Goal: Transaction & Acquisition: Purchase product/service

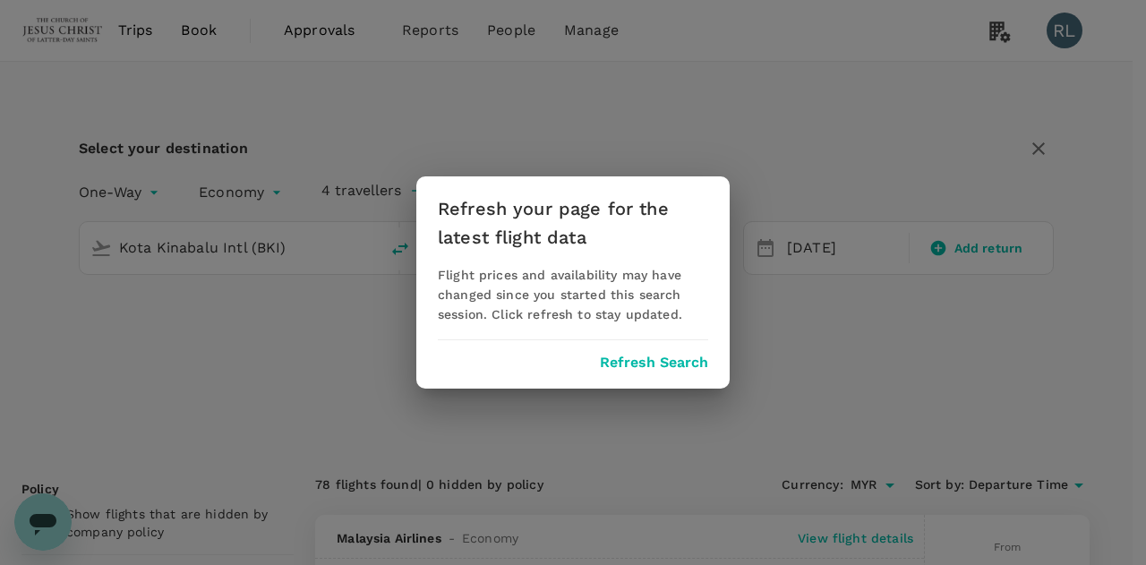
click at [643, 363] on button "Refresh Search" at bounding box center [654, 362] width 108 height 16
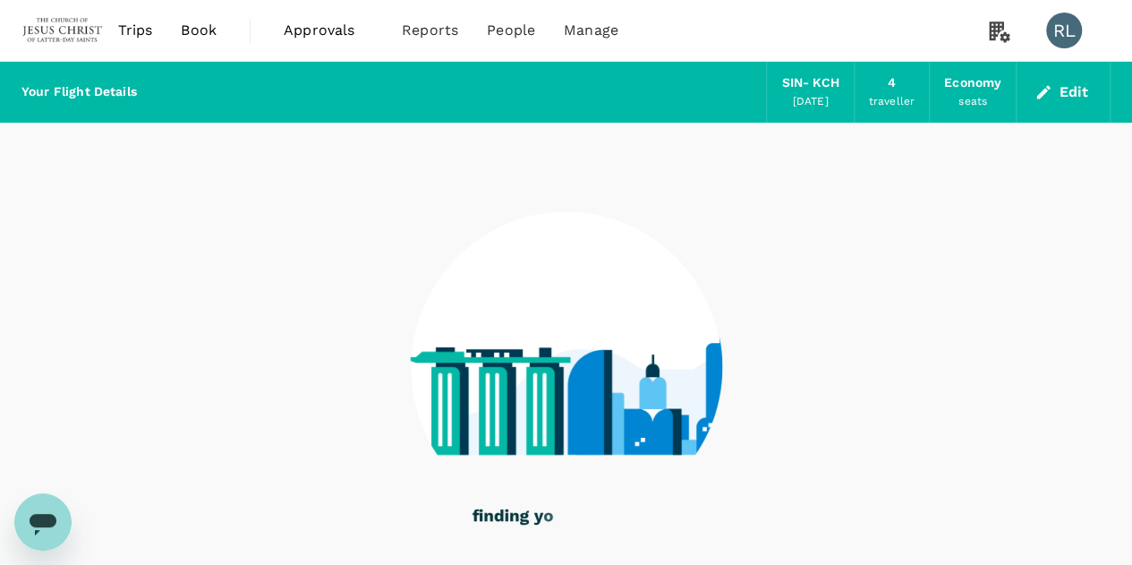
click at [197, 33] on span "Book" at bounding box center [199, 30] width 36 height 21
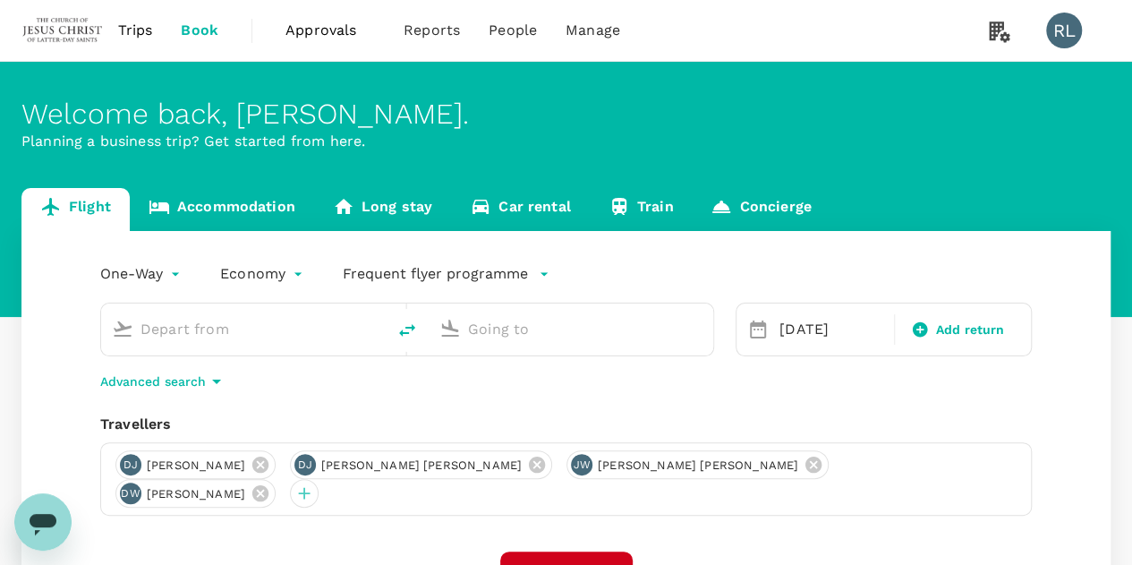
type input "Singapore Changi (SIN)"
type input "Kuching Intl (KCH)"
type input "Singapore Changi (SIN)"
type input "Kuching Intl (KCH)"
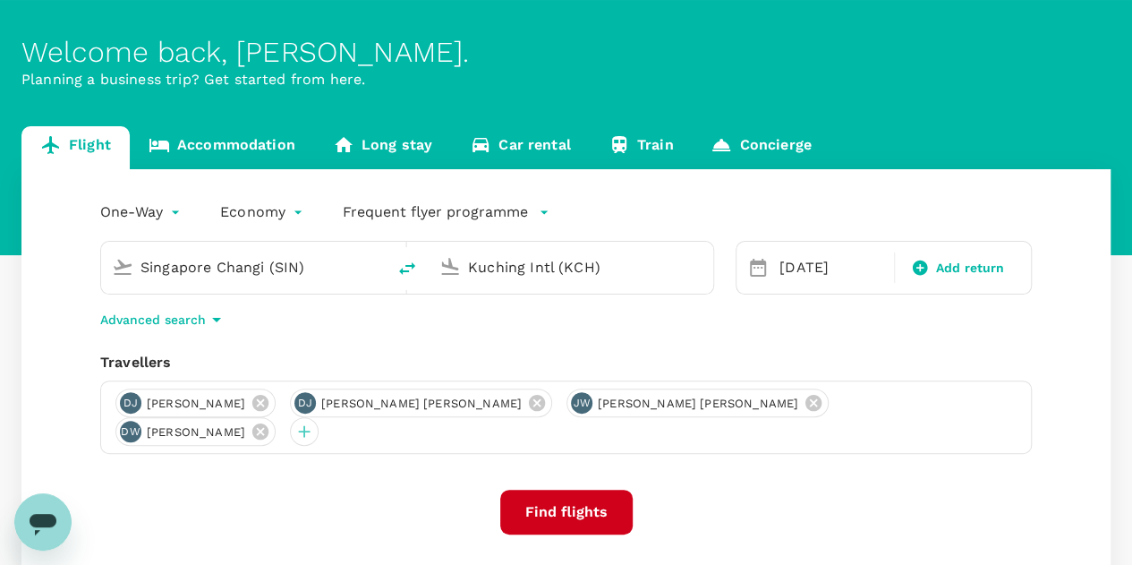
scroll to position [89, 0]
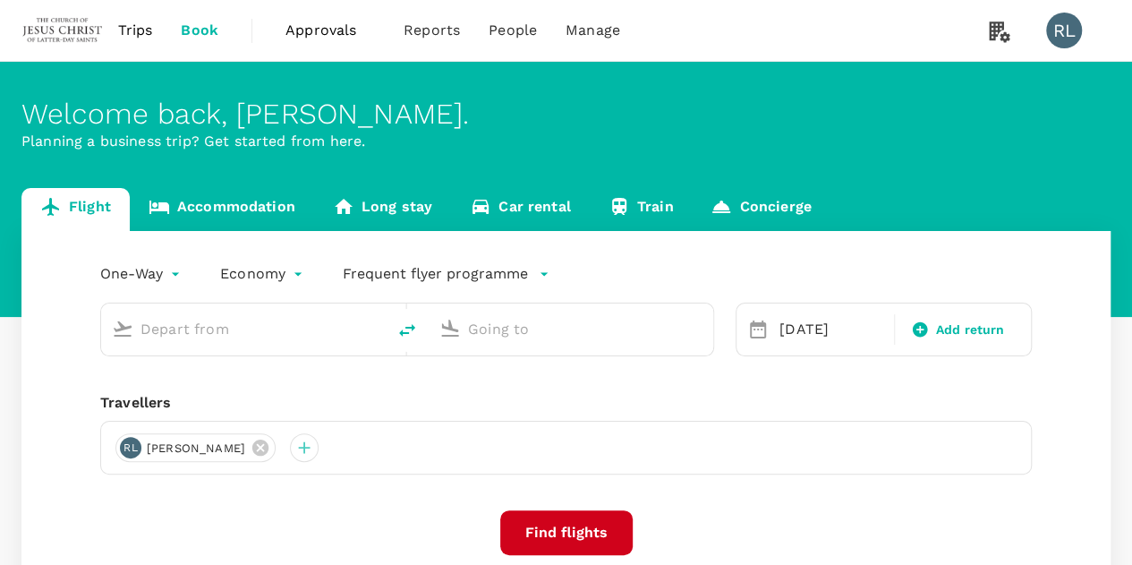
type input "Singapore Changi (SIN)"
type input "Kuching Intl (KCH)"
type input "Singapore Changi (SIN)"
type input "Kuching Intl (KCH)"
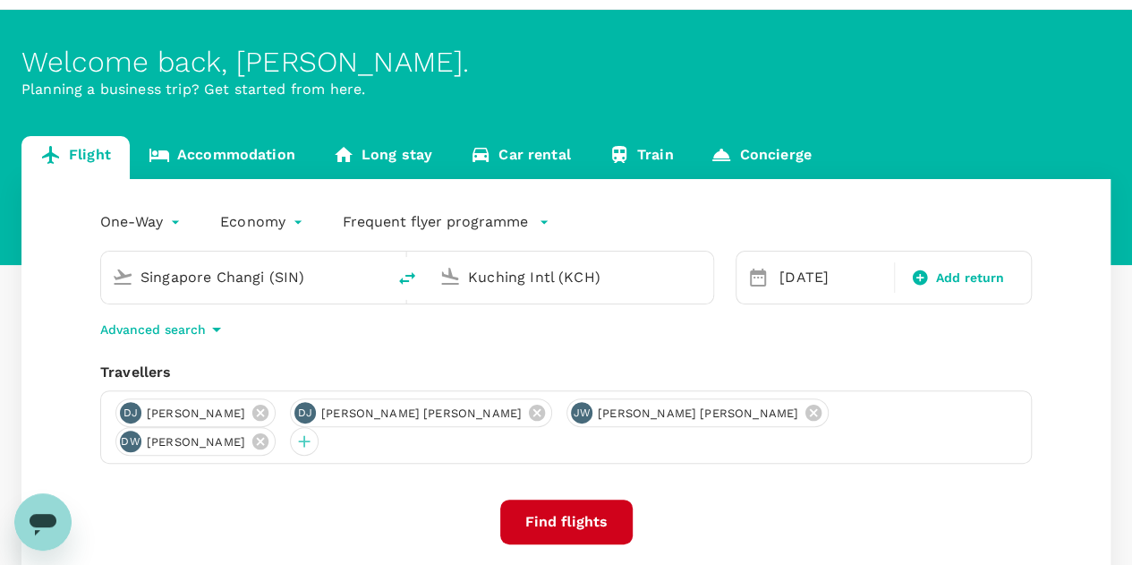
scroll to position [89, 0]
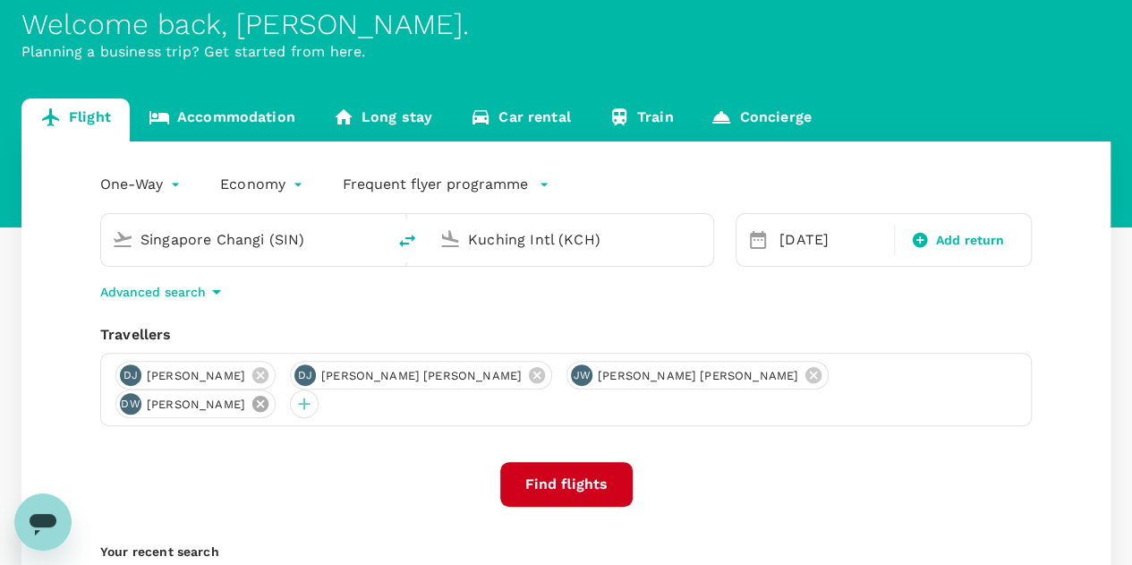
click at [268, 396] on icon at bounding box center [260, 404] width 16 height 16
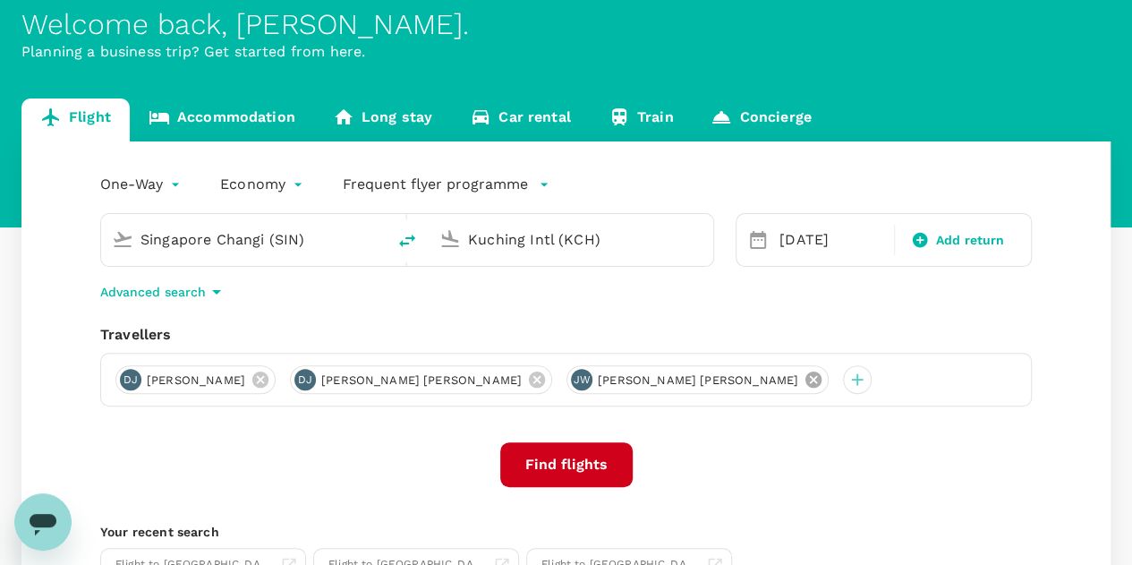
click at [804, 380] on icon at bounding box center [814, 380] width 20 height 20
click at [529, 375] on icon at bounding box center [537, 379] width 16 height 16
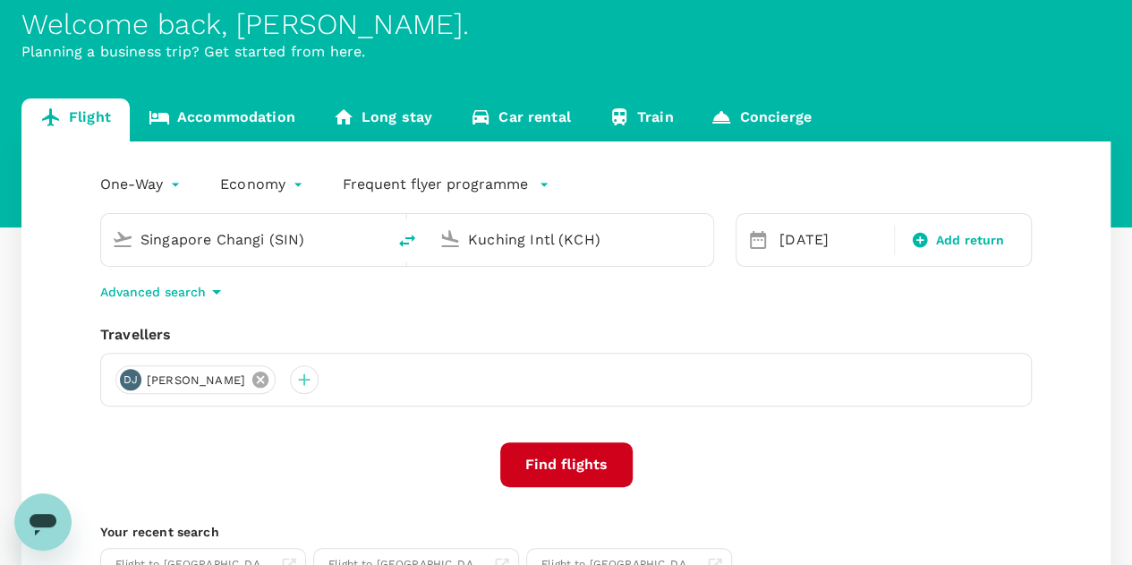
click at [268, 381] on icon at bounding box center [260, 379] width 16 height 16
click at [131, 379] on div at bounding box center [129, 379] width 29 height 29
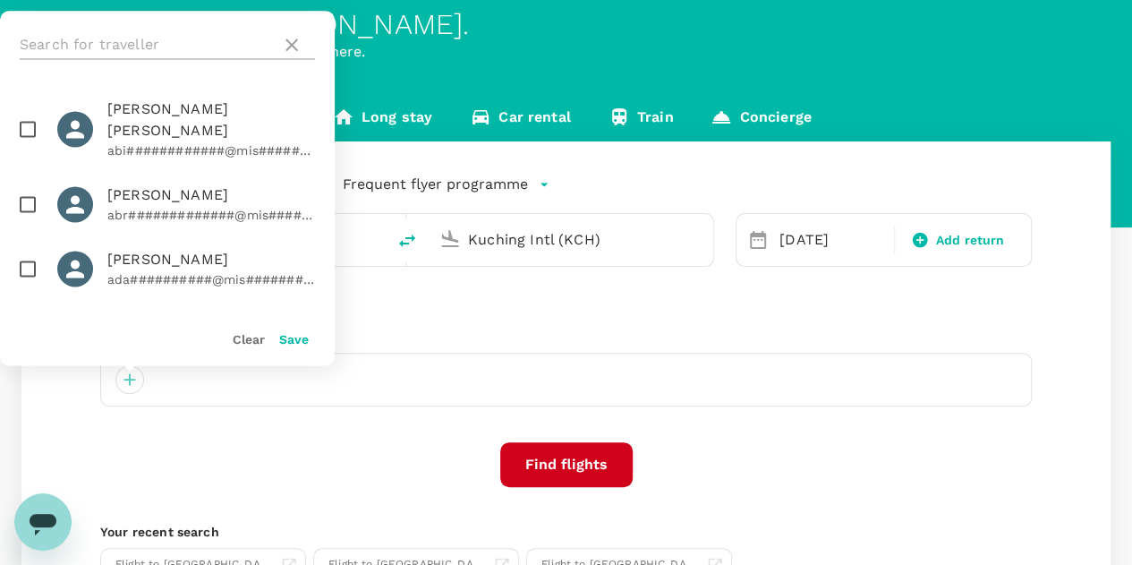
click at [148, 38] on input "text" at bounding box center [147, 44] width 254 height 29
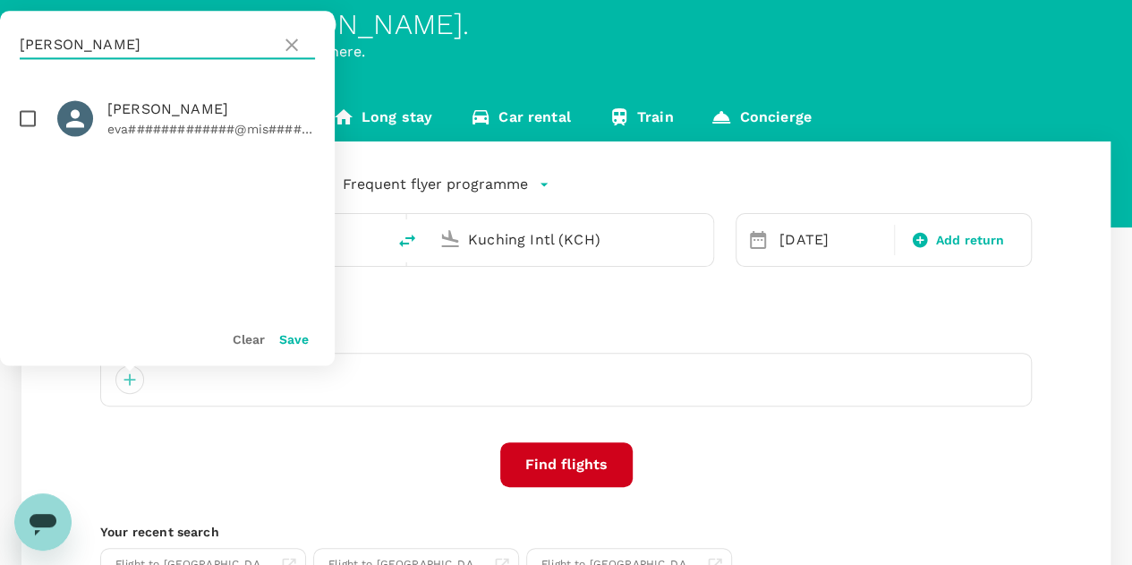
type input "nielsen"
click at [27, 121] on input "checkbox" at bounding box center [28, 118] width 38 height 38
checkbox input "true"
click at [293, 337] on button "Save" at bounding box center [294, 339] width 30 height 14
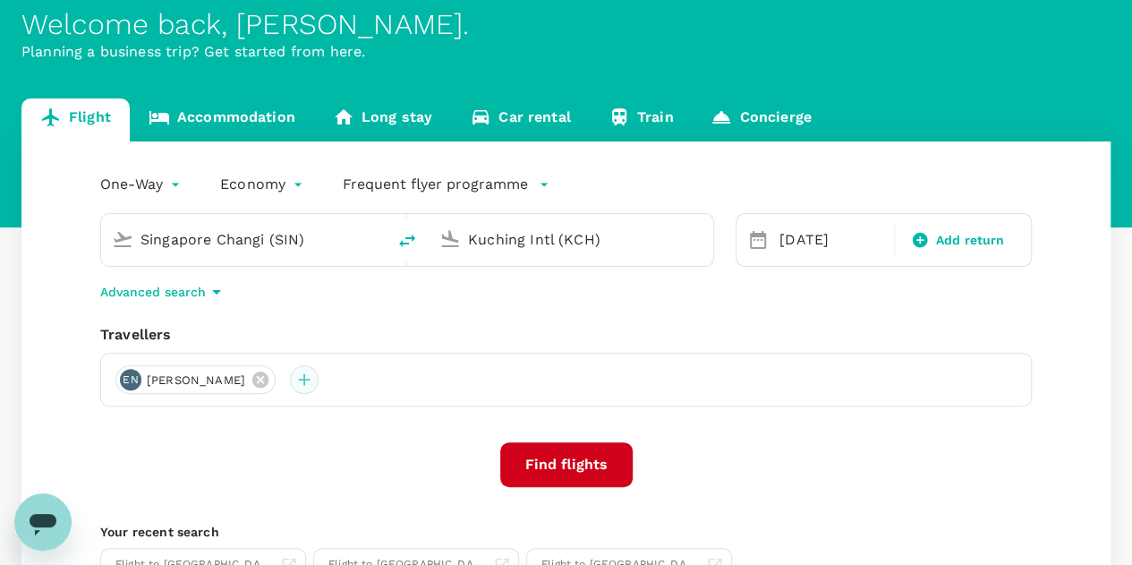
click at [319, 385] on div at bounding box center [304, 379] width 29 height 29
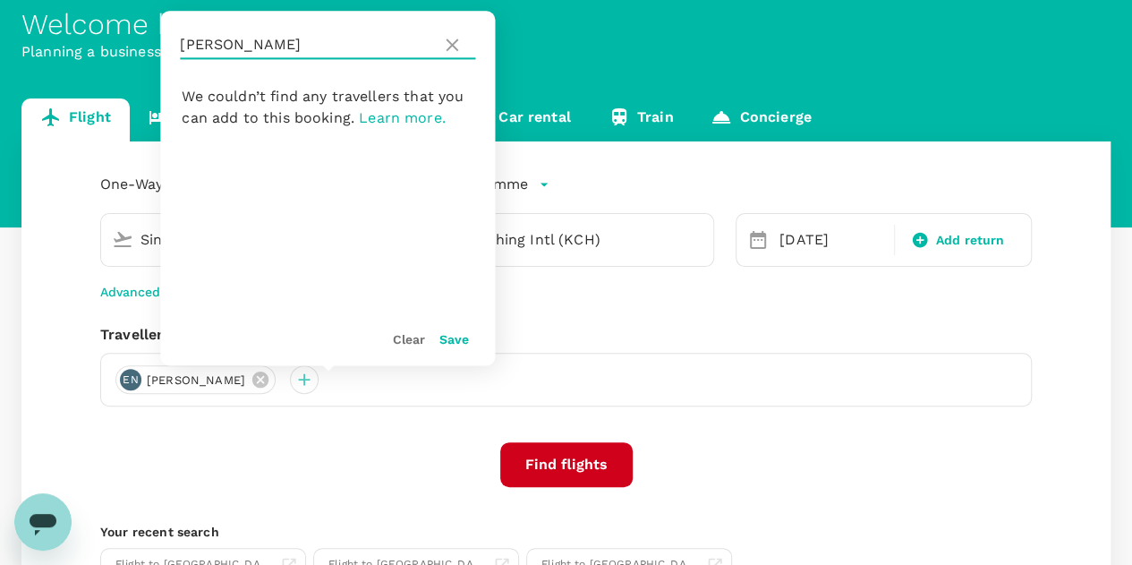
drag, startPoint x: 257, startPoint y: 51, endPoint x: 165, endPoint y: 47, distance: 92.3
click at [165, 47] on div "nielsen" at bounding box center [327, 45] width 335 height 68
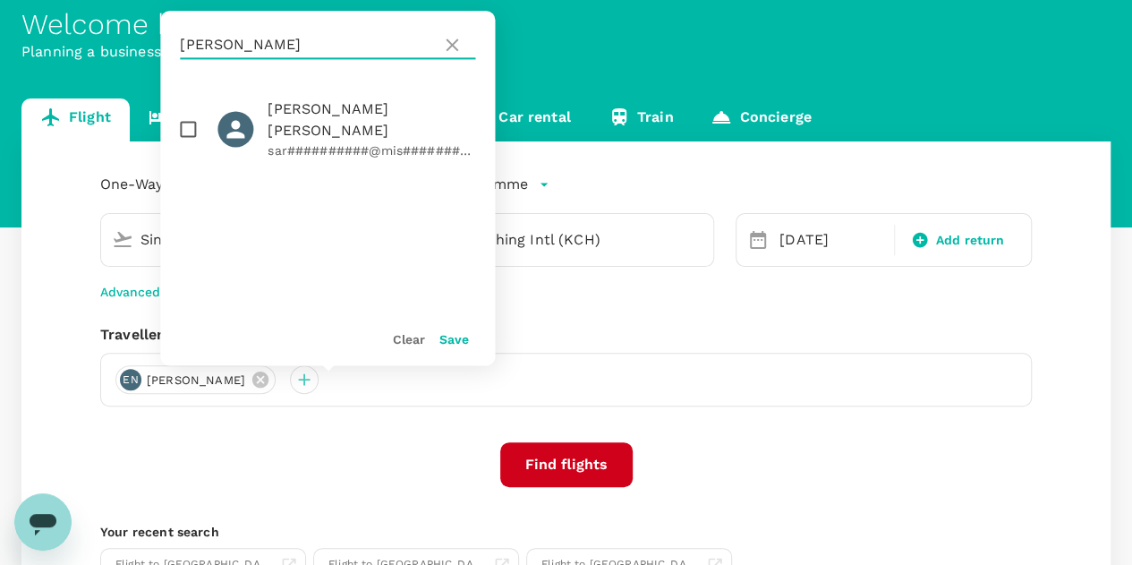
type input "swenson"
click at [186, 117] on input "checkbox" at bounding box center [188, 129] width 38 height 38
checkbox input "true"
click at [455, 345] on button "Save" at bounding box center [454, 339] width 30 height 14
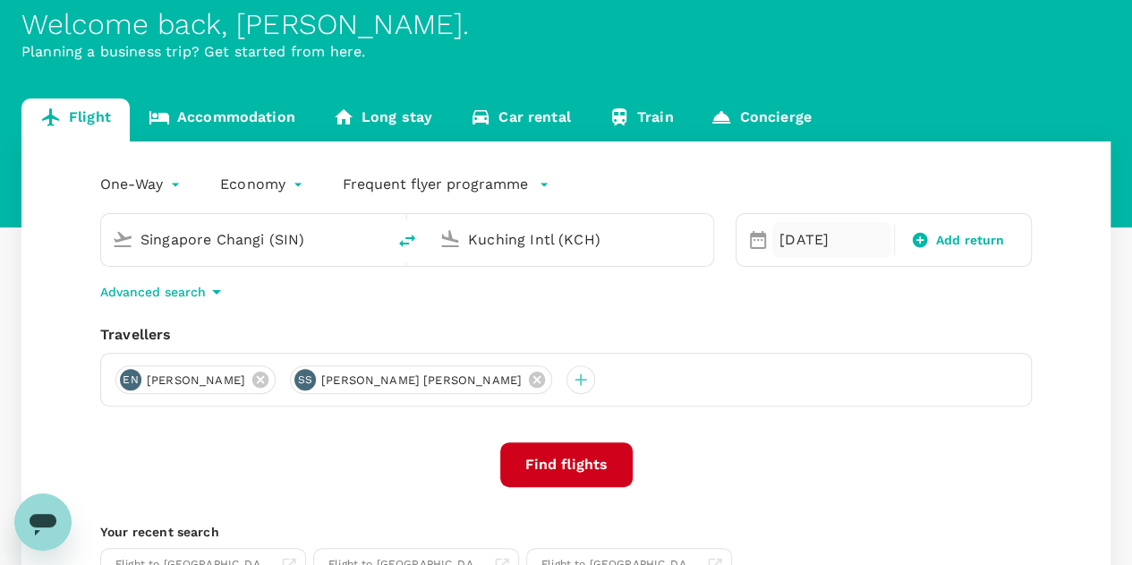
click at [800, 243] on div "04 Nov" at bounding box center [831, 240] width 118 height 36
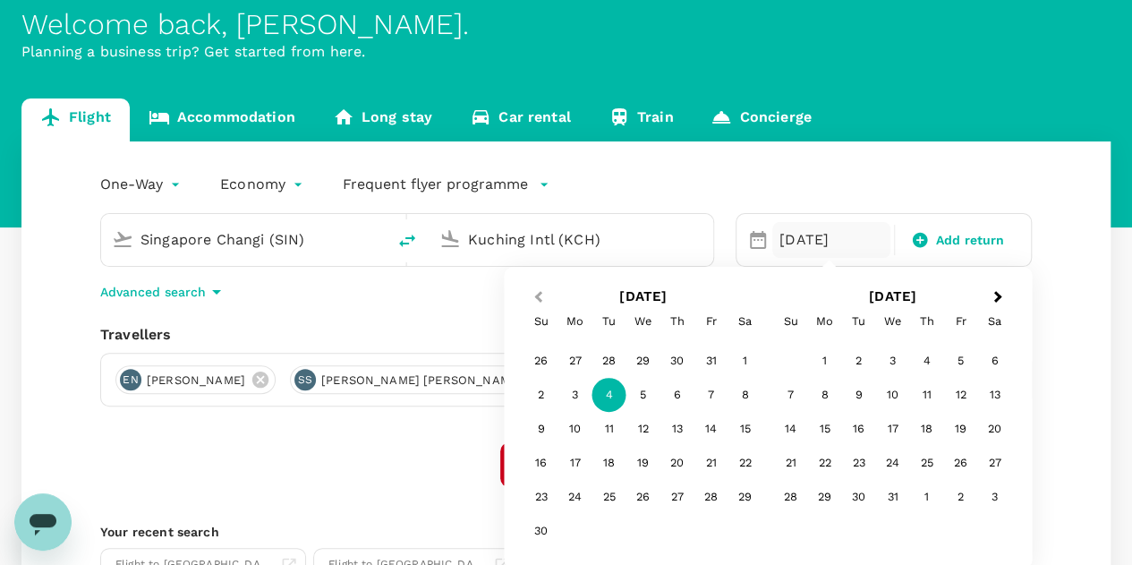
click at [538, 285] on button "Previous Month" at bounding box center [536, 298] width 29 height 29
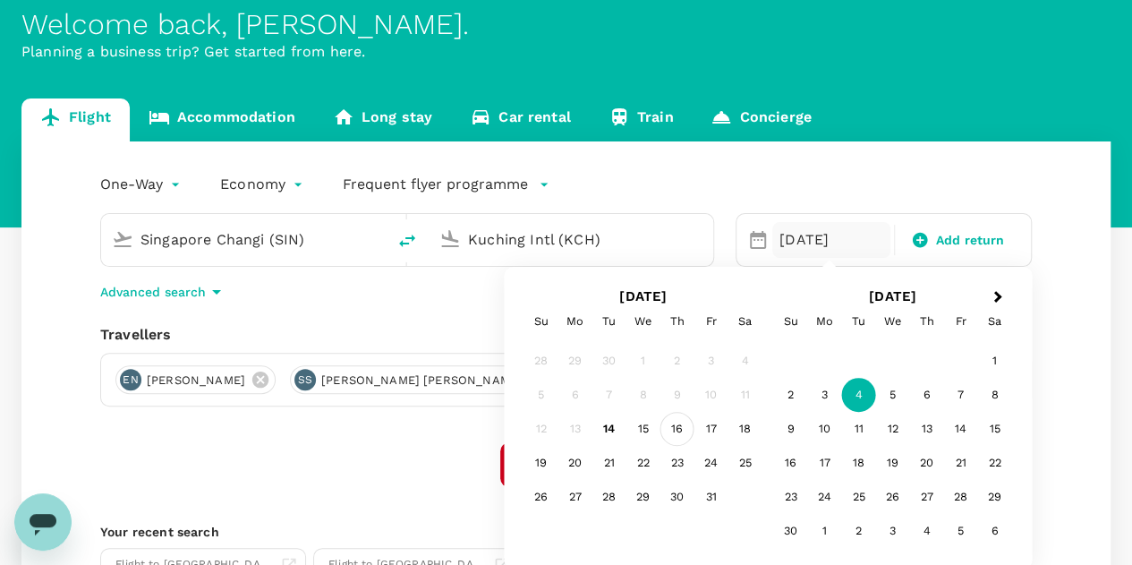
click at [680, 428] on div "16" at bounding box center [677, 429] width 34 height 34
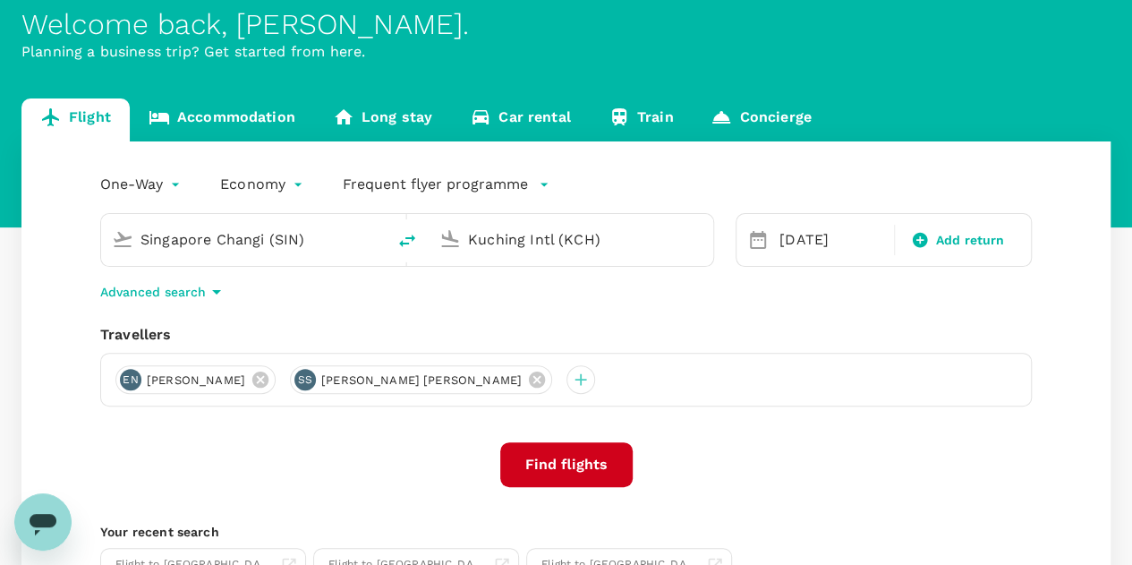
click at [574, 465] on button "Find flights" at bounding box center [566, 464] width 132 height 45
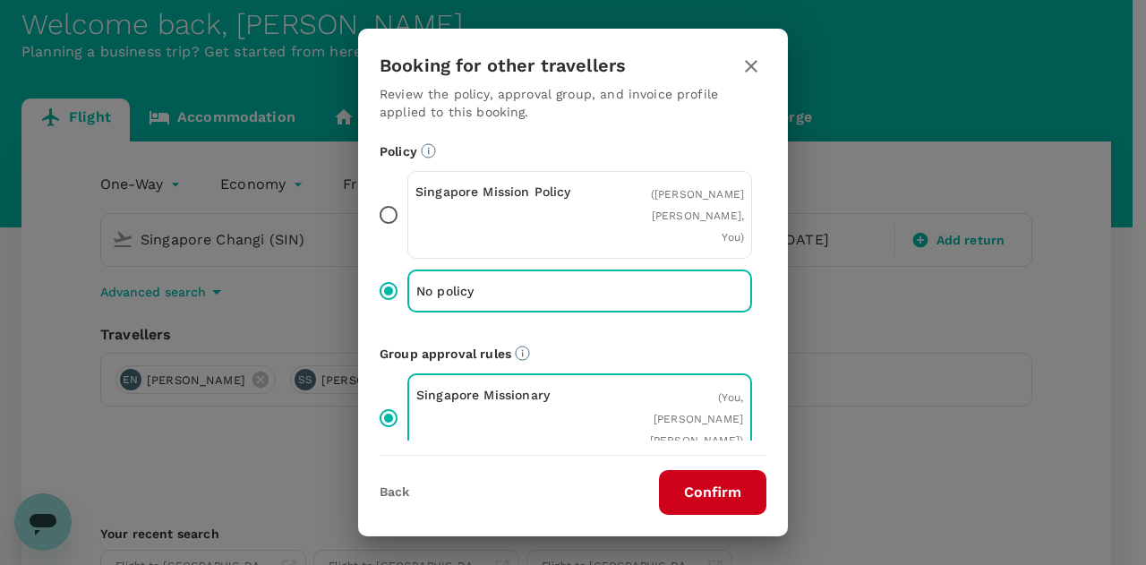
click at [695, 496] on button "Confirm" at bounding box center [712, 492] width 107 height 45
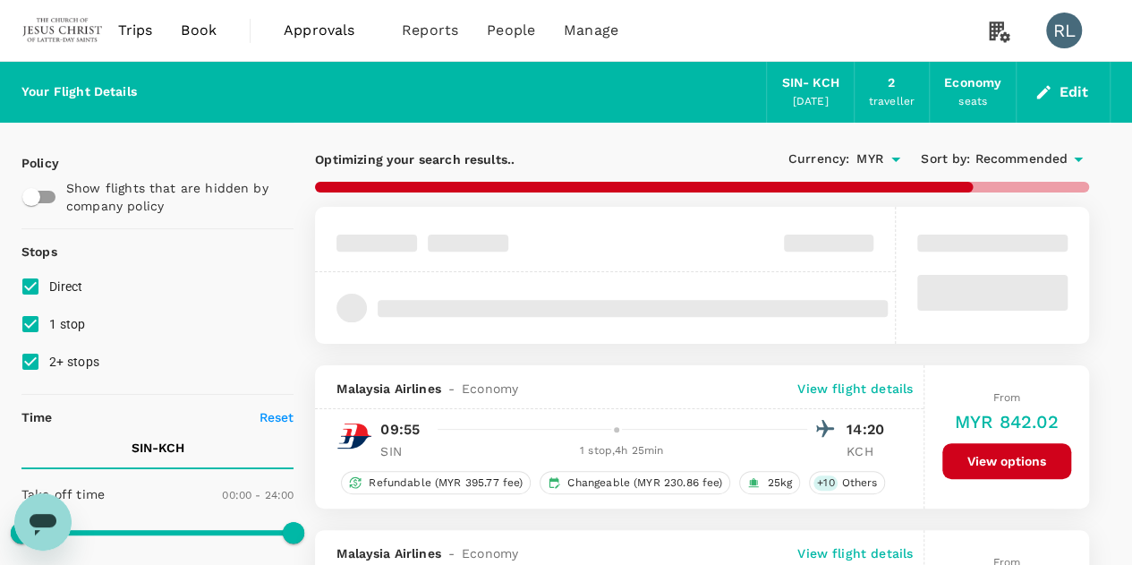
click at [996, 162] on span "Recommended" at bounding box center [1021, 159] width 93 height 20
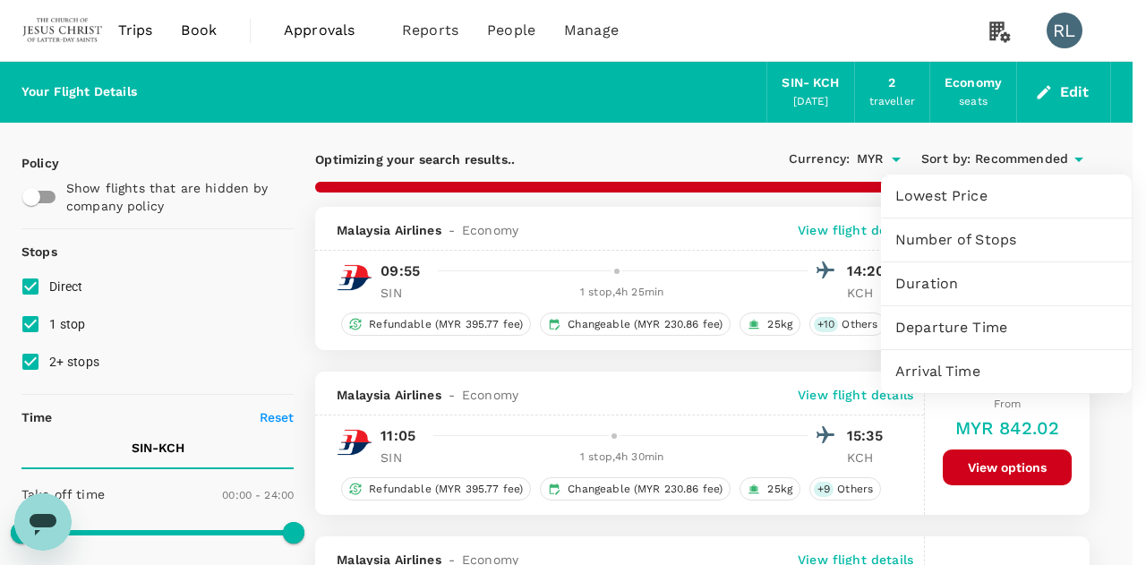
click at [967, 328] on span "Departure Time" at bounding box center [1006, 327] width 222 height 21
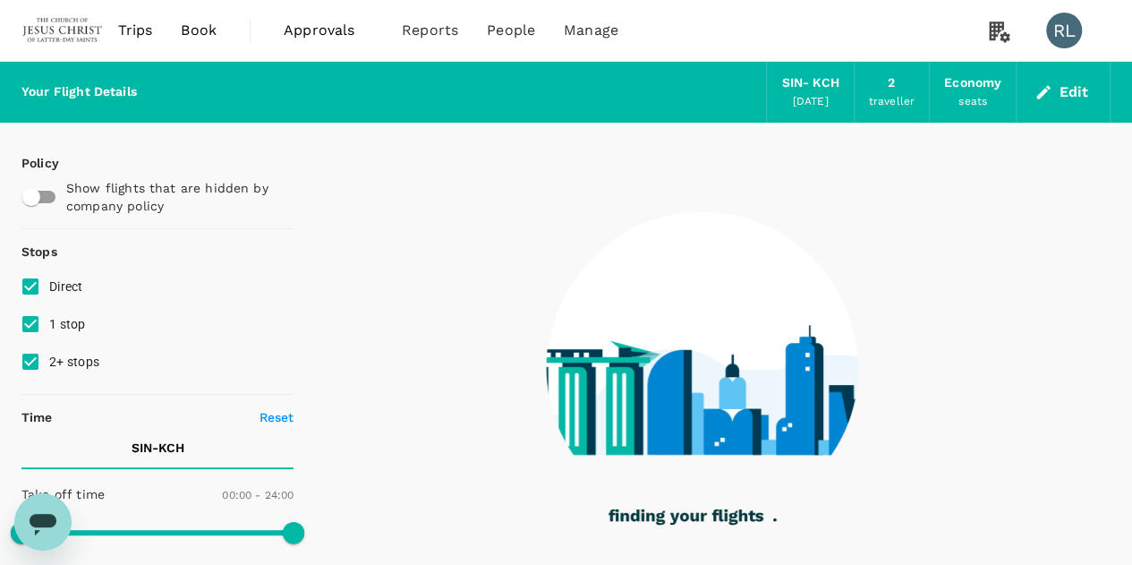
drag, startPoint x: 34, startPoint y: 325, endPoint x: 34, endPoint y: 339, distance: 14.3
click at [33, 328] on input "1 stop" at bounding box center [31, 324] width 38 height 38
checkbox input "false"
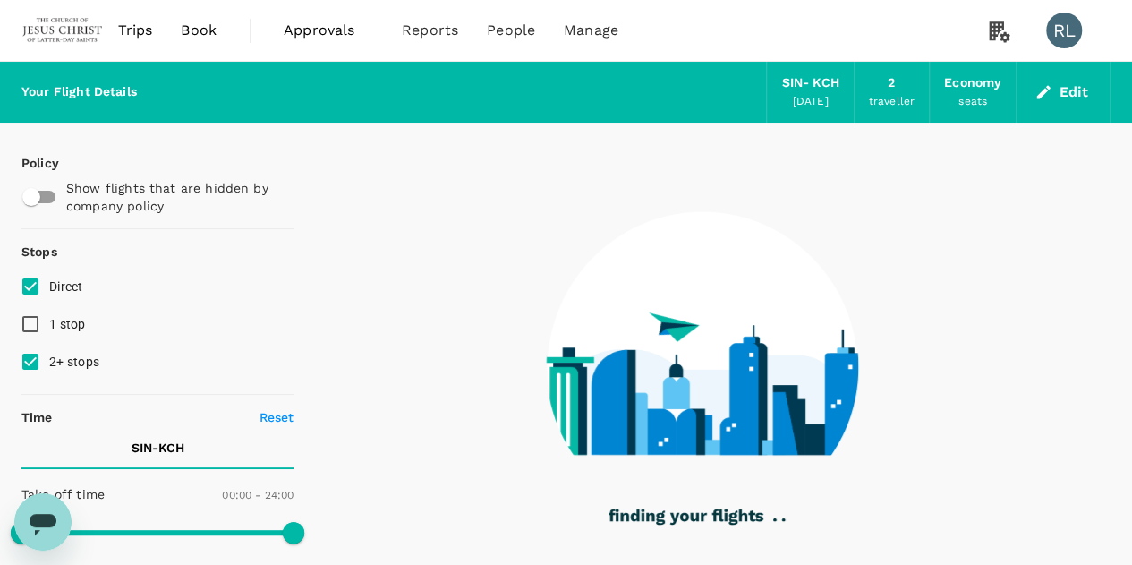
click at [30, 365] on input "2+ stops" at bounding box center [31, 362] width 38 height 38
checkbox input "false"
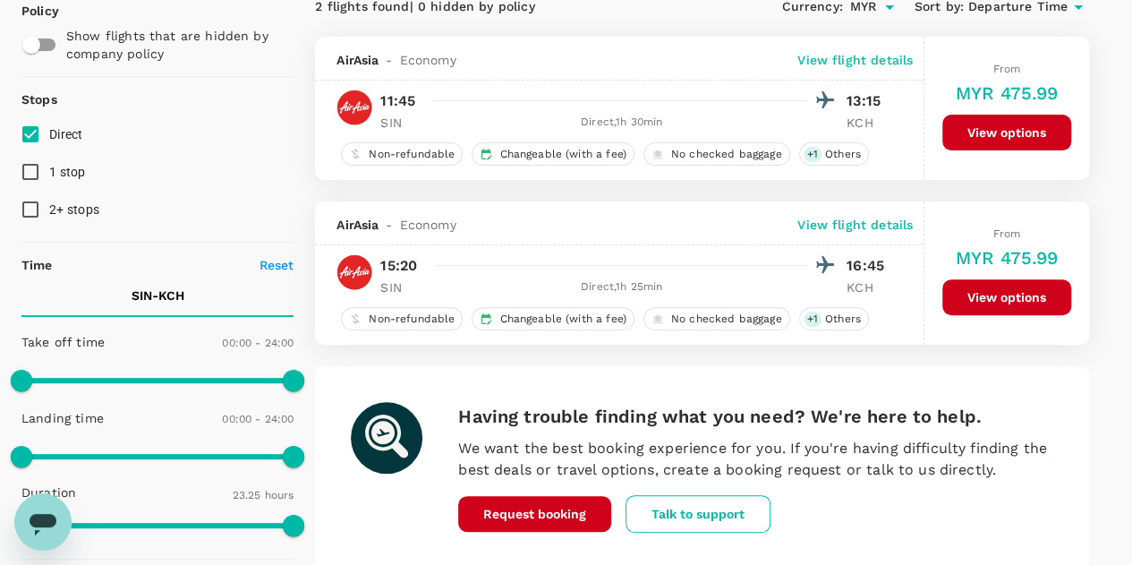
scroll to position [179, 0]
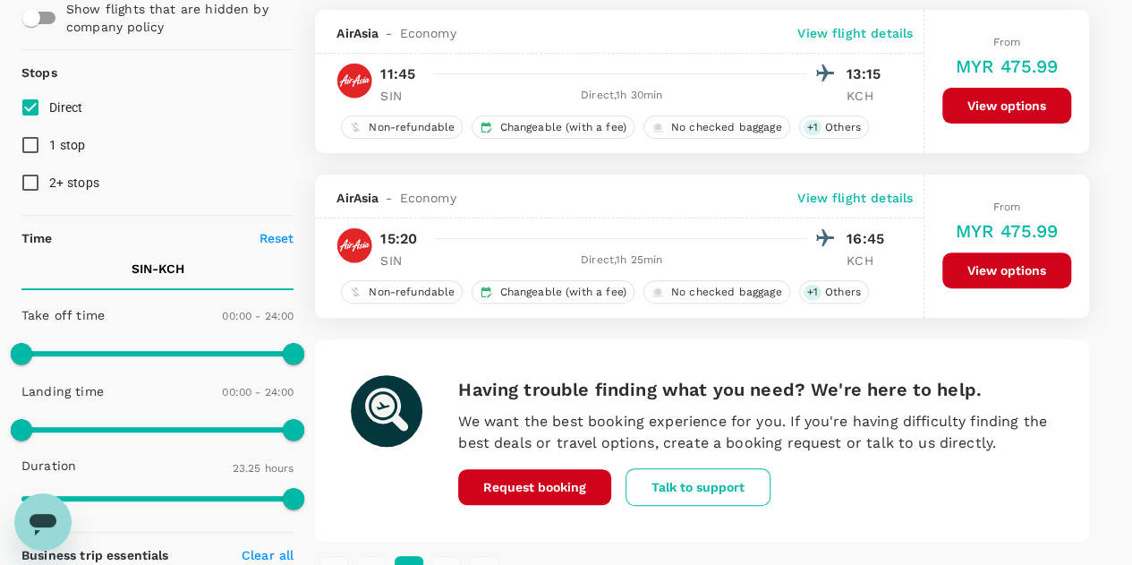
click at [1010, 268] on button "View options" at bounding box center [1006, 270] width 129 height 36
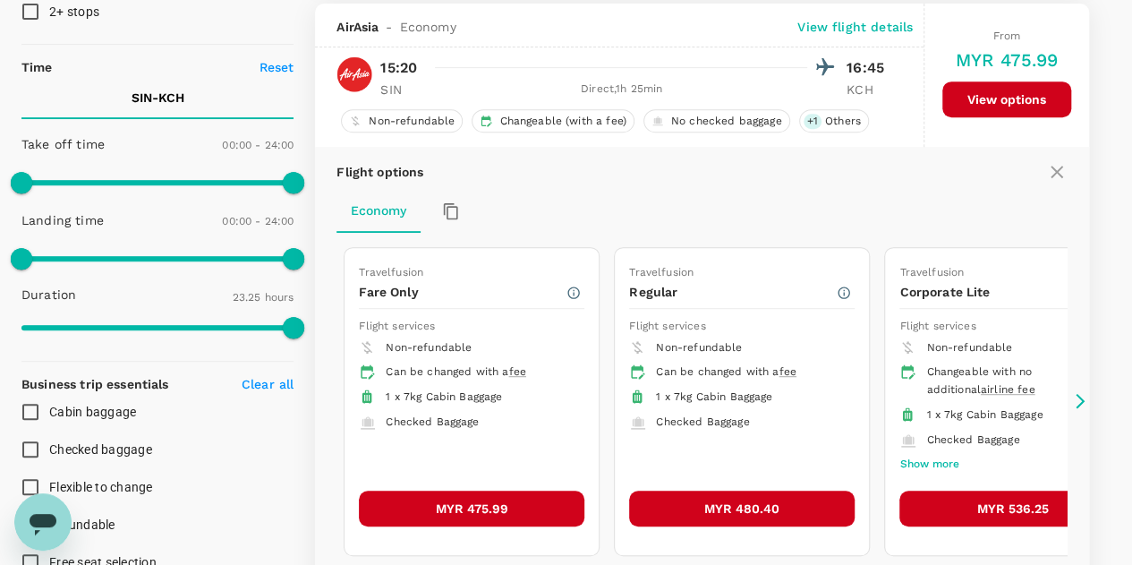
scroll to position [353, 0]
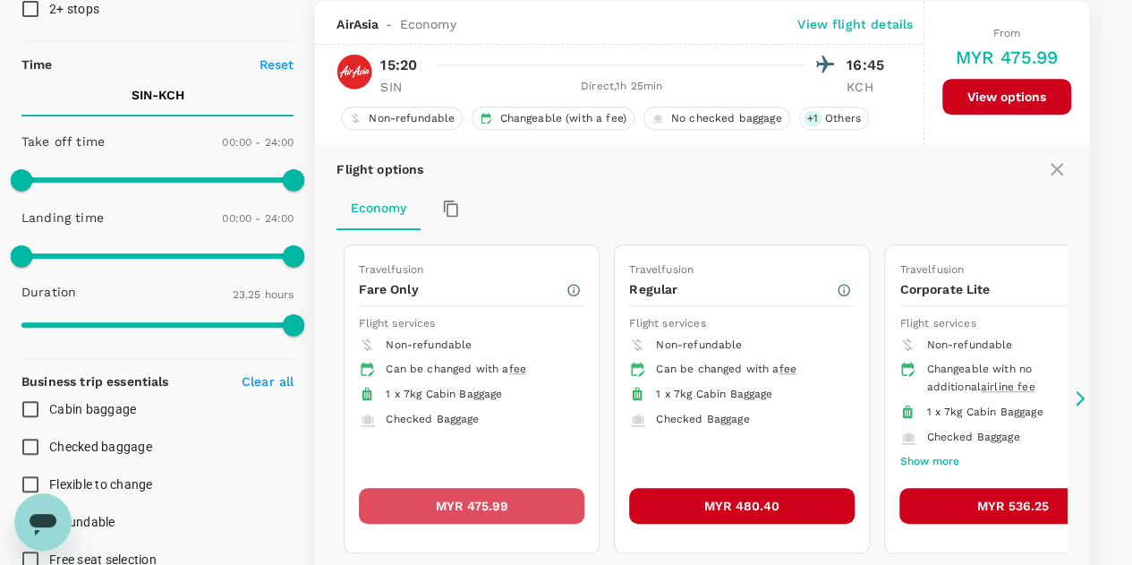
click at [490, 494] on button "MYR 475.99" at bounding box center [472, 506] width 226 height 36
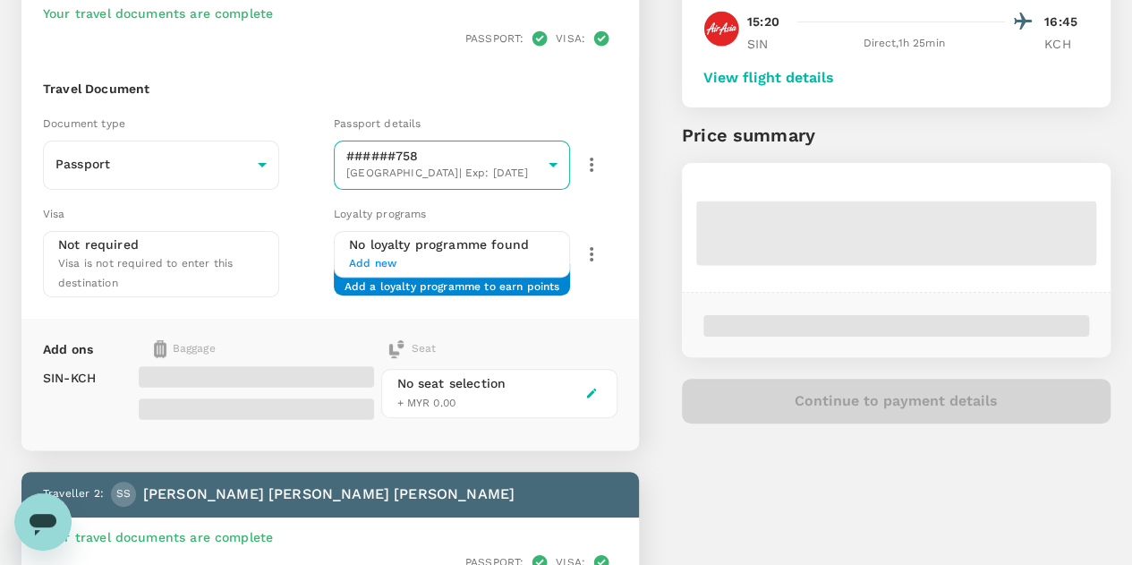
scroll to position [179, 0]
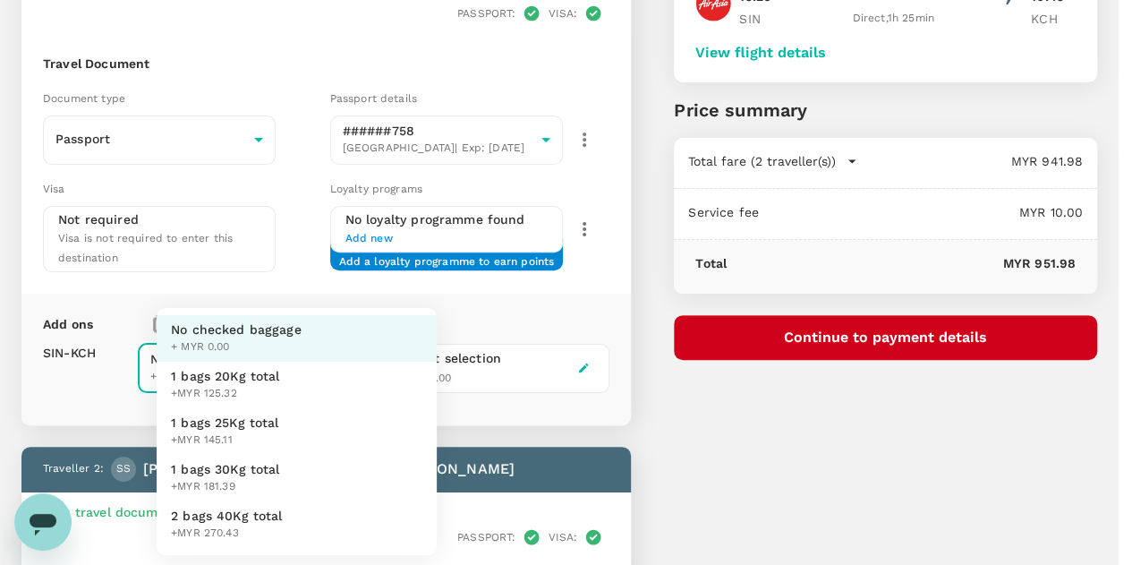
click at [363, 322] on body "Back to flight results Flight review Traveller(s) Traveller 1 : EN Evalynne Lee…" at bounding box center [566, 508] width 1132 height 1374
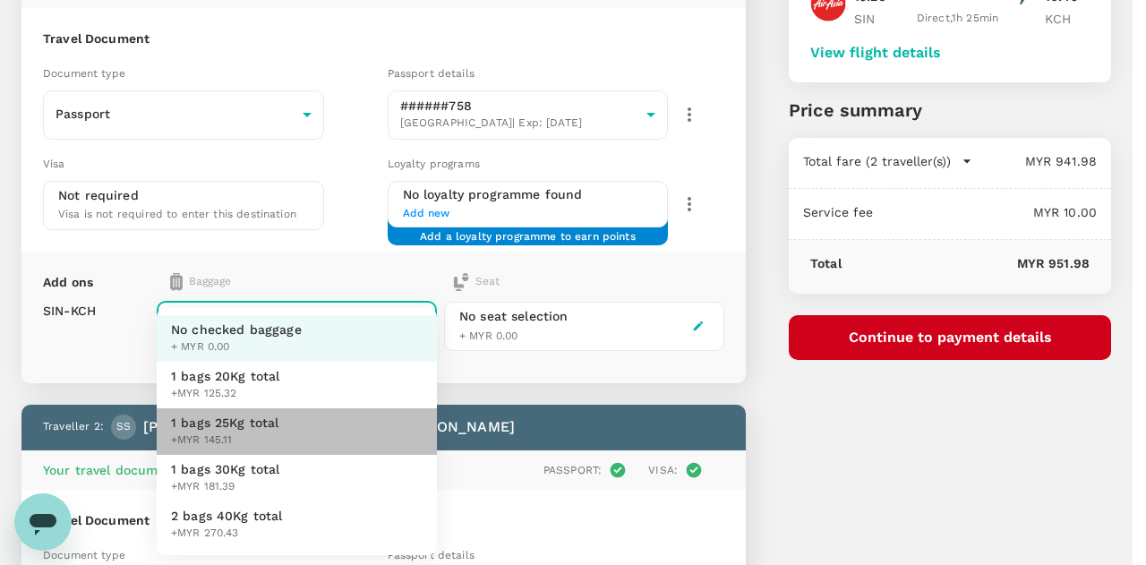
click at [260, 425] on span "1 bags 25Kg total" at bounding box center [225, 422] width 108 height 18
type input "2 - 145.11"
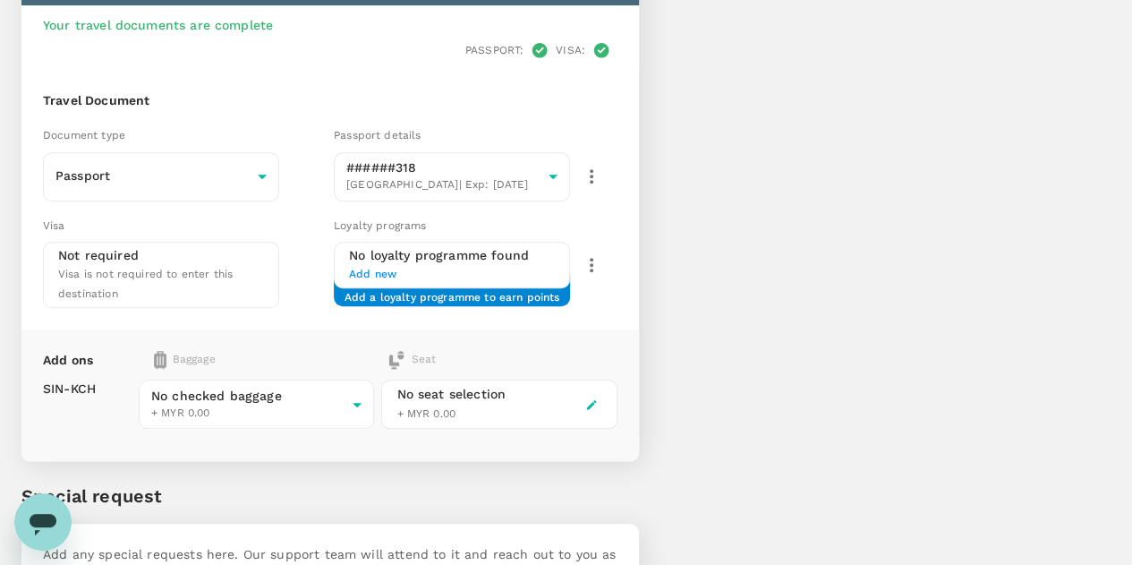
scroll to position [701, 0]
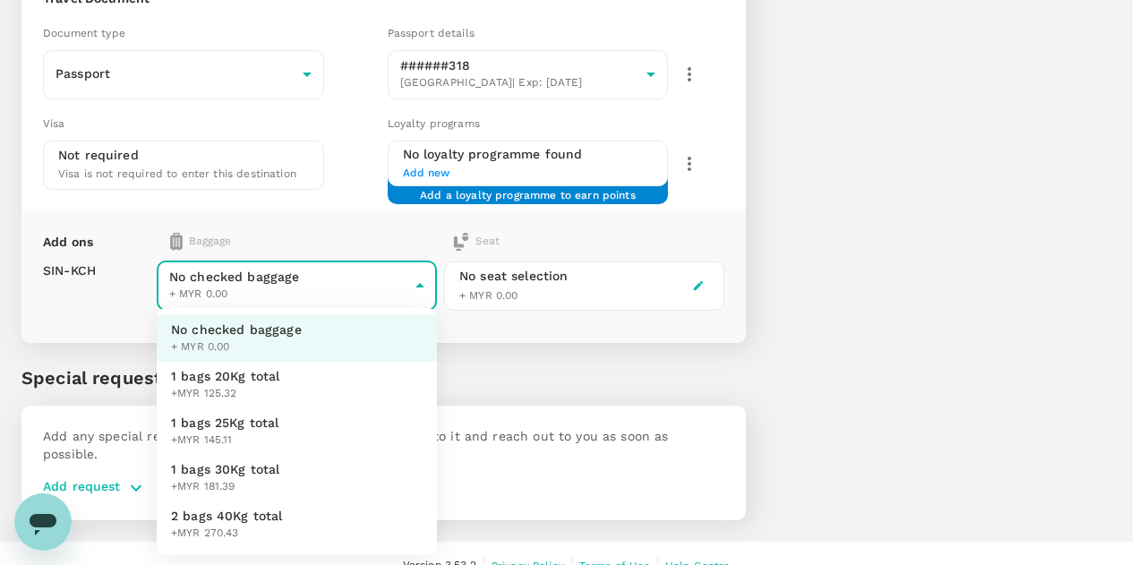
click at [261, 423] on span "1 bags 25Kg total" at bounding box center [225, 422] width 108 height 18
type input "2 - 145.11"
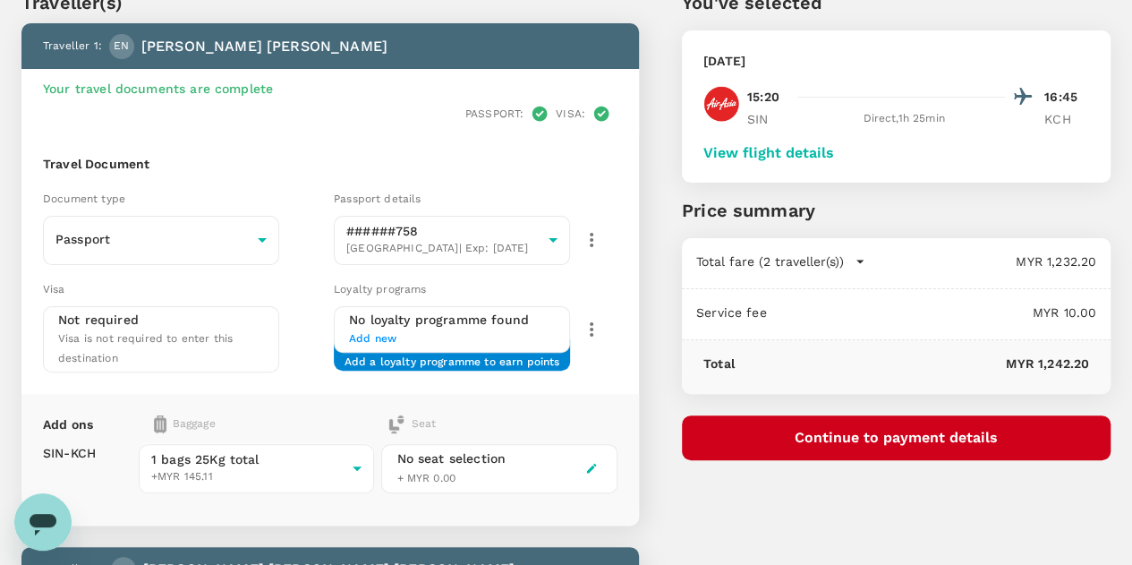
scroll to position [0, 0]
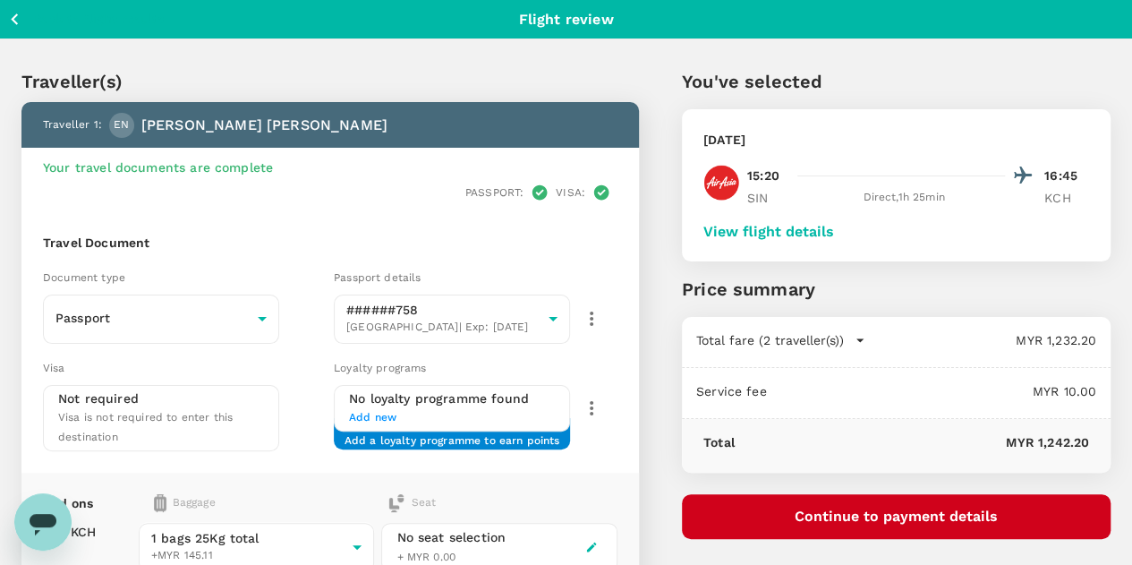
click at [834, 230] on button "View flight details" at bounding box center [768, 232] width 131 height 16
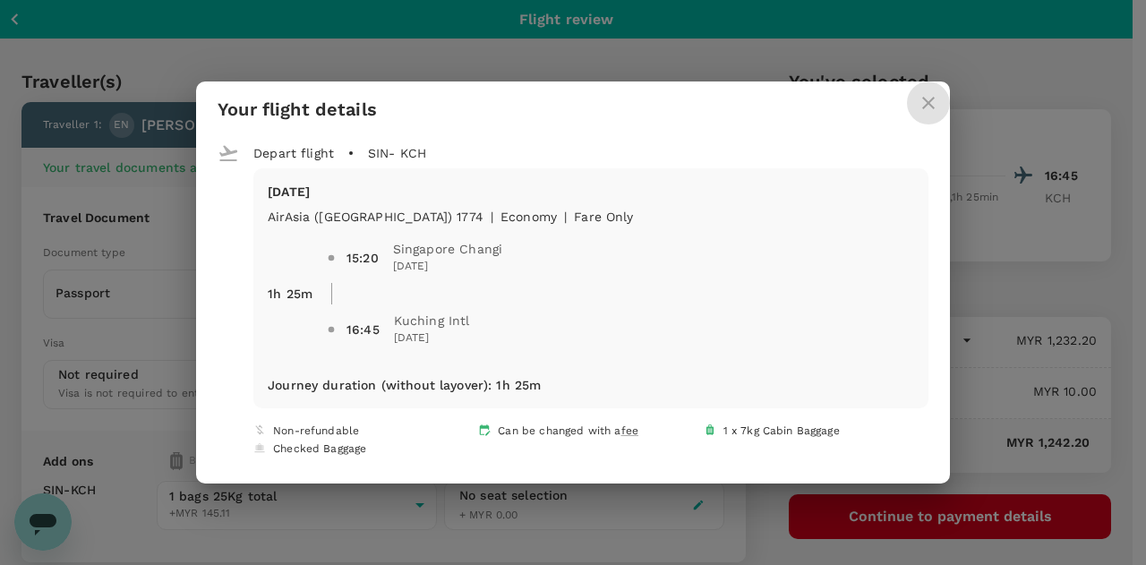
click at [917, 102] on icon "close" at bounding box center [927, 102] width 21 height 21
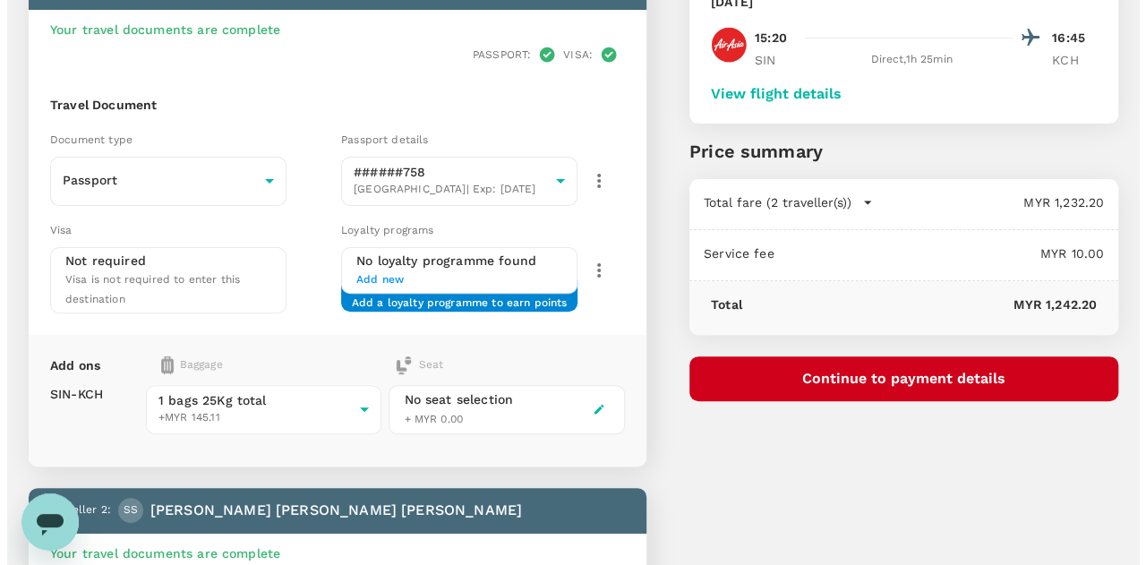
scroll to position [179, 0]
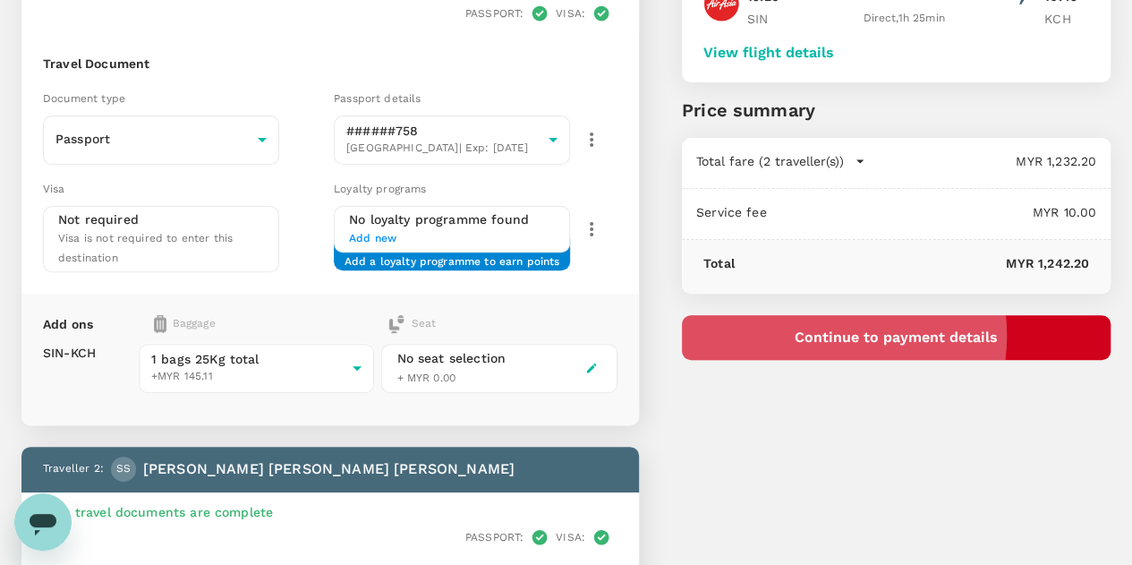
click at [920, 335] on button "Continue to payment details" at bounding box center [896, 337] width 429 height 45
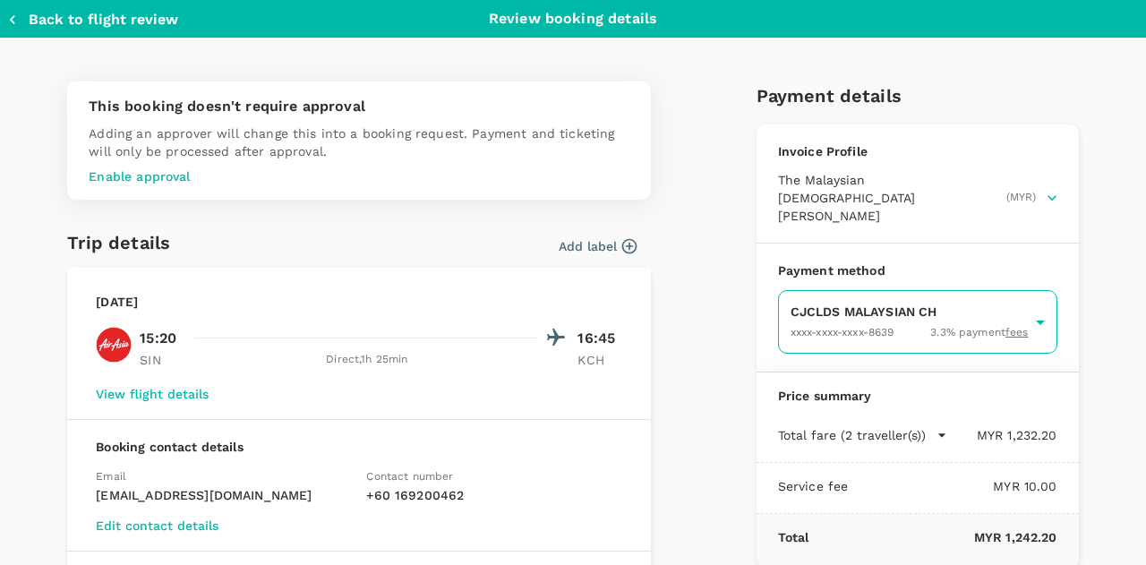
click at [864, 298] on body "Back to flight results Flight review Traveller(s) Traveller 1 : EN Evalynne Lee…" at bounding box center [573, 466] width 1146 height 1290
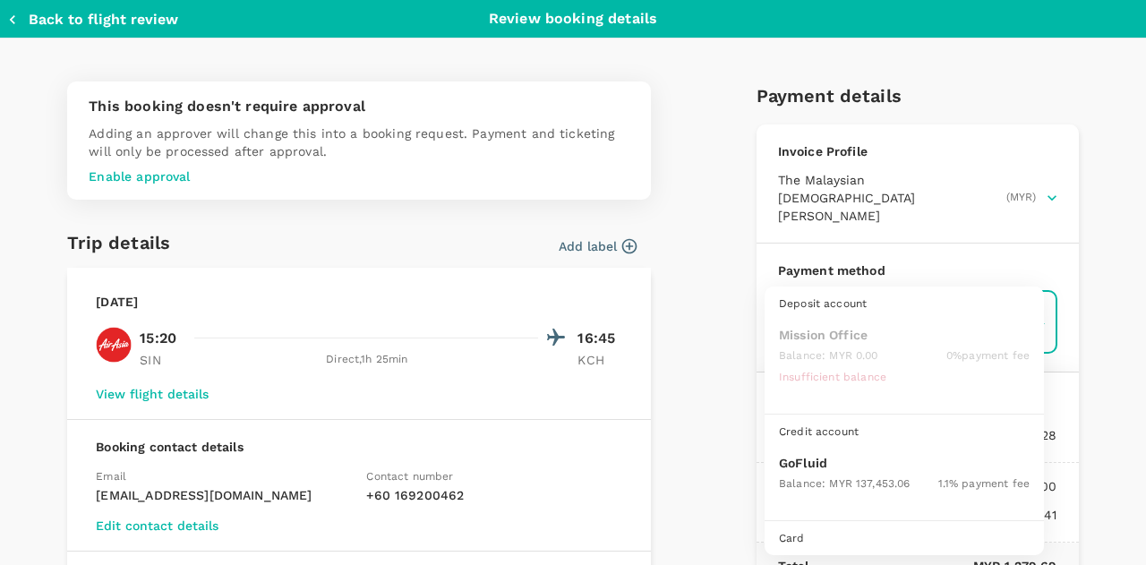
scroll to position [46, 0]
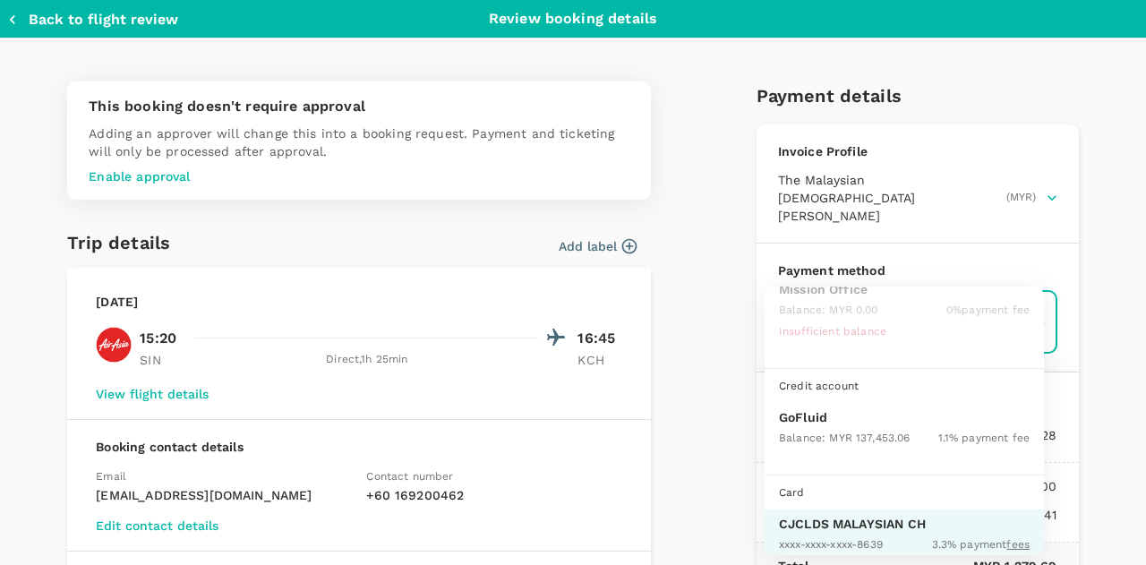
click at [833, 431] on span "Balance : MYR 137,453.06" at bounding box center [844, 437] width 131 height 13
type input "9b357727-6904-47bd-a44e-9a56bf7dfc7a"
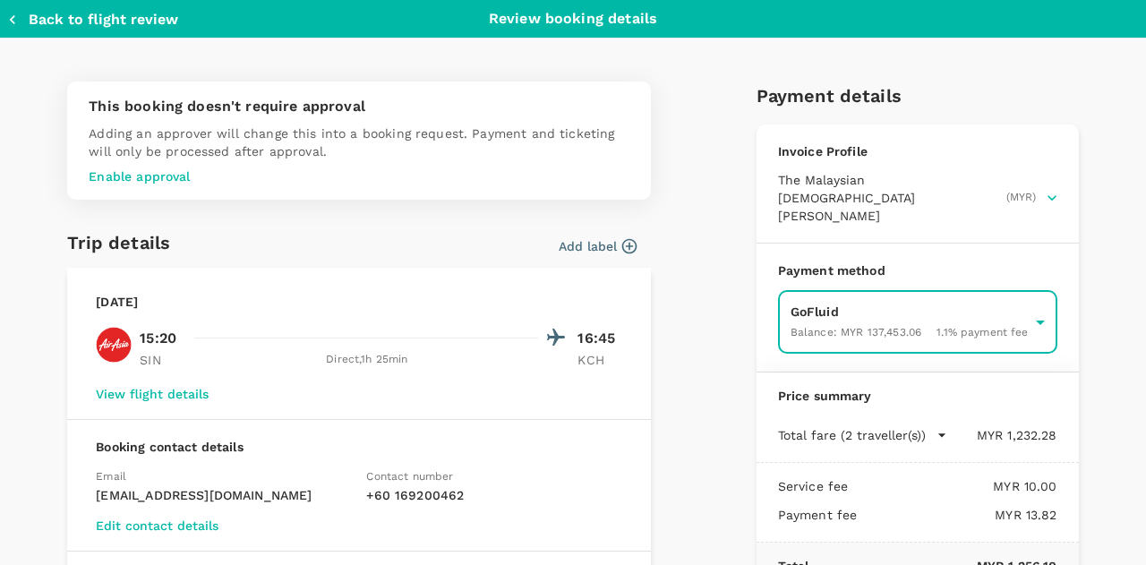
scroll to position [89, 0]
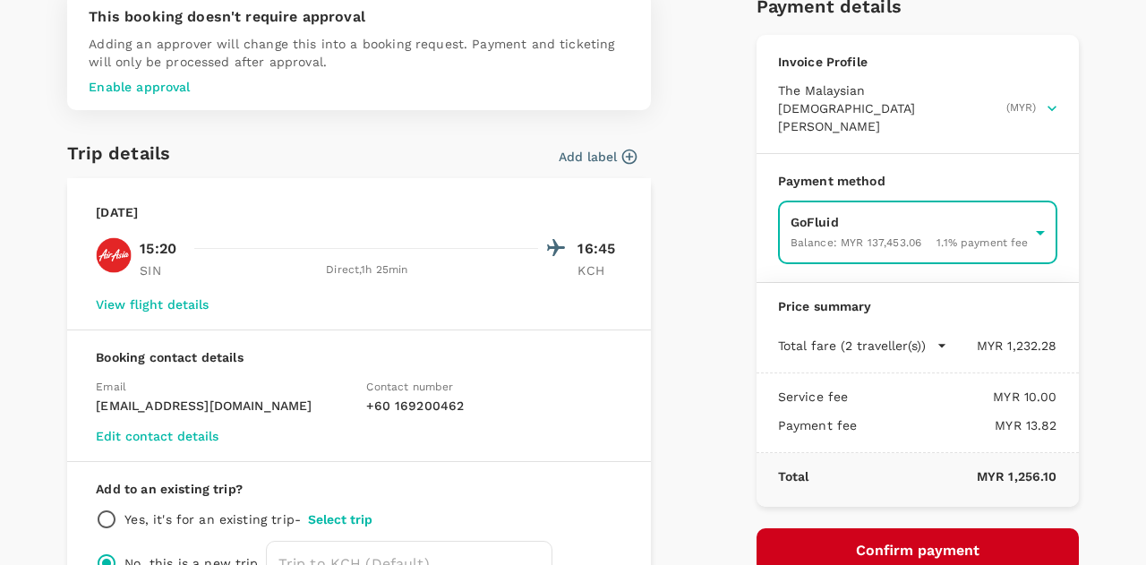
click at [903, 530] on button "Confirm payment" at bounding box center [917, 550] width 322 height 45
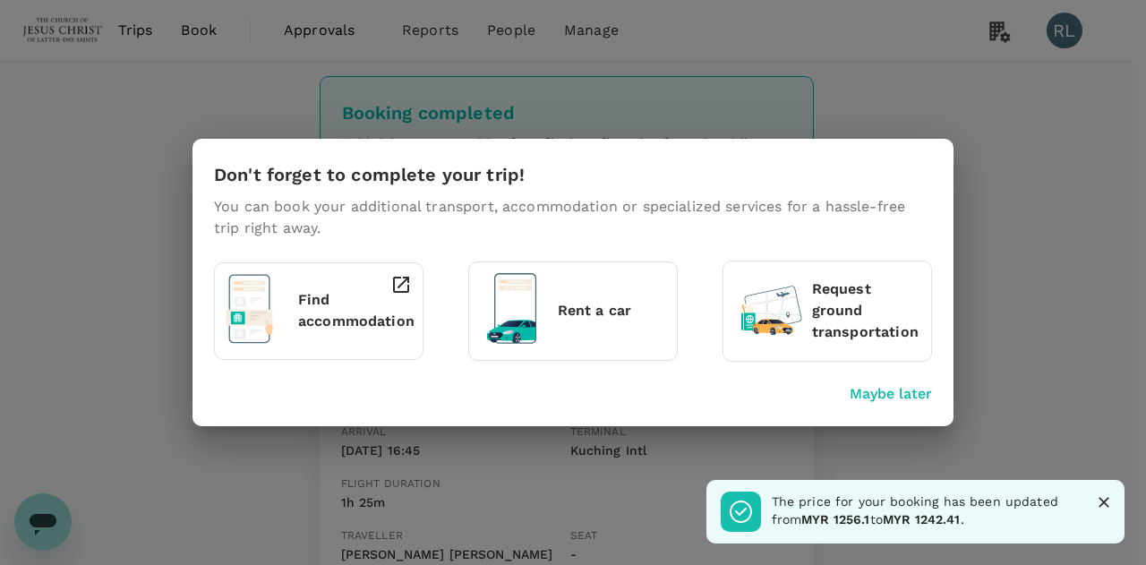
click at [1103, 504] on icon "Close" at bounding box center [1103, 502] width 18 height 18
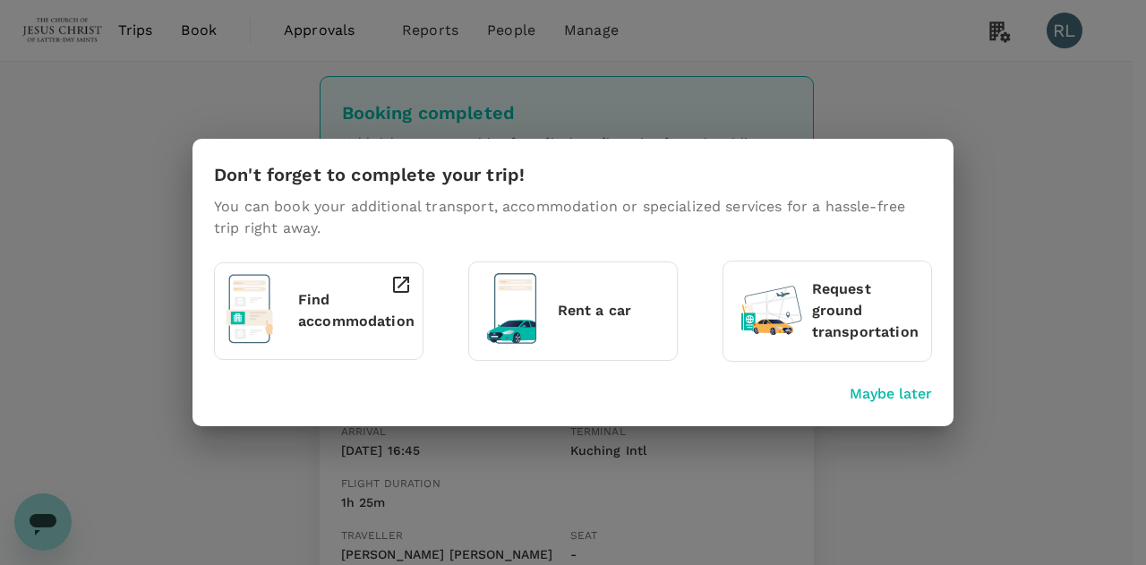
click at [914, 402] on p "Maybe later" at bounding box center [890, 393] width 82 height 21
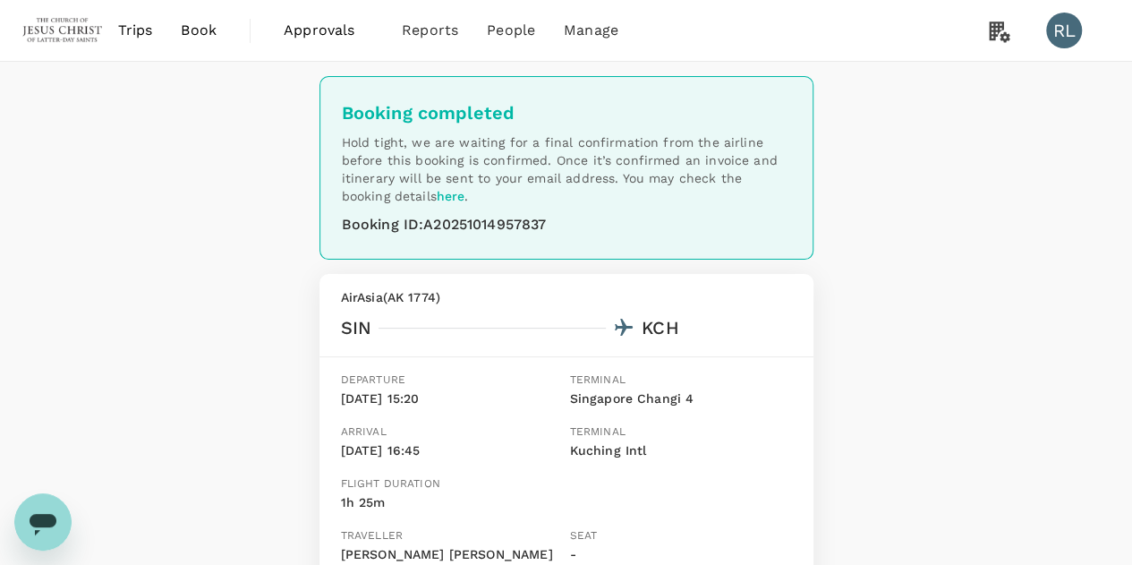
click at [208, 30] on span "Book" at bounding box center [199, 30] width 36 height 21
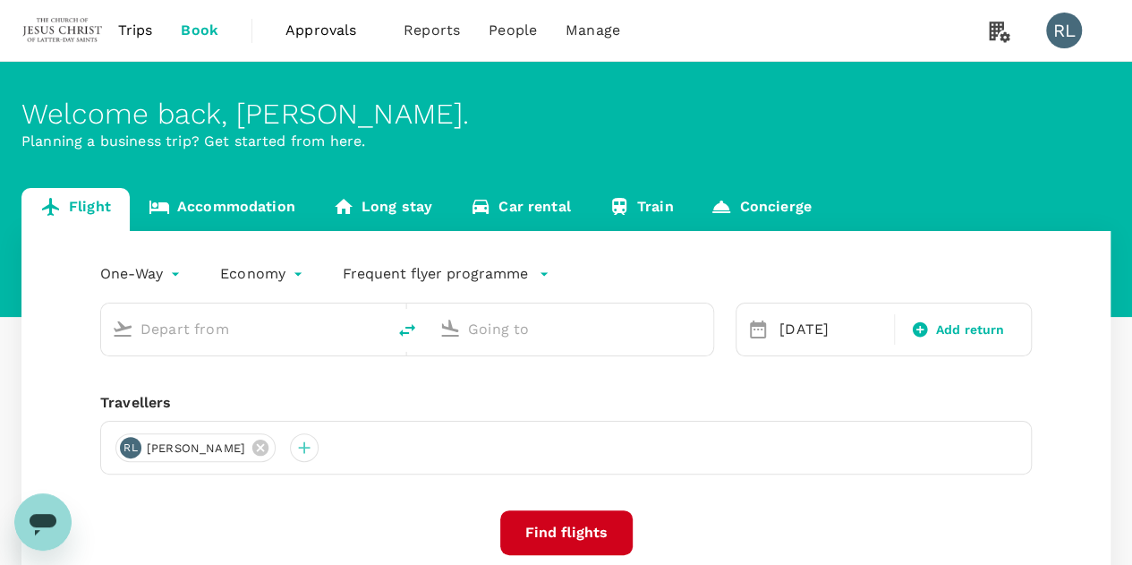
type input "Singapore Changi (SIN)"
type input "Kuching Intl (KCH)"
type input "Singapore Changi (SIN)"
type input "Kuching Intl (KCH)"
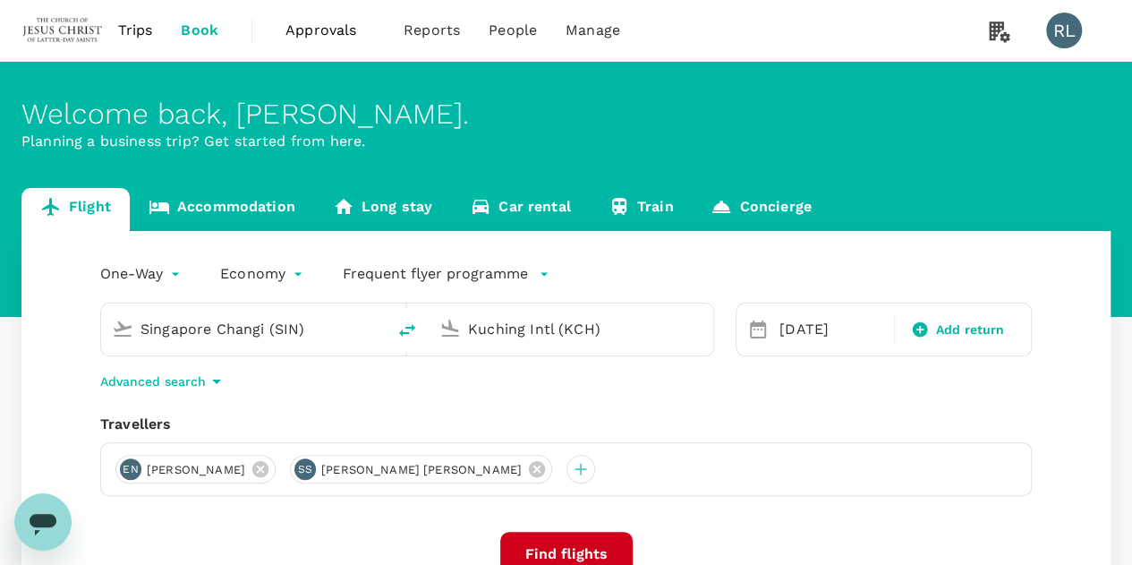
click at [405, 330] on icon "delete" at bounding box center [406, 329] width 21 height 21
type input "Kuching Intl (KCH)"
click at [503, 336] on input "Singapore Changi (SIN)" at bounding box center [572, 329] width 208 height 28
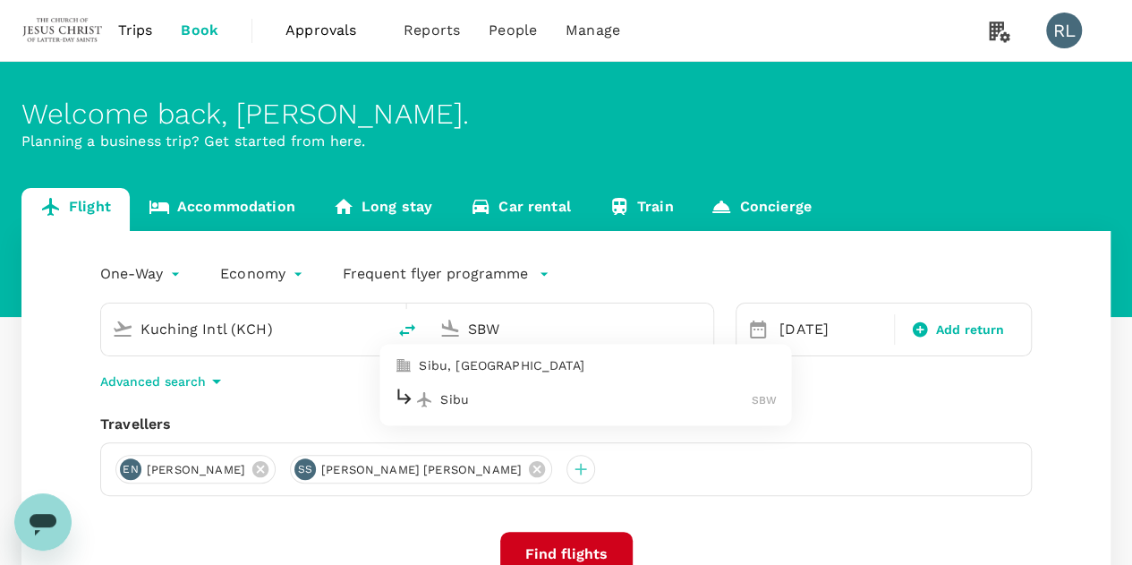
click at [542, 409] on div "Sibu SBW" at bounding box center [585, 400] width 383 height 28
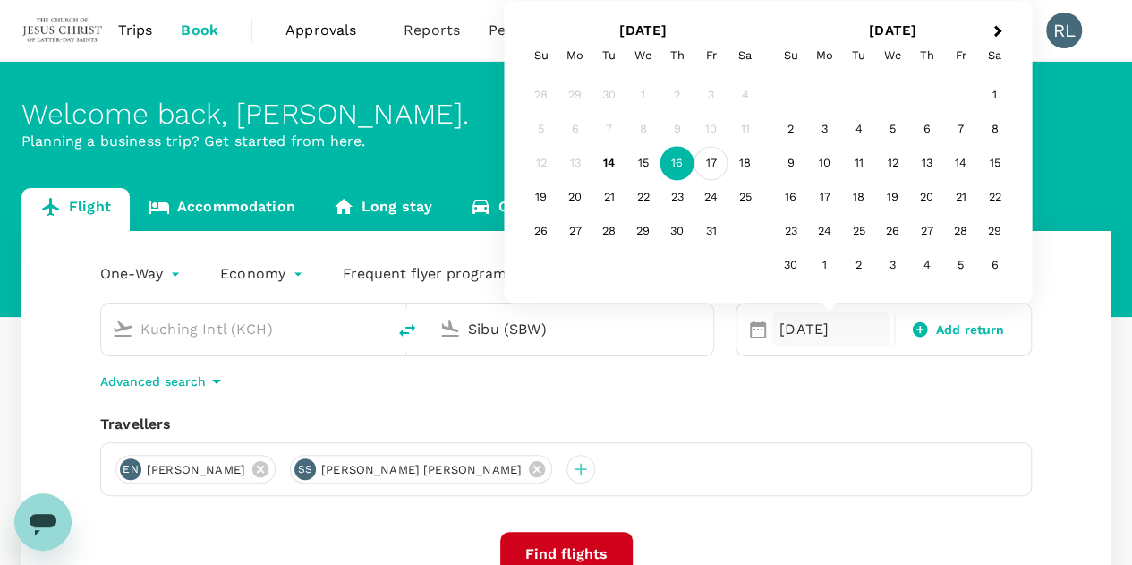
type input "Sibu (SBW)"
click at [710, 155] on div "17" at bounding box center [711, 164] width 34 height 34
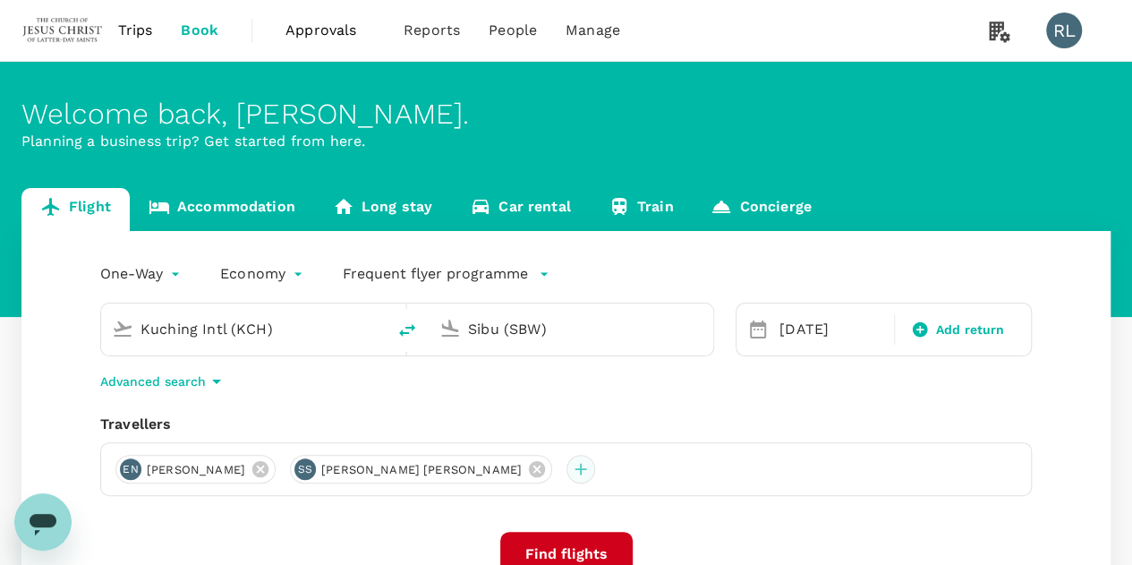
click at [566, 472] on div at bounding box center [580, 469] width 29 height 29
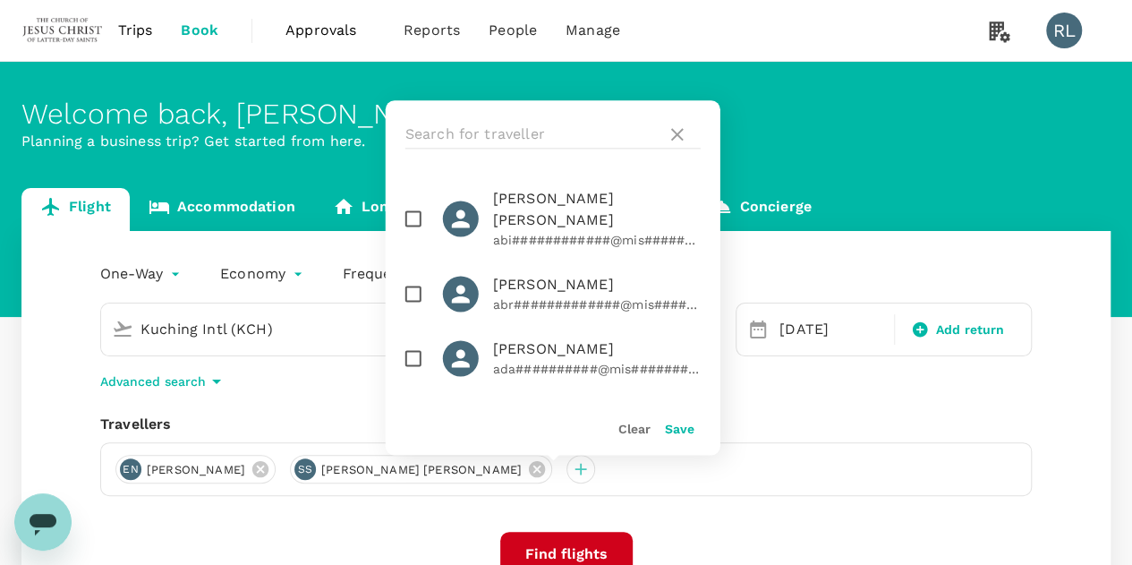
click at [918, 389] on div "Advanced search" at bounding box center [566, 380] width 932 height 21
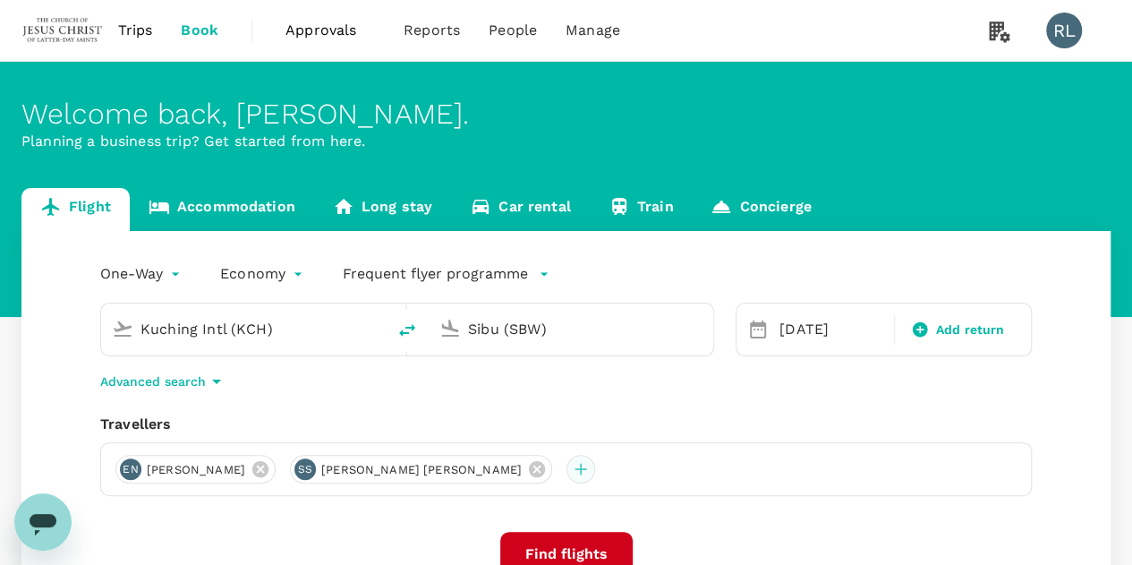
click at [566, 473] on div at bounding box center [580, 469] width 29 height 29
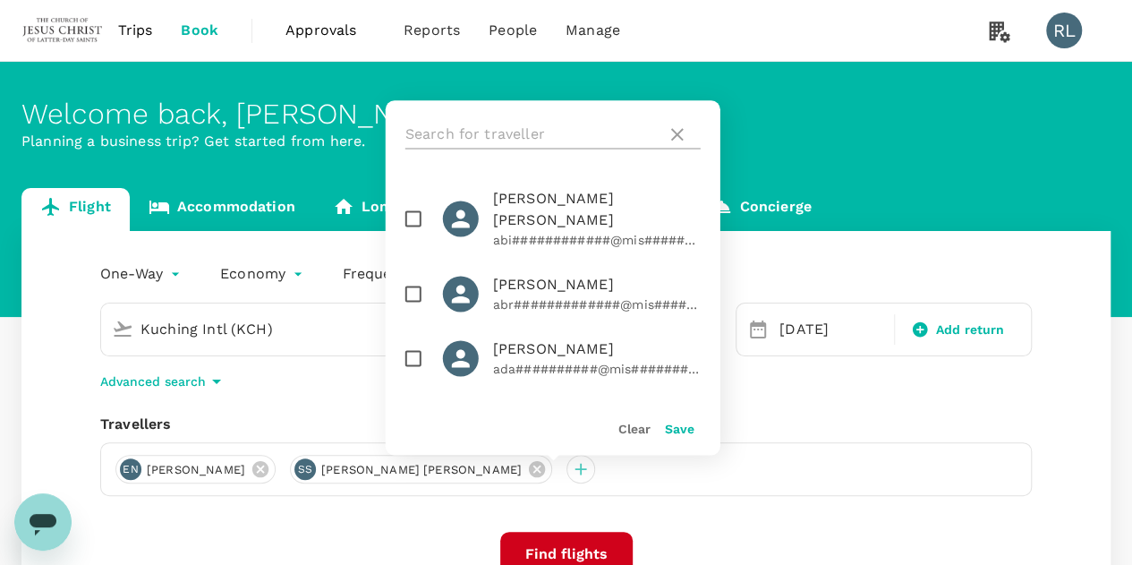
click at [478, 134] on input "text" at bounding box center [532, 134] width 254 height 29
type input "SMITH"
click at [415, 339] on input "checkbox" at bounding box center [414, 358] width 38 height 38
checkbox input "true"
click at [685, 431] on button "Save" at bounding box center [680, 429] width 30 height 14
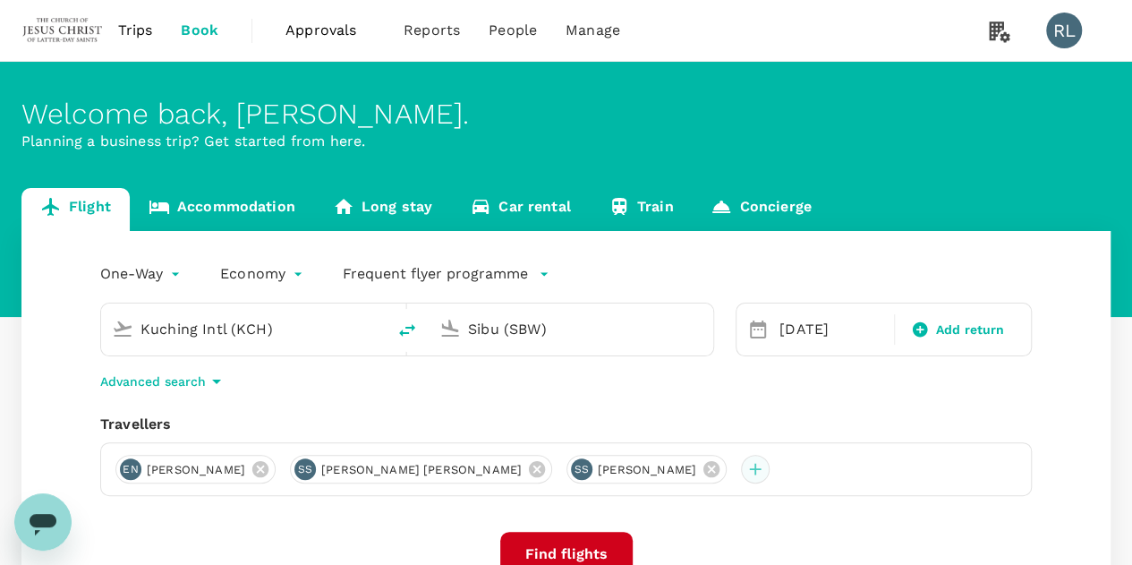
click at [741, 472] on div at bounding box center [755, 469] width 29 height 29
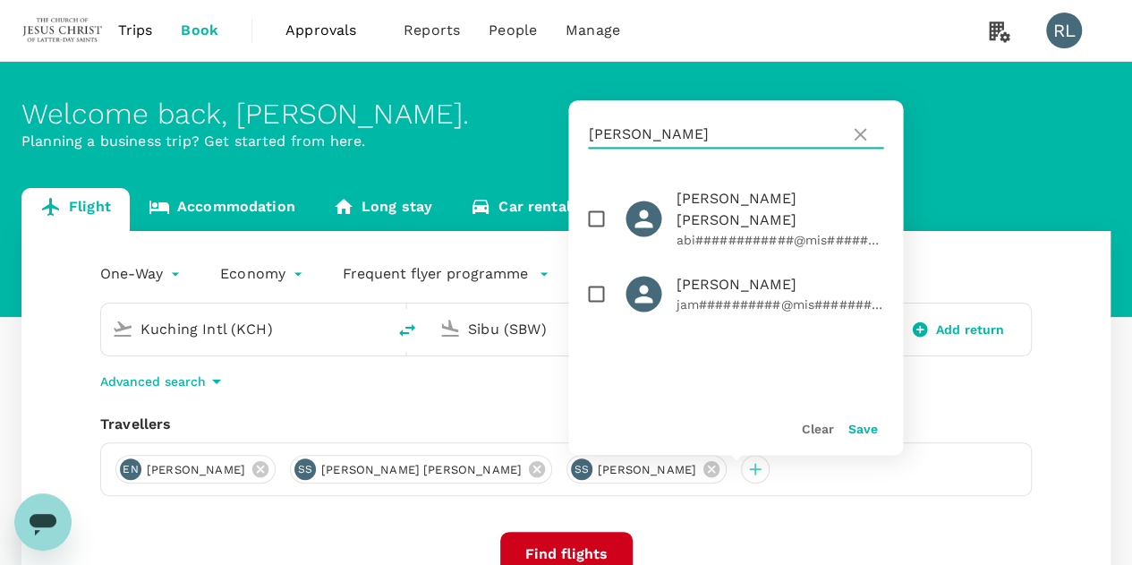
drag, startPoint x: 649, startPoint y: 131, endPoint x: 557, endPoint y: 126, distance: 92.3
click at [557, 126] on div "Welcome back , Robert Burnell . Planning a business trip? Get started from here…" at bounding box center [566, 399] width 1132 height 675
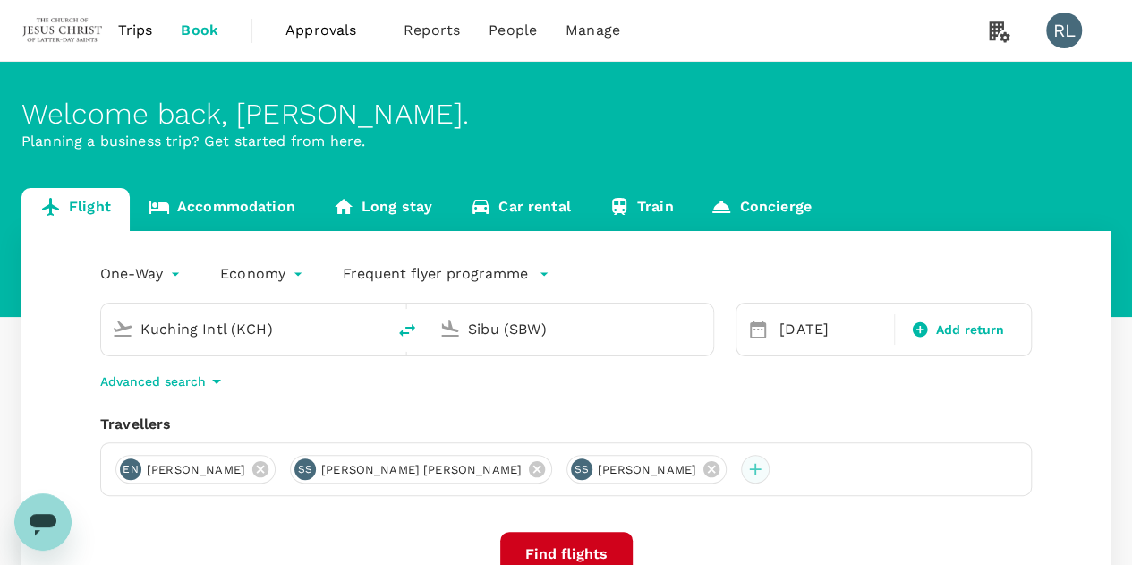
click at [741, 474] on div at bounding box center [755, 469] width 29 height 29
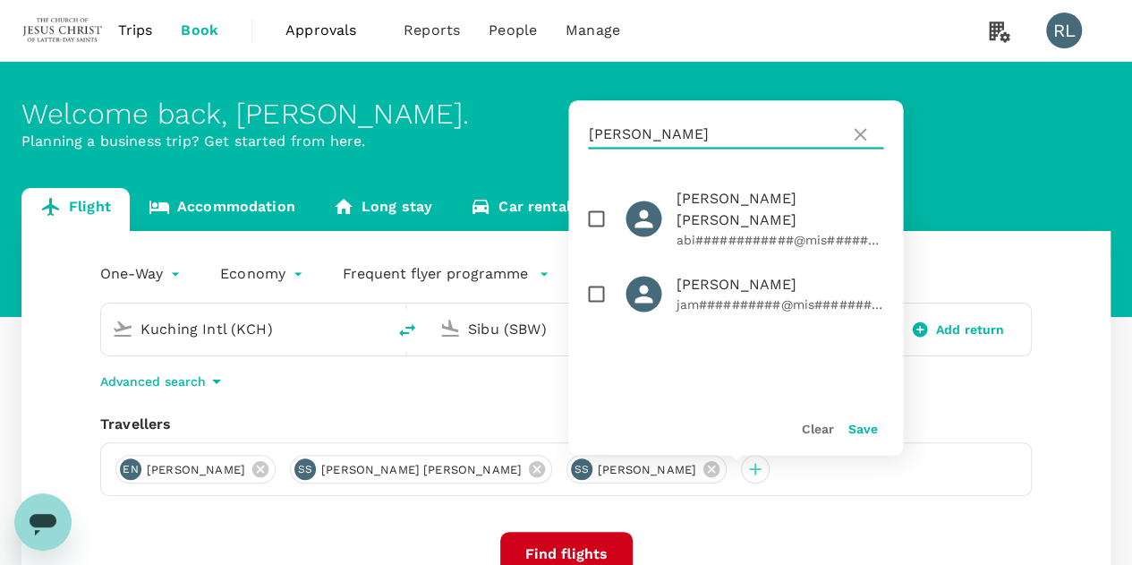
drag, startPoint x: 633, startPoint y: 136, endPoint x: 589, endPoint y: 135, distance: 43.9
click at [589, 135] on input "SMITH" at bounding box center [715, 134] width 254 height 29
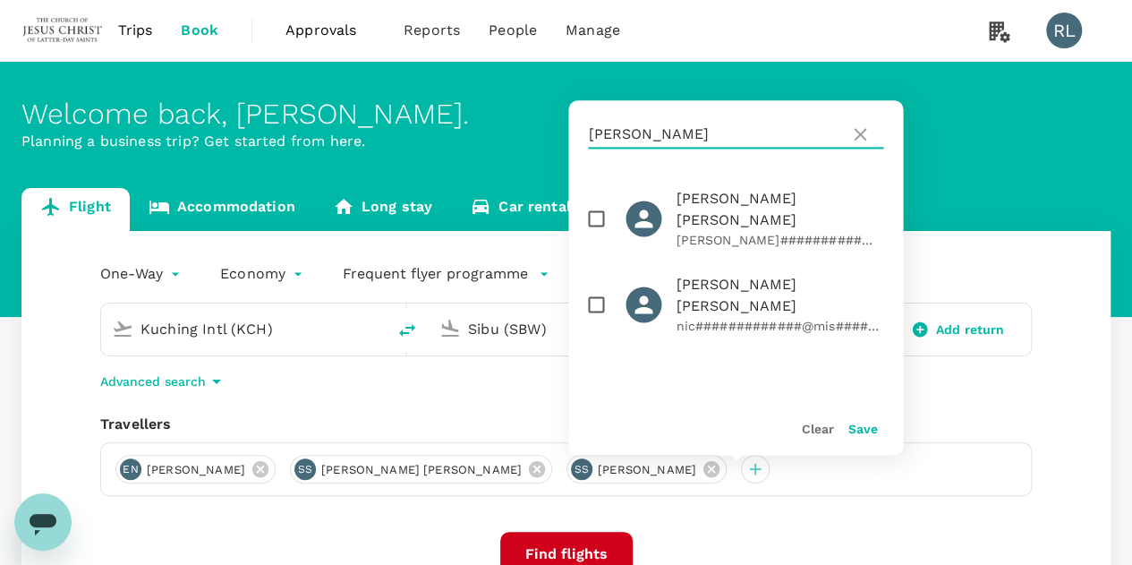
type input "STEVENS"
click at [600, 285] on input "checkbox" at bounding box center [596, 304] width 38 height 38
checkbox input "true"
click at [855, 427] on button "Save" at bounding box center [862, 429] width 30 height 14
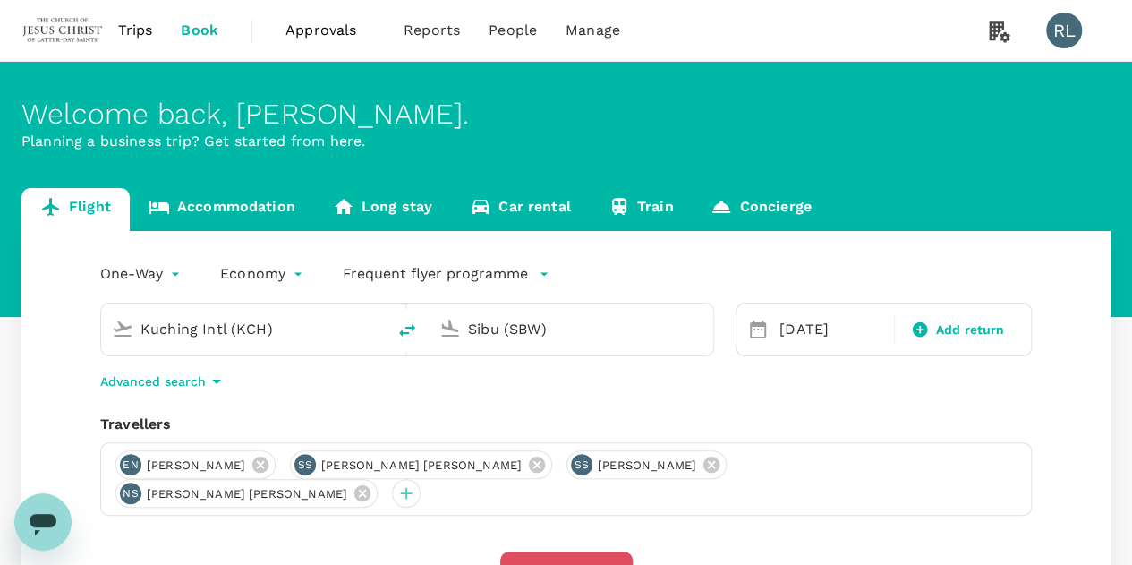
click at [562, 551] on button "Find flights" at bounding box center [566, 573] width 132 height 45
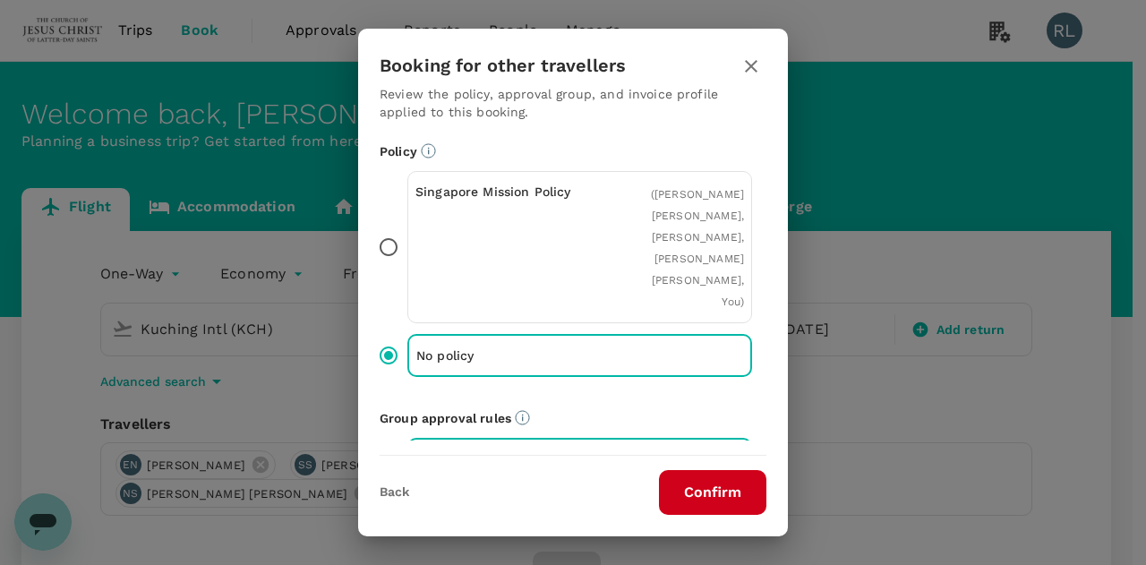
click at [682, 490] on button "Confirm" at bounding box center [712, 492] width 107 height 45
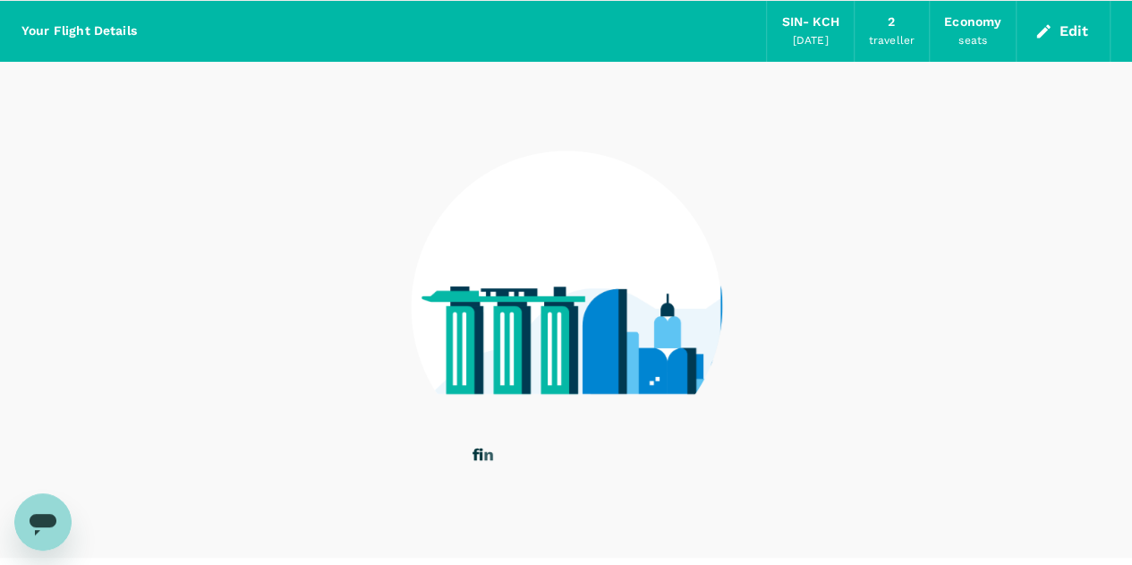
scroll to position [89, 0]
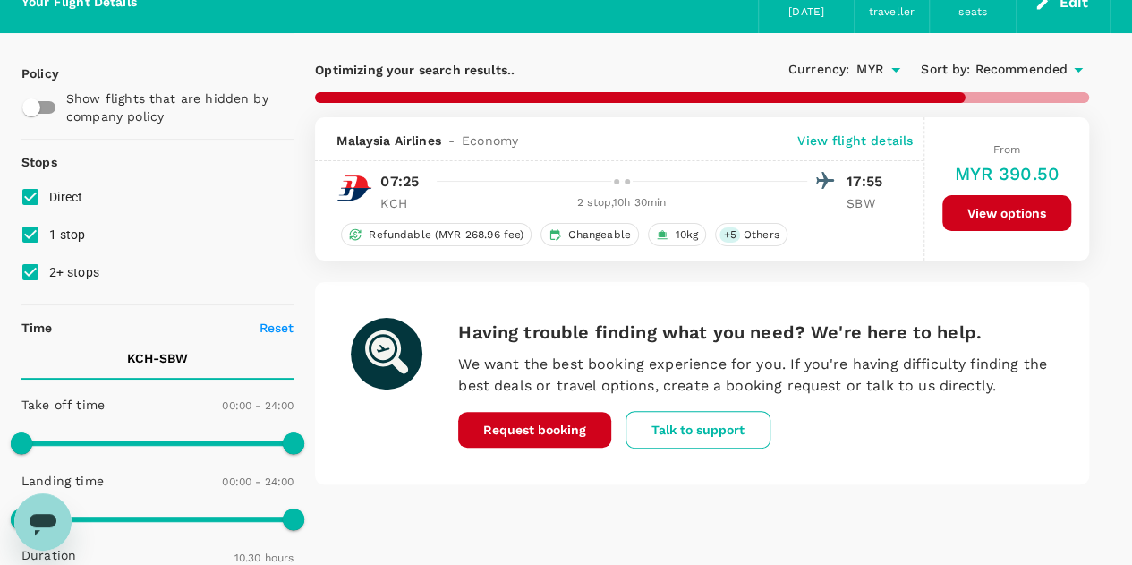
type input "770"
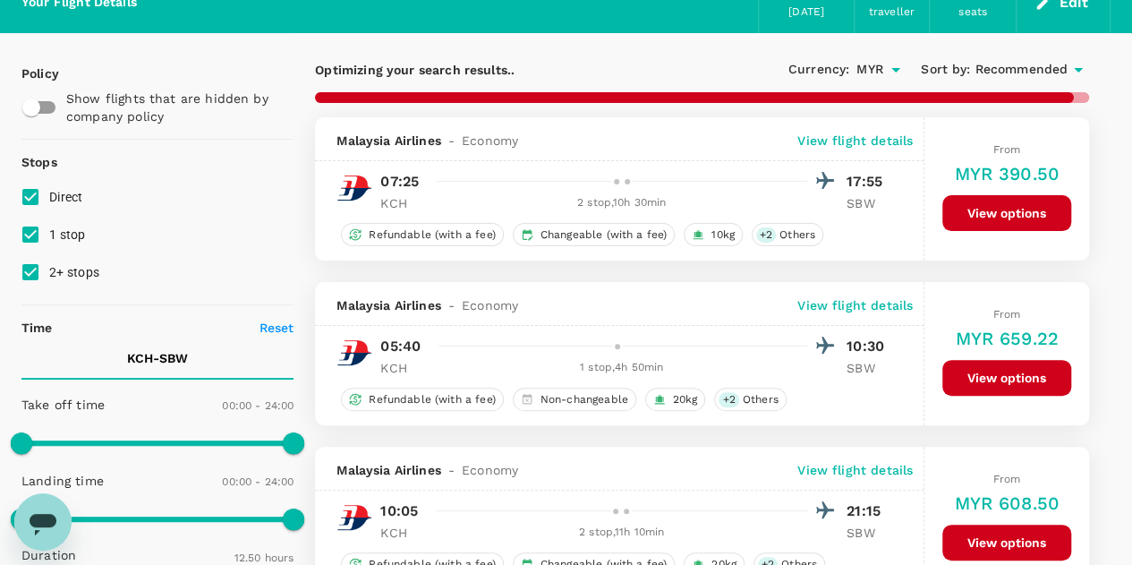
checkbox input "false"
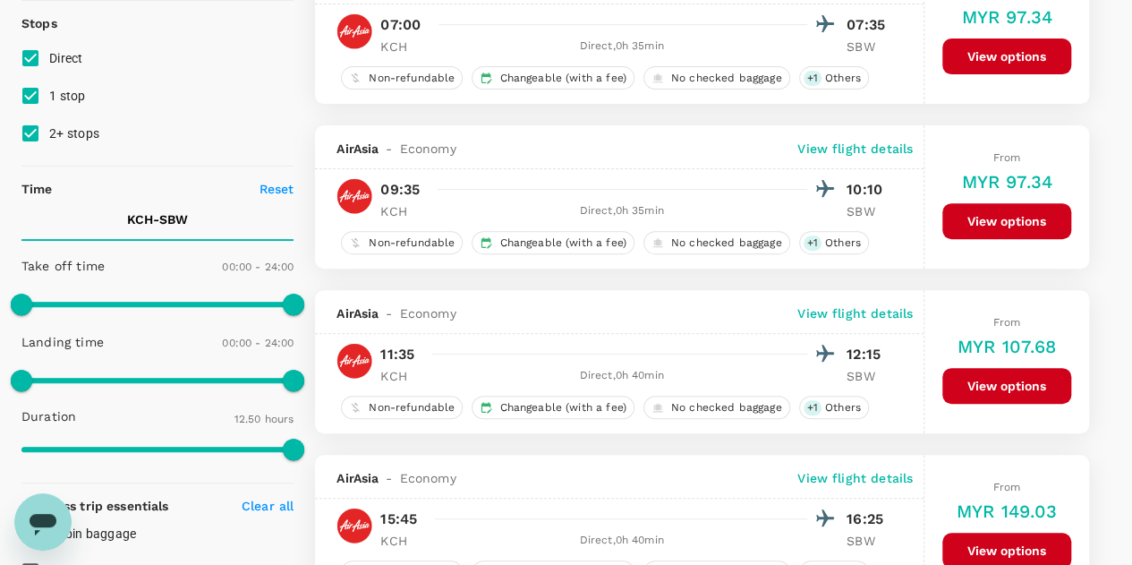
scroll to position [268, 0]
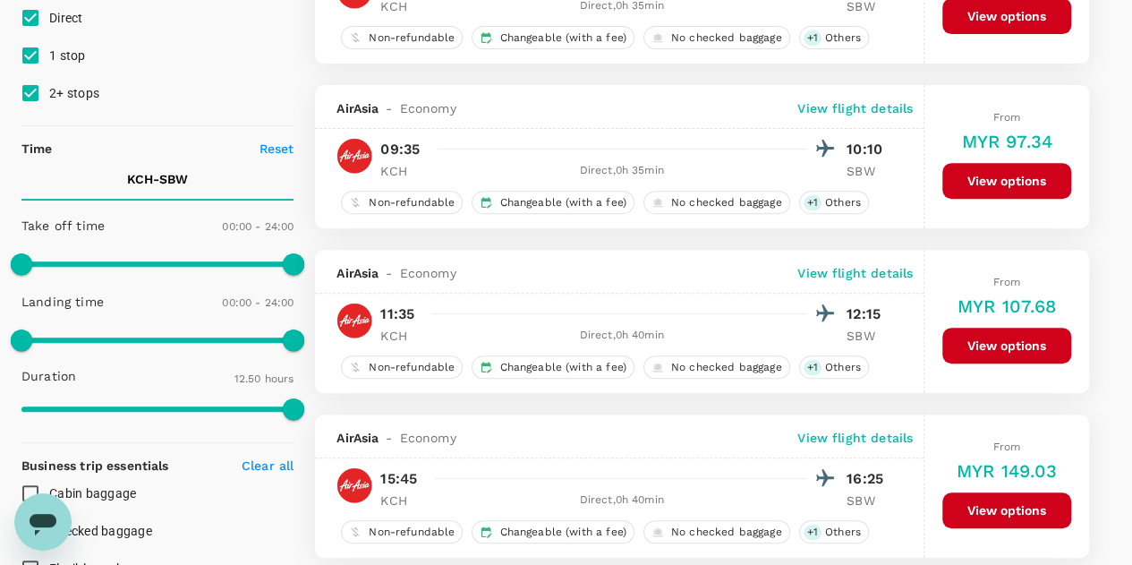
click at [1001, 338] on button "View options" at bounding box center [1006, 346] width 129 height 36
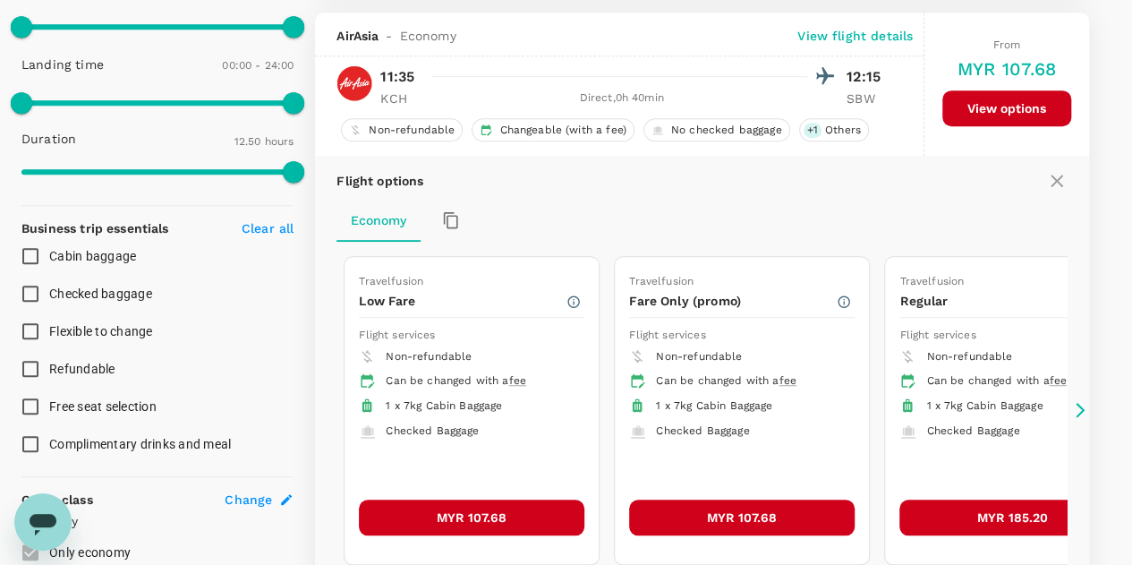
scroll to position [516, 0]
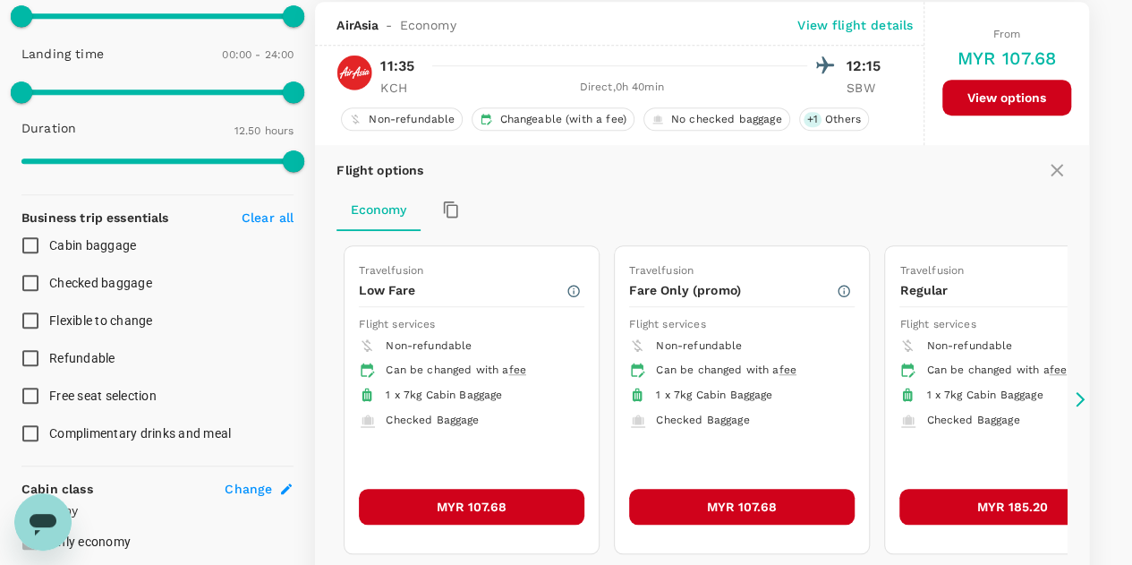
click at [483, 507] on button "MYR 107.68" at bounding box center [472, 507] width 226 height 36
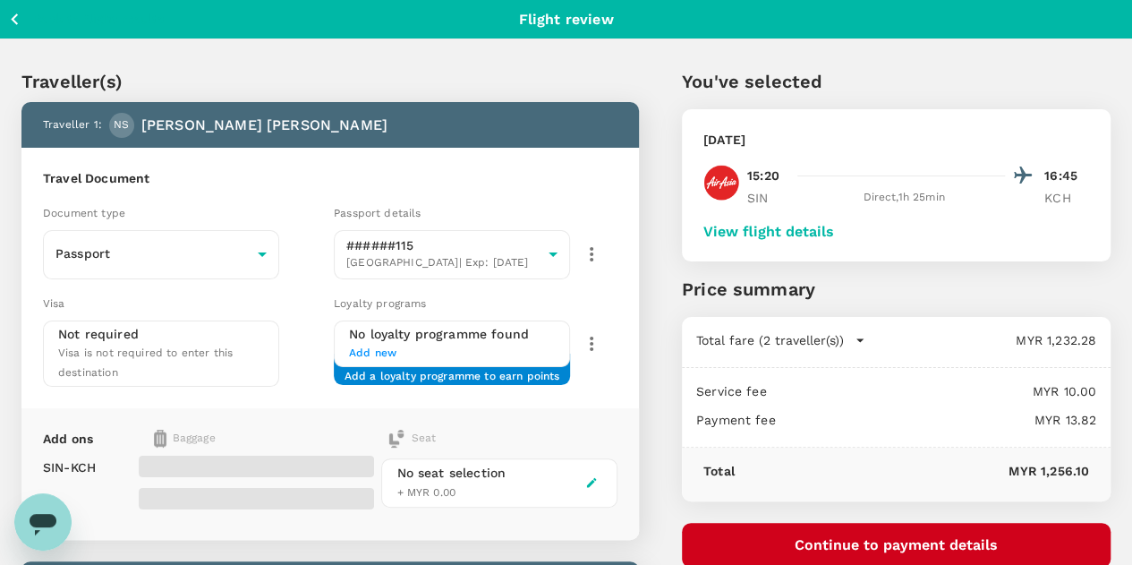
click at [834, 234] on button "View flight details" at bounding box center [768, 232] width 131 height 16
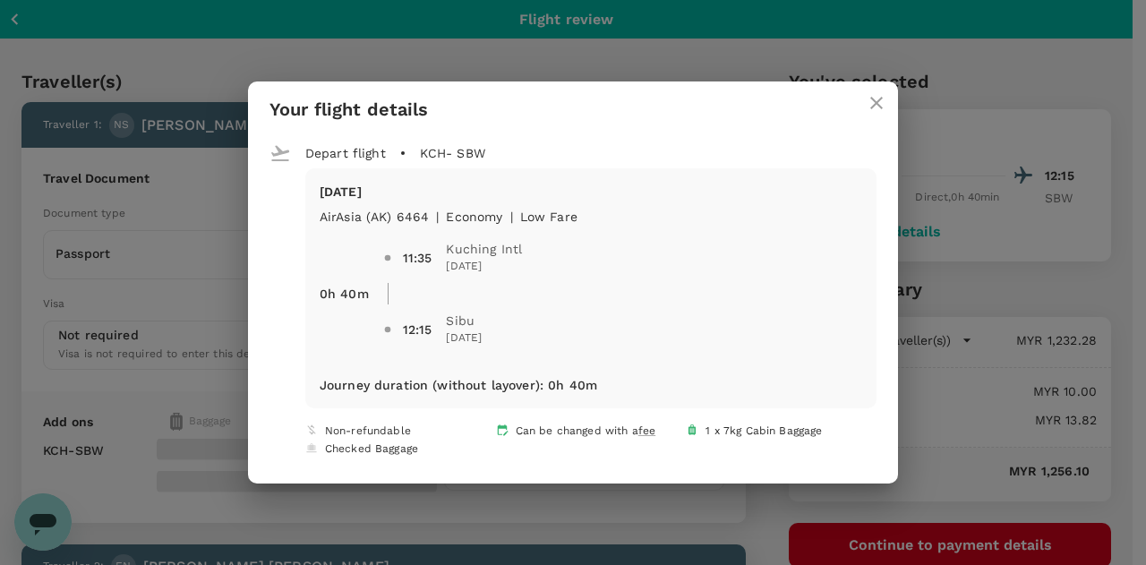
click at [875, 103] on icon "close" at bounding box center [875, 102] width 21 height 21
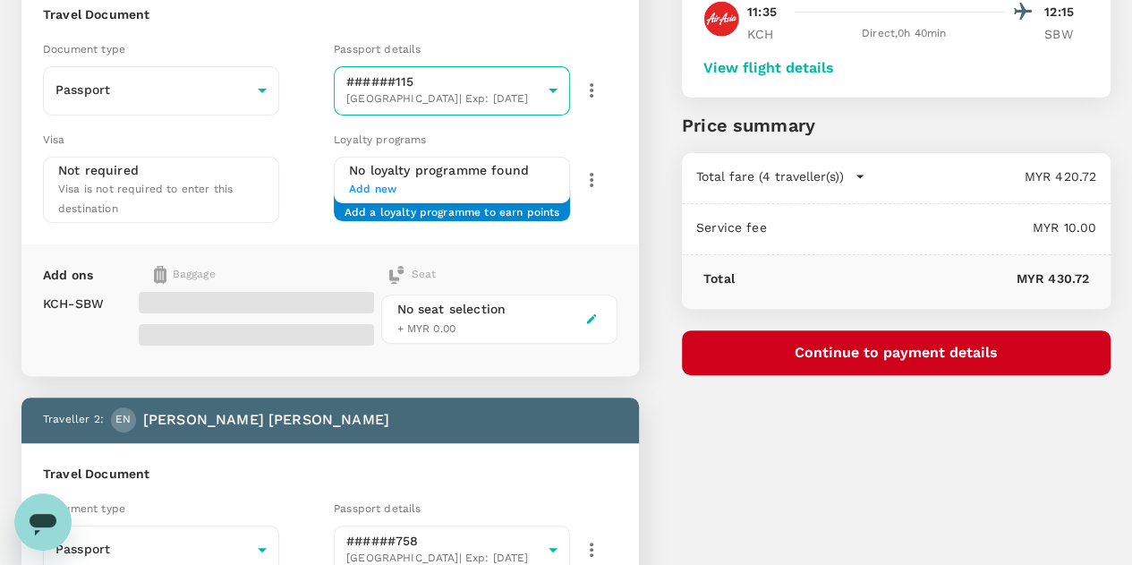
scroll to position [179, 0]
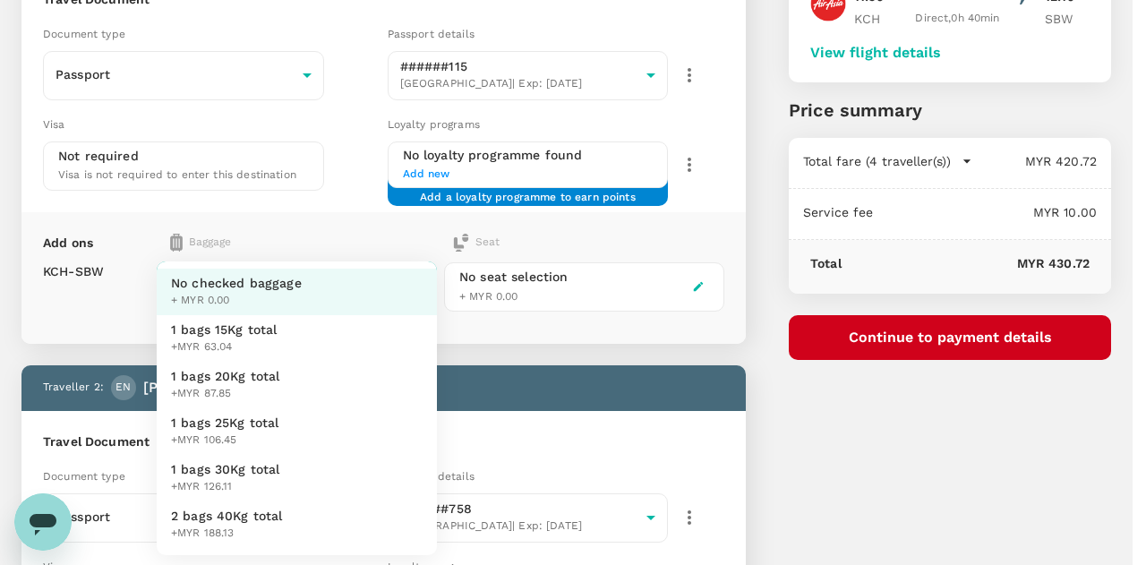
click at [260, 430] on span "1 bags 25Kg total" at bounding box center [225, 422] width 108 height 18
type input "3 - 106.45"
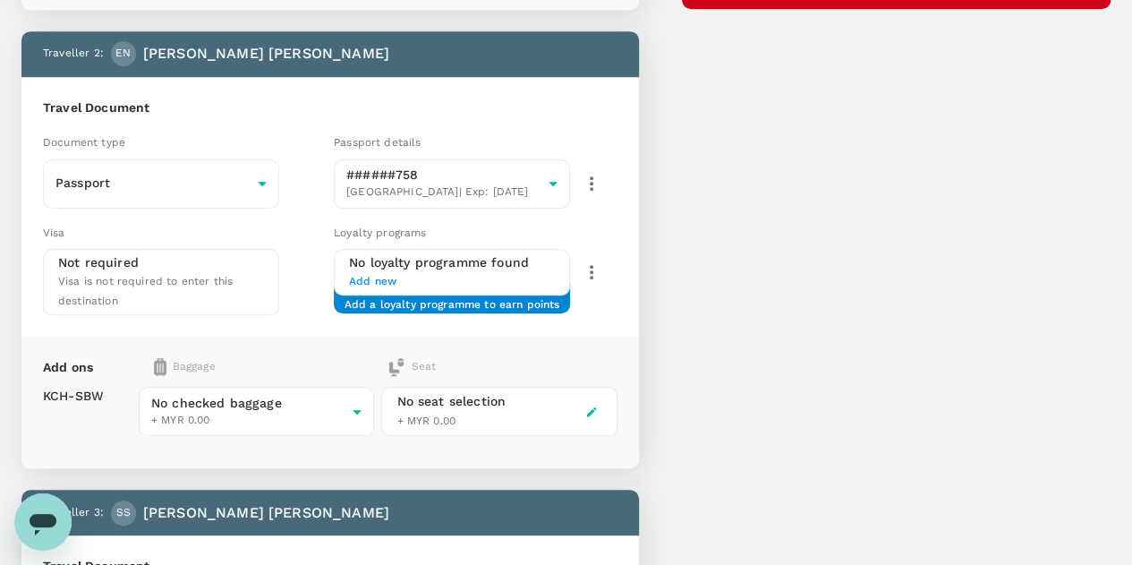
scroll to position [537, 0]
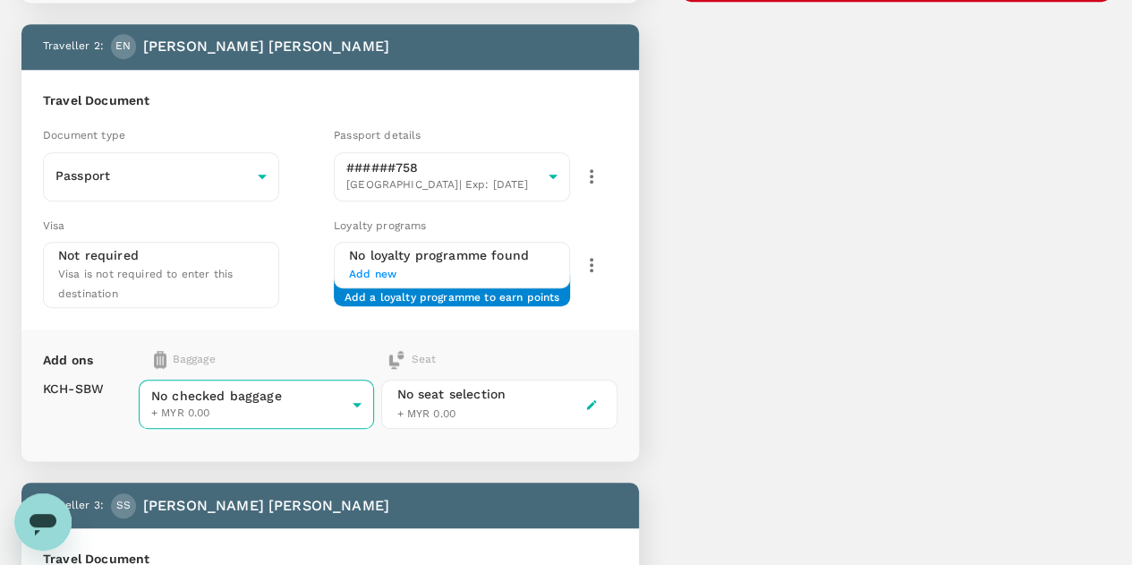
click at [379, 362] on body "Back to flight results Flight review Traveller(s) Traveller 1 : NS Nicholas Mat…" at bounding box center [566, 544] width 1132 height 2162
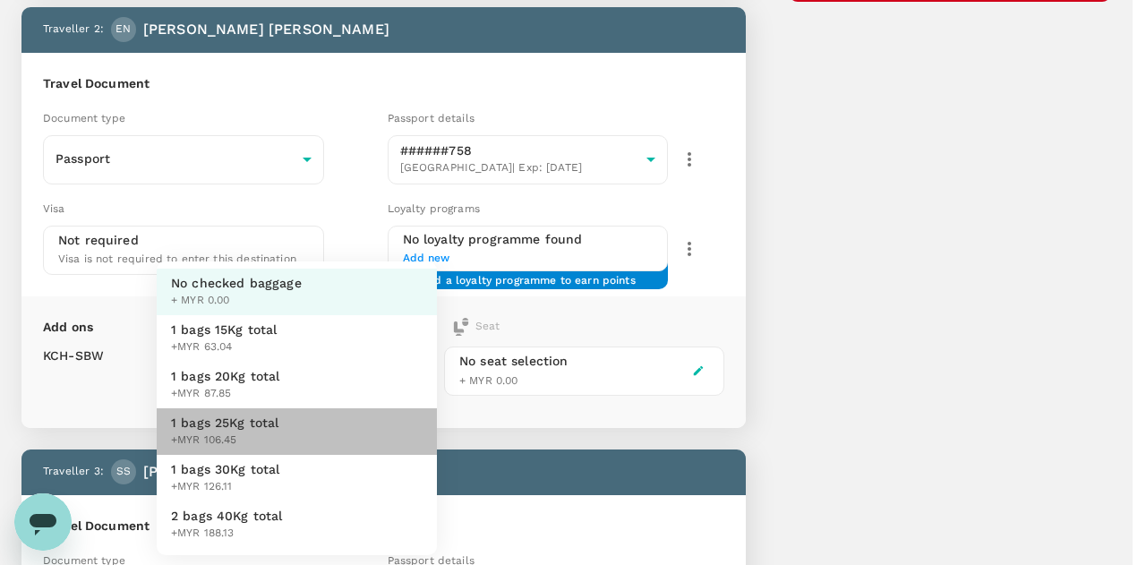
drag, startPoint x: 250, startPoint y: 426, endPoint x: 287, endPoint y: 393, distance: 50.1
click at [250, 424] on span "1 bags 25Kg total" at bounding box center [225, 422] width 108 height 18
type input "3 - 106.45"
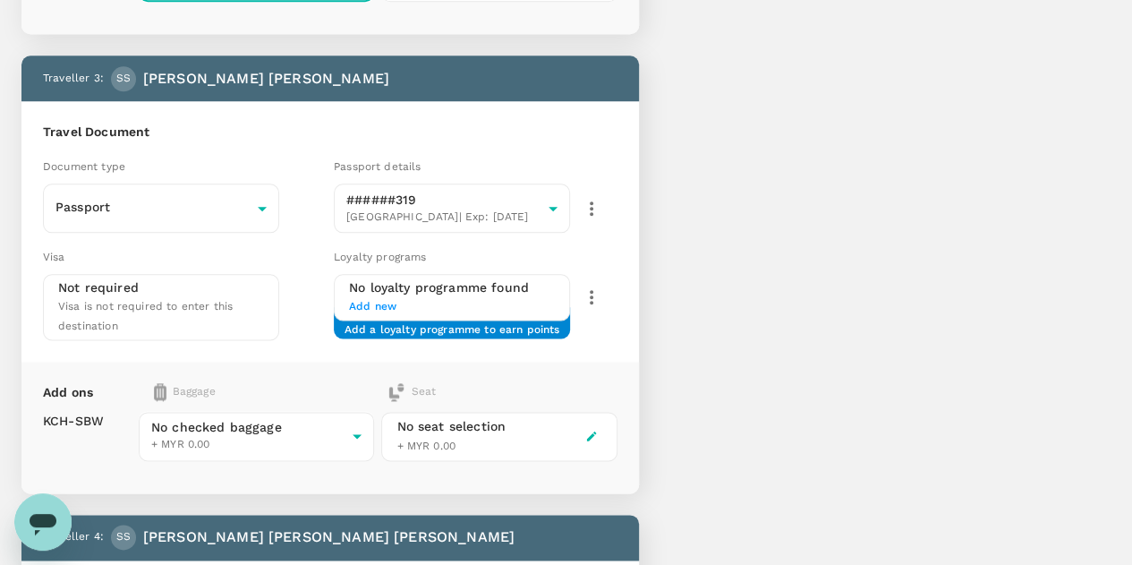
scroll to position [984, 0]
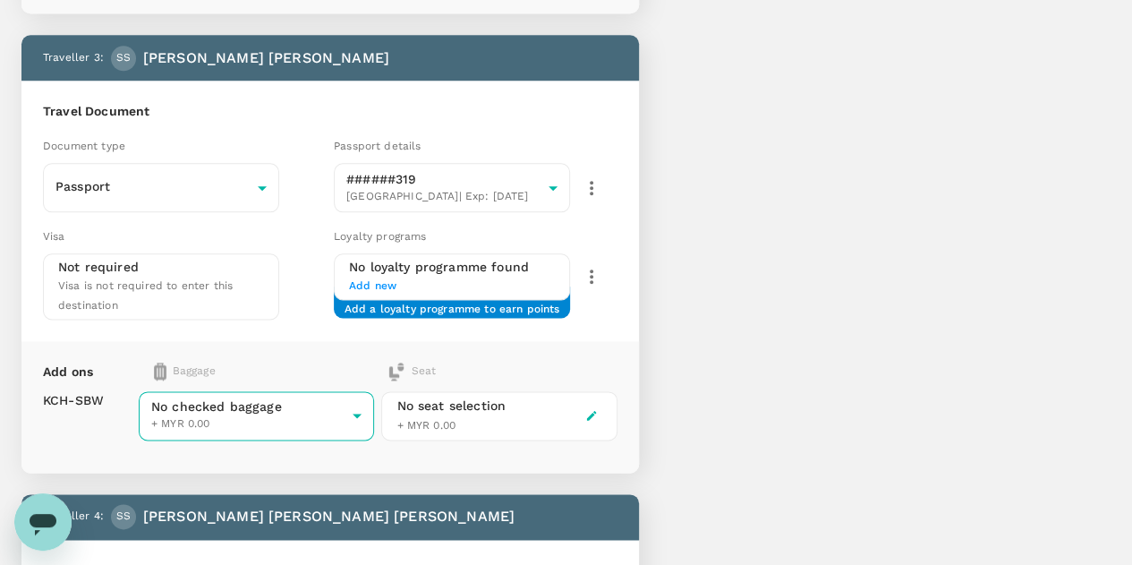
click at [331, 349] on body "Back to flight results Flight review Traveller(s) Traveller 1 : NS Nicholas Mat…" at bounding box center [566, 97] width 1132 height 2162
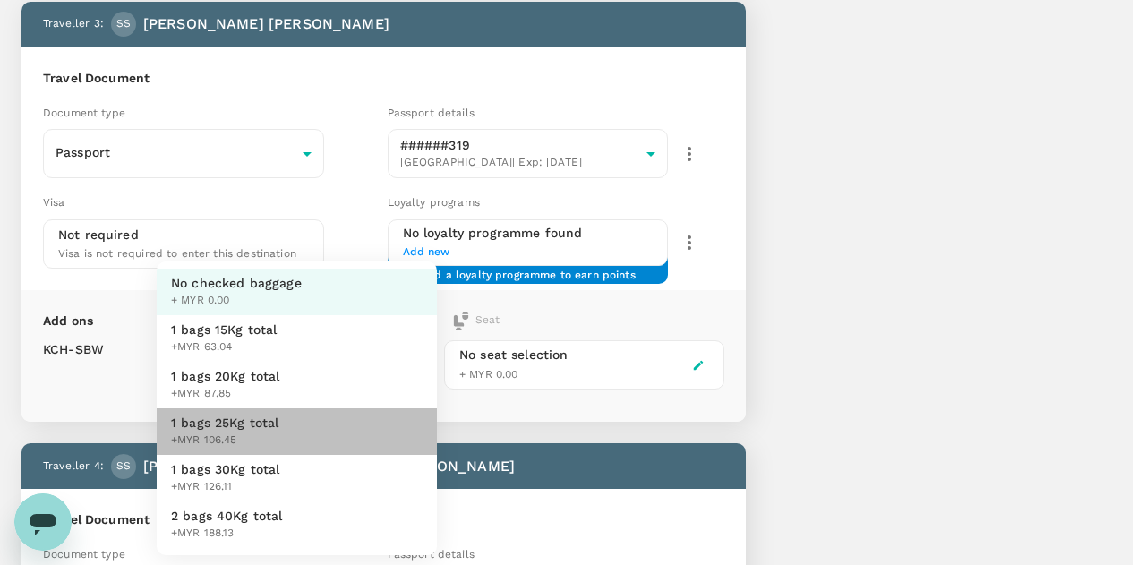
click at [265, 422] on span "1 bags 25Kg total" at bounding box center [225, 422] width 108 height 18
type input "3 - 106.45"
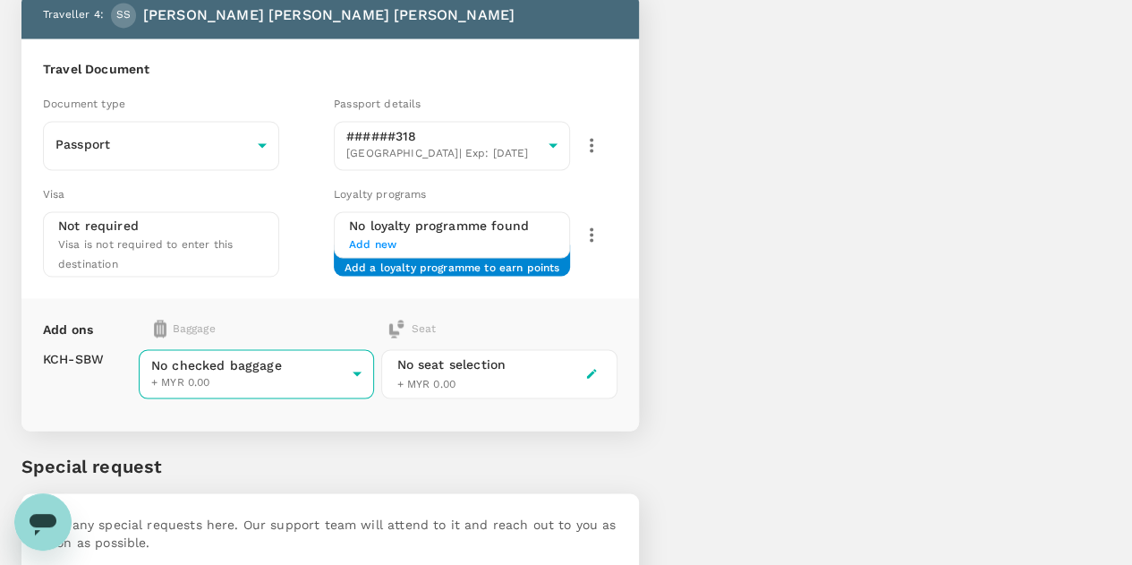
scroll to position [1501, 0]
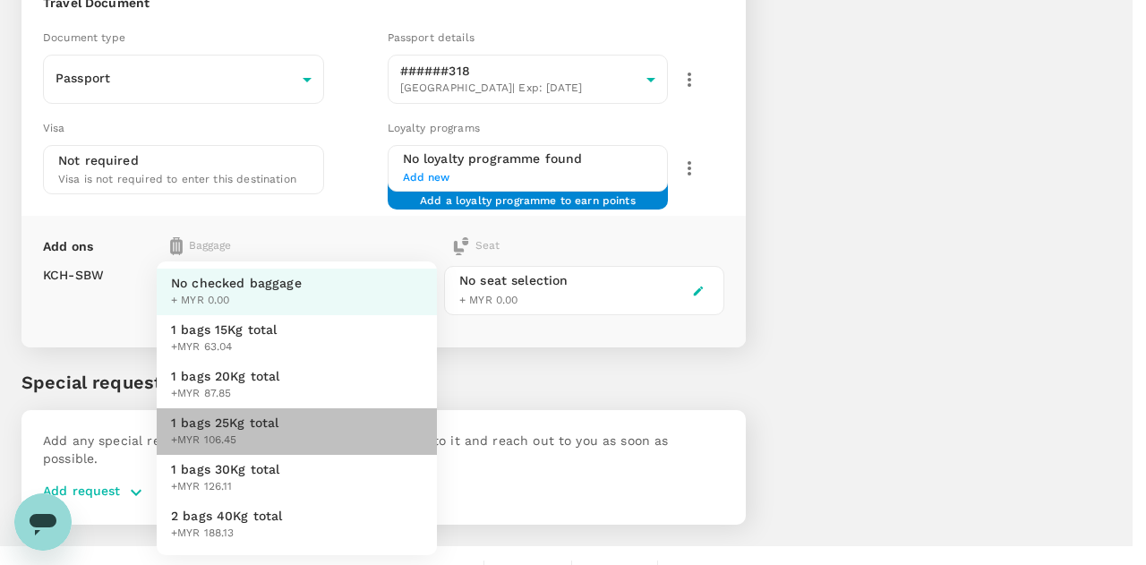
drag, startPoint x: 266, startPoint y: 427, endPoint x: 284, endPoint y: 419, distance: 19.6
click at [266, 427] on span "1 bags 25Kg total" at bounding box center [225, 422] width 108 height 18
type input "3 - 106.45"
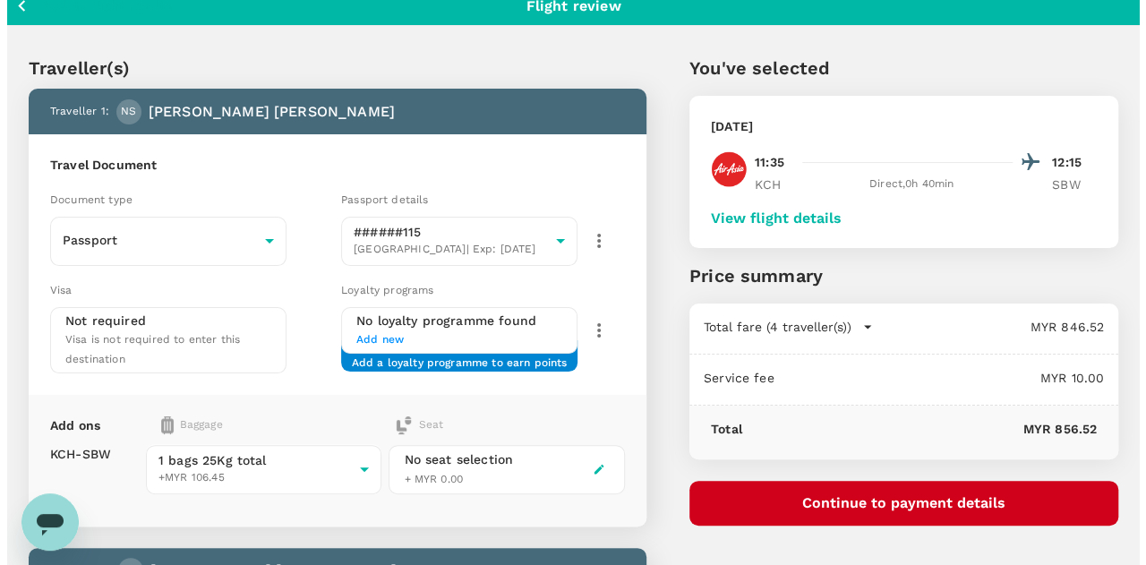
scroll to position [0, 0]
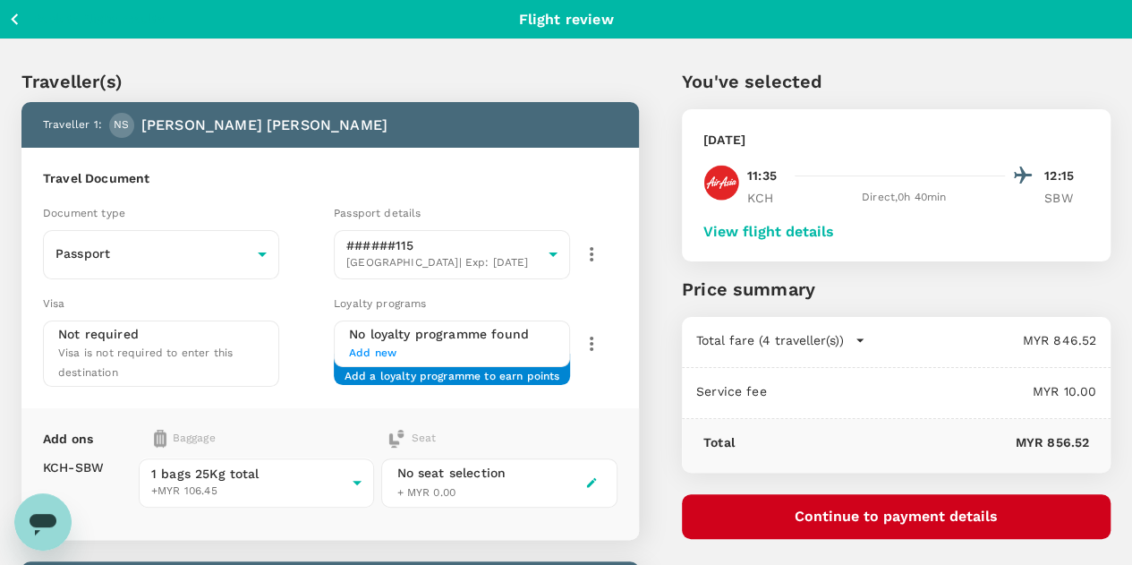
click at [926, 514] on button "Continue to payment details" at bounding box center [896, 516] width 429 height 45
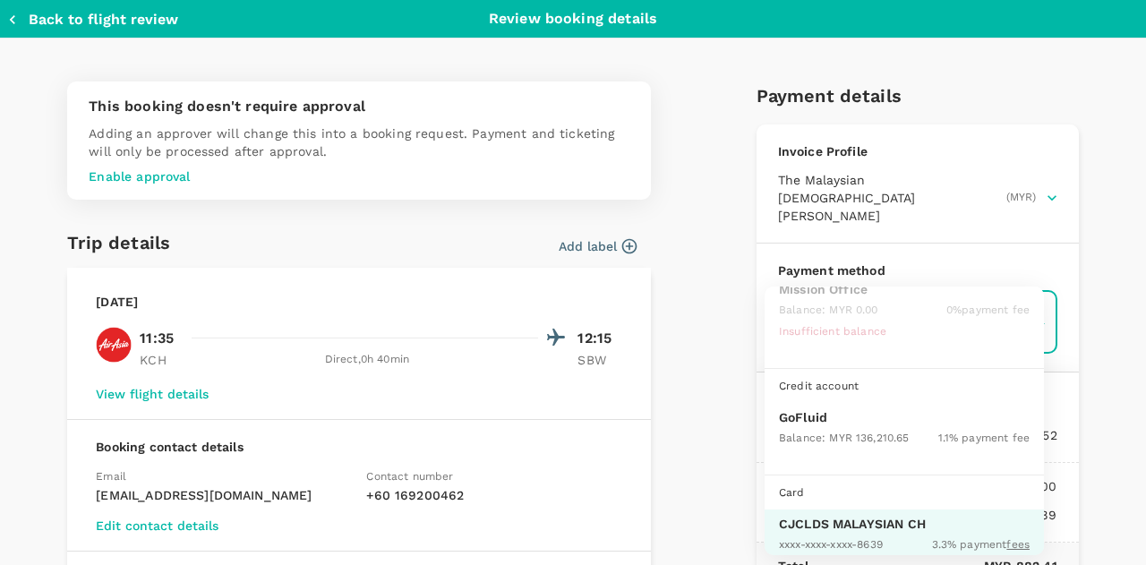
click at [825, 420] on p "GoFluid" at bounding box center [904, 417] width 251 height 18
type input "9b357727-6904-47bd-a44e-9a56bf7dfc7a"
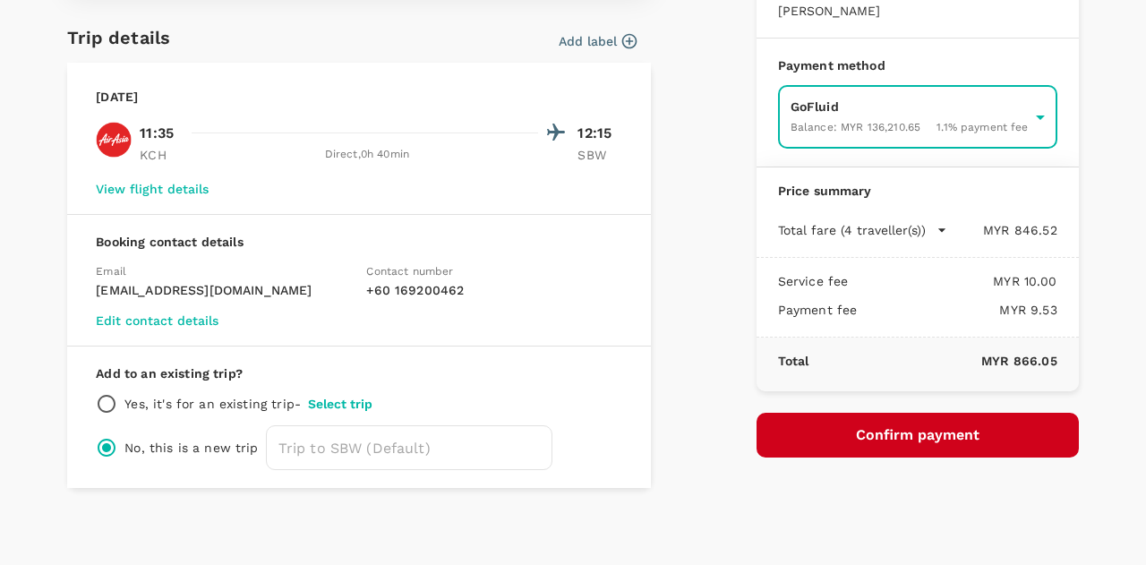
scroll to position [207, 0]
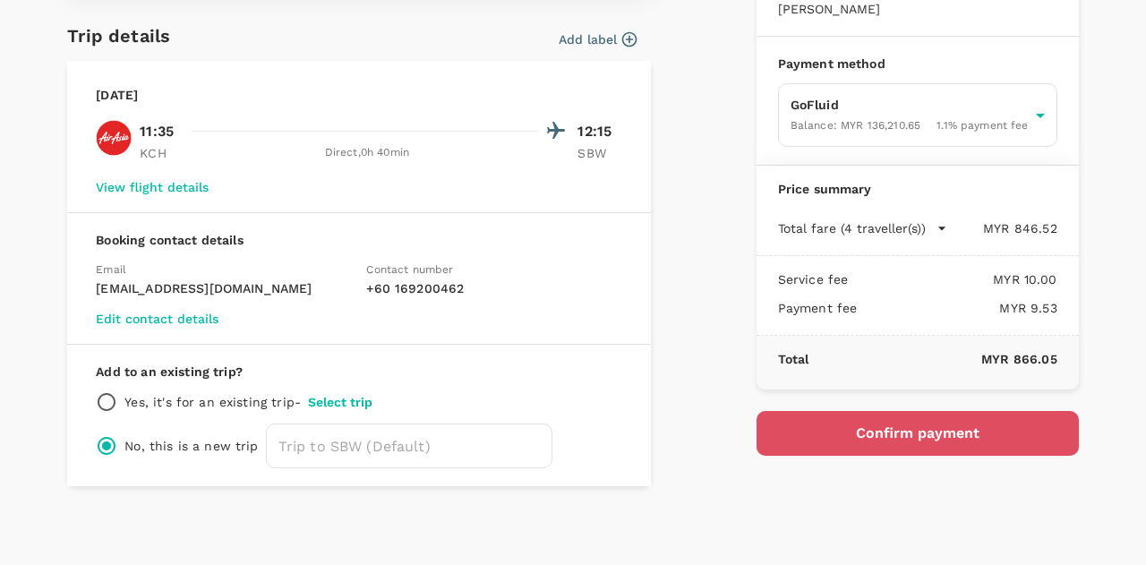
click at [864, 414] on button "Confirm payment" at bounding box center [917, 433] width 322 height 45
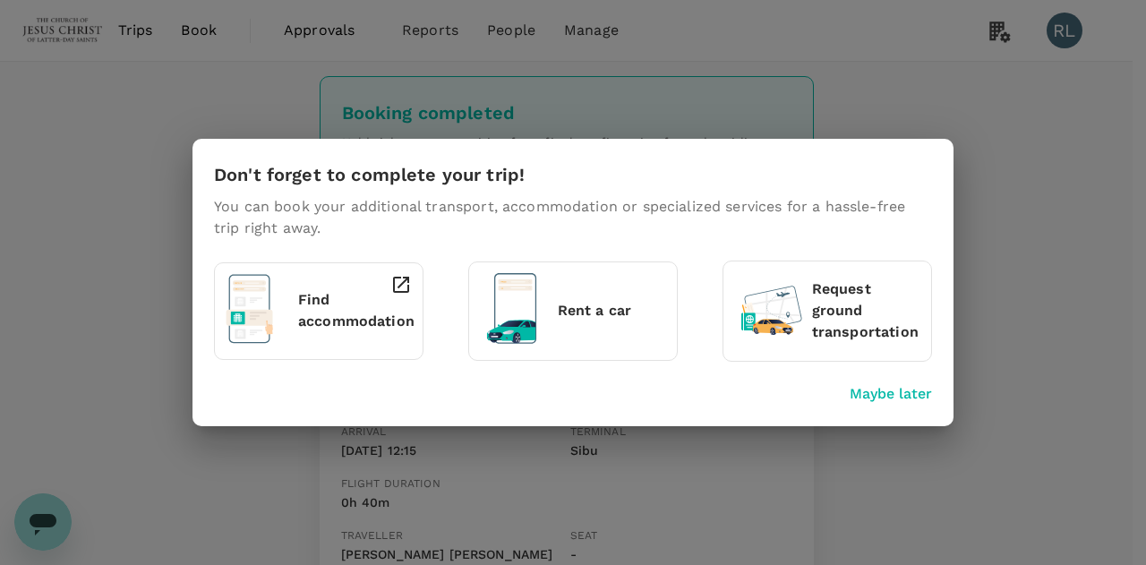
click at [881, 392] on p "Maybe later" at bounding box center [890, 393] width 82 height 21
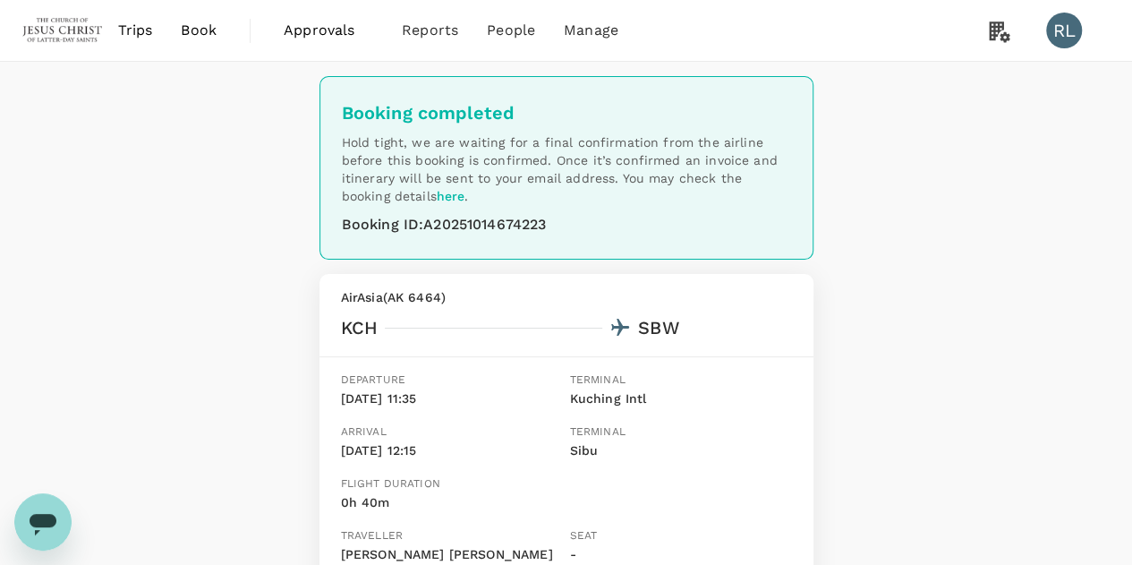
click at [200, 30] on span "Book" at bounding box center [199, 30] width 36 height 21
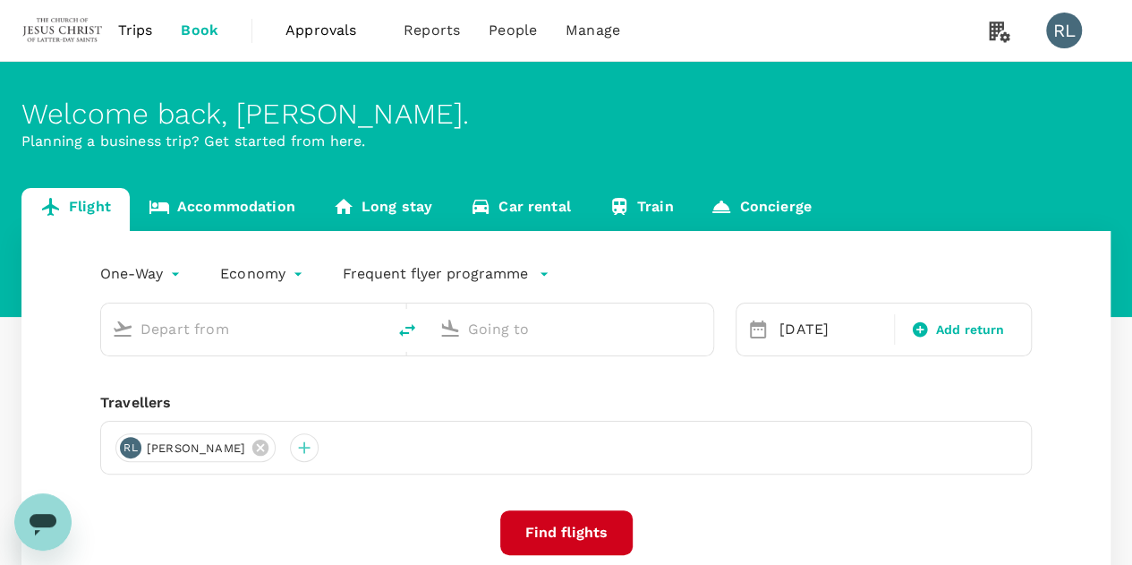
type input "Kuching Intl (KCH)"
type input "Sibu (SBW)"
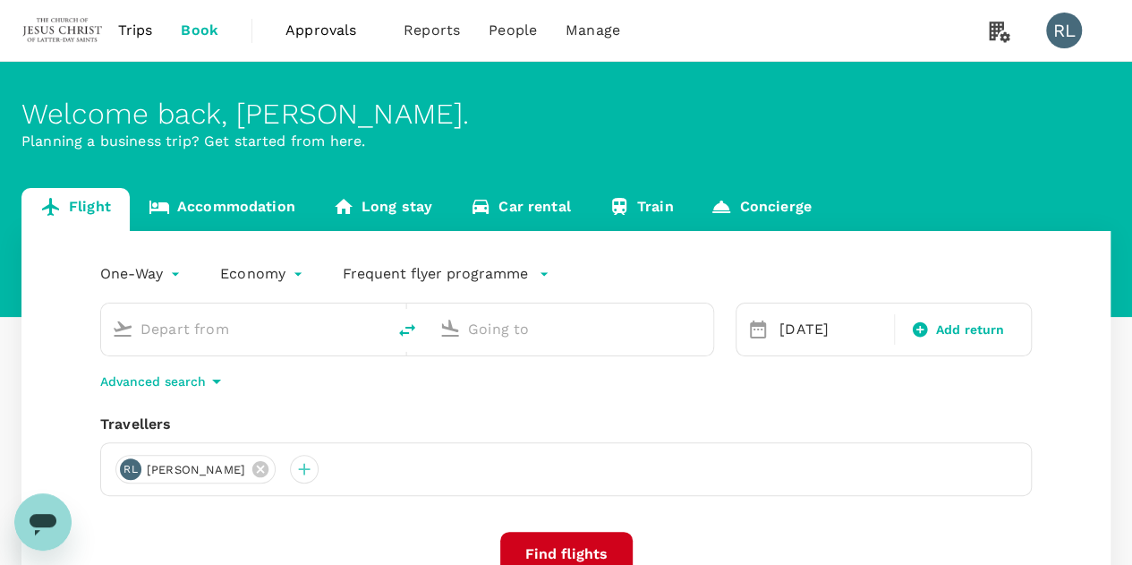
type input "Kuching Intl (KCH)"
type input "Sibu (SBW)"
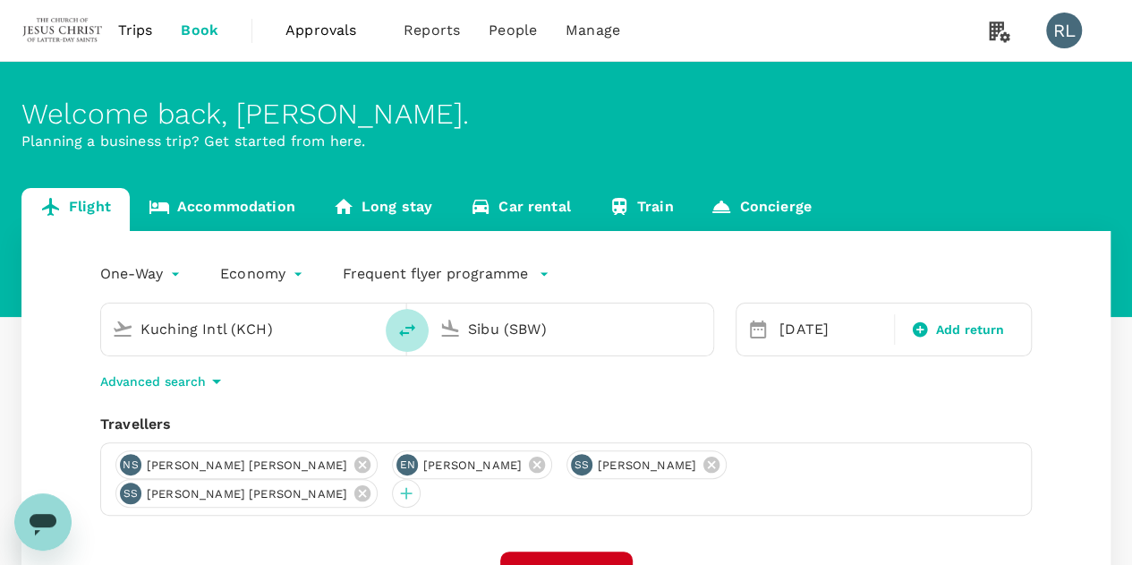
click at [406, 325] on icon "delete" at bounding box center [406, 329] width 21 height 21
type input "Sibu (SBW)"
type input "Kuching Intl (KCH)"
click at [311, 338] on input "Sibu (SBW)" at bounding box center [245, 329] width 208 height 28
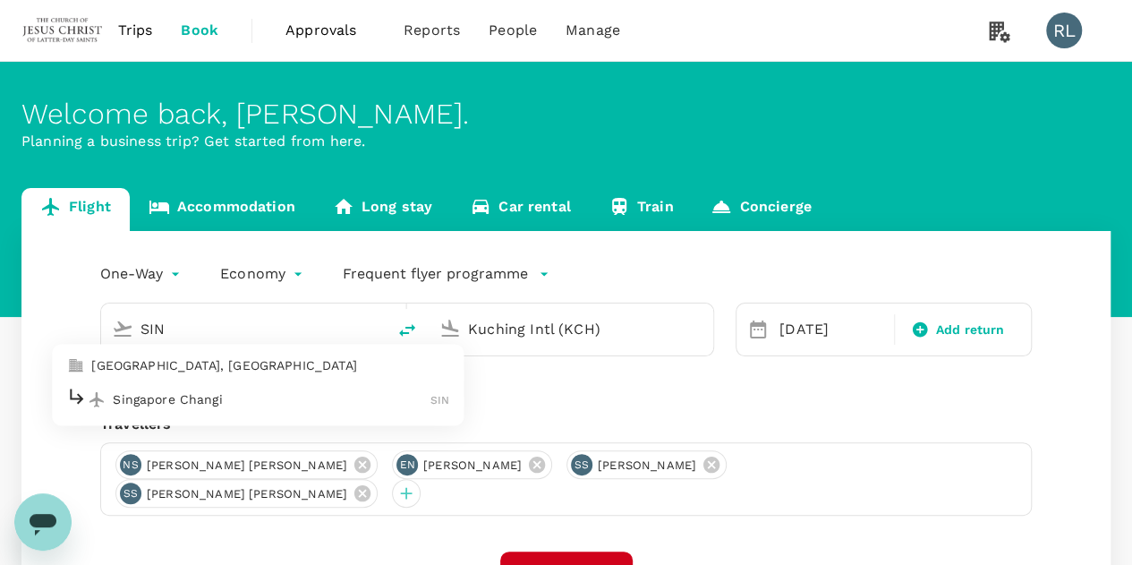
click at [177, 400] on p "Singapore Changi" at bounding box center [272, 399] width 318 height 18
type input "Singapore Changi (SIN)"
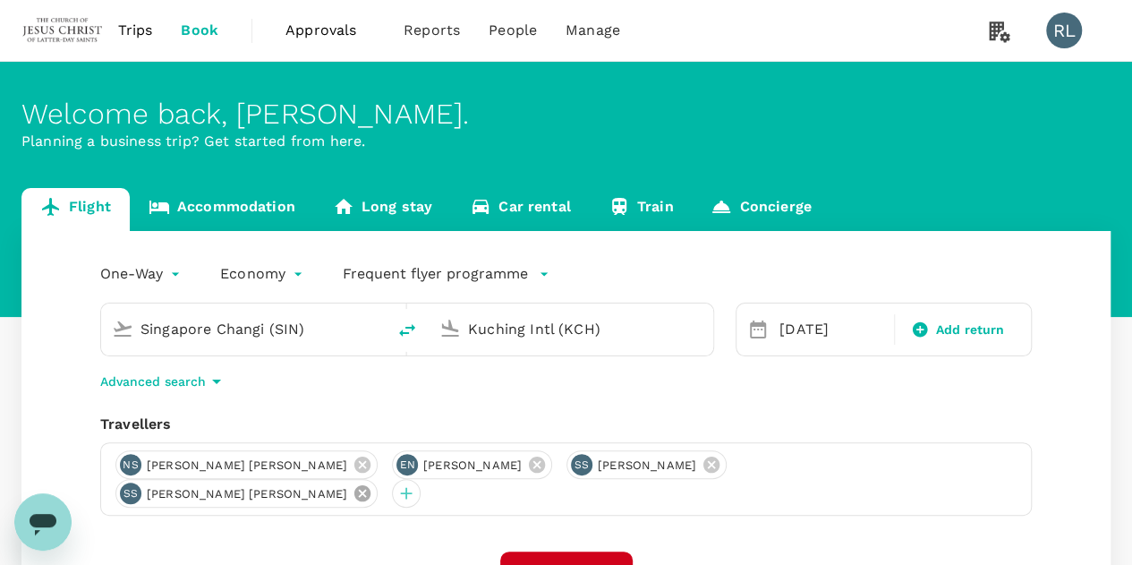
click at [370, 485] on icon at bounding box center [362, 493] width 16 height 16
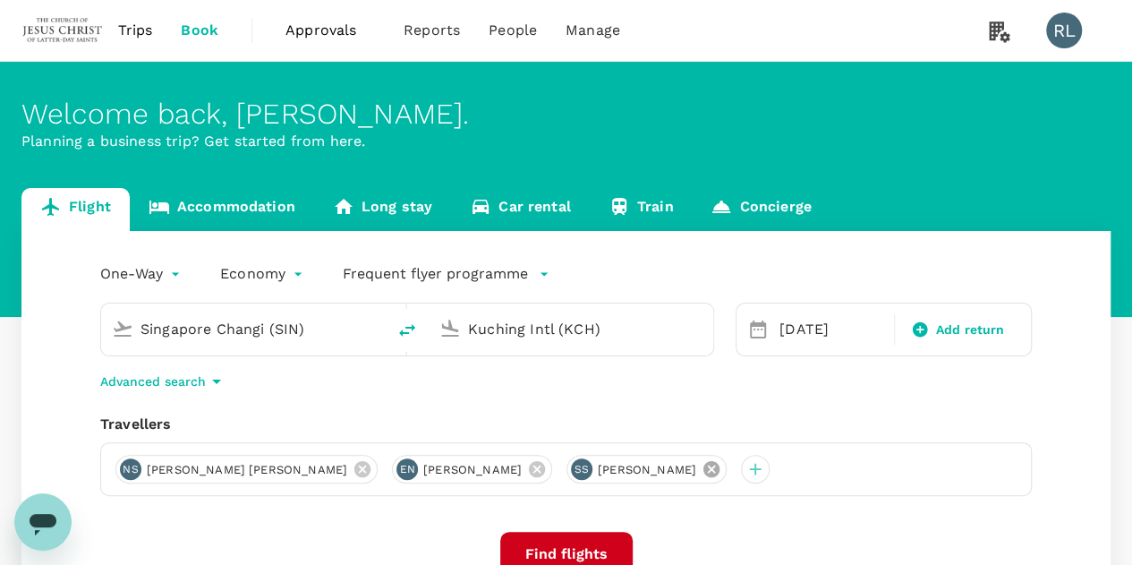
click at [703, 471] on icon at bounding box center [711, 469] width 16 height 16
click at [529, 471] on icon at bounding box center [537, 469] width 16 height 16
click at [354, 469] on icon at bounding box center [362, 469] width 16 height 16
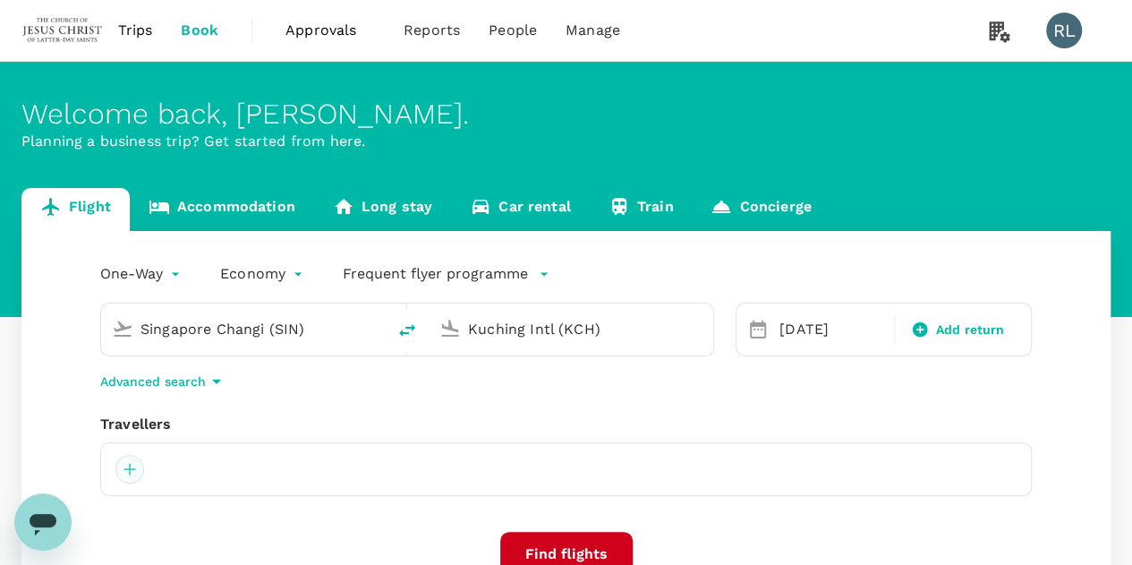
click at [125, 472] on div at bounding box center [129, 469] width 29 height 29
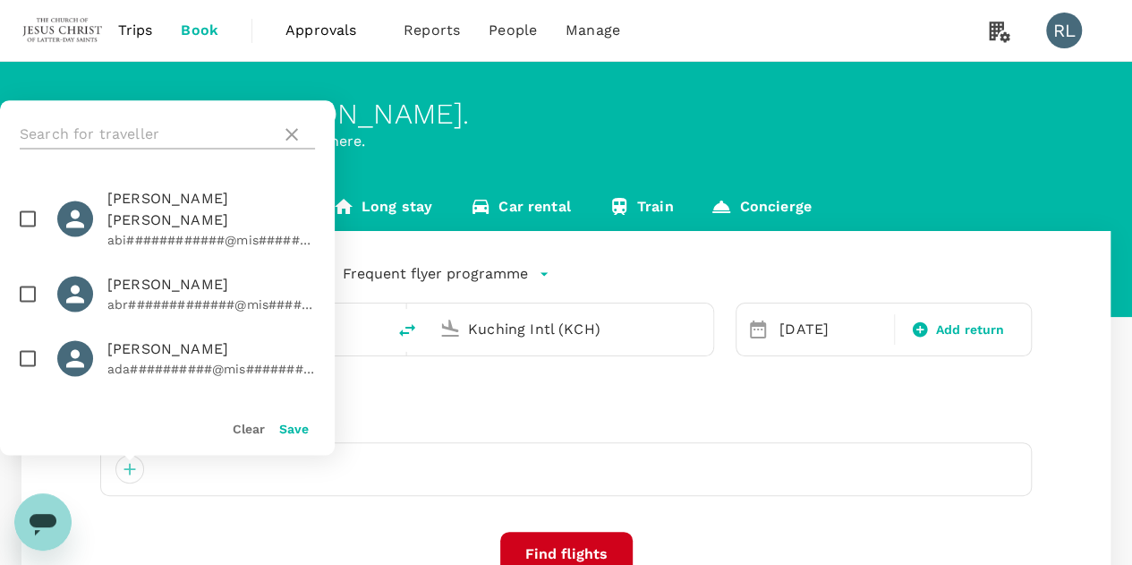
click at [139, 133] on input "text" at bounding box center [147, 134] width 254 height 29
type input "WOOD"
click at [25, 339] on input "checkbox" at bounding box center [28, 358] width 38 height 38
checkbox input "true"
click at [294, 427] on button "Save" at bounding box center [294, 429] width 30 height 14
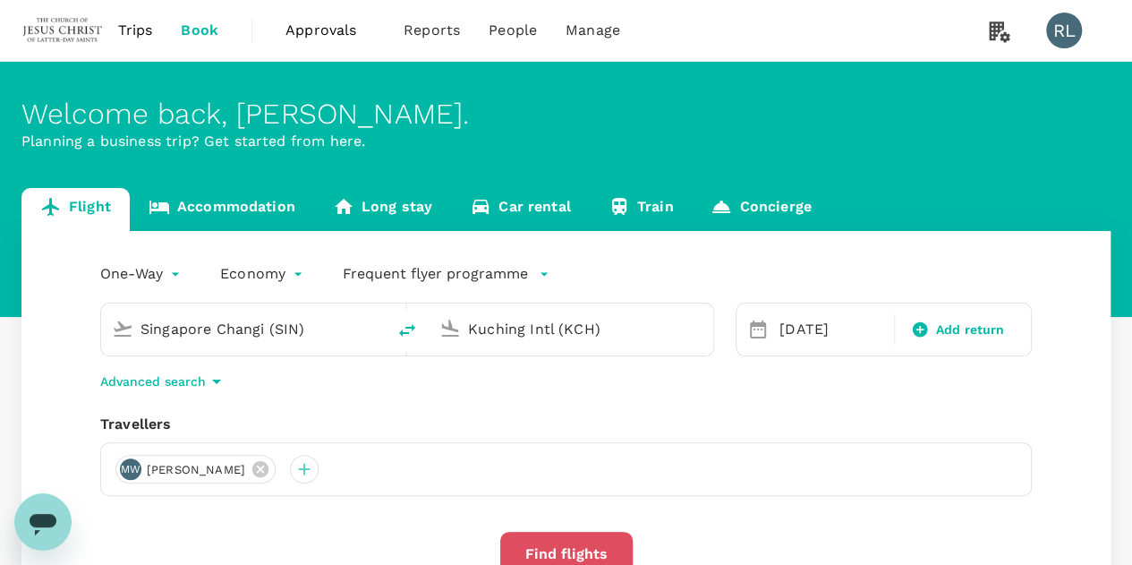
click at [582, 544] on button "Find flights" at bounding box center [566, 554] width 132 height 45
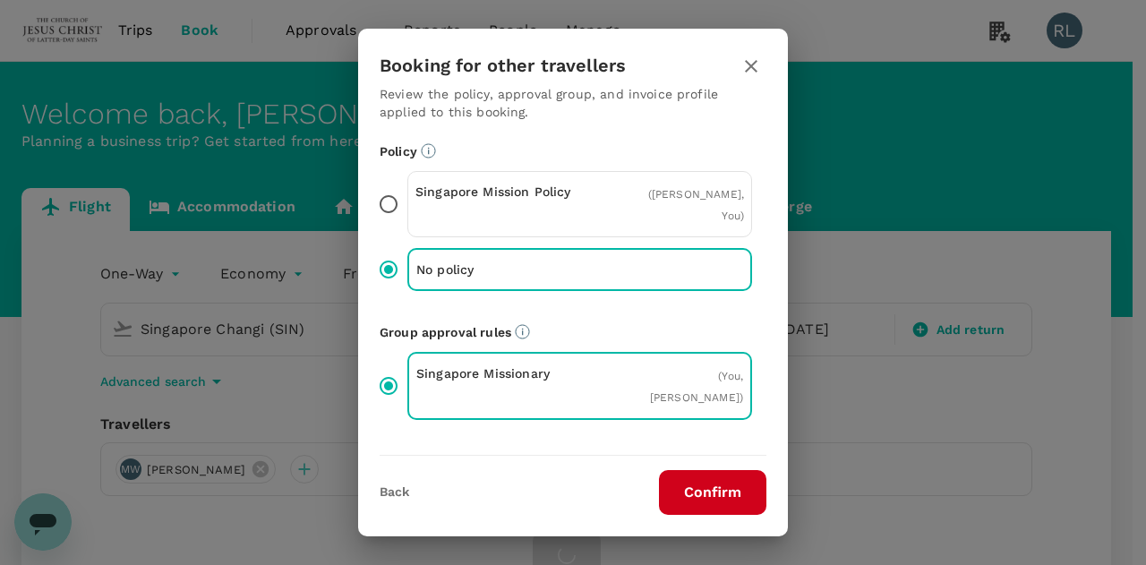
click at [696, 482] on button "Confirm" at bounding box center [712, 492] width 107 height 45
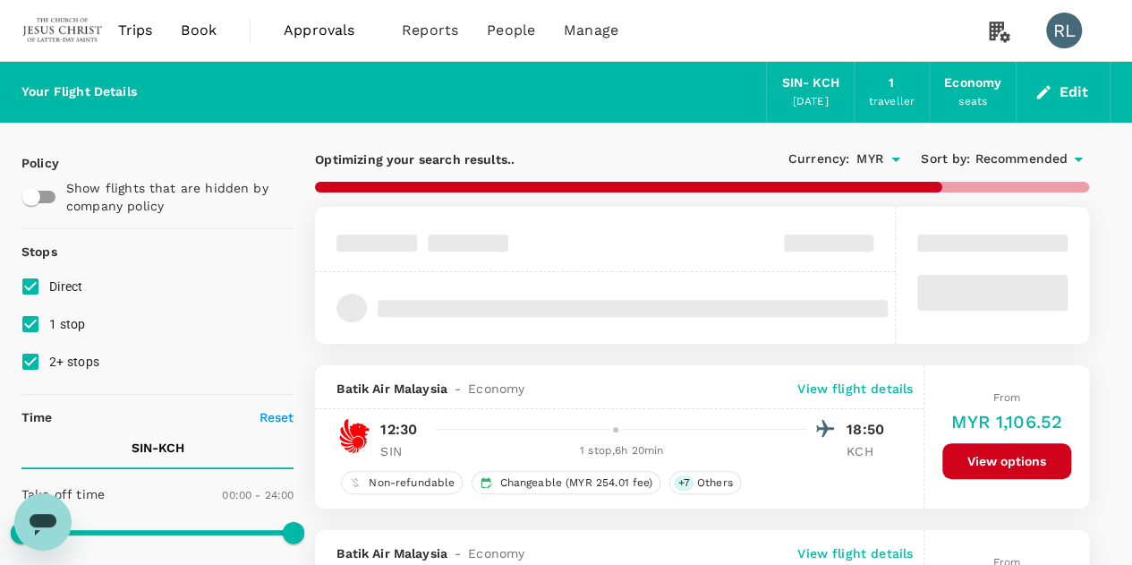
click at [1003, 158] on span "Recommended" at bounding box center [1021, 159] width 93 height 20
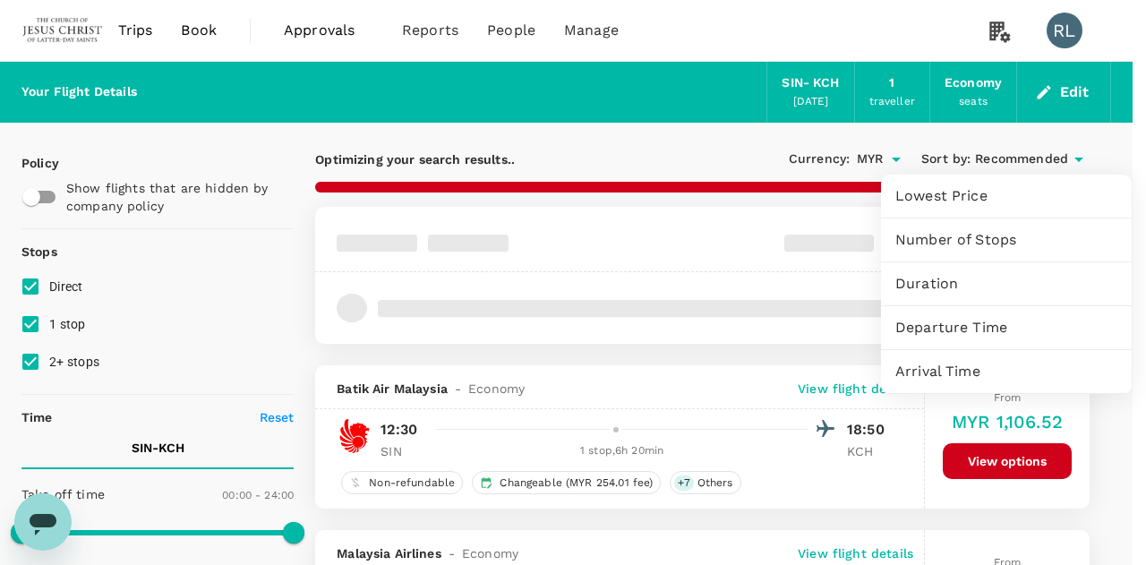
click at [956, 324] on span "Departure Time" at bounding box center [1006, 327] width 222 height 21
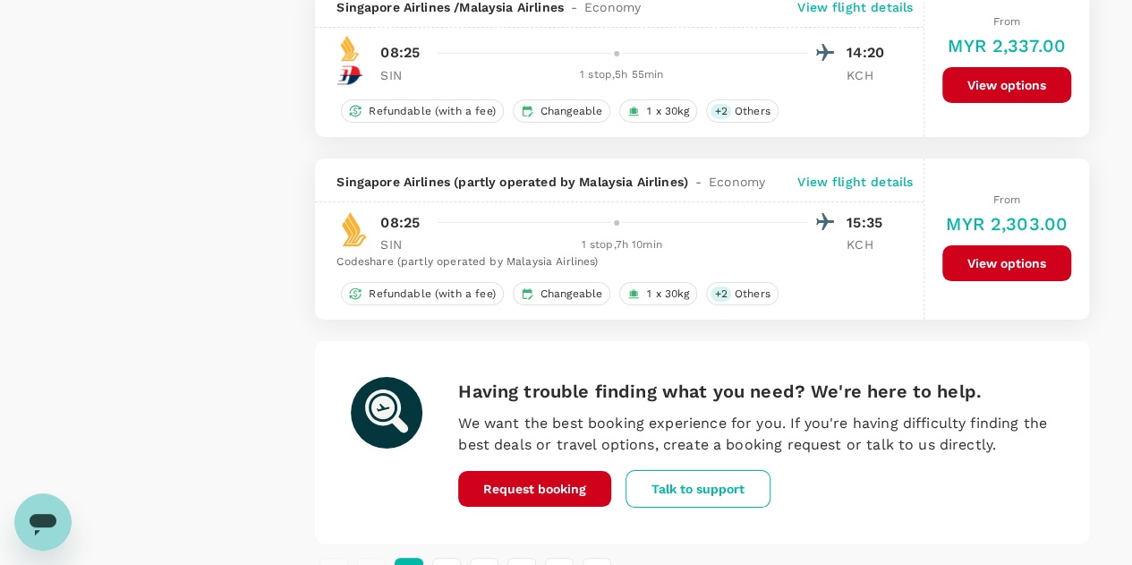
scroll to position [3413, 0]
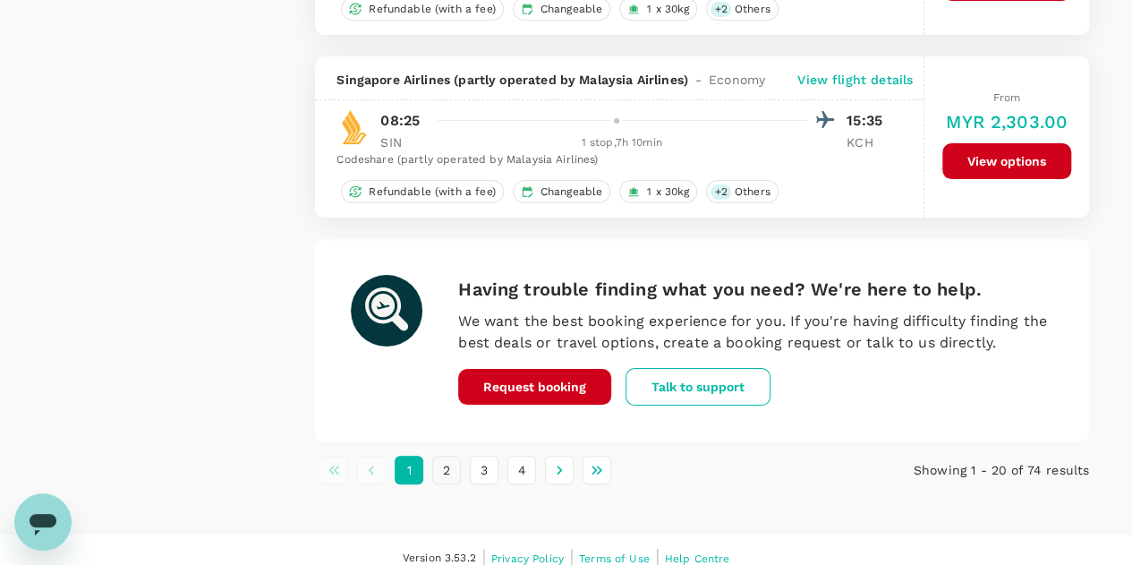
click at [441, 456] on button "2" at bounding box center [446, 470] width 29 height 29
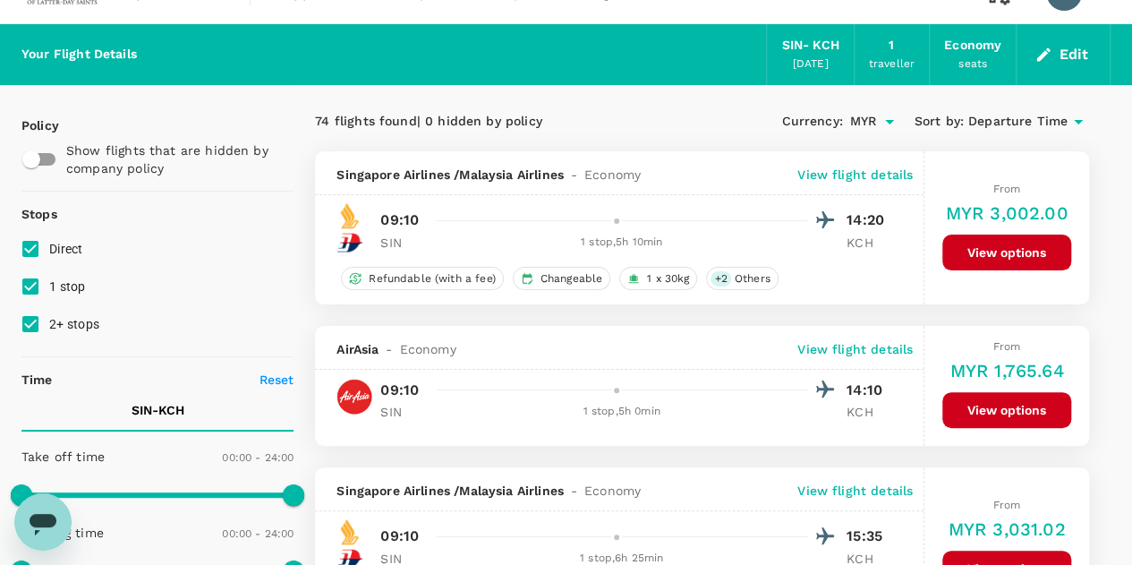
scroll to position [0, 0]
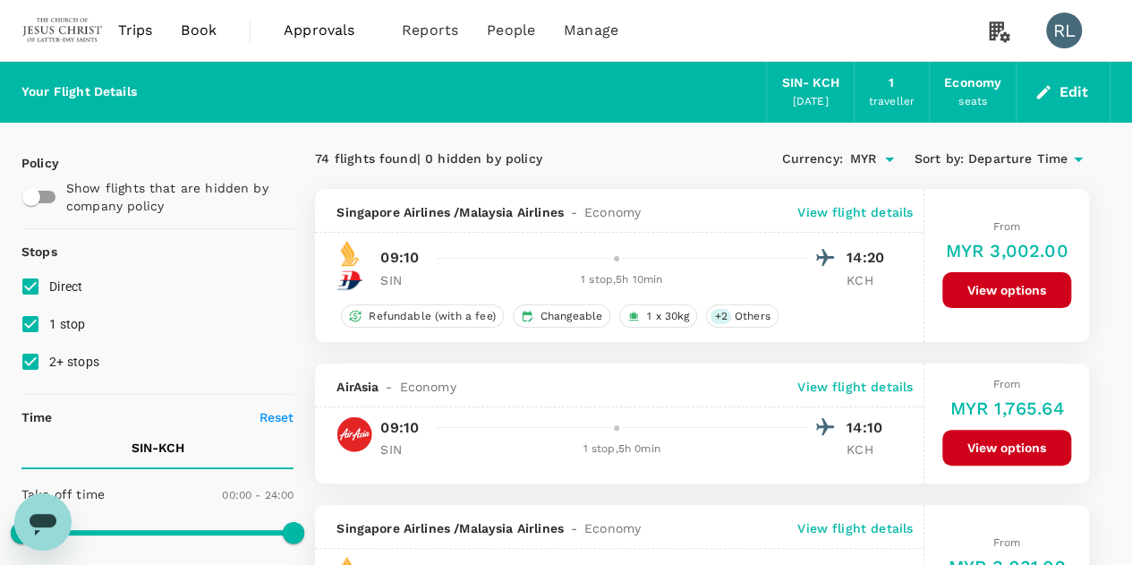
click at [27, 361] on input "2+ stops" at bounding box center [31, 362] width 38 height 38
checkbox input "false"
click at [26, 318] on input "1 stop" at bounding box center [31, 324] width 38 height 38
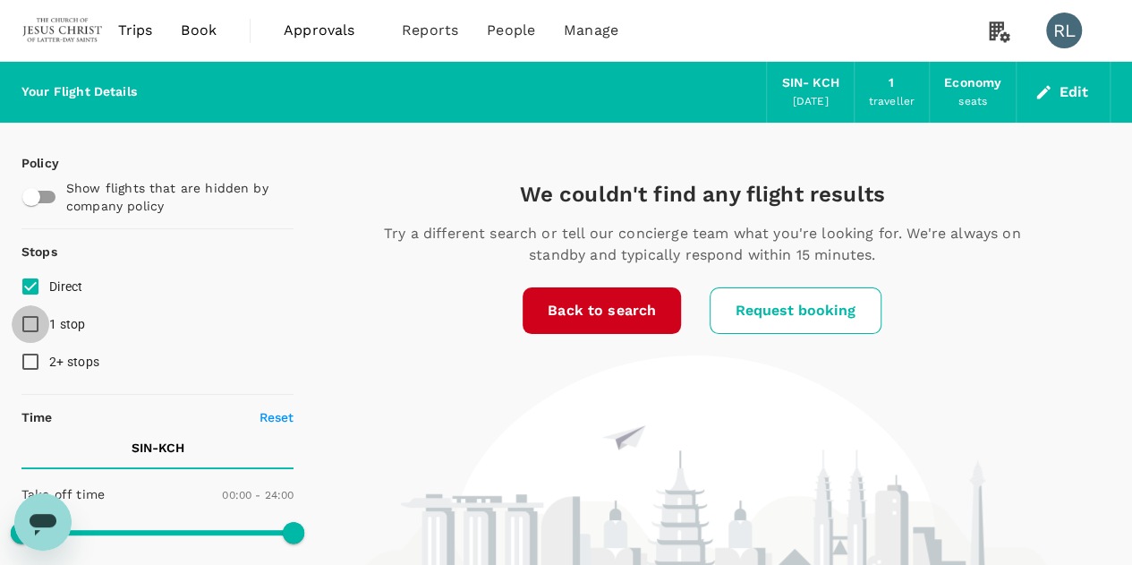
click at [34, 324] on input "1 stop" at bounding box center [31, 324] width 38 height 38
checkbox input "true"
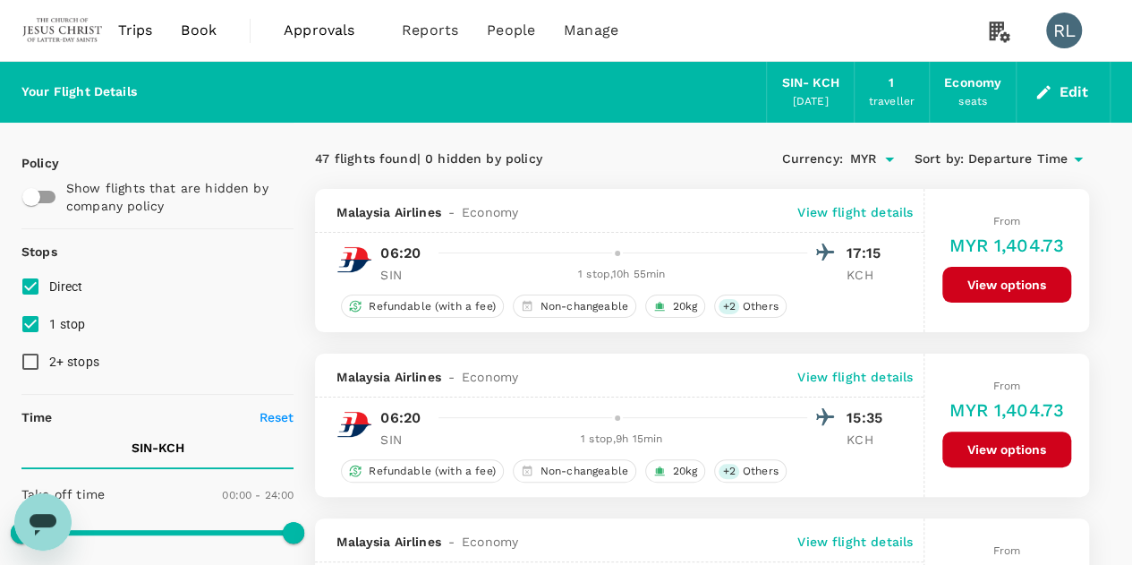
click at [1026, 153] on span "Departure Time" at bounding box center [1017, 159] width 99 height 20
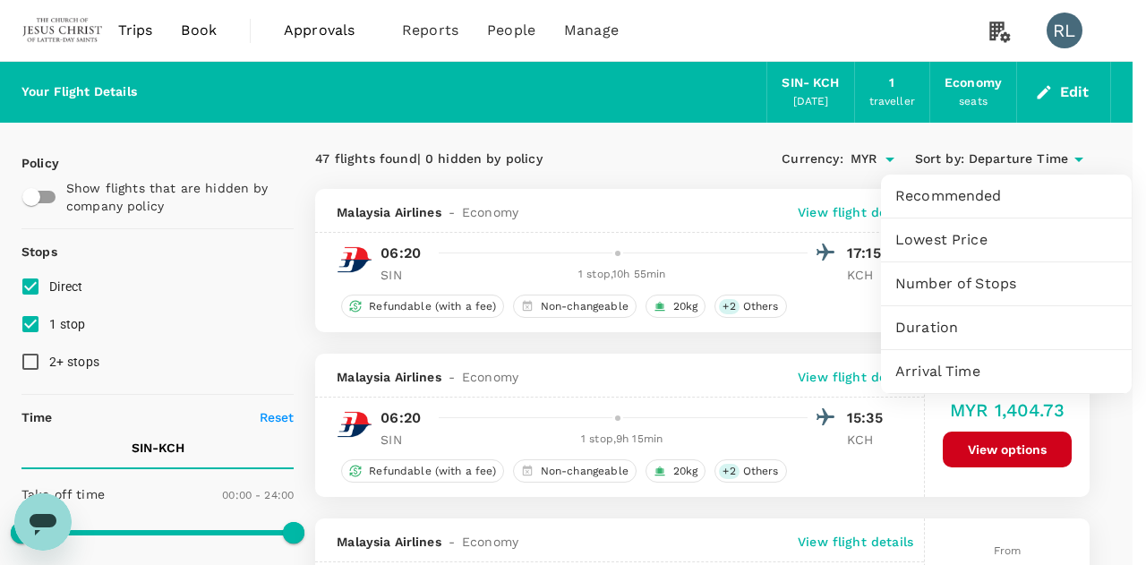
click at [929, 330] on span "Duration" at bounding box center [1006, 327] width 222 height 21
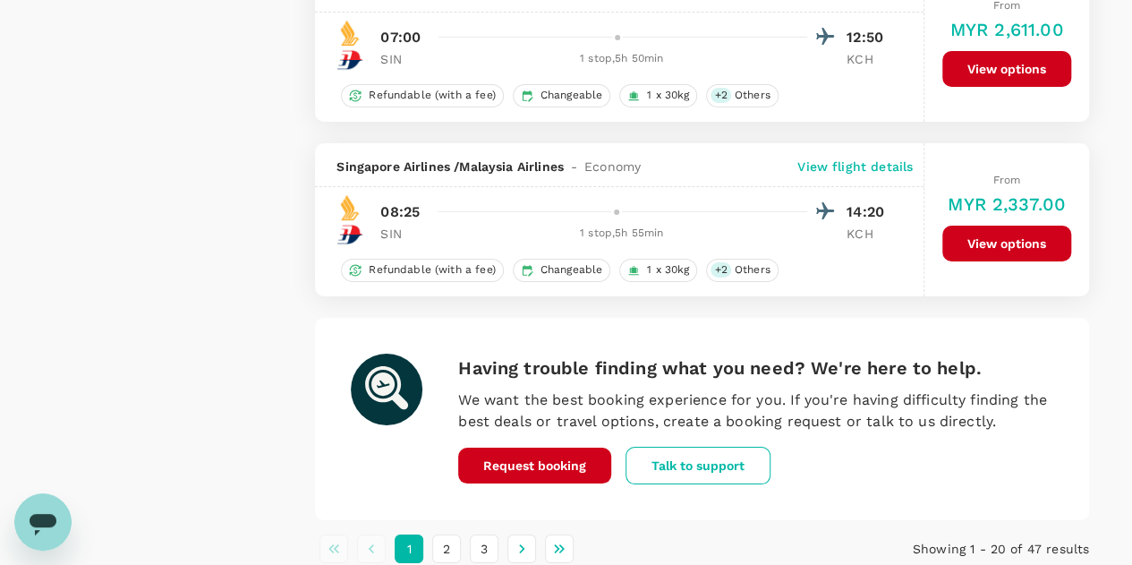
scroll to position [3222, 0]
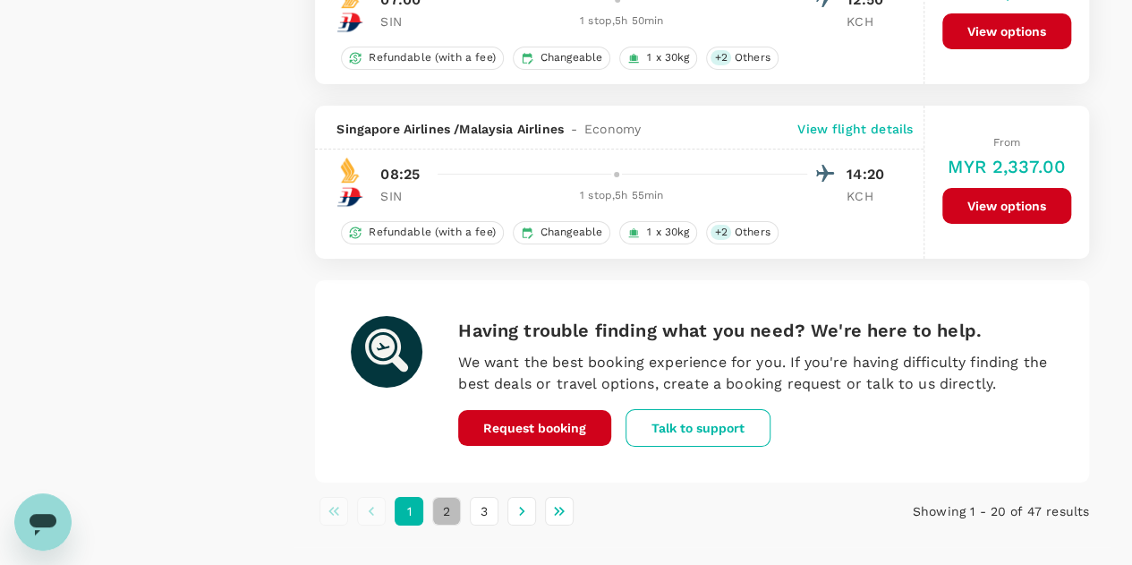
click at [442, 497] on button "2" at bounding box center [446, 511] width 29 height 29
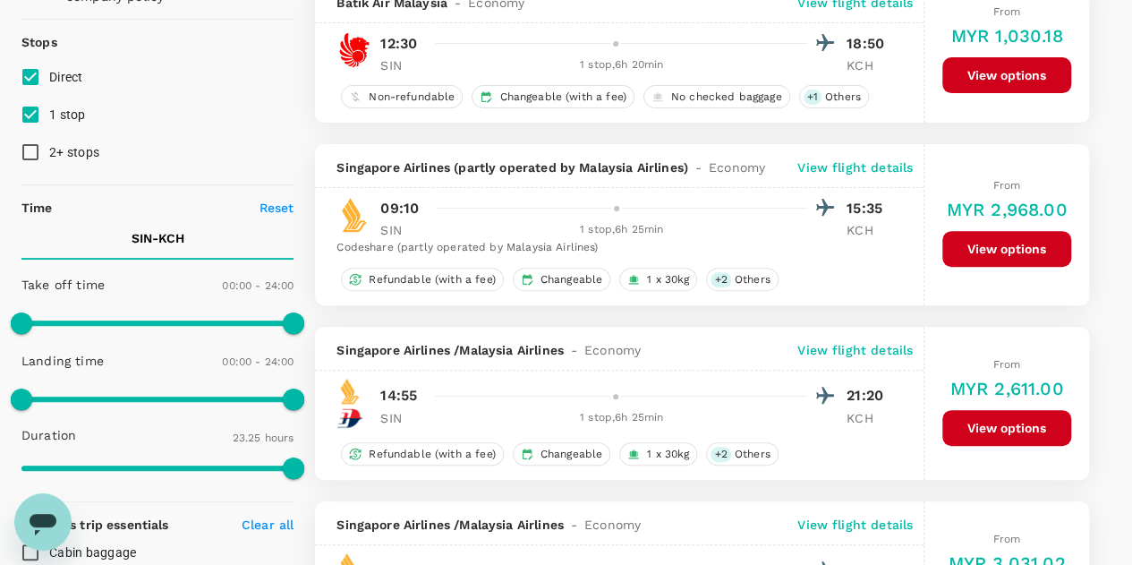
scroll to position [0, 0]
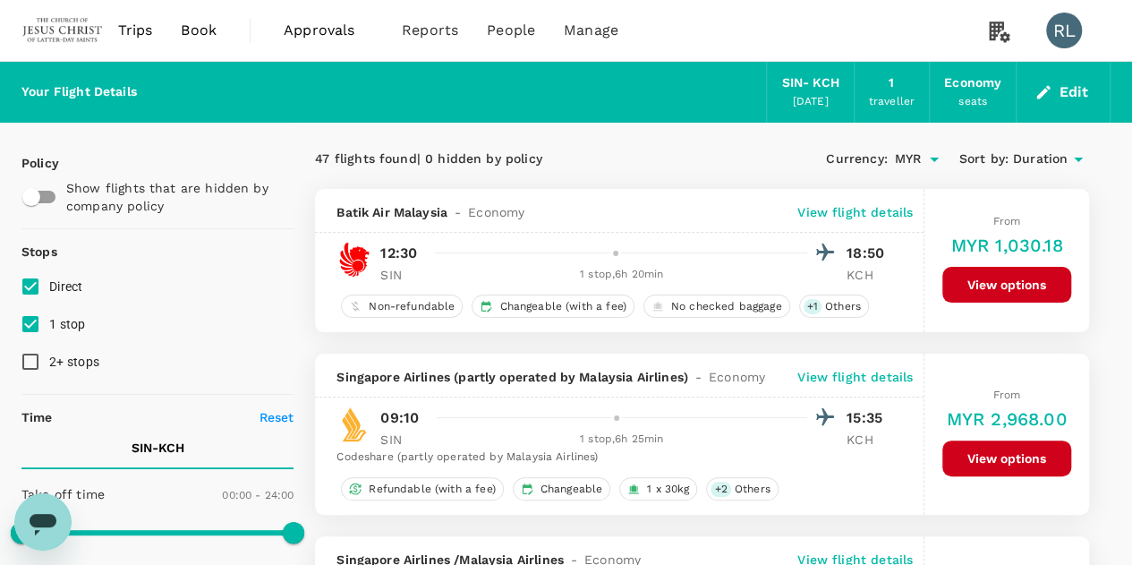
click at [1040, 166] on span "Duration" at bounding box center [1040, 159] width 55 height 20
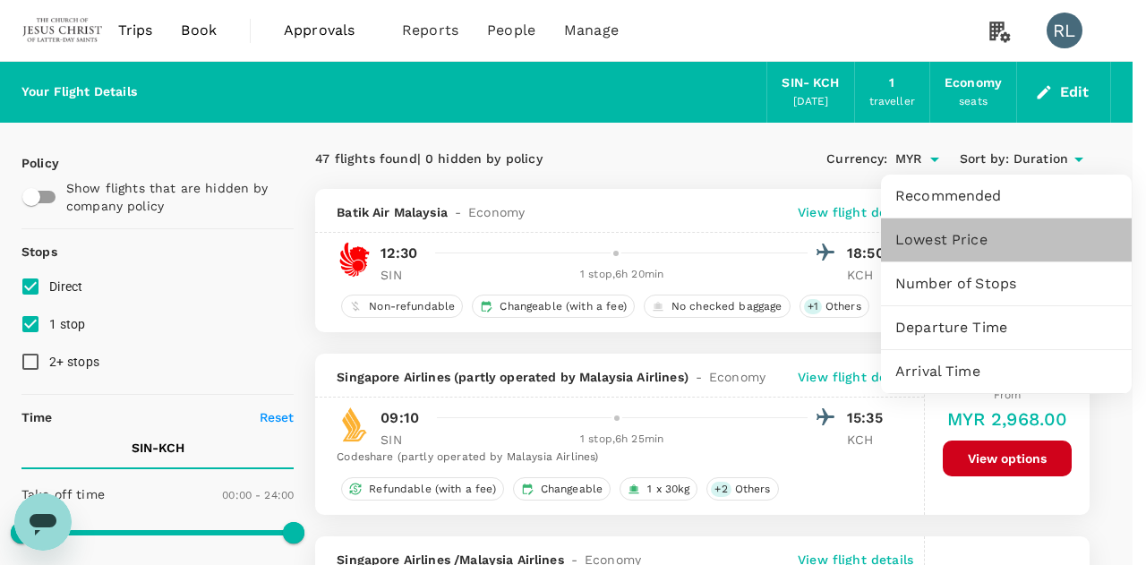
click at [947, 242] on span "Lowest Price" at bounding box center [1006, 239] width 222 height 21
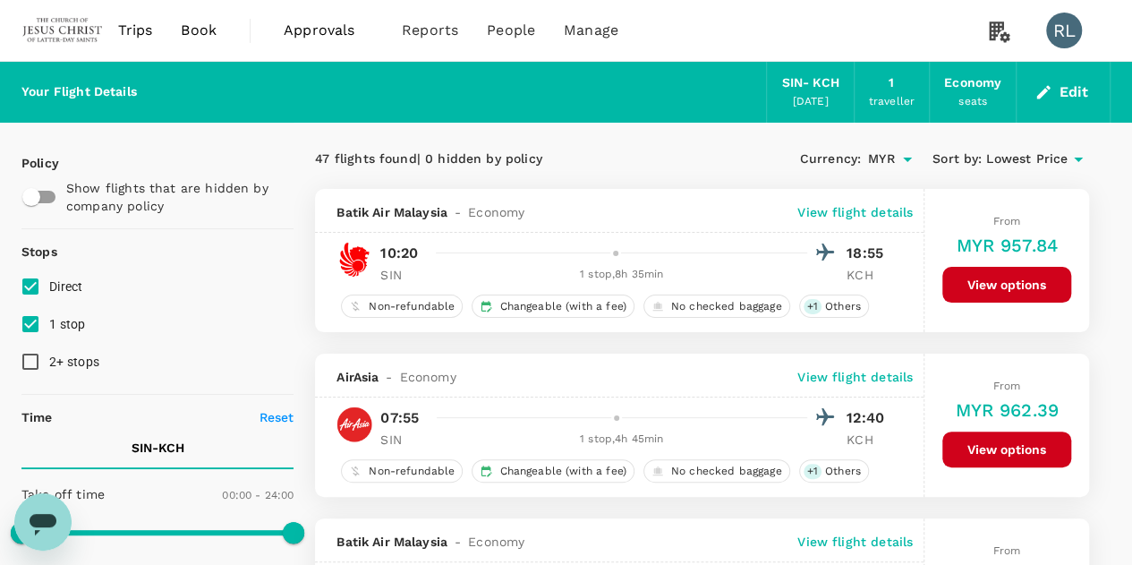
click at [1054, 94] on button "Edit" at bounding box center [1063, 92] width 64 height 29
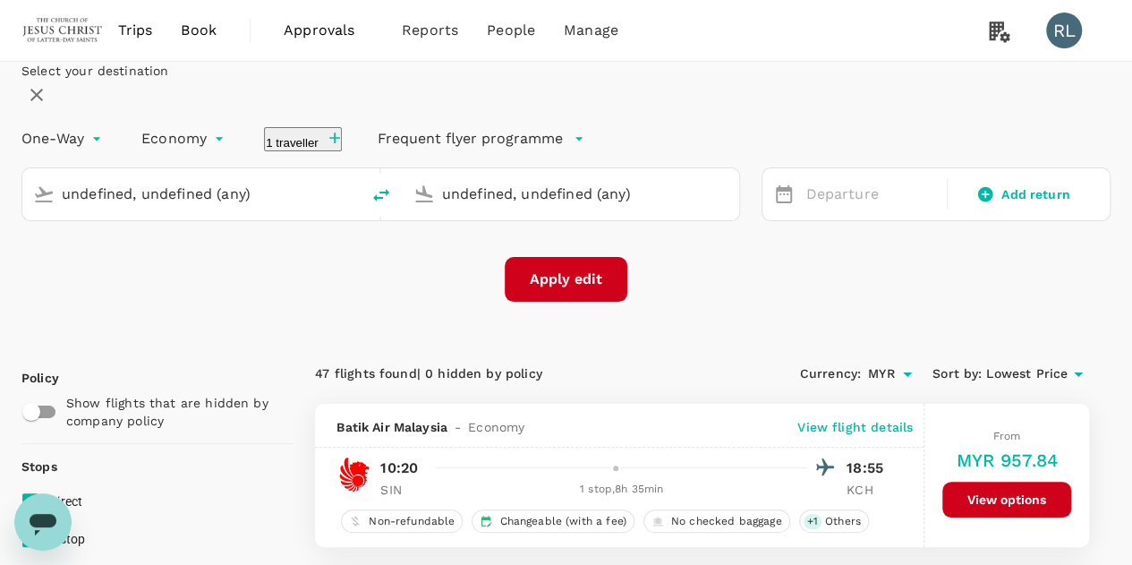
type input "Singapore Changi (SIN)"
type input "Kuching Intl (KCH)"
type input "Singapore Changi (SIN)"
type input "Kuching Intl (KCH)"
click at [340, 143] on icon "button" at bounding box center [334, 137] width 11 height 11
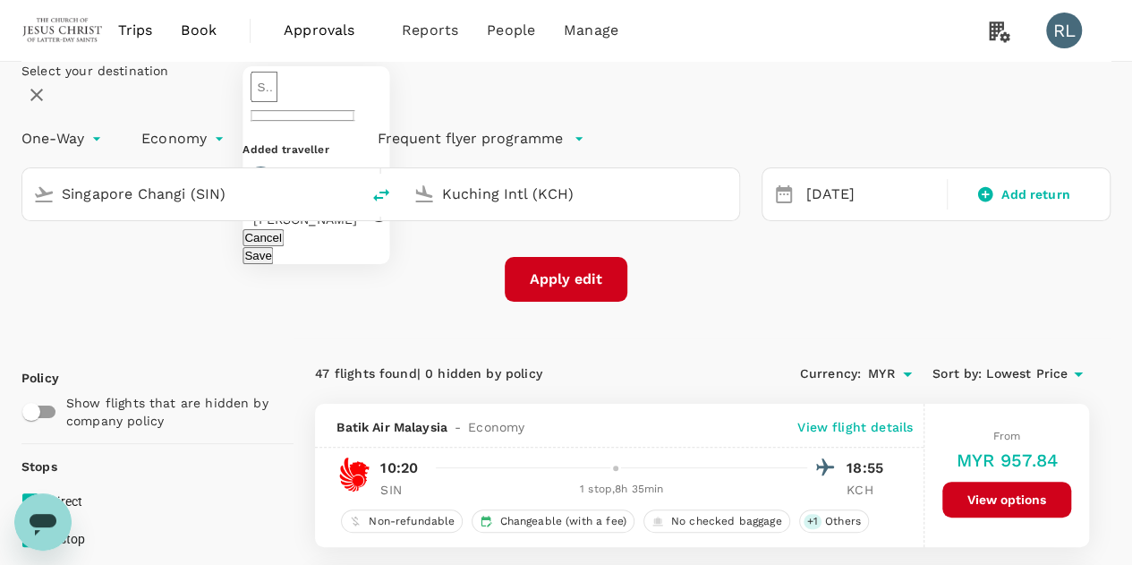
click at [703, 131] on div "Select your destination One-Way oneway Economy economy 1 traveller ​ Added trav…" at bounding box center [565, 182] width 1089 height 240
click at [837, 212] on div "16 Oct" at bounding box center [870, 194] width 144 height 35
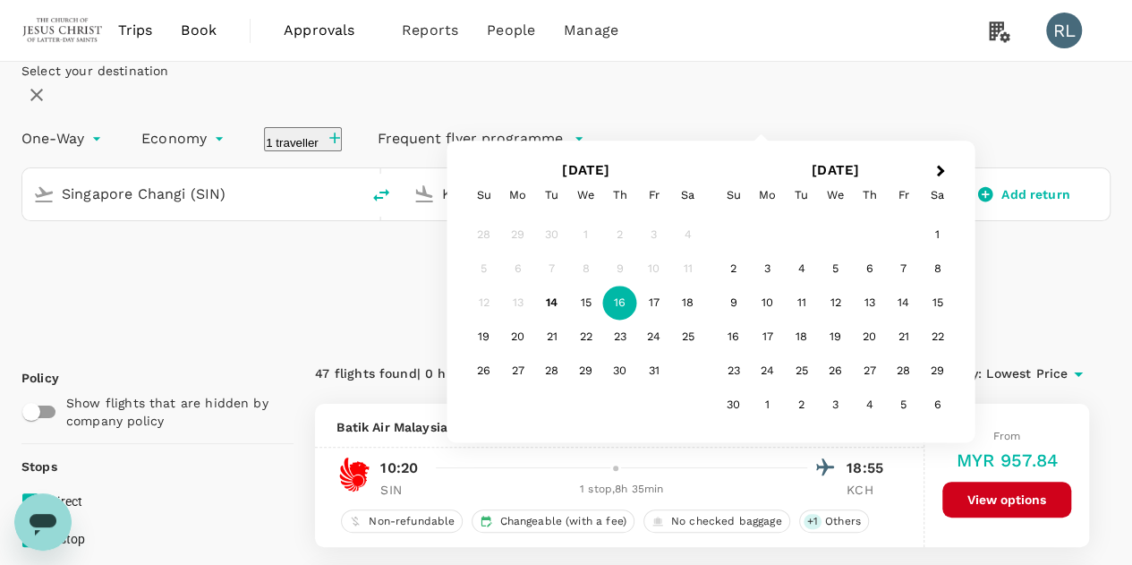
click at [852, 87] on div "Select your destination One-Way oneway Economy economy 1 traveller Frequent fly…" at bounding box center [565, 182] width 1089 height 240
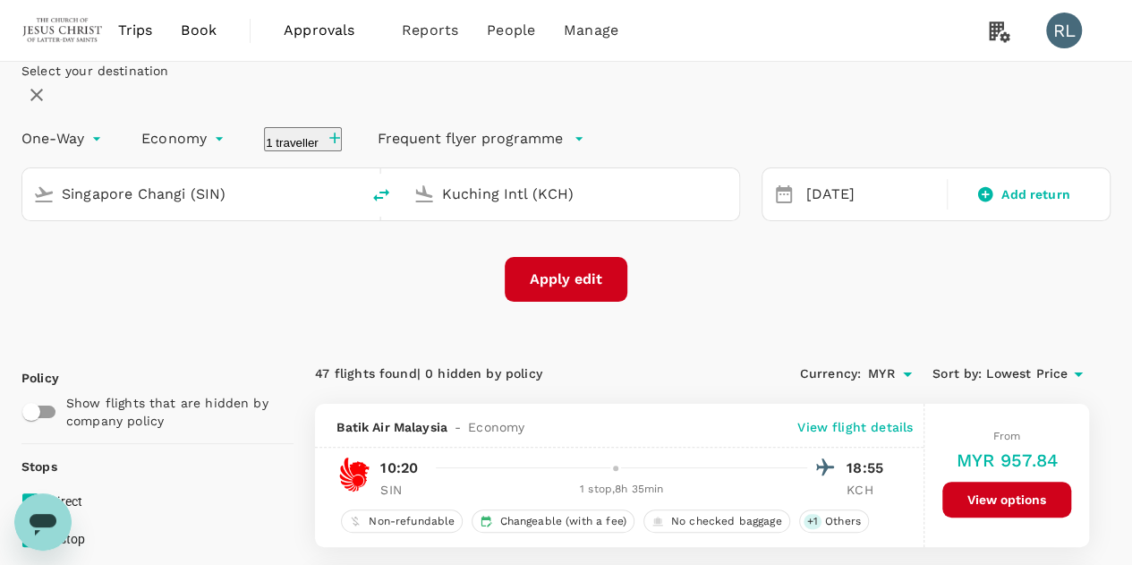
click at [587, 302] on button "Apply edit" at bounding box center [566, 279] width 123 height 45
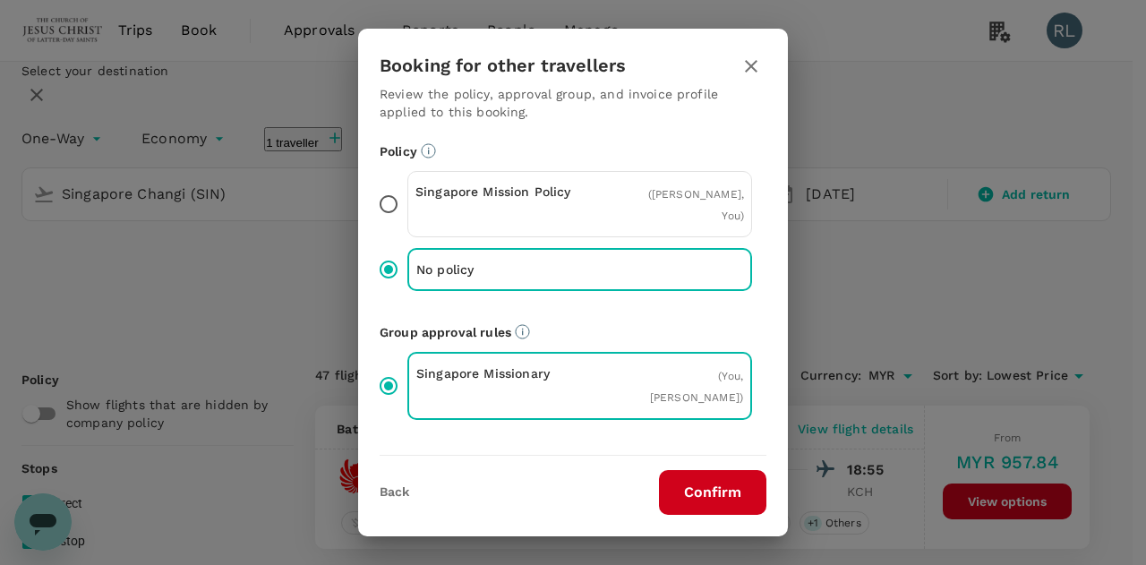
click at [716, 488] on button "Confirm" at bounding box center [712, 492] width 107 height 45
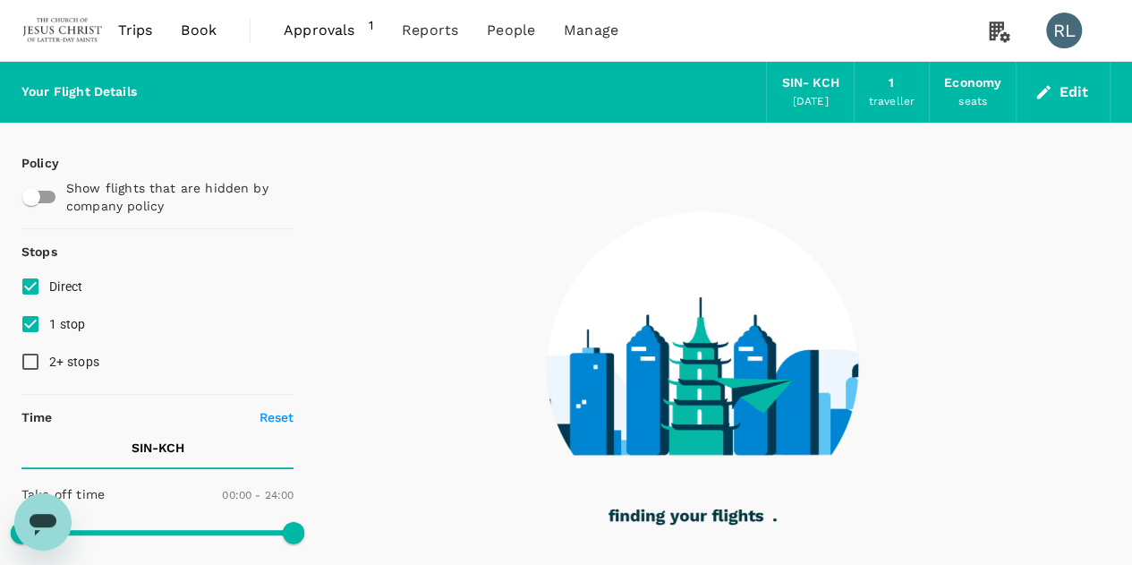
checkbox input "true"
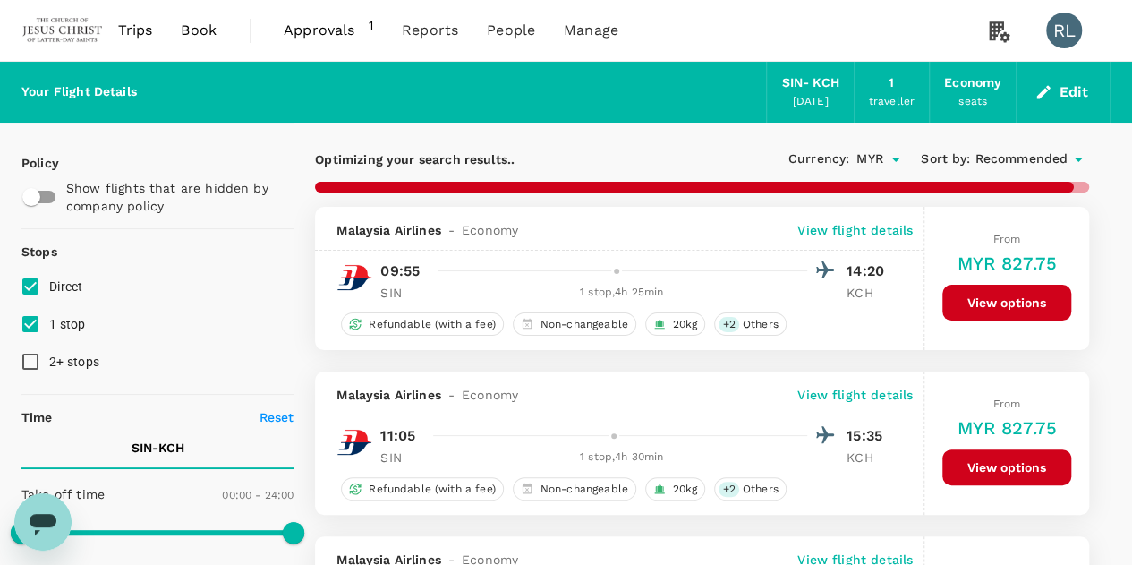
click at [1020, 156] on span "Recommended" at bounding box center [1021, 159] width 93 height 20
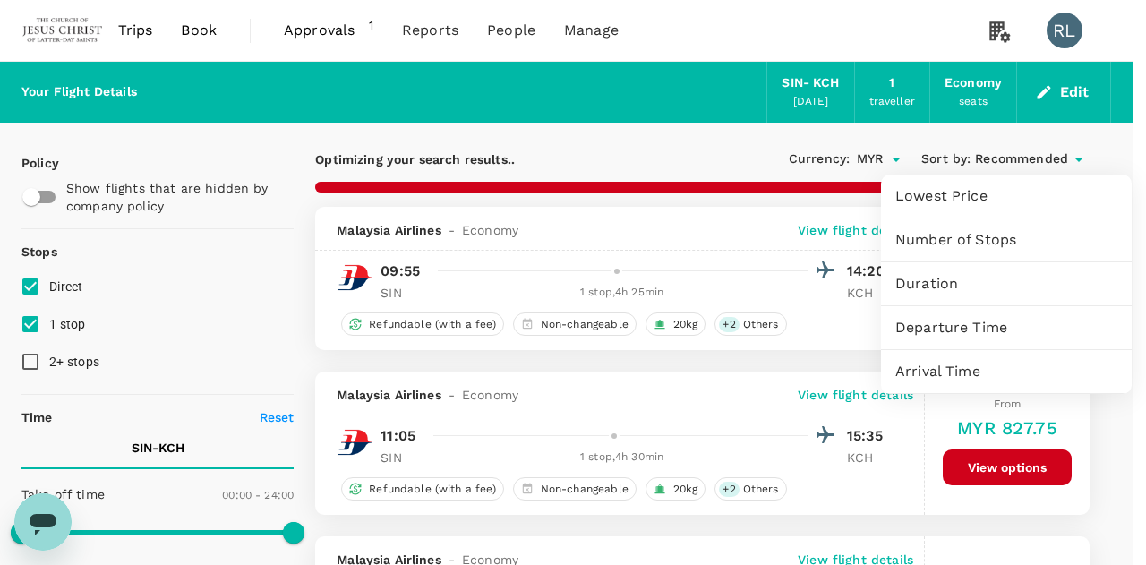
click at [963, 330] on span "Departure Time" at bounding box center [1006, 327] width 222 height 21
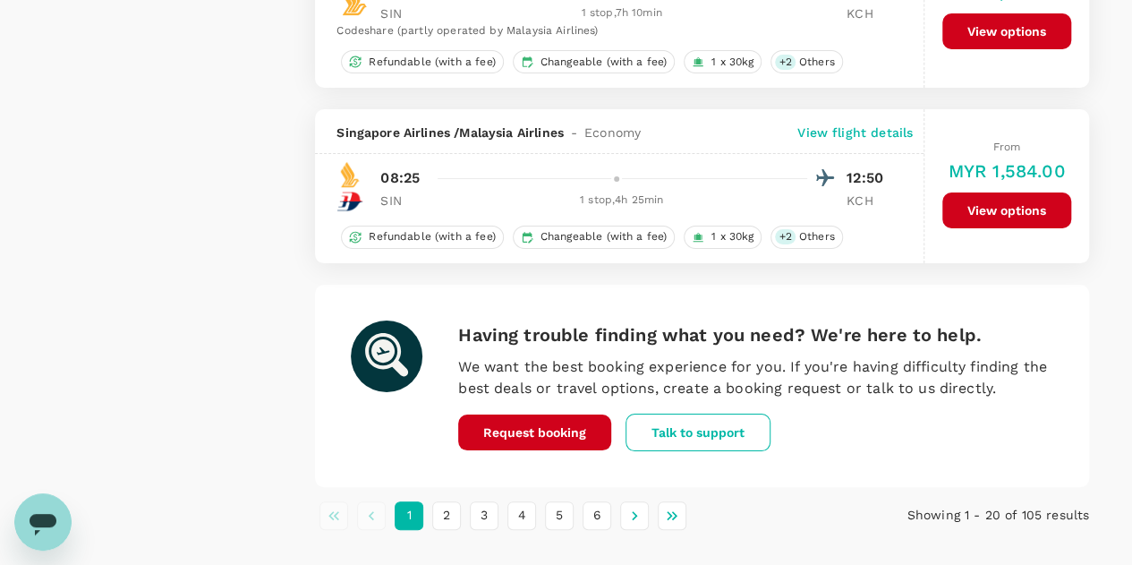
scroll to position [3386, 0]
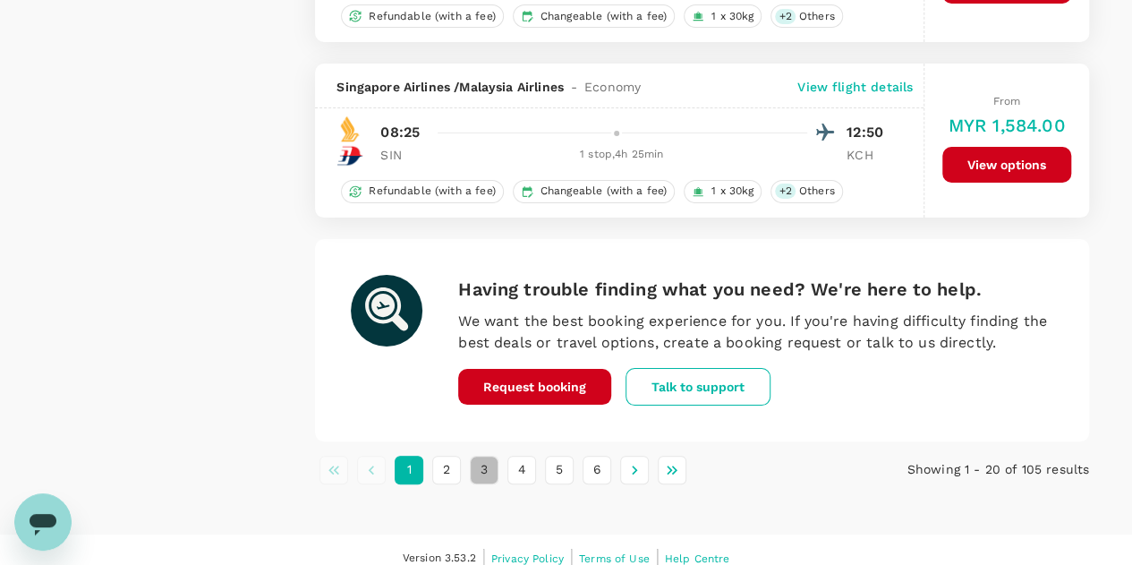
click at [483, 456] on button "3" at bounding box center [484, 470] width 29 height 29
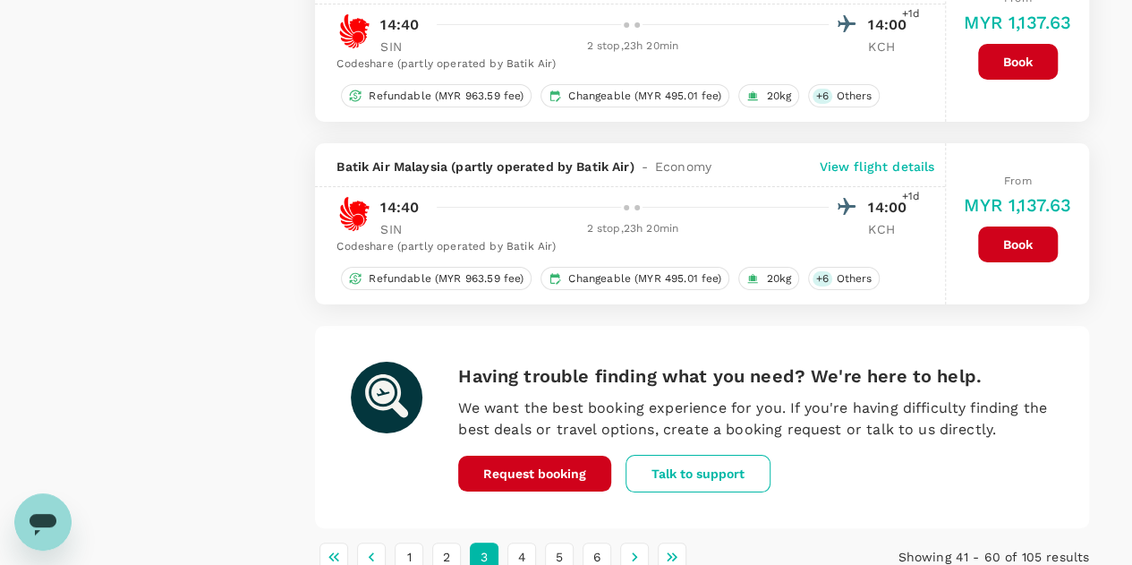
scroll to position [3401, 0]
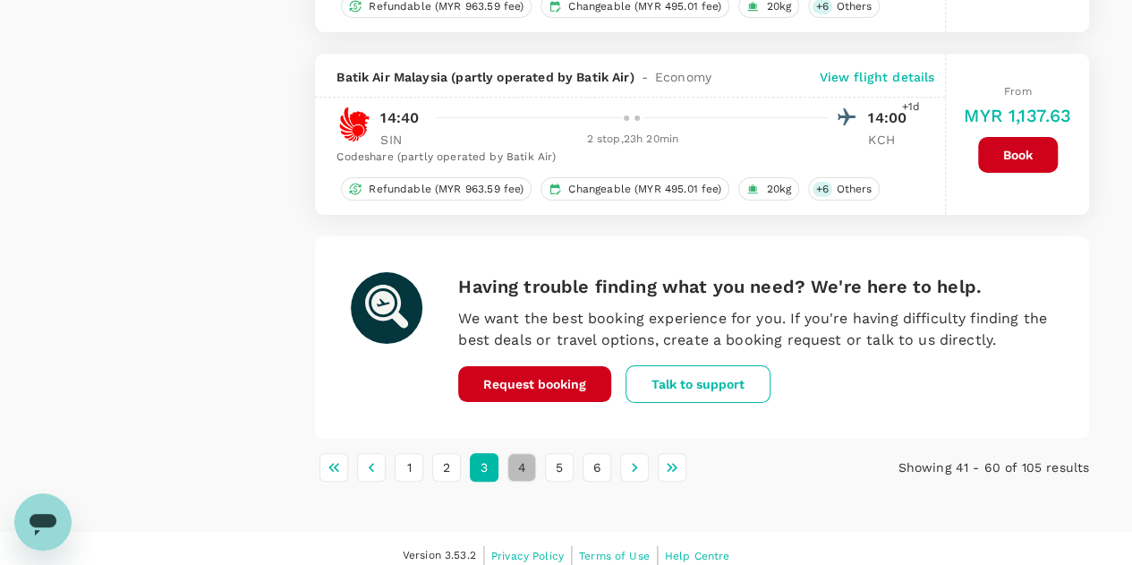
click at [528, 457] on button "4" at bounding box center [521, 467] width 29 height 29
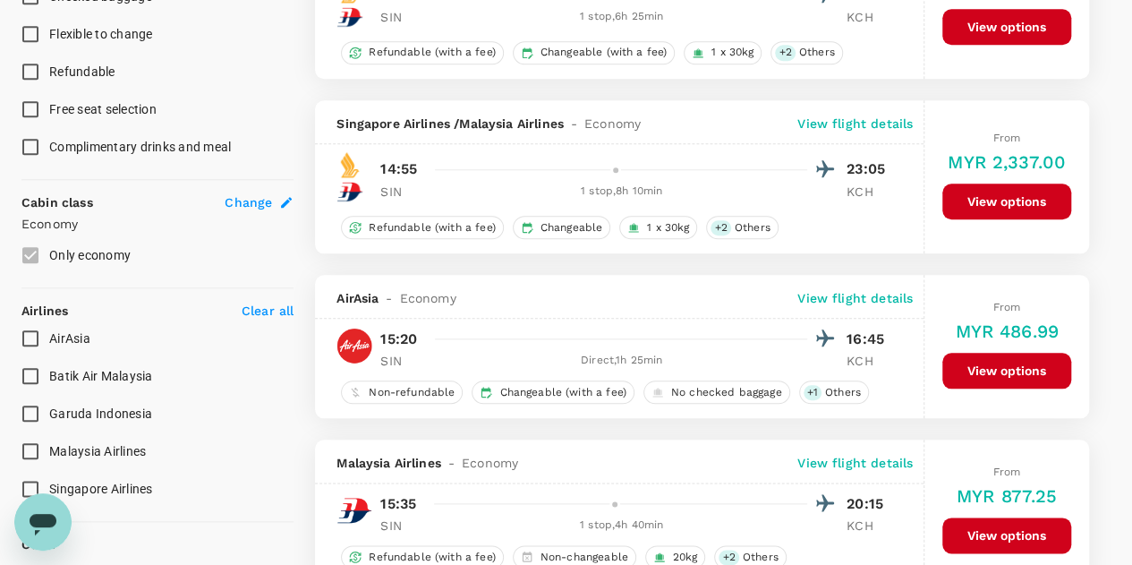
scroll to position [805, 0]
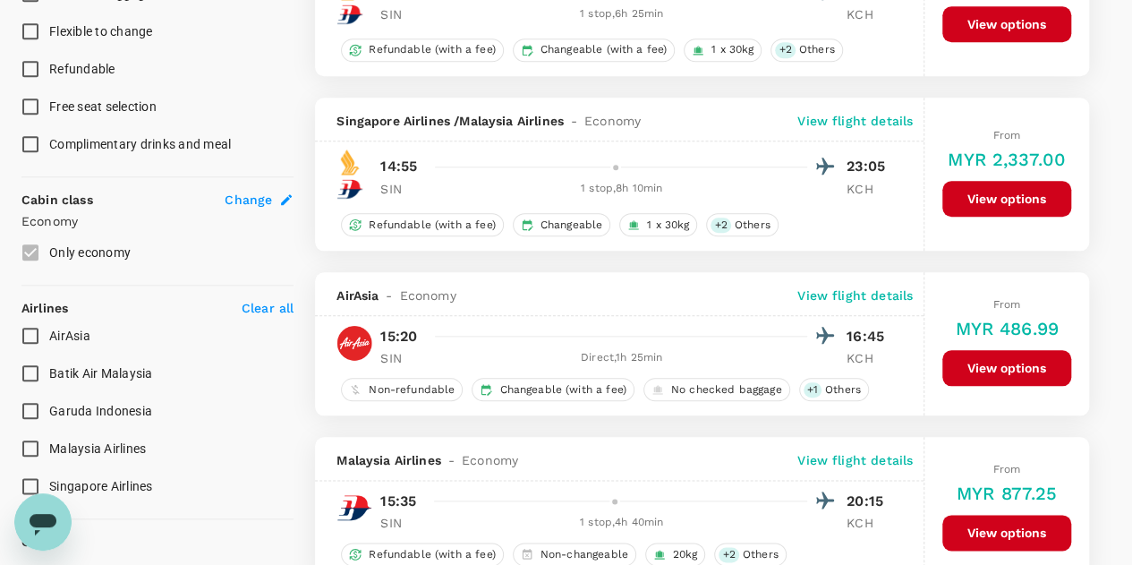
click at [969, 360] on button "View options" at bounding box center [1006, 368] width 129 height 36
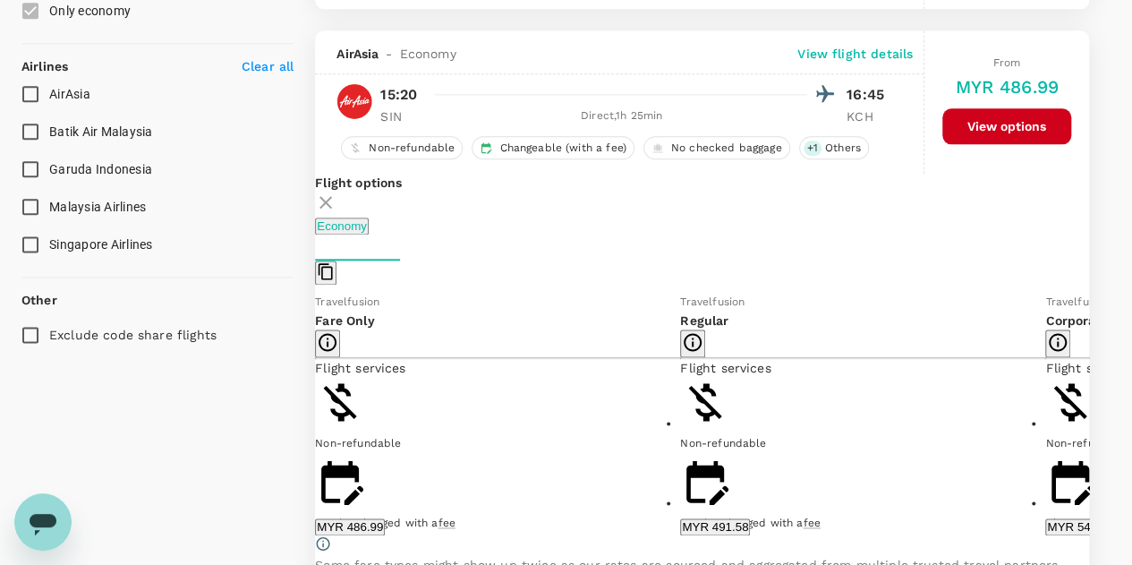
scroll to position [1073, 0]
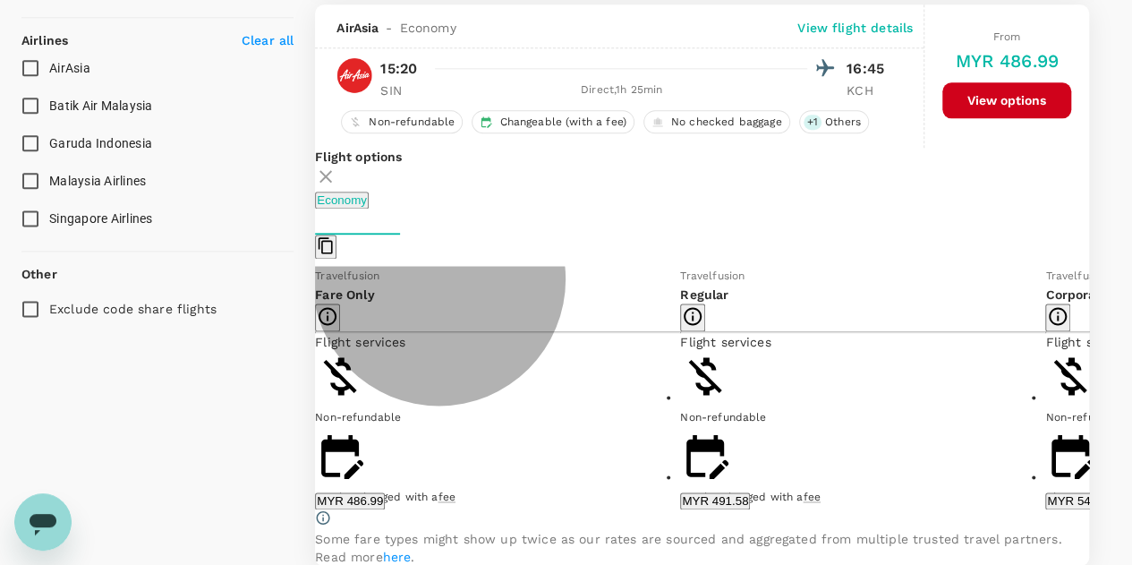
click at [385, 495] on button "MYR 486.99" at bounding box center [350, 500] width 70 height 17
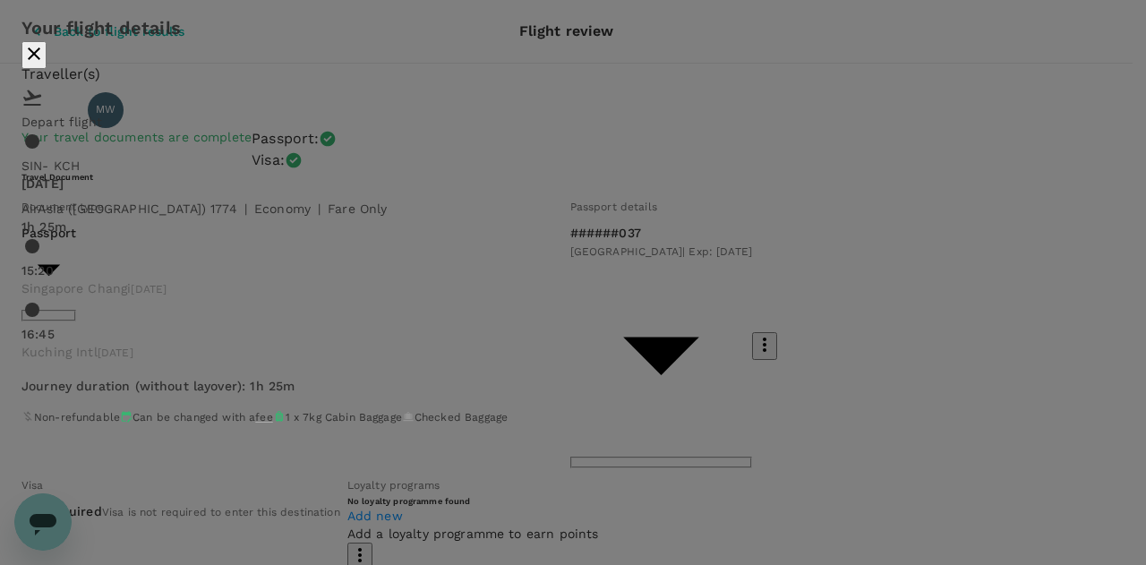
click at [45, 64] on icon "close" at bounding box center [33, 53] width 21 height 21
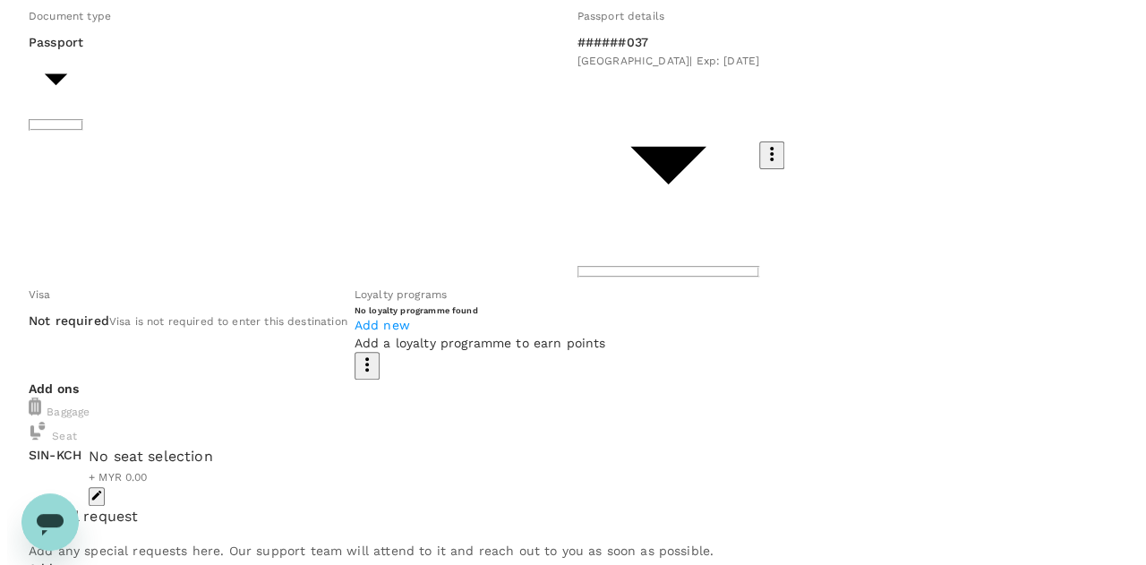
scroll to position [222, 0]
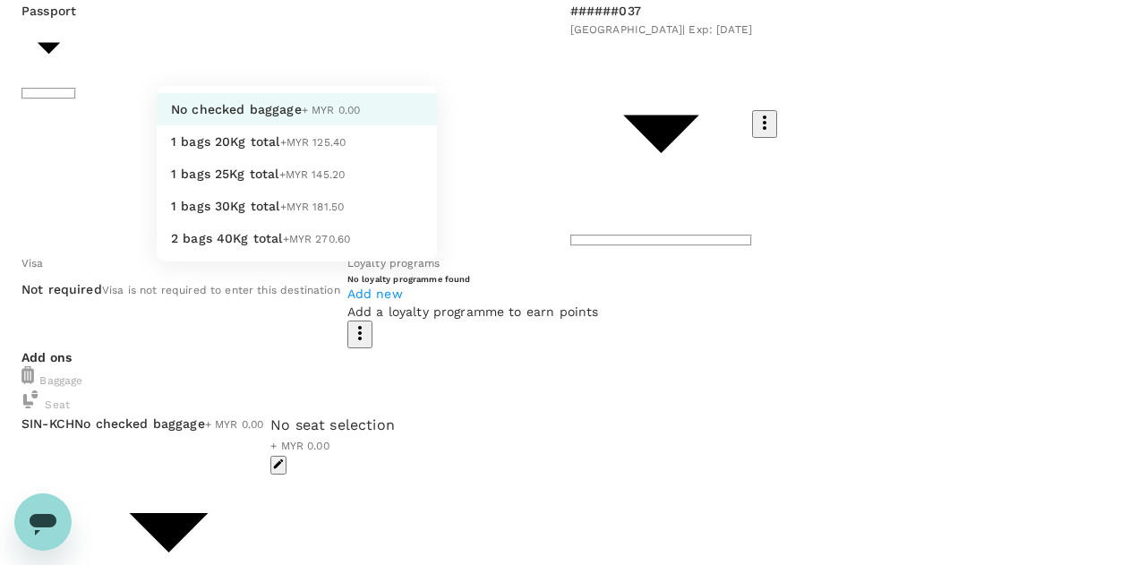
click at [406, 280] on body "Back to flight results Flight review Traveller(s) Traveller 1 : MW Makenna Wood…" at bounding box center [573, 477] width 1146 height 1399
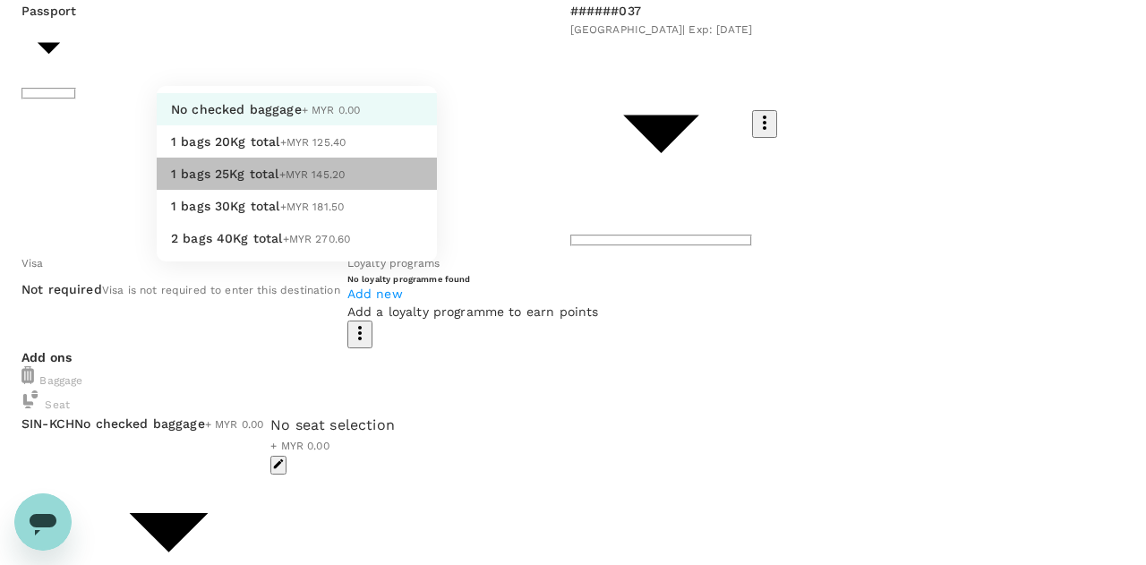
click at [234, 181] on span "1 bags 25Kg total" at bounding box center [225, 173] width 108 height 14
type input "2 - 145.2"
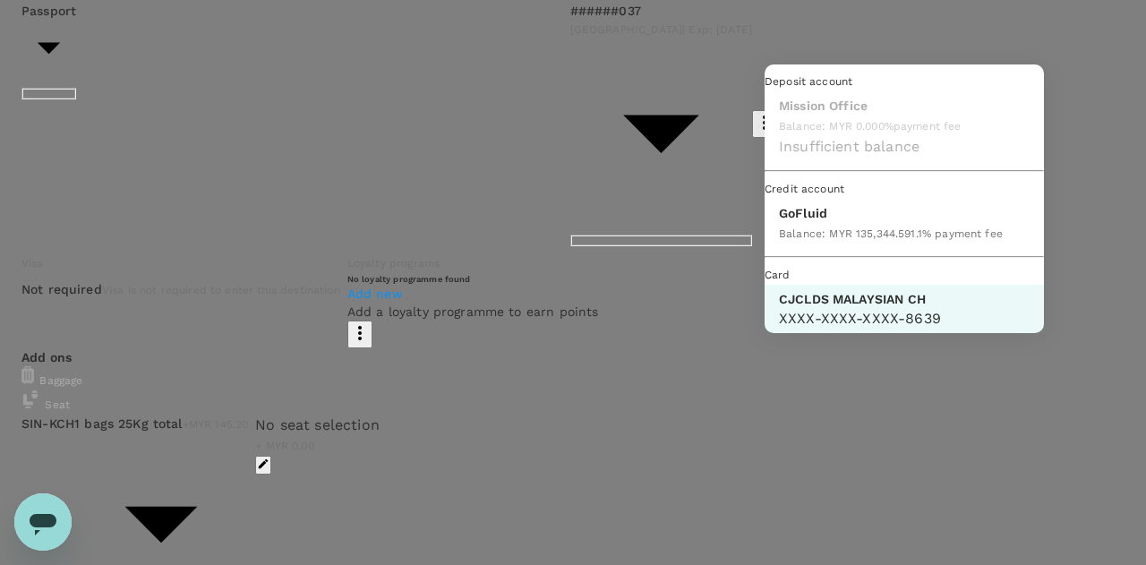
scroll to position [46, 0]
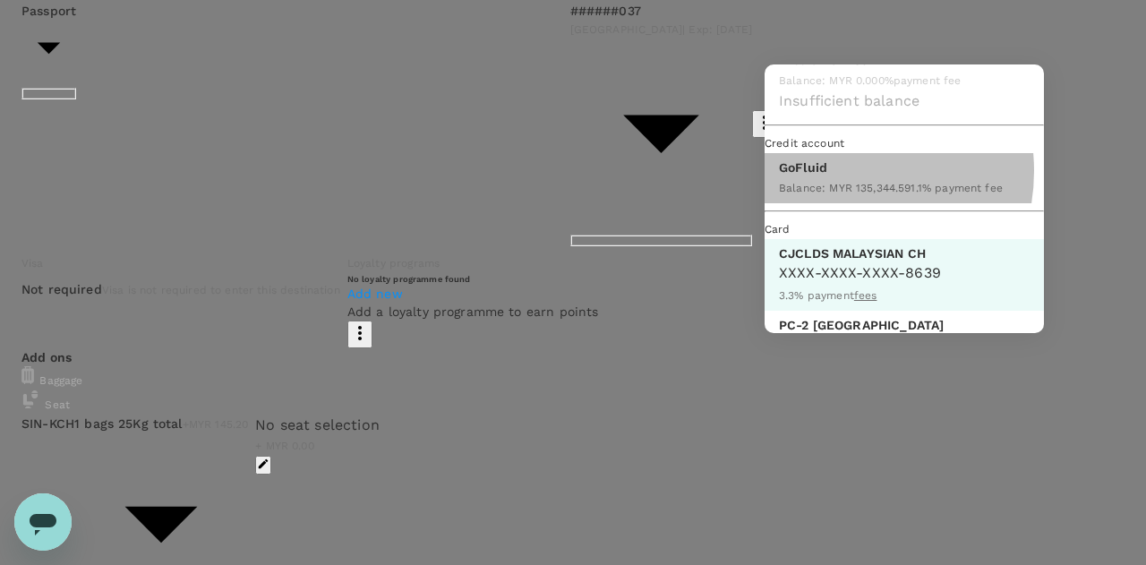
click at [831, 176] on p "GoFluid" at bounding box center [891, 167] width 224 height 18
type input "9b357727-6904-47bd-a44e-9a56bf7dfc7a"
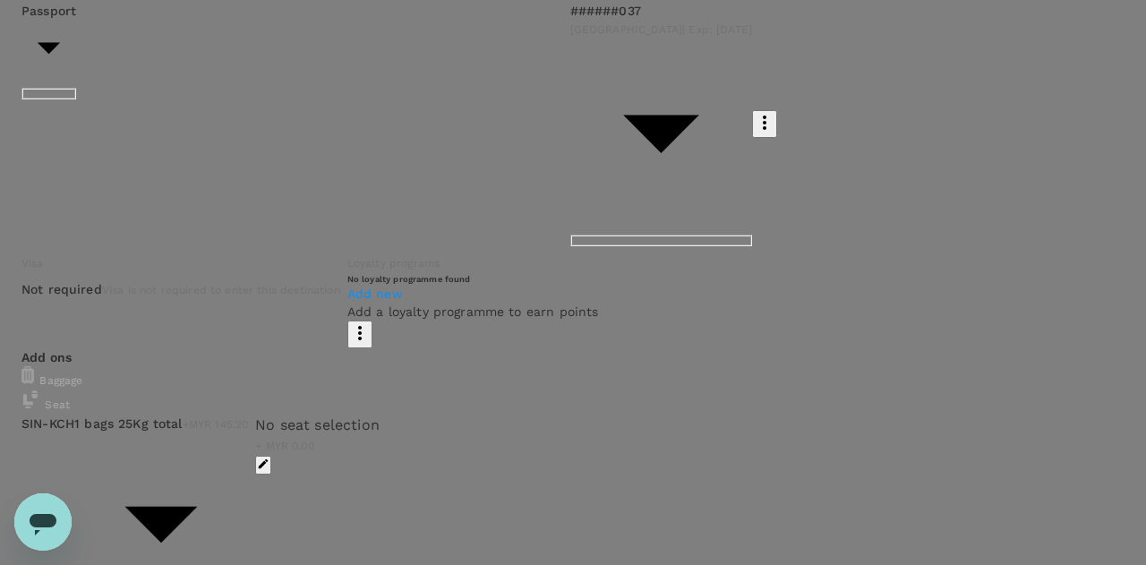
scroll to position [0, 0]
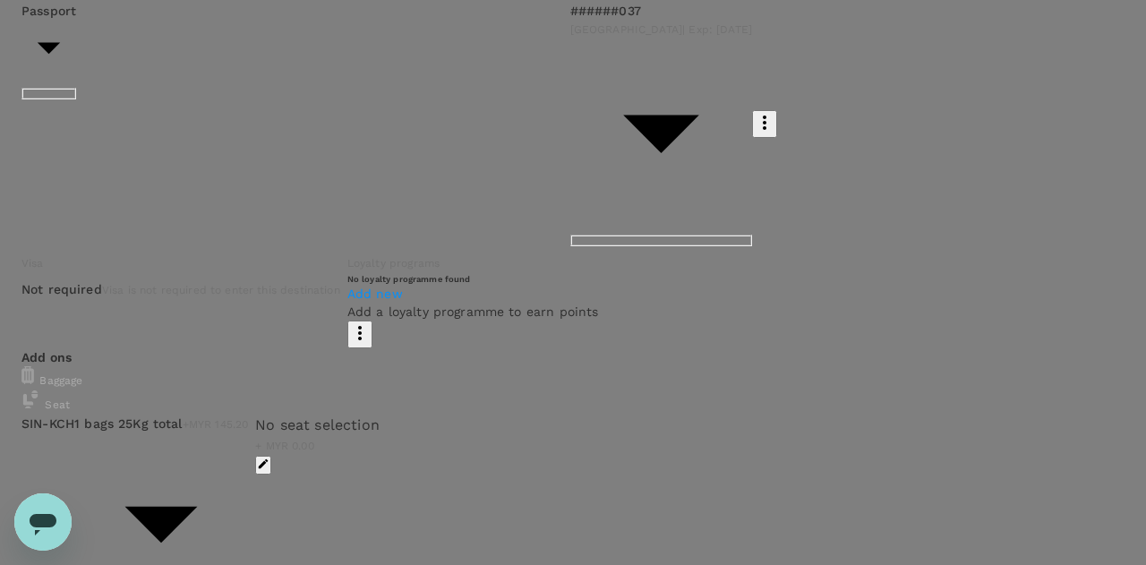
scroll to position [207, 0]
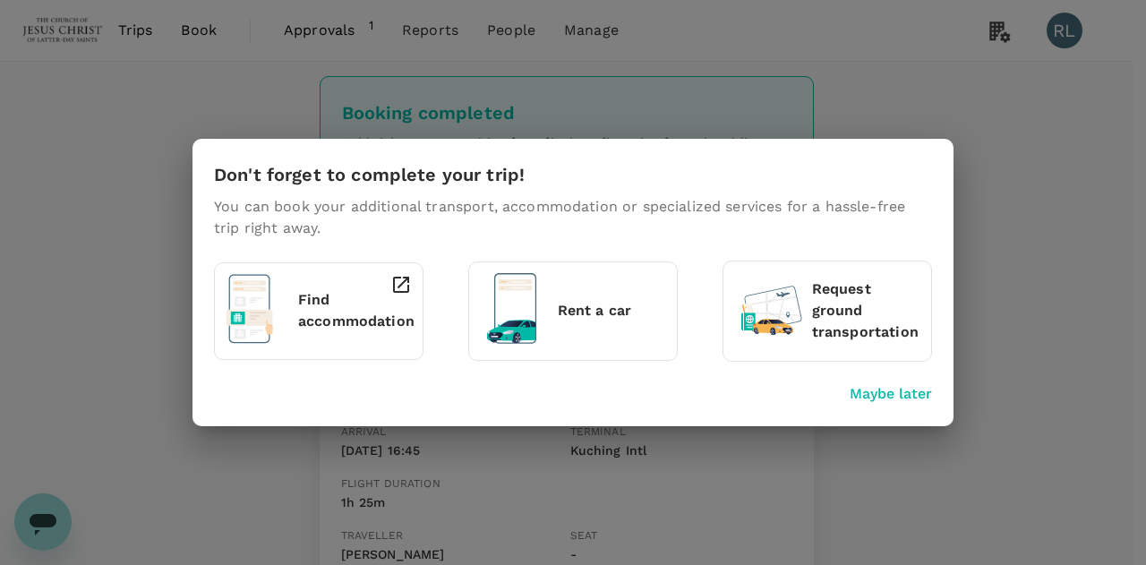
click at [1050, 440] on div "Don't forget to complete your trip! You can book your additional transport, acc…" at bounding box center [573, 282] width 1146 height 565
click at [877, 396] on p "Maybe later" at bounding box center [890, 393] width 82 height 21
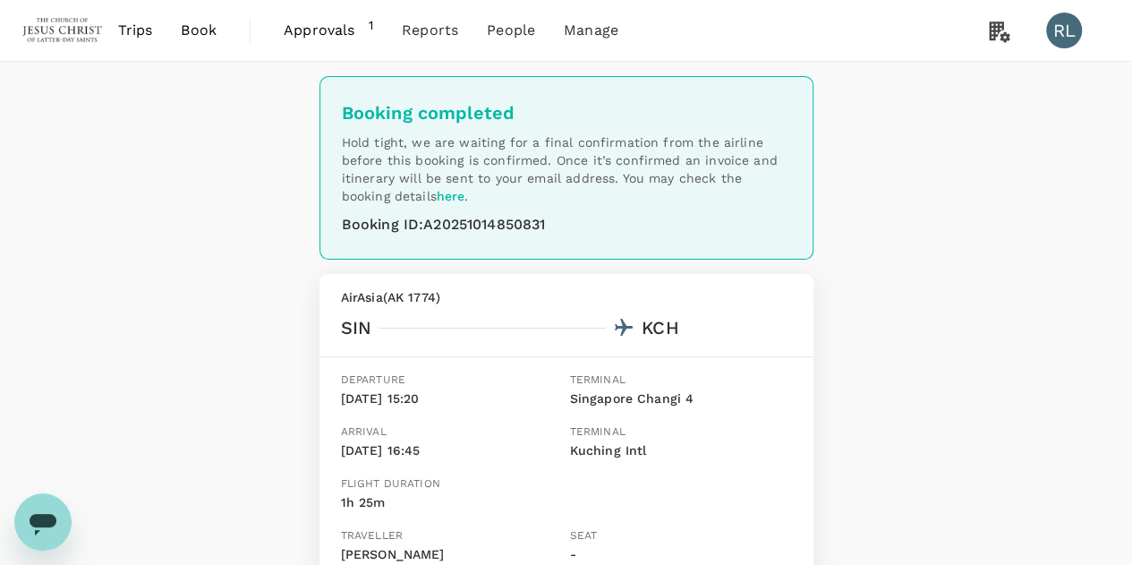
drag, startPoint x: 204, startPoint y: 32, endPoint x: 217, endPoint y: 42, distance: 16.6
click at [204, 32] on span "Book" at bounding box center [199, 30] width 36 height 21
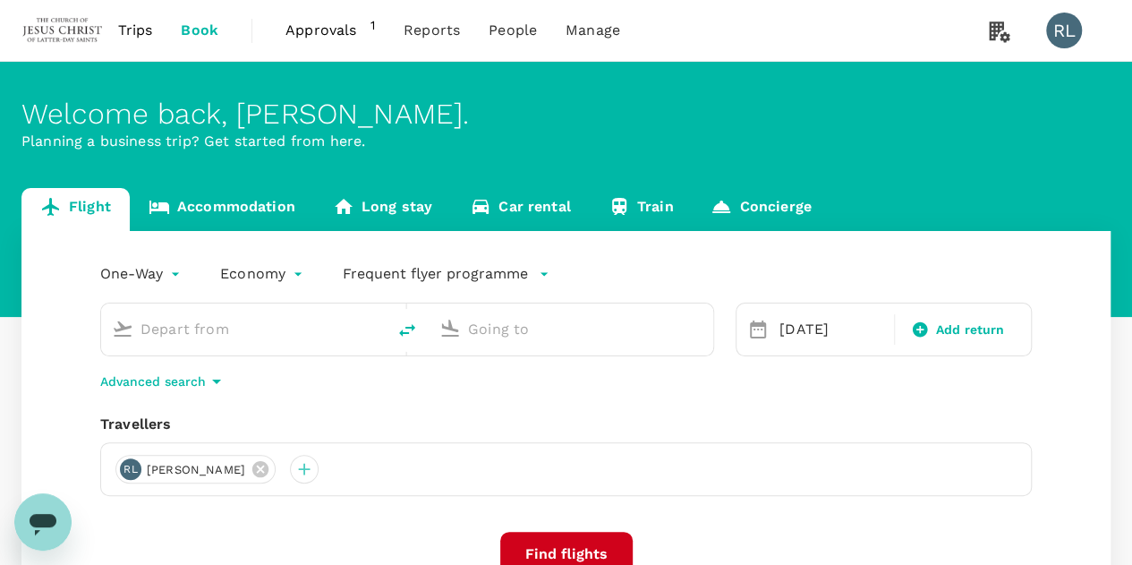
type input "Singapore Changi (SIN)"
type input "Kuching Intl (KCH)"
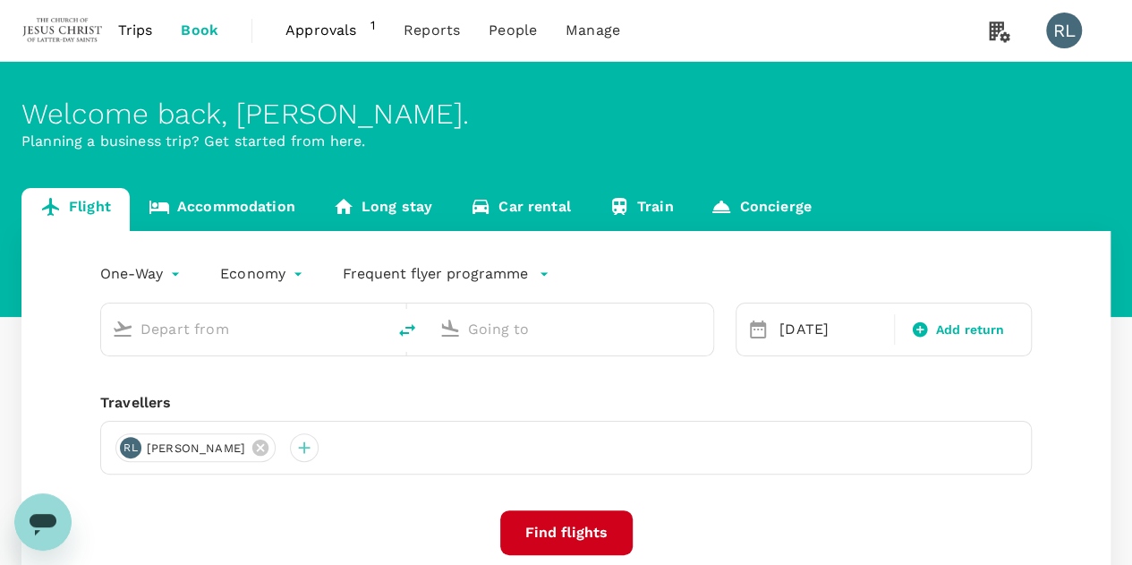
type input "Singapore Changi (SIN)"
type input "Kuching Intl (KCH)"
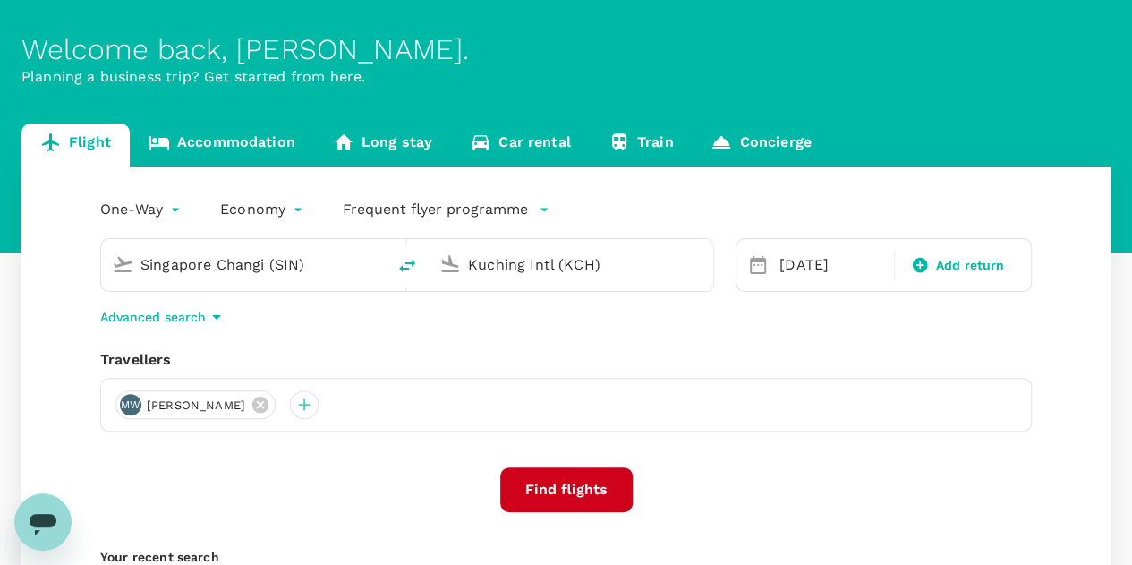
scroll to position [89, 0]
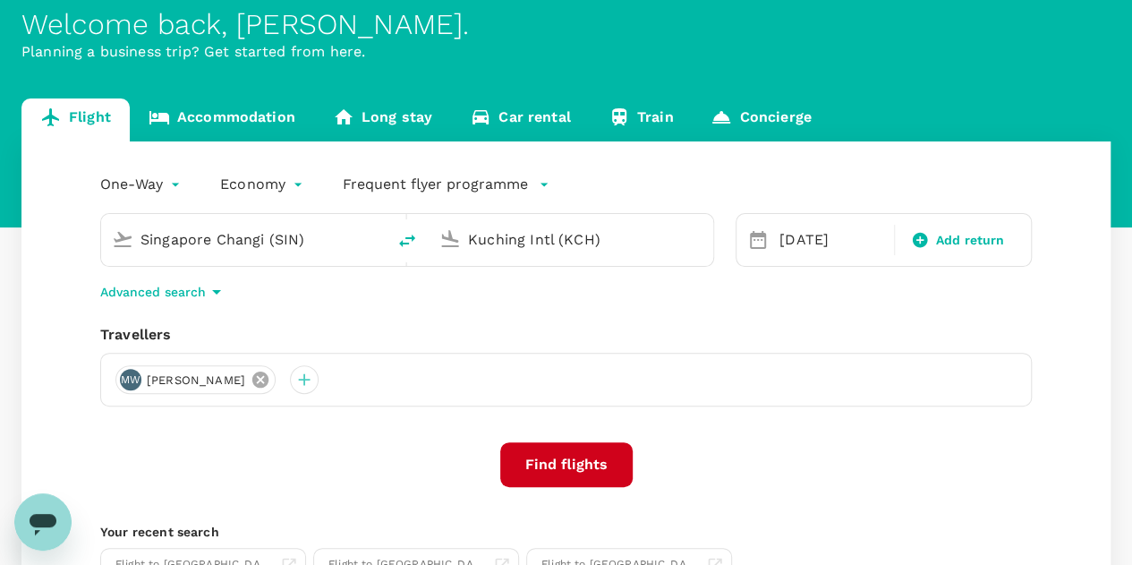
click at [252, 377] on icon at bounding box center [260, 379] width 16 height 16
click at [132, 382] on div at bounding box center [129, 379] width 29 height 29
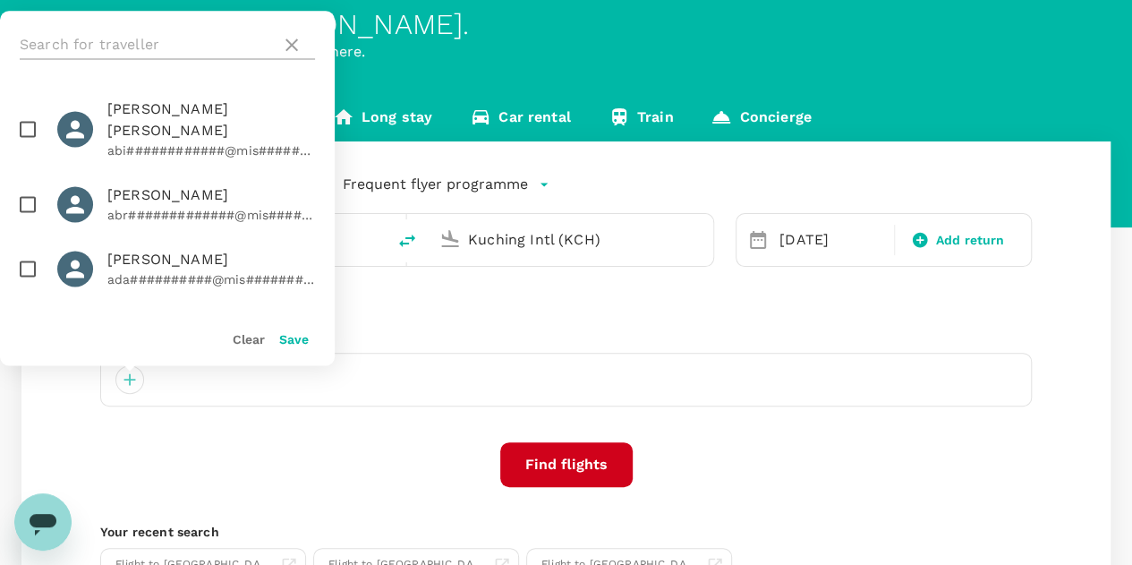
click at [197, 45] on input "text" at bounding box center [147, 44] width 254 height 29
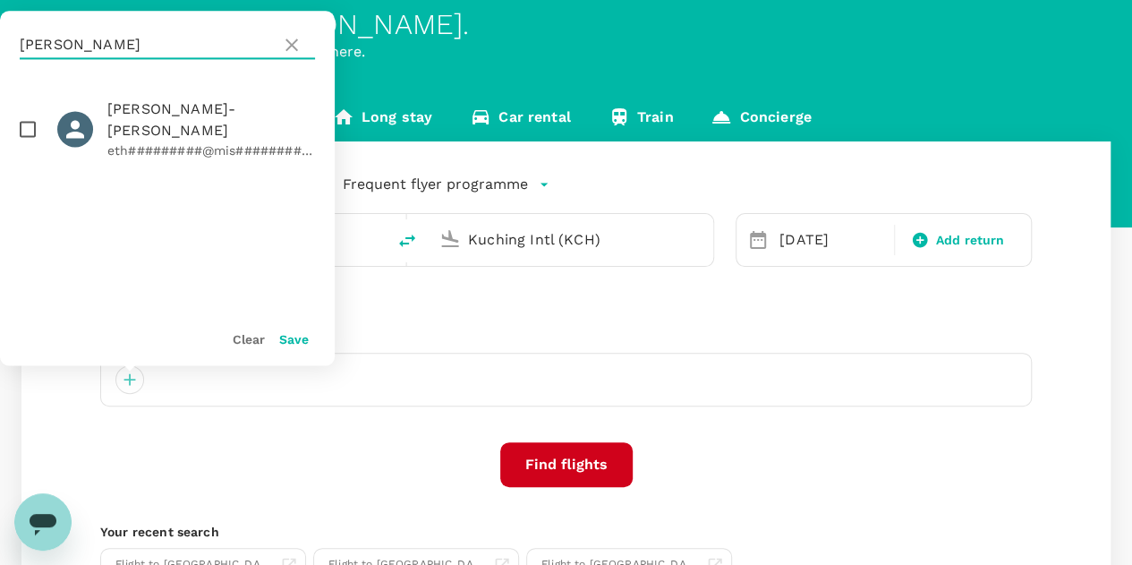
type input "cheung"
click at [29, 116] on input "checkbox" at bounding box center [28, 129] width 38 height 38
checkbox input "true"
click at [291, 342] on button "Save" at bounding box center [294, 339] width 30 height 14
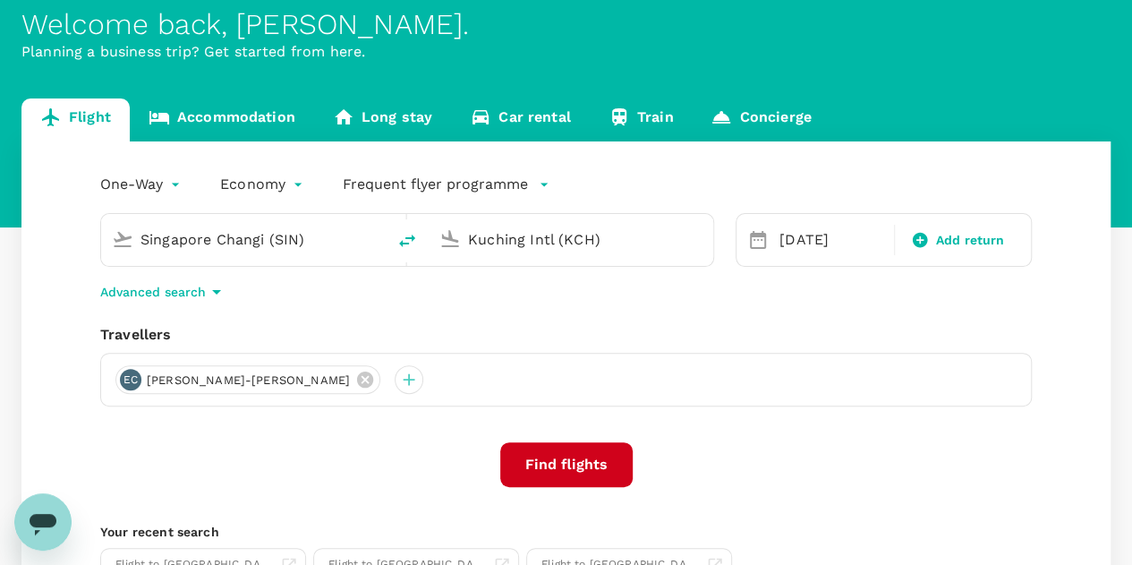
click at [650, 238] on input "Kuching Intl (KCH)" at bounding box center [572, 240] width 208 height 28
click at [499, 312] on p "[GEOGRAPHIC_DATA] Intl" at bounding box center [597, 310] width 315 height 18
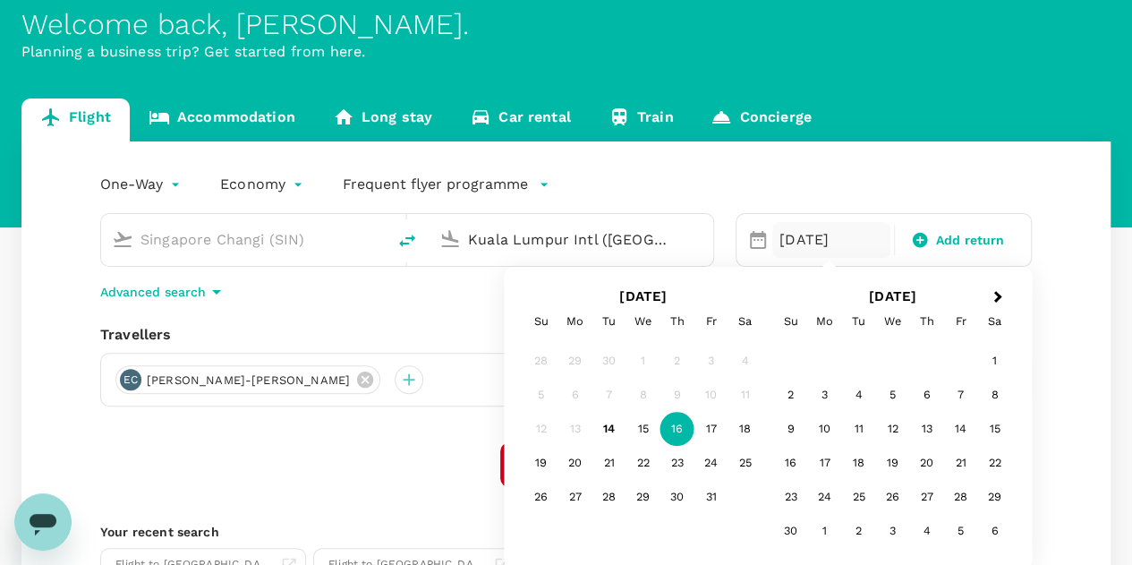
type input "Kuala Lumpur Intl ([GEOGRAPHIC_DATA])"
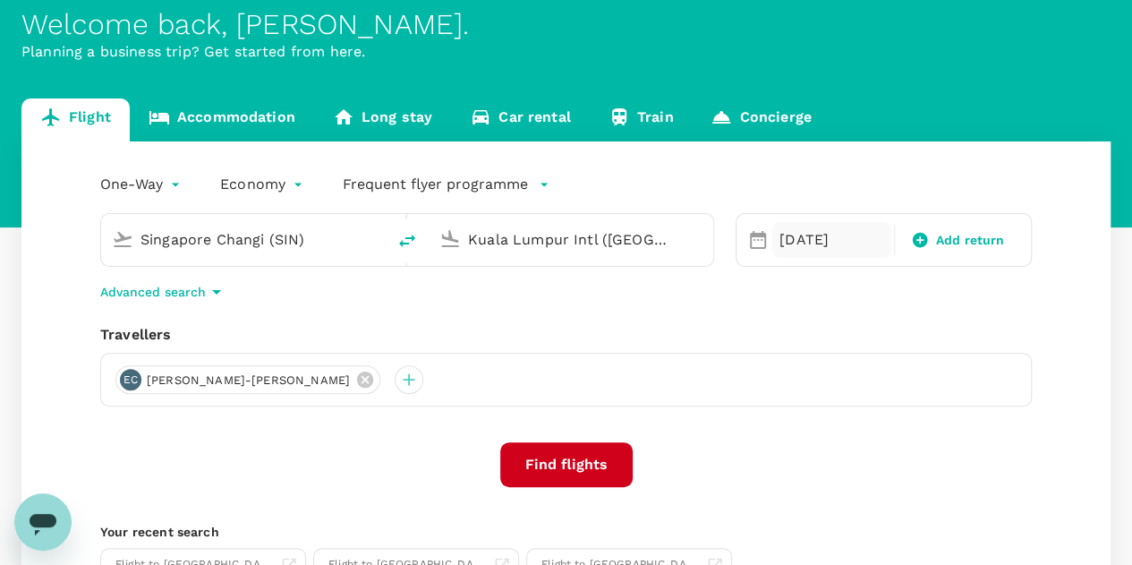
click at [779, 237] on div "16 Oct" at bounding box center [831, 240] width 118 height 36
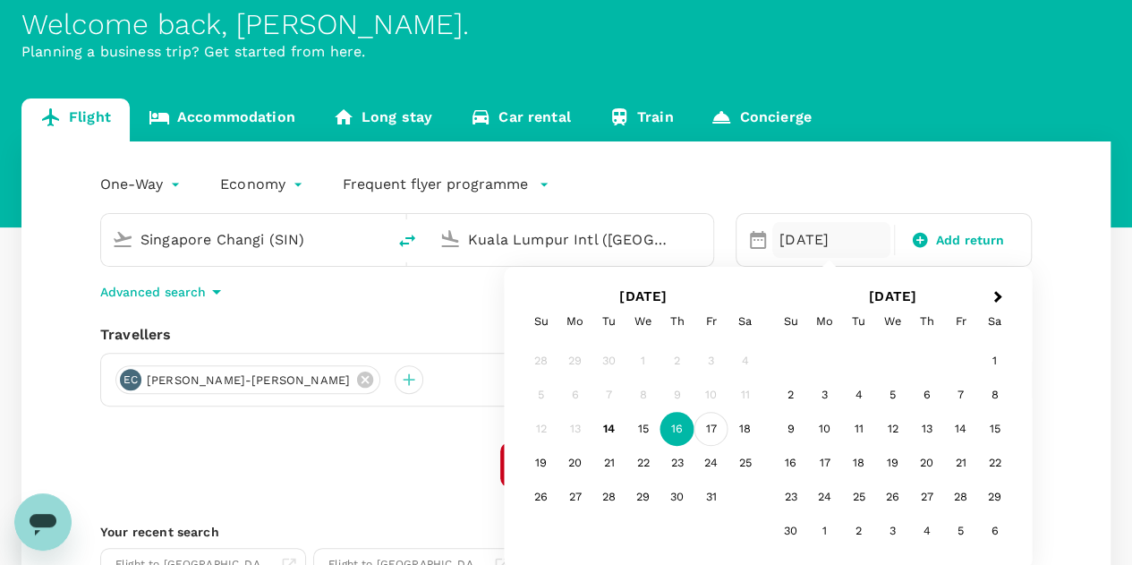
click at [716, 427] on div "17" at bounding box center [711, 429] width 34 height 34
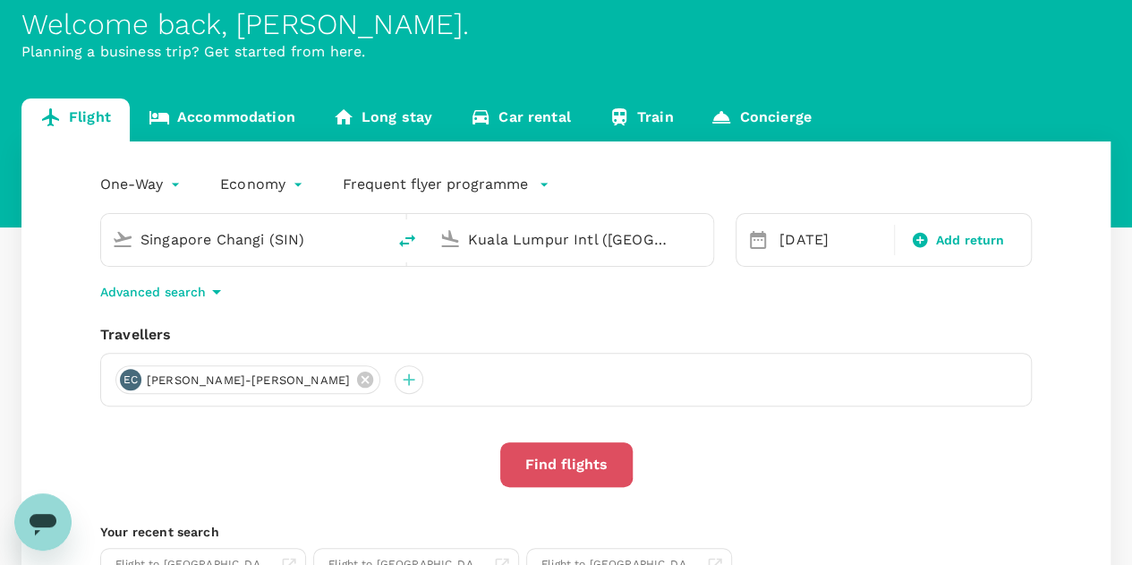
drag, startPoint x: 549, startPoint y: 464, endPoint x: 596, endPoint y: 458, distance: 46.8
click at [549, 464] on button "Find flights" at bounding box center [566, 464] width 132 height 45
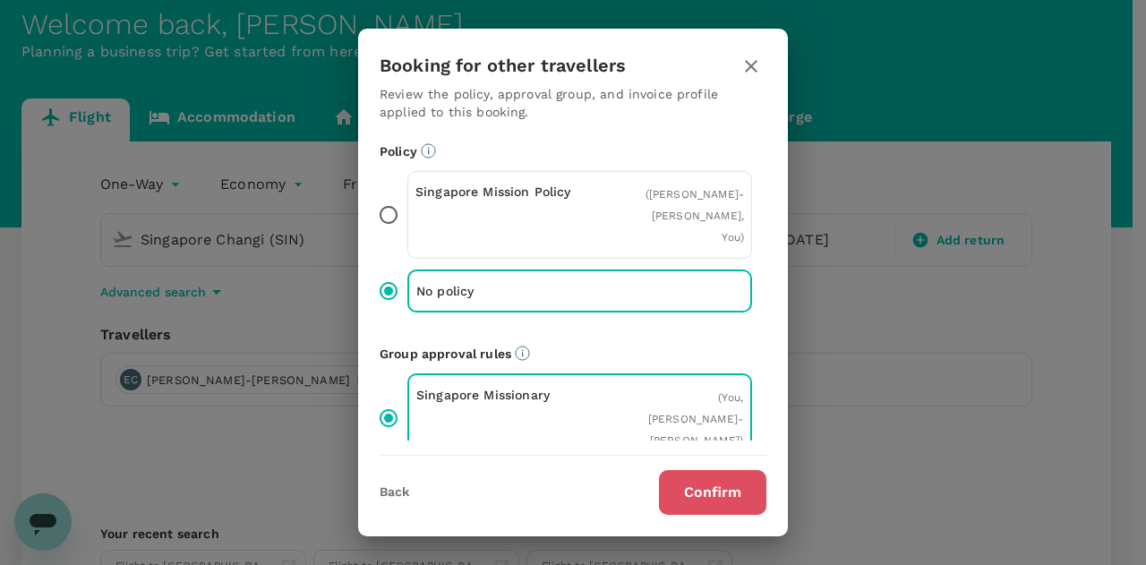
click at [694, 493] on button "Confirm" at bounding box center [712, 492] width 107 height 45
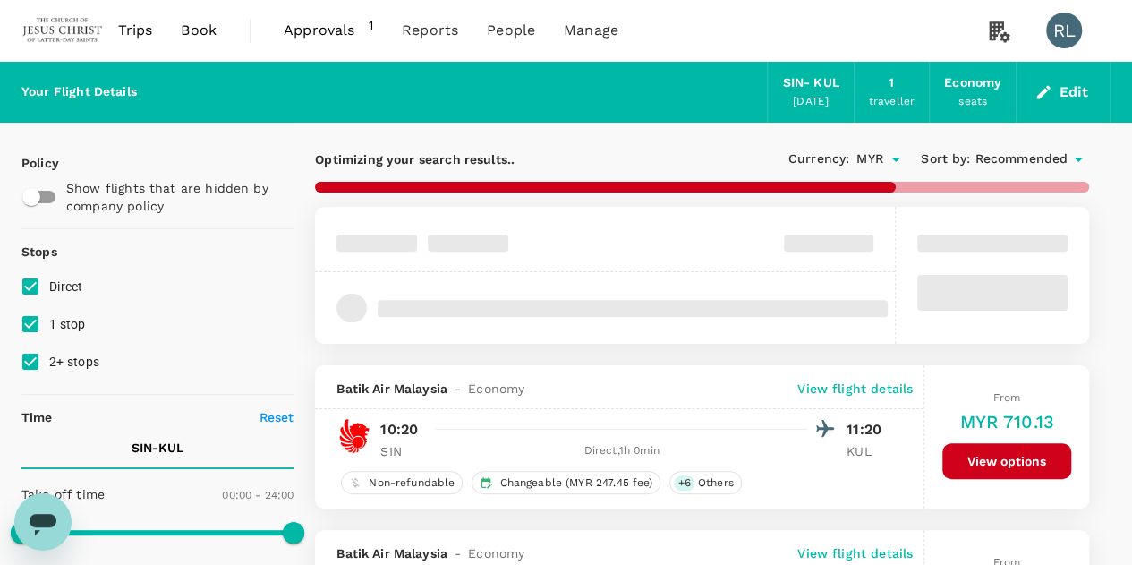
click at [1006, 156] on span "Recommended" at bounding box center [1021, 159] width 93 height 20
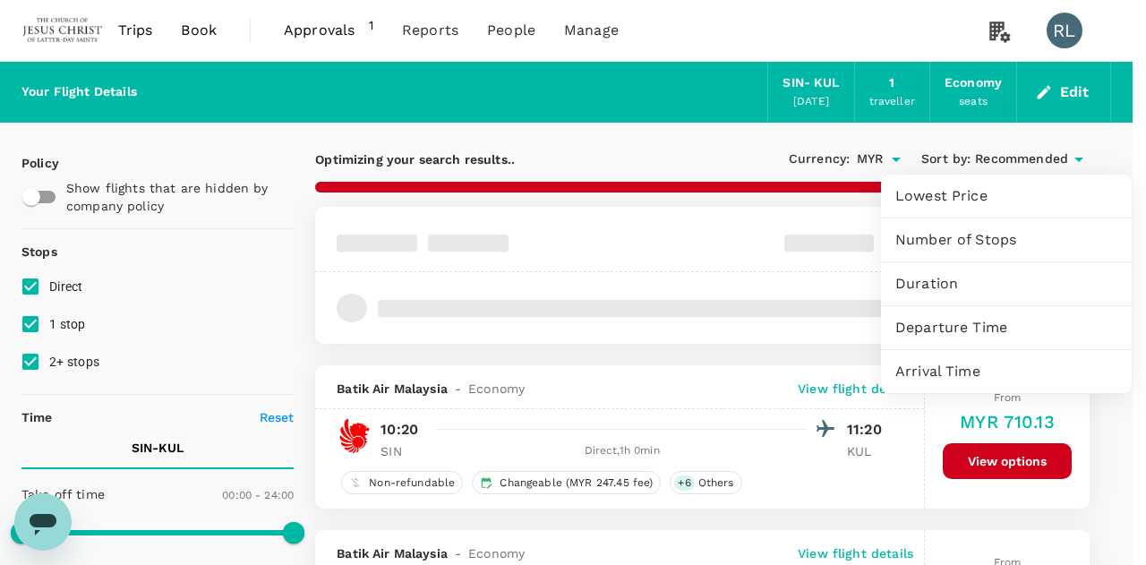
click at [953, 325] on span "Departure Time" at bounding box center [1006, 327] width 222 height 21
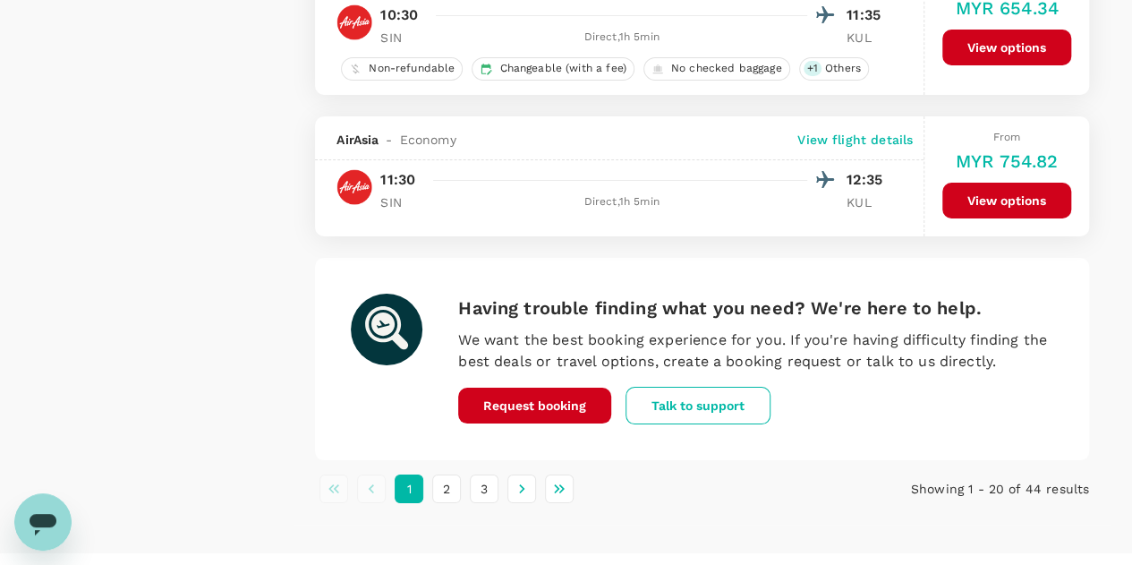
scroll to position [3296, 0]
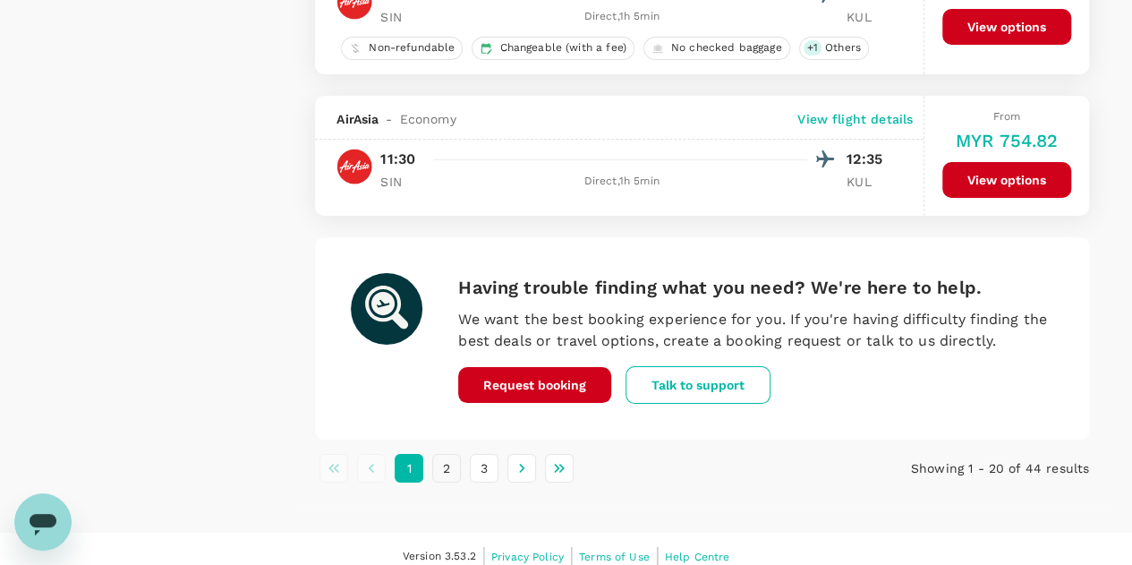
click at [447, 454] on button "2" at bounding box center [446, 468] width 29 height 29
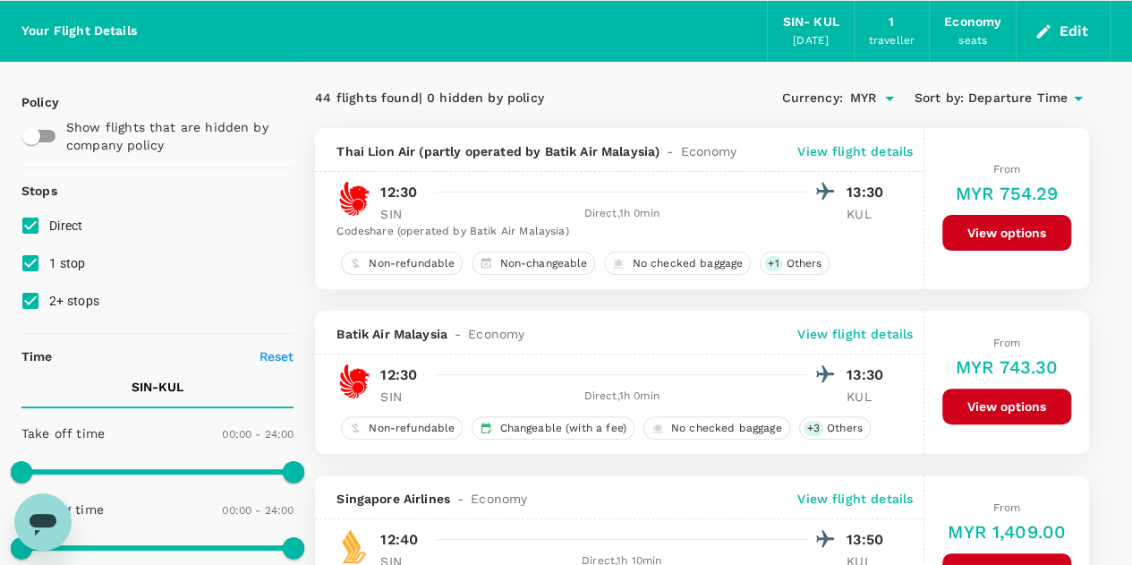
scroll to position [89, 0]
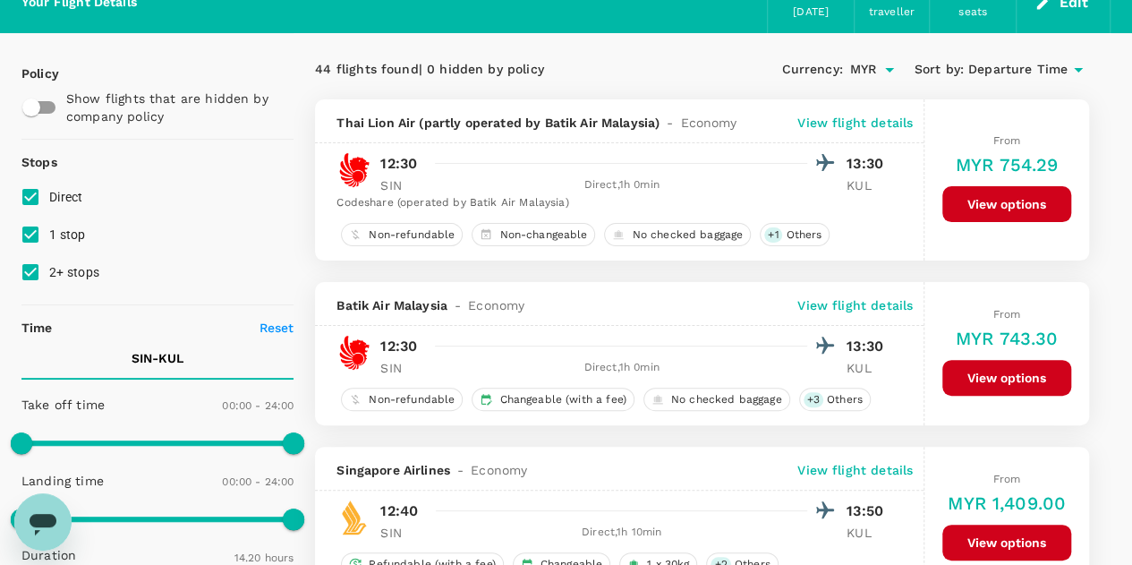
click at [992, 373] on button "View options" at bounding box center [1006, 378] width 129 height 36
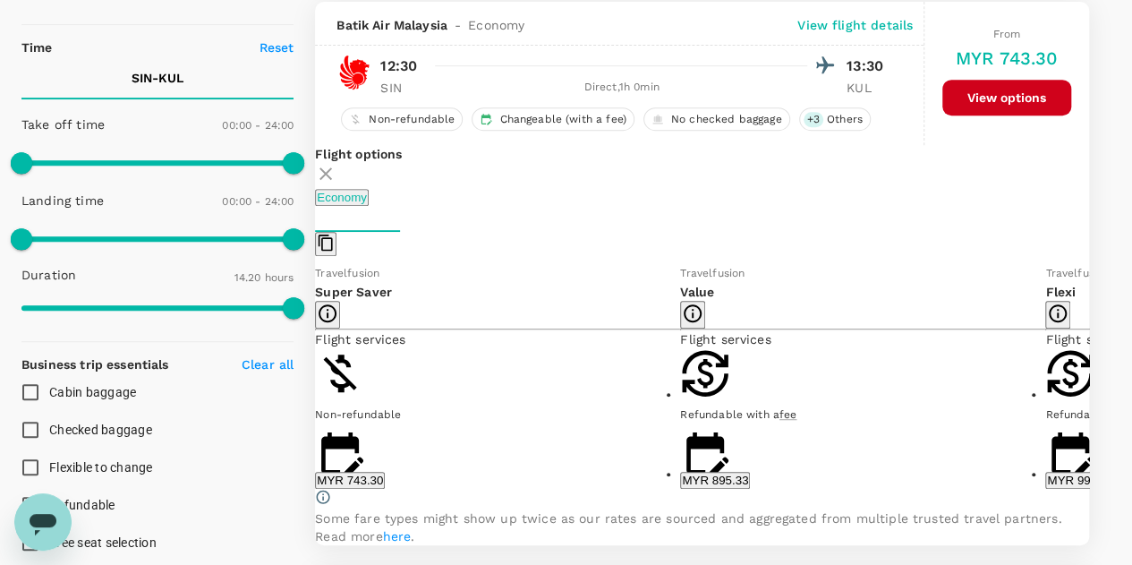
scroll to position [370, 0]
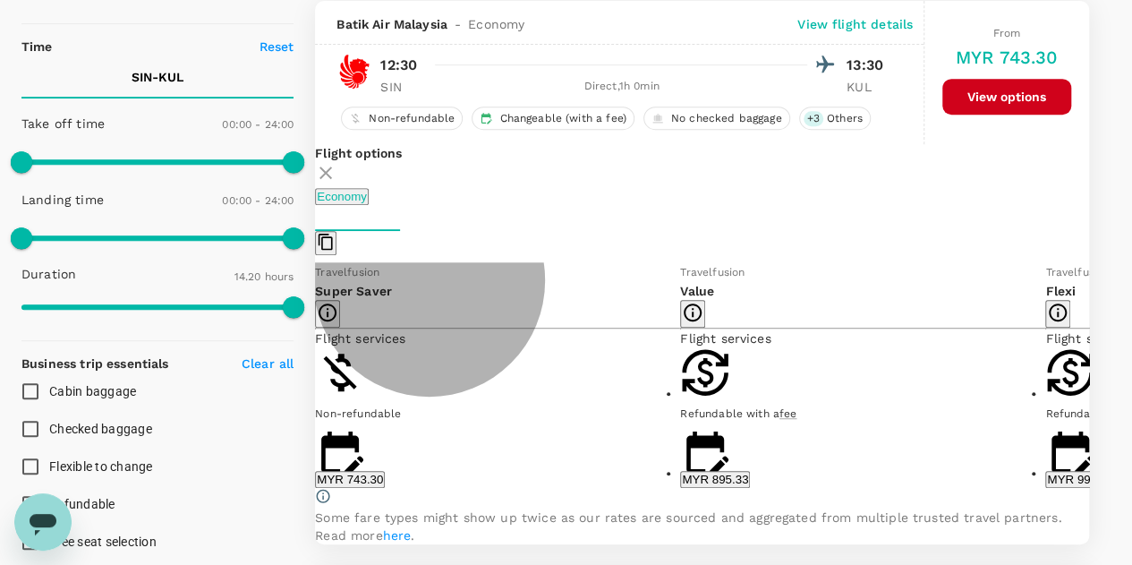
click at [385, 482] on button "MYR 743.30" at bounding box center [350, 479] width 70 height 17
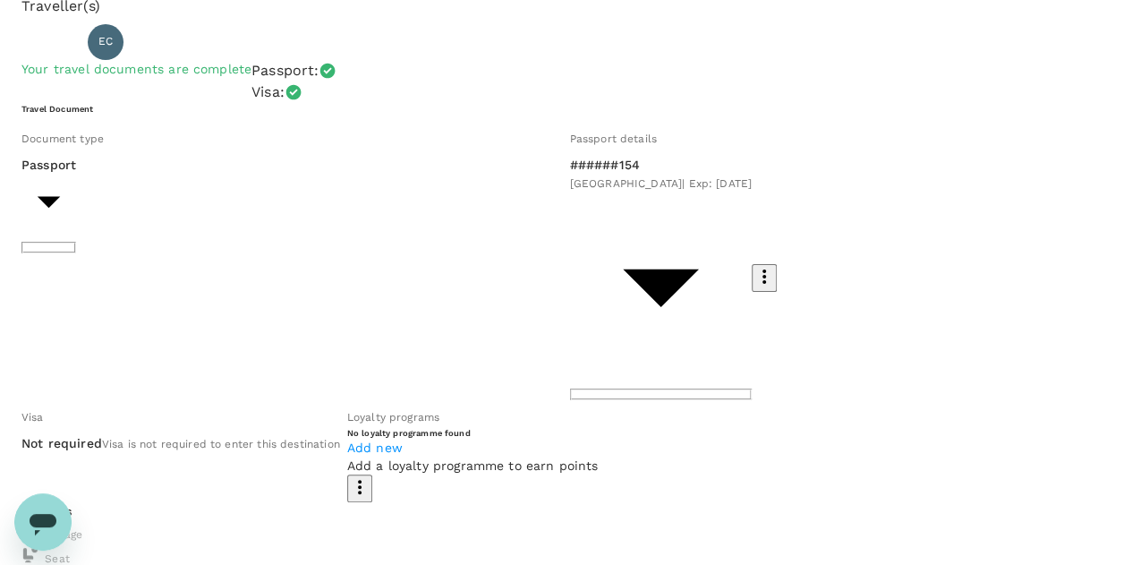
scroll to position [89, 0]
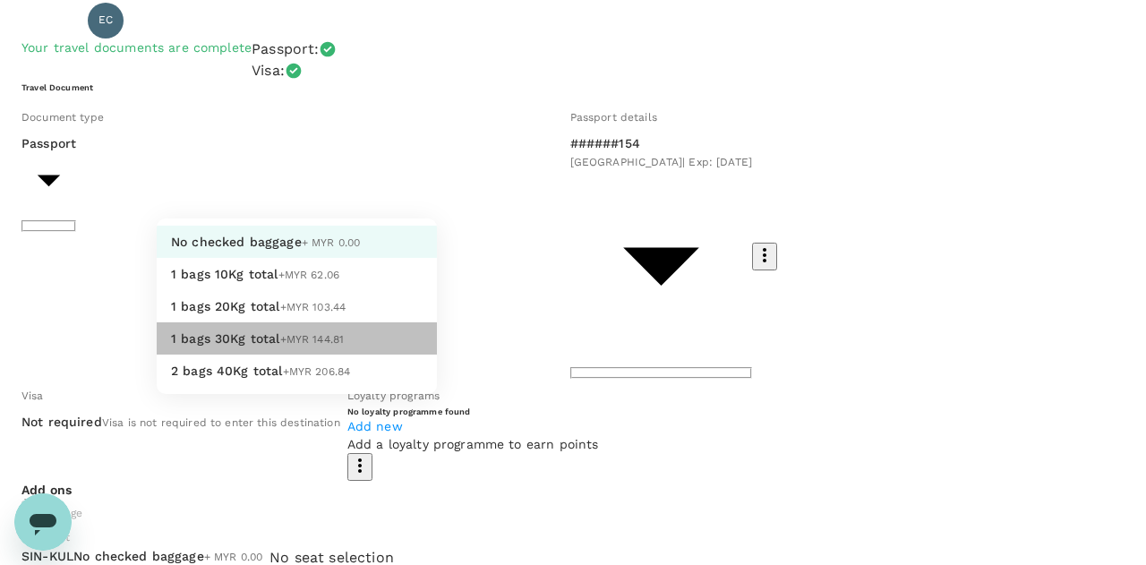
click at [265, 345] on span "1 bags 30Kg total" at bounding box center [225, 338] width 109 height 14
type input "3 - 144.81"
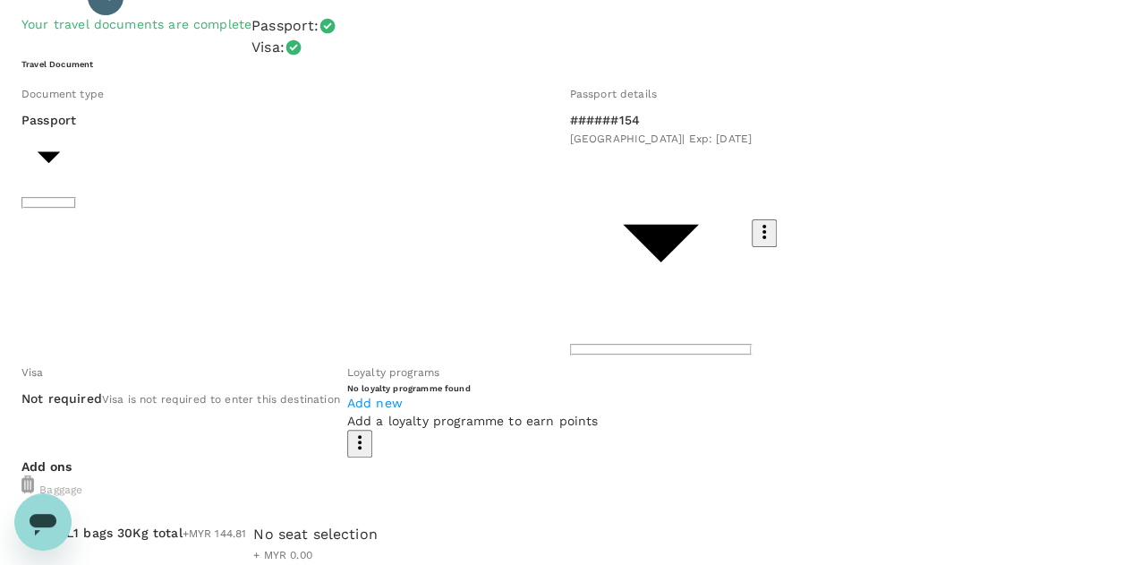
scroll to position [0, 0]
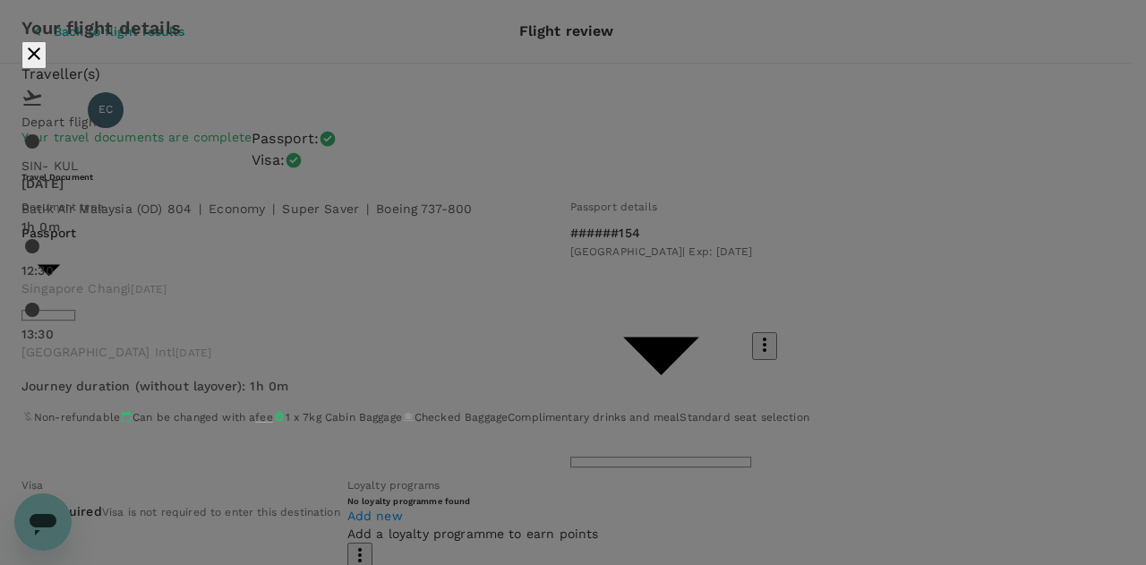
click at [40, 60] on icon "close" at bounding box center [34, 53] width 13 height 13
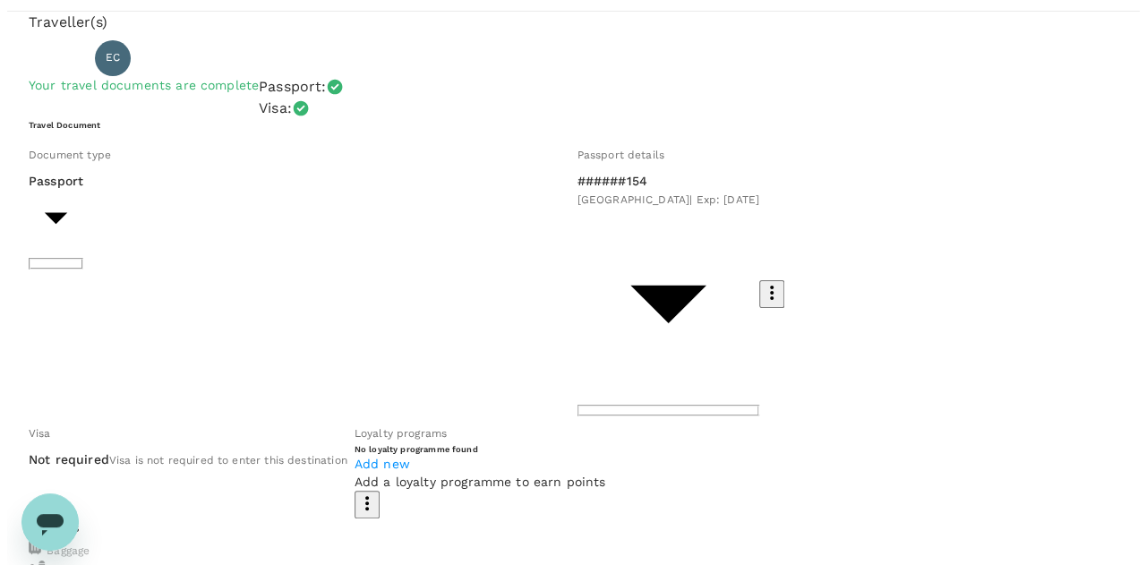
scroll to position [89, 0]
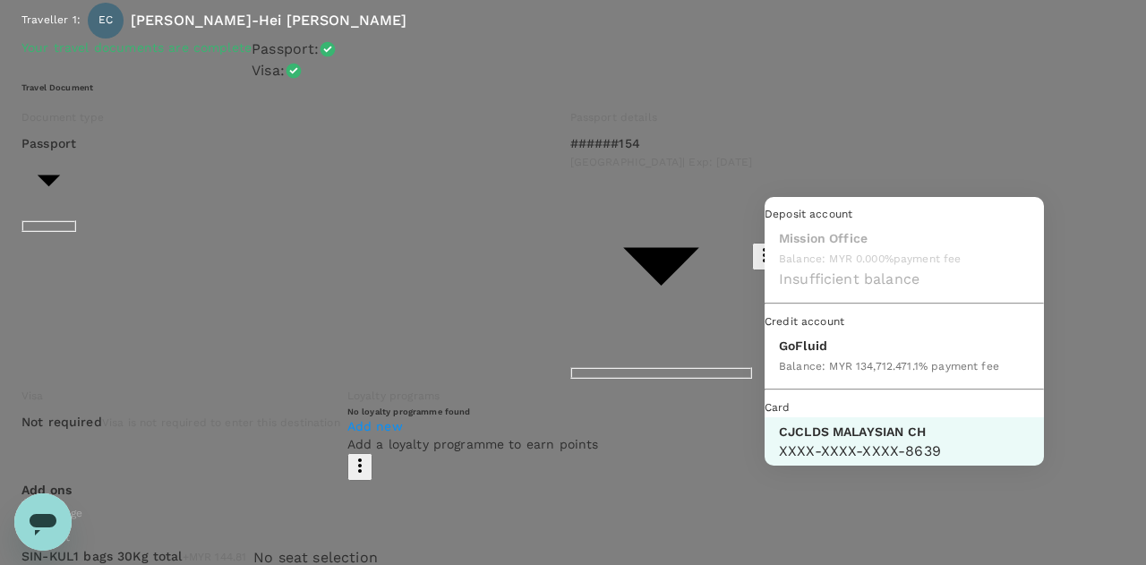
scroll to position [46, 0]
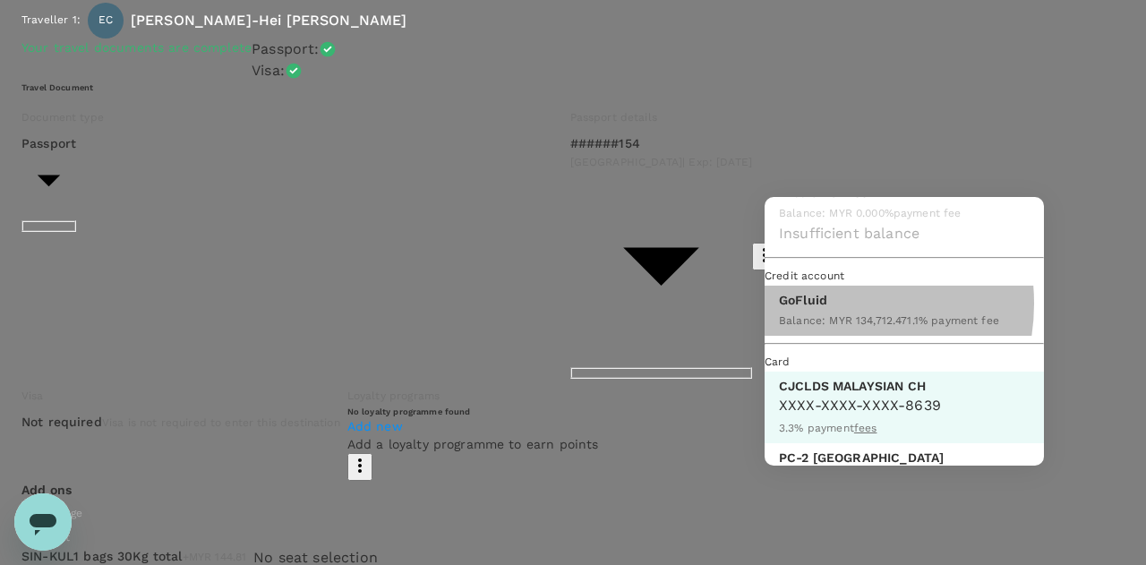
click at [817, 309] on p "GoFluid" at bounding box center [889, 300] width 220 height 18
type input "9b357727-6904-47bd-a44e-9a56bf7dfc7a"
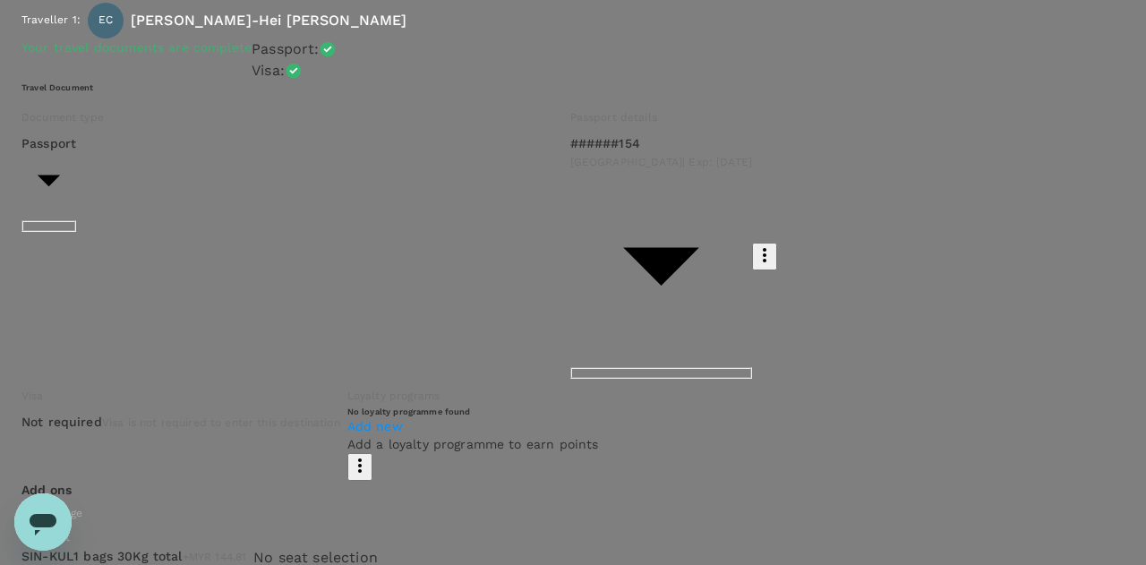
scroll to position [207, 0]
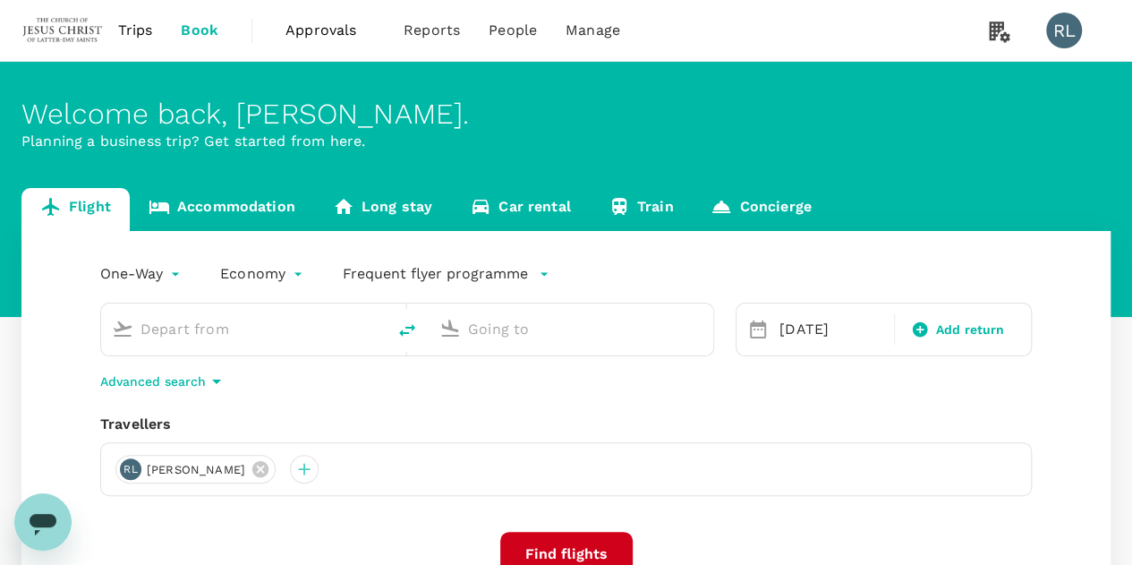
type input "Singapore Changi (SIN)"
type input "Kuching Intl (KCH)"
type input "Singapore Changi (SIN)"
type input "Kuching Intl (KCH)"
click at [829, 330] on div "[DATE]" at bounding box center [831, 329] width 118 height 36
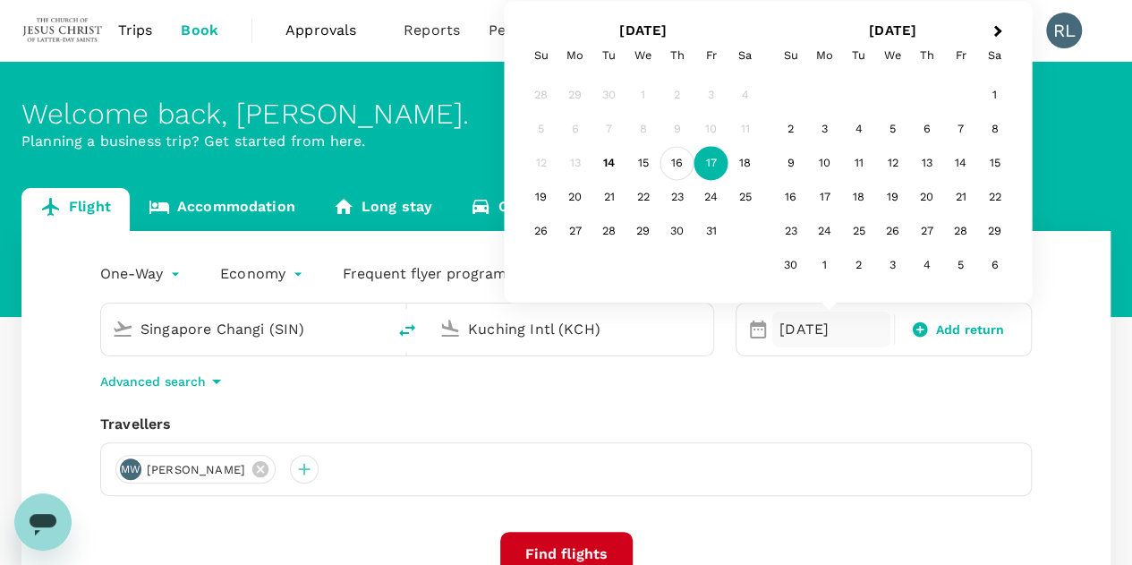
click at [678, 165] on div "16" at bounding box center [677, 164] width 34 height 34
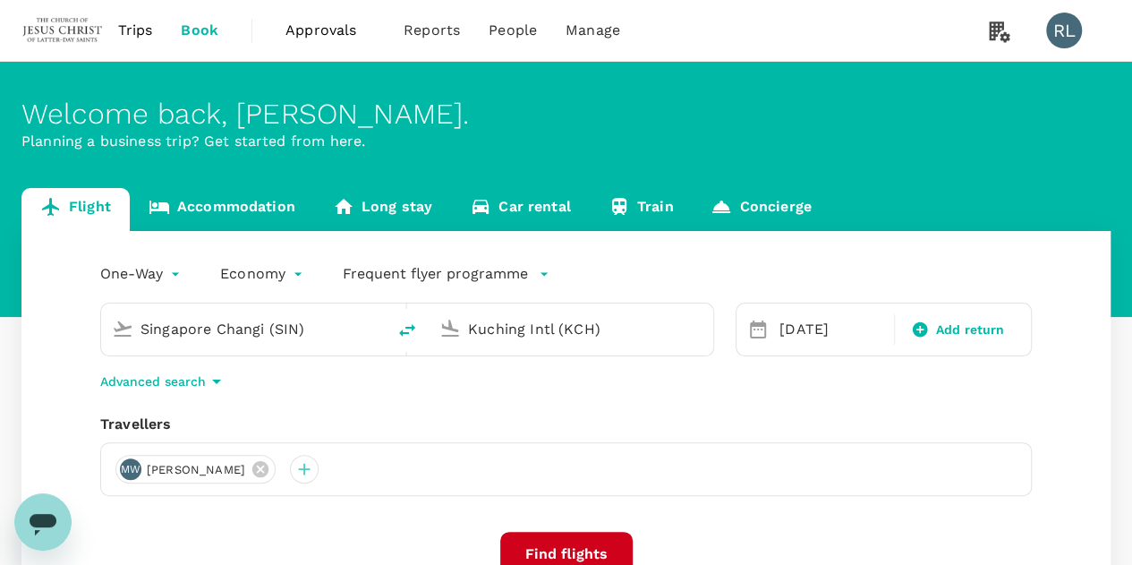
click at [575, 545] on button "Find flights" at bounding box center [566, 554] width 132 height 45
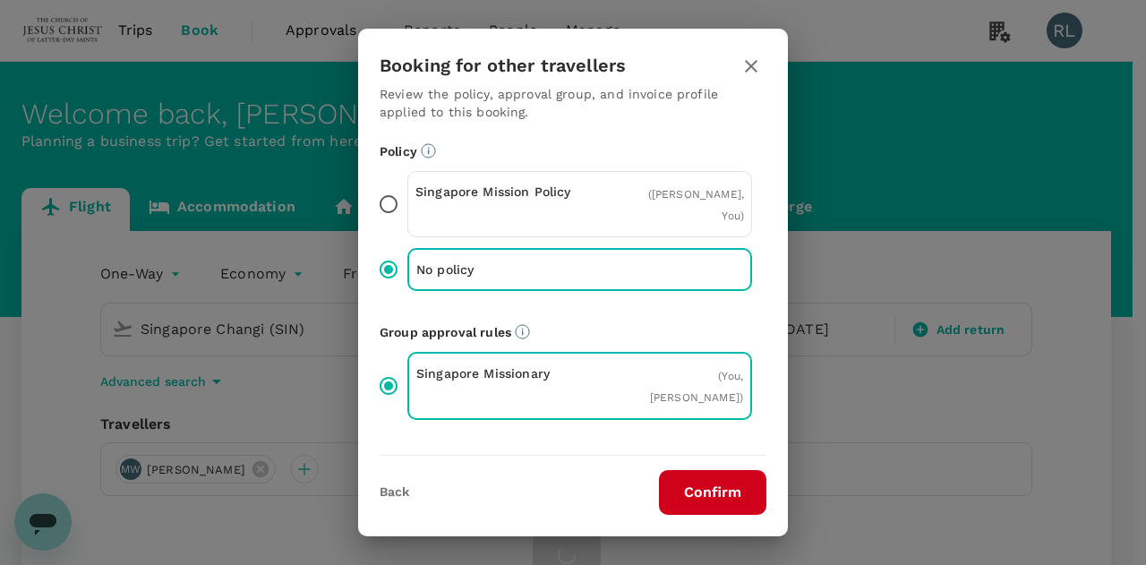
click at [713, 488] on button "Confirm" at bounding box center [712, 492] width 107 height 45
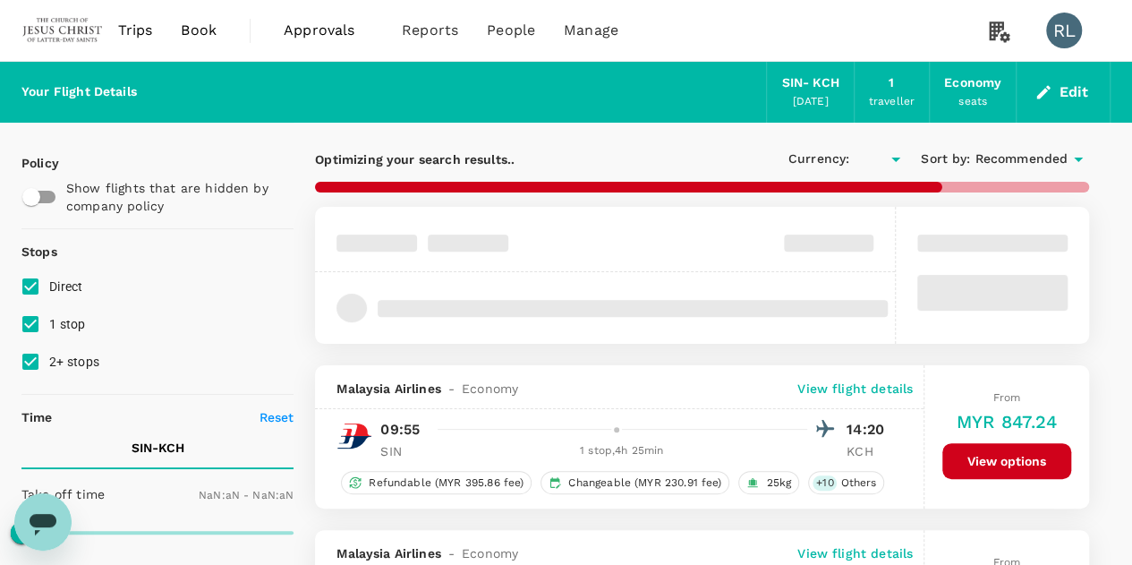
type input "MYR"
type input "1440"
click at [30, 326] on input "1 stop" at bounding box center [31, 324] width 38 height 38
checkbox input "false"
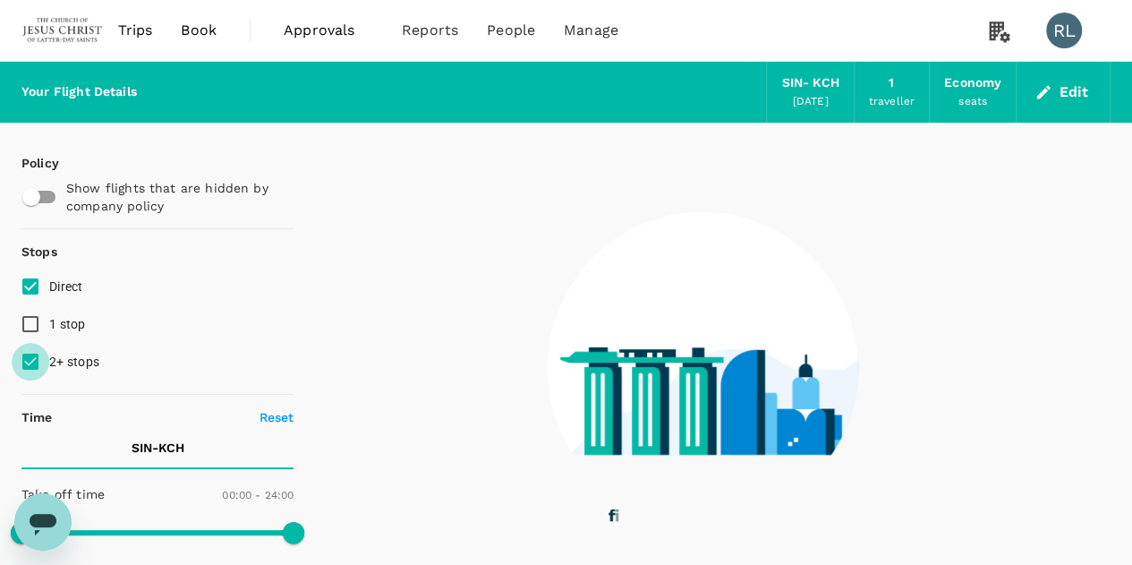
click at [36, 363] on input "2+ stops" at bounding box center [31, 362] width 38 height 38
checkbox input "false"
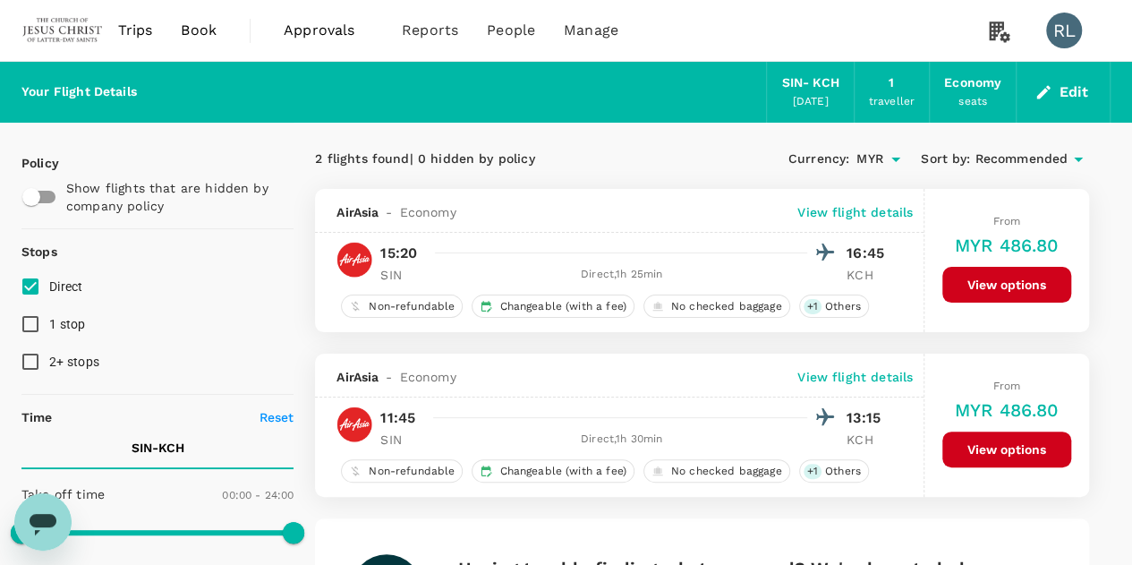
click at [1043, 157] on span "Recommended" at bounding box center [1021, 159] width 93 height 20
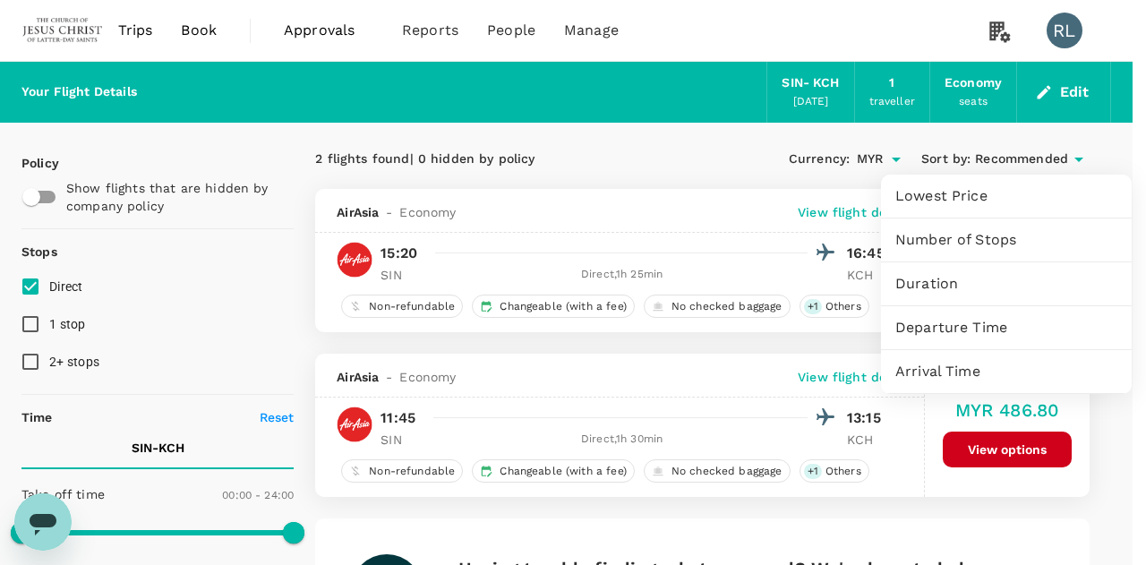
click at [960, 328] on span "Departure Time" at bounding box center [1006, 327] width 222 height 21
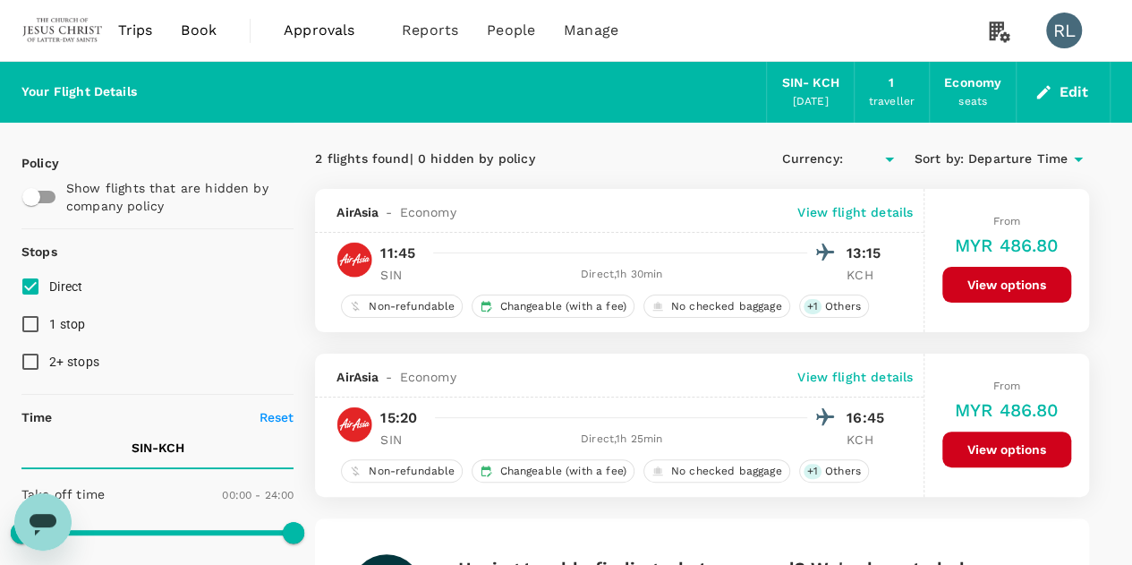
type input "MYR"
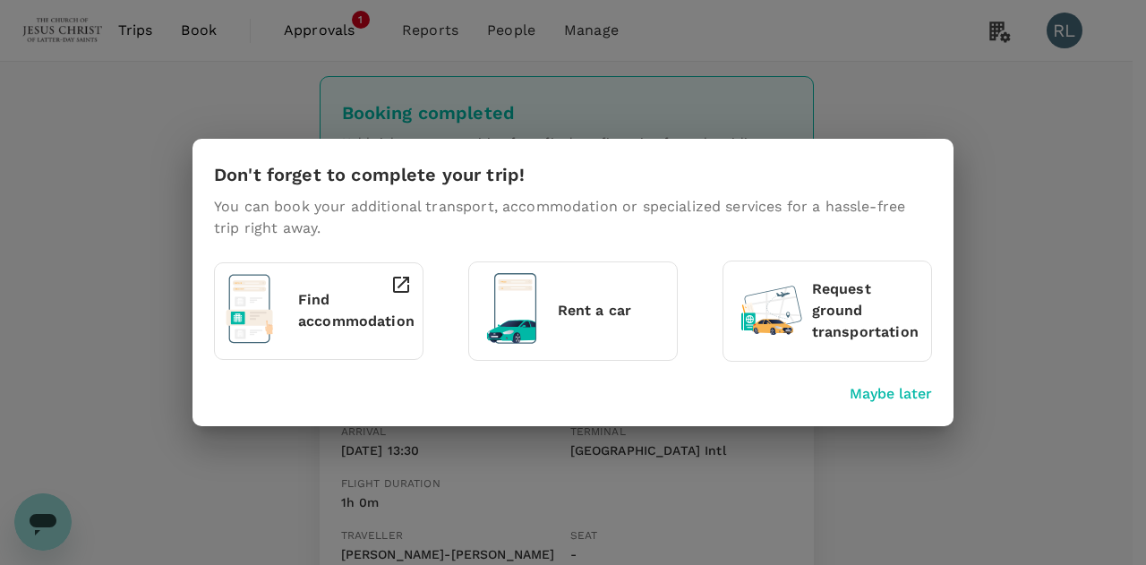
click at [877, 393] on p "Maybe later" at bounding box center [890, 393] width 82 height 21
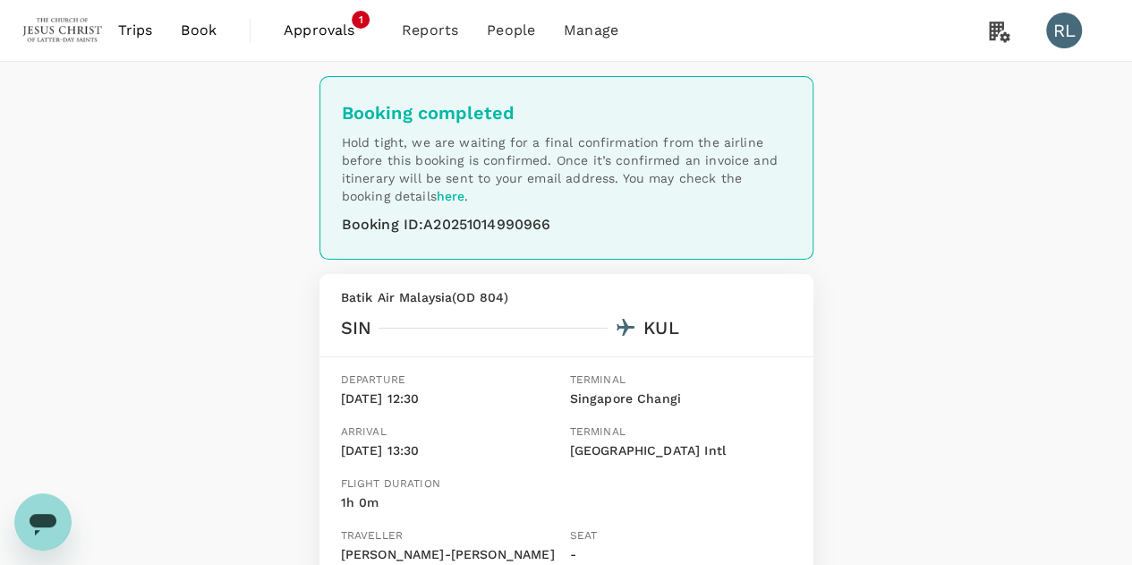
drag, startPoint x: 195, startPoint y: 31, endPoint x: 249, endPoint y: 41, distance: 54.6
click at [195, 31] on span "Book" at bounding box center [199, 30] width 36 height 21
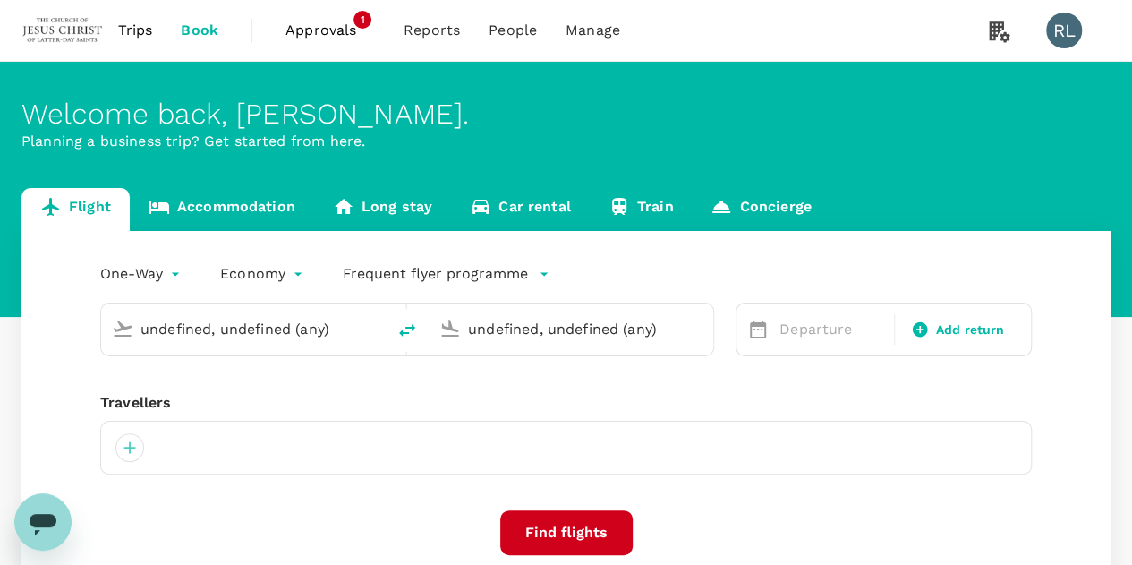
type input "Singapore Changi (SIN)"
type input "Kuala Lumpur Intl ([GEOGRAPHIC_DATA])"
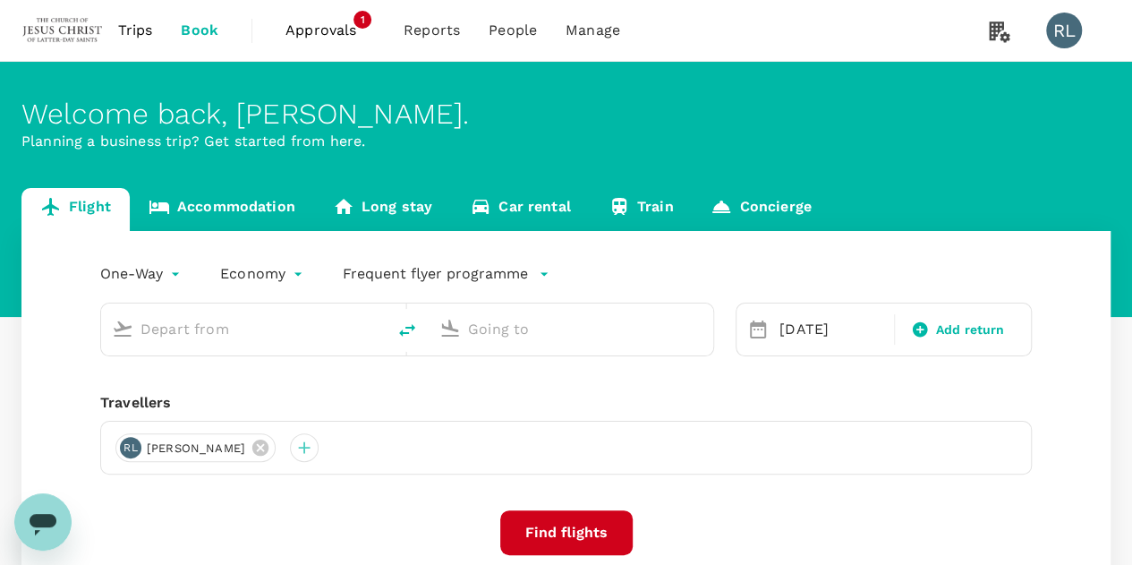
type input "Singapore Changi (SIN)"
type input "Kuala Lumpur Intl ([GEOGRAPHIC_DATA])"
type input "Singapore Changi (SIN)"
type input "Kuala Lumpur Intl ([GEOGRAPHIC_DATA])"
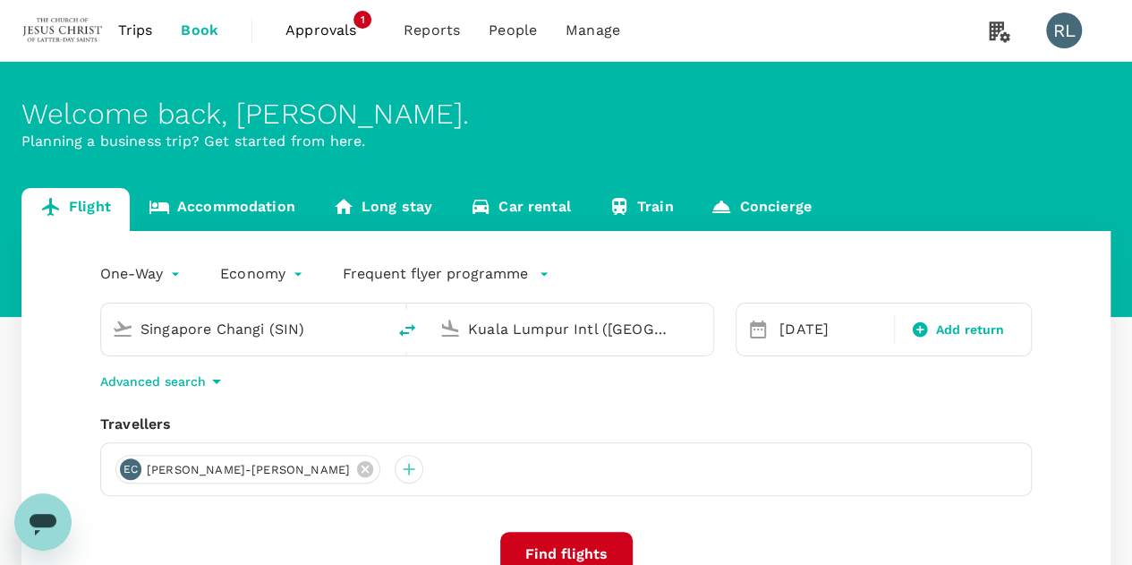
drag, startPoint x: 314, startPoint y: 324, endPoint x: 120, endPoint y: 330, distance: 194.3
click at [120, 330] on div "Singapore Changi (SIN)" at bounding box center [240, 325] width 270 height 39
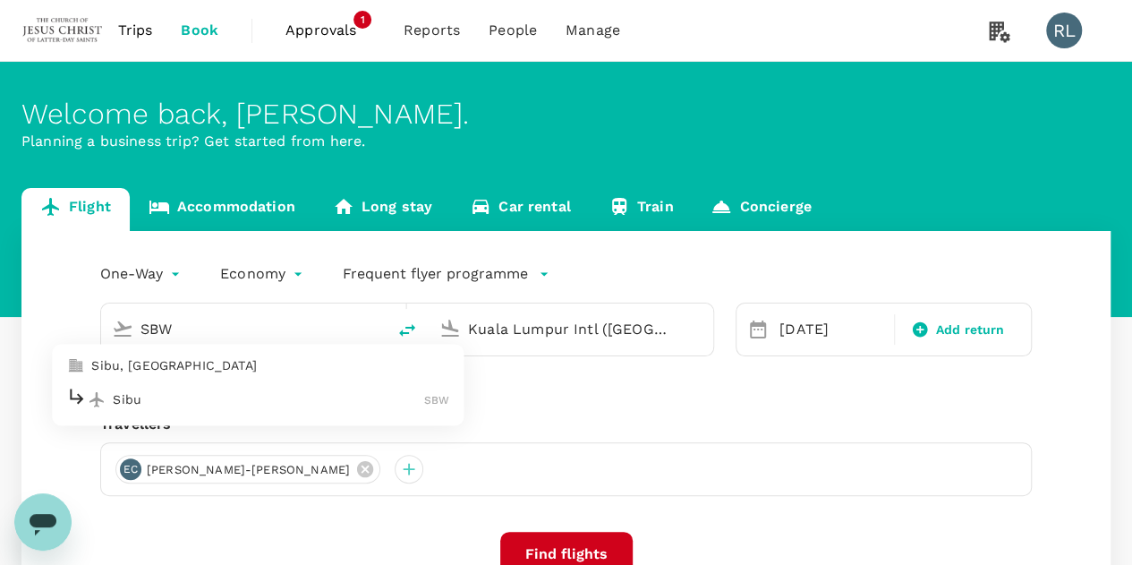
click at [158, 400] on p "Sibu" at bounding box center [268, 399] width 311 height 18
type input "Sibu (SBW)"
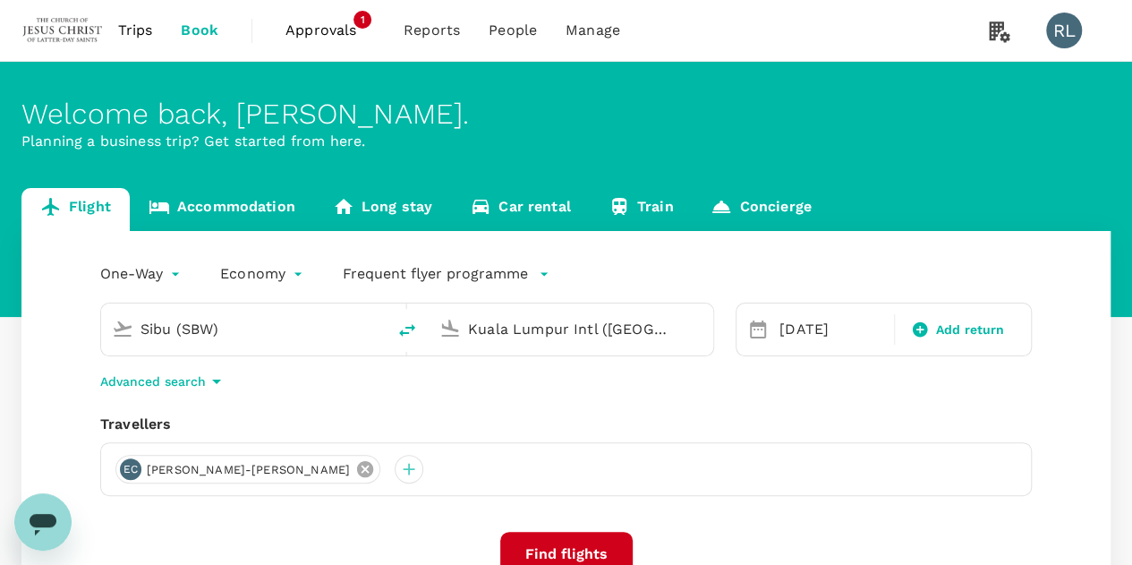
click at [357, 466] on icon at bounding box center [365, 469] width 16 height 16
click at [125, 464] on div at bounding box center [129, 469] width 29 height 29
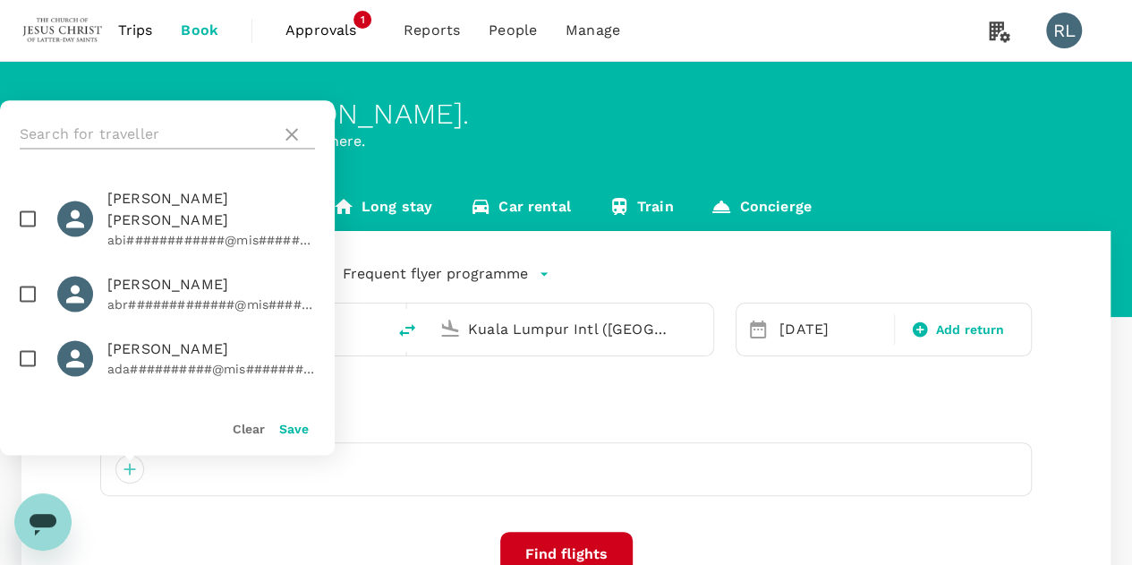
click at [132, 133] on input "text" at bounding box center [147, 134] width 254 height 29
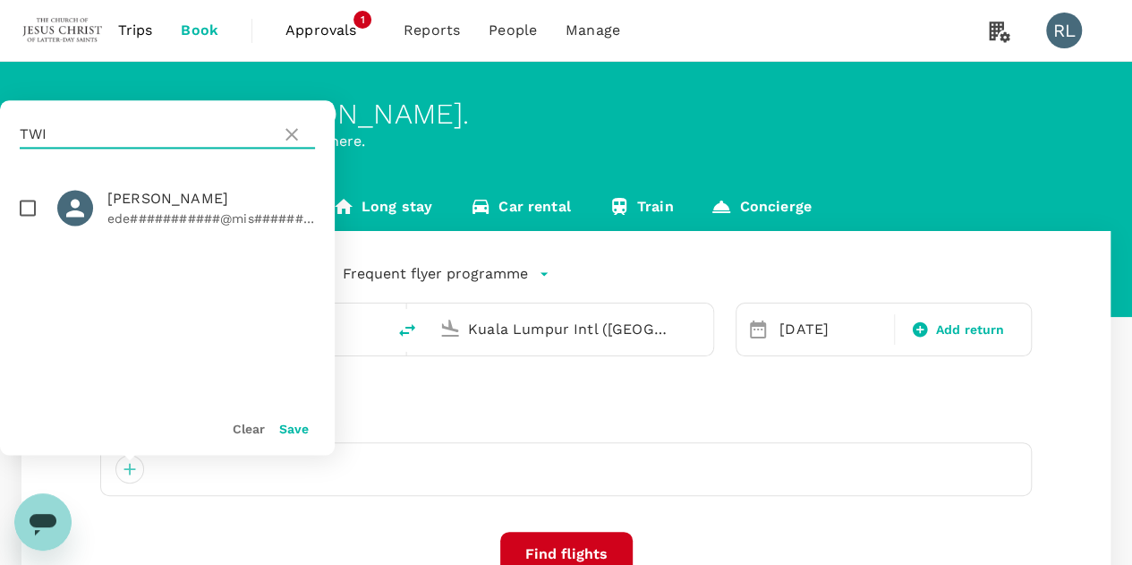
type input "TWI"
click at [26, 208] on input "checkbox" at bounding box center [28, 208] width 38 height 38
checkbox input "true"
click at [293, 430] on button "Save" at bounding box center [294, 429] width 30 height 14
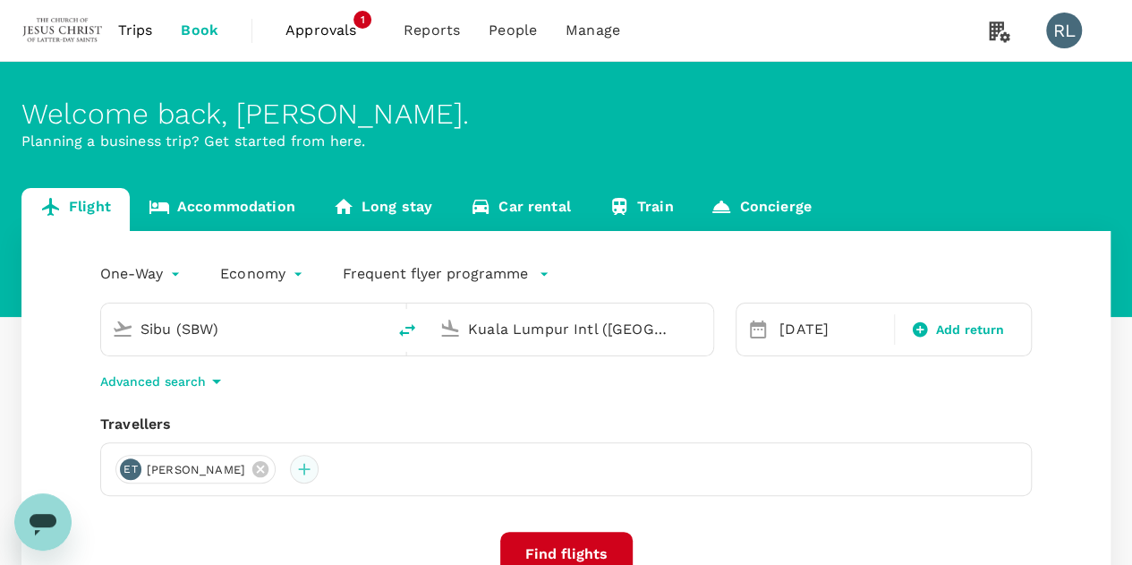
click at [319, 467] on div at bounding box center [304, 469] width 29 height 29
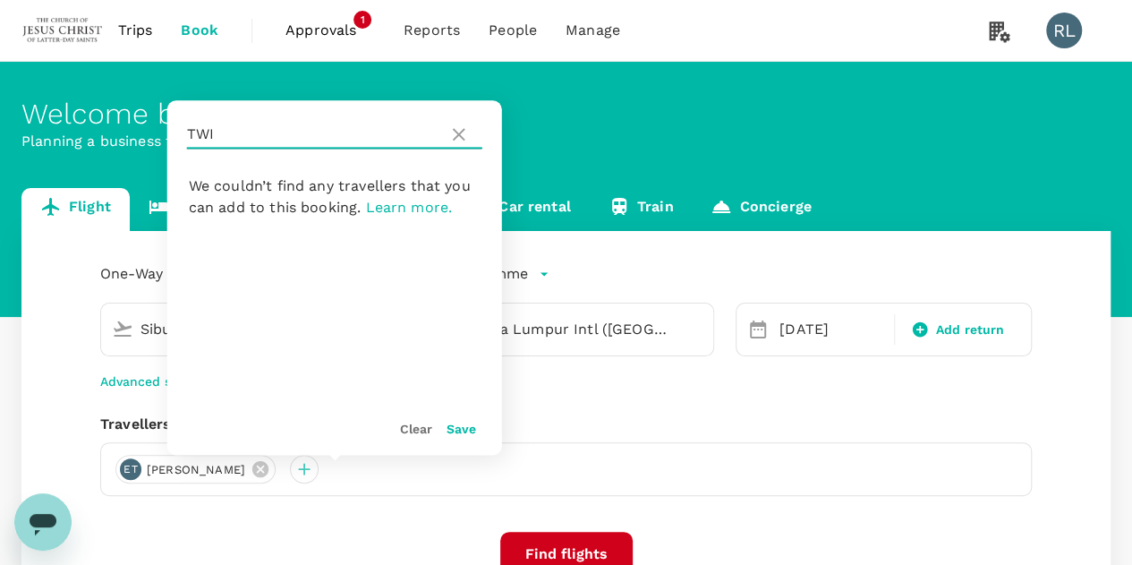
drag, startPoint x: 231, startPoint y: 132, endPoint x: 190, endPoint y: 133, distance: 41.2
click at [190, 133] on input "TWI" at bounding box center [314, 134] width 254 height 29
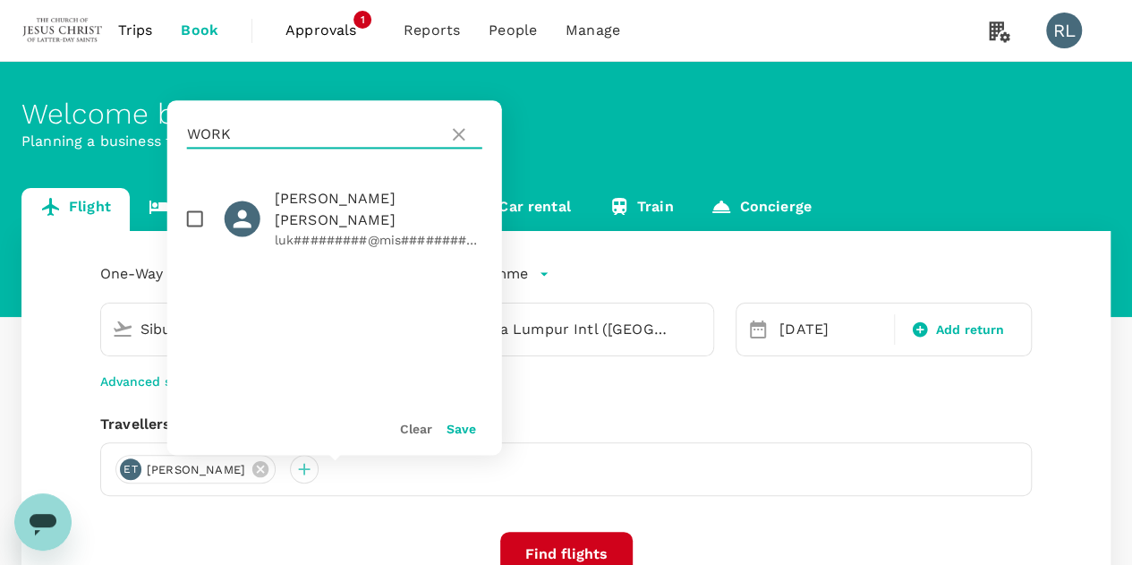
type input "WORK"
click at [199, 217] on input "checkbox" at bounding box center [195, 219] width 38 height 38
checkbox input "true"
click at [465, 429] on button "Save" at bounding box center [462, 429] width 30 height 14
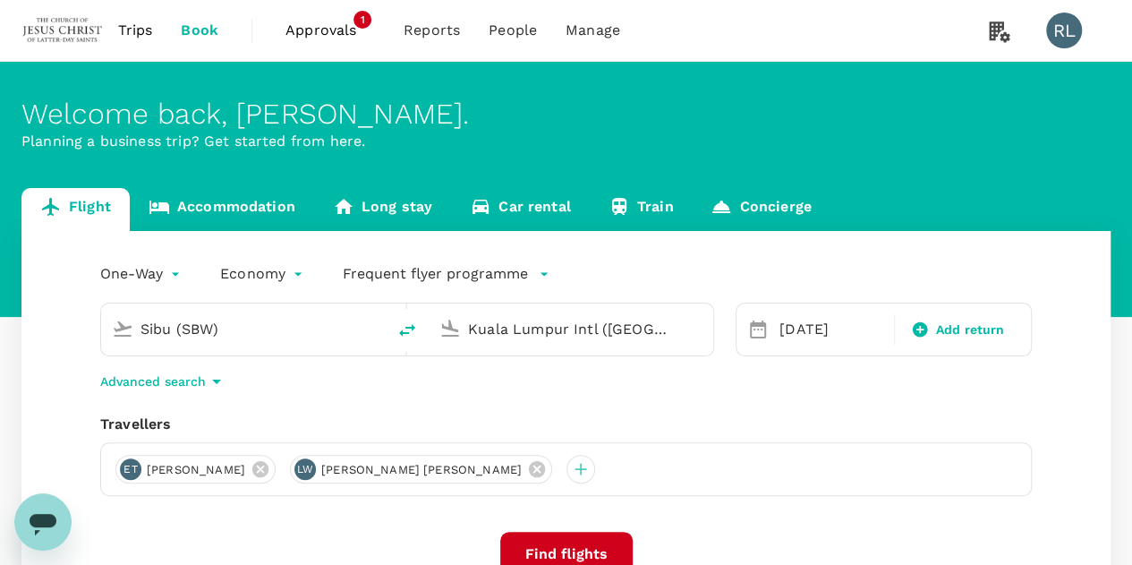
scroll to position [89, 0]
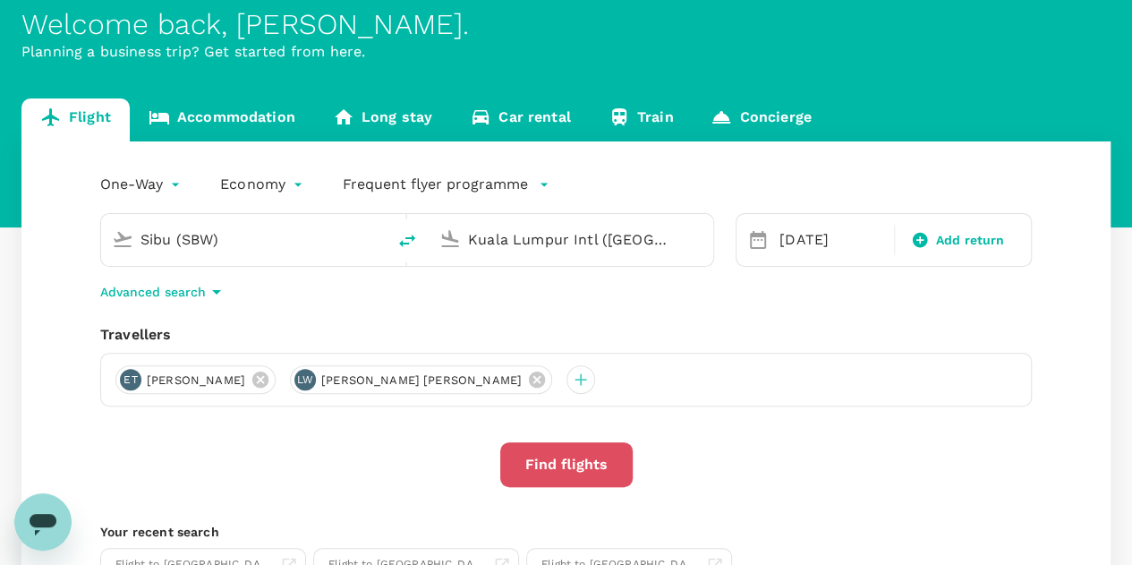
click at [576, 468] on button "Find flights" at bounding box center [566, 464] width 132 height 45
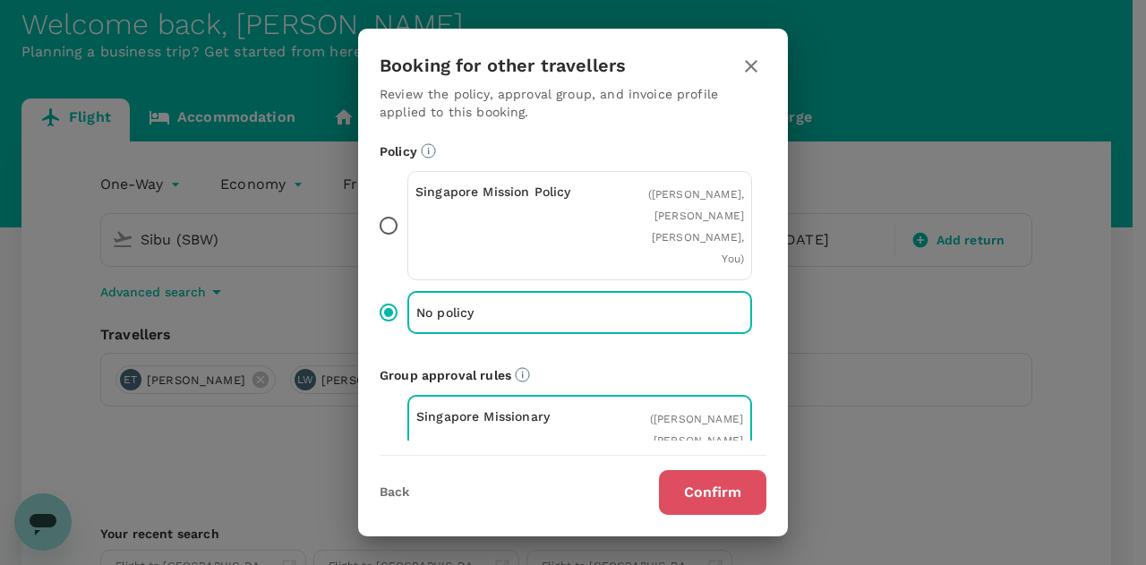
click at [707, 493] on button "Confirm" at bounding box center [712, 492] width 107 height 45
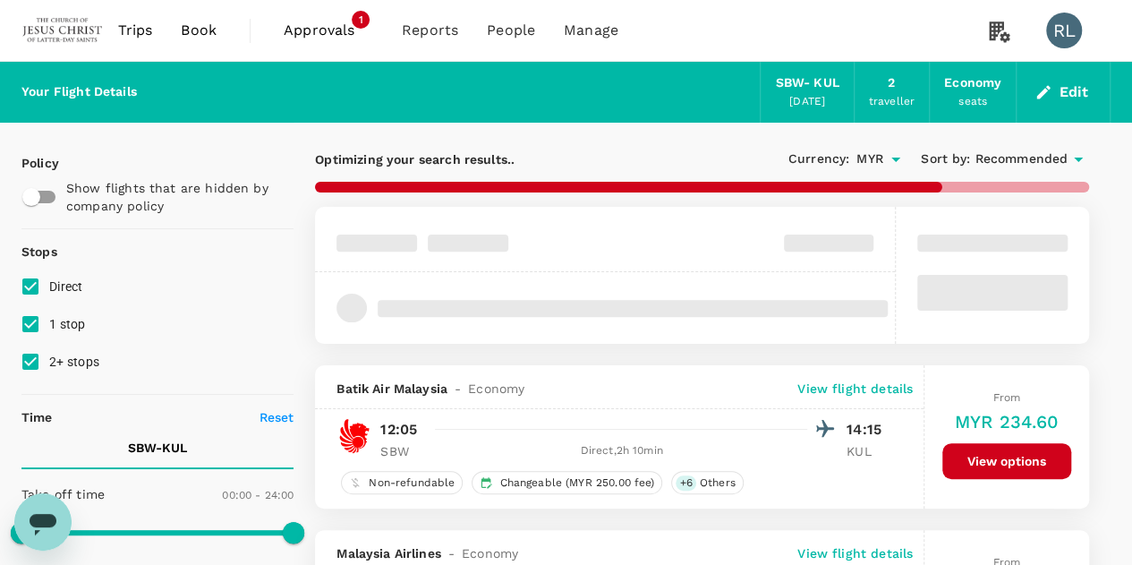
click at [1009, 160] on span "Recommended" at bounding box center [1021, 159] width 93 height 20
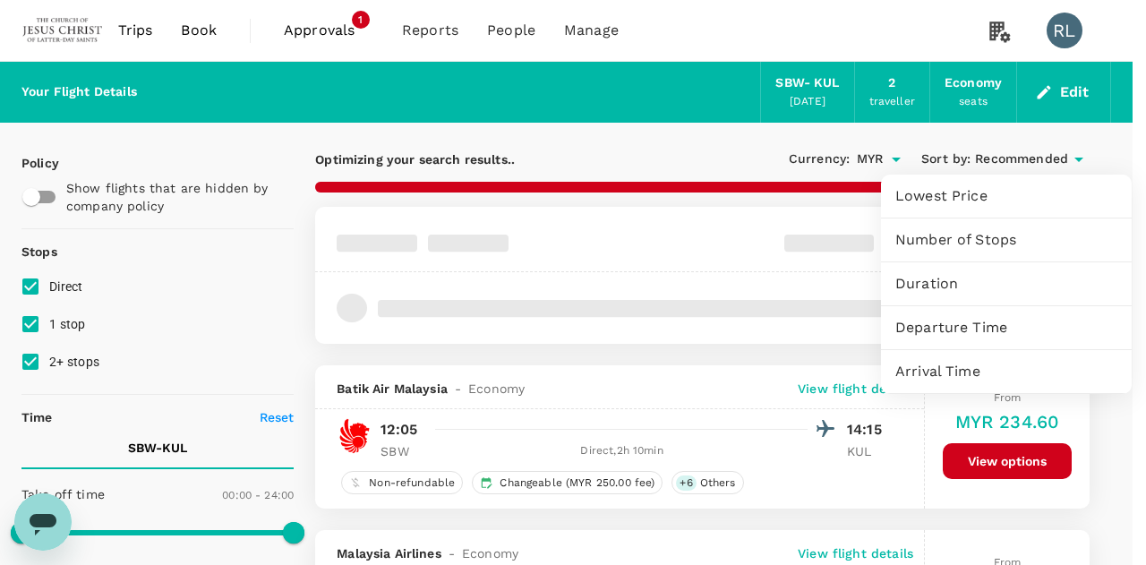
click at [950, 327] on span "Departure Time" at bounding box center [1006, 327] width 222 height 21
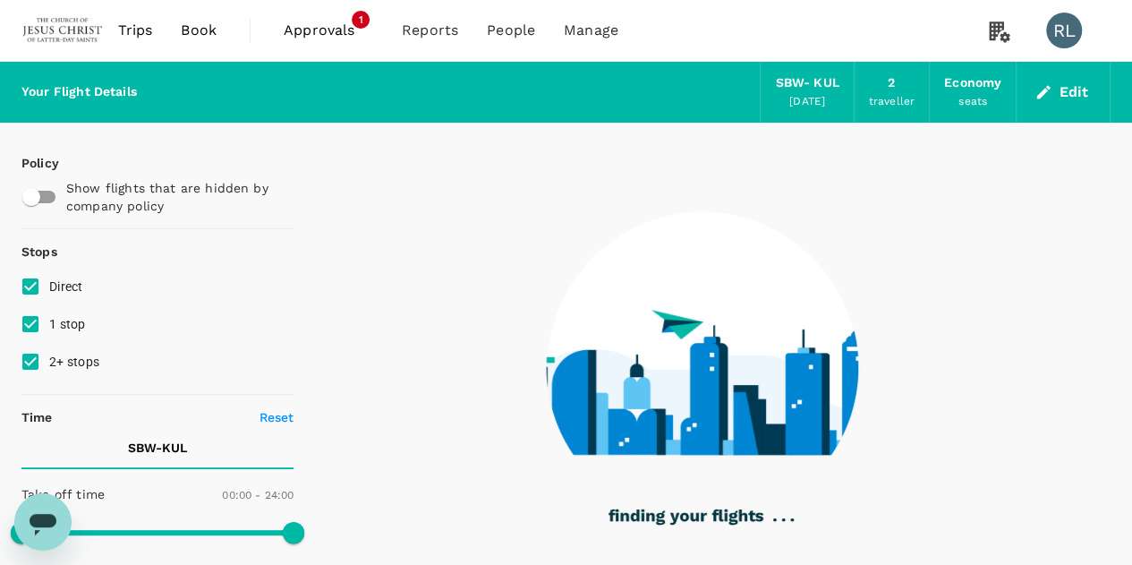
type input "975"
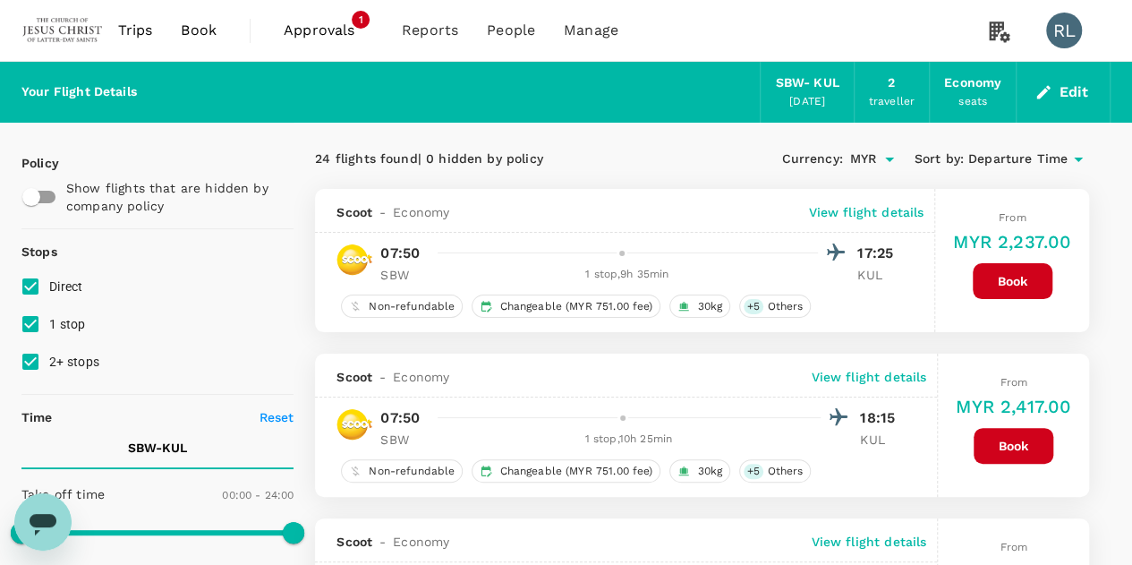
click at [1072, 89] on button "Edit" at bounding box center [1063, 92] width 64 height 29
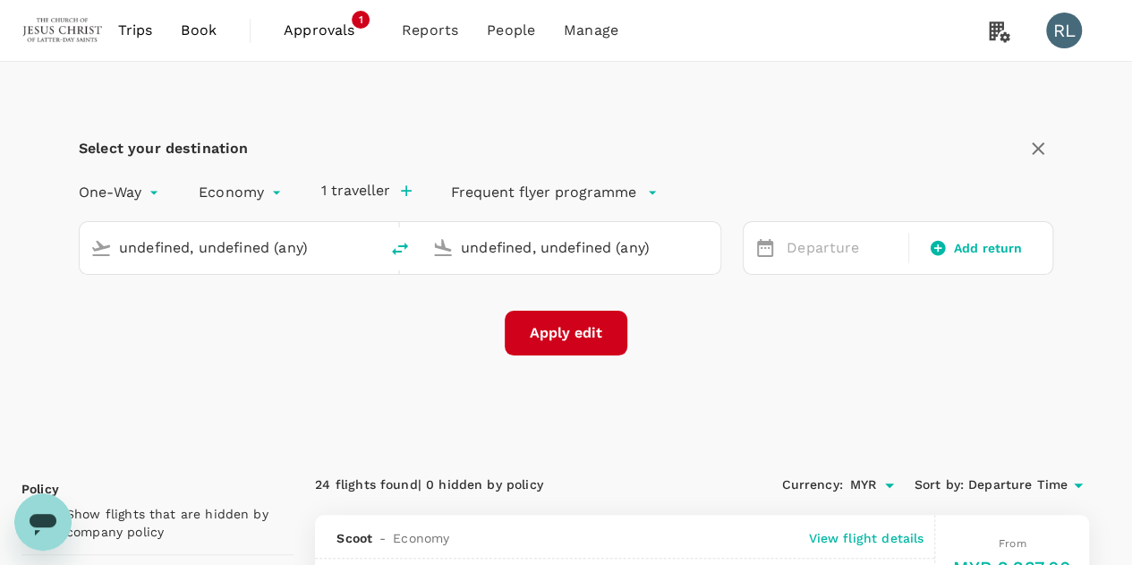
type input "Sibu (SBW)"
type input "Kuala Lumpur Intl ([GEOGRAPHIC_DATA])"
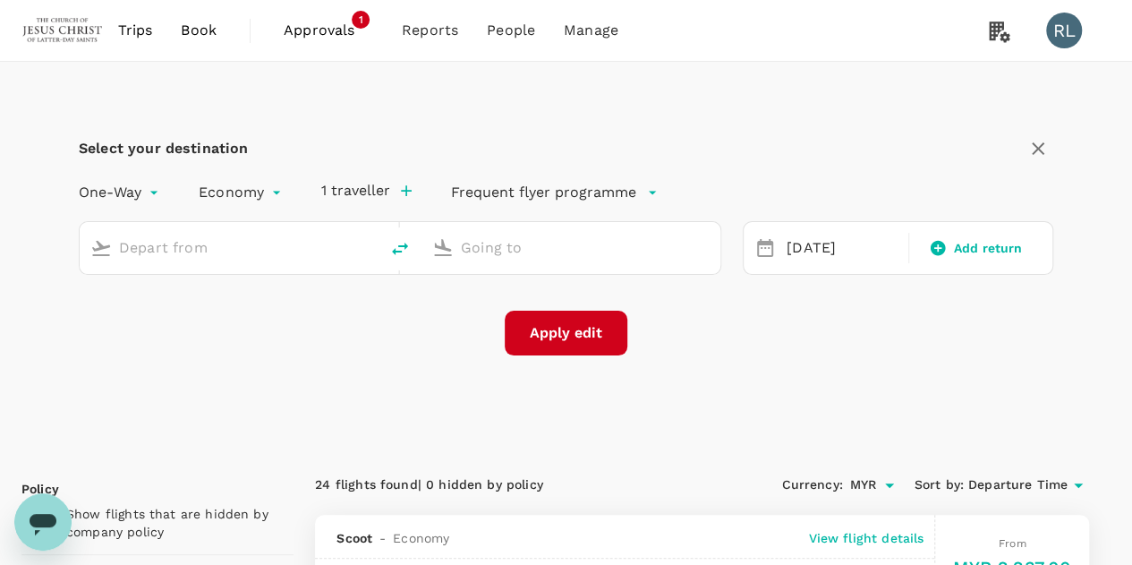
type input "Sibu (SBW)"
click at [554, 244] on input "Kuala Lumpur Intl ([GEOGRAPHIC_DATA])" at bounding box center [572, 248] width 222 height 28
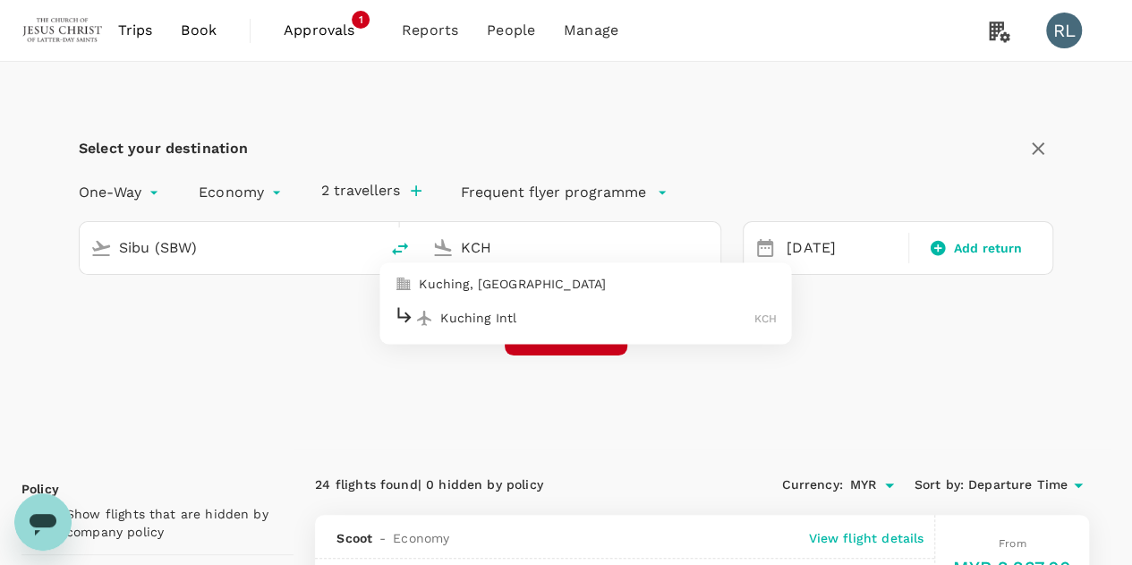
click at [490, 323] on p "Kuching Intl" at bounding box center [597, 318] width 314 height 18
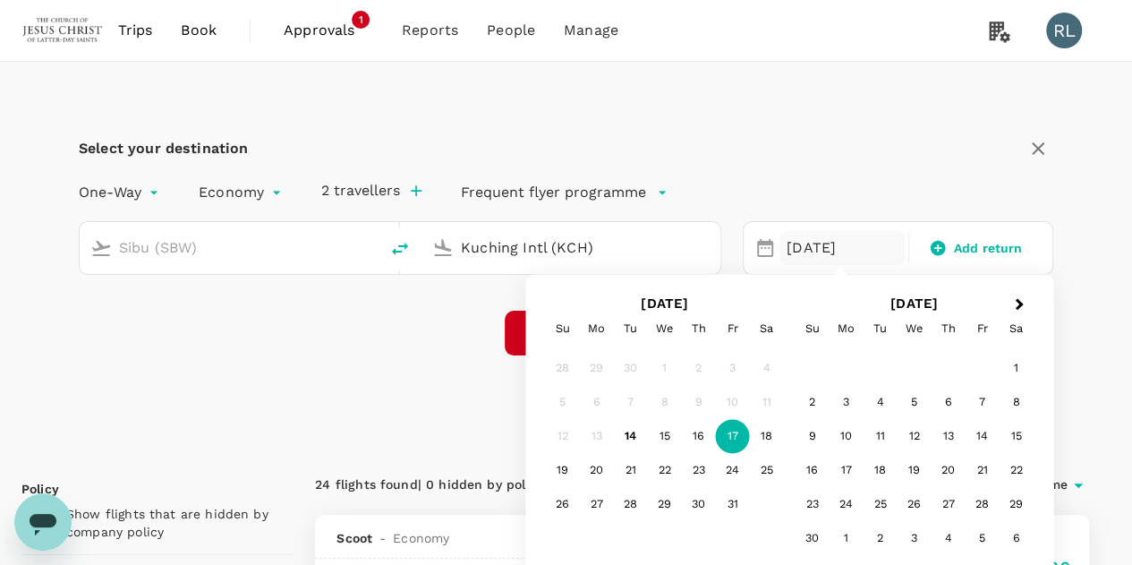
type input "Kuching Intl (KCH)"
click at [435, 365] on div "Select your destination One-Way oneway Economy economy 2 travellers Frequent fl…" at bounding box center [565, 255] width 1089 height 387
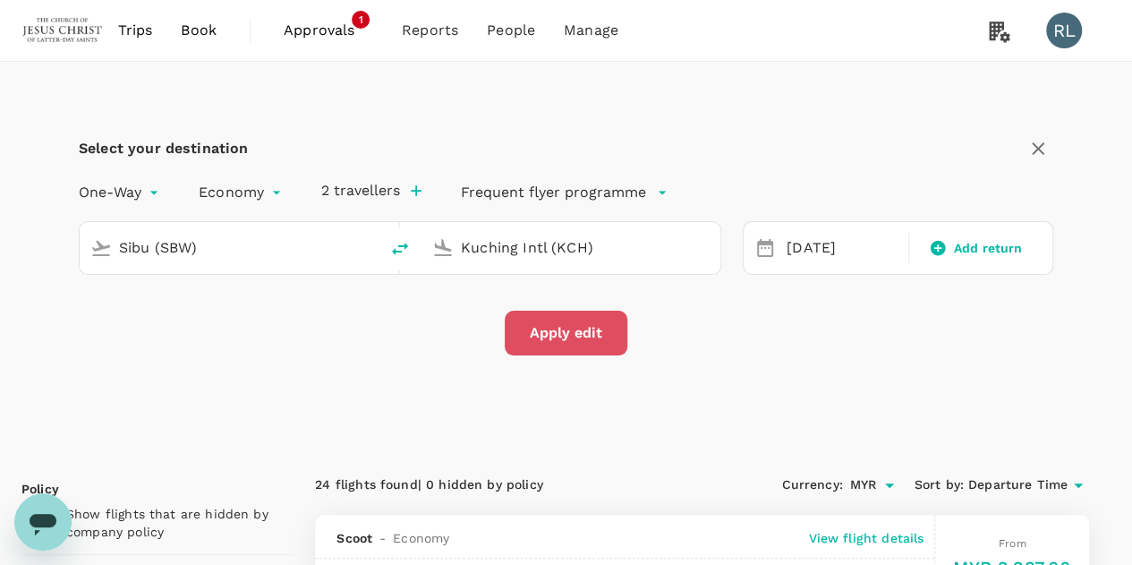
click at [566, 332] on button "Apply edit" at bounding box center [566, 333] width 123 height 45
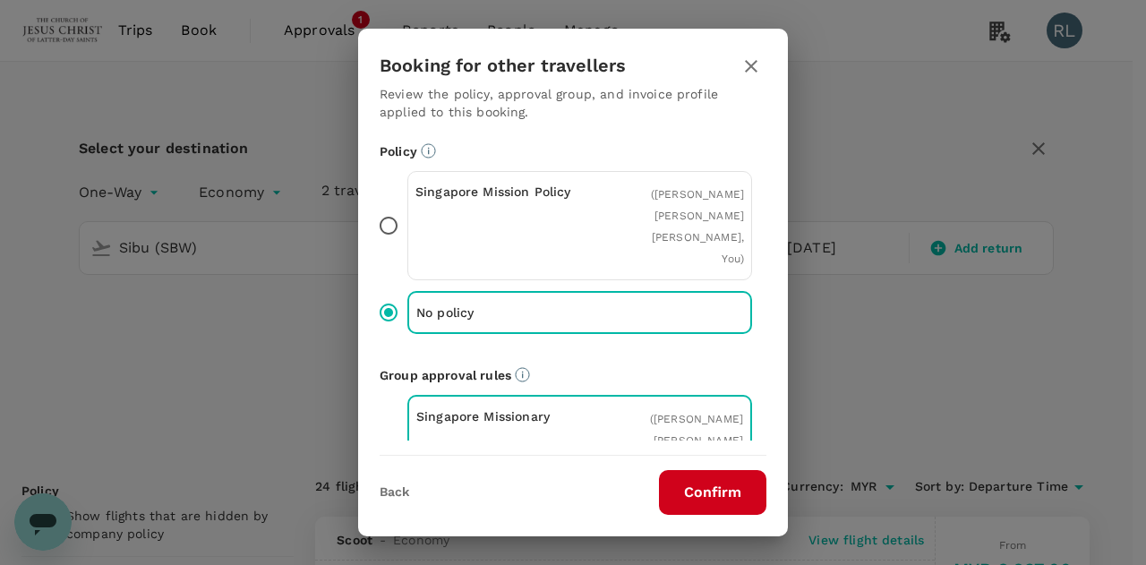
click at [721, 491] on button "Confirm" at bounding box center [712, 492] width 107 height 45
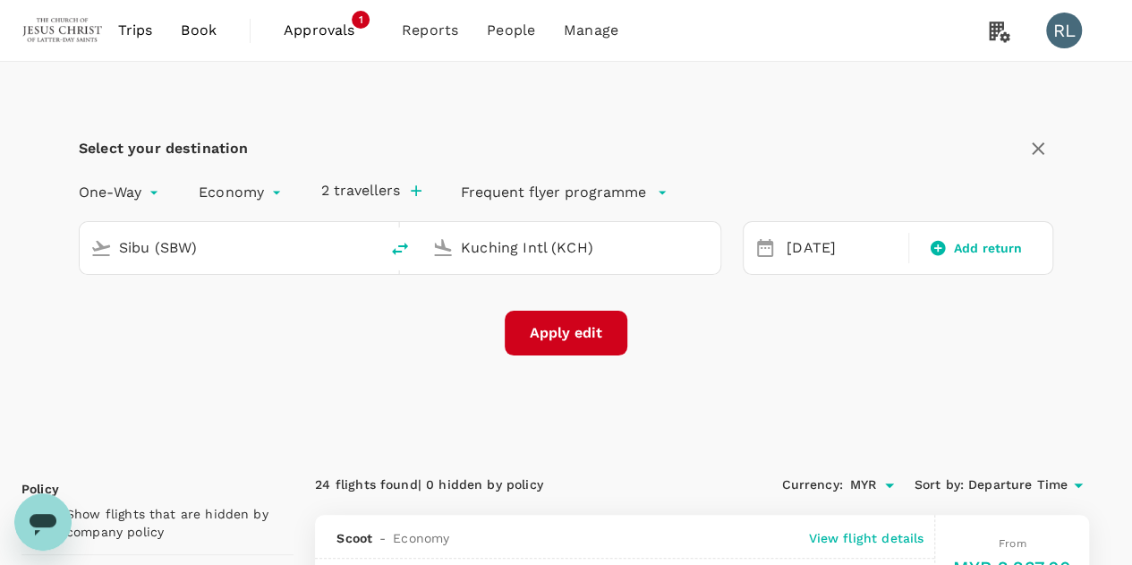
checkbox input "false"
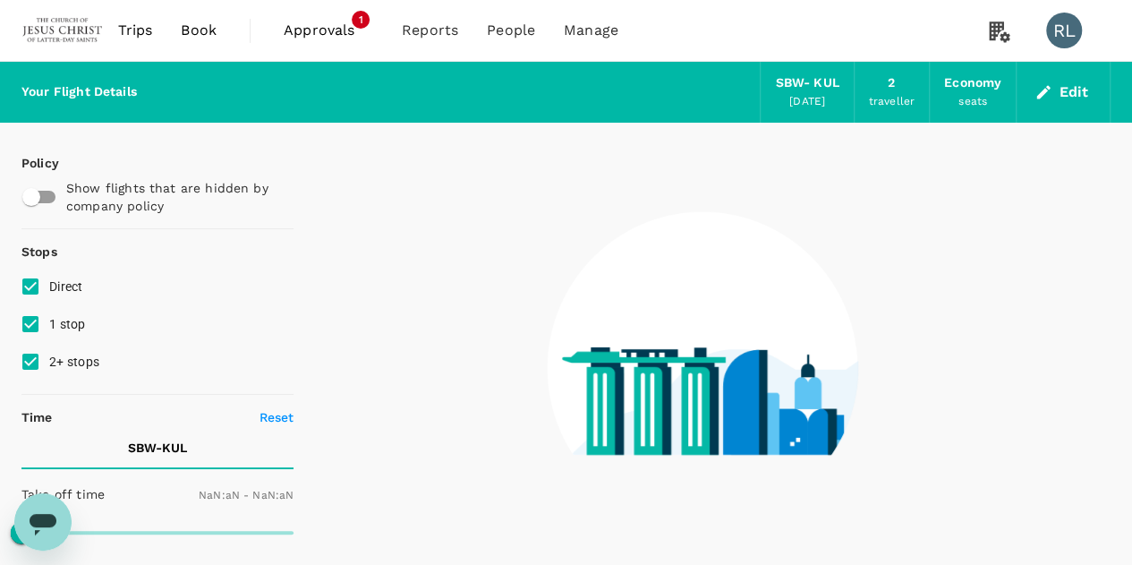
type input "1440"
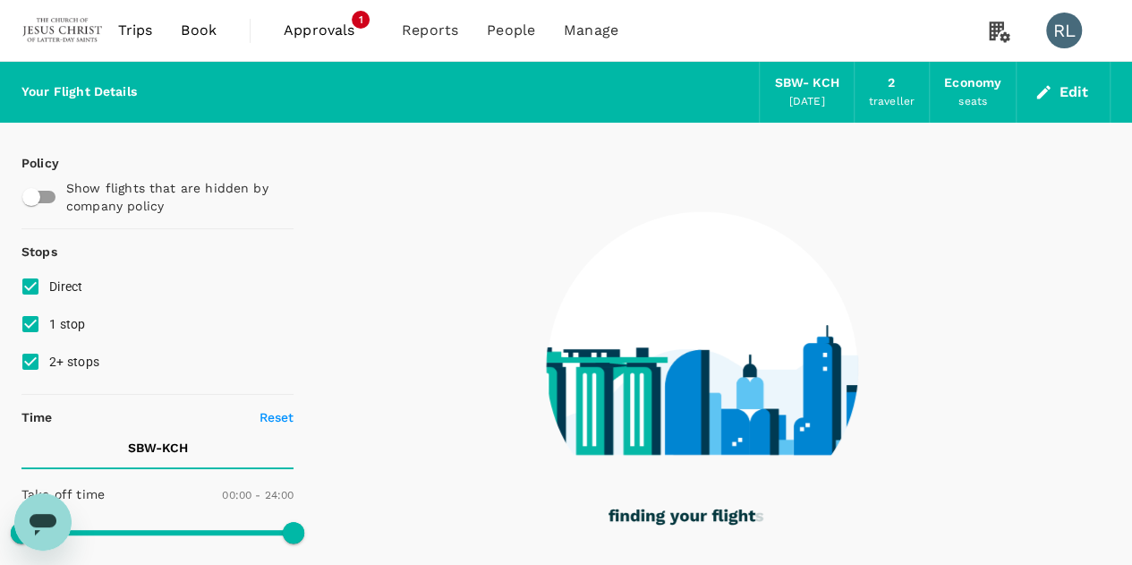
type input "1170"
checkbox input "true"
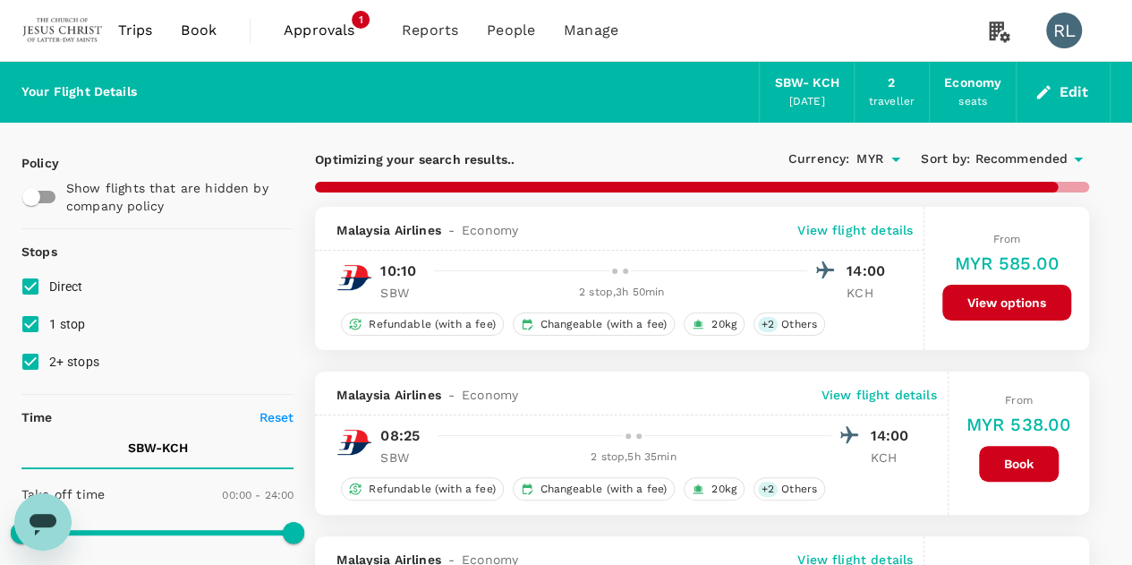
checkbox input "false"
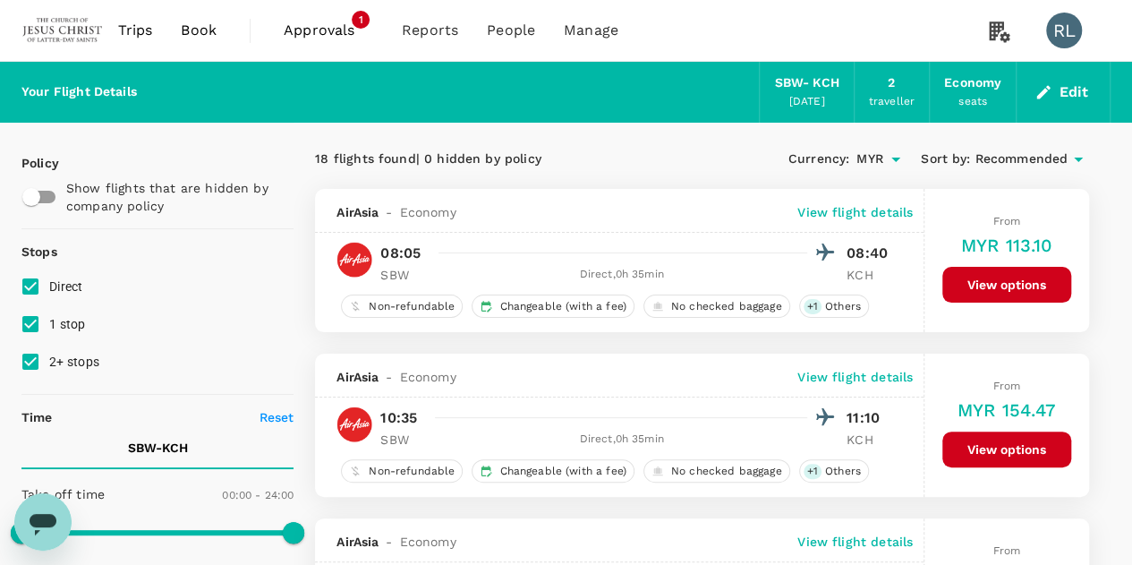
click at [998, 153] on span "Recommended" at bounding box center [1021, 159] width 93 height 20
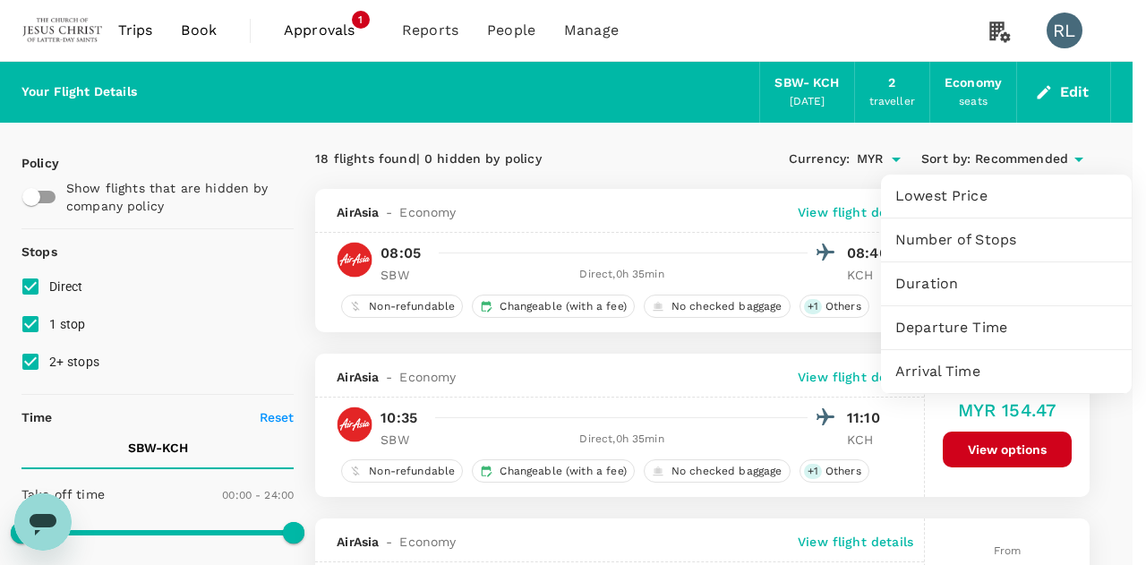
click at [938, 328] on span "Departure Time" at bounding box center [1006, 327] width 222 height 21
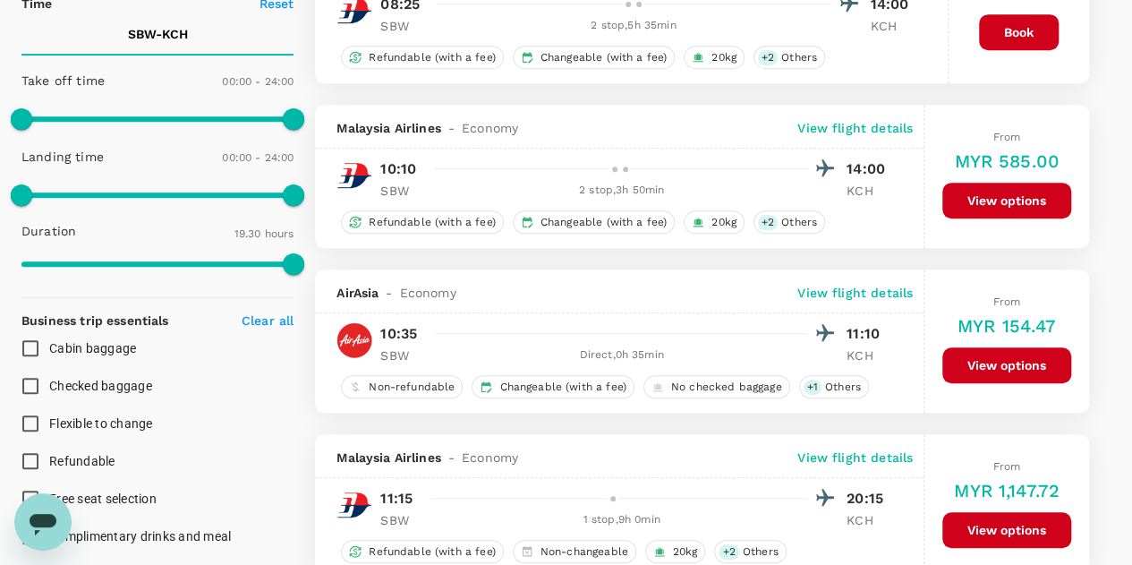
scroll to position [447, 0]
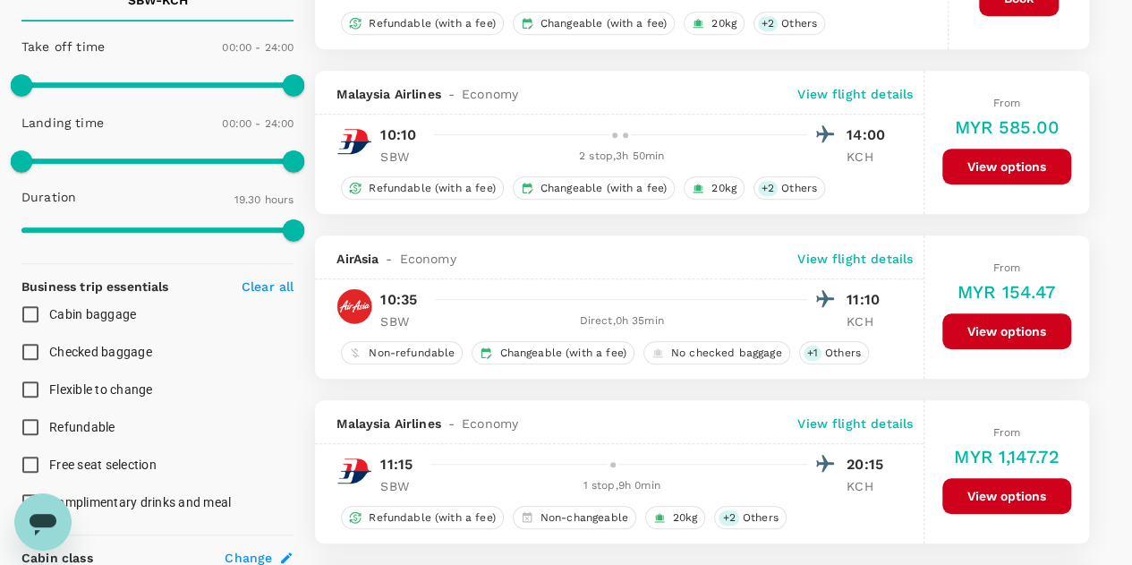
click at [994, 324] on button "View options" at bounding box center [1006, 331] width 129 height 36
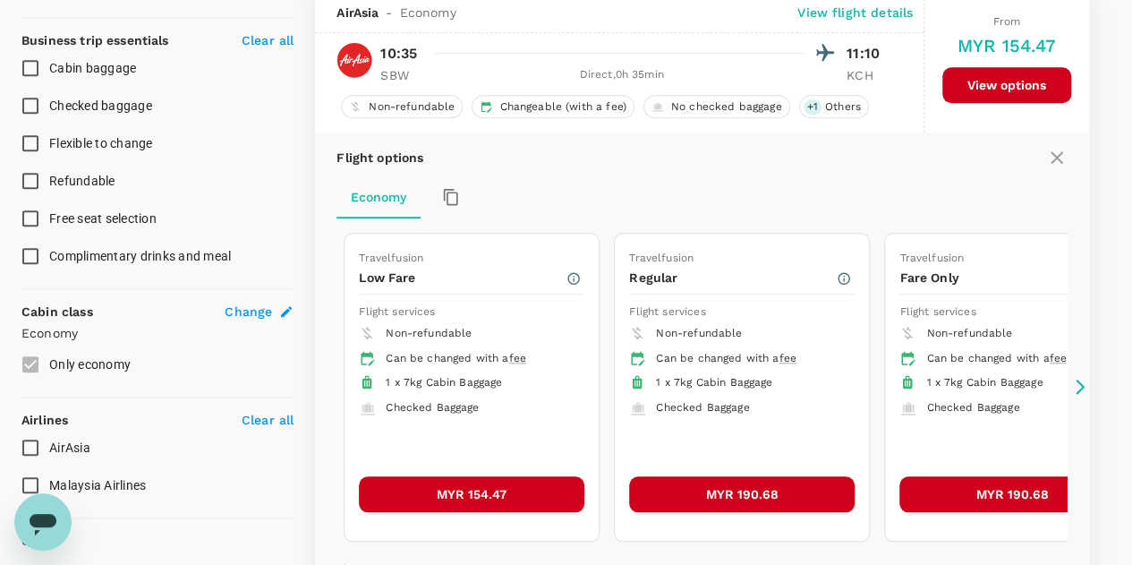
scroll to position [949, 0]
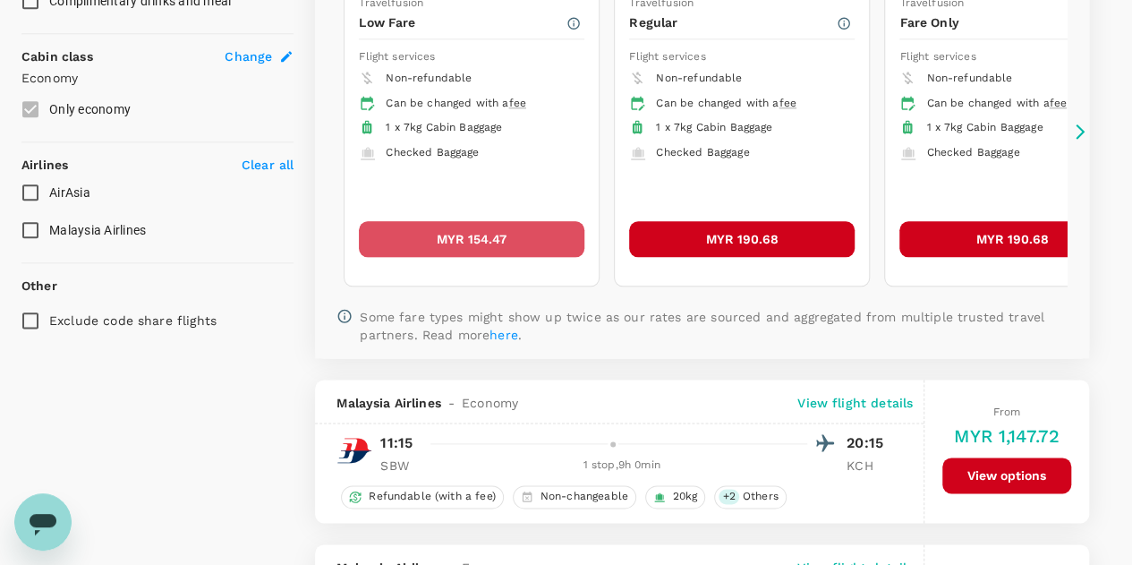
click at [459, 229] on button "MYR 154.47" at bounding box center [472, 239] width 226 height 36
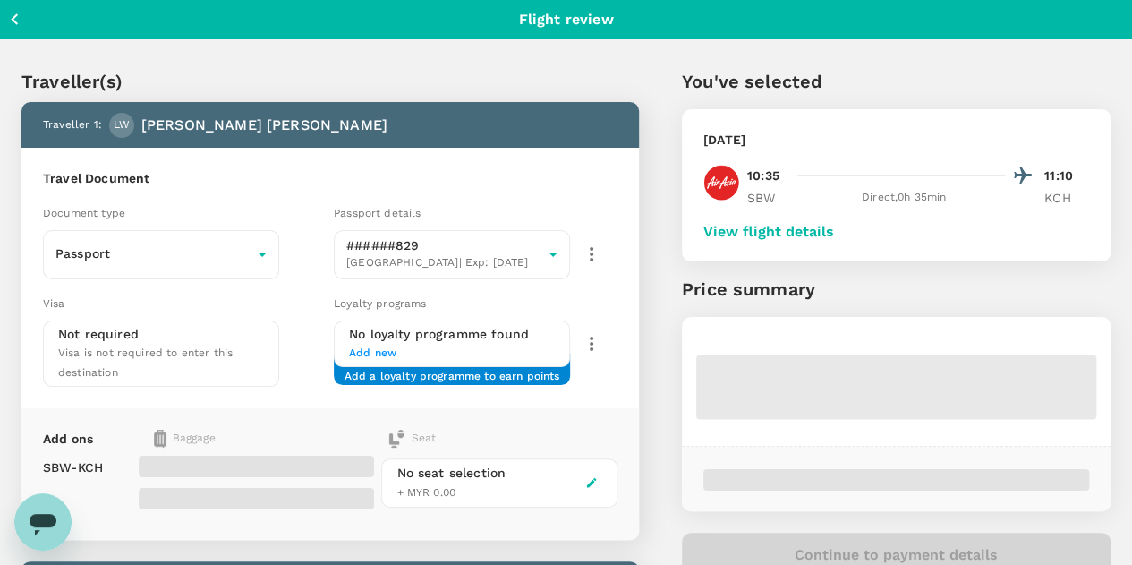
click at [834, 232] on button "View flight details" at bounding box center [768, 232] width 131 height 16
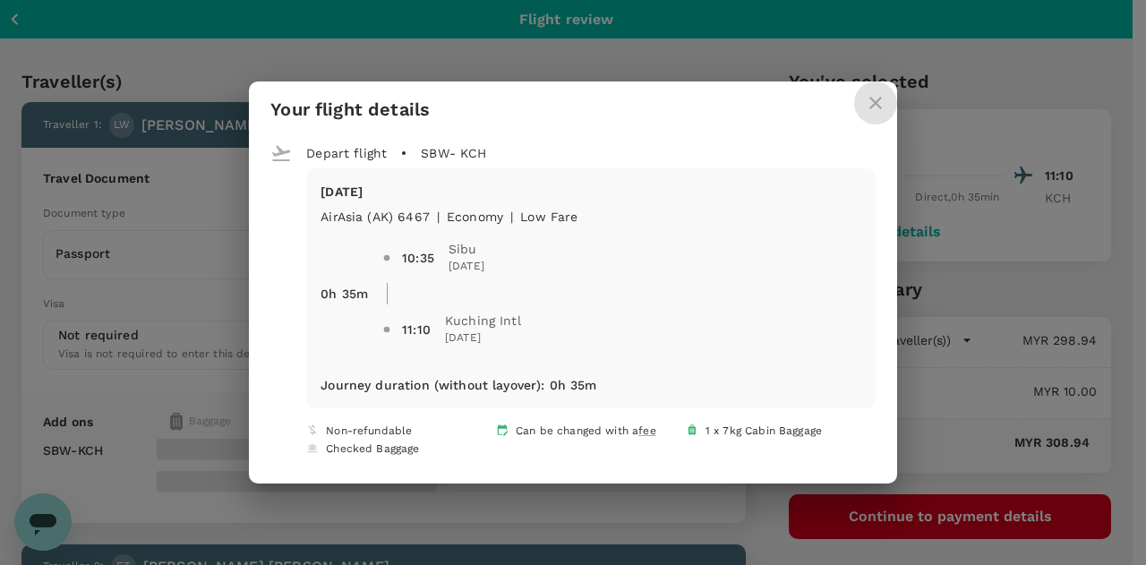
click at [870, 103] on icon "close" at bounding box center [874, 102] width 21 height 21
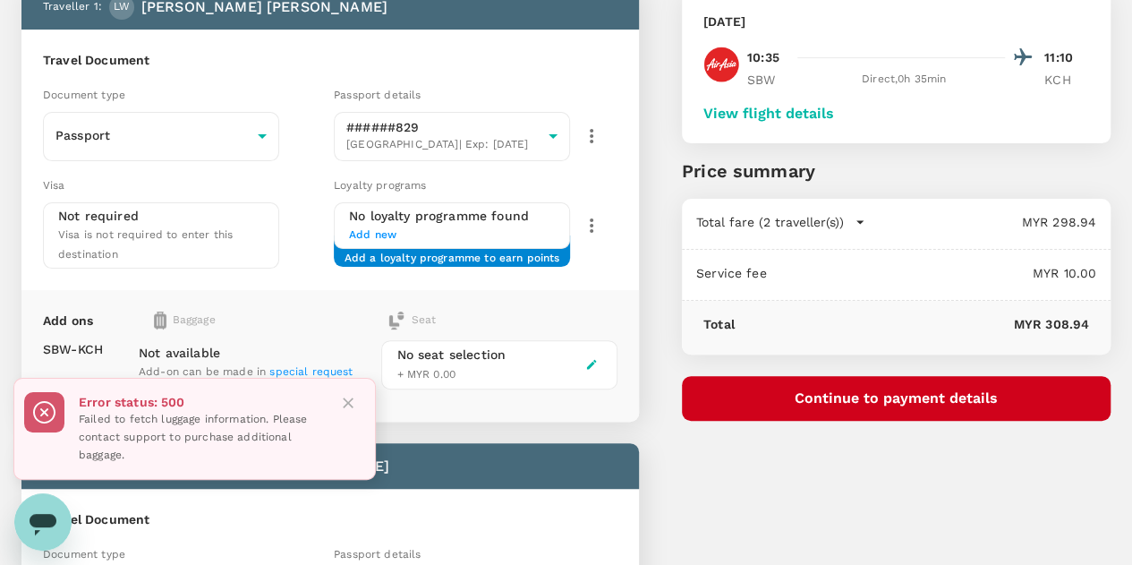
scroll to position [179, 0]
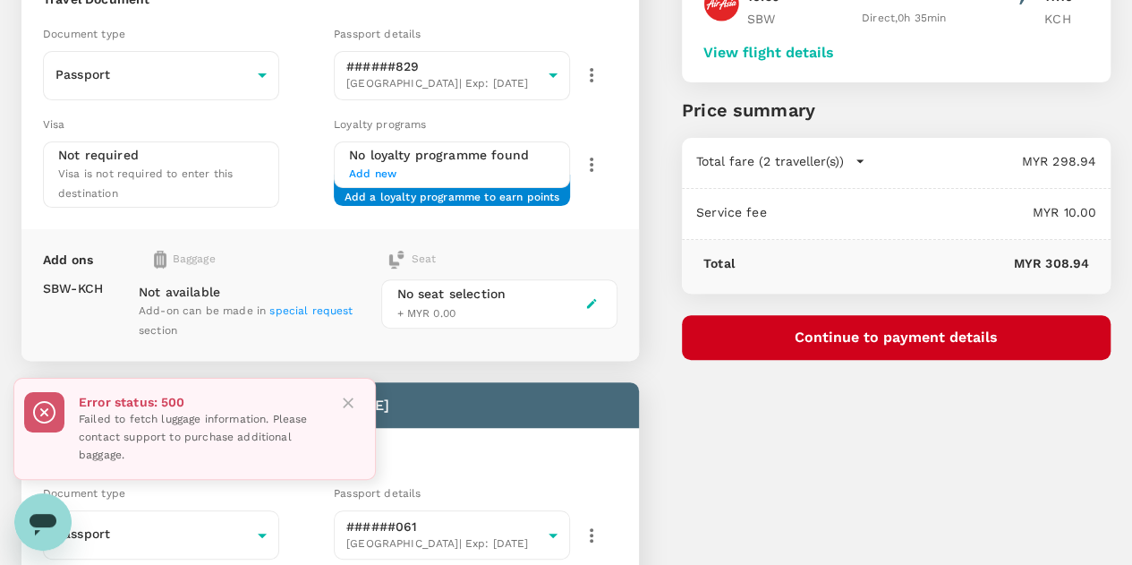
click at [863, 436] on div "You've selected Friday, 17 Oct 2025 10:35 11:10 SBW Direct , 0h 35min KCH View …" at bounding box center [875, 432] width 472 height 1173
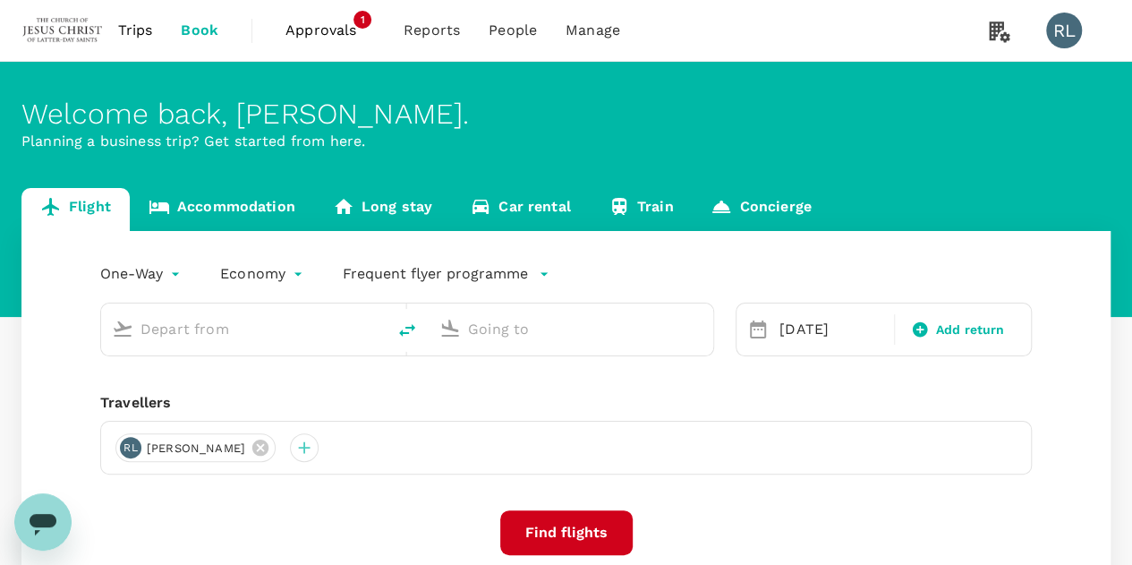
type input "Sibu (SBW)"
type input "Kuching Intl (KCH)"
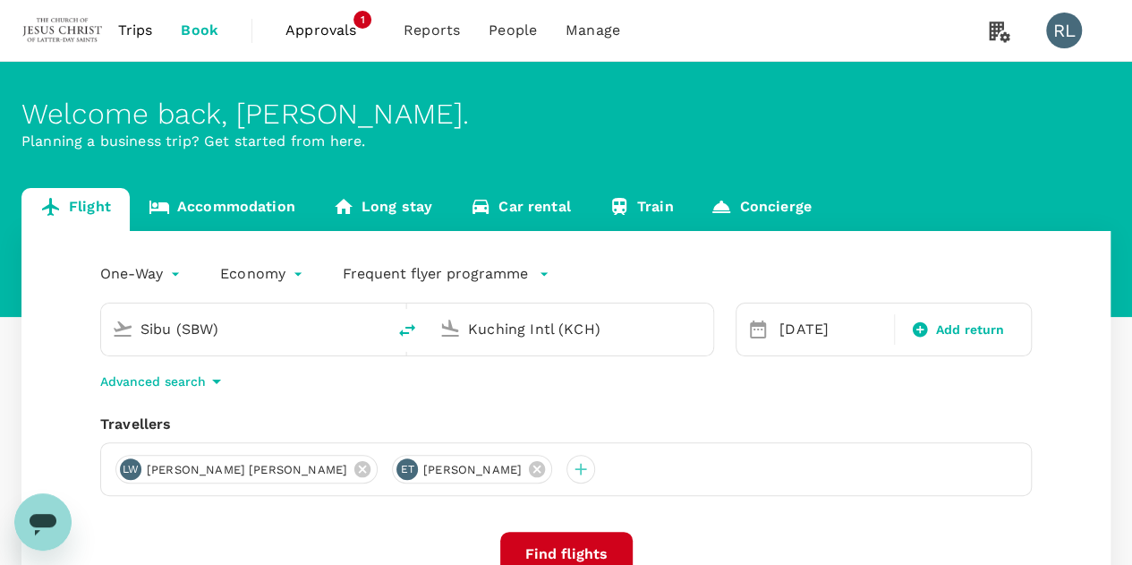
click at [405, 332] on icon "delete" at bounding box center [407, 330] width 16 height 13
type input "Kuching Intl (KCH)"
click at [580, 328] on input "Sibu (SBW)" at bounding box center [572, 329] width 208 height 28
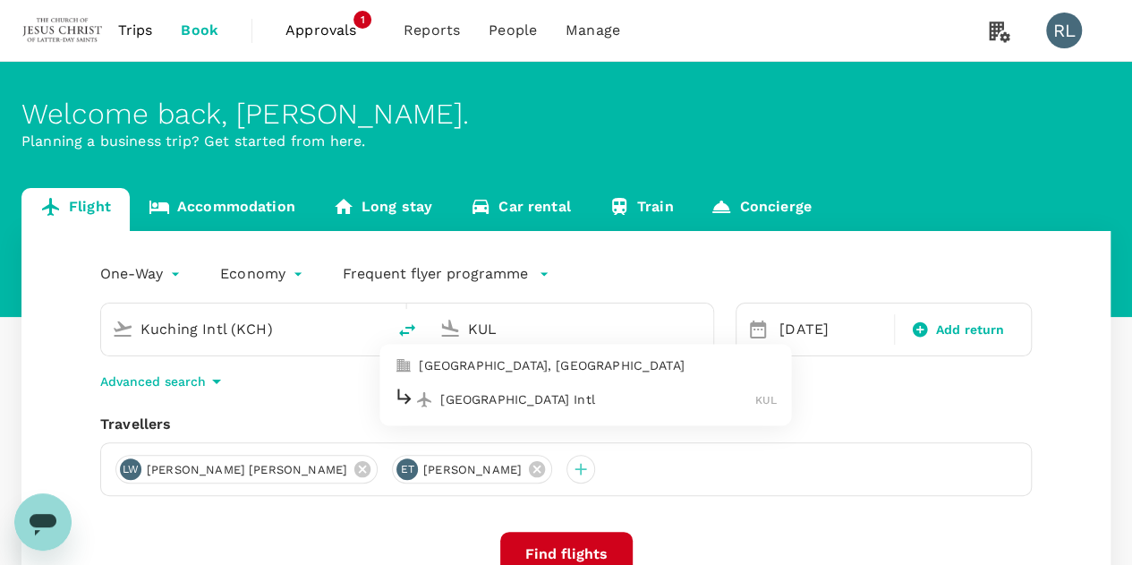
click at [521, 402] on p "[GEOGRAPHIC_DATA] Intl" at bounding box center [597, 399] width 315 height 18
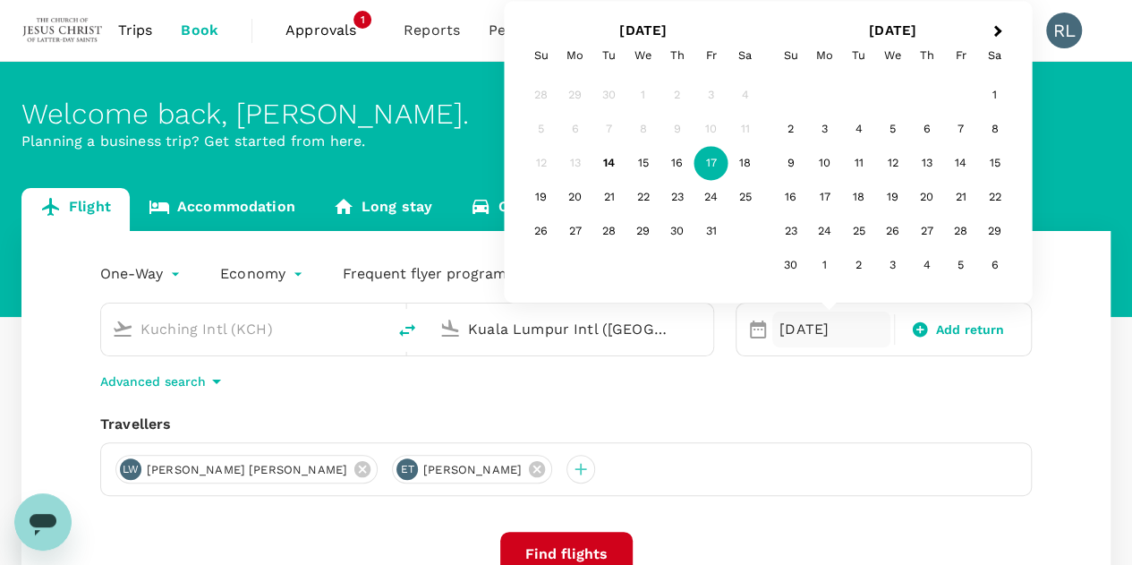
type input "Kuala Lumpur Intl ([GEOGRAPHIC_DATA])"
click at [877, 468] on div "LW [PERSON_NAME] [PERSON_NAME] ET [PERSON_NAME]" at bounding box center [566, 469] width 932 height 54
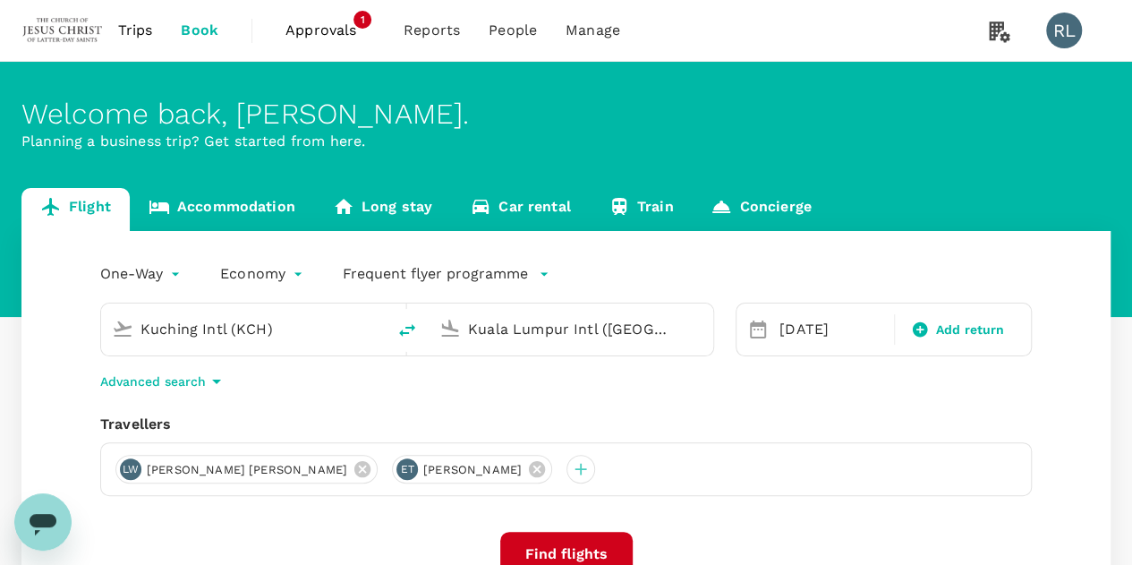
click at [553, 554] on button "Find flights" at bounding box center [566, 554] width 132 height 45
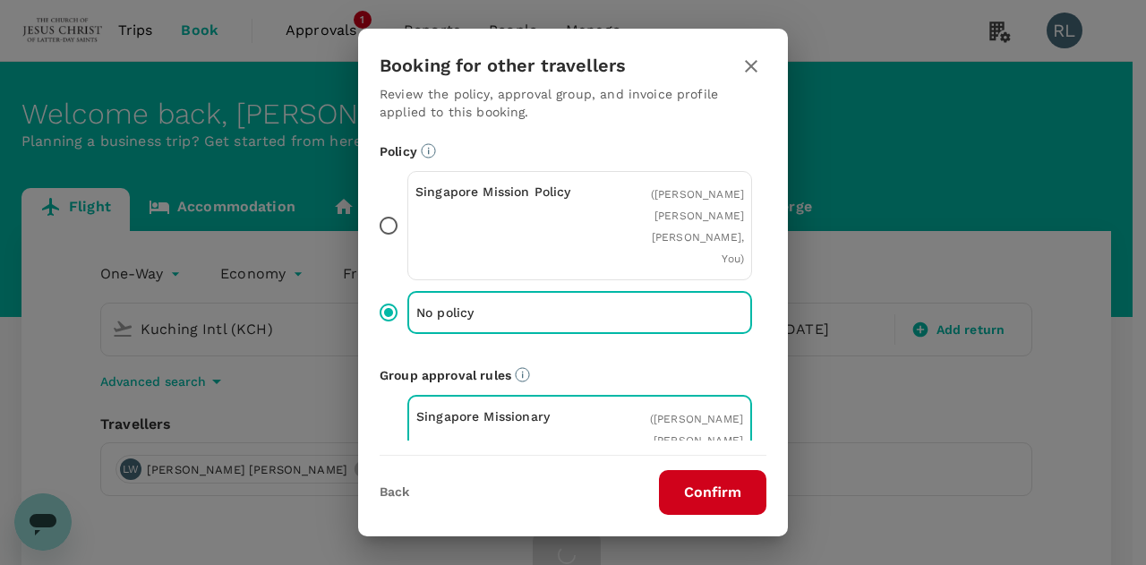
click at [714, 486] on button "Confirm" at bounding box center [712, 492] width 107 height 45
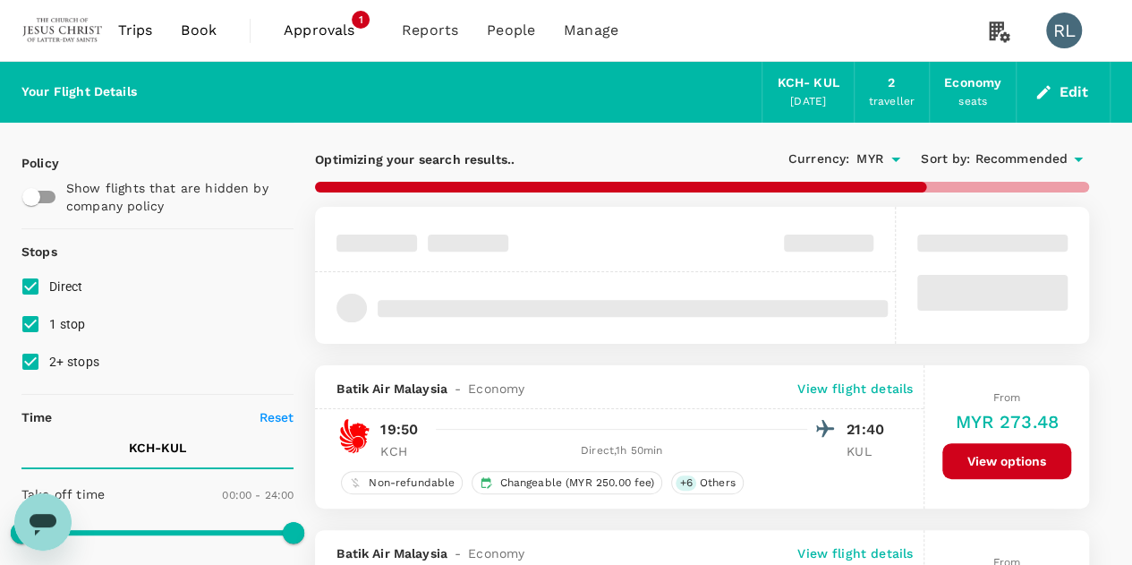
click at [995, 161] on span "Recommended" at bounding box center [1021, 159] width 93 height 20
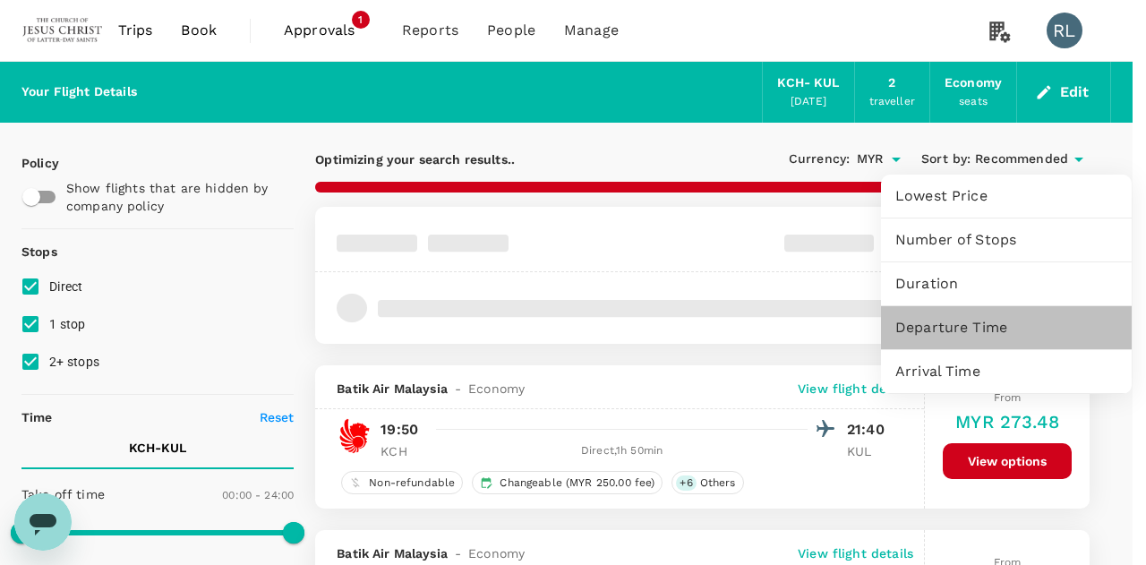
click at [949, 323] on span "Departure Time" at bounding box center [1006, 327] width 222 height 21
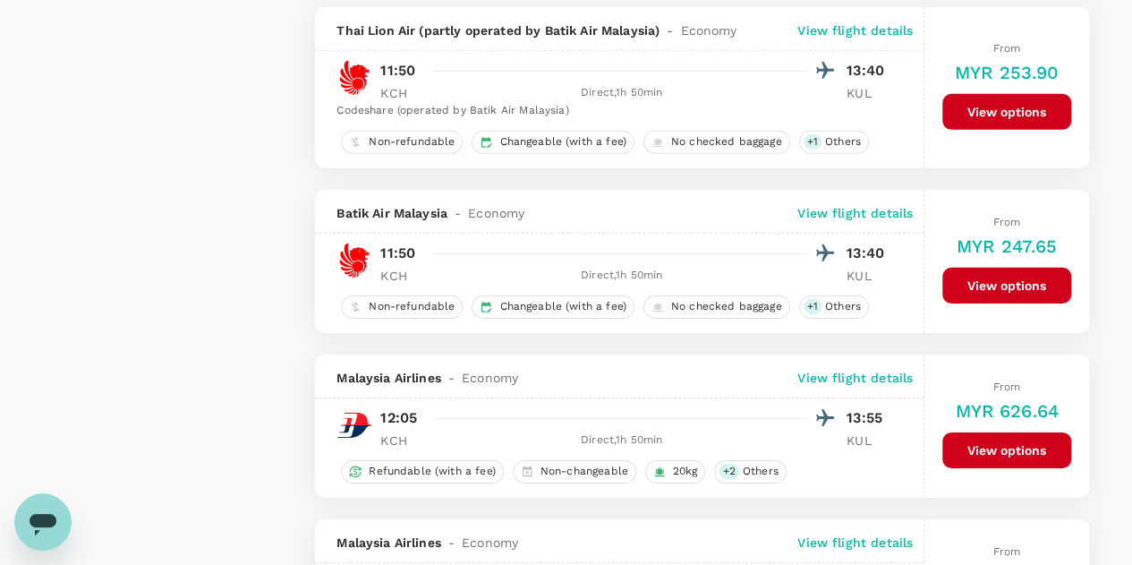
scroll to position [3043, 0]
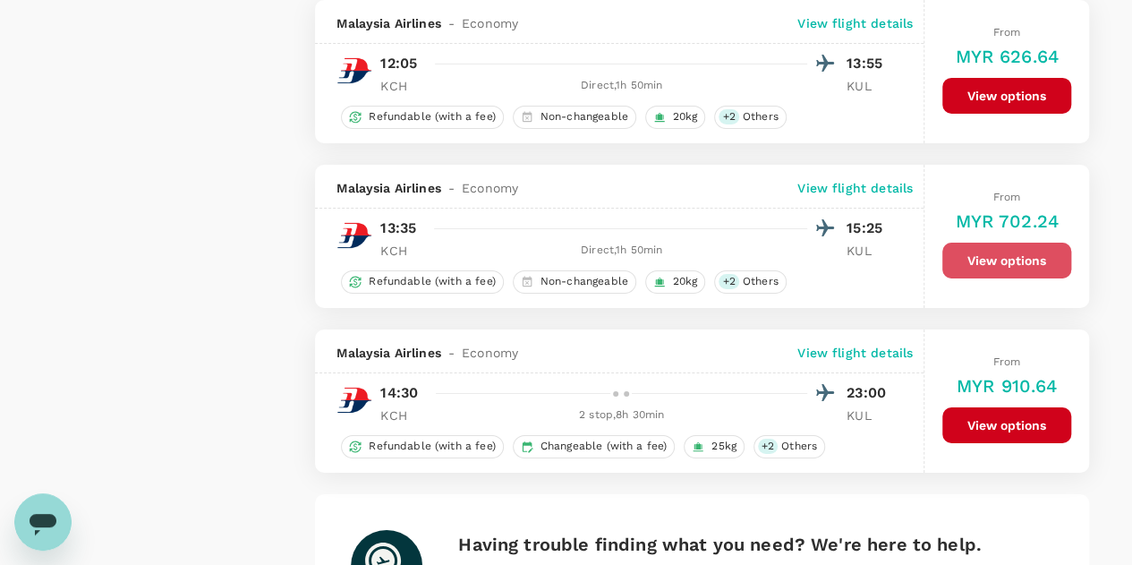
click at [990, 251] on button "View options" at bounding box center [1006, 261] width 129 height 36
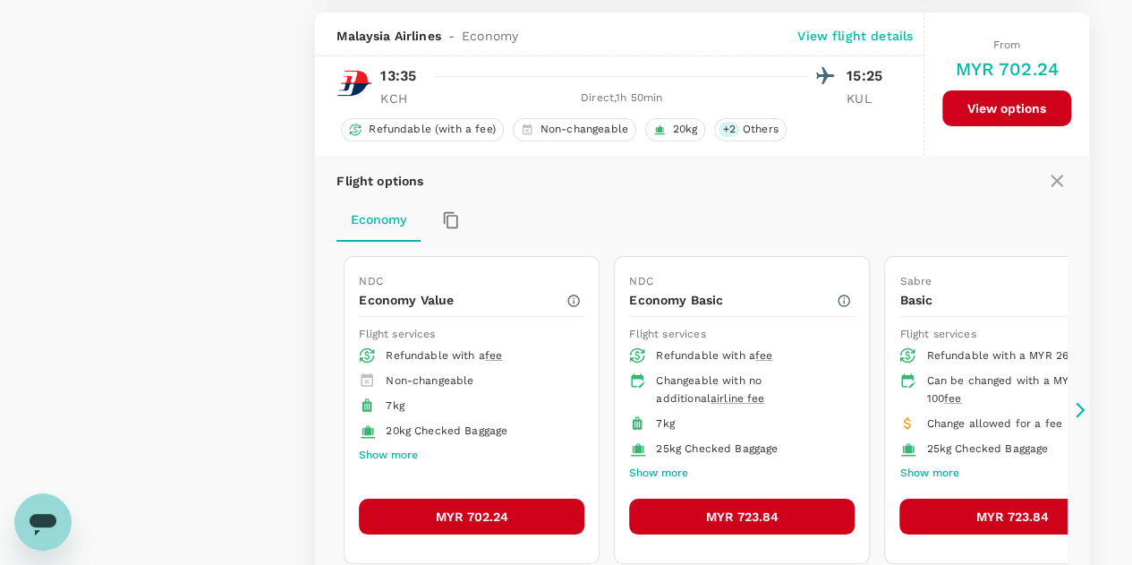
scroll to position [3196, 0]
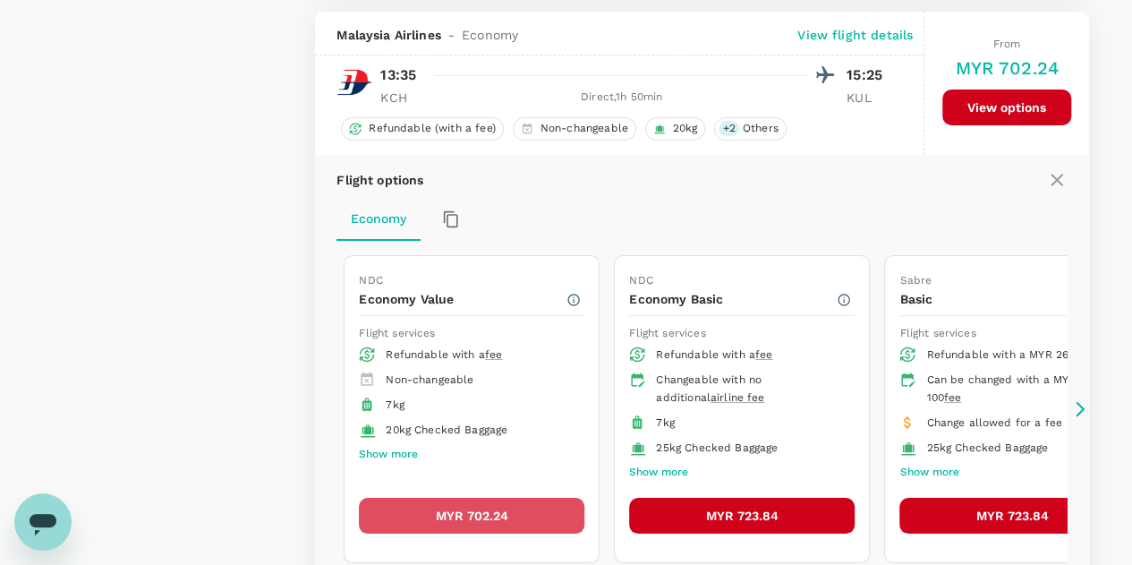
click at [500, 498] on button "MYR 702.24" at bounding box center [472, 516] width 226 height 36
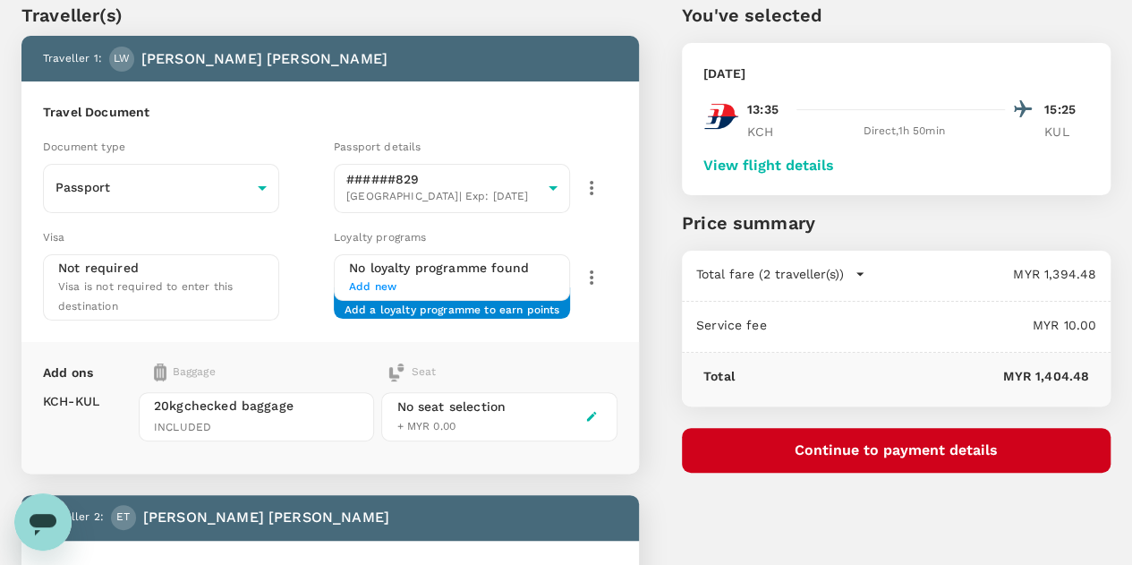
scroll to position [179, 0]
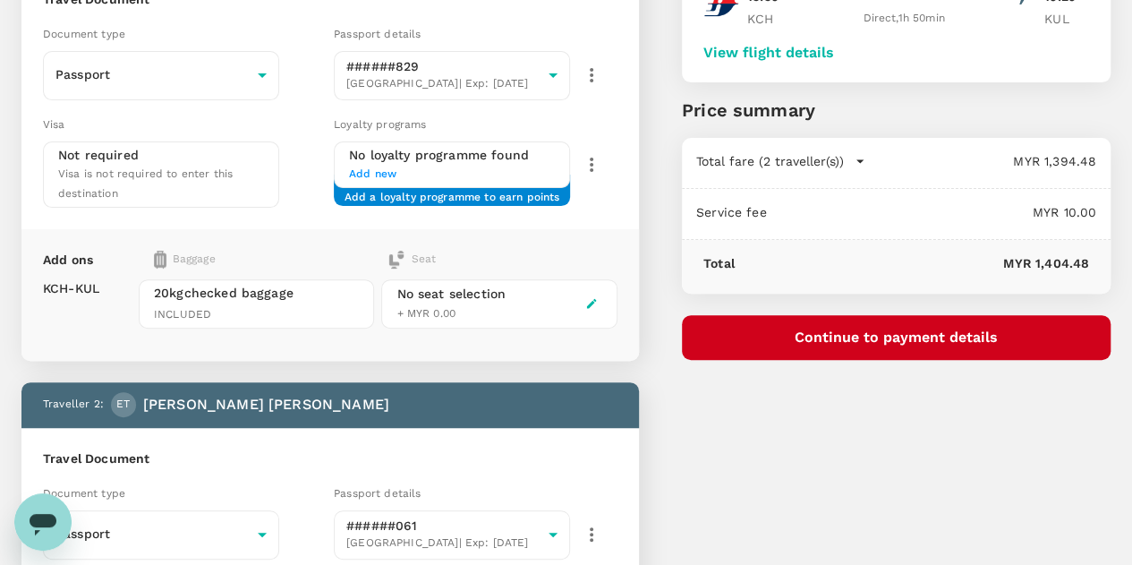
click at [333, 284] on span "20kg checked baggage" at bounding box center [256, 293] width 205 height 18
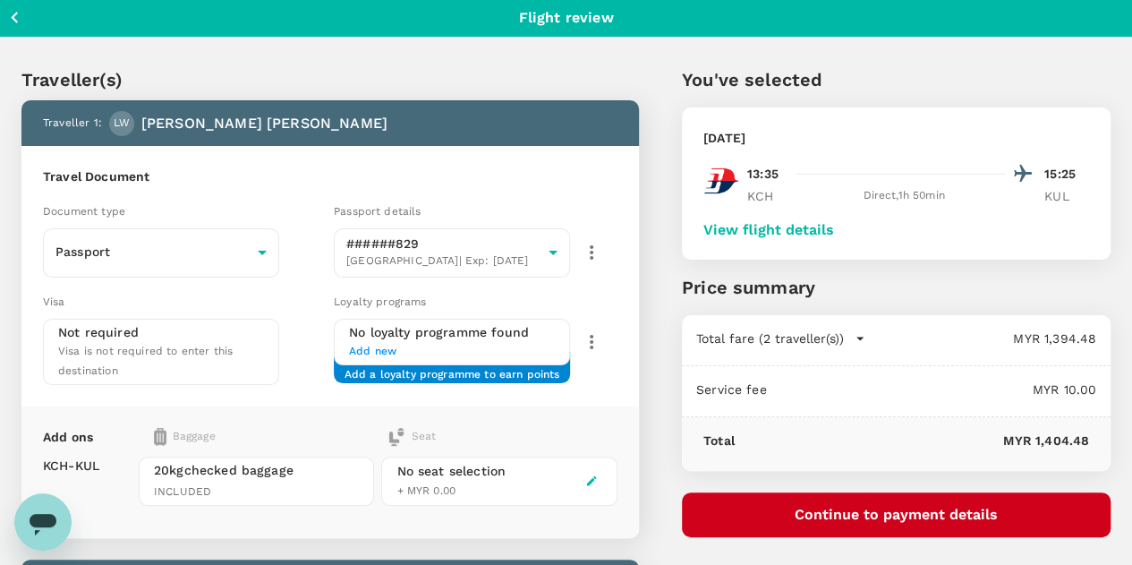
scroll to position [0, 0]
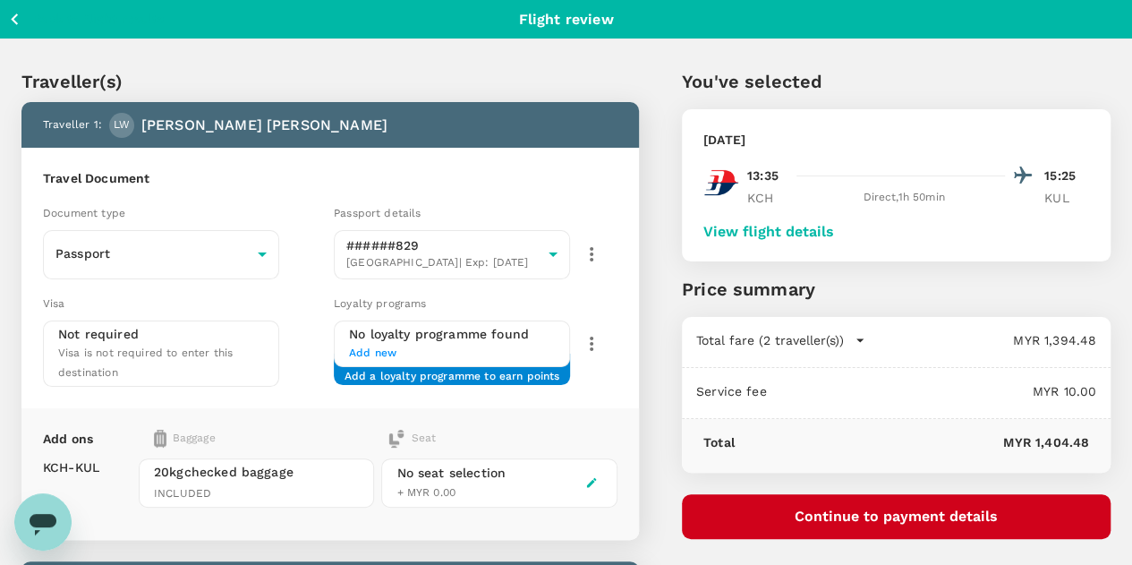
click at [13, 13] on icon "button" at bounding box center [15, 19] width 22 height 22
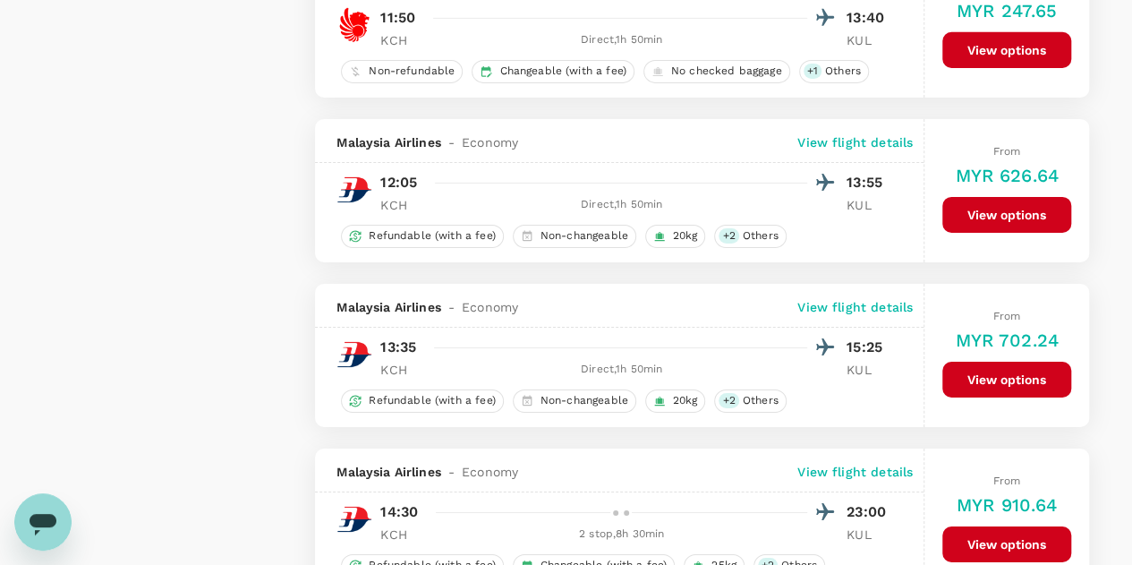
scroll to position [2964, 0]
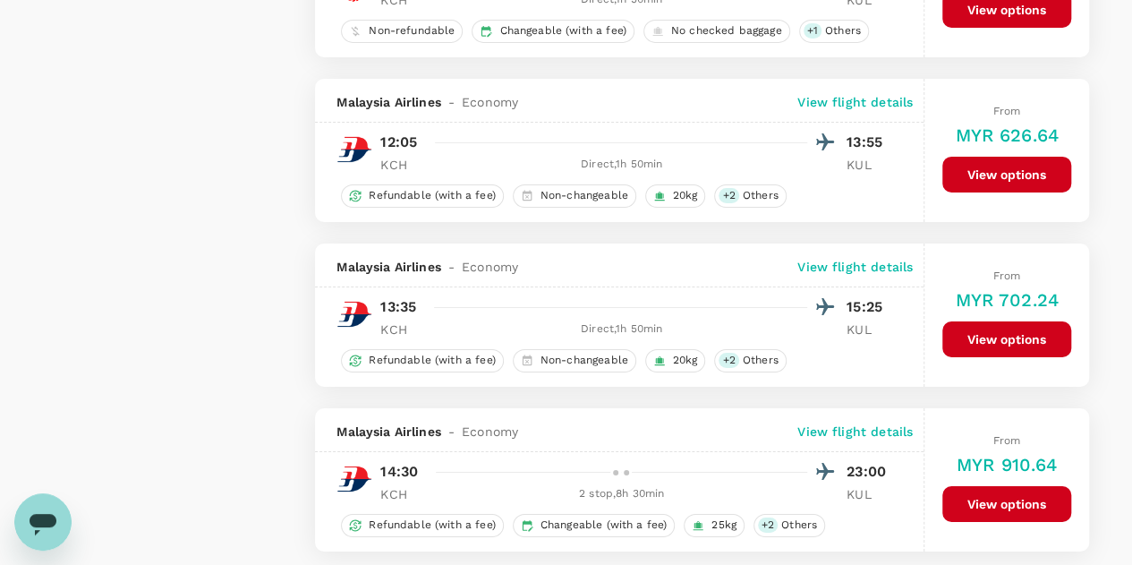
click at [997, 326] on button "View options" at bounding box center [1006, 339] width 129 height 36
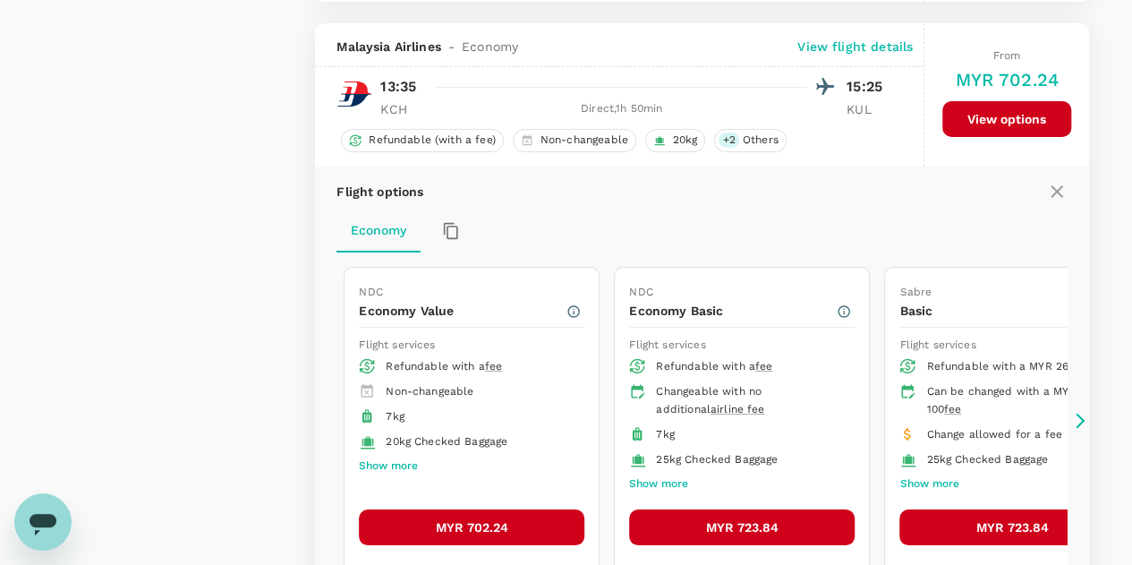
scroll to position [3196, 0]
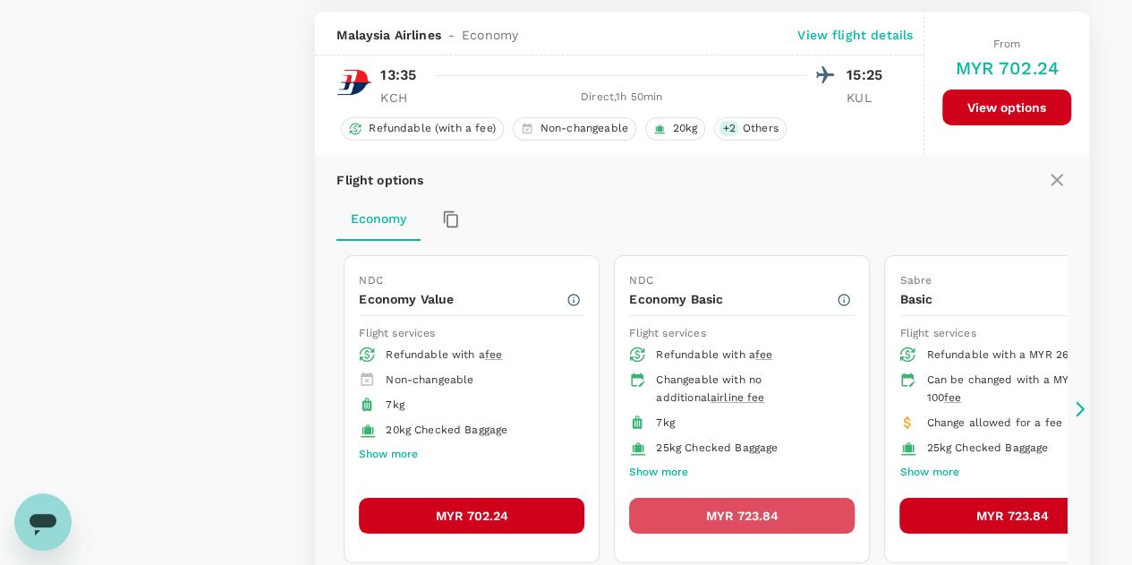
click at [726, 500] on button "MYR 723.84" at bounding box center [742, 516] width 226 height 36
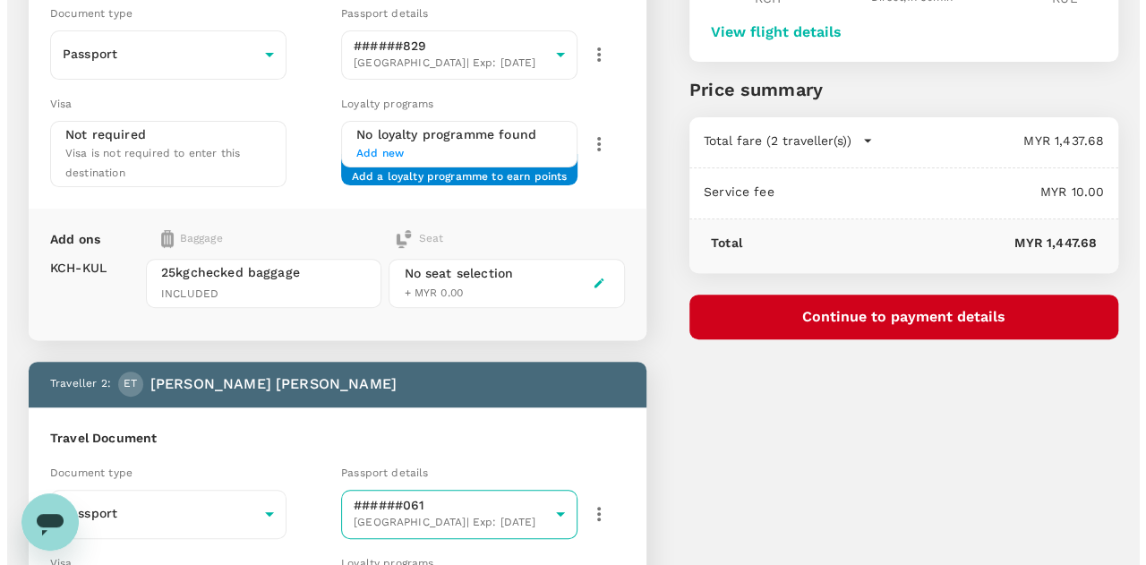
scroll to position [175, 0]
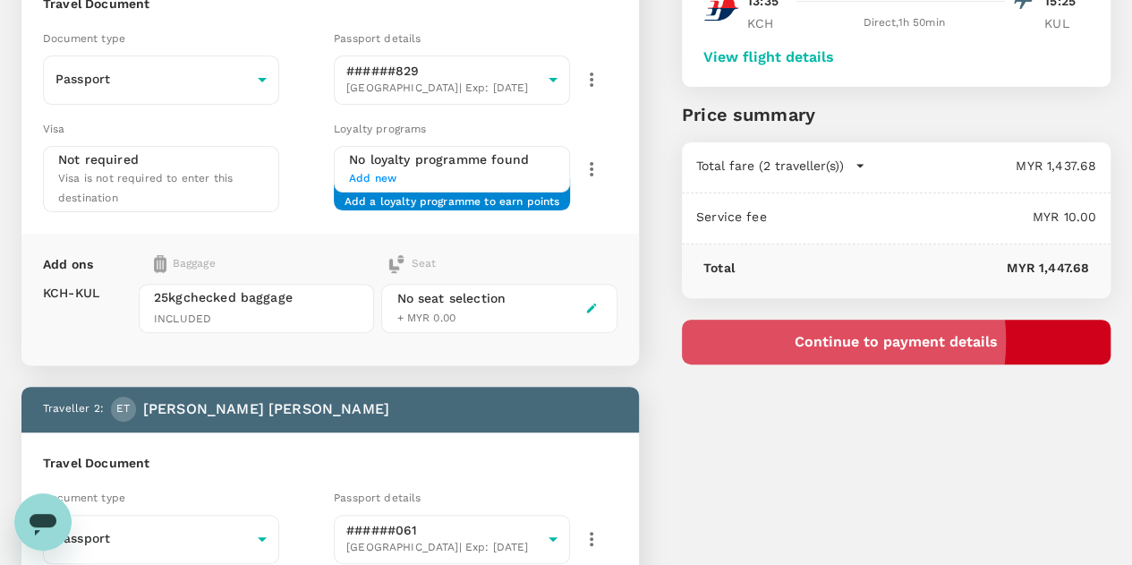
click at [904, 339] on button "Continue to payment details" at bounding box center [896, 341] width 429 height 45
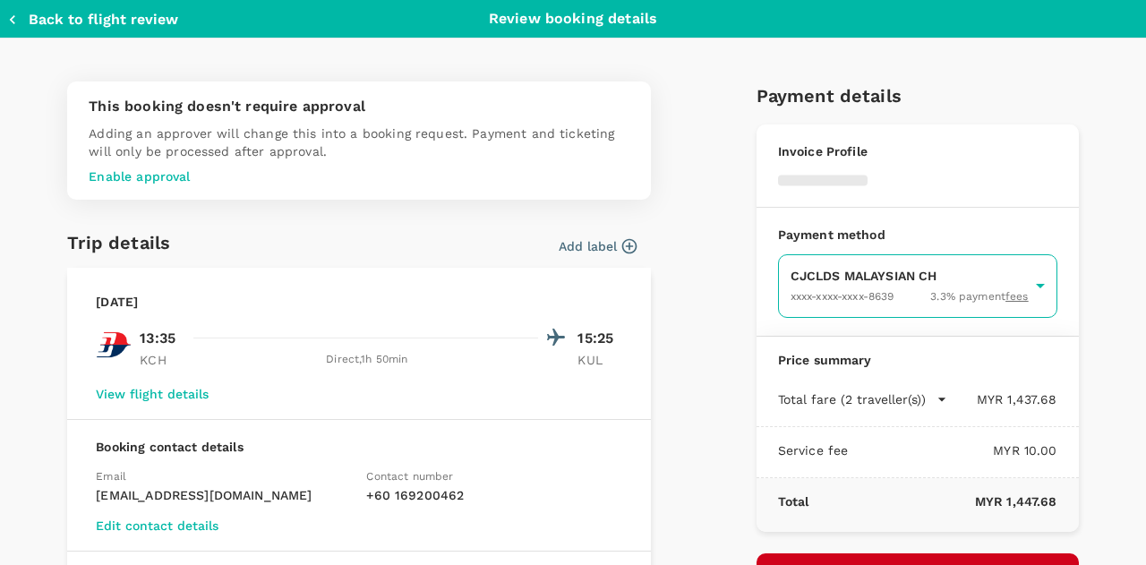
click at [842, 295] on body "Back to flight results Flight review Traveller(s) Traveller 1 : LW [PERSON_NAME…" at bounding box center [573, 431] width 1146 height 1212
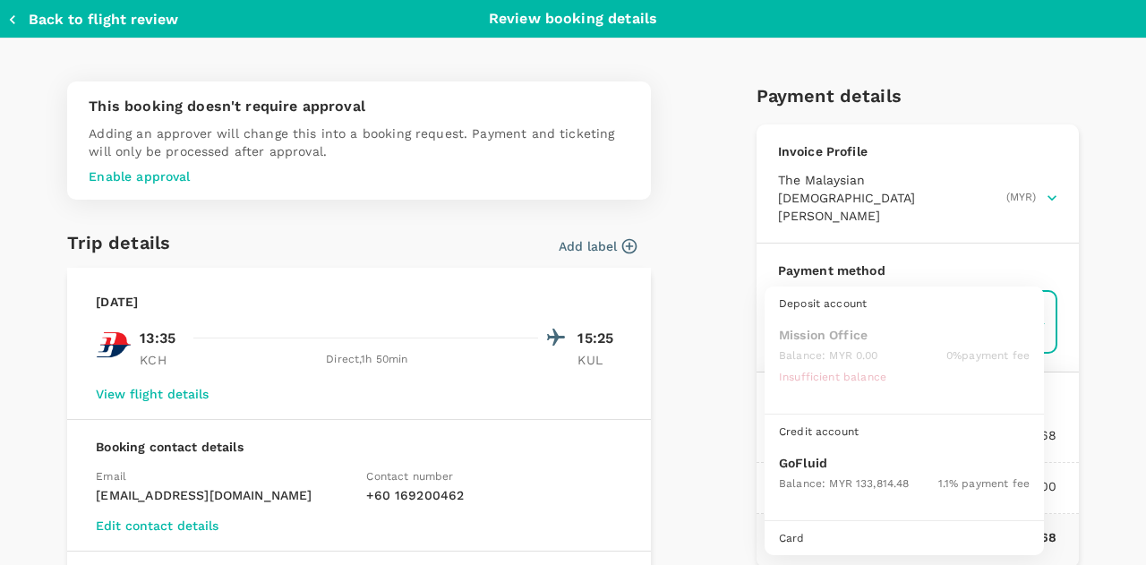
scroll to position [46, 0]
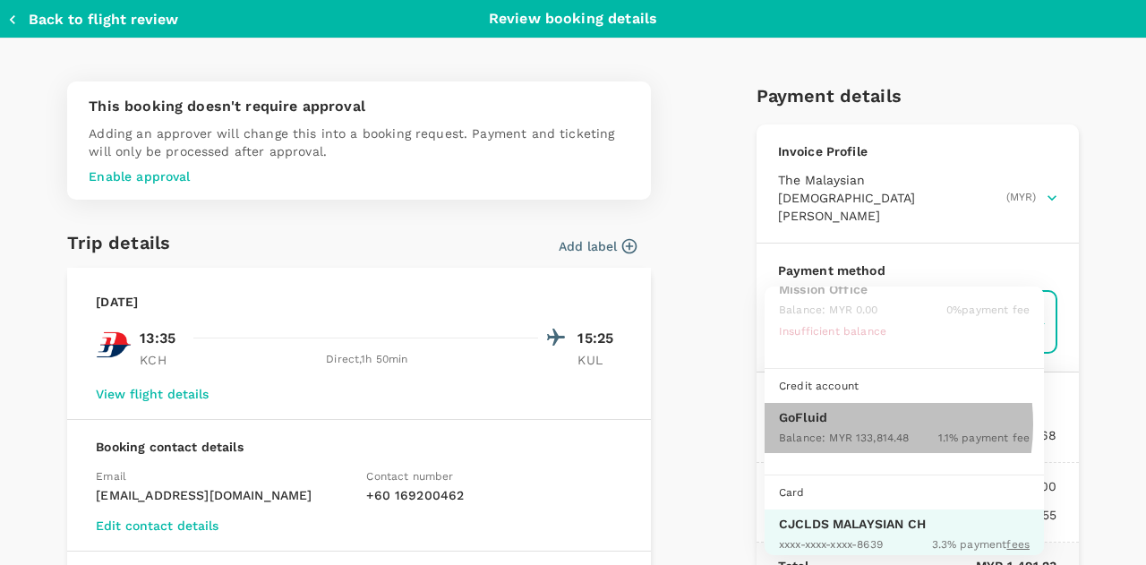
click at [821, 422] on p "GoFluid" at bounding box center [904, 417] width 251 height 18
type input "9b357727-6904-47bd-a44e-9a56bf7dfc7a"
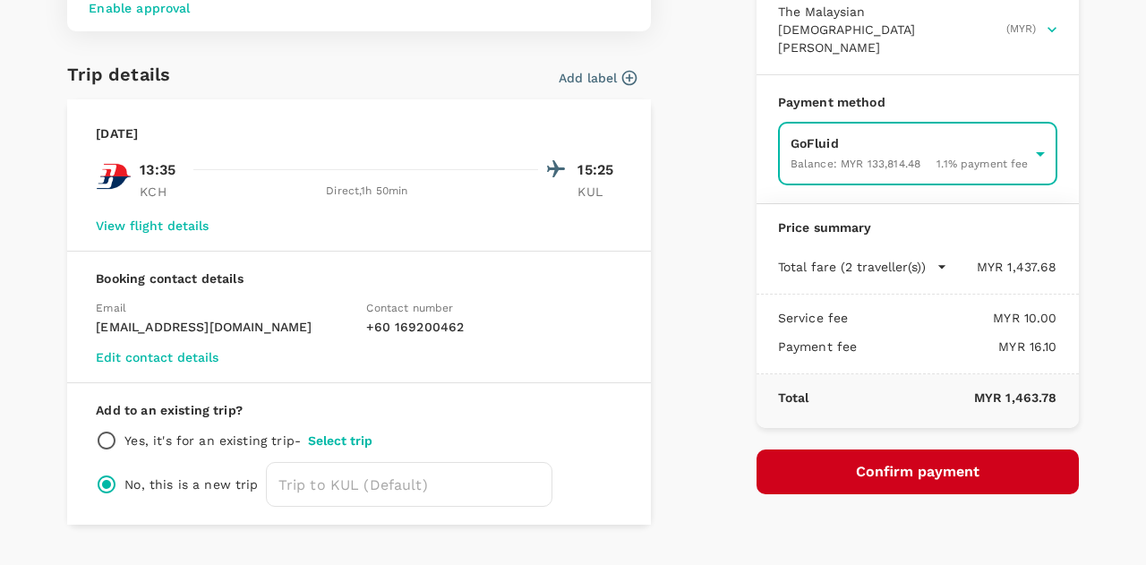
scroll to position [207, 0]
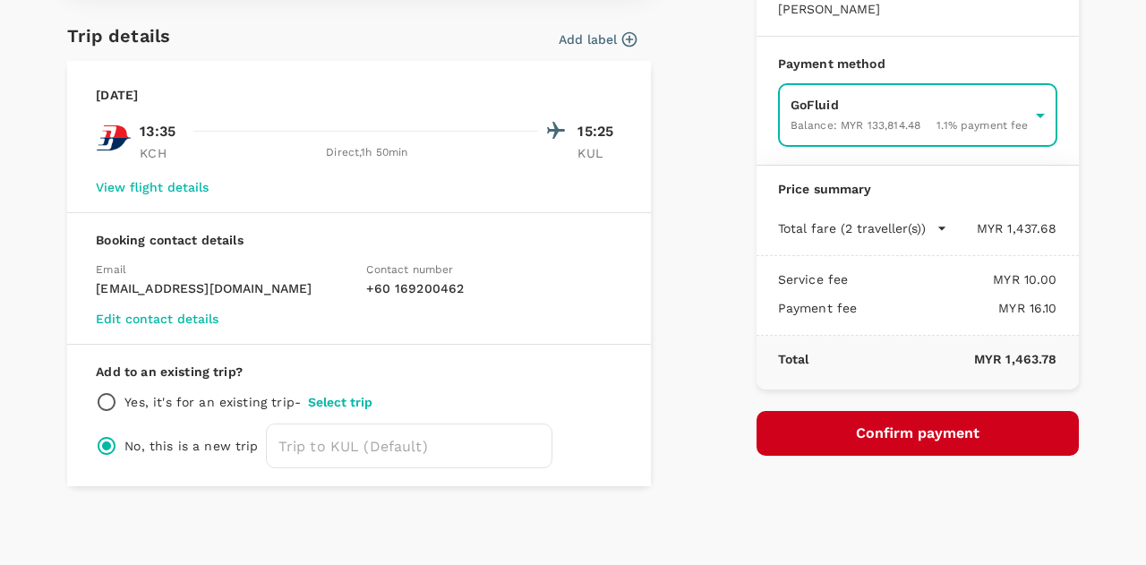
click at [885, 413] on button "Confirm payment" at bounding box center [917, 433] width 322 height 45
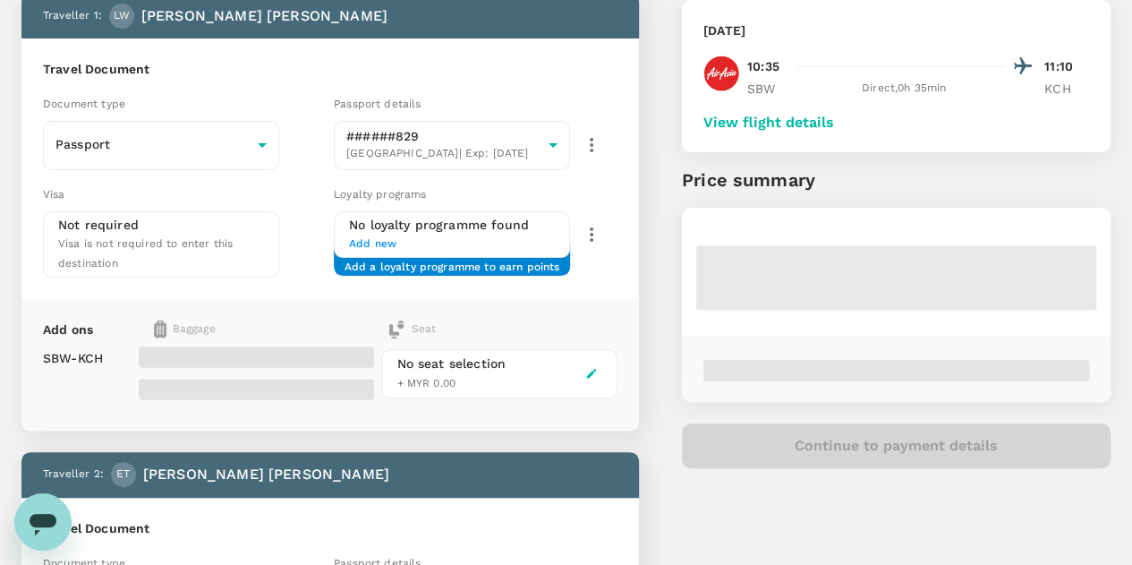
scroll to position [136, 0]
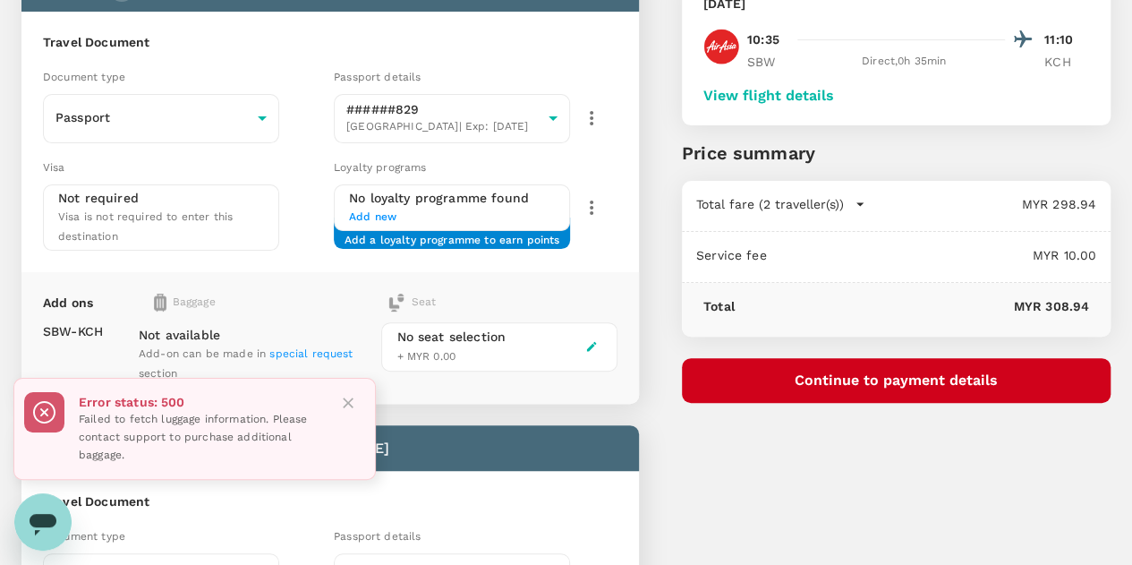
click at [346, 405] on icon "Close" at bounding box center [348, 402] width 11 height 11
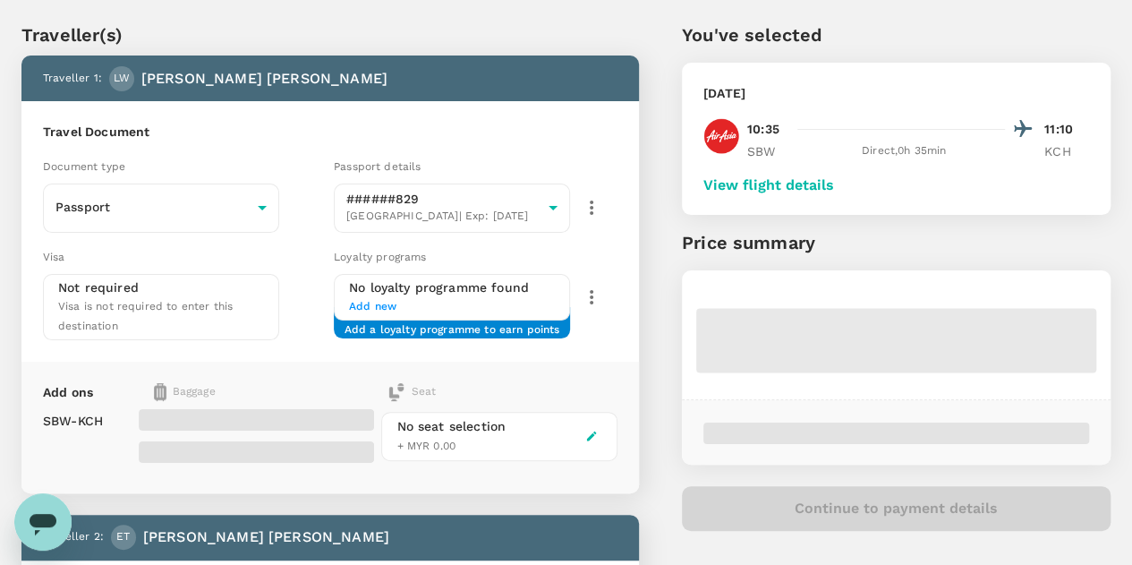
click at [764, 373] on div "You've selected [DATE] 10:35 11:10 SBW Direct , 0h 35min KCH View flight detail…" at bounding box center [875, 564] width 472 height 1171
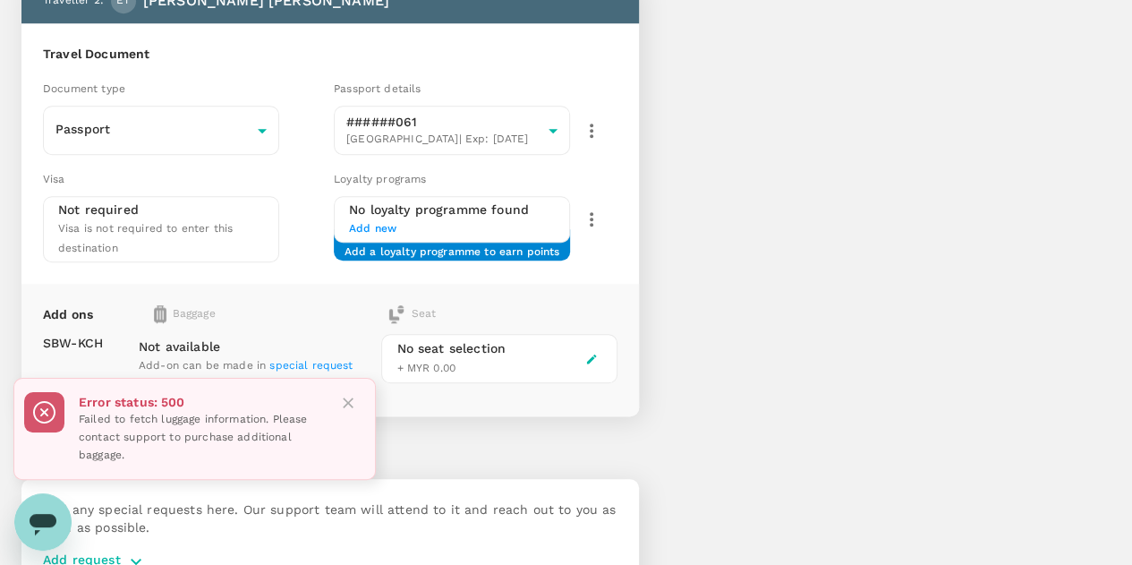
scroll to position [583, 0]
click at [349, 401] on icon "Close" at bounding box center [348, 402] width 11 height 11
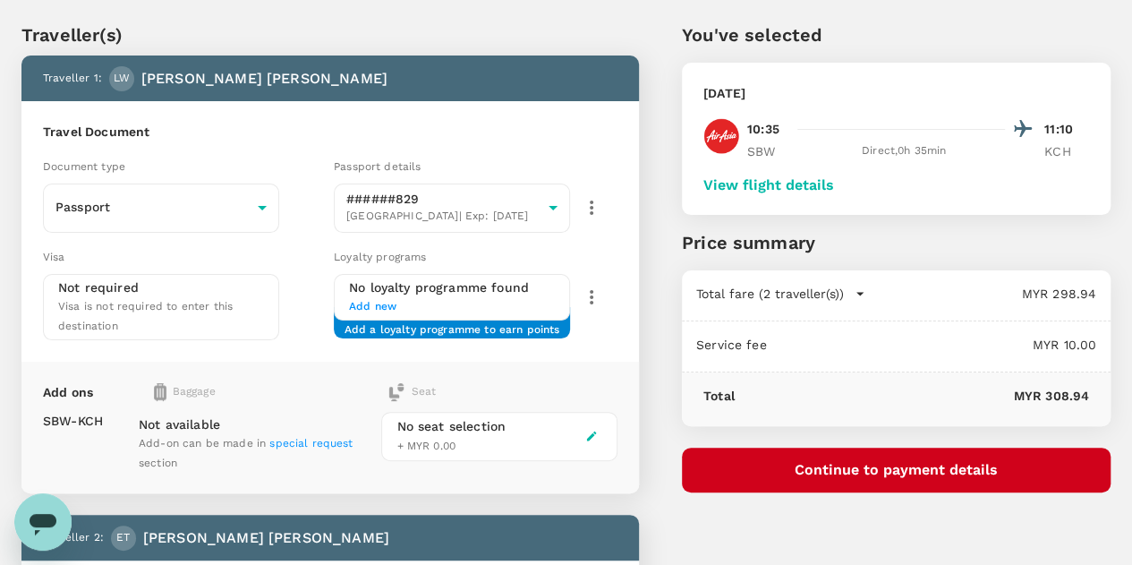
scroll to position [0, 0]
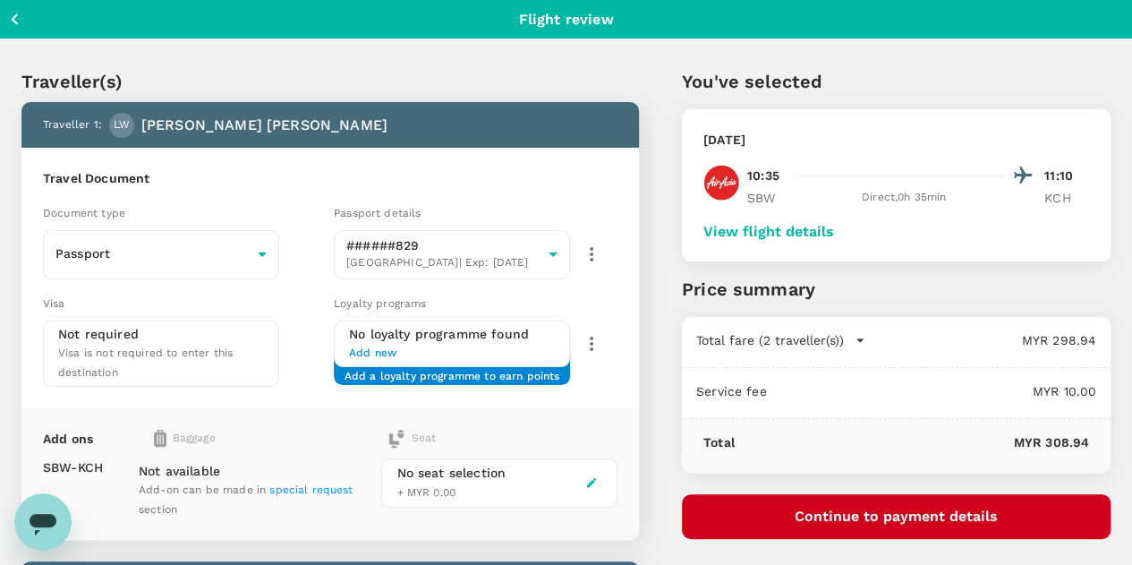
click at [16, 20] on icon "button" at bounding box center [15, 19] width 22 height 22
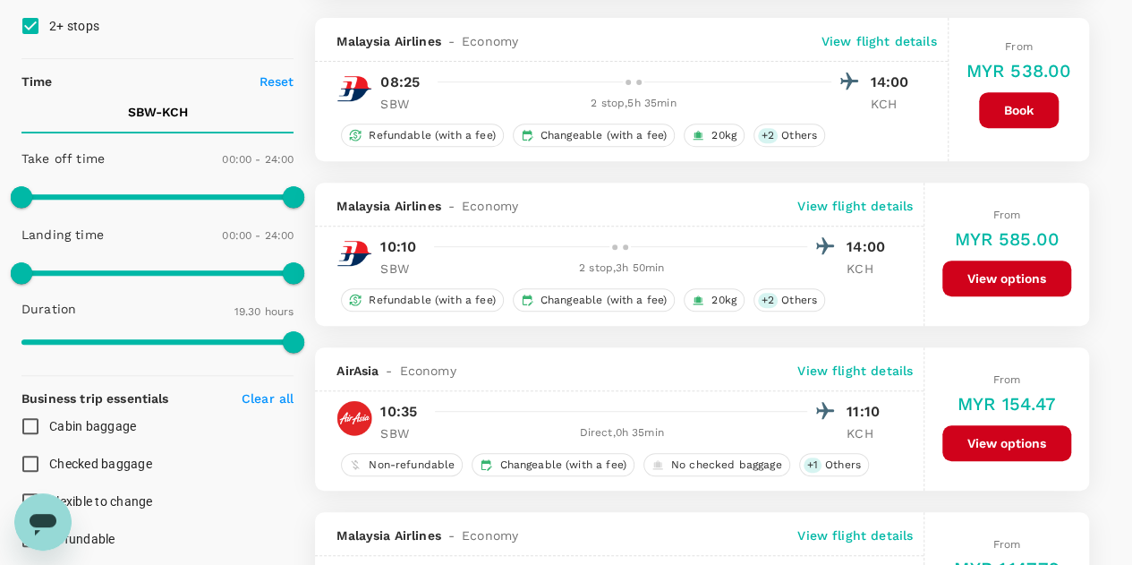
scroll to position [358, 0]
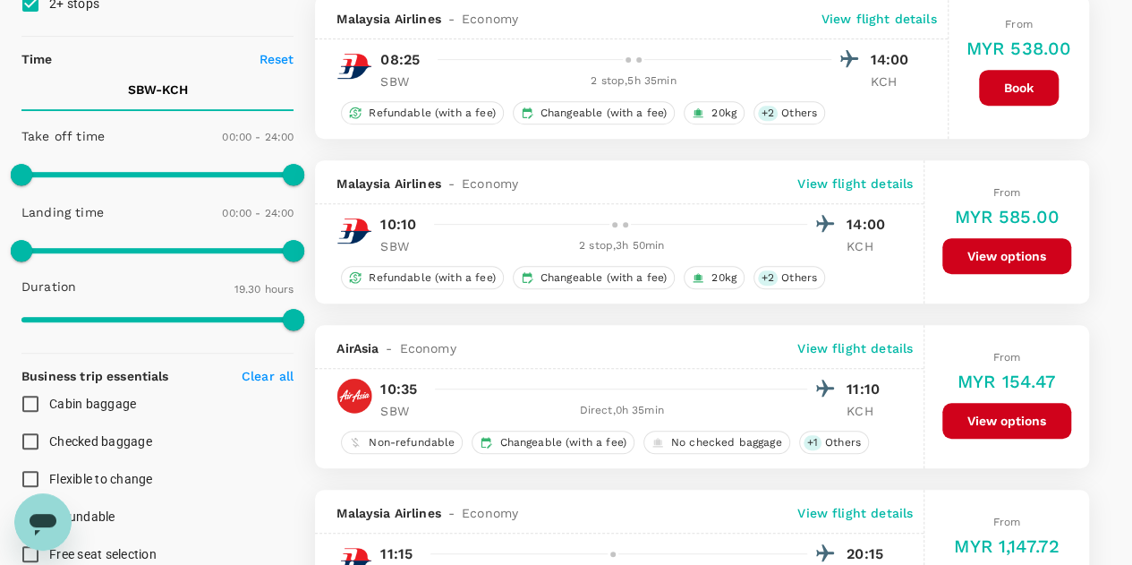
click at [999, 413] on button "View options" at bounding box center [1006, 421] width 129 height 36
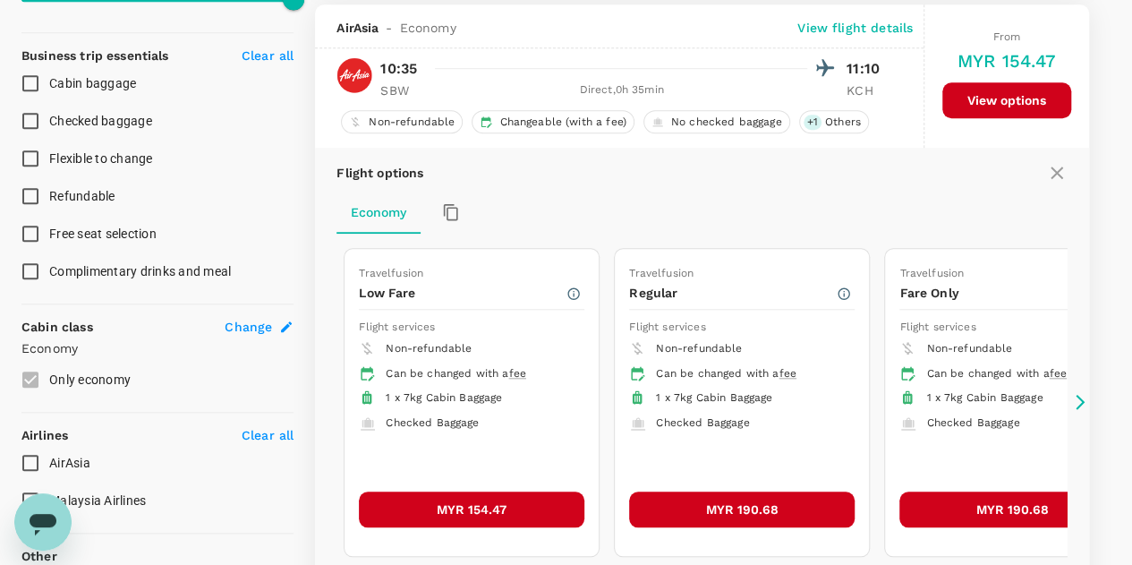
scroll to position [680, 0]
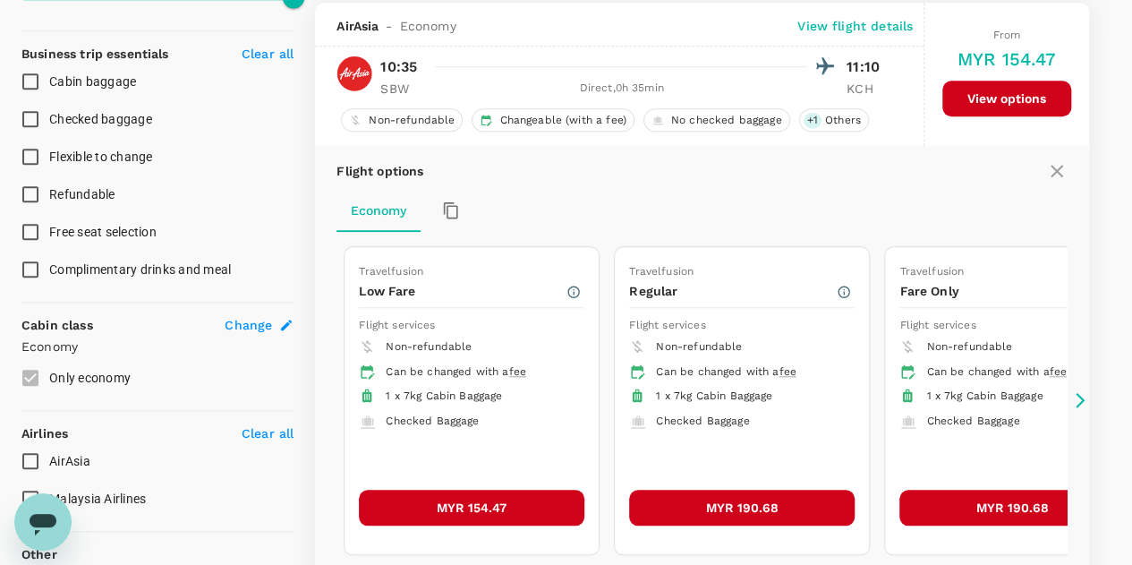
click at [456, 505] on button "MYR 154.47" at bounding box center [472, 508] width 226 height 36
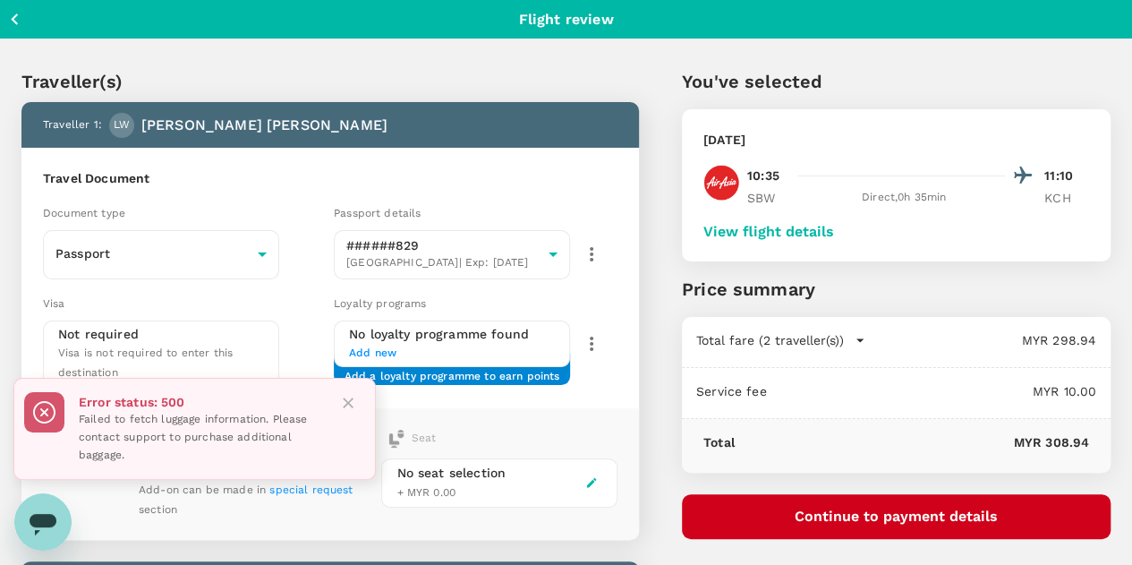
click at [342, 407] on icon "Close" at bounding box center [348, 403] width 18 height 18
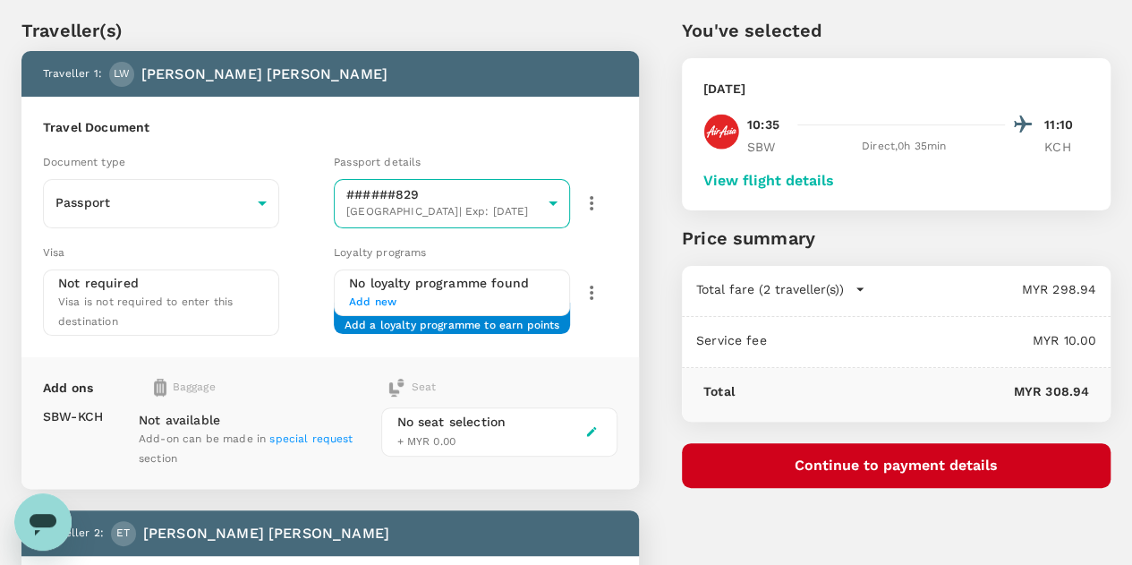
scroll to position [89, 0]
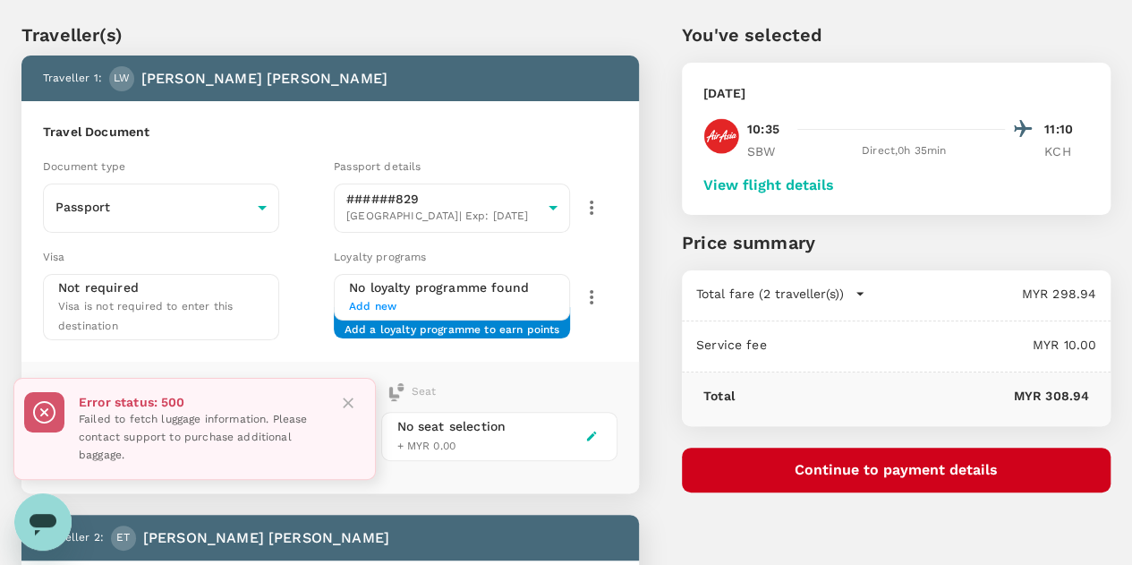
click at [348, 407] on icon "Close" at bounding box center [348, 403] width 18 height 18
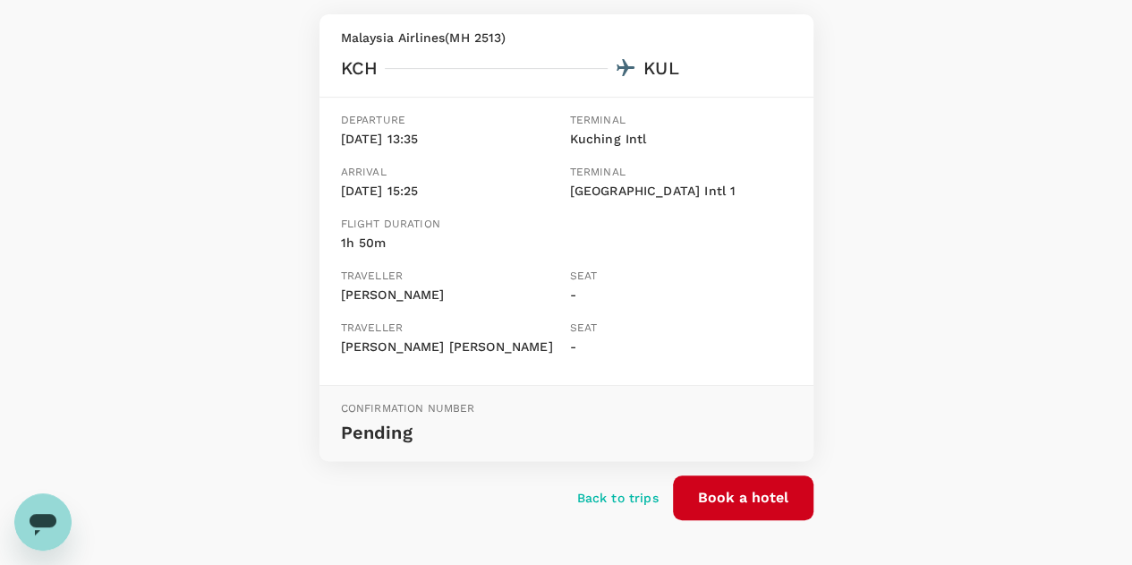
scroll to position [268, 0]
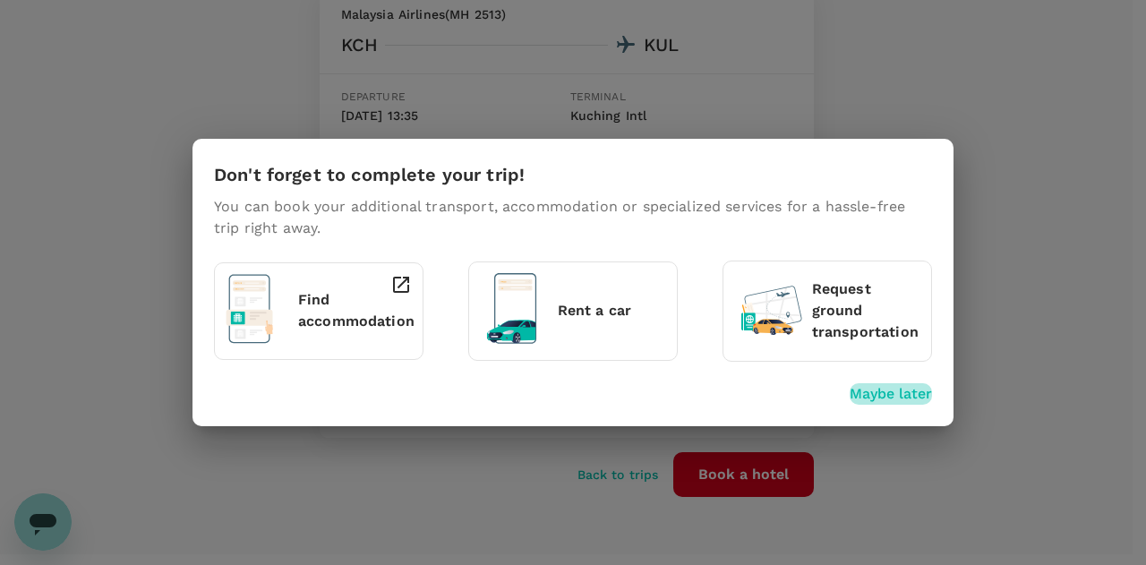
click at [882, 390] on p "Maybe later" at bounding box center [890, 393] width 82 height 21
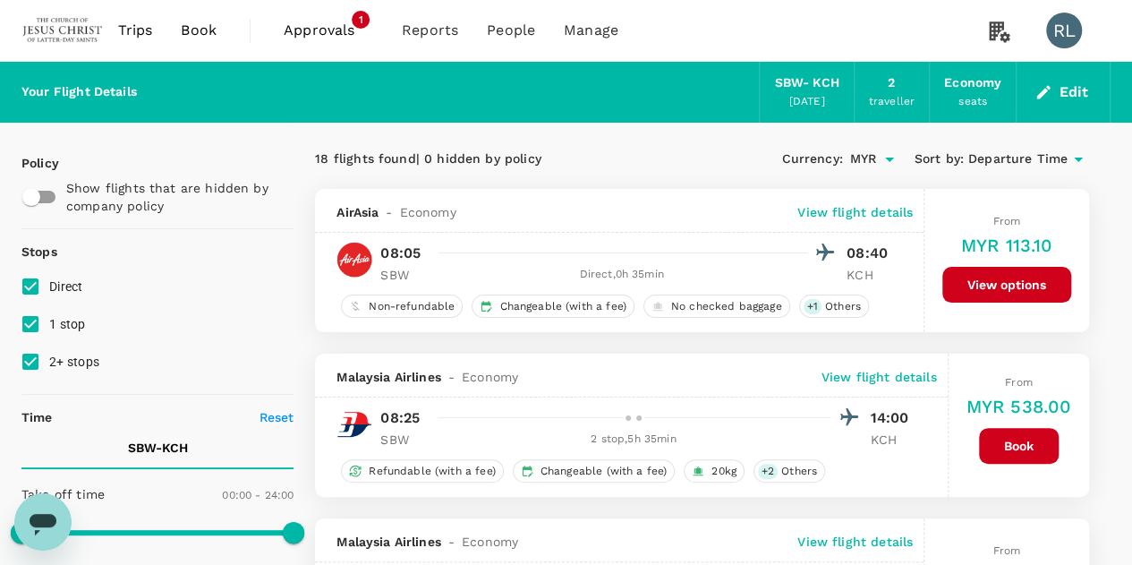
scroll to position [537, 0]
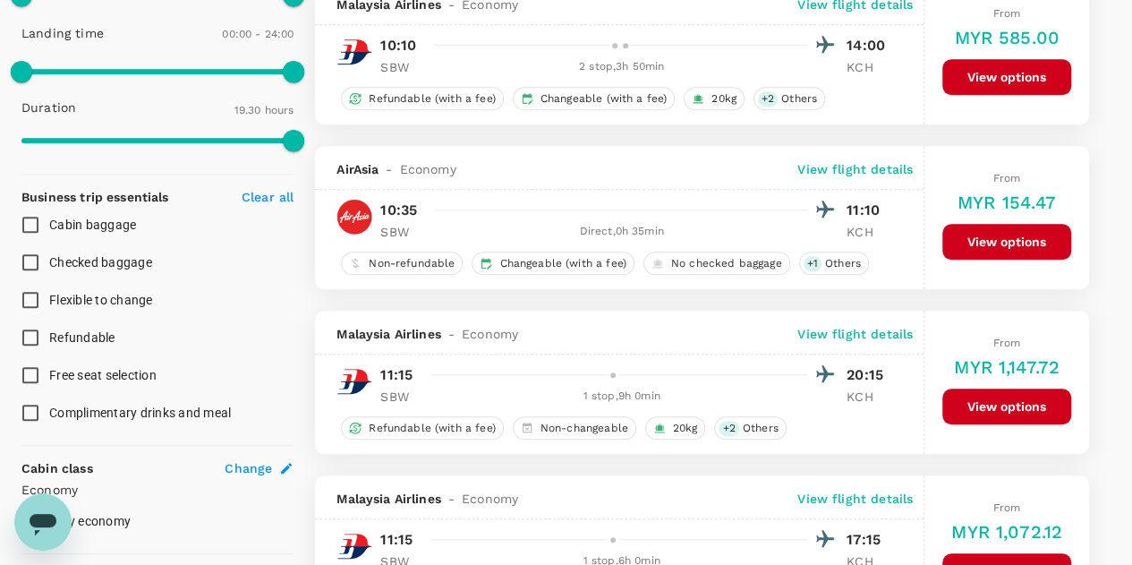
drag, startPoint x: 991, startPoint y: 243, endPoint x: 961, endPoint y: 257, distance: 32.8
click at [991, 243] on button "View options" at bounding box center [1006, 242] width 129 height 36
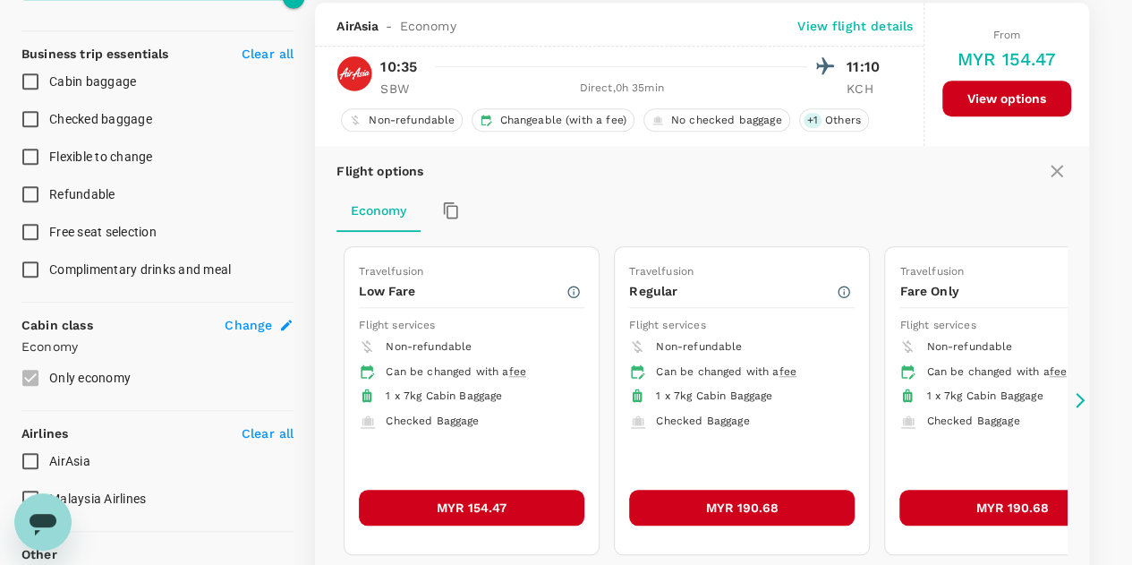
scroll to position [680, 0]
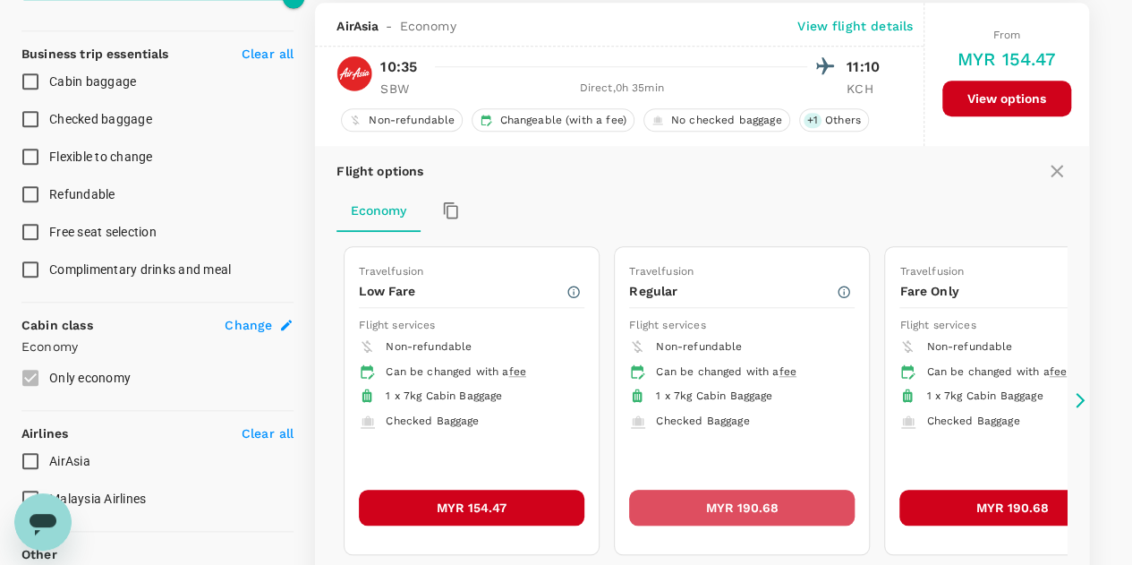
click at [725, 502] on button "MYR 190.68" at bounding box center [742, 508] width 226 height 36
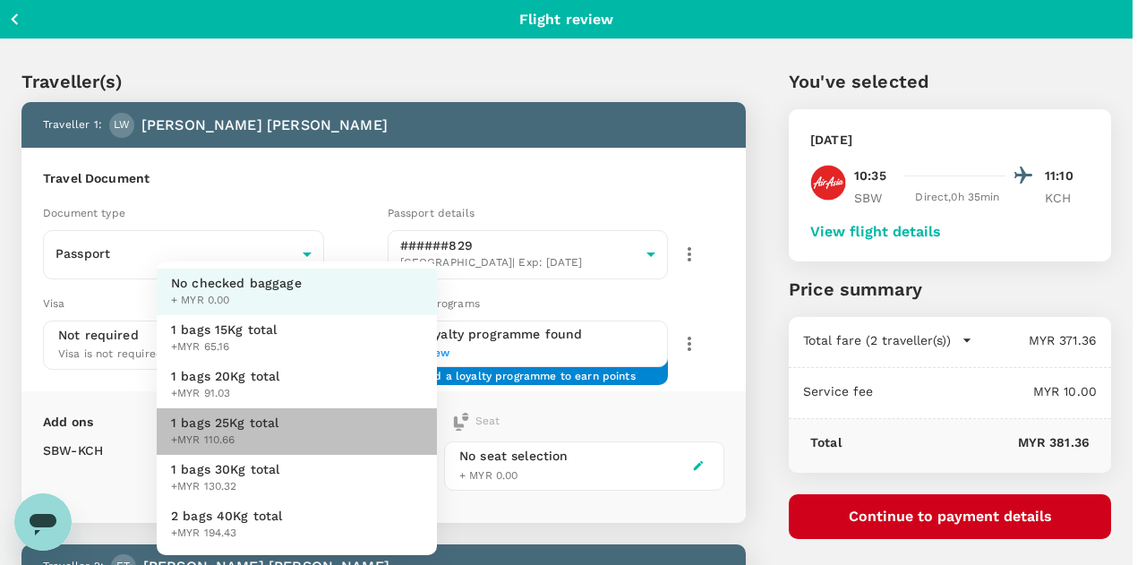
click at [285, 418] on li "1 bags 25Kg total +MYR 110.66" at bounding box center [297, 431] width 280 height 47
type input "3 - 110.66"
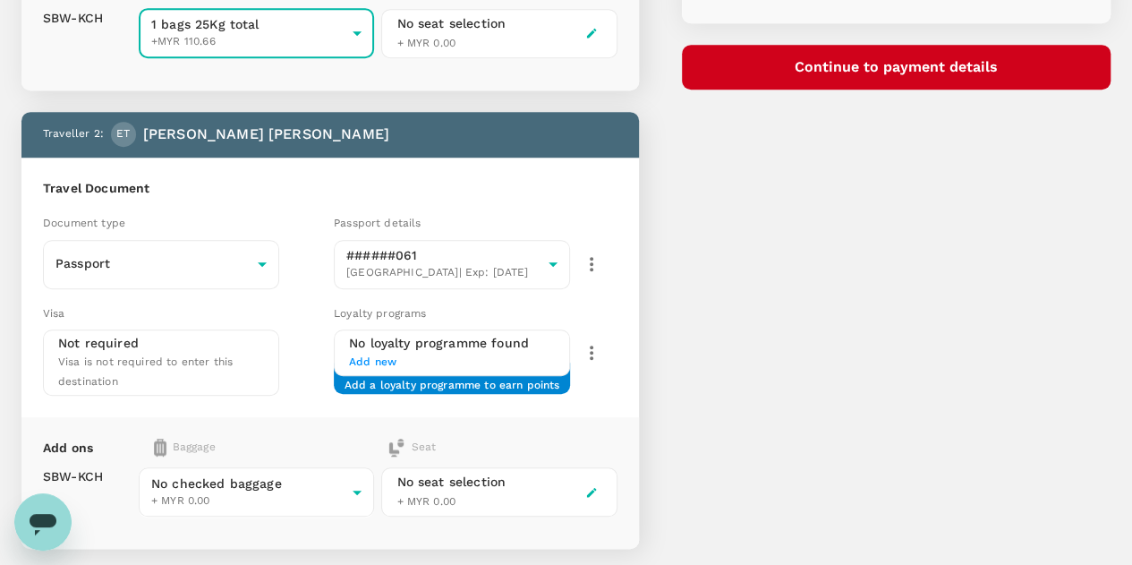
scroll to position [537, 0]
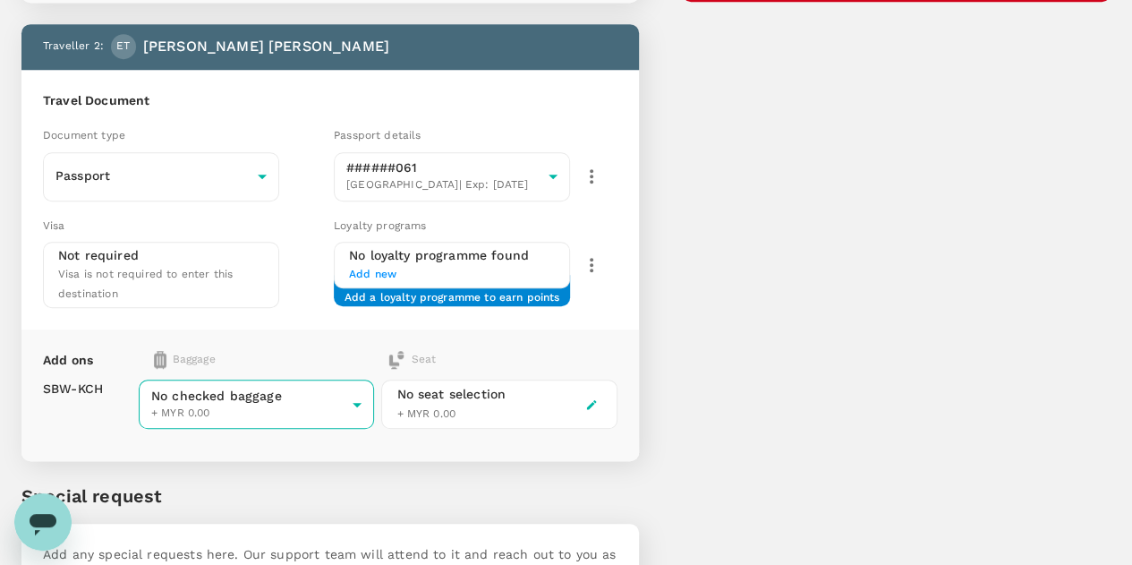
click at [292, 360] on body "Back to flight results Flight review Traveller(s) Traveller 1 : LW Luke Thomas …" at bounding box center [566, 85] width 1132 height 1245
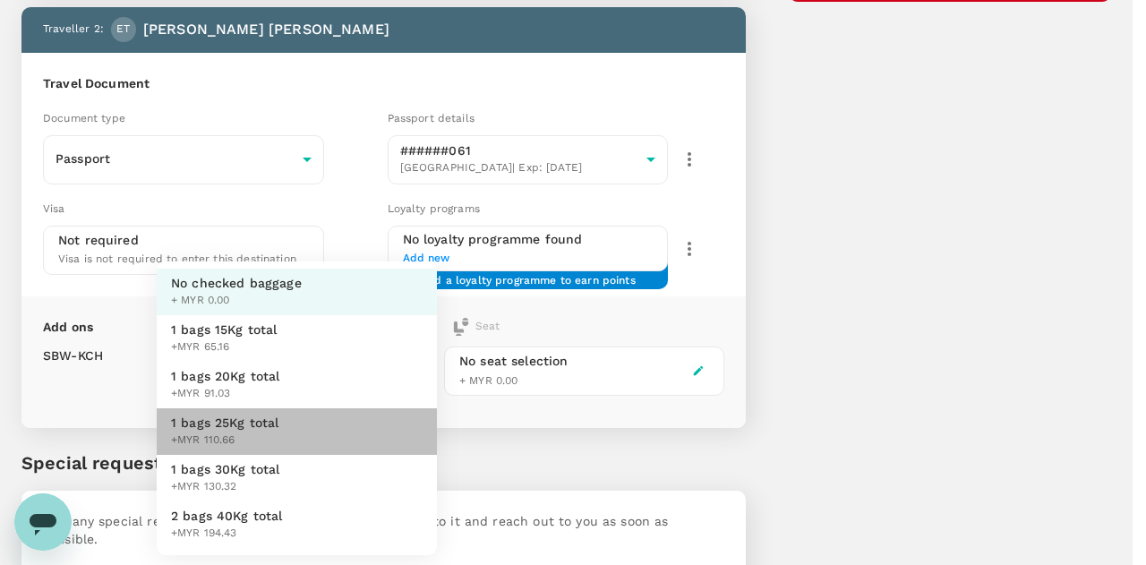
click at [264, 424] on span "1 bags 25Kg total" at bounding box center [225, 422] width 108 height 18
type input "3 - 110.66"
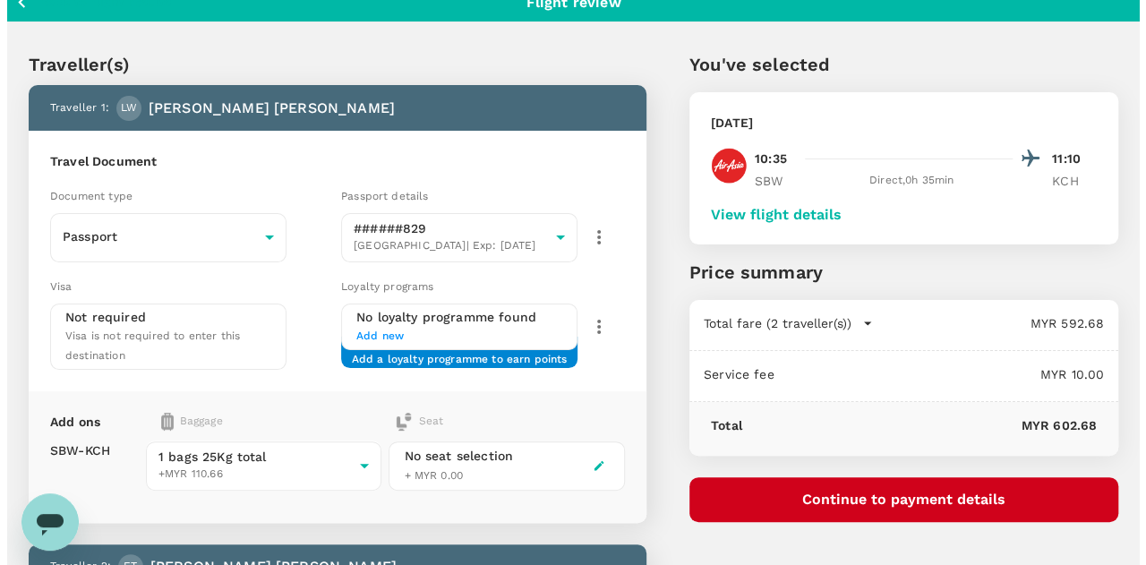
scroll to position [0, 0]
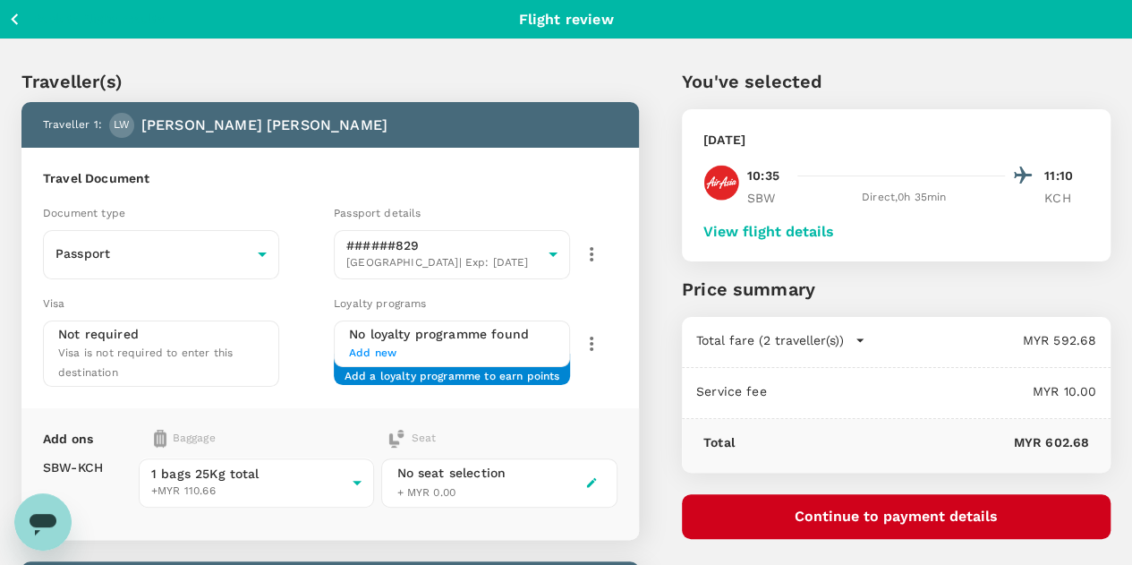
click at [919, 512] on button "Continue to payment details" at bounding box center [896, 516] width 429 height 45
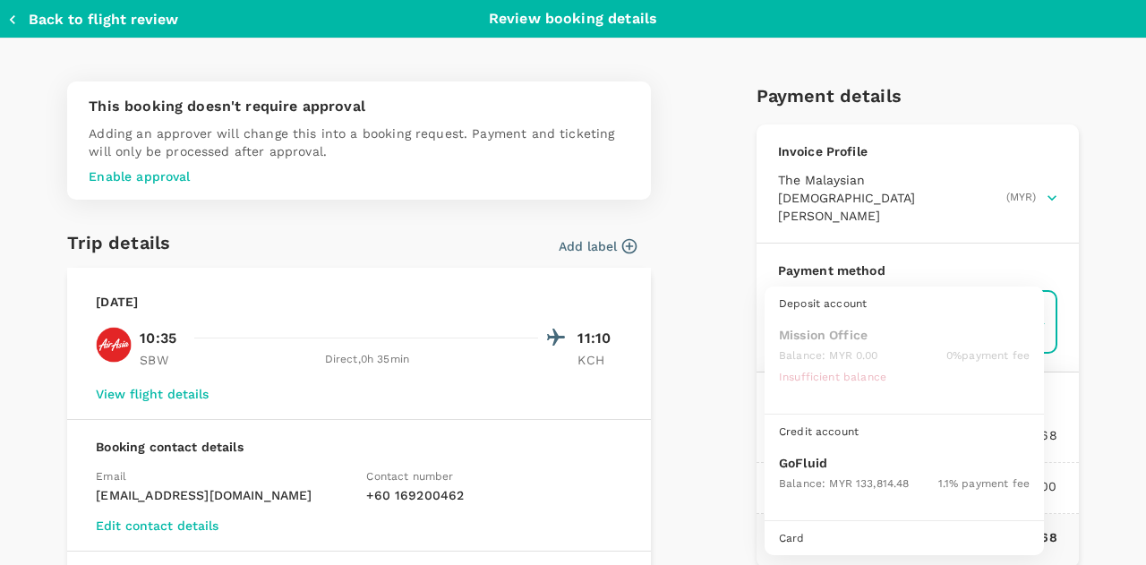
scroll to position [46, 0]
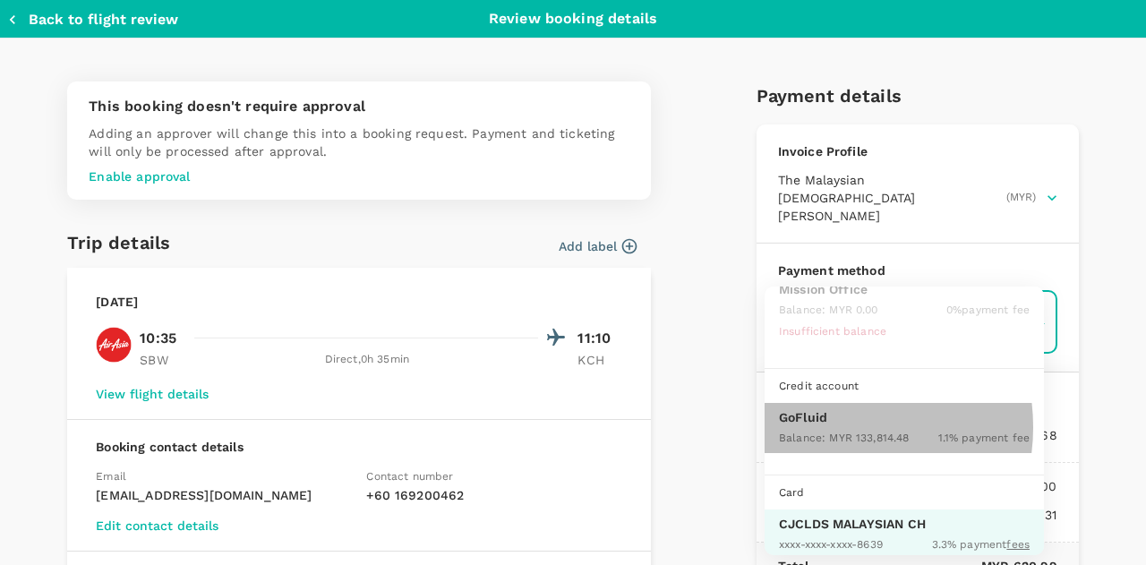
click at [823, 426] on div "Balance : MYR 133,814.48" at bounding box center [844, 436] width 130 height 21
type input "9b357727-6904-47bd-a44e-9a56bf7dfc7a"
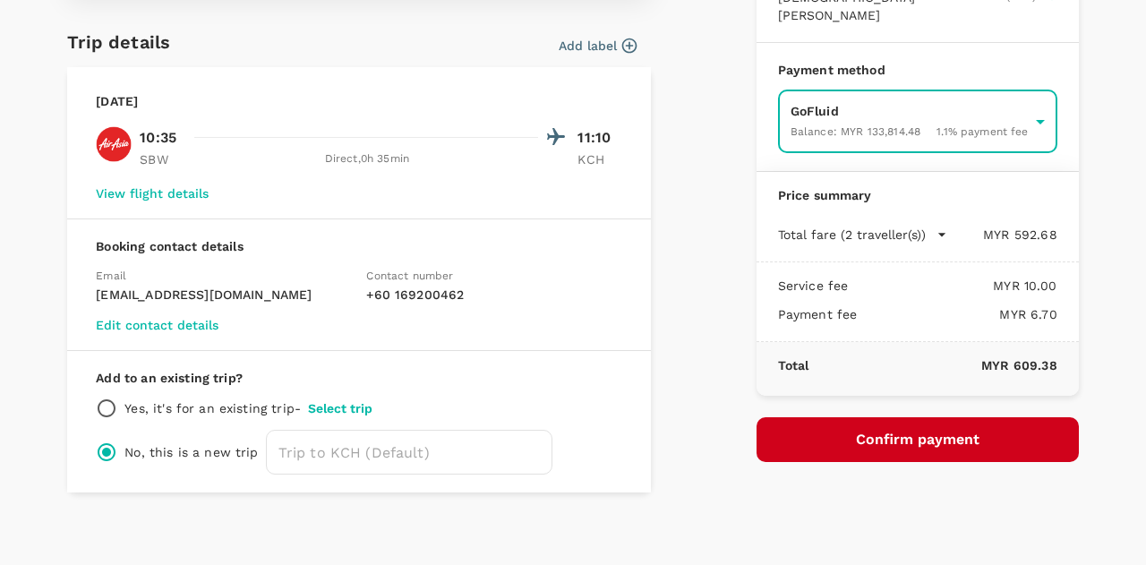
scroll to position [207, 0]
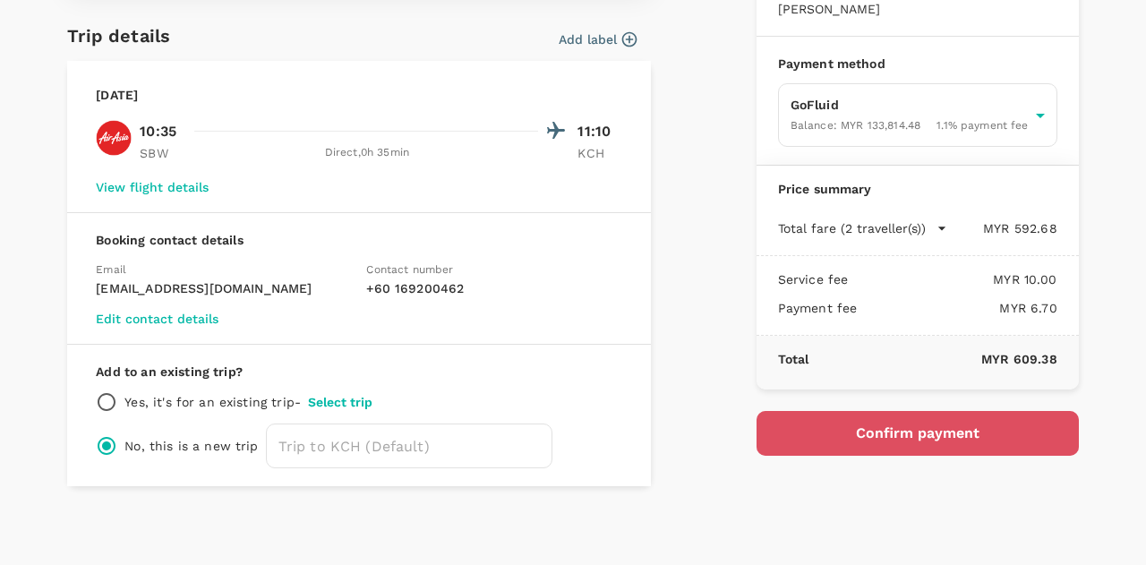
click at [845, 416] on button "Confirm payment" at bounding box center [917, 433] width 322 height 45
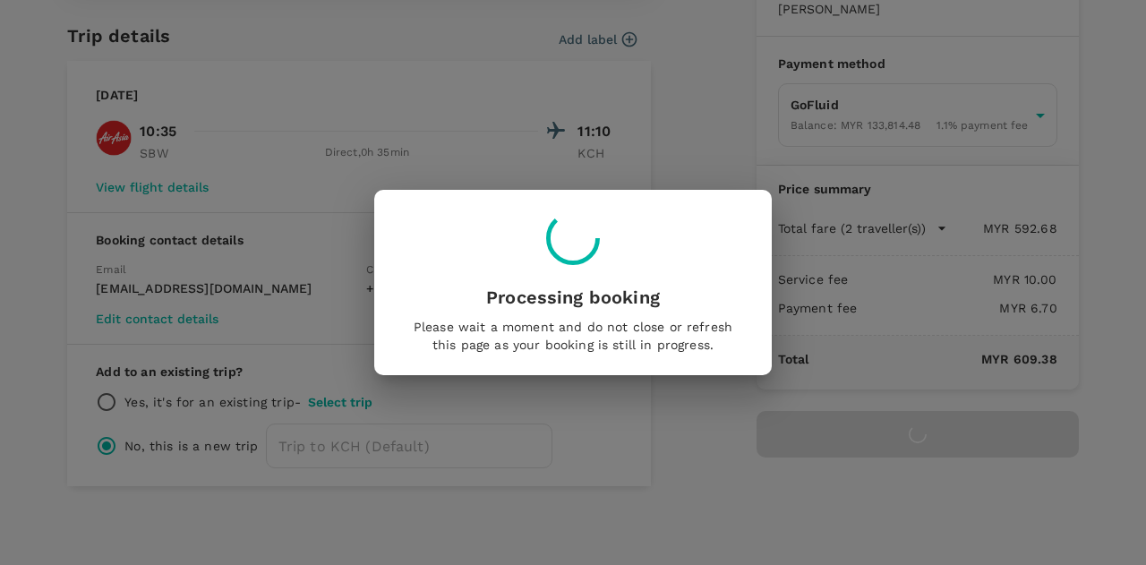
click at [304, 441] on div "Processing booking Please wait a moment and do not close or refresh this page a…" at bounding box center [573, 282] width 1146 height 565
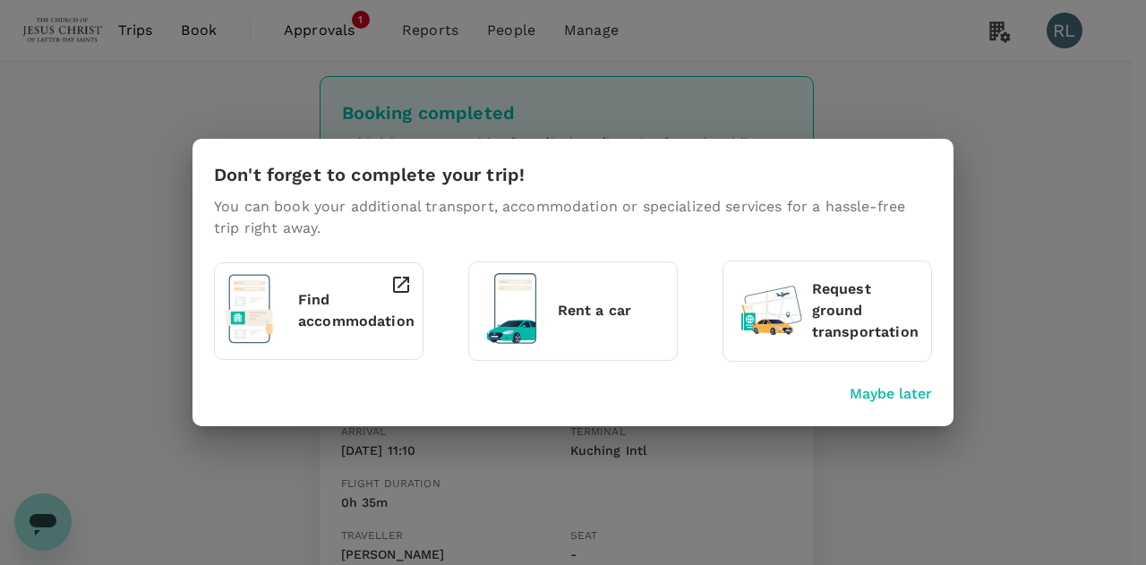
click at [890, 390] on p "Maybe later" at bounding box center [890, 393] width 82 height 21
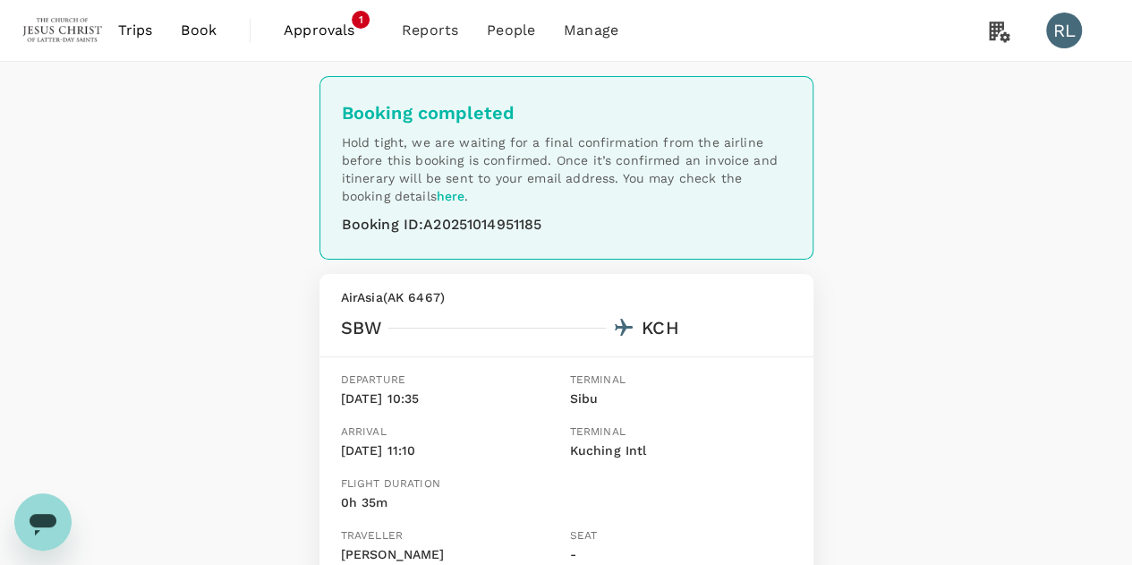
click at [202, 22] on span "Book" at bounding box center [199, 30] width 36 height 21
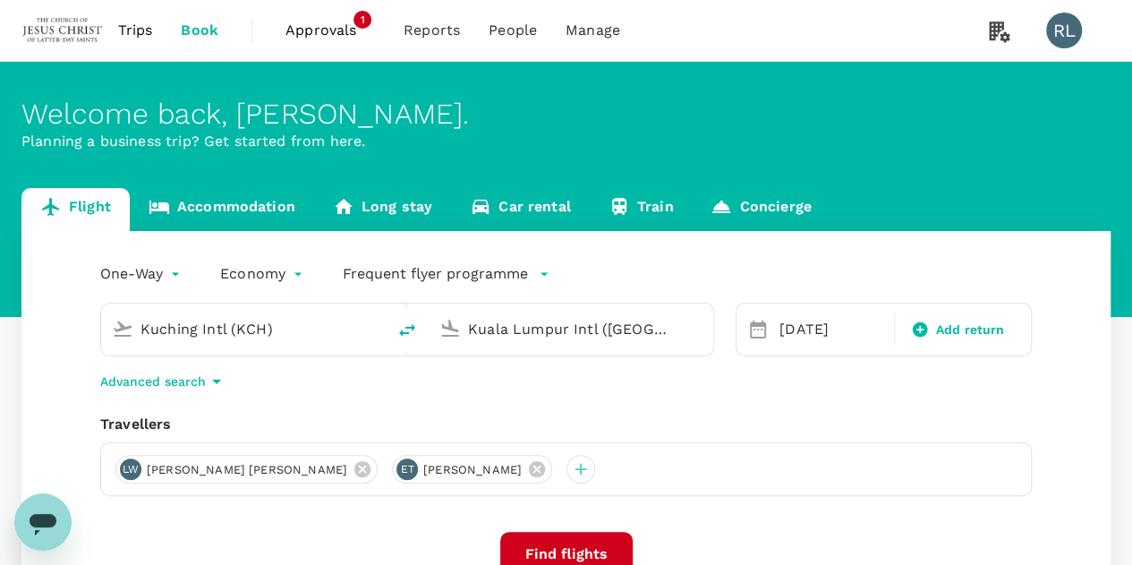
type input "Kuching Intl (KCH)"
type input "Kuala Lumpur Intl ([GEOGRAPHIC_DATA])"
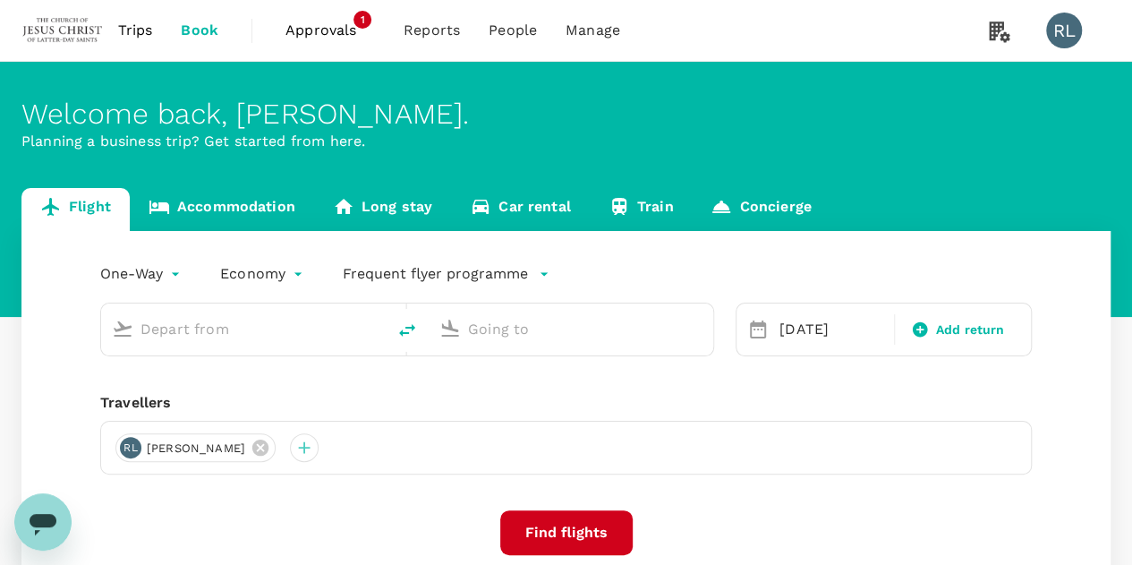
type input "Kuching Intl (KCH)"
type input "Kuala Lumpur Intl ([GEOGRAPHIC_DATA])"
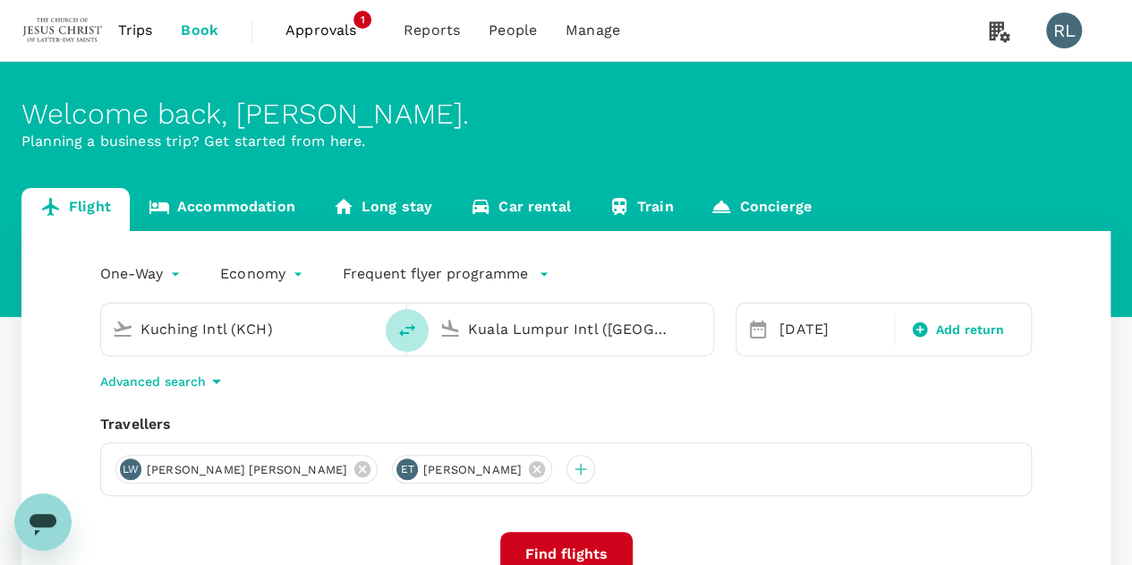
click at [401, 328] on icon "delete" at bounding box center [406, 329] width 21 height 21
type input "Kuala Lumpur Intl ([GEOGRAPHIC_DATA])"
click at [548, 335] on input "Kuching Intl (KCH)" at bounding box center [572, 329] width 208 height 28
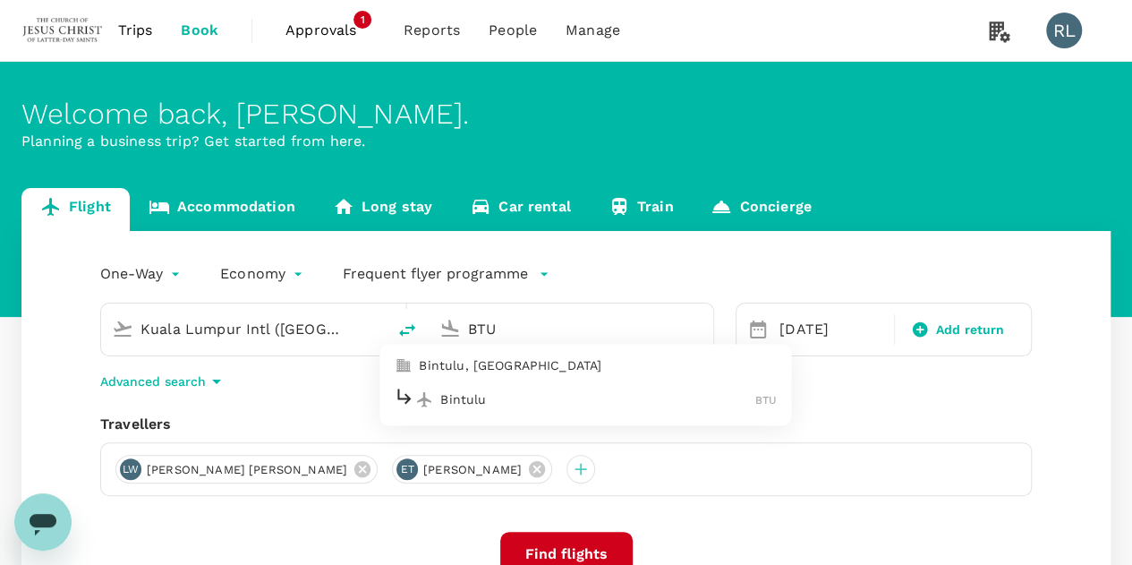
type input "Kuching Intl (KCH)"
click at [537, 547] on button "Find flights" at bounding box center [566, 554] width 132 height 45
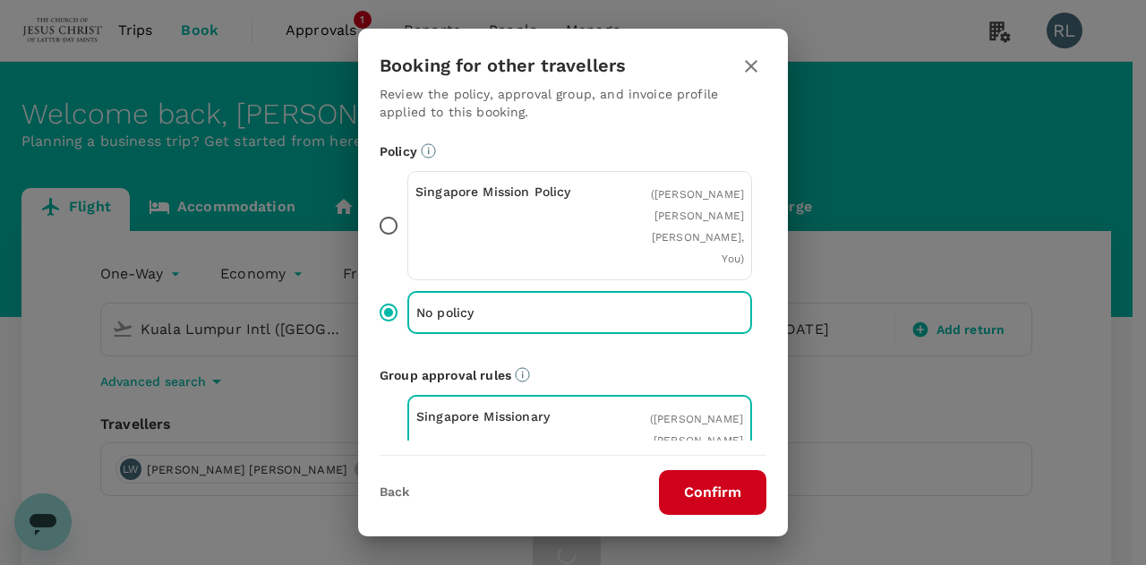
click at [752, 63] on icon "button" at bounding box center [750, 65] width 21 height 21
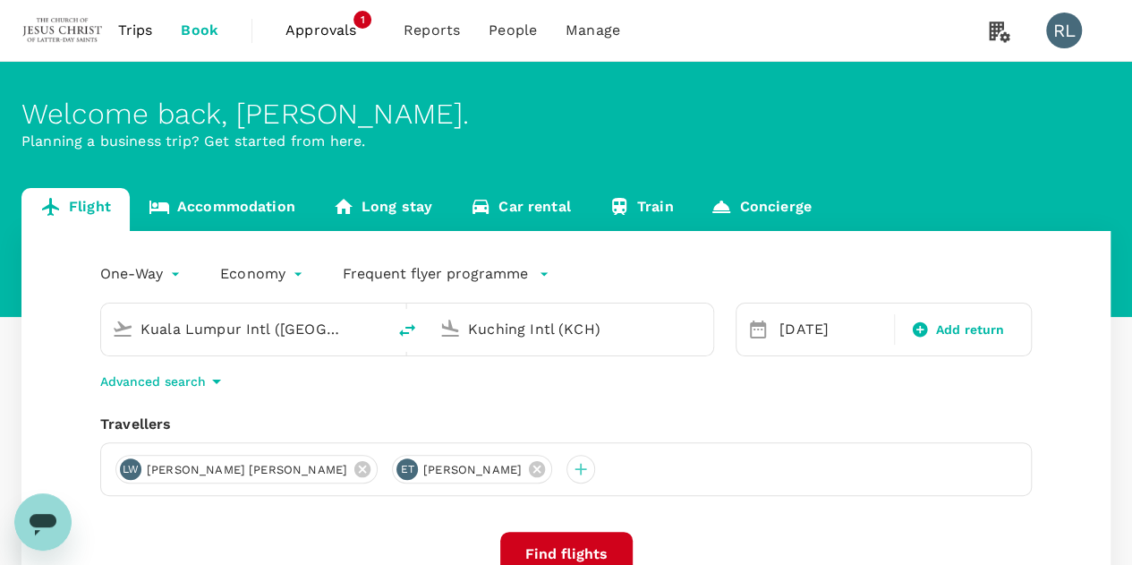
click at [407, 329] on icon "delete" at bounding box center [406, 329] width 21 height 21
type input "Kuching Intl (KCH)"
click at [526, 338] on input "Kuala Lumpur Intl (KUL)" at bounding box center [572, 329] width 208 height 28
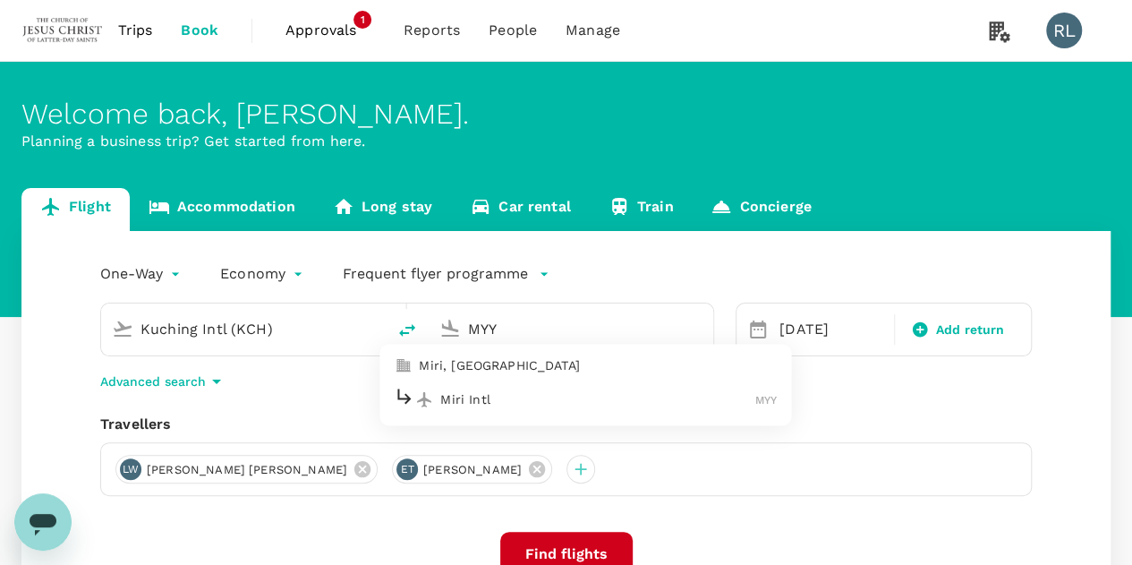
click at [473, 394] on p "Miri Intl" at bounding box center [597, 399] width 315 height 18
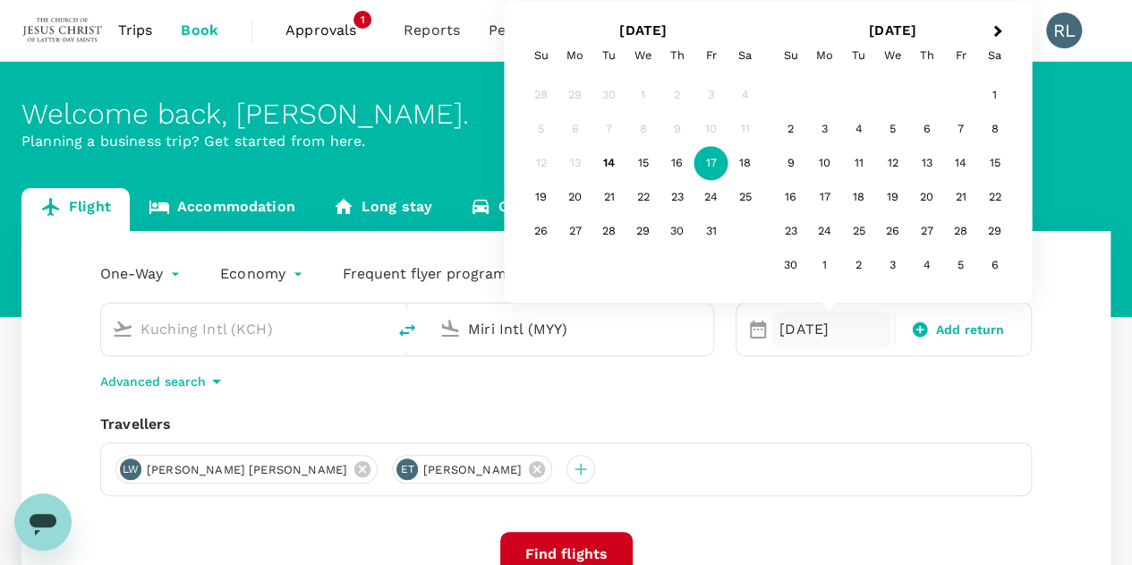
type input "Miri Intl (MYY)"
click at [912, 464] on div "LW Luke Thomas Workman ET Eden Brooke Twitchell" at bounding box center [566, 469] width 932 height 54
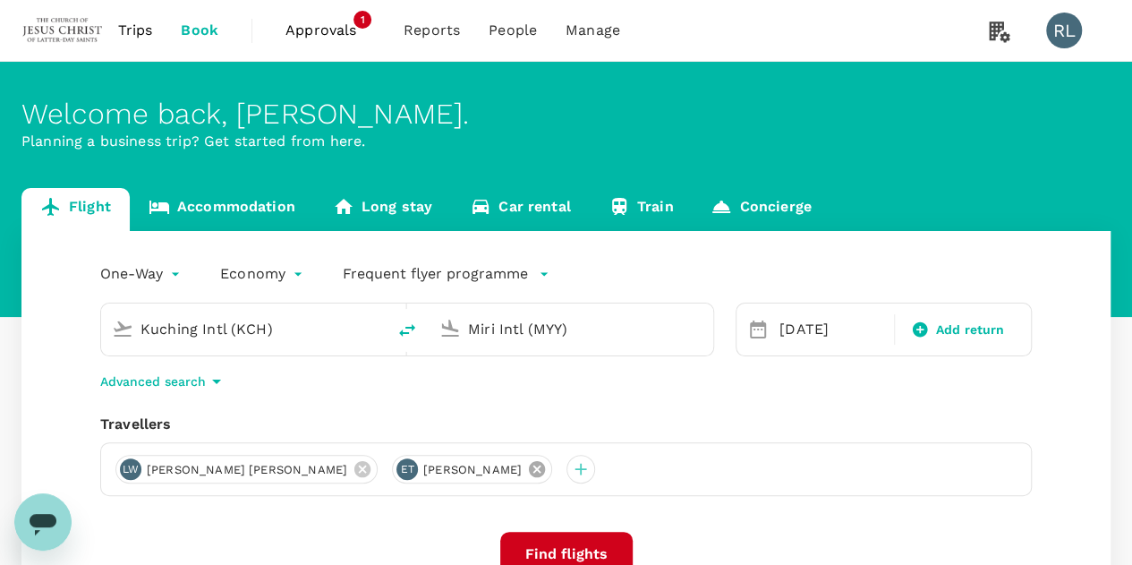
click at [527, 472] on icon at bounding box center [537, 469] width 20 height 20
click at [354, 470] on icon at bounding box center [362, 469] width 16 height 16
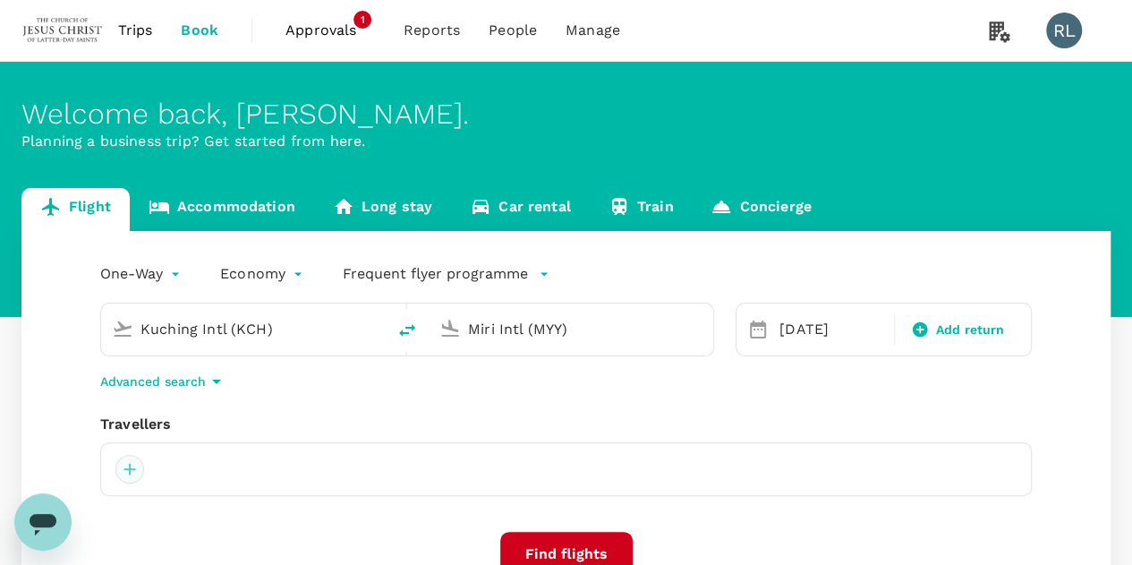
click at [122, 464] on div at bounding box center [129, 469] width 29 height 29
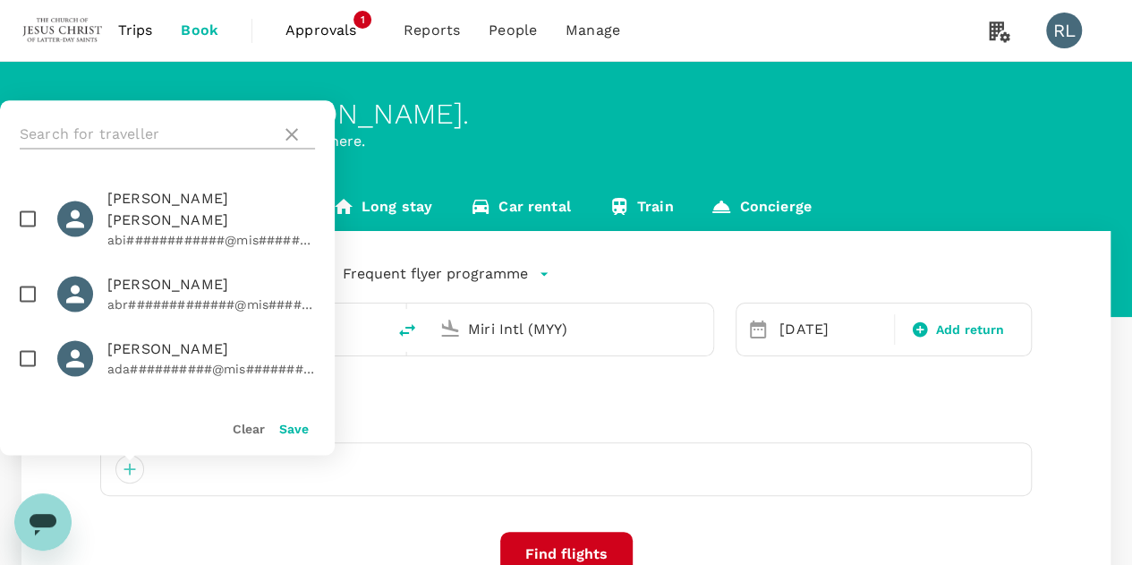
click at [156, 127] on input "text" at bounding box center [147, 134] width 254 height 29
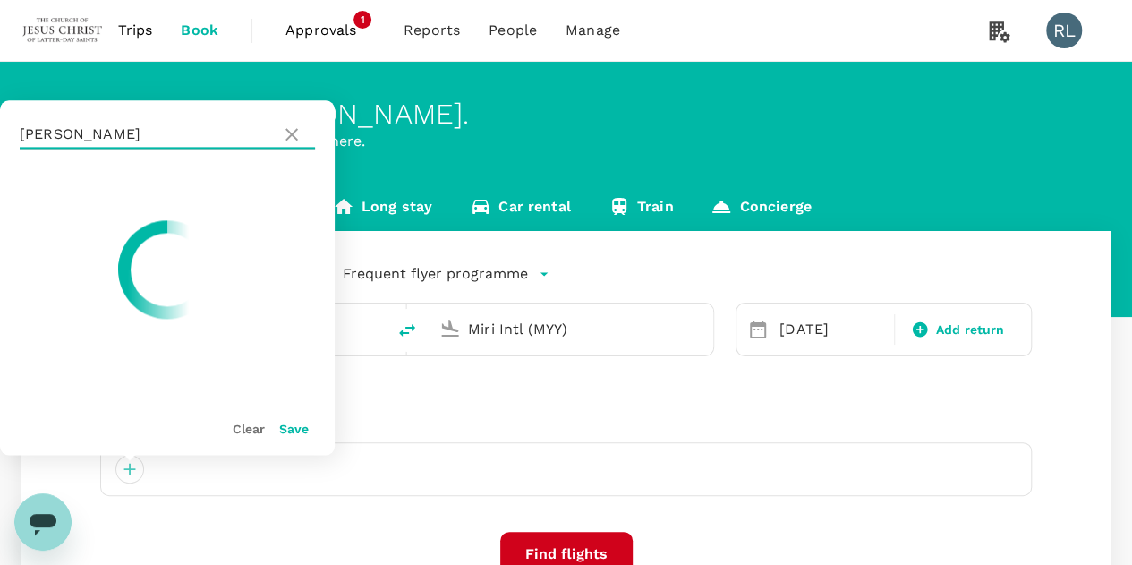
type input "NELMS"
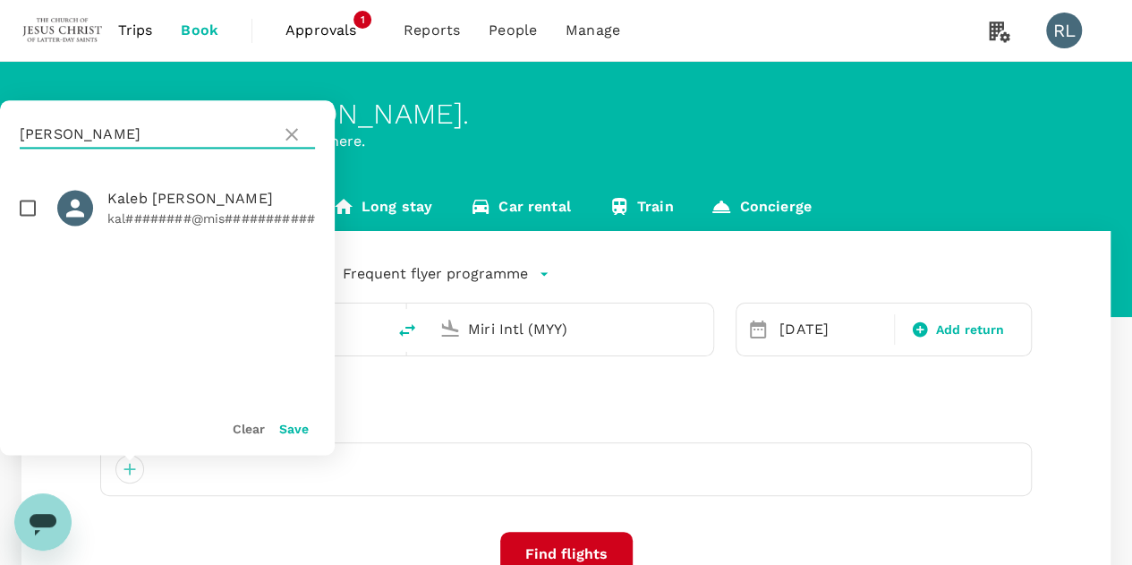
click at [29, 205] on input "checkbox" at bounding box center [28, 208] width 38 height 38
checkbox input "true"
click at [288, 432] on button "Save" at bounding box center [294, 429] width 30 height 14
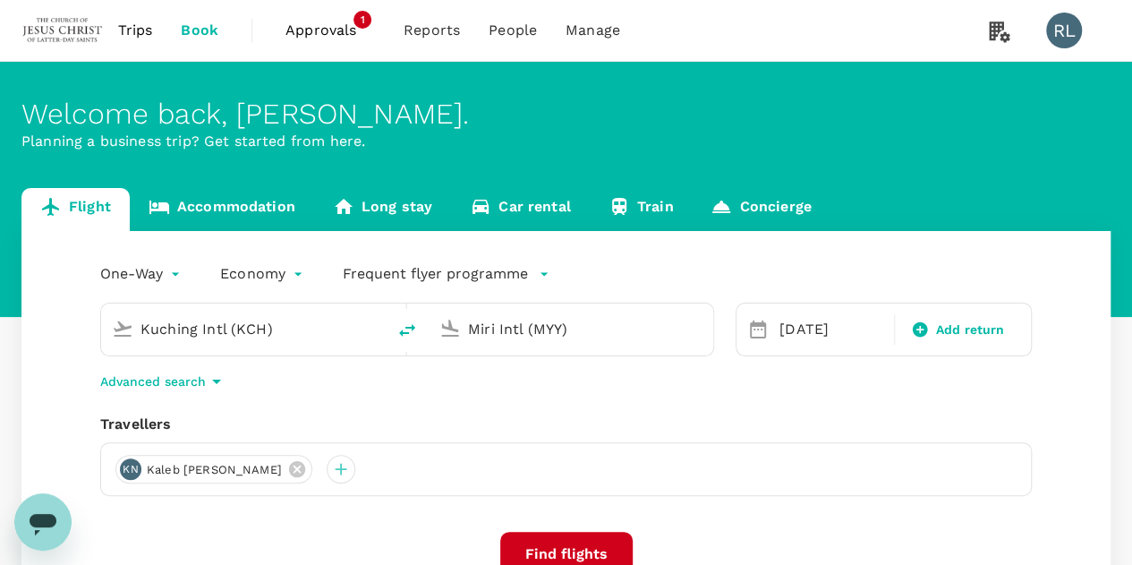
click at [549, 554] on button "Find flights" at bounding box center [566, 554] width 132 height 45
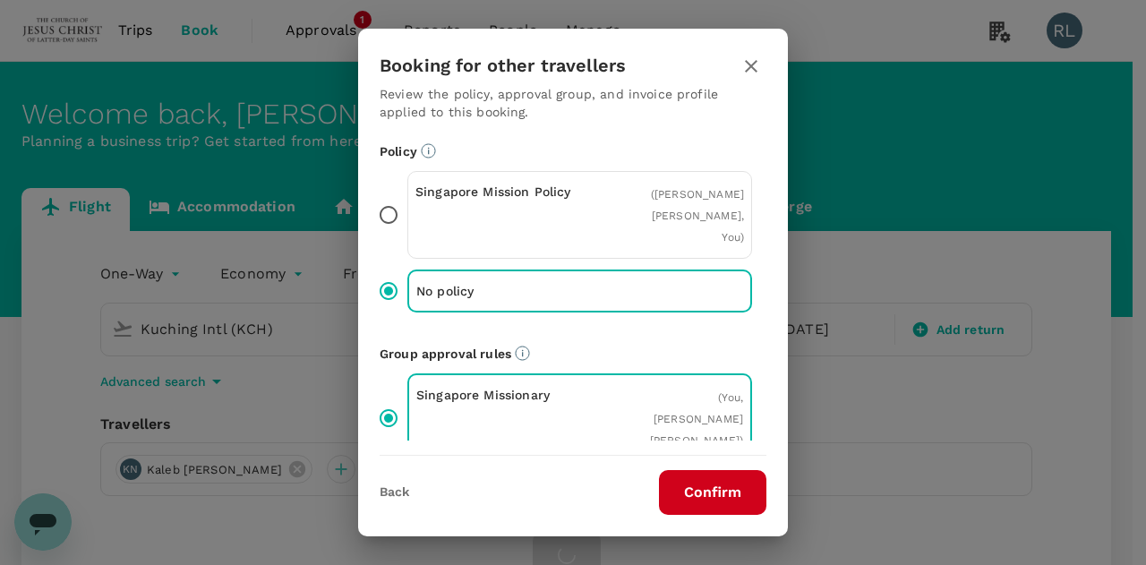
click at [696, 487] on button "Confirm" at bounding box center [712, 492] width 107 height 45
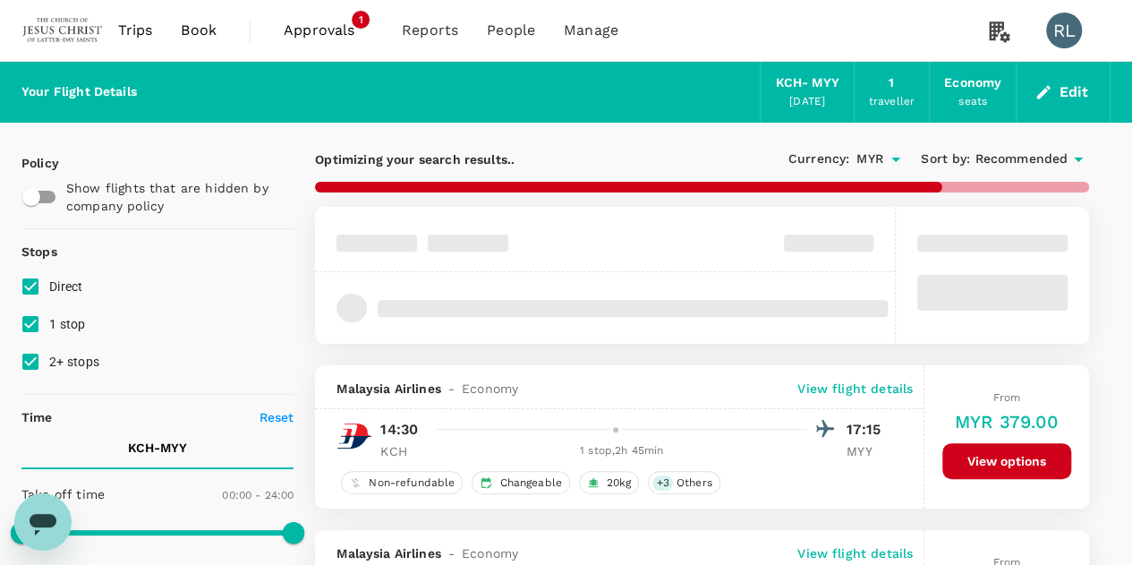
click at [1026, 157] on span "Recommended" at bounding box center [1021, 159] width 93 height 20
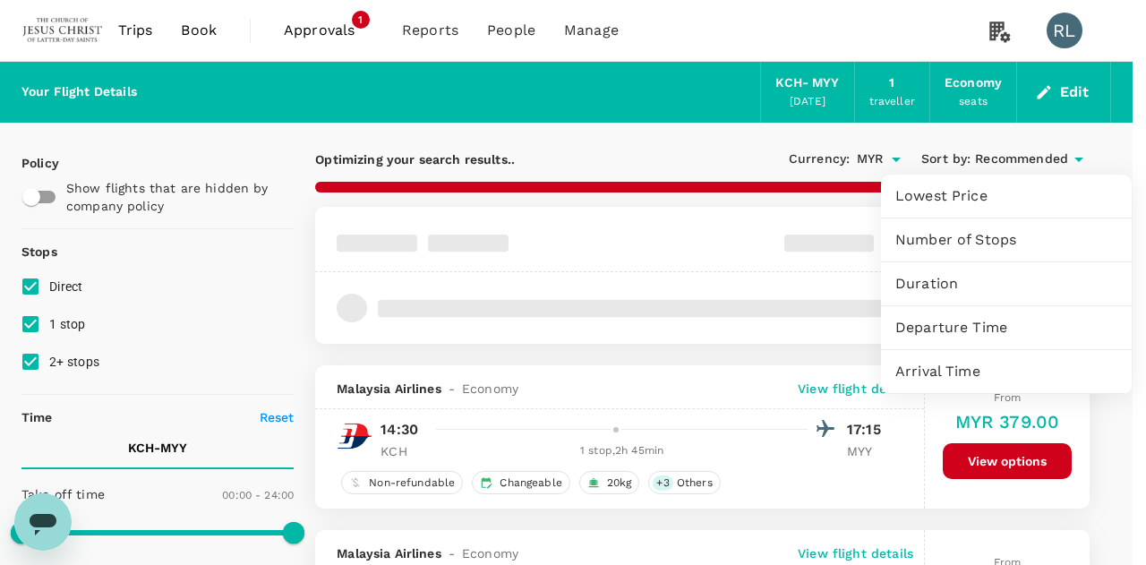
click at [963, 323] on span "Departure Time" at bounding box center [1006, 327] width 222 height 21
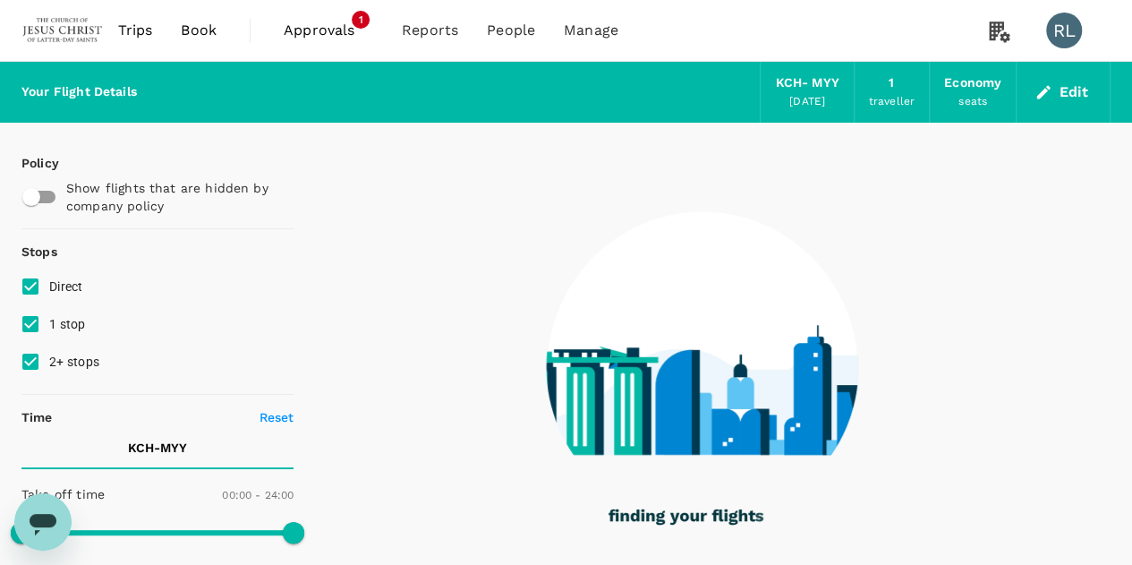
type input "2230"
checkbox input "false"
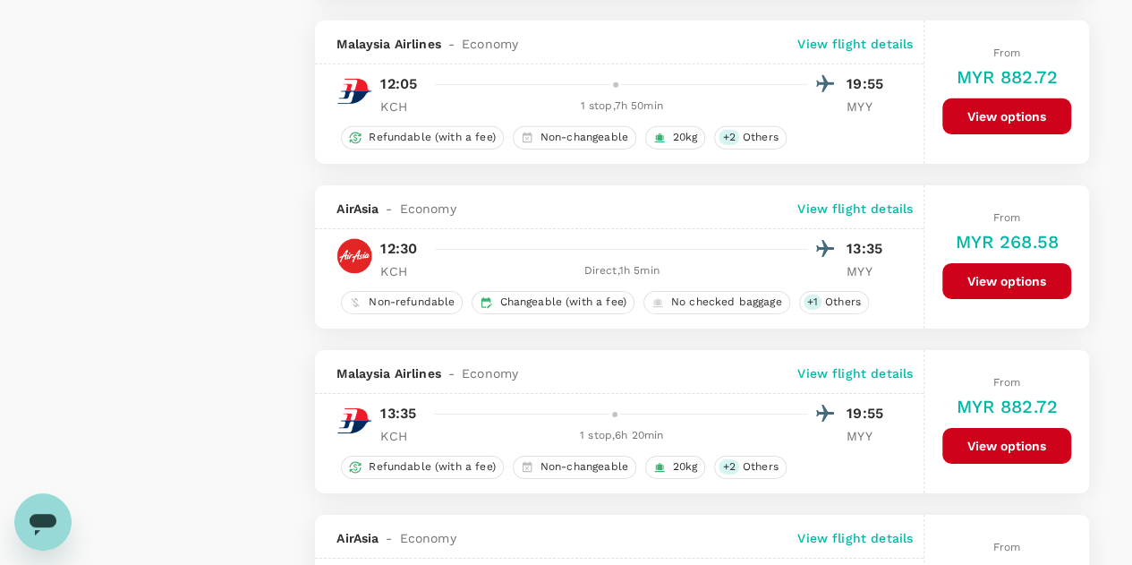
scroll to position [2864, 0]
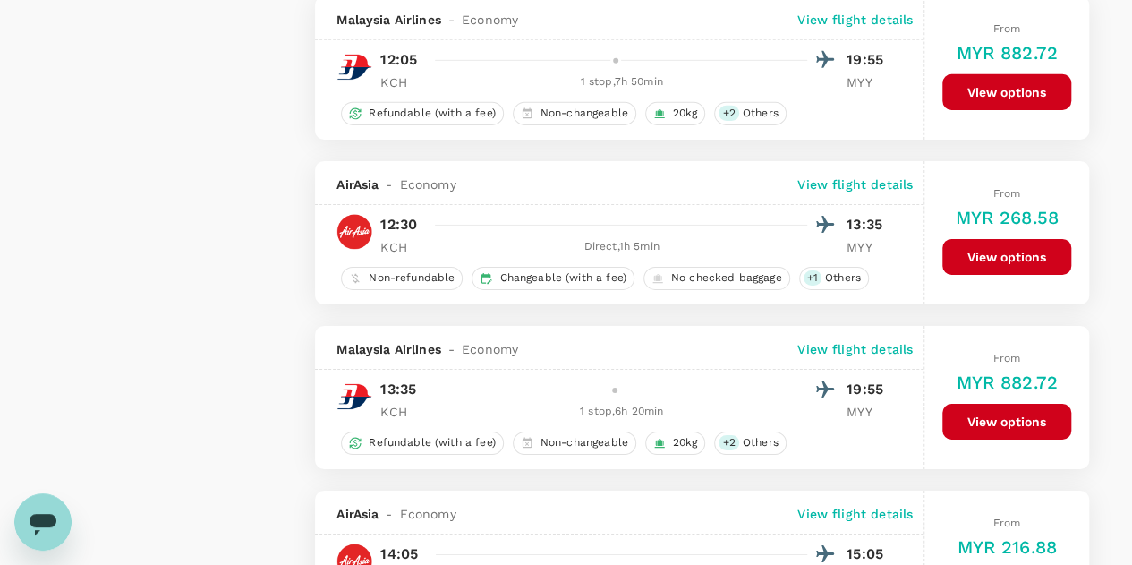
click at [995, 240] on button "View options" at bounding box center [1006, 257] width 129 height 36
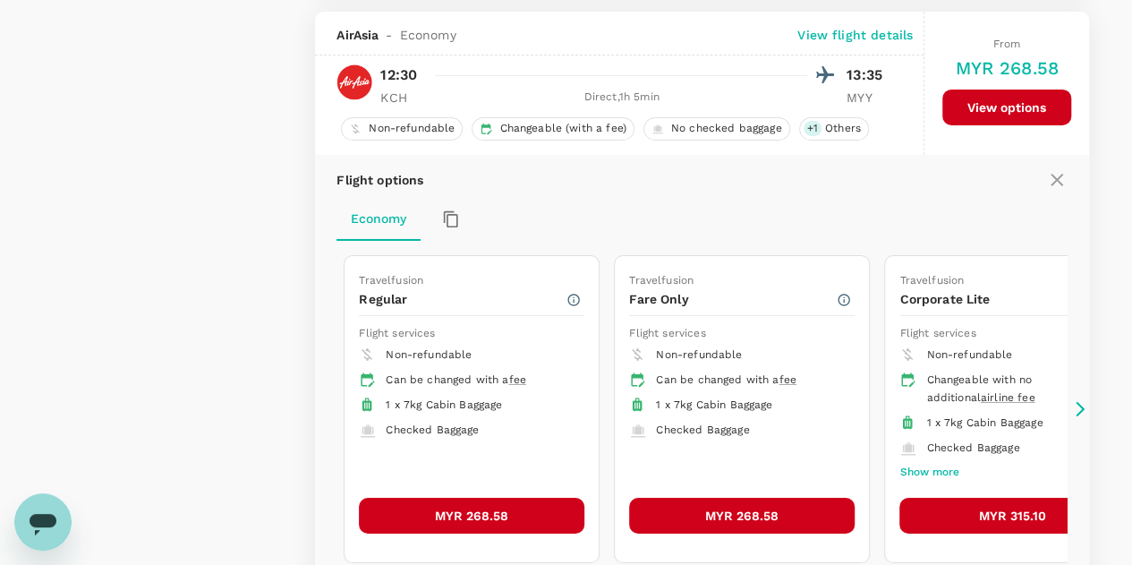
scroll to position [3014, 0]
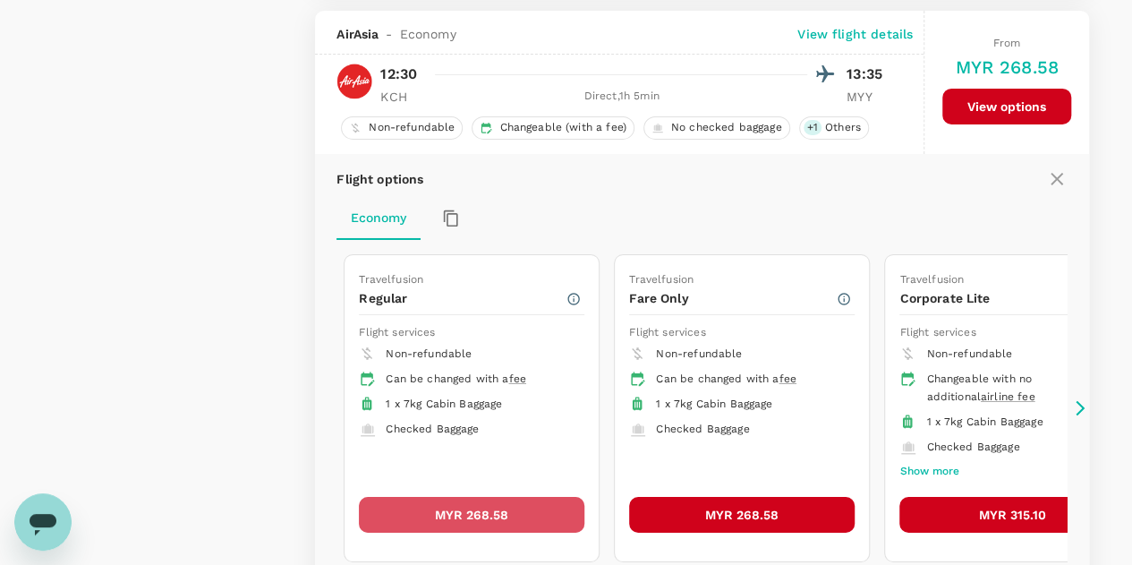
click at [469, 497] on button "MYR 268.58" at bounding box center [472, 515] width 226 height 36
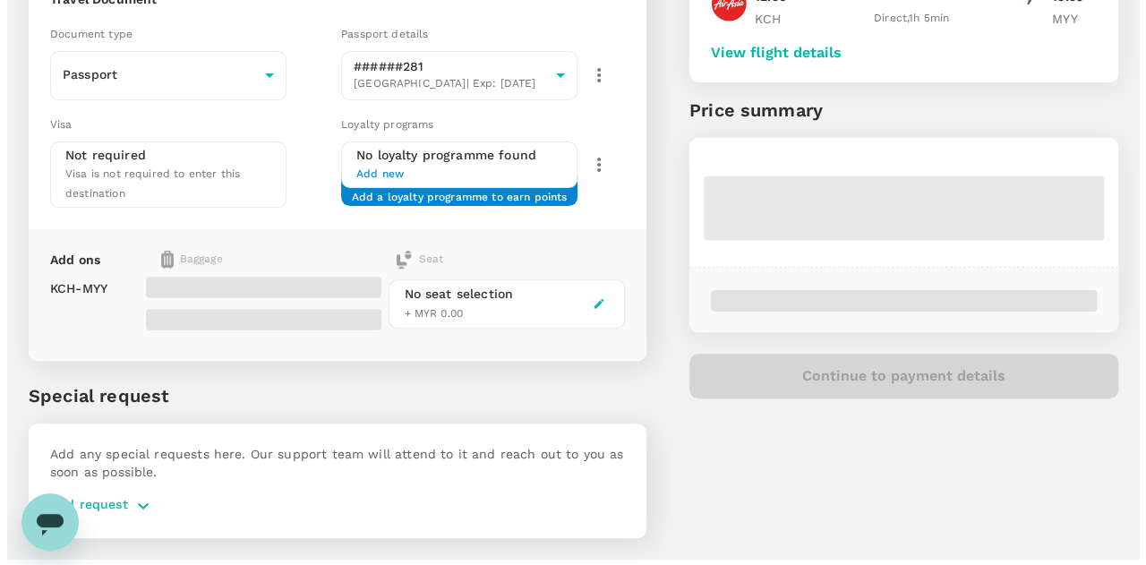
scroll to position [89, 0]
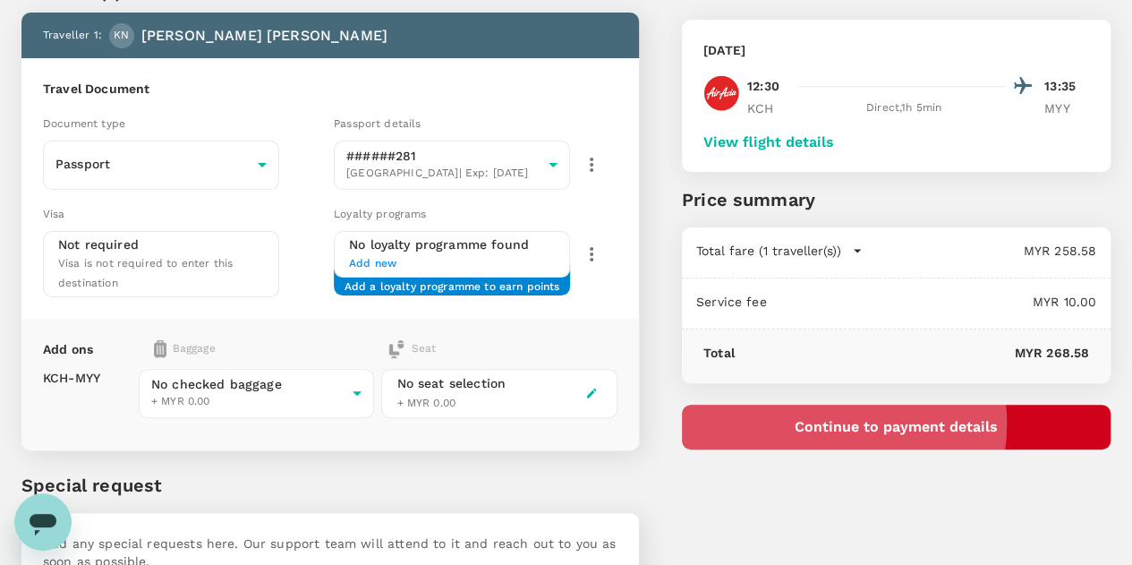
click at [915, 422] on button "Continue to payment details" at bounding box center [896, 427] width 429 height 45
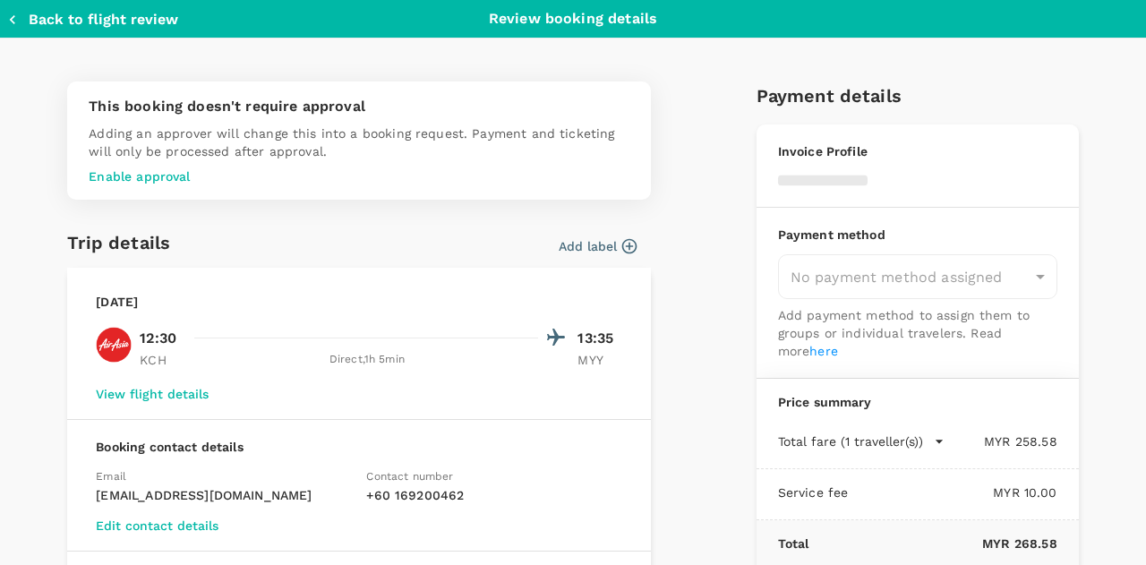
type input "99b23fb0-7a1b-47a2-be8e-fa9e56d8b3c2"
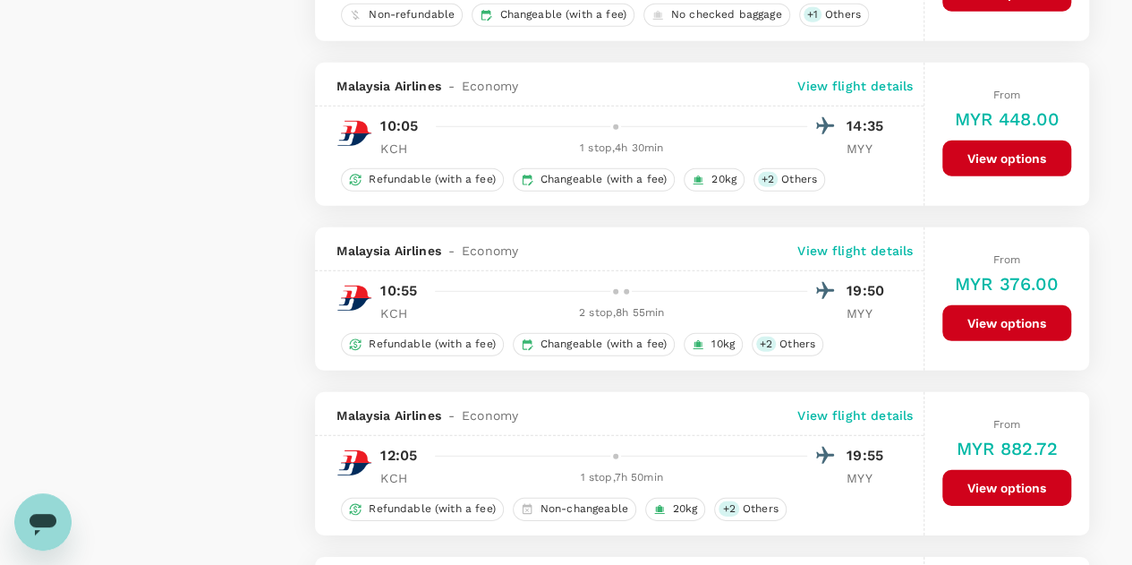
scroll to position [2696, 0]
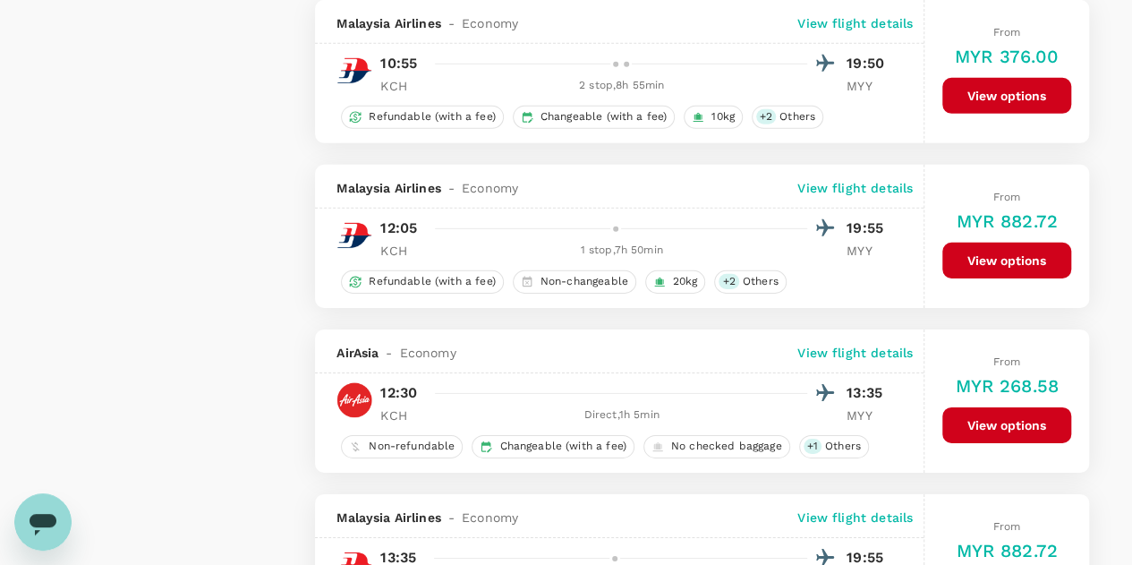
click at [838, 344] on p "View flight details" at bounding box center [854, 353] width 115 height 18
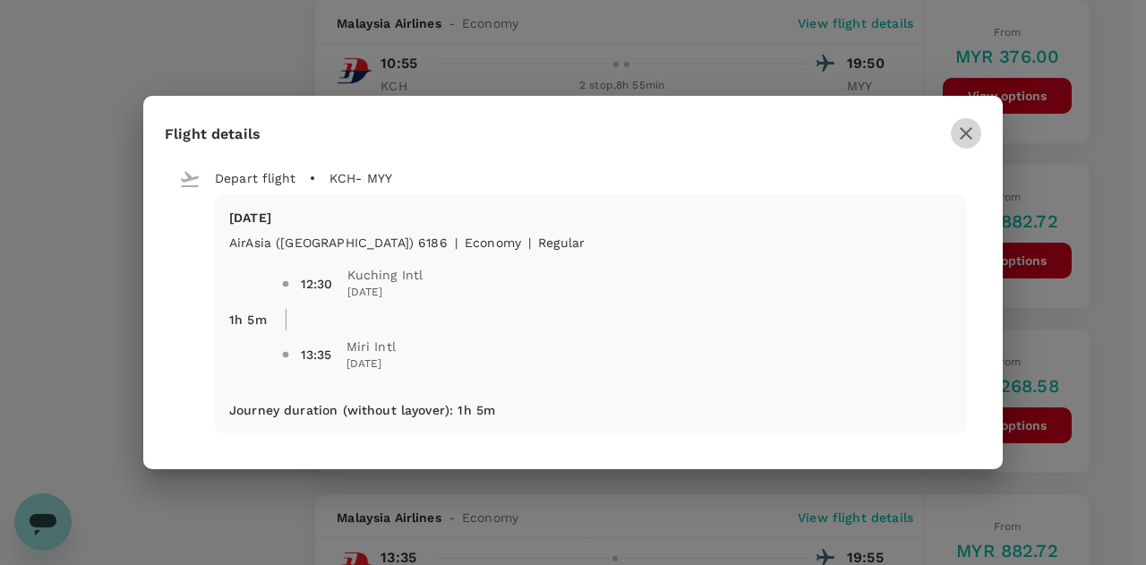
click at [964, 125] on icon "button" at bounding box center [965, 133] width 21 height 21
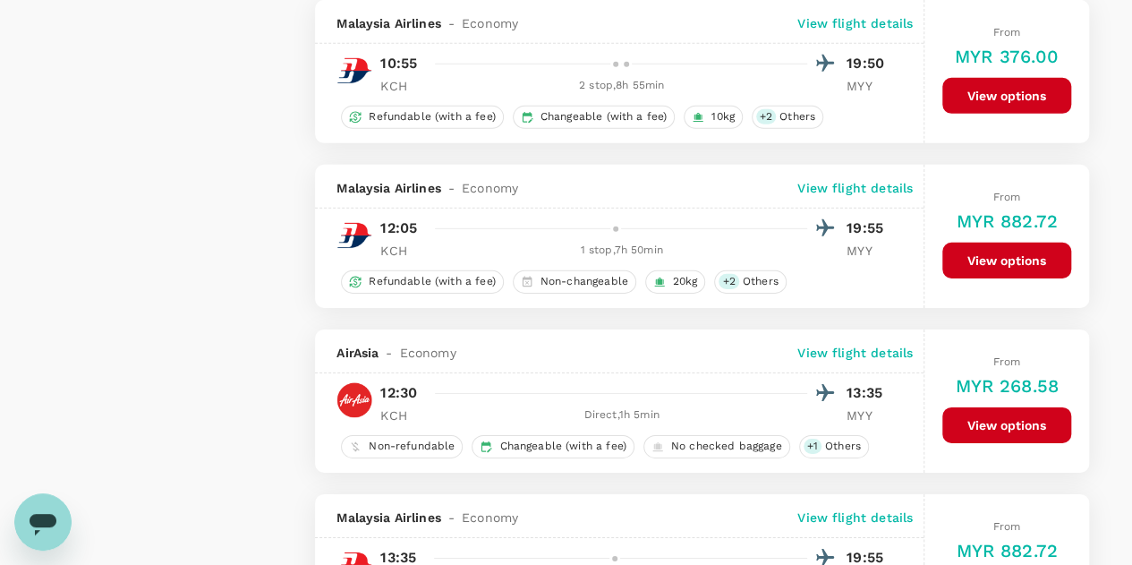
click at [975, 408] on button "View options" at bounding box center [1006, 425] width 129 height 36
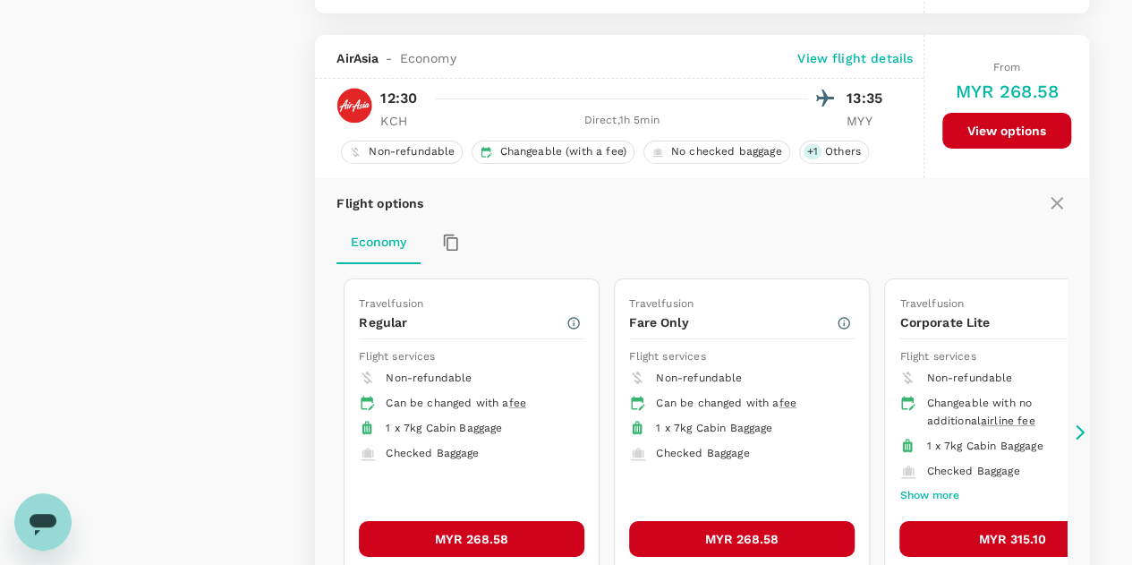
scroll to position [3014, 0]
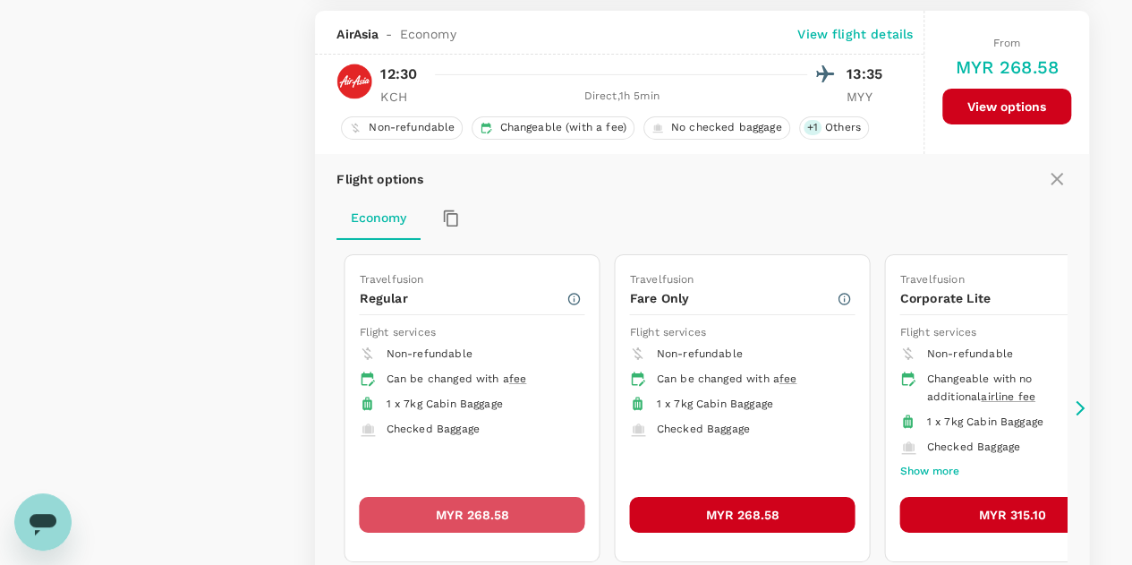
click at [467, 497] on button "MYR 268.58" at bounding box center [473, 515] width 226 height 36
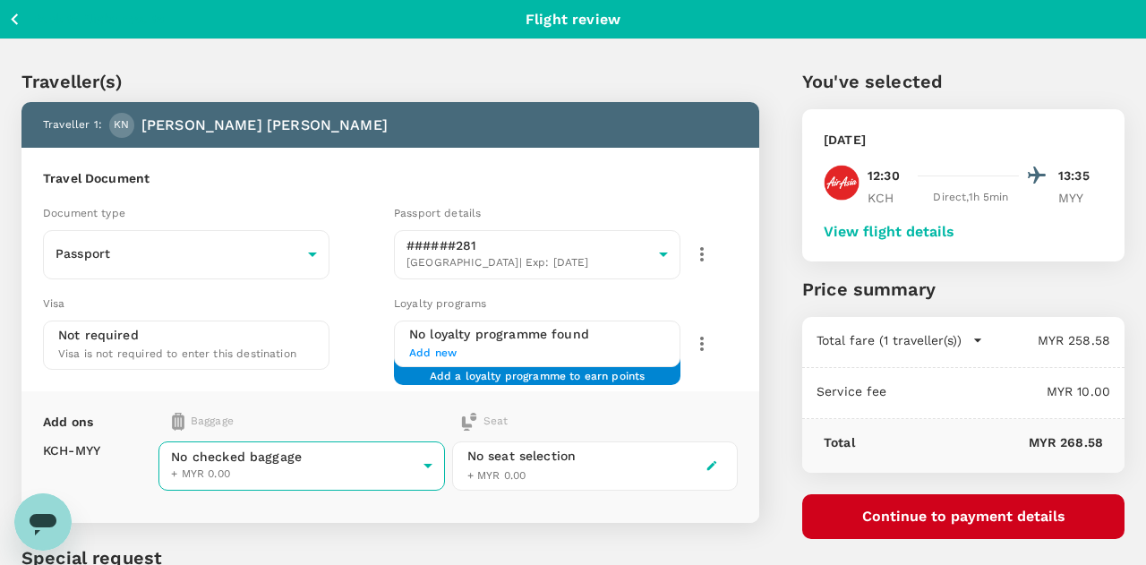
click at [405, 466] on body "Back to flight results Flight review Traveller(s) Traveller 1 : KN Kaleb Andrew…" at bounding box center [573, 376] width 1146 height 752
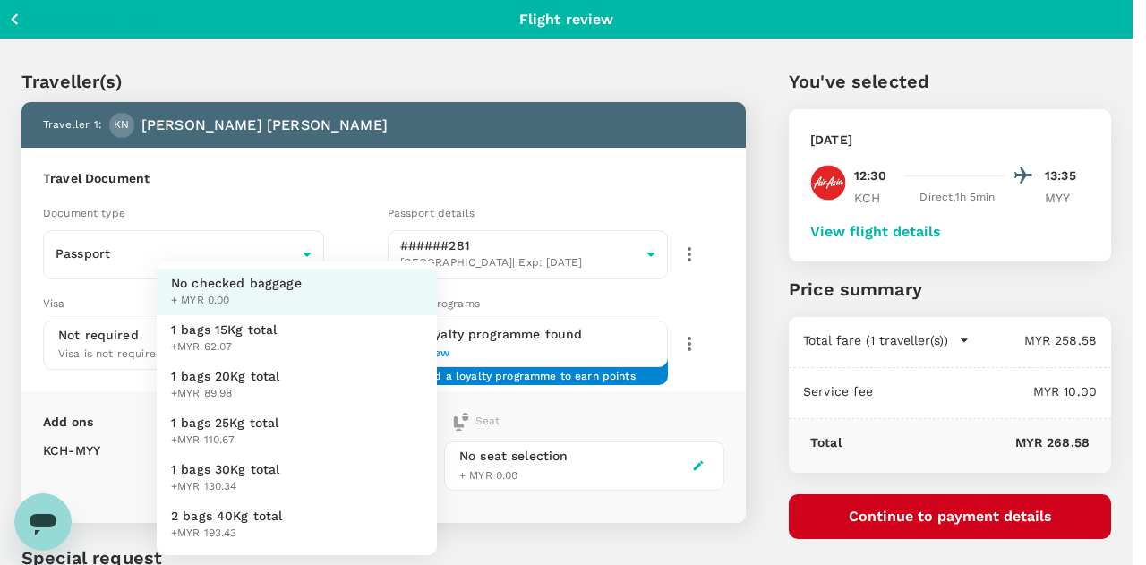
click at [246, 422] on span "1 bags 25Kg total" at bounding box center [225, 422] width 108 height 18
type input "3 - 110.67"
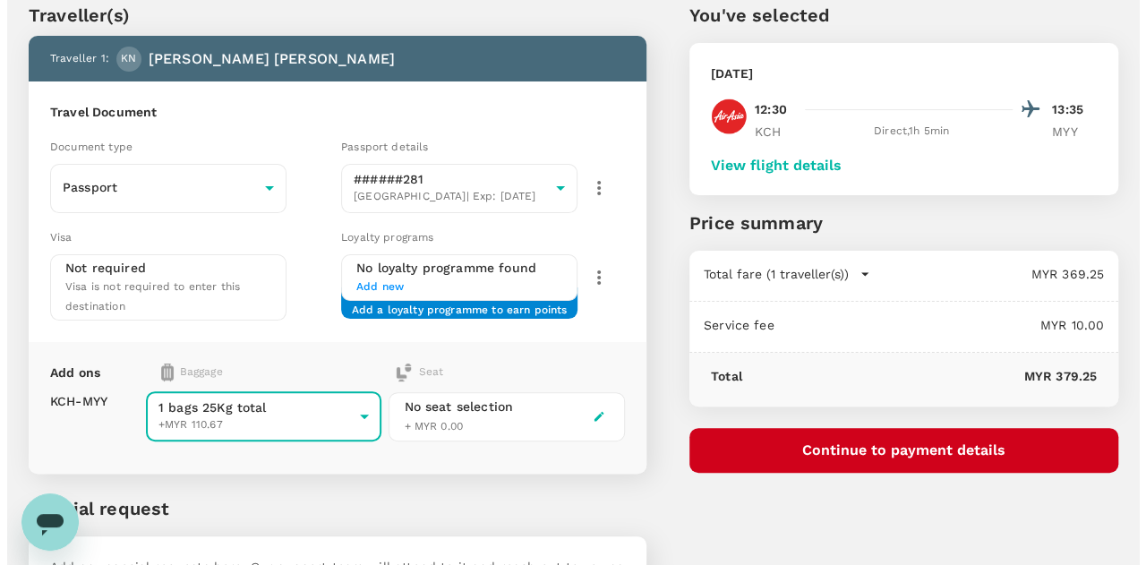
scroll to position [89, 0]
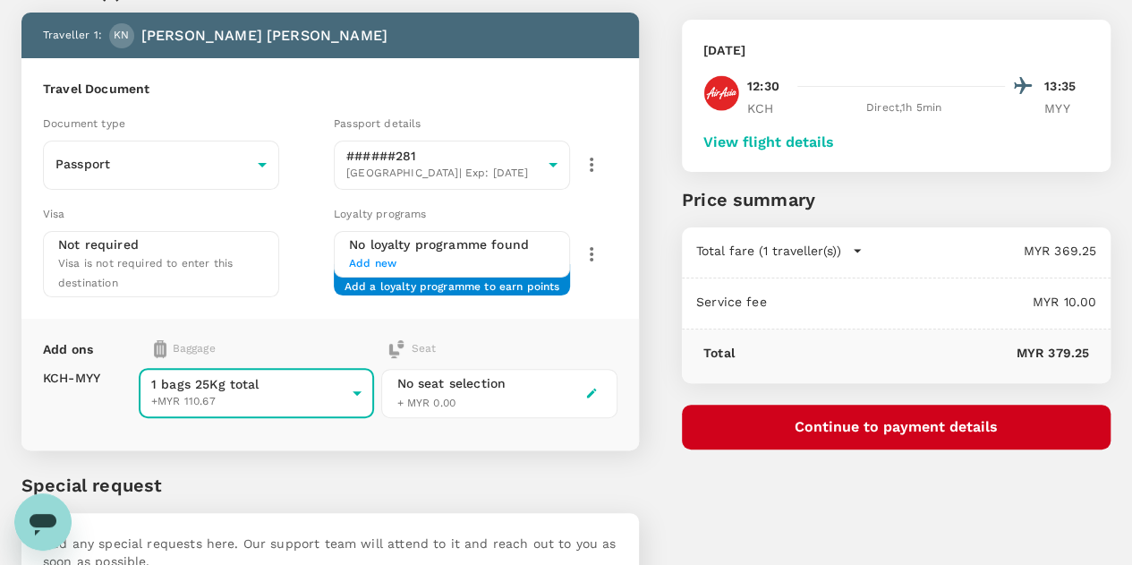
click at [887, 422] on button "Continue to payment details" at bounding box center [896, 427] width 429 height 45
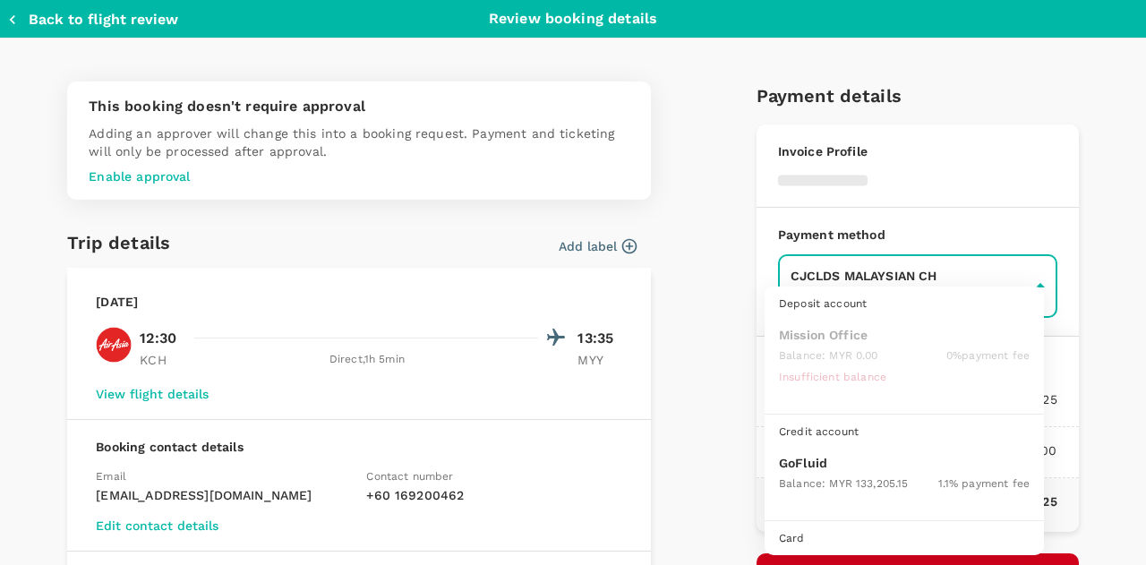
click at [840, 285] on body "Back to flight results Flight review Traveller(s) Traveller 1 : KN Kaleb Andrew…" at bounding box center [573, 296] width 1146 height 770
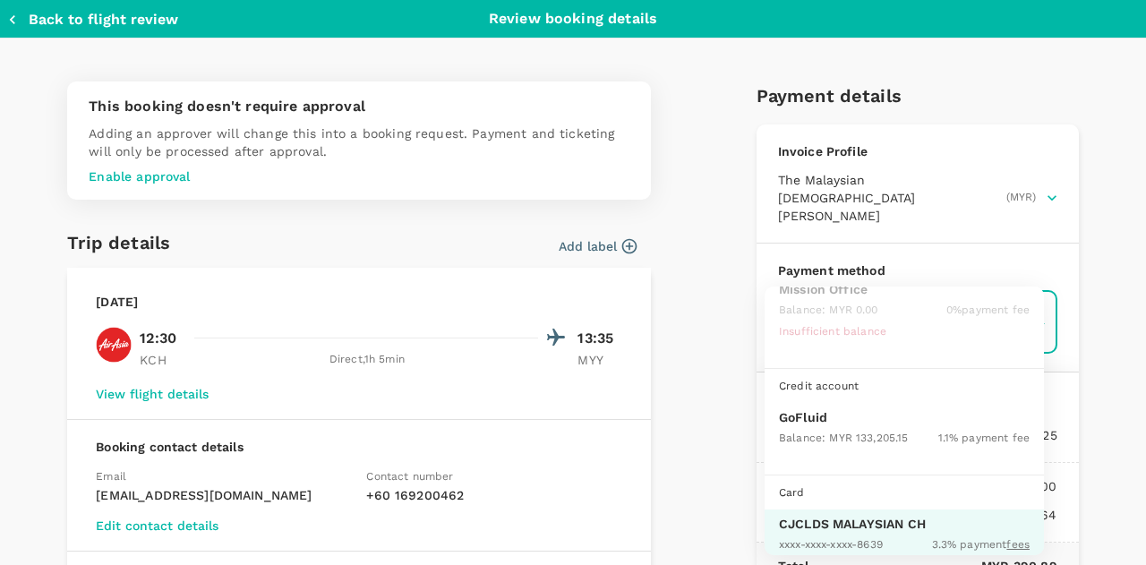
click at [840, 418] on p "GoFluid" at bounding box center [904, 417] width 251 height 18
type input "9b357727-6904-47bd-a44e-9a56bf7dfc7a"
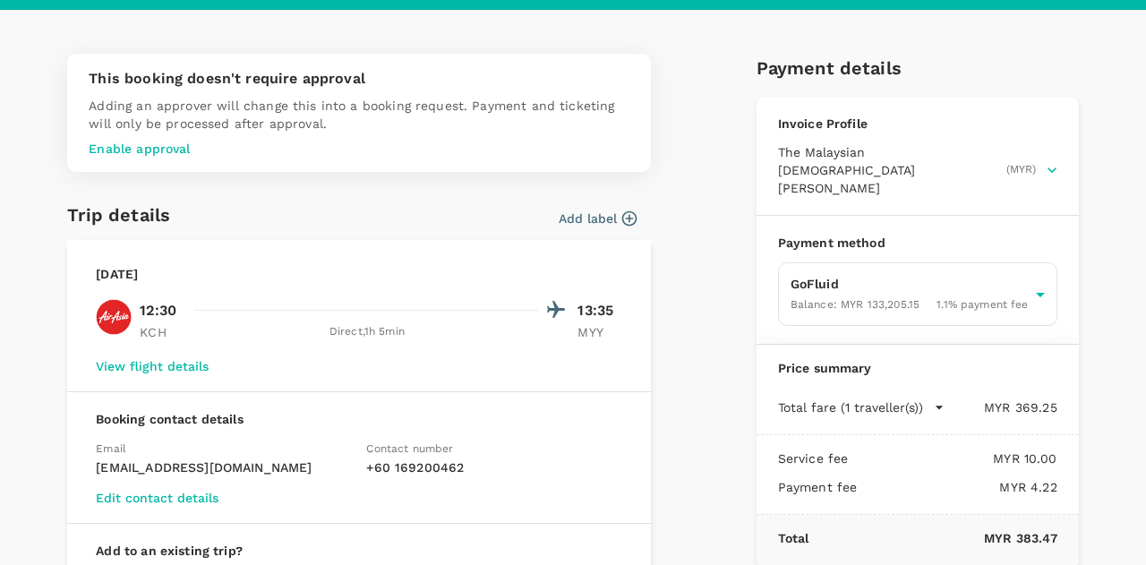
scroll to position [117, 0]
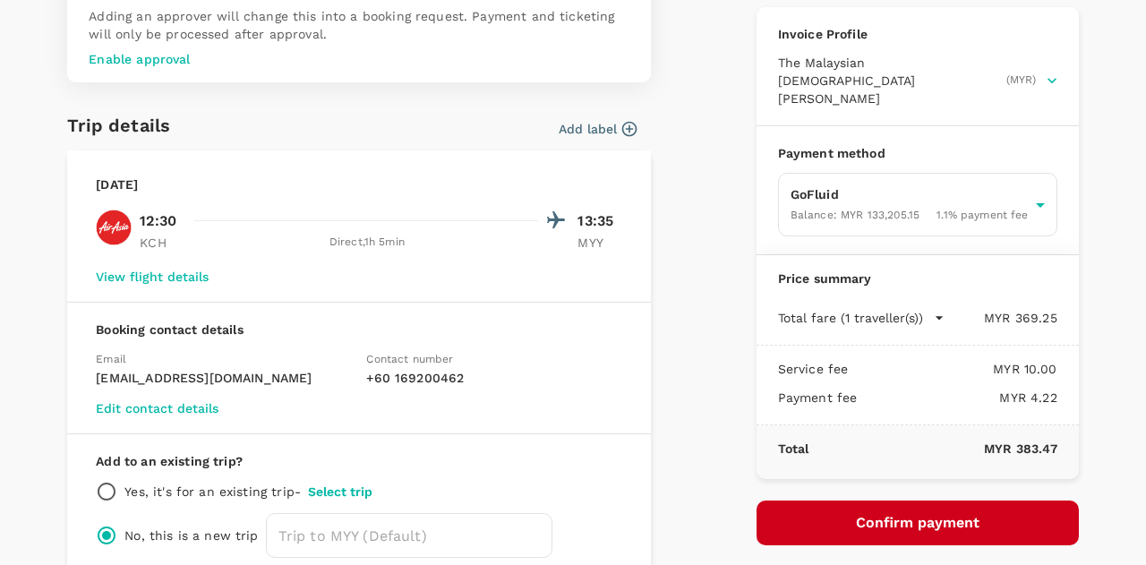
click at [872, 500] on button "Confirm payment" at bounding box center [917, 522] width 322 height 45
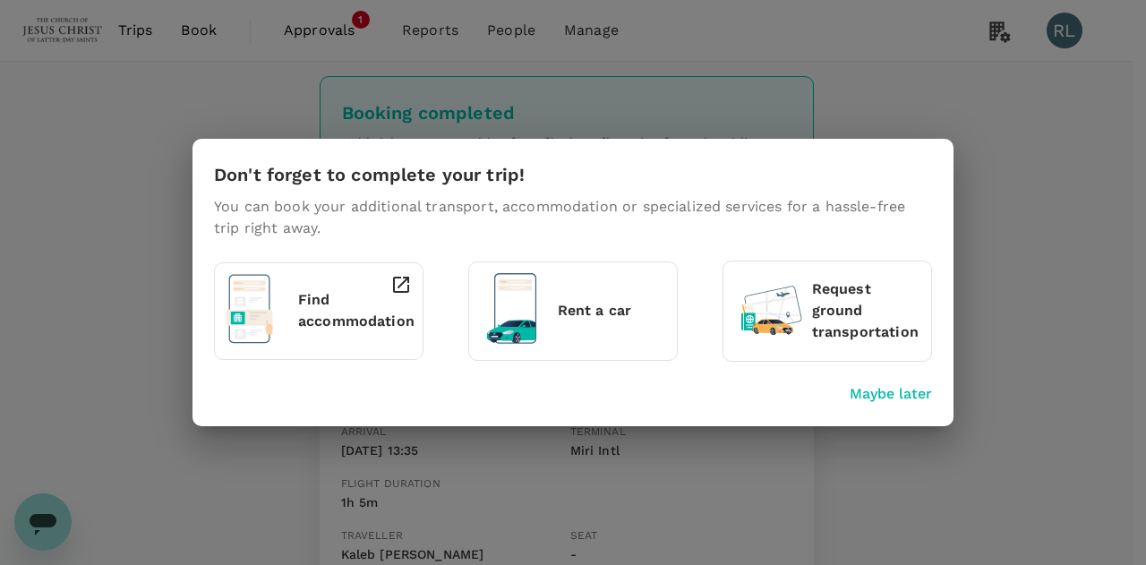
click at [892, 391] on p "Maybe later" at bounding box center [890, 393] width 82 height 21
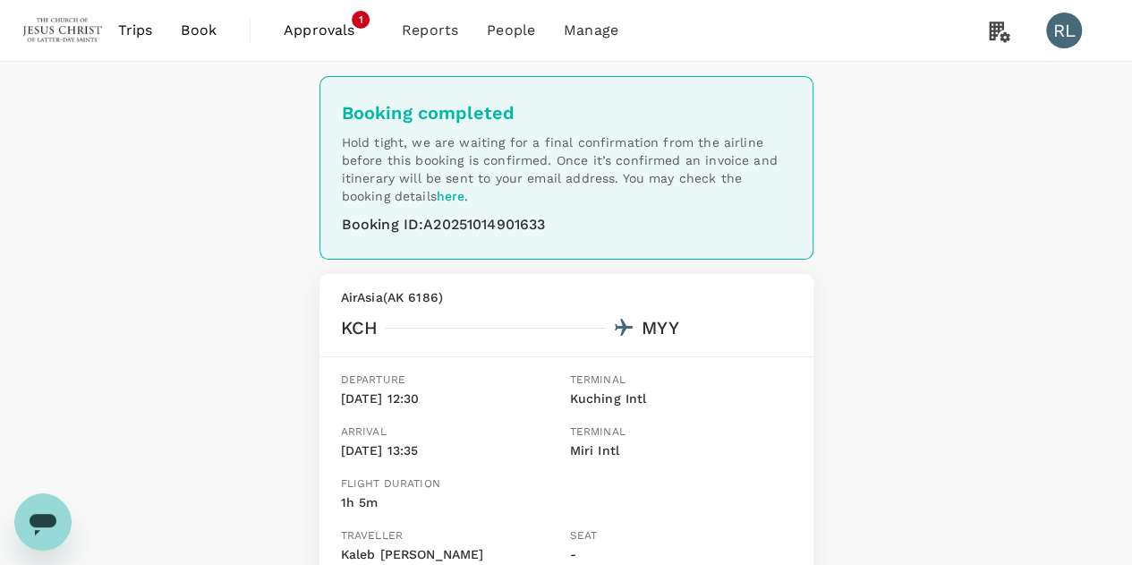
click at [200, 29] on span "Book" at bounding box center [199, 30] width 36 height 21
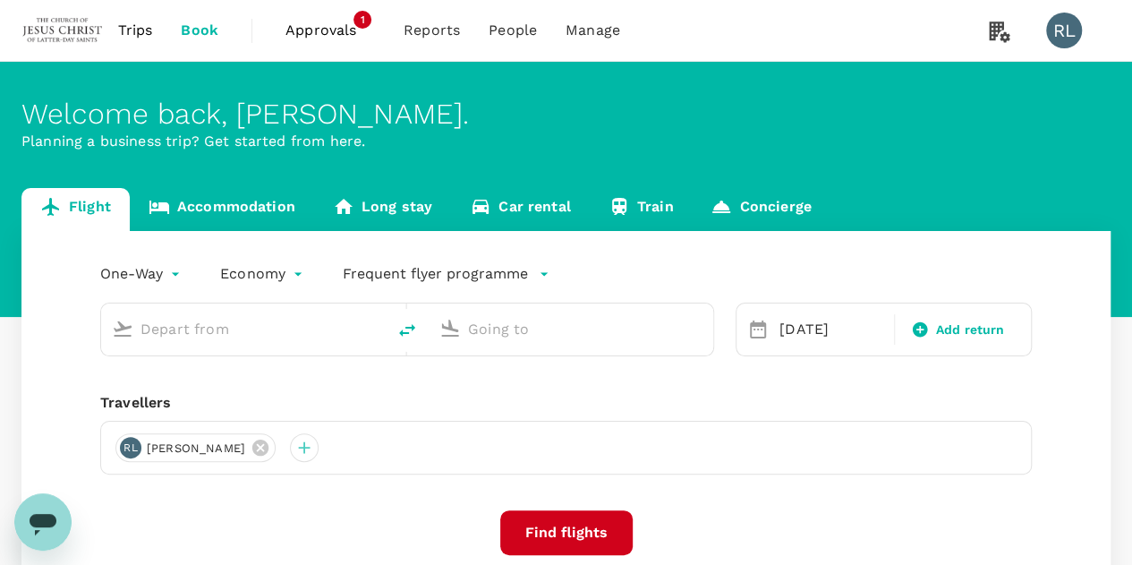
type input "Kuching Intl (KCH)"
type input "Miri Intl (MYY)"
type input "Kuching Intl (KCH)"
type input "Miri Intl (MYY)"
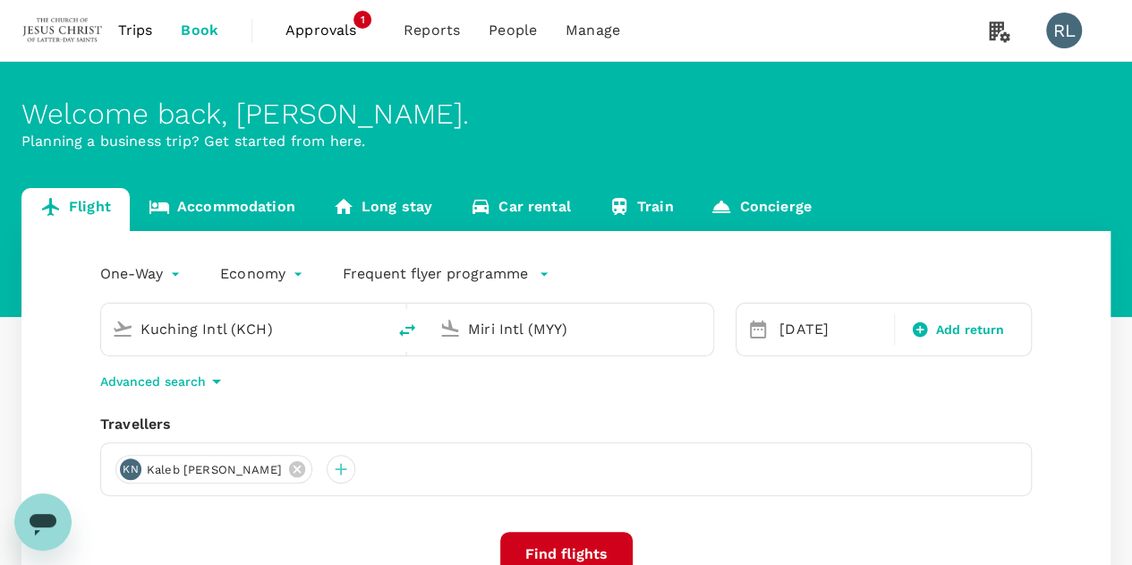
click at [412, 329] on icon "delete" at bounding box center [407, 330] width 16 height 13
type input "Miri Intl (MYY)"
type input "Kuching Intl (KCH)"
click at [289, 472] on icon at bounding box center [297, 469] width 16 height 16
click at [125, 470] on div at bounding box center [129, 469] width 29 height 29
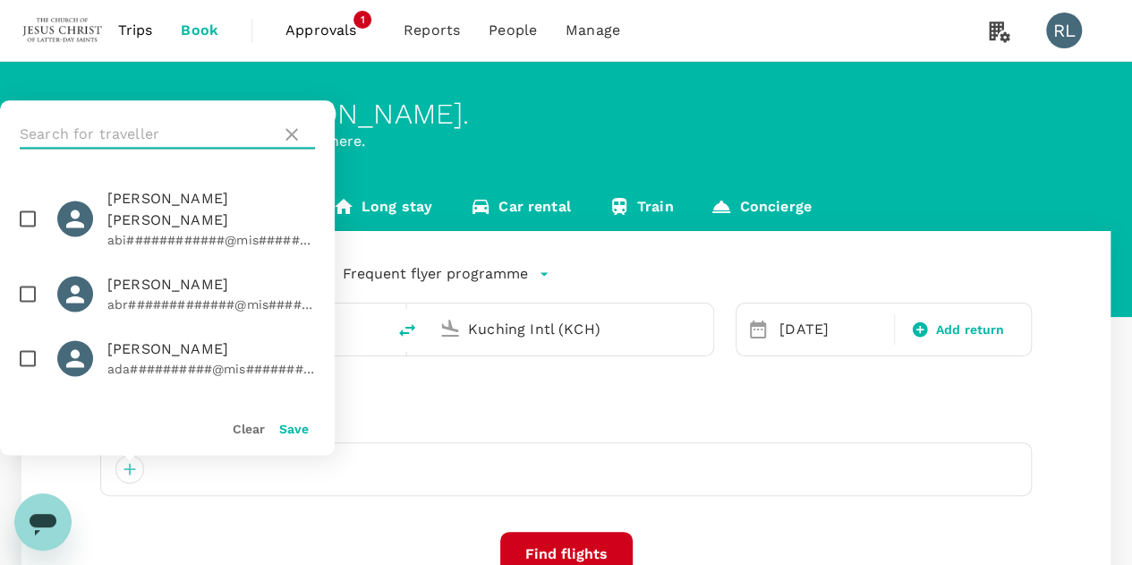
click at [147, 135] on input "text" at bounding box center [147, 134] width 254 height 29
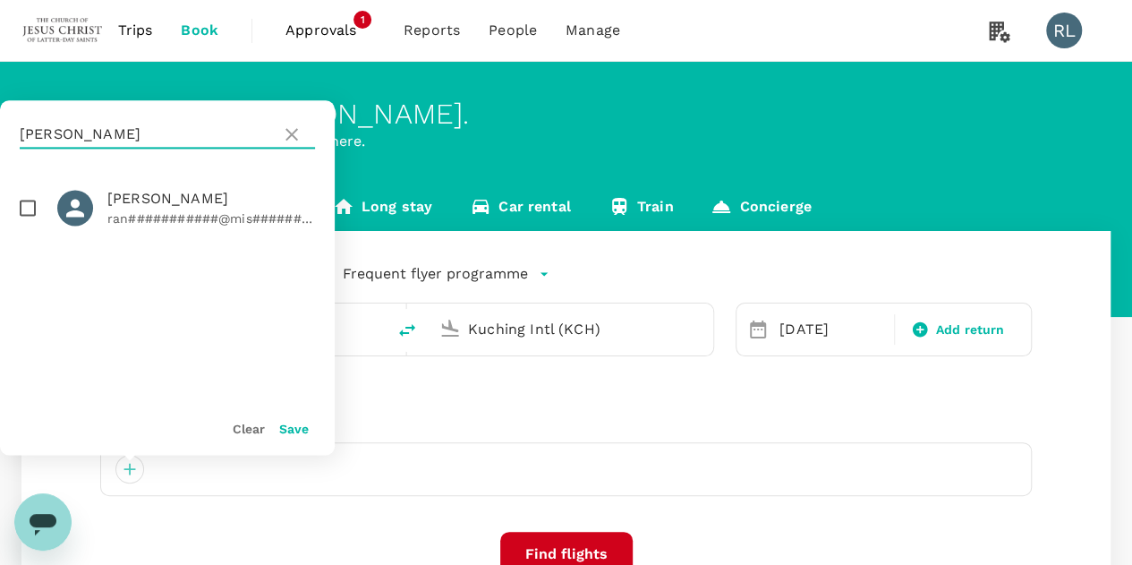
type input "RANDALL"
click at [25, 206] on input "checkbox" at bounding box center [28, 208] width 38 height 38
checkbox input "true"
click at [288, 430] on button "Save" at bounding box center [294, 429] width 30 height 14
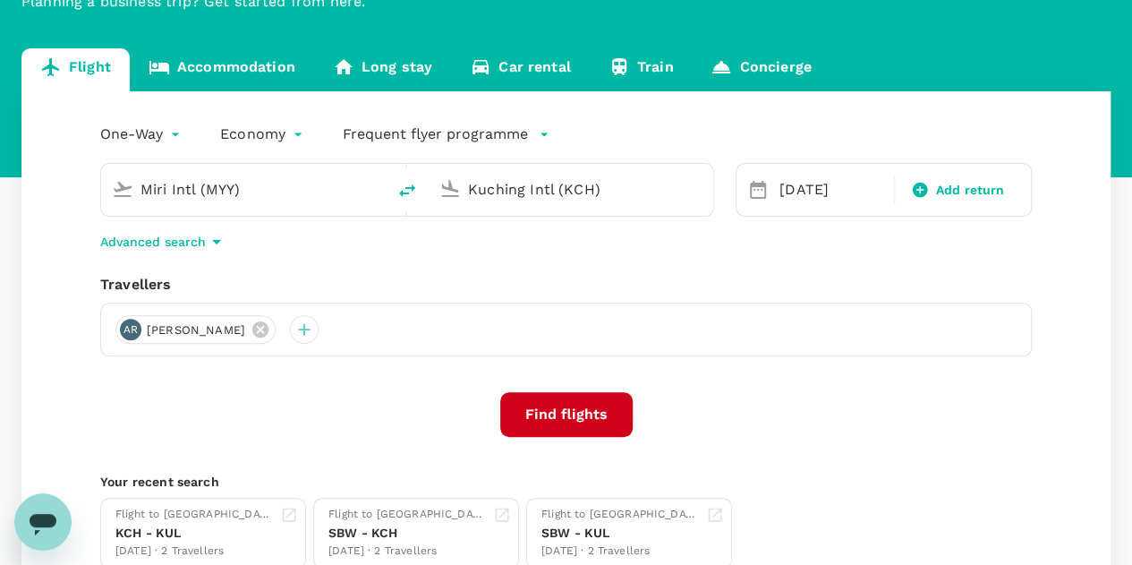
scroll to position [179, 0]
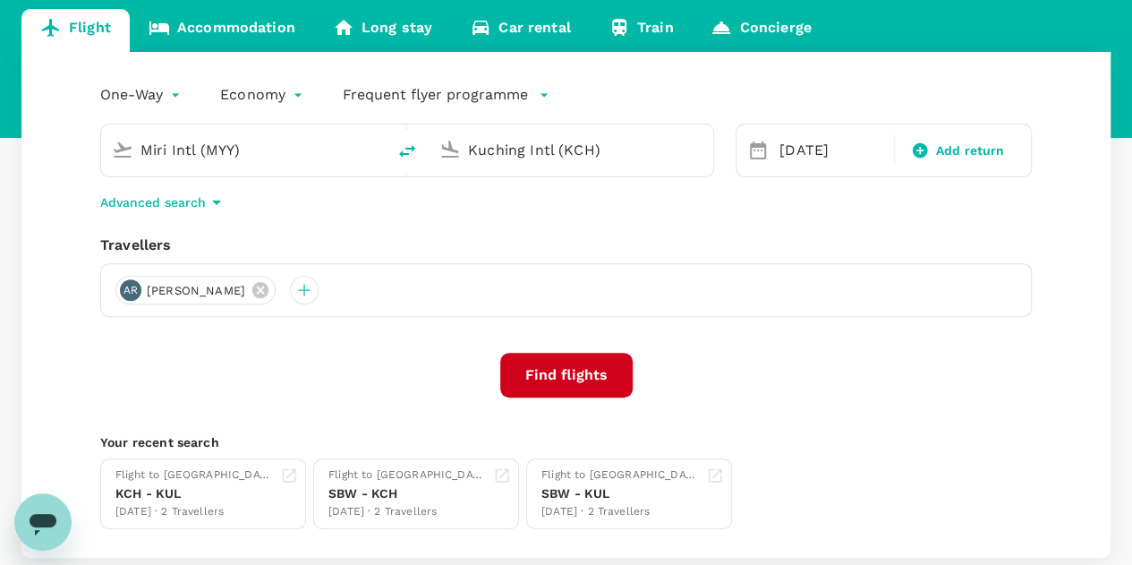
click at [559, 374] on button "Find flights" at bounding box center [566, 375] width 132 height 45
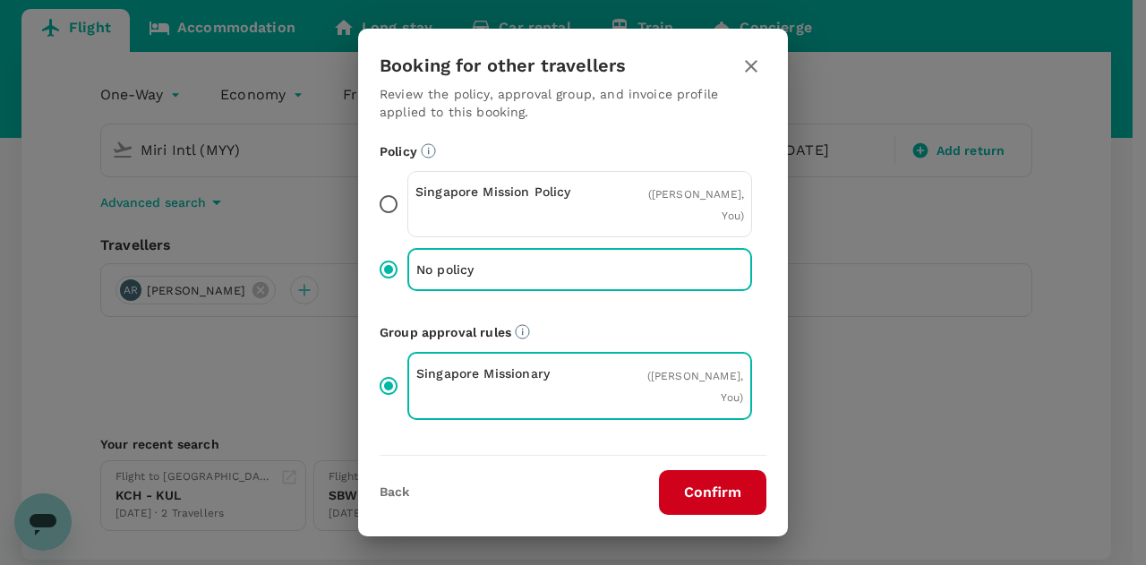
click at [703, 486] on button "Confirm" at bounding box center [712, 492] width 107 height 45
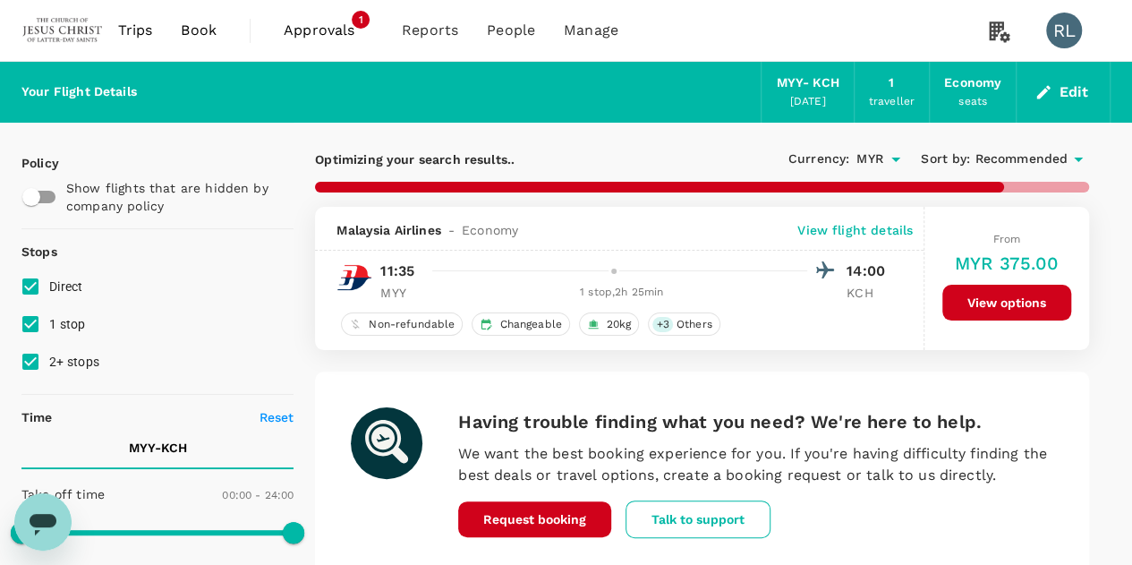
type input "2925"
checkbox input "false"
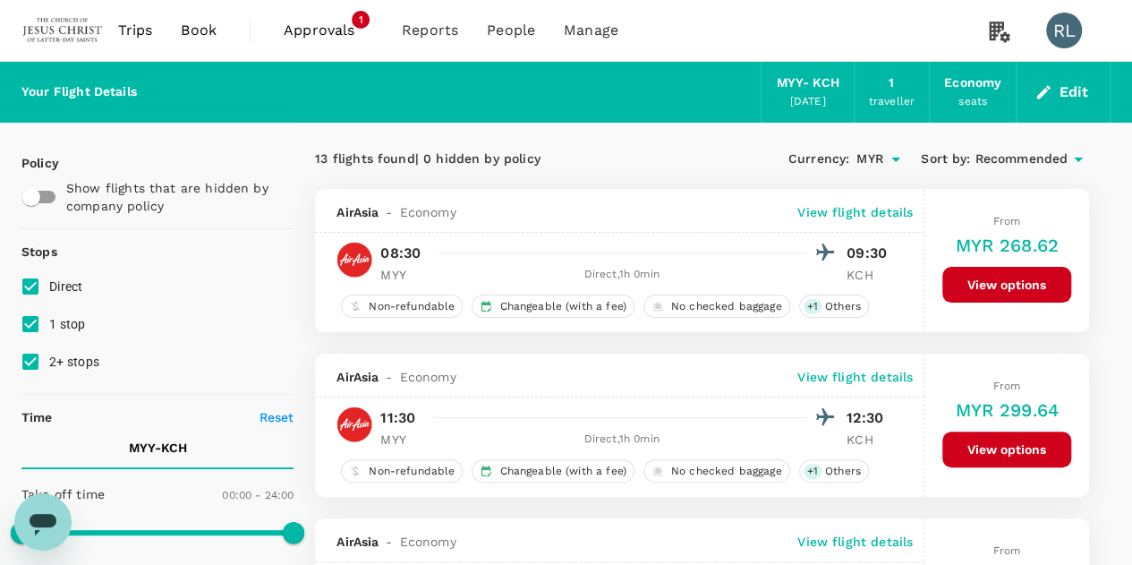
click at [1026, 153] on span "Recommended" at bounding box center [1021, 159] width 93 height 20
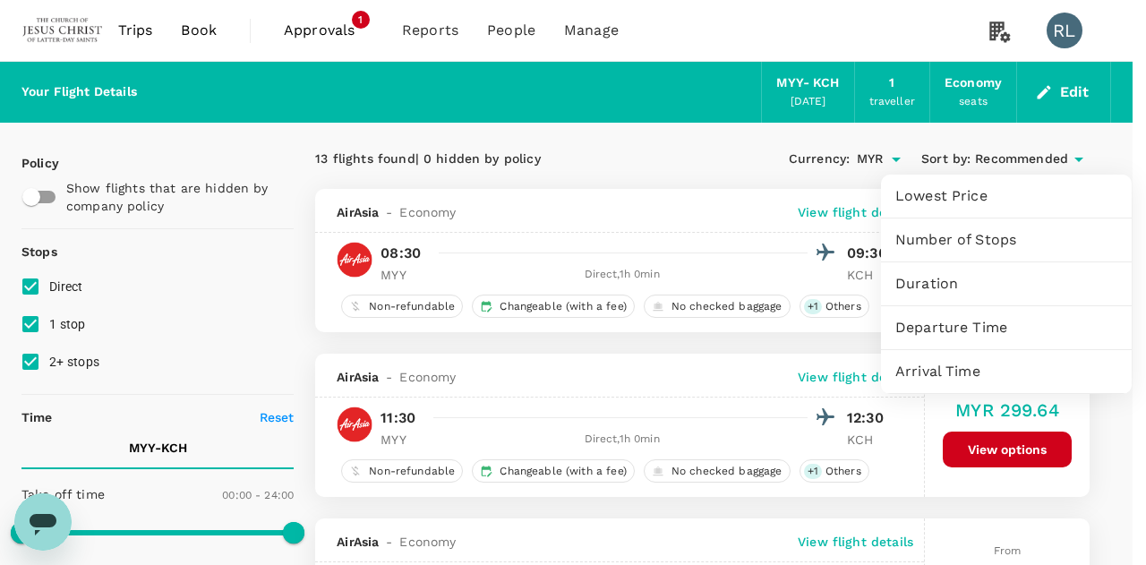
click at [949, 332] on span "Departure Time" at bounding box center [1006, 327] width 222 height 21
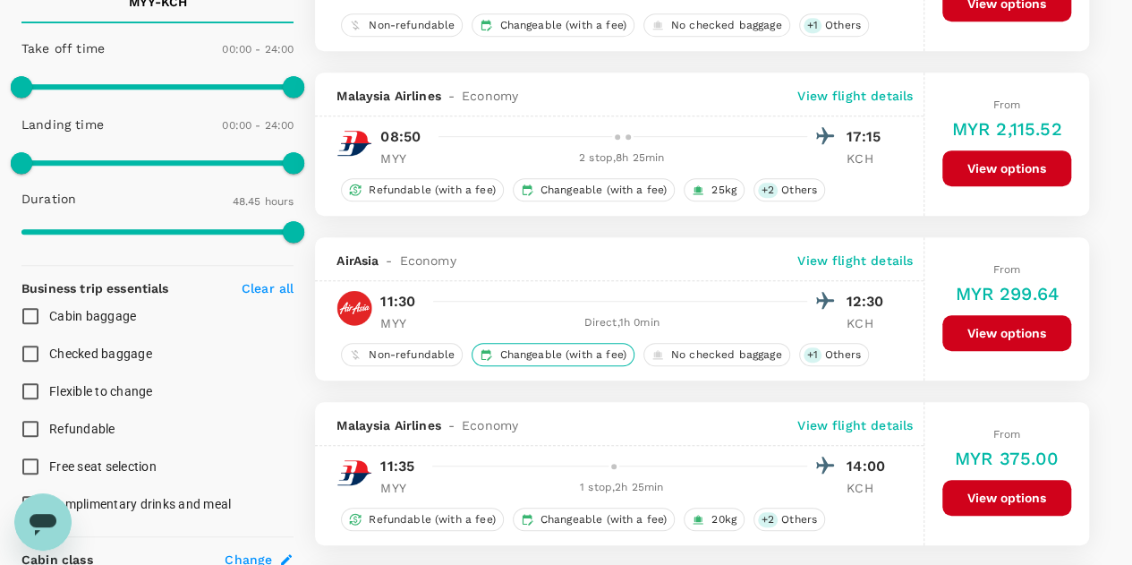
scroll to position [447, 0]
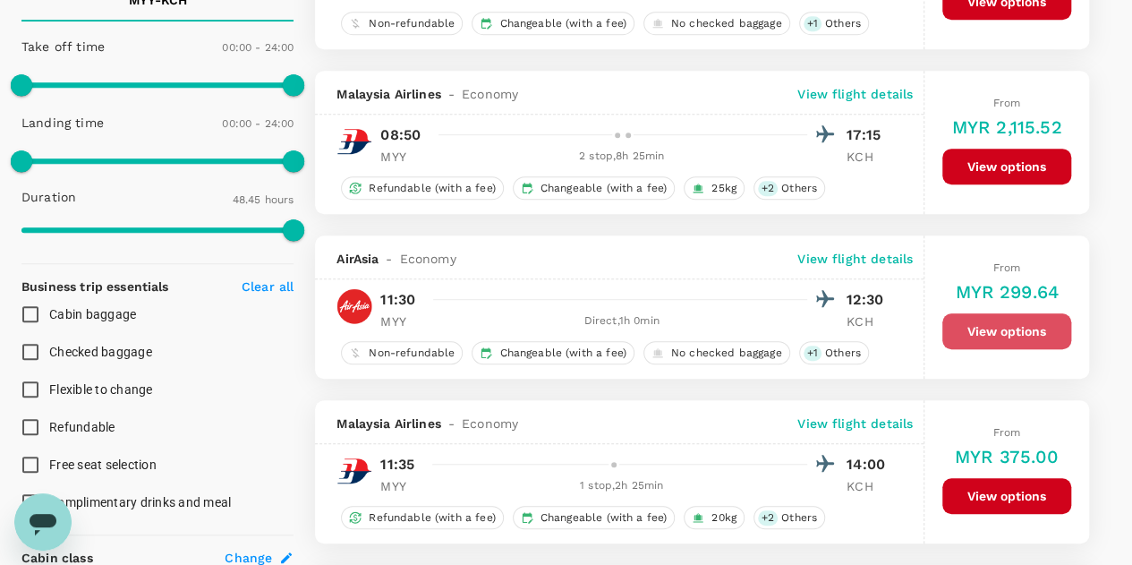
click at [1001, 325] on button "View options" at bounding box center [1006, 331] width 129 height 36
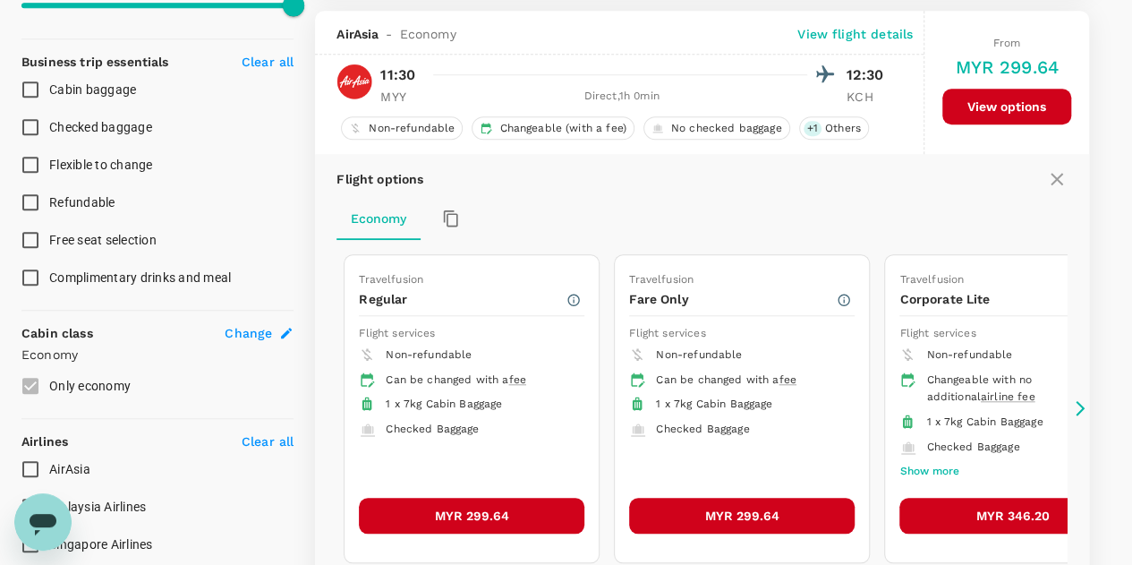
scroll to position [680, 0]
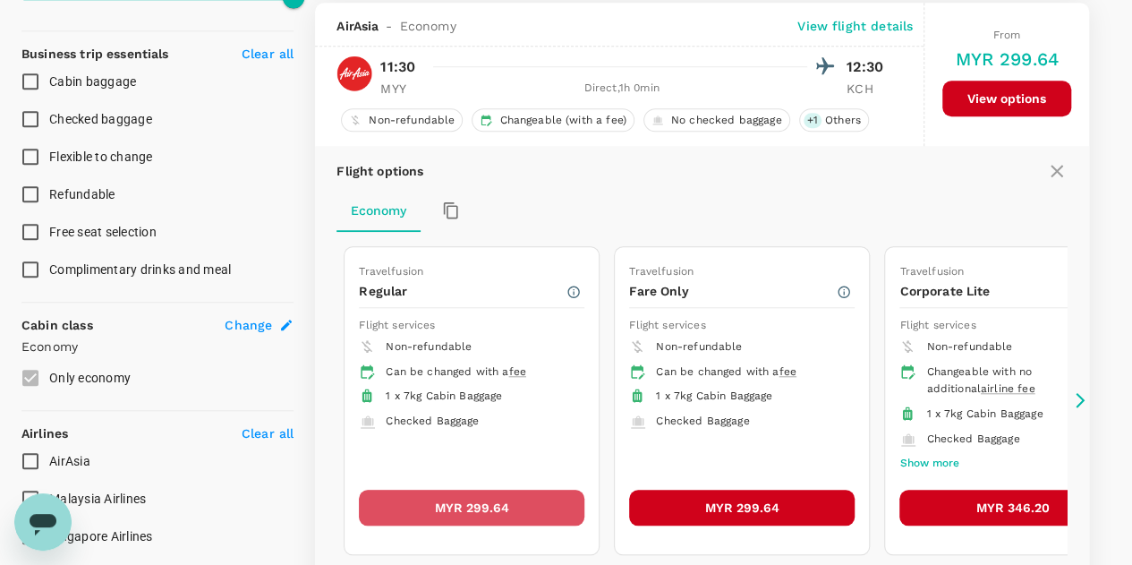
click at [463, 503] on button "MYR 299.64" at bounding box center [472, 508] width 226 height 36
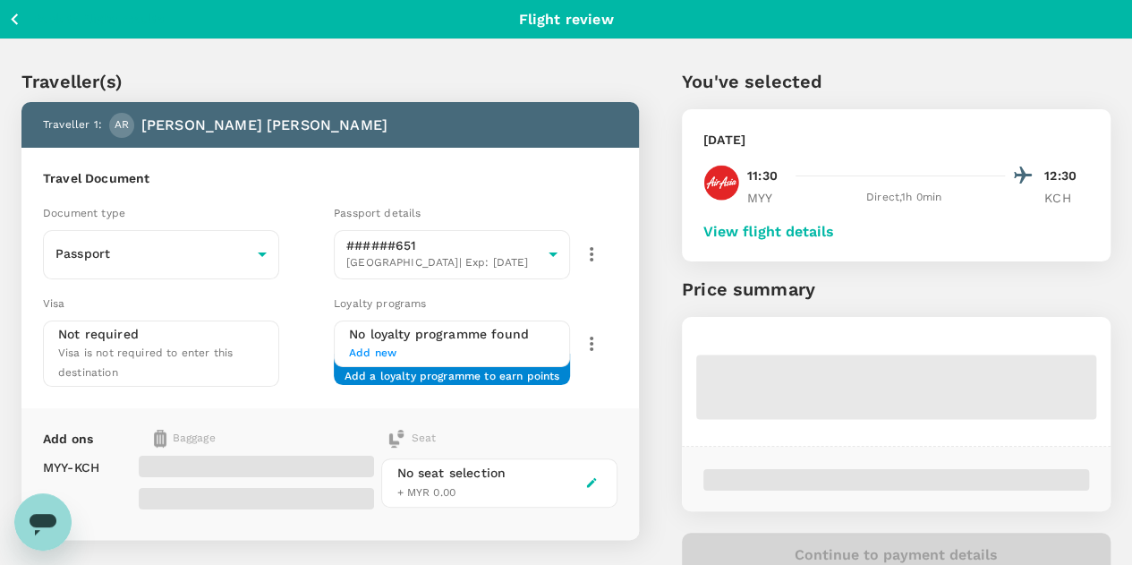
click at [834, 233] on button "View flight details" at bounding box center [768, 232] width 131 height 16
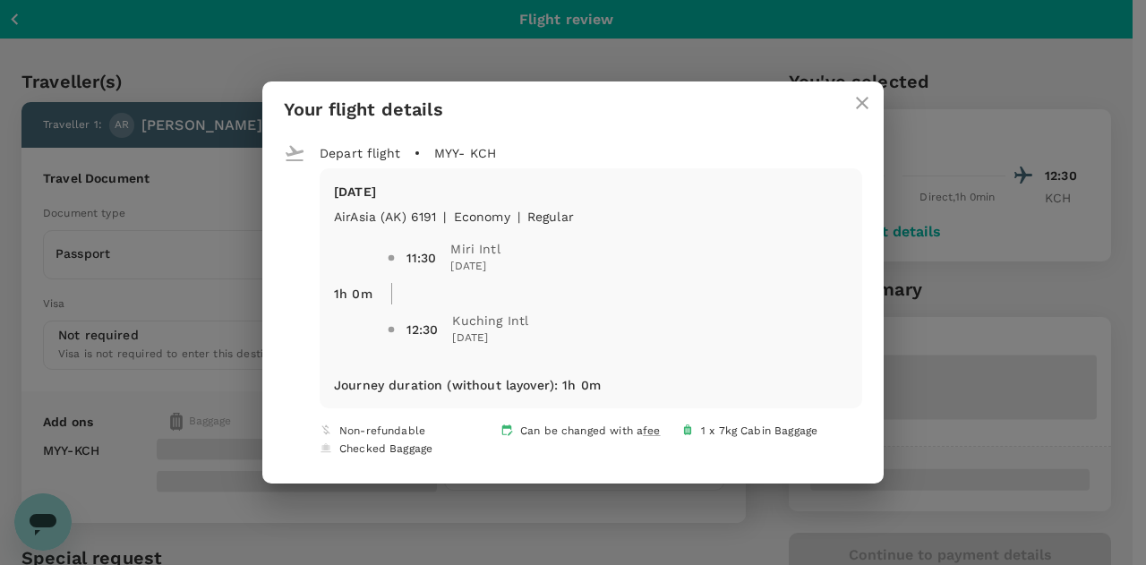
click at [856, 99] on icon "close" at bounding box center [862, 103] width 13 height 13
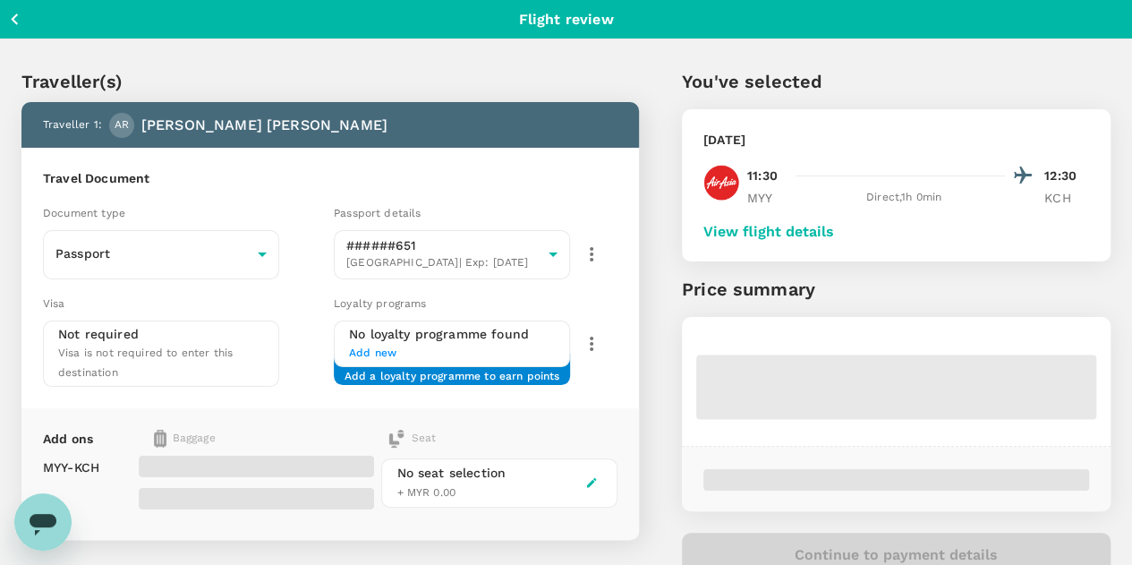
scroll to position [89, 0]
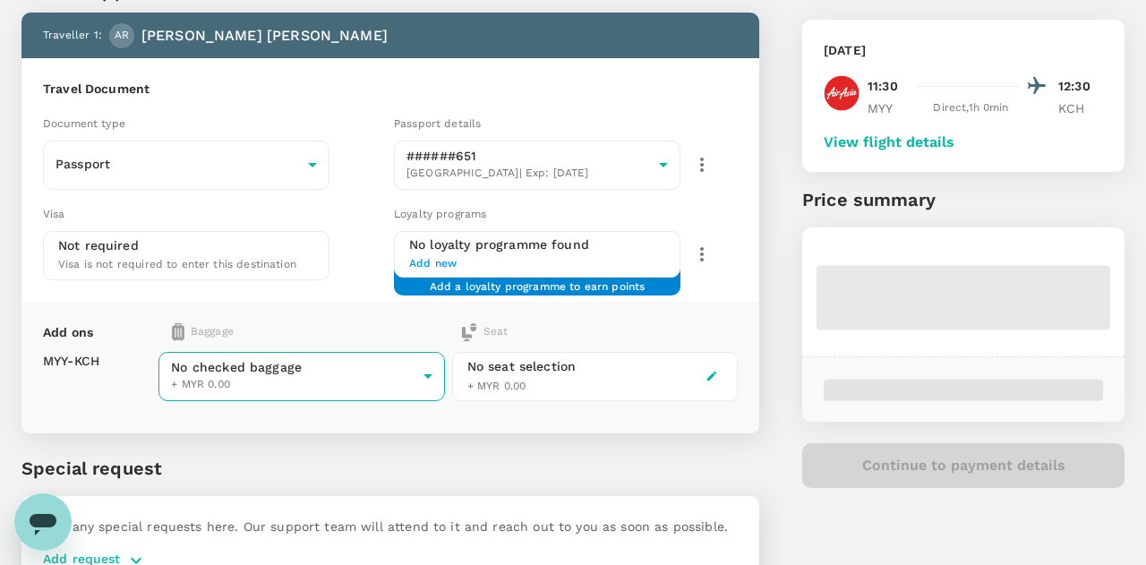
click at [420, 377] on body "Back to flight results Flight review Traveller(s) Traveller 1 : AR Andrew Thoma…" at bounding box center [573, 287] width 1146 height 752
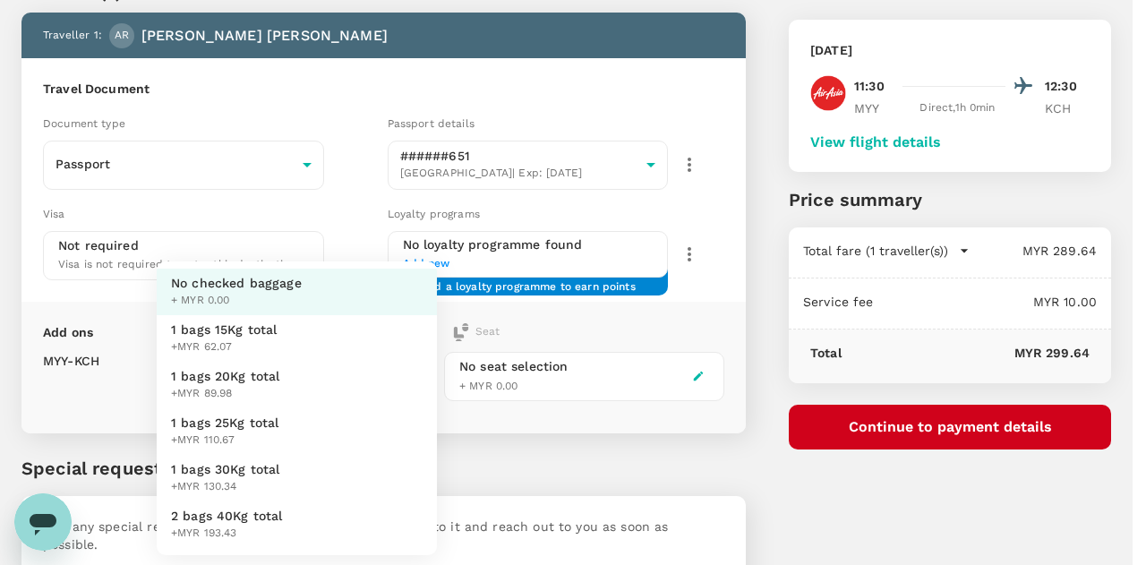
click at [294, 430] on li "1 bags 25Kg total +MYR 110.67" at bounding box center [297, 431] width 280 height 47
type input "3 - 110.67"
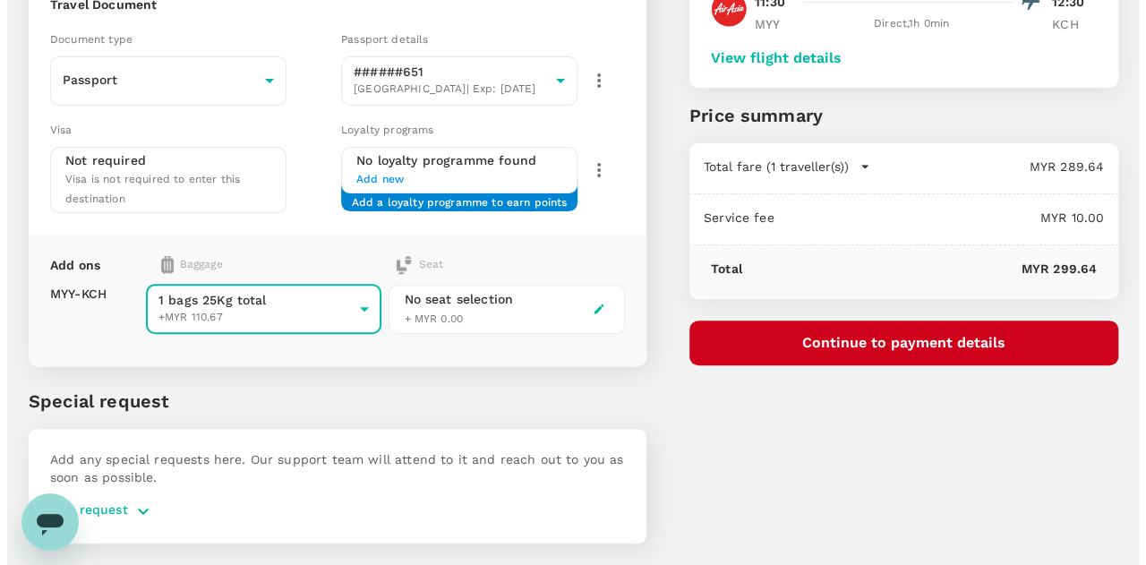
scroll to position [183, 0]
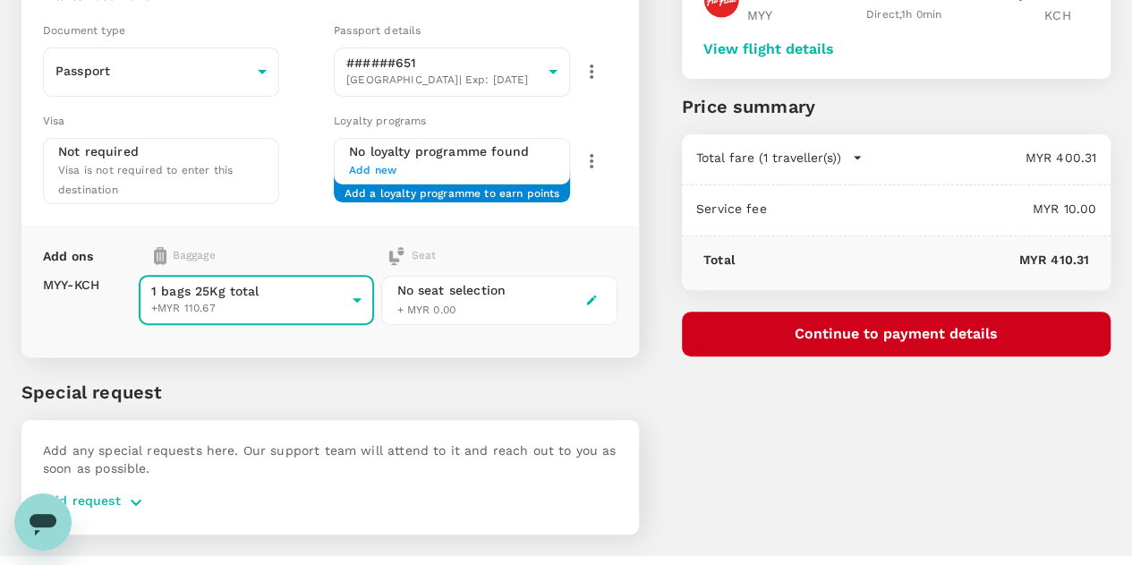
click at [944, 336] on button "Continue to payment details" at bounding box center [896, 333] width 429 height 45
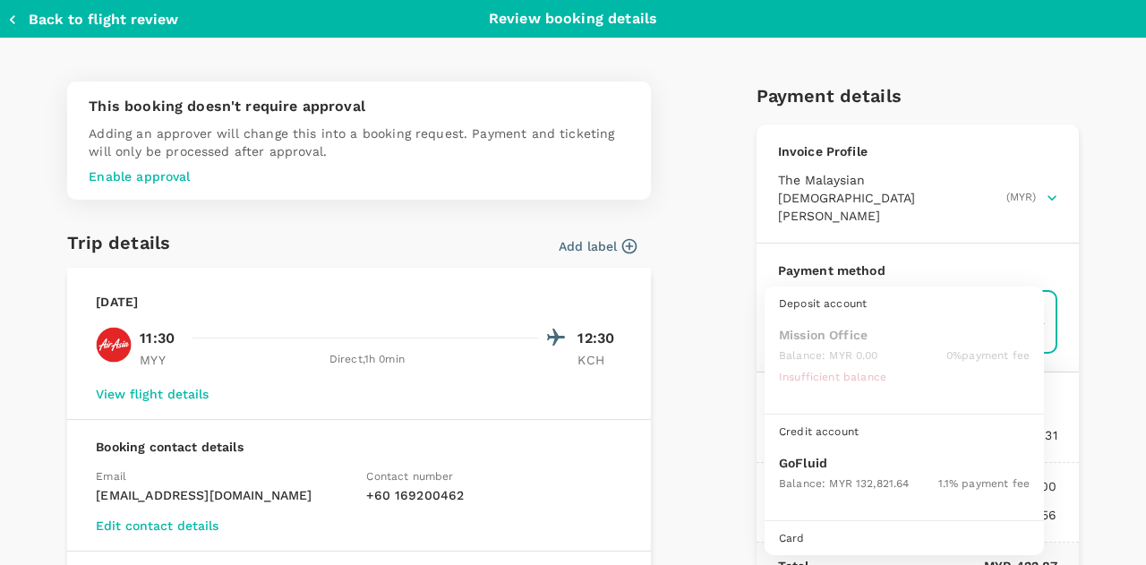
click at [839, 297] on body "Back to flight results Flight review Traveller(s) Traveller 1 : AR Andrew Thoma…" at bounding box center [573, 202] width 1146 height 770
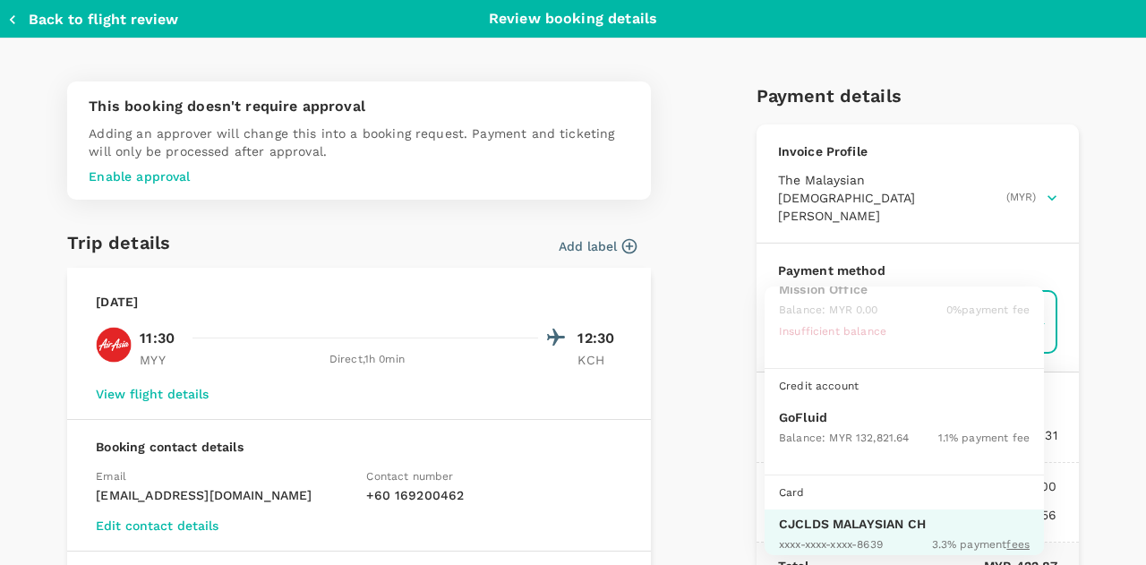
click at [813, 427] on div "Balance : MYR 132,821.64" at bounding box center [844, 436] width 130 height 21
type input "9b357727-6904-47bd-a44e-9a56bf7dfc7a"
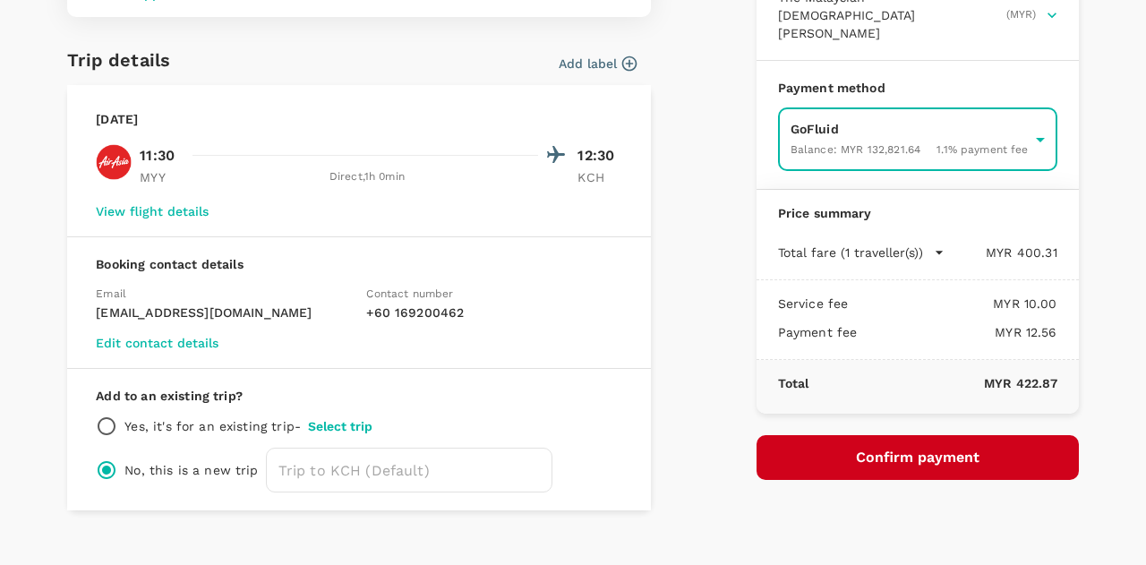
scroll to position [207, 0]
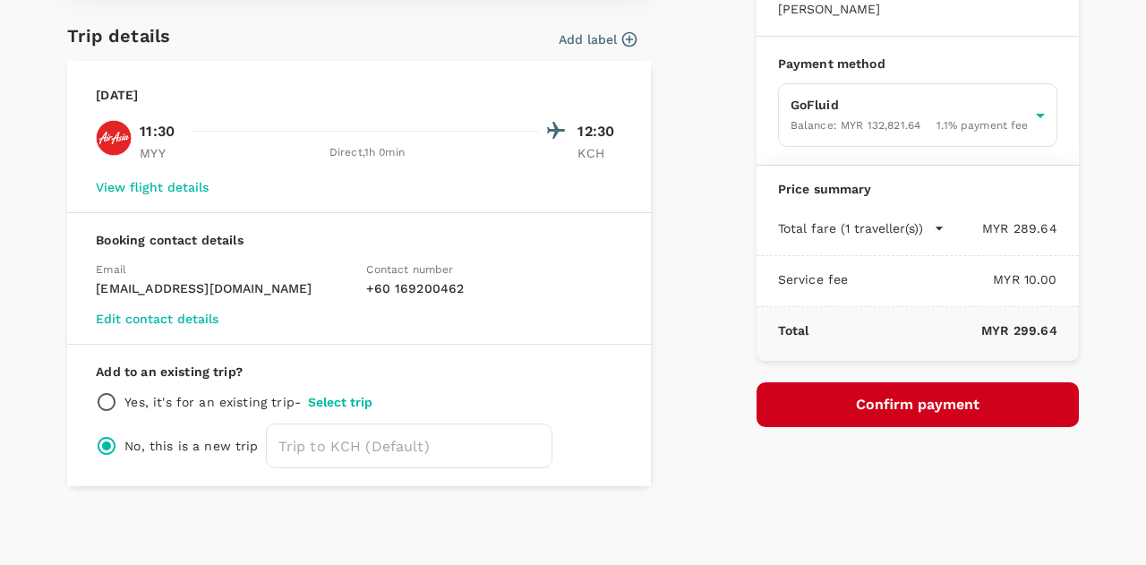
click at [849, 410] on div "Payment details Invoice Profile The Malaysian Church of Jesus Christ of Latter-…" at bounding box center [910, 173] width 336 height 626
click at [849, 388] on button "Confirm payment" at bounding box center [917, 404] width 322 height 45
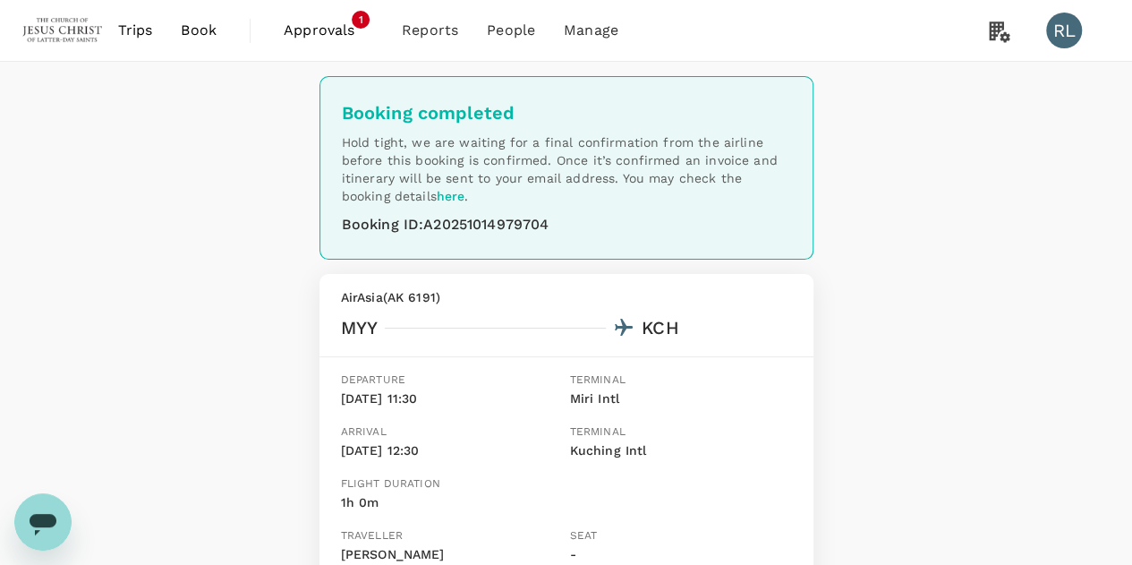
click at [197, 33] on span "Book" at bounding box center [199, 30] width 36 height 21
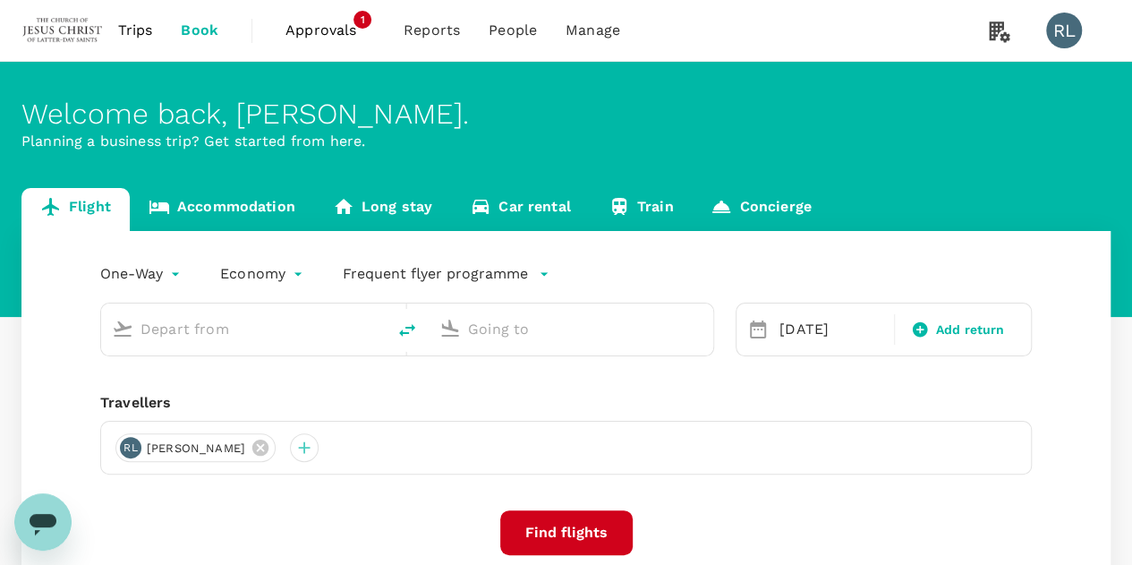
type input "Miri Intl (MYY)"
type input "Kuching Intl (KCH)"
type input "Miri Intl (MYY)"
type input "Kuching Intl (KCH)"
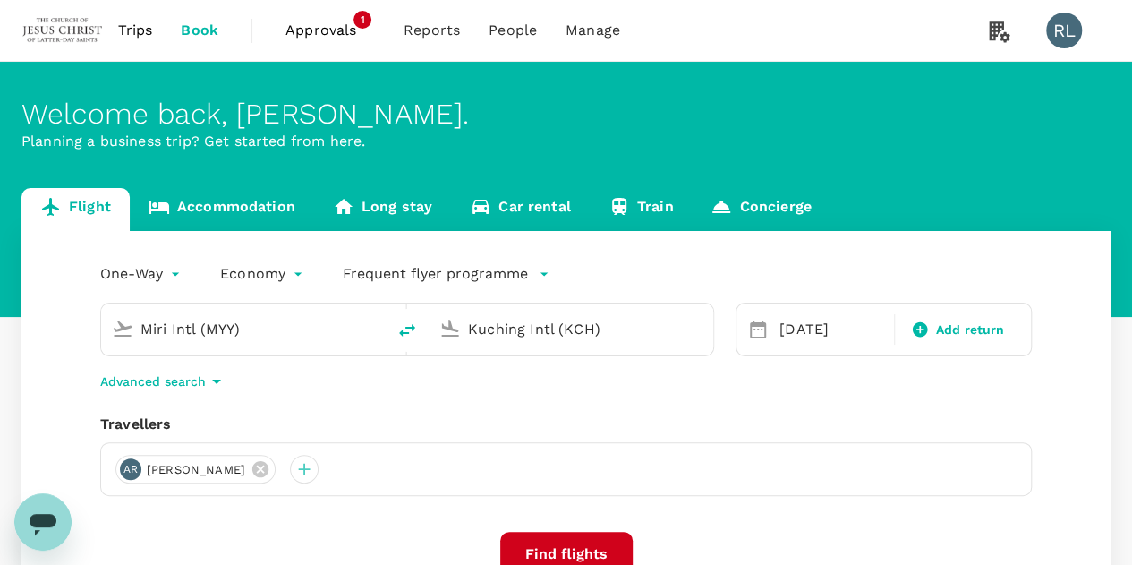
drag, startPoint x: 254, startPoint y: 331, endPoint x: 102, endPoint y: 313, distance: 153.2
click at [103, 313] on div "Miri Intl (MYY)" at bounding box center [243, 329] width 285 height 52
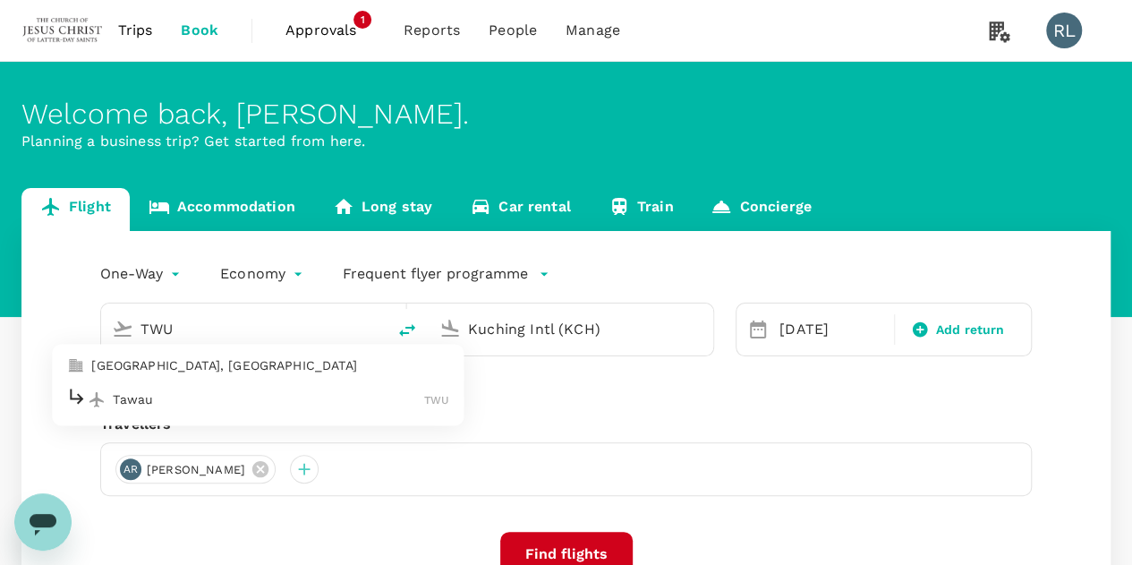
click at [193, 404] on p "Tawau" at bounding box center [268, 399] width 311 height 18
type input "Tawau (TWU)"
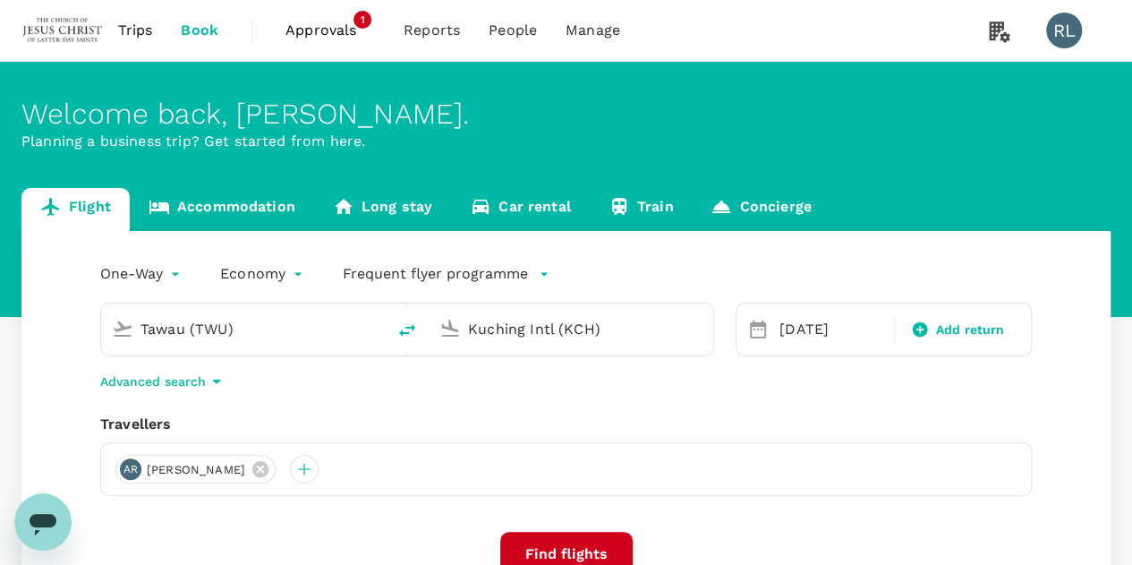
drag, startPoint x: 615, startPoint y: 328, endPoint x: 413, endPoint y: 324, distance: 201.4
click at [413, 324] on div "Tawau (TWU) Kuching Intl (KCH)" at bounding box center [407, 329] width 614 height 54
click at [562, 550] on button "Find flights" at bounding box center [566, 554] width 132 height 45
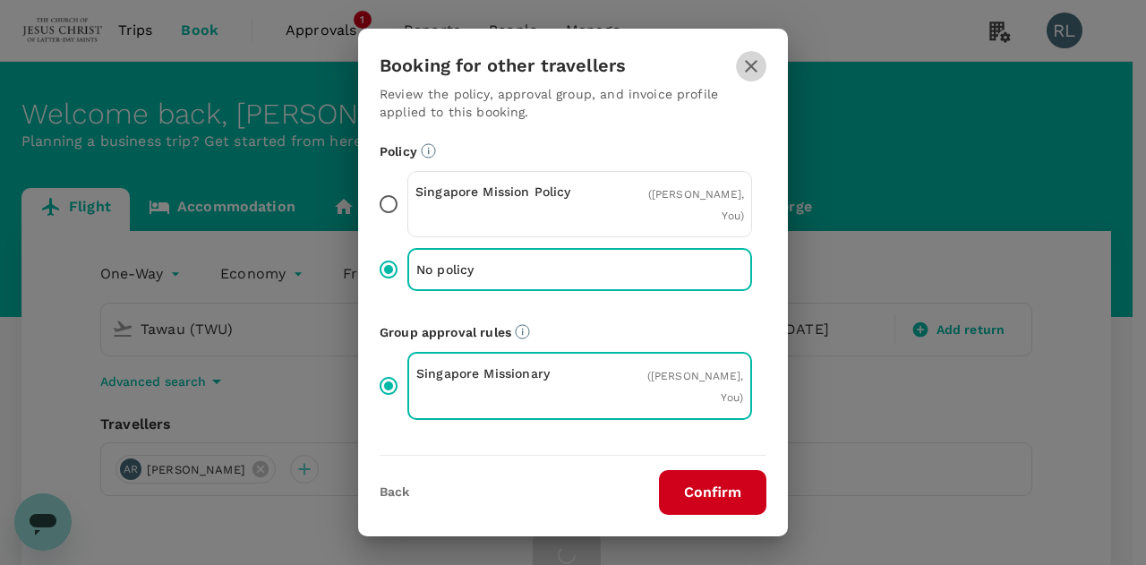
click at [754, 65] on icon "button" at bounding box center [750, 65] width 21 height 21
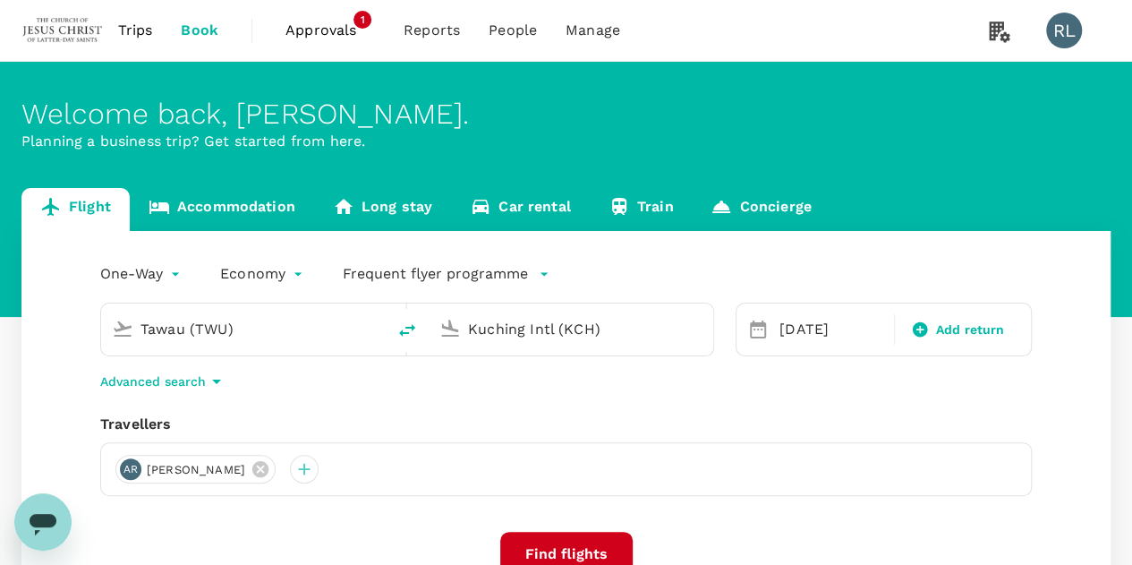
click at [616, 334] on input "Kuching Intl (KCH)" at bounding box center [572, 329] width 208 height 28
click at [462, 400] on p "Miri Intl" at bounding box center [597, 399] width 315 height 18
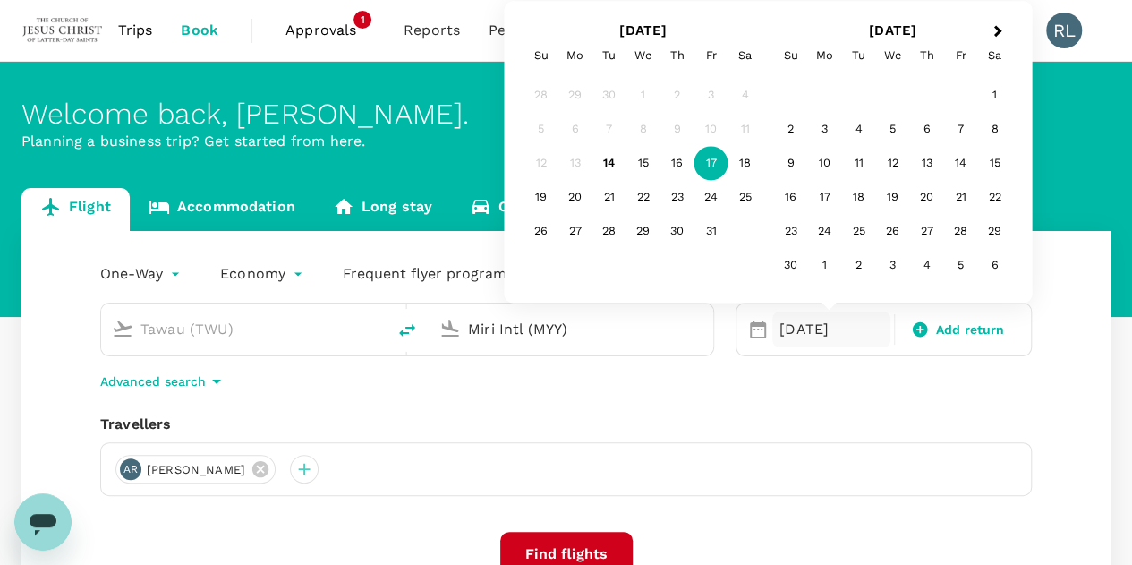
type input "Miri Intl (MYY)"
click at [566, 548] on button "Find flights" at bounding box center [566, 554] width 132 height 45
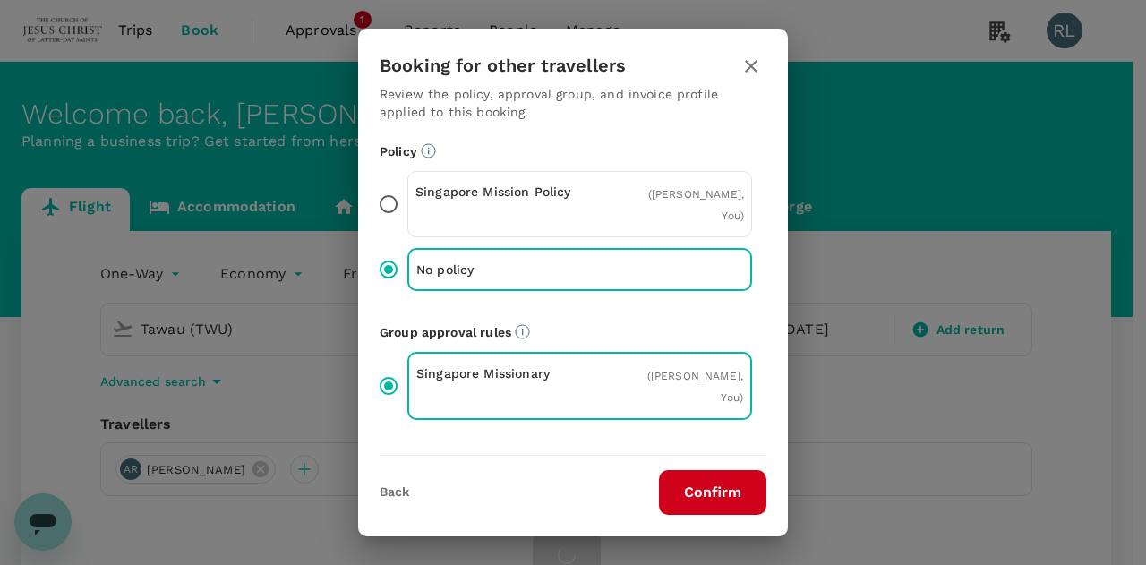
click at [698, 490] on button "Confirm" at bounding box center [712, 492] width 107 height 45
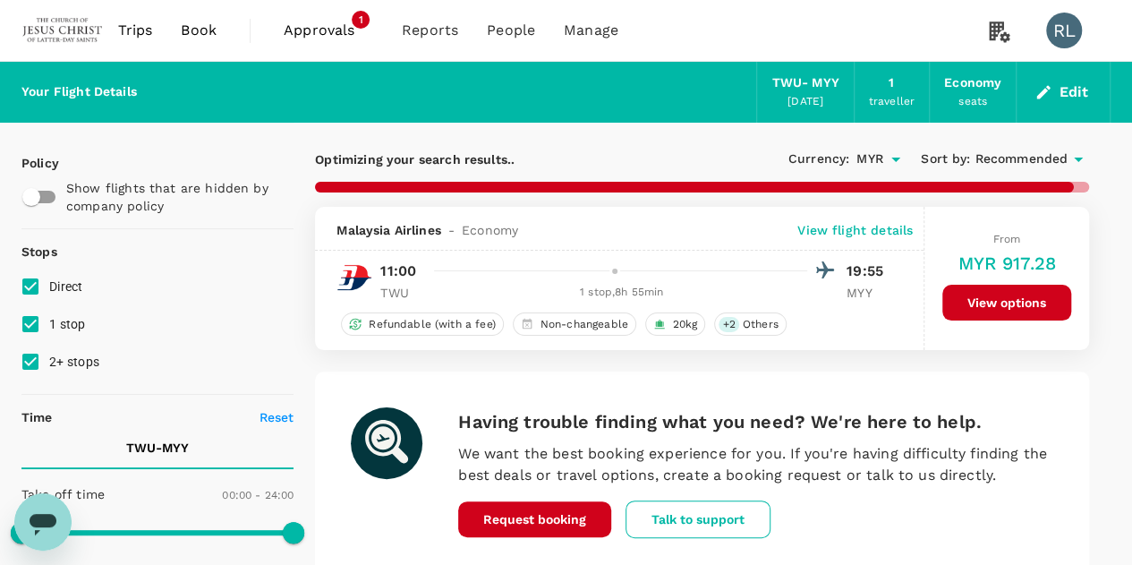
checkbox input "false"
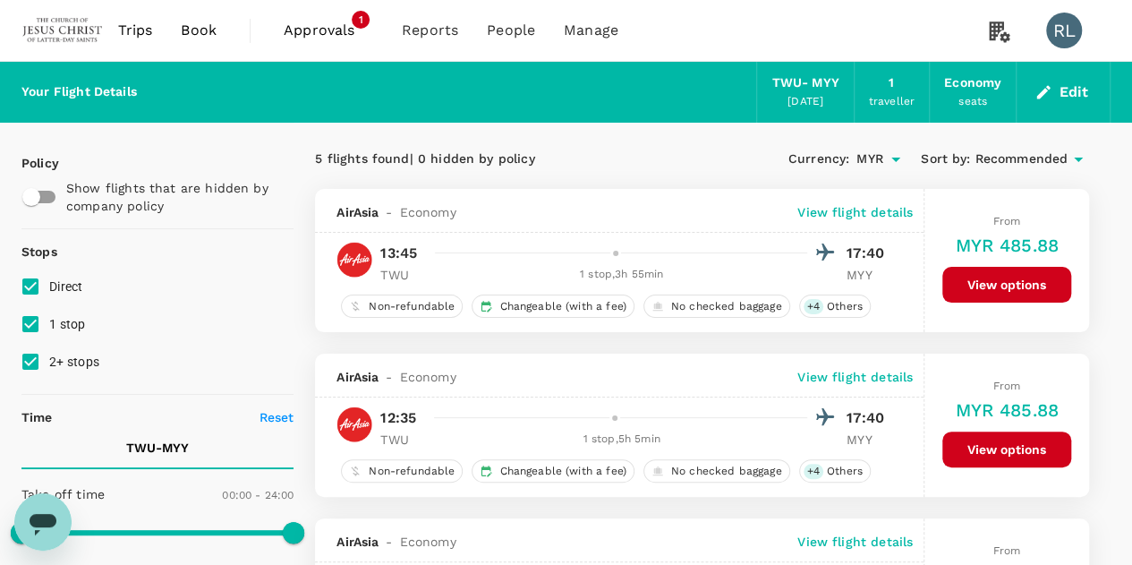
click at [1072, 87] on button "Edit" at bounding box center [1063, 92] width 64 height 29
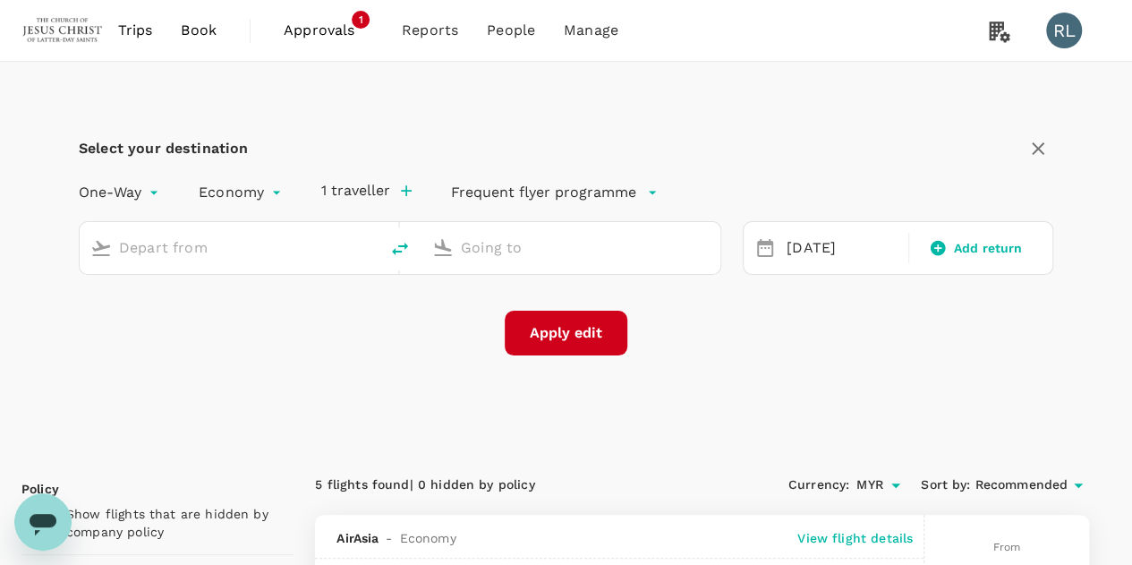
type input "Tawau (TWU)"
type input "Miri Intl (MYY)"
click at [378, 192] on button "1 traveller" at bounding box center [366, 191] width 90 height 18
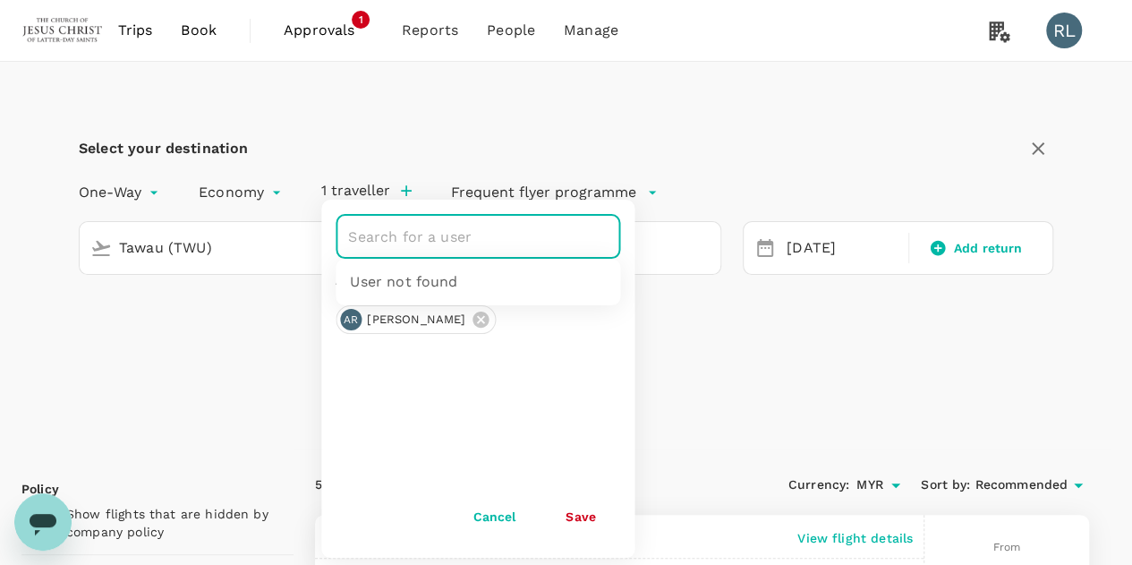
click at [486, 241] on input "text" at bounding box center [465, 236] width 242 height 34
click at [486, 287] on div "[PERSON_NAME]" at bounding box center [460, 288] width 121 height 21
type input "[PERSON_NAME]"
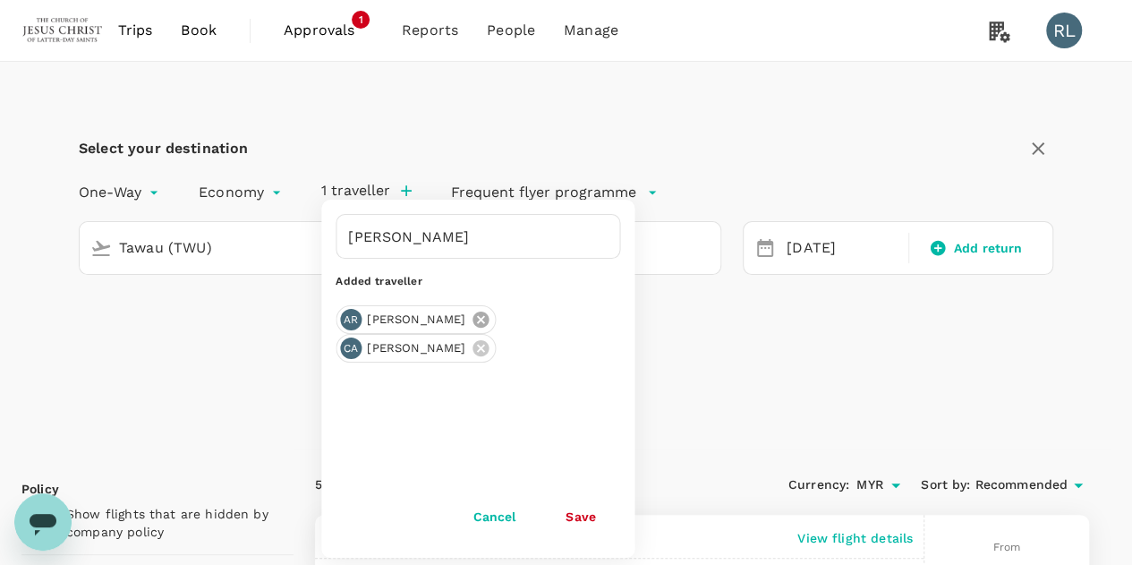
click at [489, 314] on icon at bounding box center [481, 319] width 16 height 16
click at [584, 515] on button "Save" at bounding box center [581, 516] width 80 height 36
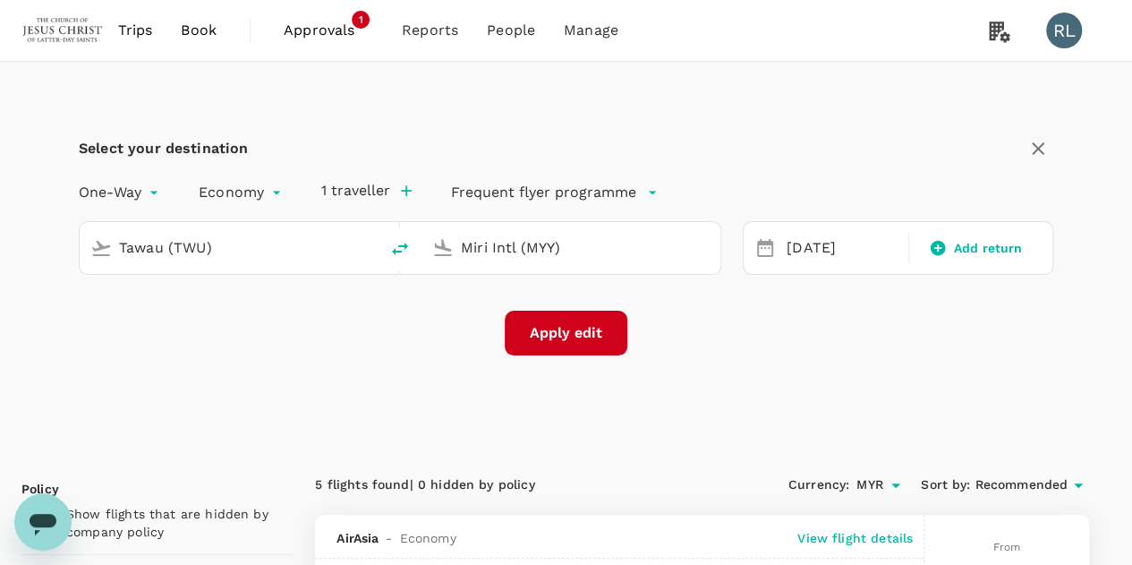
click at [587, 341] on button "Apply edit" at bounding box center [566, 333] width 123 height 45
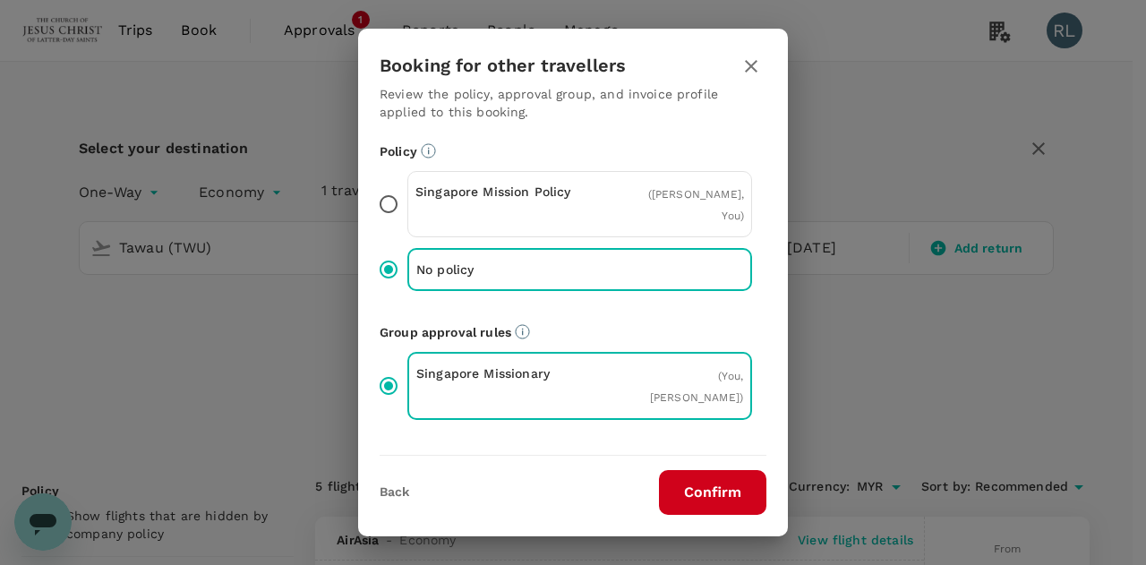
click at [703, 492] on button "Confirm" at bounding box center [712, 492] width 107 height 45
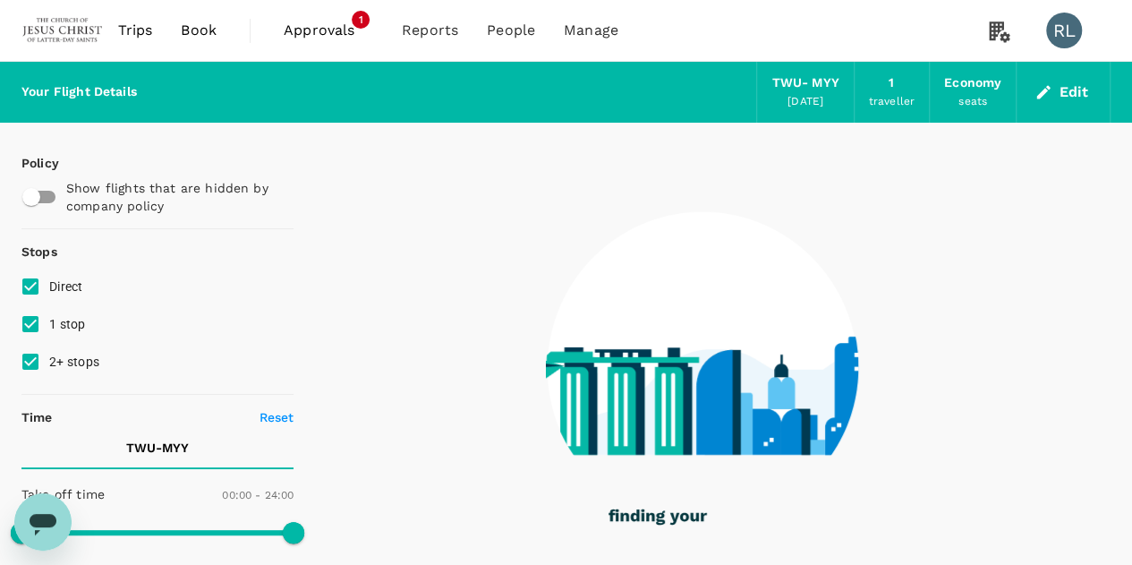
checkbox input "true"
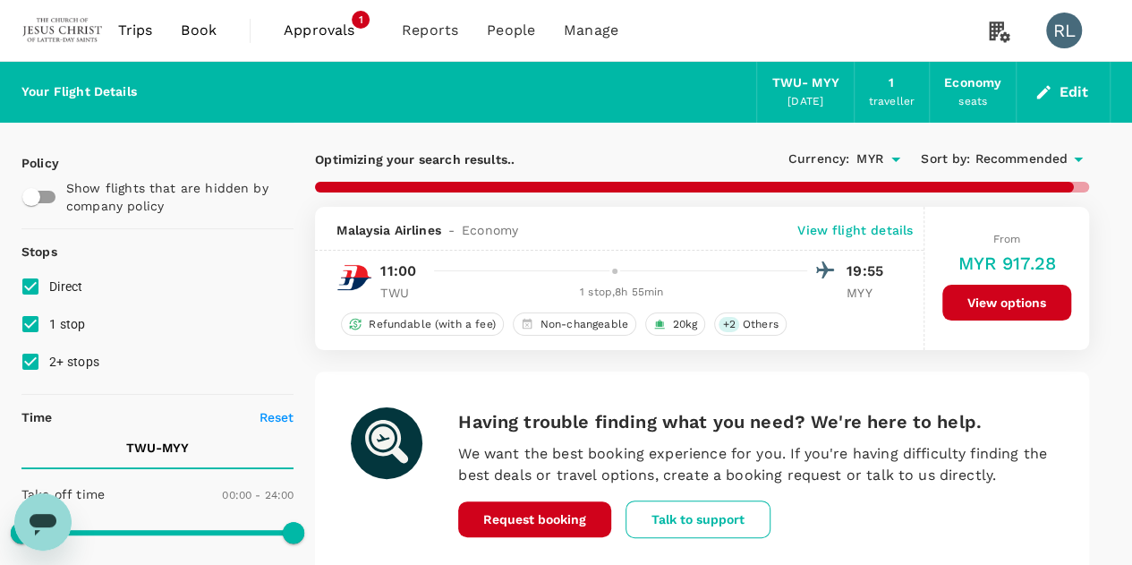
checkbox input "false"
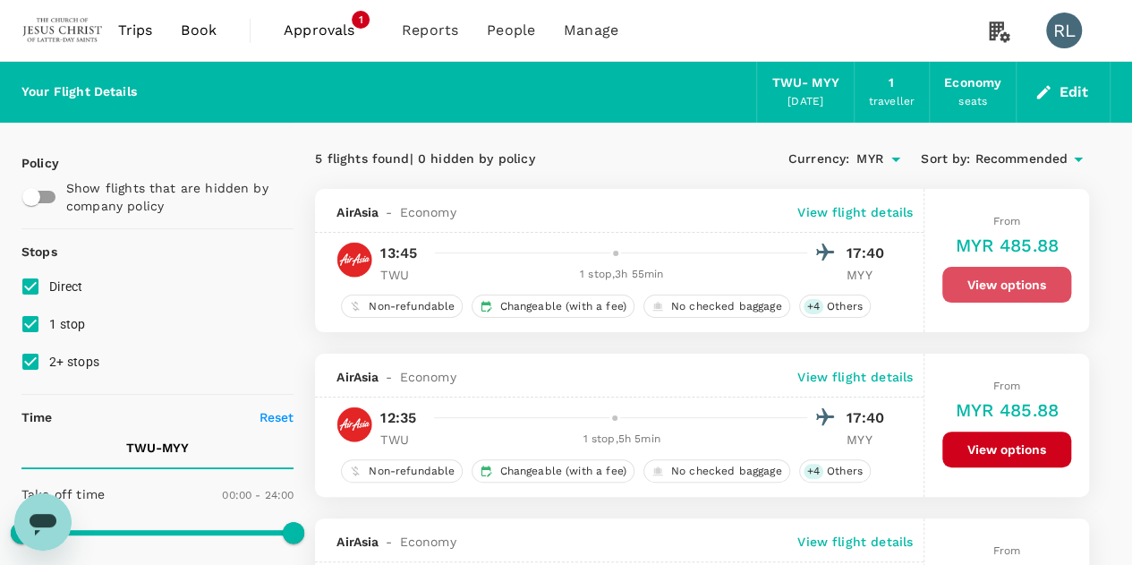
click at [993, 279] on button "View options" at bounding box center [1006, 285] width 129 height 36
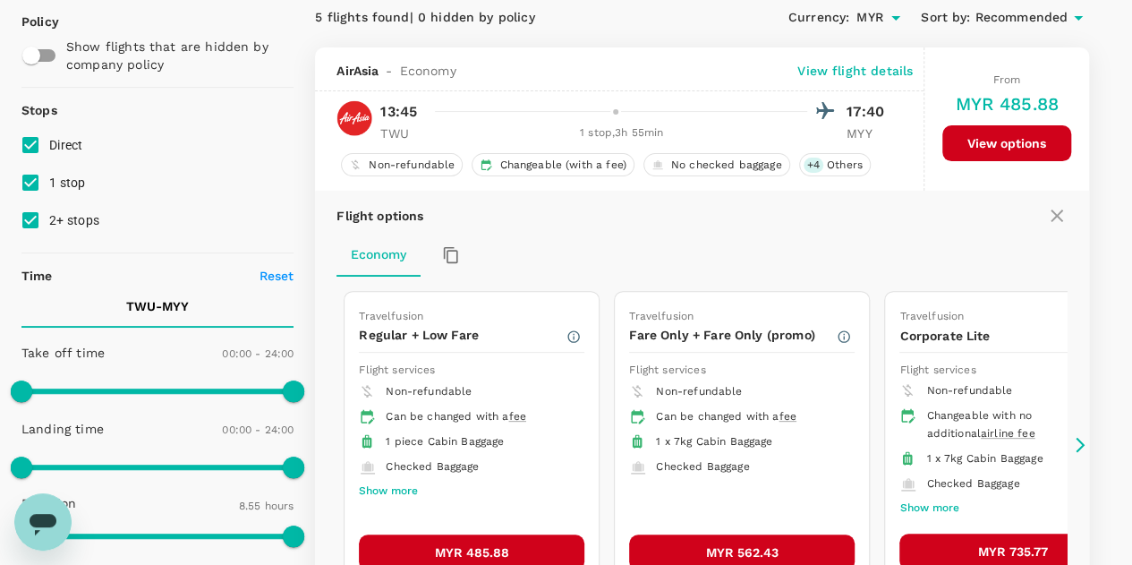
scroll to position [188, 0]
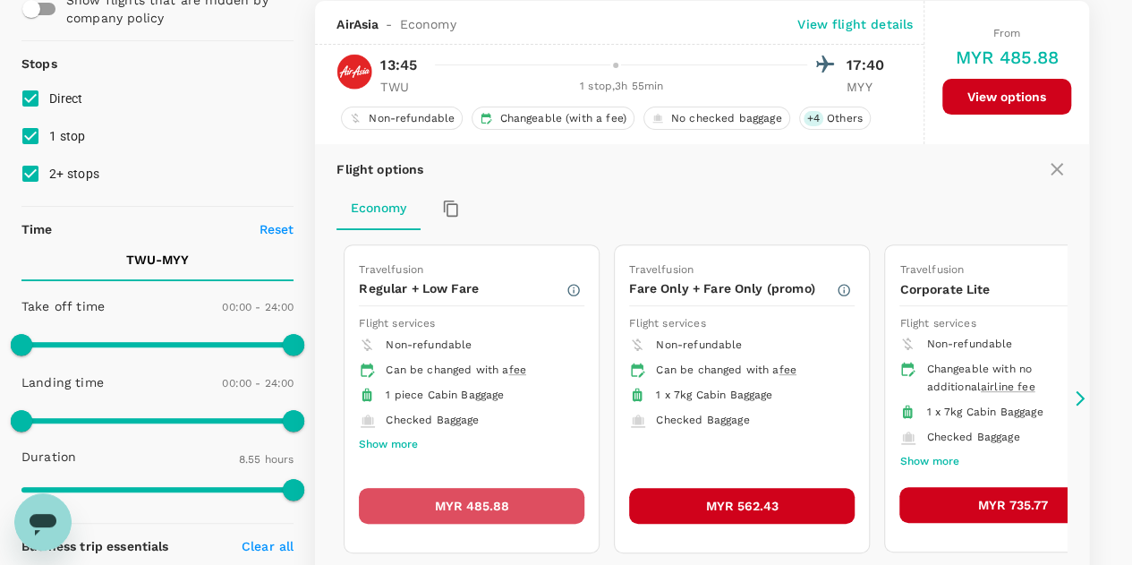
click at [481, 500] on button "MYR 485.88" at bounding box center [472, 506] width 226 height 36
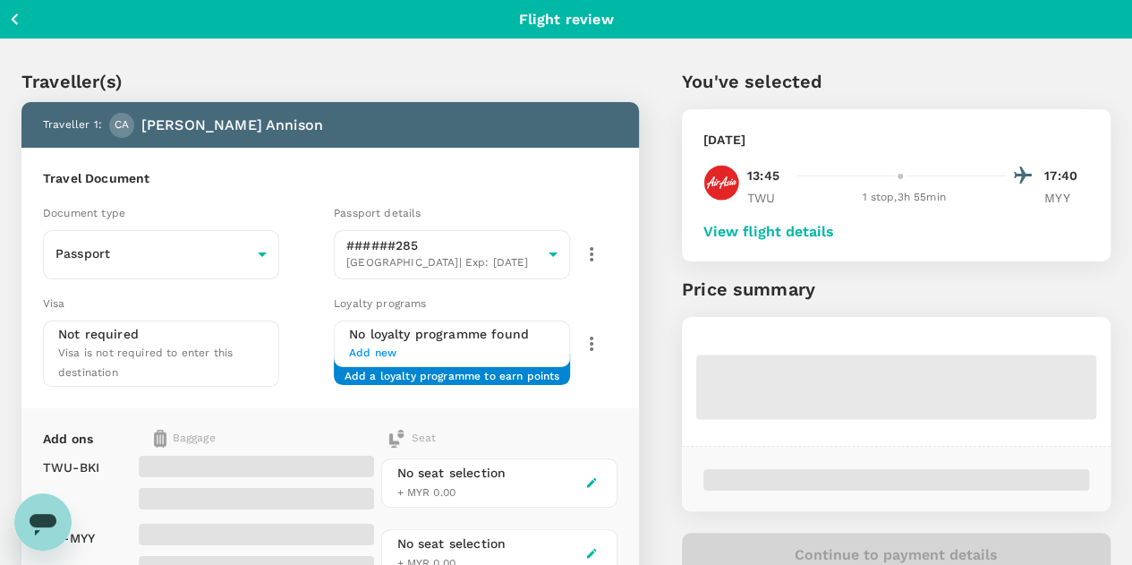
click at [834, 235] on button "View flight details" at bounding box center [768, 232] width 131 height 16
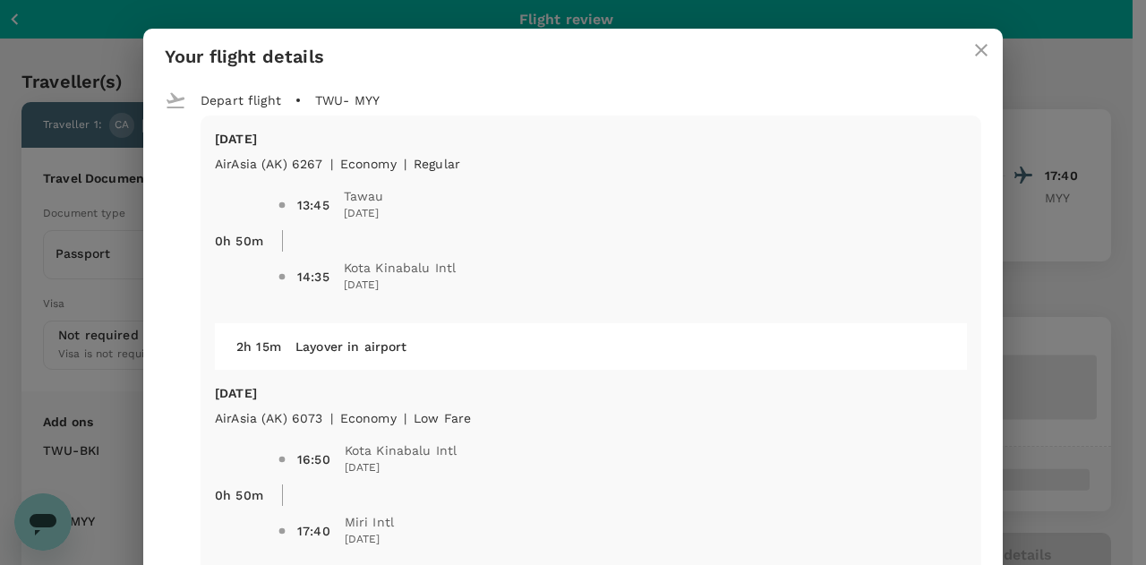
click at [970, 56] on icon "close" at bounding box center [980, 49] width 21 height 21
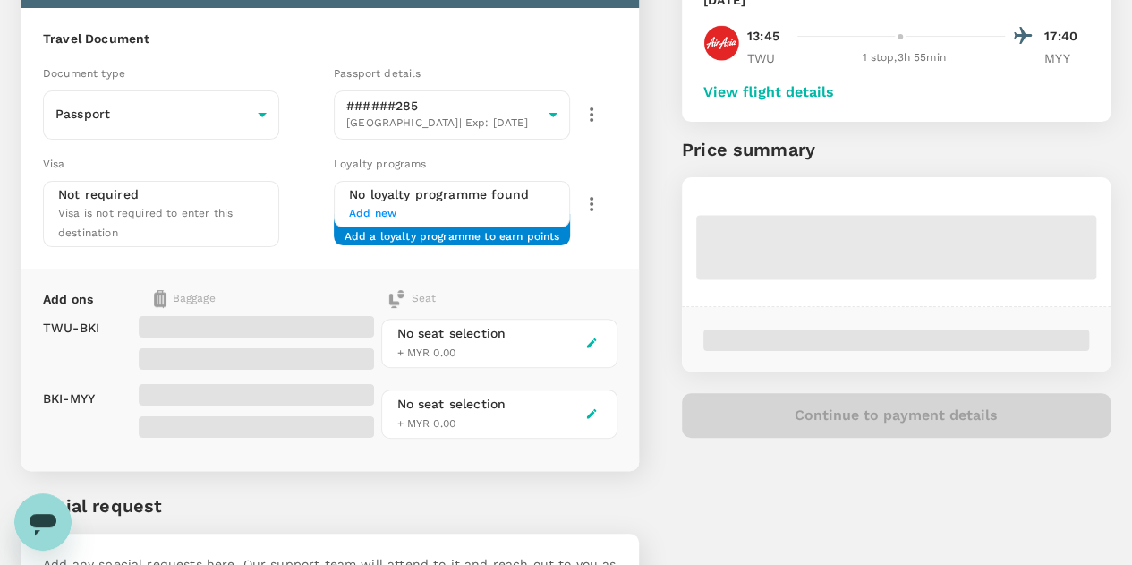
scroll to position [179, 0]
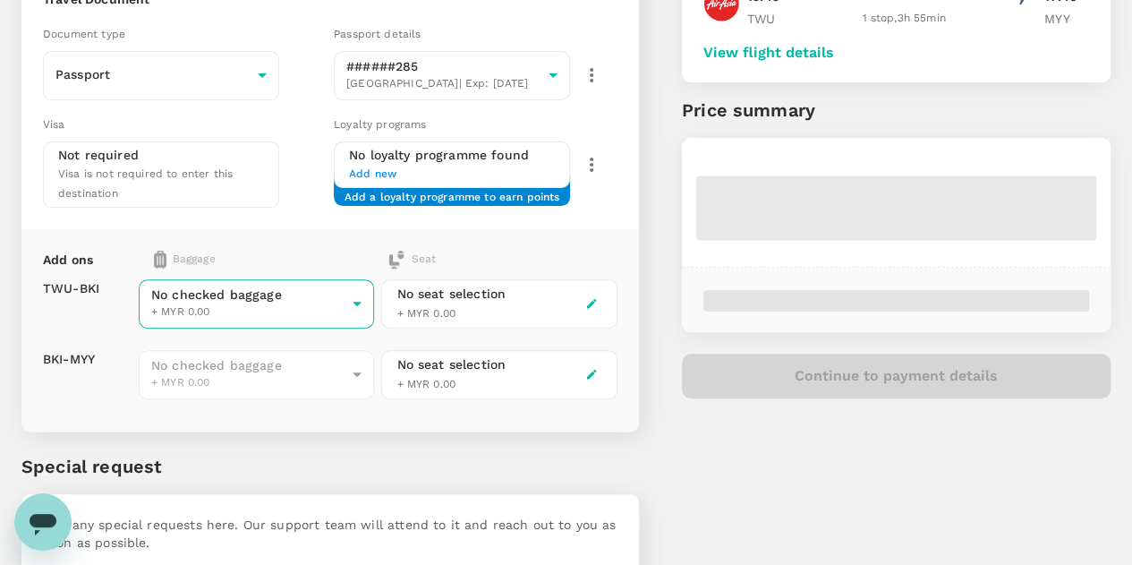
click at [405, 287] on body "Back to flight results Flight review Traveller(s) Traveller 1 : CA [PERSON_NAME…" at bounding box center [566, 249] width 1132 height 857
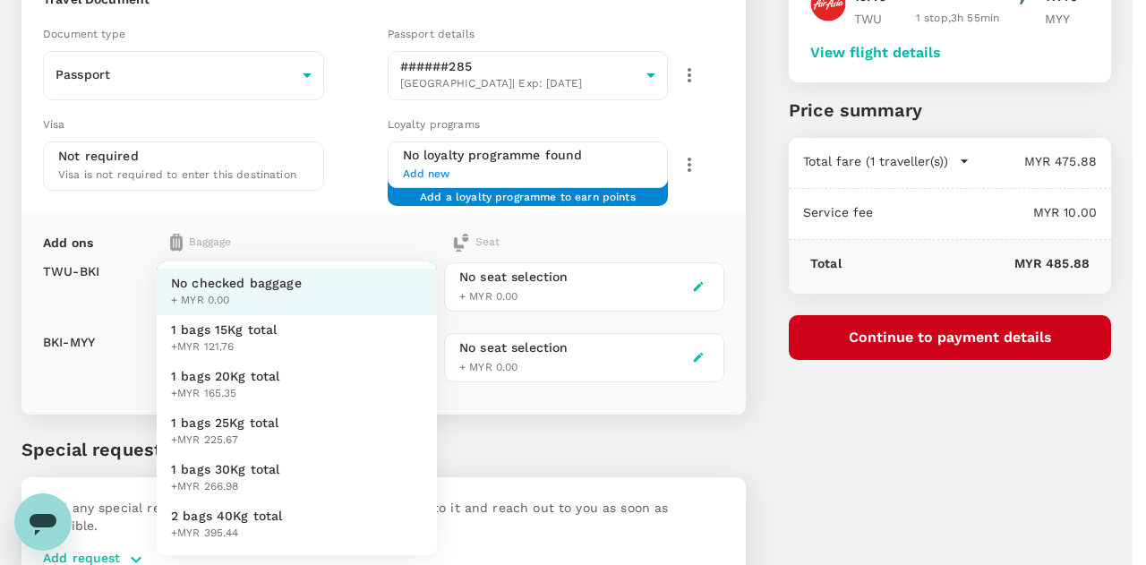
click at [240, 424] on span "1 bags 25Kg total" at bounding box center [225, 422] width 108 height 18
type input "3 - 225.67"
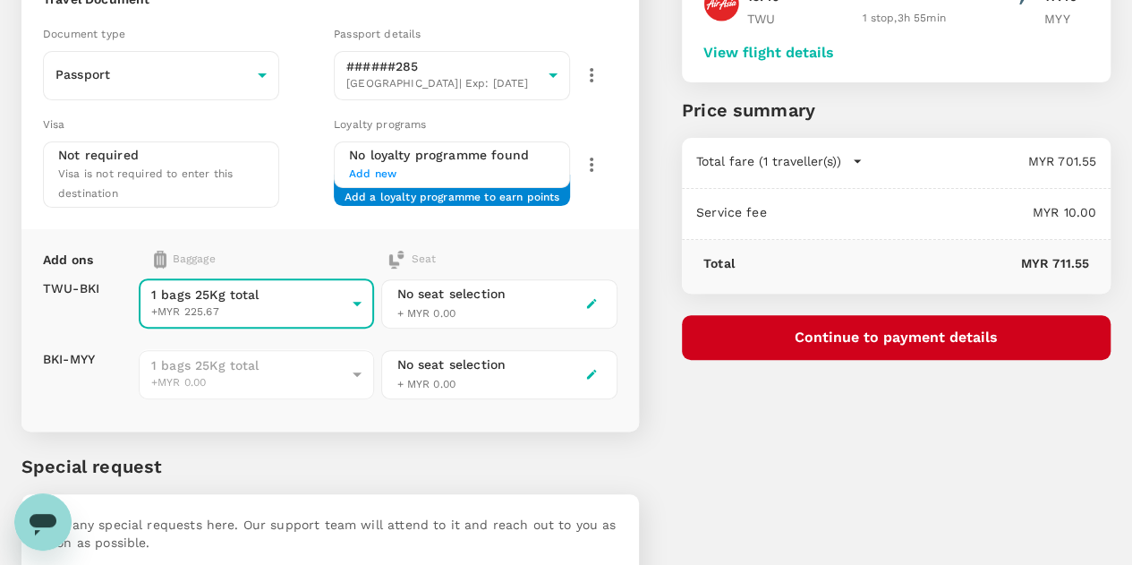
click at [857, 437] on div "You've selected [DATE] 13:45 17:40 TWU 1 stop , 3h 55min MYY View flight detail…" at bounding box center [875, 238] width 472 height 784
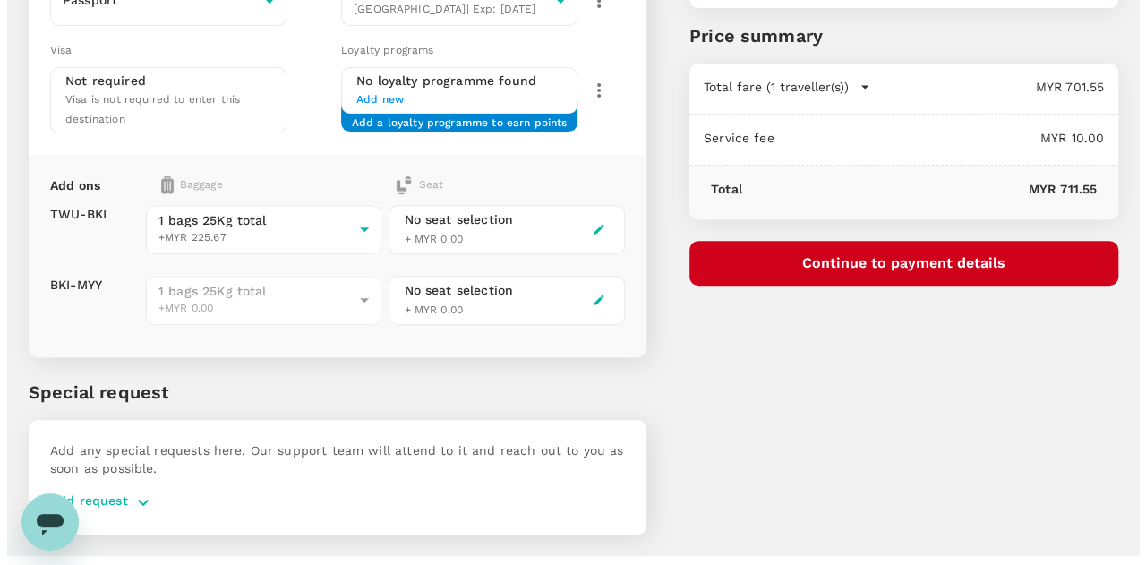
scroll to position [74, 0]
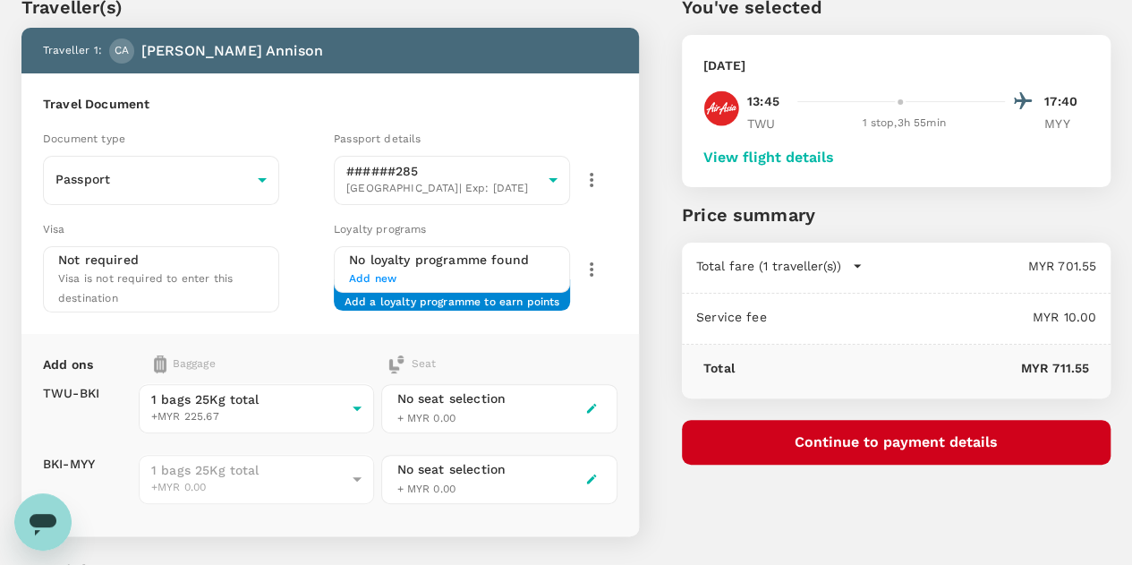
click at [893, 438] on button "Continue to payment details" at bounding box center [896, 442] width 429 height 45
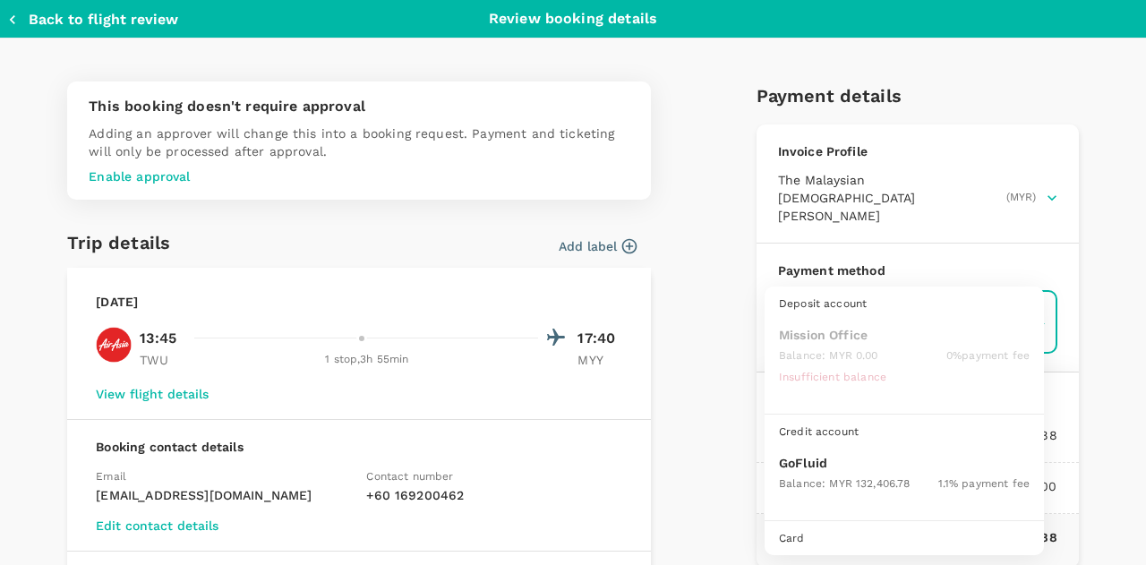
click at [832, 304] on body "Back to flight results Flight review Traveller(s) Traveller 1 : CA [PERSON_NAME…" at bounding box center [573, 346] width 1146 height 840
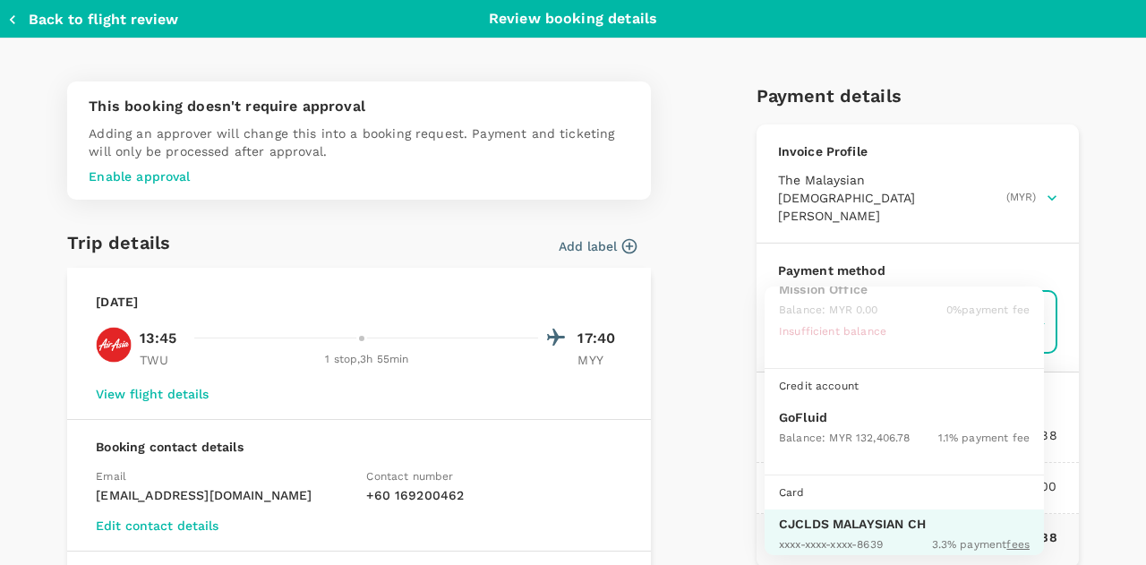
click at [813, 431] on span "Balance : MYR 132,406.78" at bounding box center [844, 437] width 131 height 13
type input "9b357727-6904-47bd-a44e-9a56bf7dfc7a"
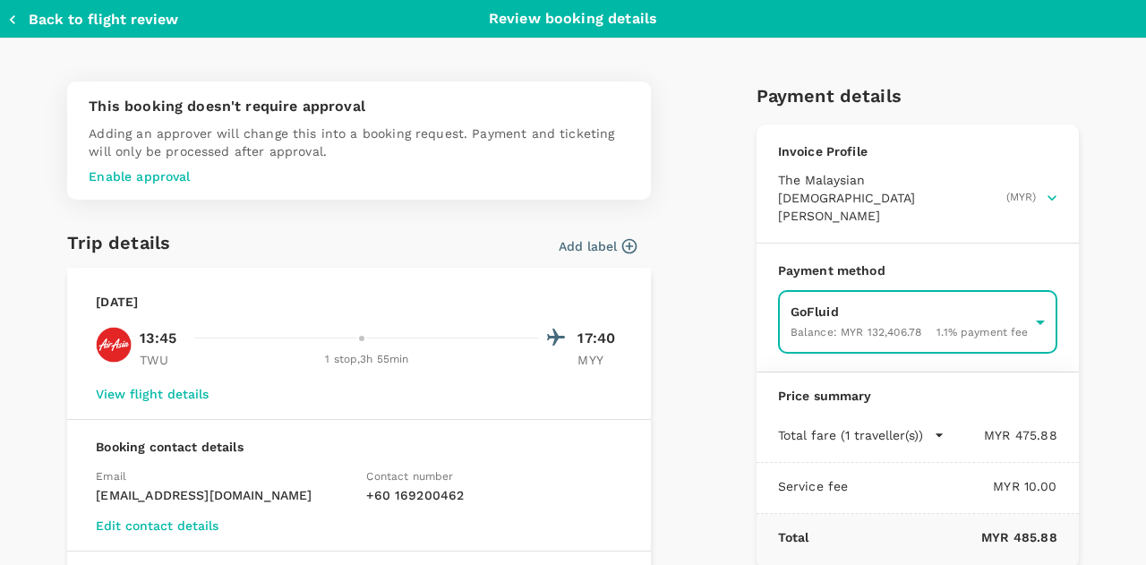
scroll to position [179, 0]
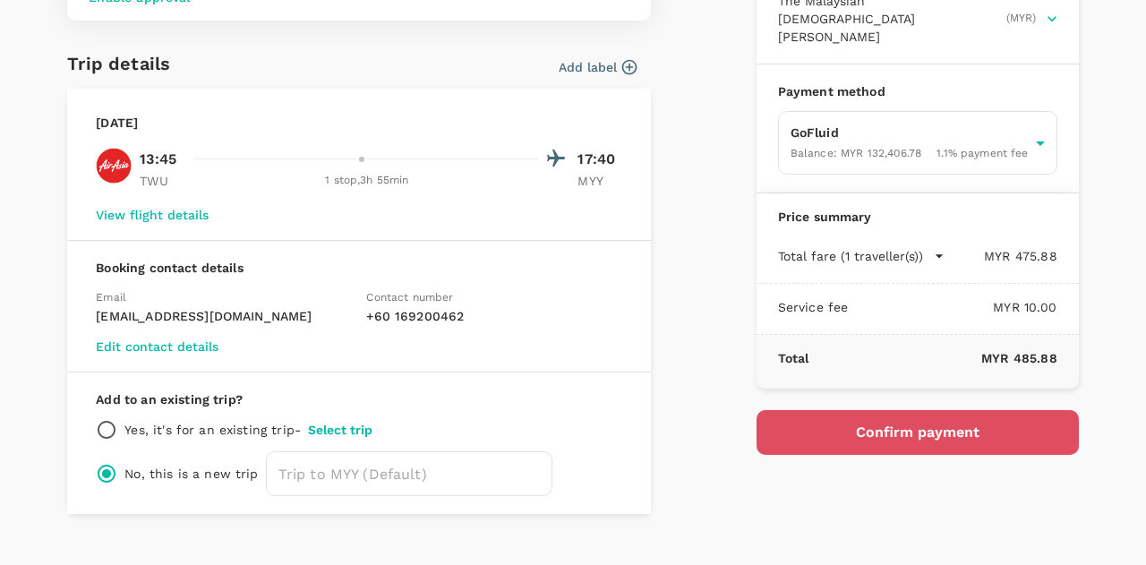
click at [827, 420] on button "Confirm payment" at bounding box center [917, 432] width 322 height 45
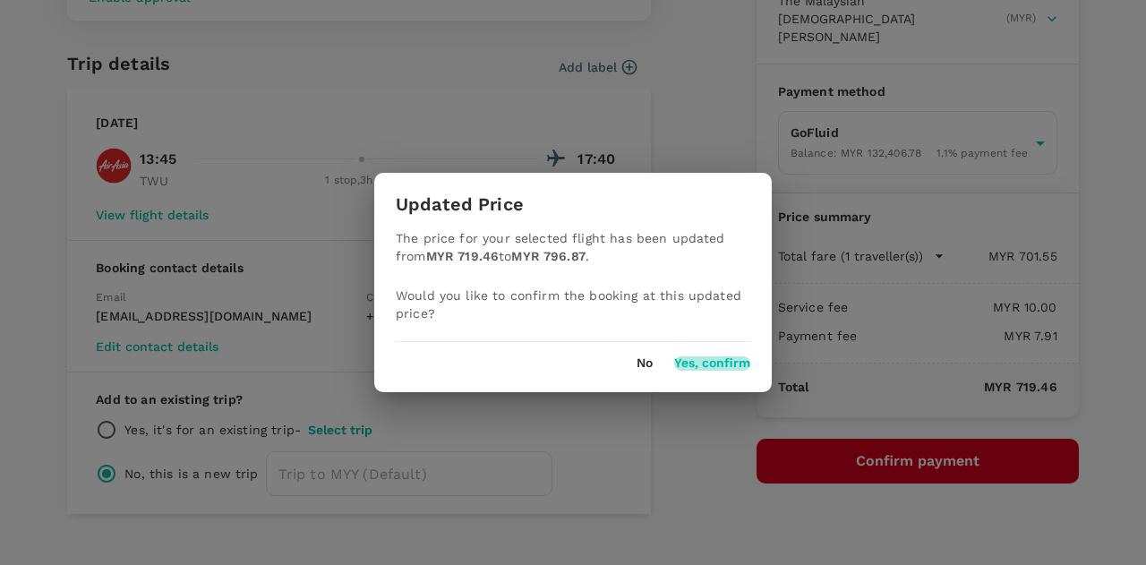
click at [712, 357] on button "Yes, confirm" at bounding box center [712, 363] width 76 height 14
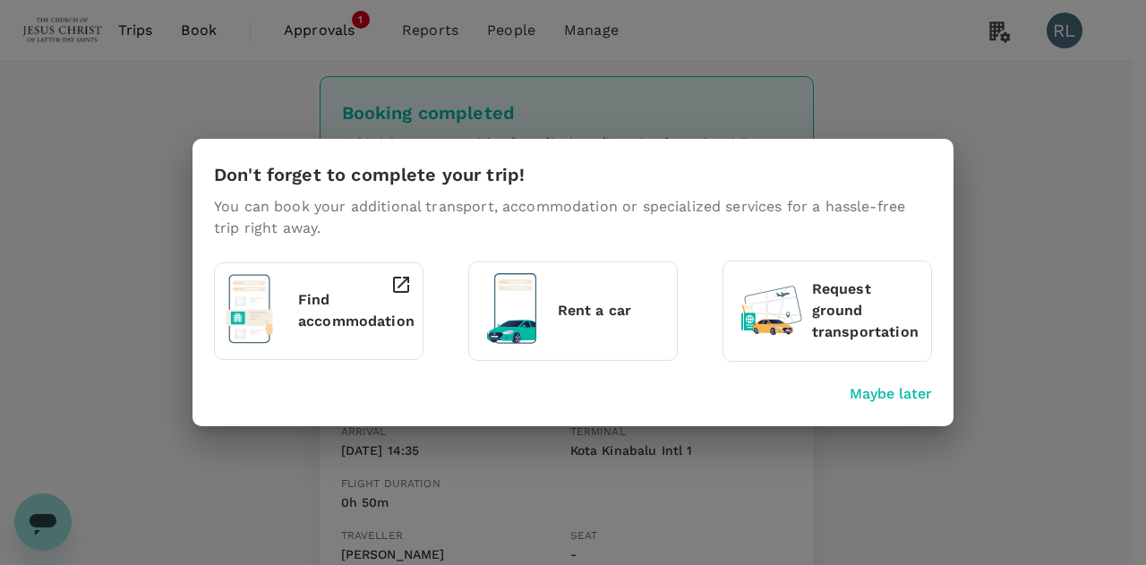
click at [863, 395] on p "Maybe later" at bounding box center [890, 393] width 82 height 21
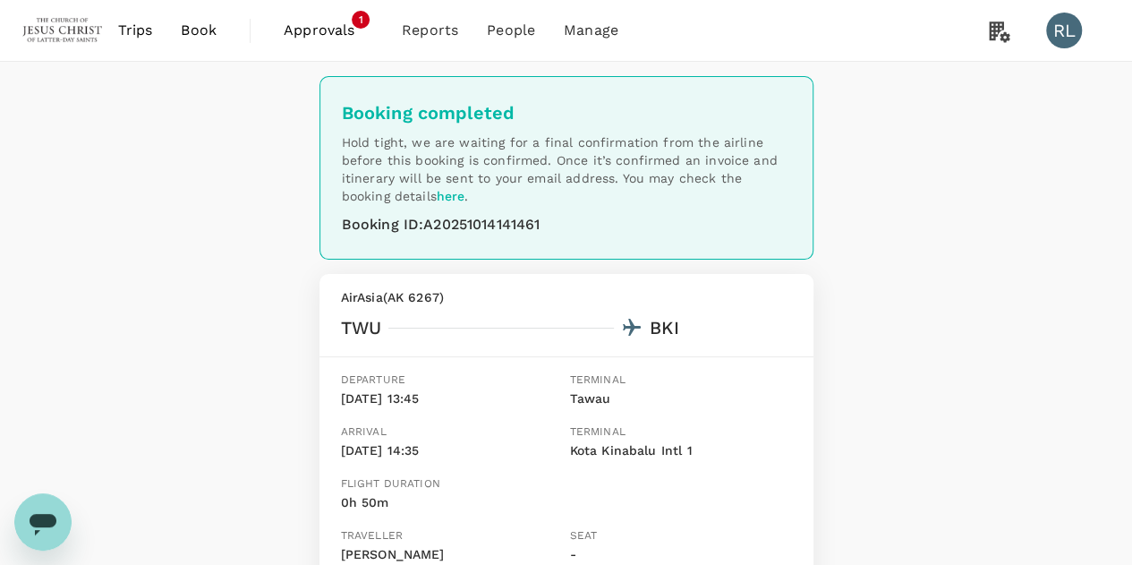
click at [202, 31] on span "Book" at bounding box center [199, 30] width 36 height 21
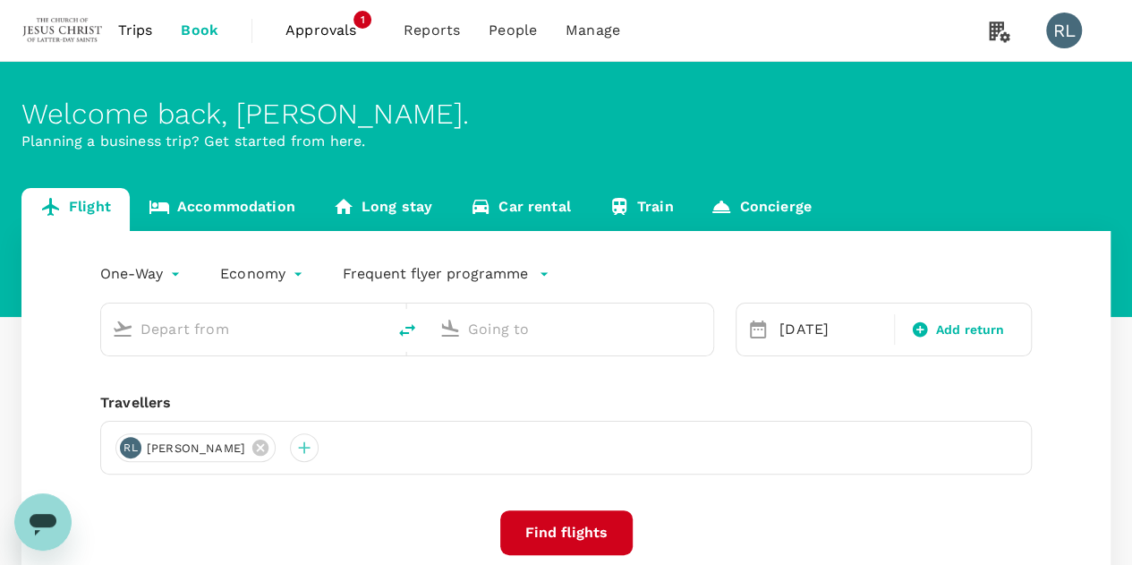
type input "Tawau (TWU)"
type input "Miri Intl (MYY)"
type input "Tawau (TWU)"
type input "Miri Intl (MYY)"
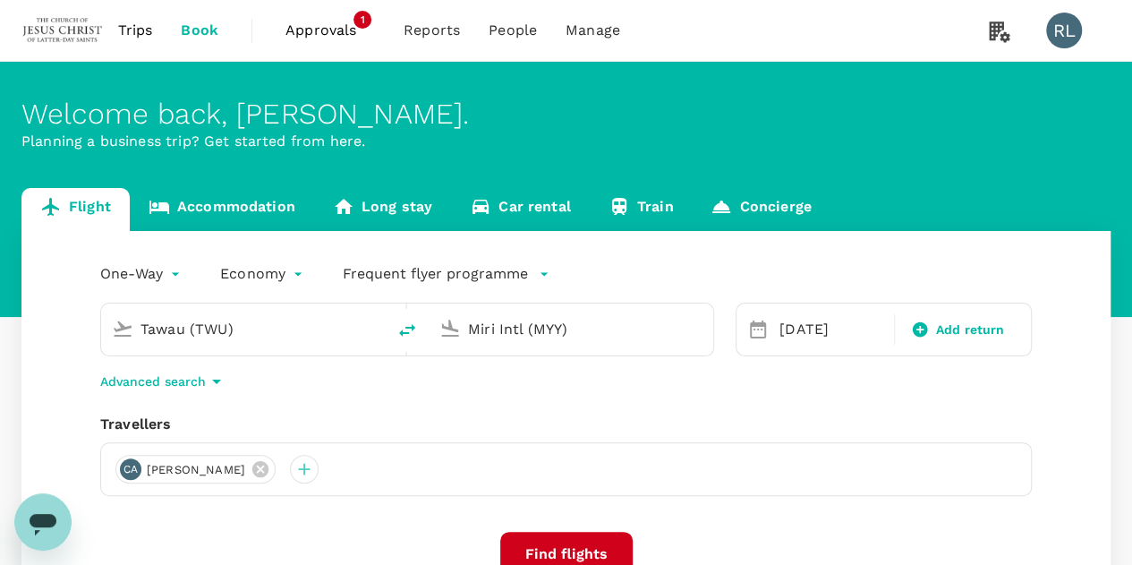
click at [280, 336] on input "Tawau (TWU)" at bounding box center [245, 329] width 208 height 28
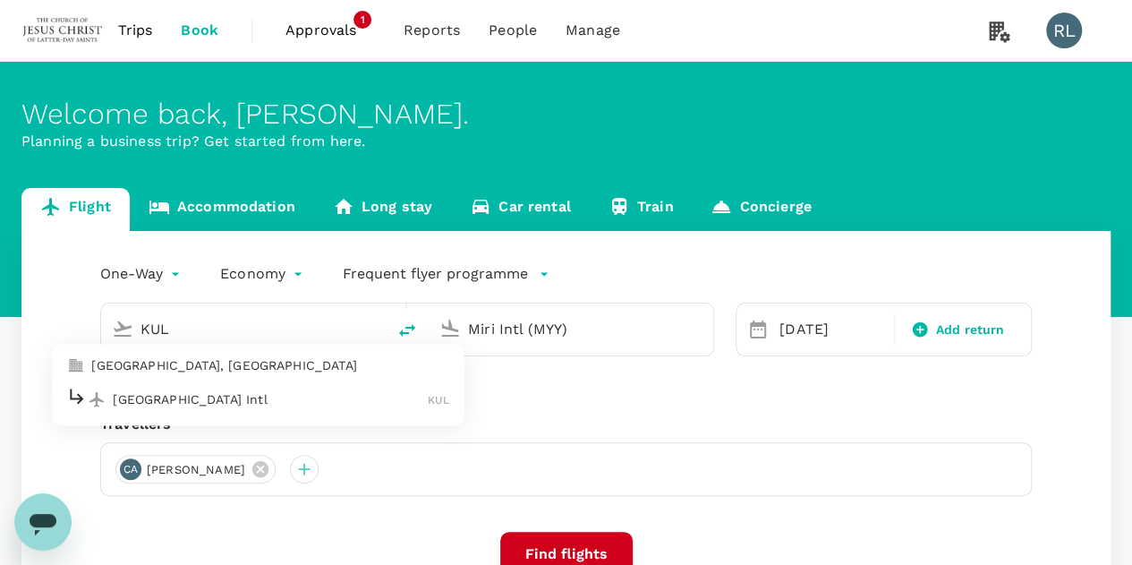
click at [193, 398] on p "[GEOGRAPHIC_DATA] Intl" at bounding box center [270, 399] width 315 height 18
type input "Kuala Lumpur Intl ([GEOGRAPHIC_DATA])"
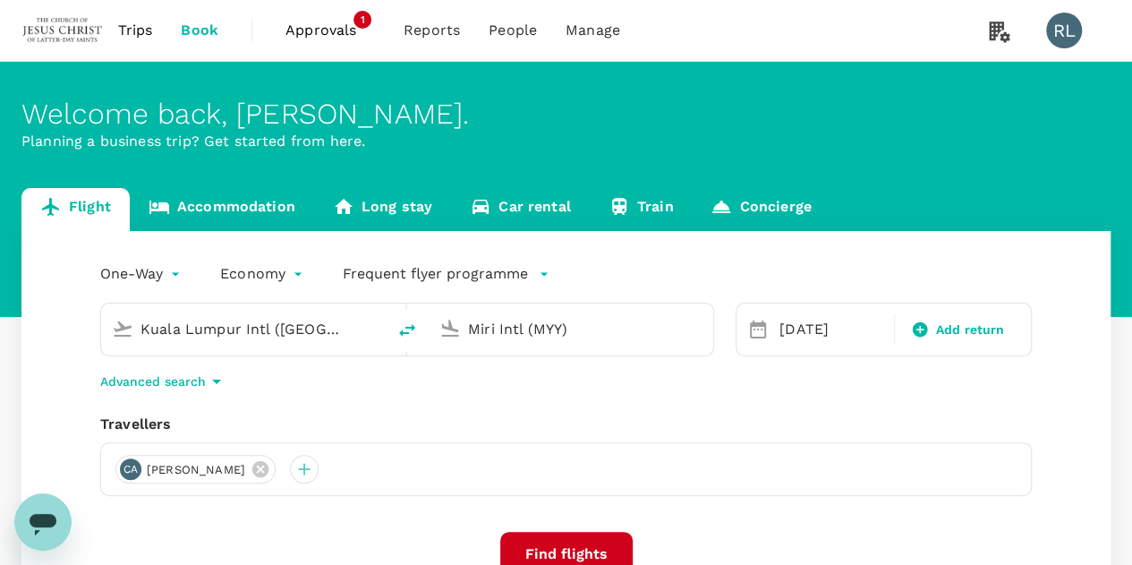
drag, startPoint x: 594, startPoint y: 332, endPoint x: 435, endPoint y: 328, distance: 159.4
click at [435, 328] on div "Miri Intl (MYY)" at bounding box center [567, 325] width 270 height 39
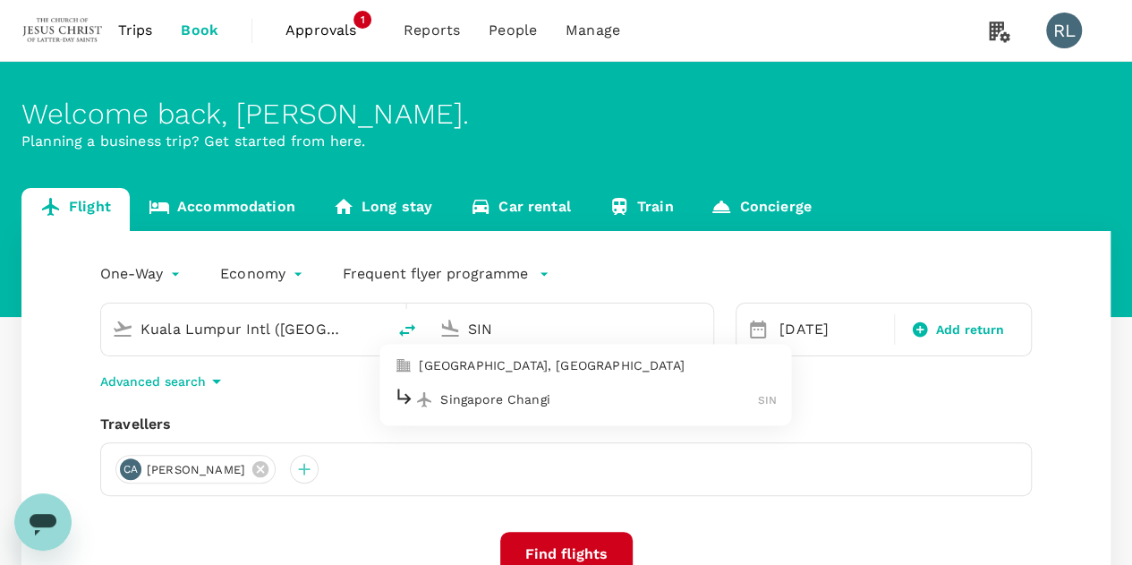
click at [492, 404] on p "Singapore Changi" at bounding box center [599, 399] width 318 height 18
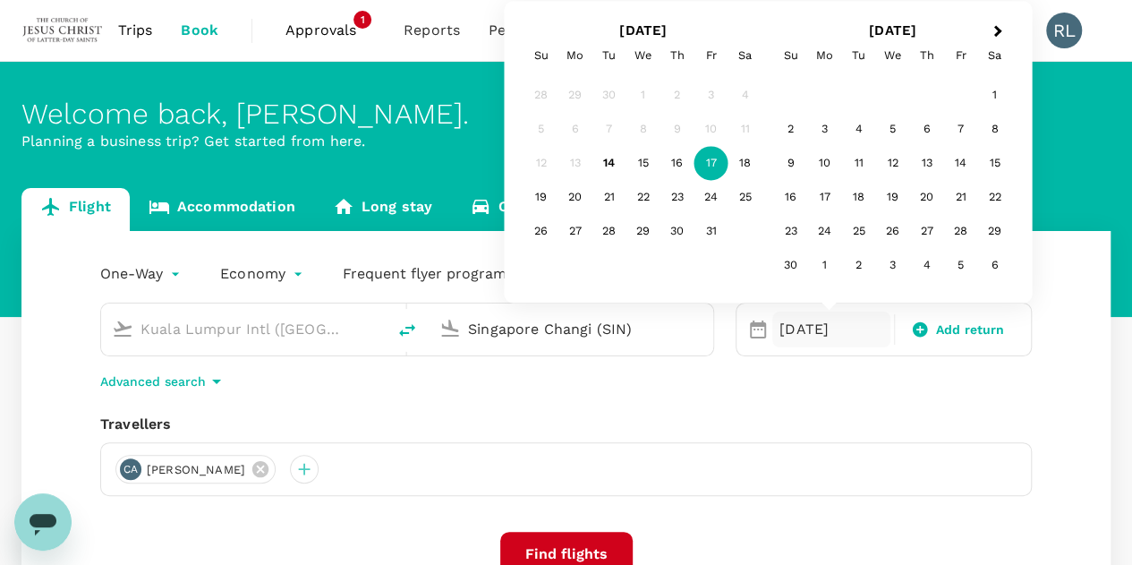
type input "Singapore Changi (SIN)"
click at [827, 430] on div "Travellers" at bounding box center [566, 423] width 932 height 21
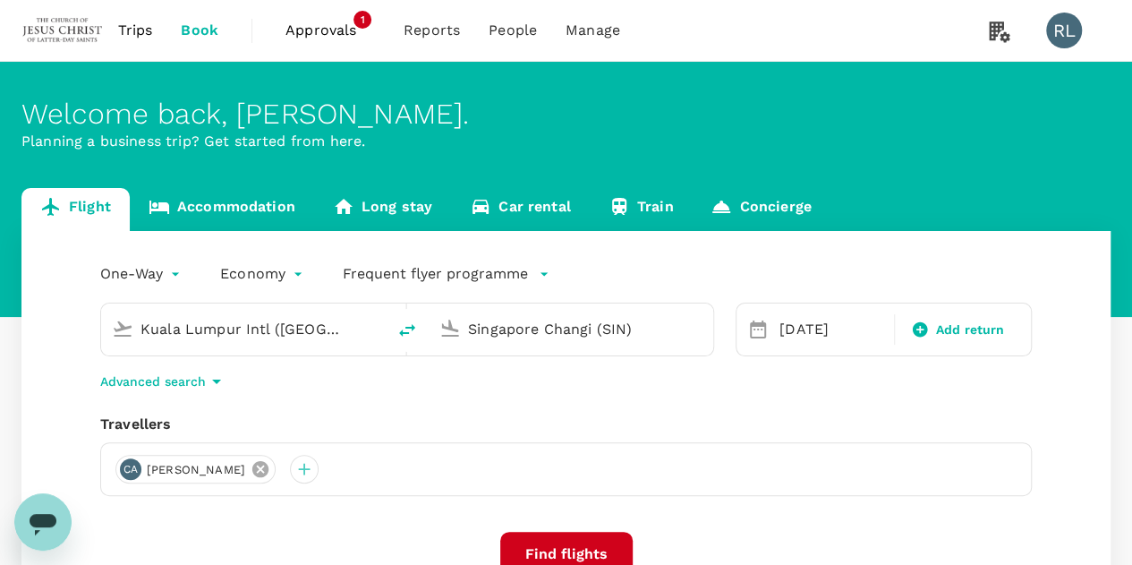
click at [270, 470] on icon at bounding box center [261, 469] width 20 height 20
click at [134, 468] on div at bounding box center [129, 469] width 29 height 29
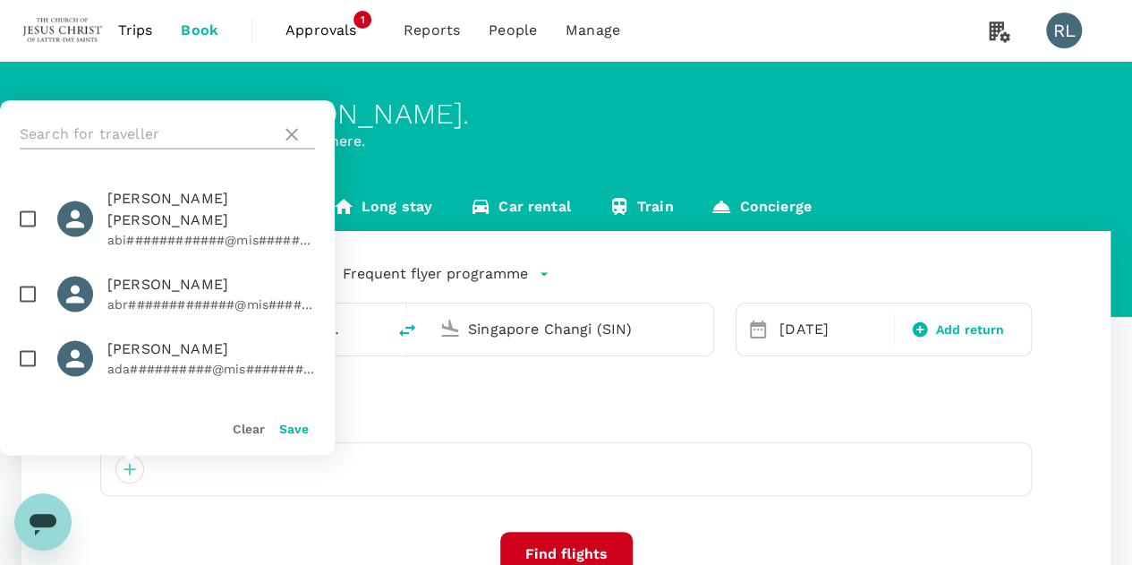
click at [181, 141] on input "text" at bounding box center [147, 134] width 254 height 29
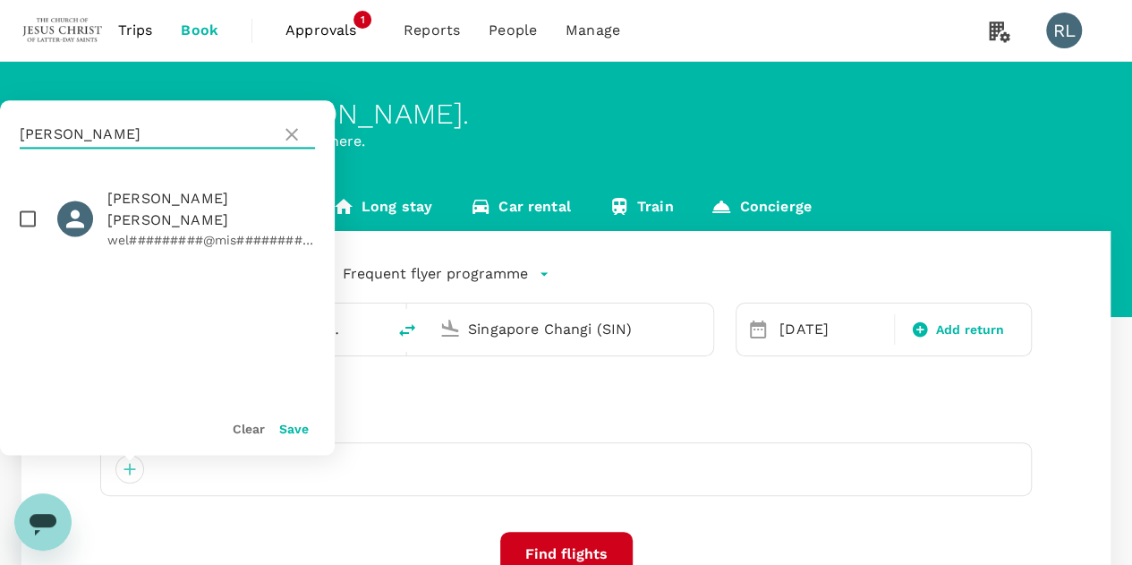
type input "BODINE"
click at [24, 208] on input "checkbox" at bounding box center [28, 219] width 38 height 38
checkbox input "true"
click at [287, 427] on button "Save" at bounding box center [294, 429] width 30 height 14
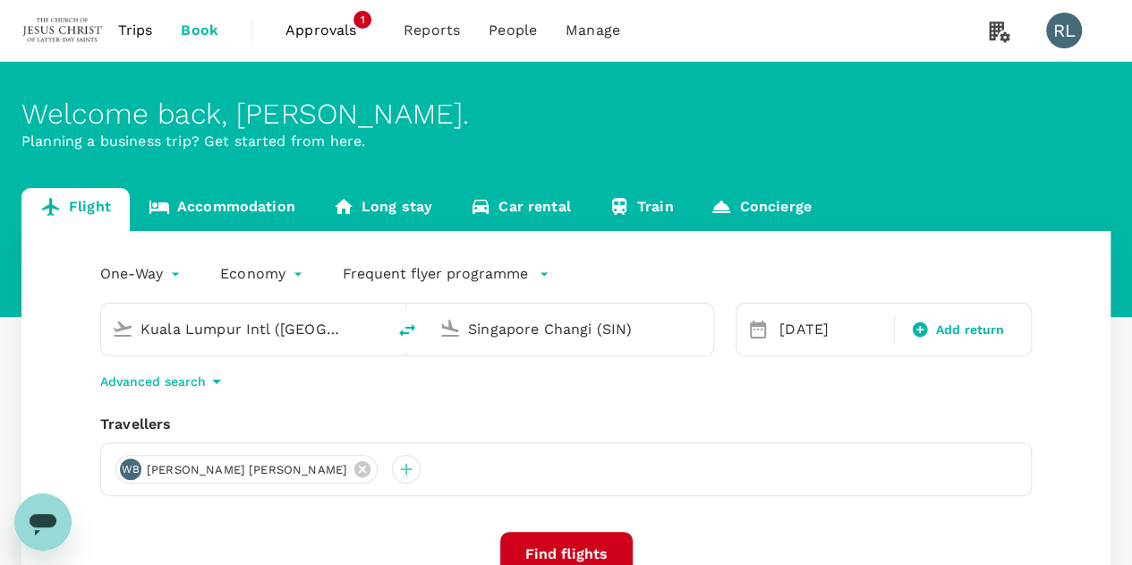
click at [540, 543] on button "Find flights" at bounding box center [566, 554] width 132 height 45
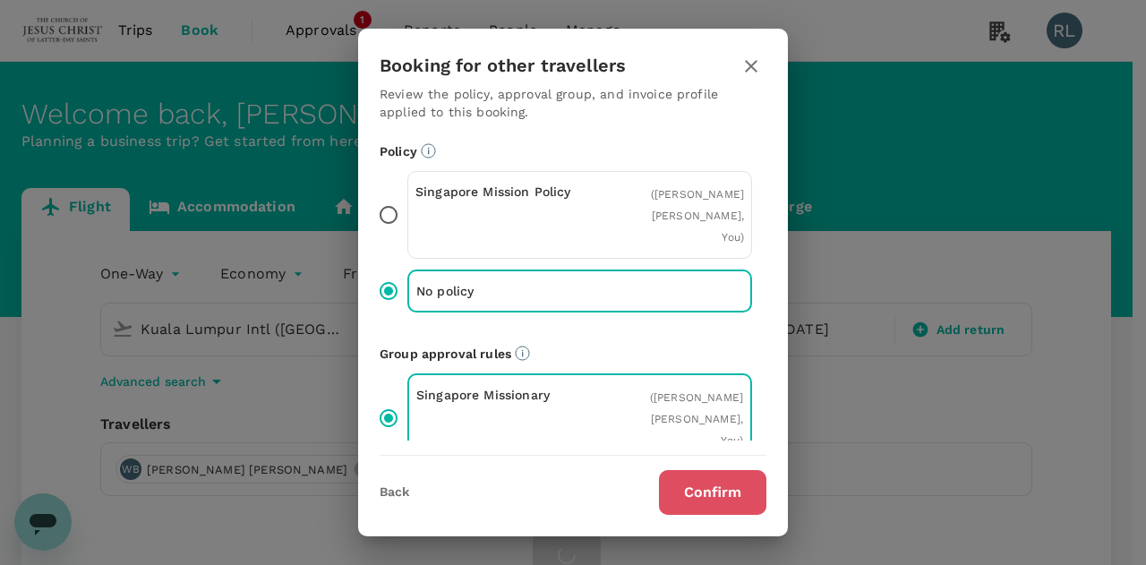
click at [702, 492] on button "Confirm" at bounding box center [712, 492] width 107 height 45
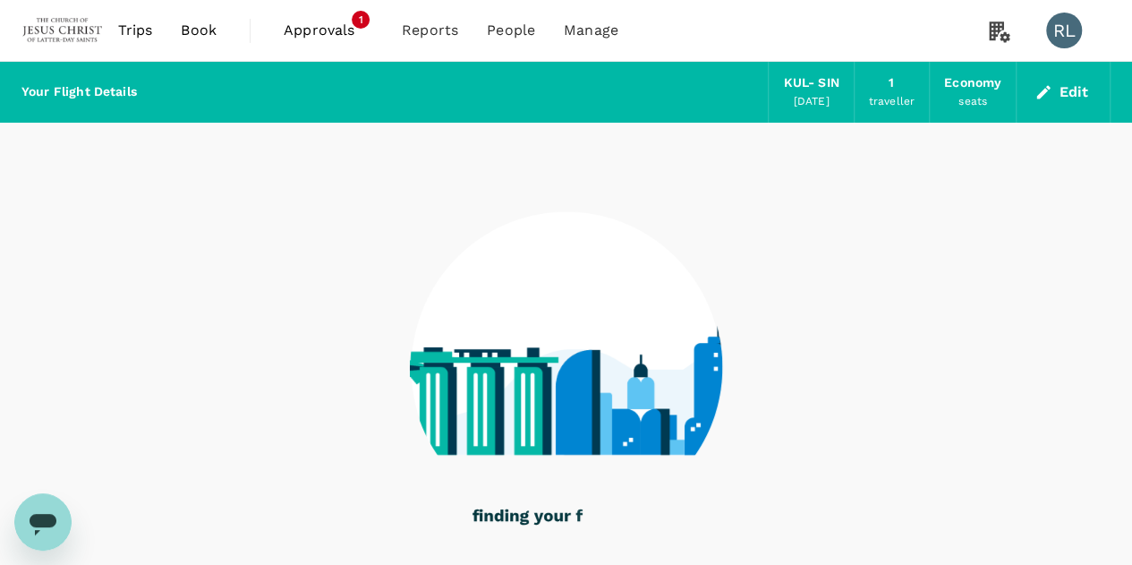
scroll to position [100, 0]
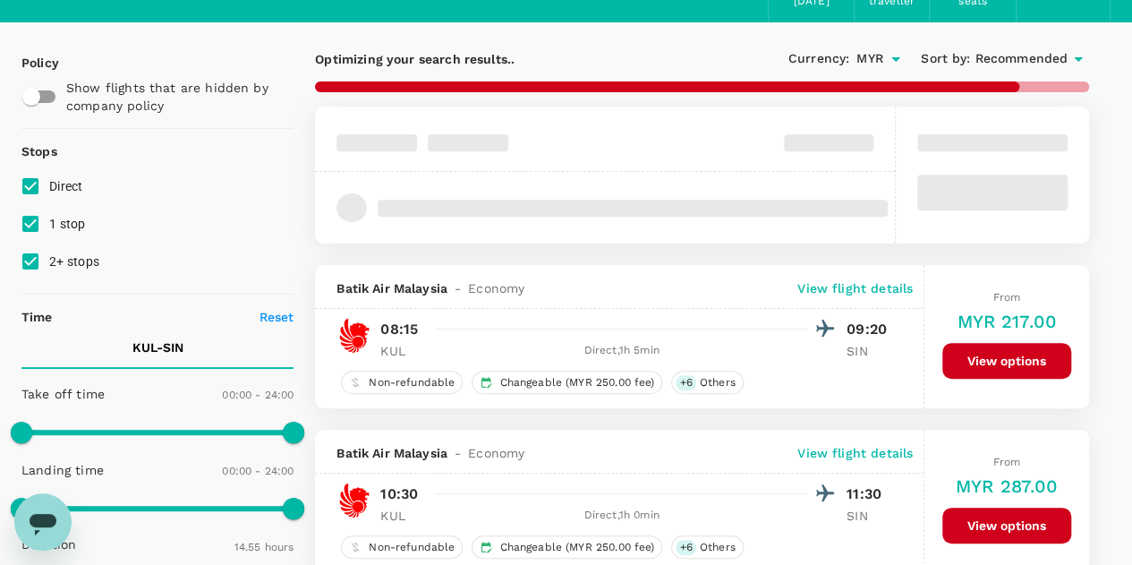
click at [1014, 53] on span "Recommended" at bounding box center [1021, 59] width 93 height 20
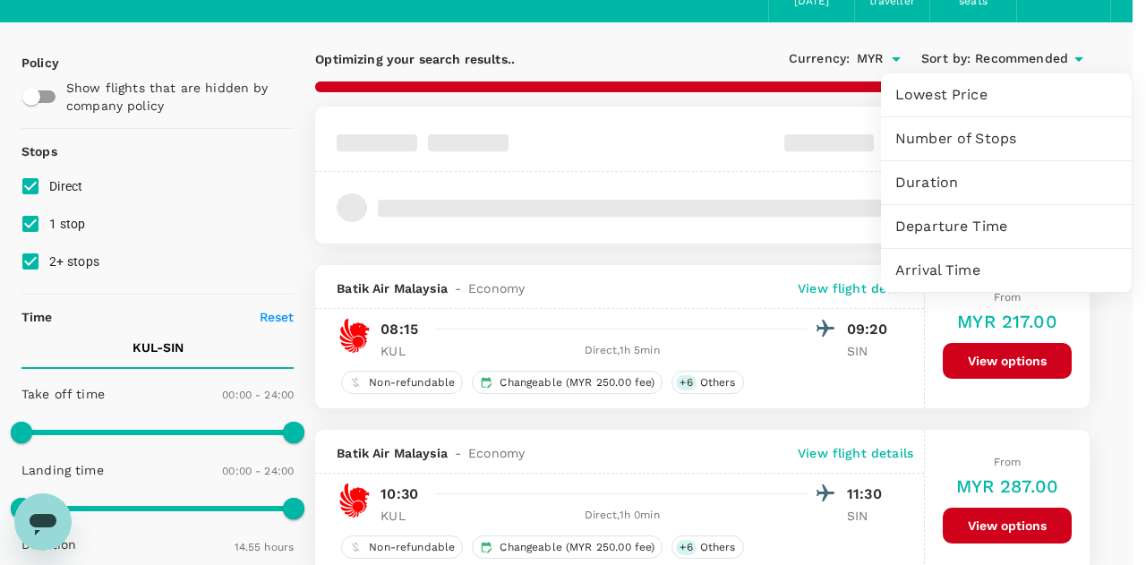
click at [947, 227] on span "Departure Time" at bounding box center [1006, 226] width 222 height 21
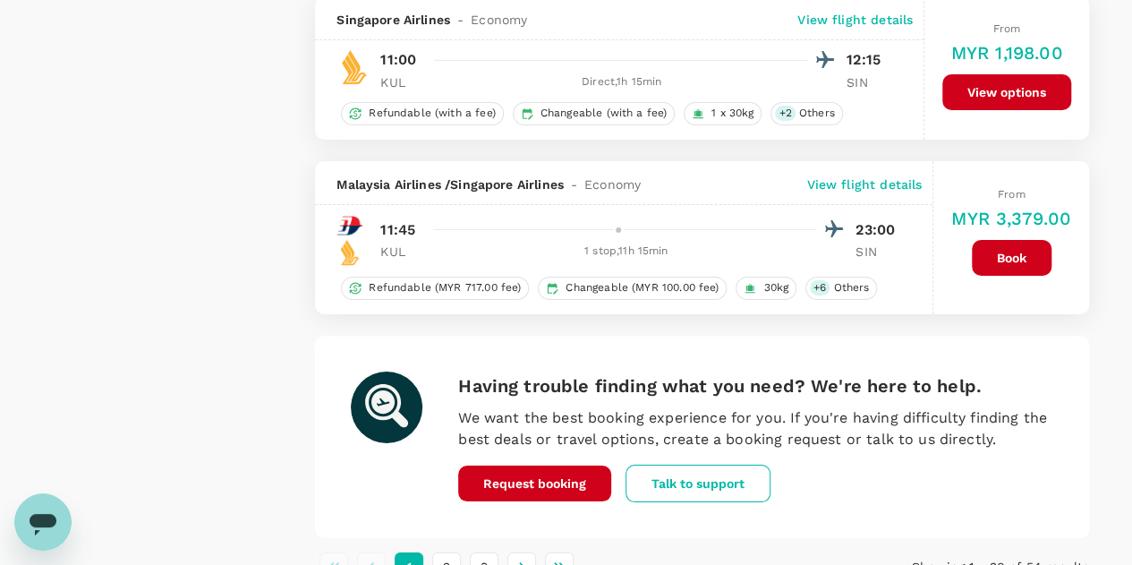
scroll to position [3322, 0]
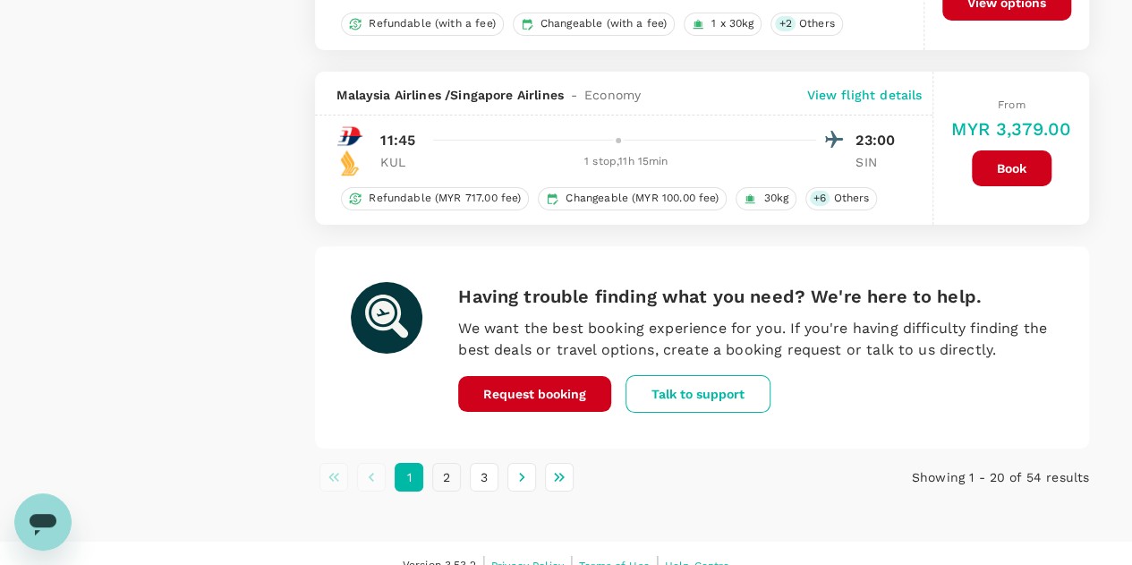
click at [439, 463] on button "2" at bounding box center [446, 477] width 29 height 29
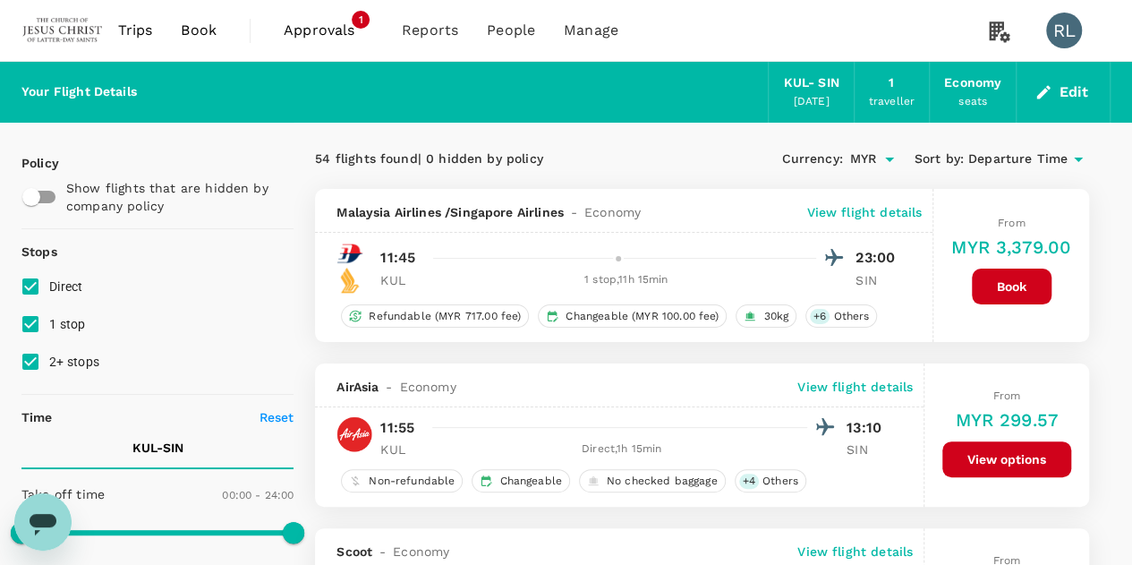
scroll to position [89, 0]
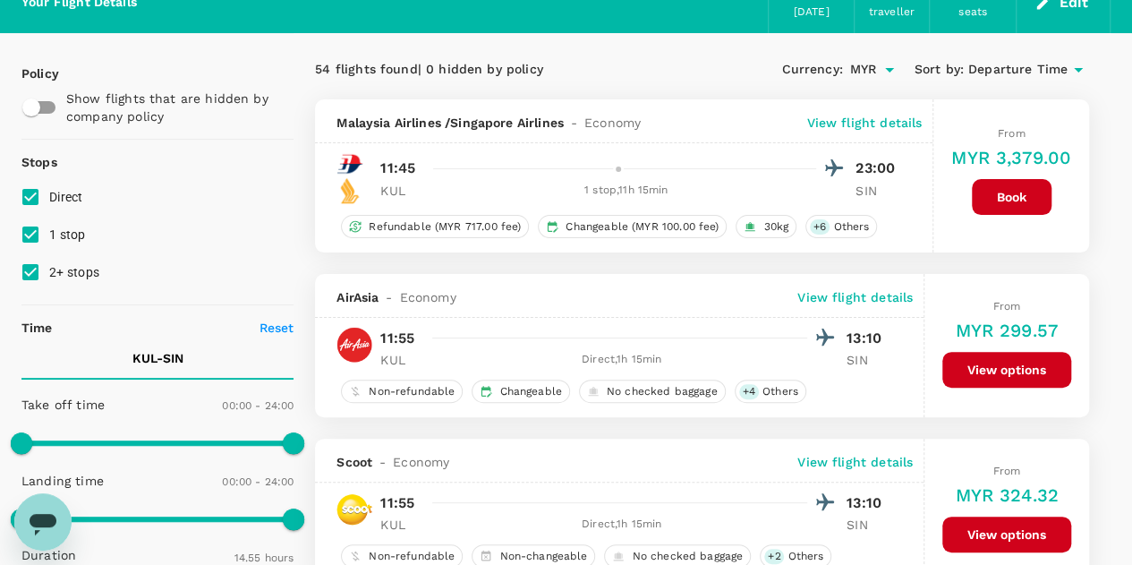
click at [969, 368] on button "View options" at bounding box center [1006, 370] width 129 height 36
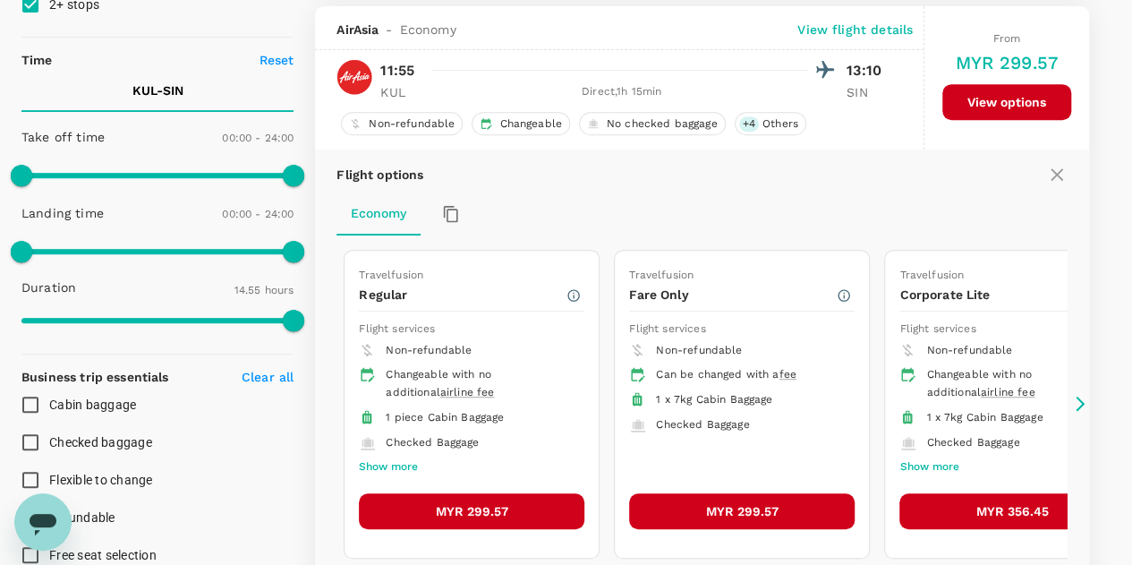
scroll to position [362, 0]
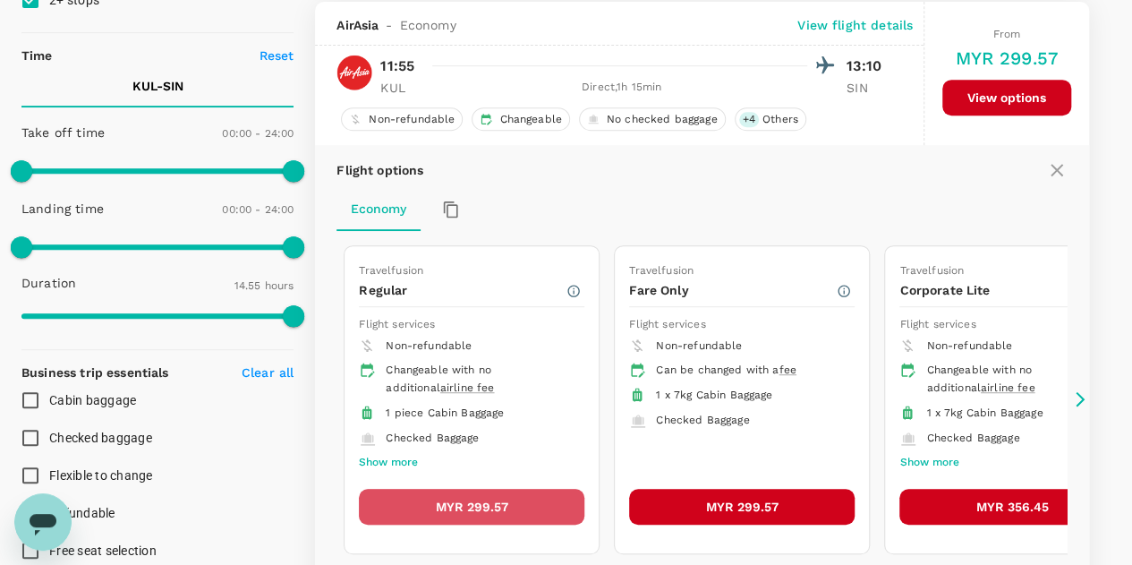
click at [470, 498] on button "MYR 299.57" at bounding box center [472, 507] width 226 height 36
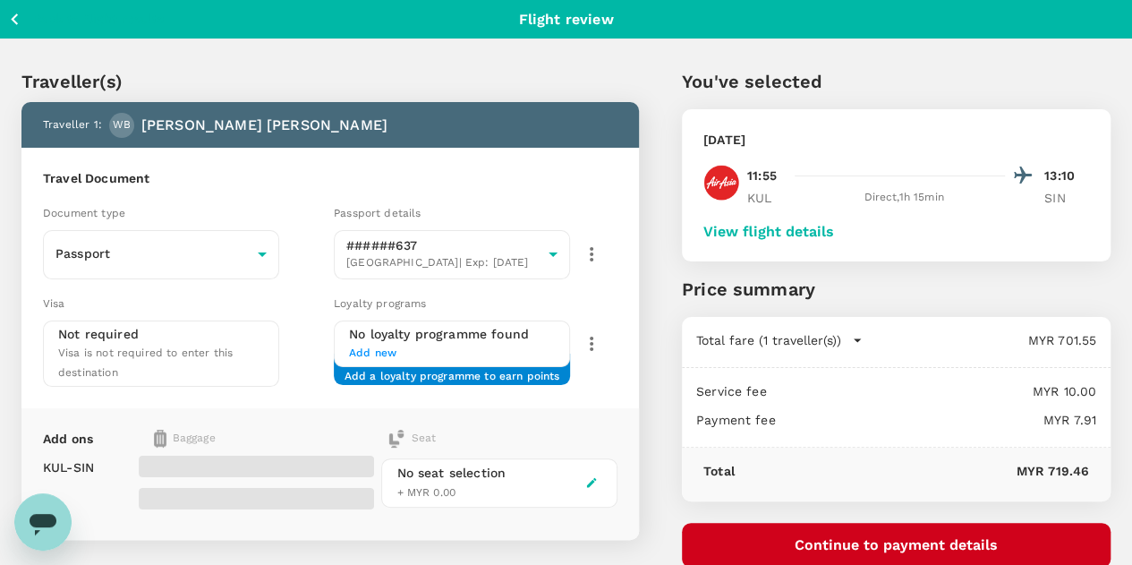
click at [834, 232] on button "View flight details" at bounding box center [768, 232] width 131 height 16
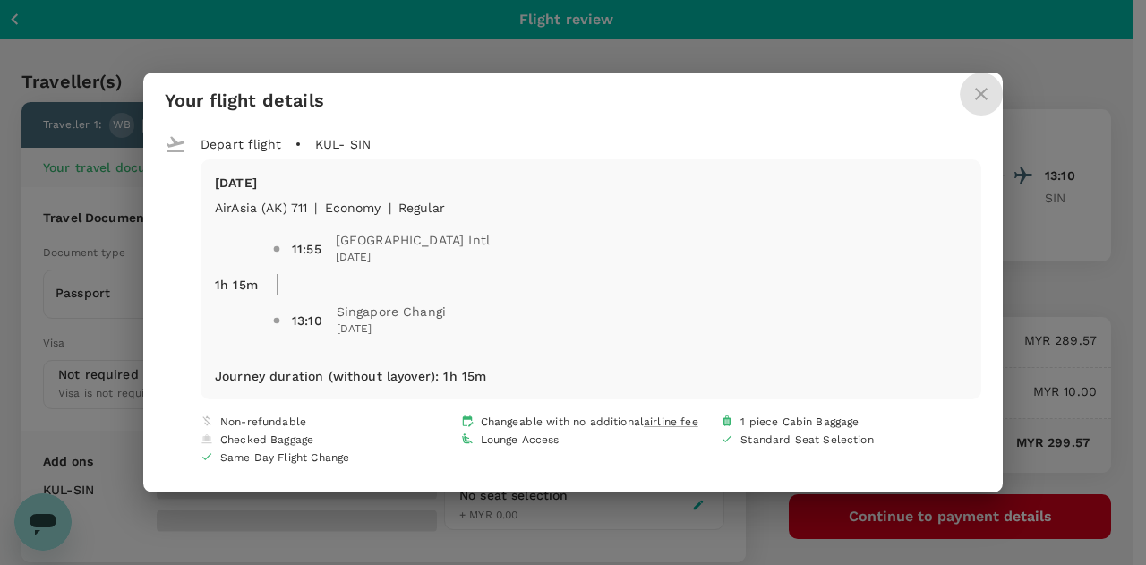
click at [984, 90] on icon "close" at bounding box center [981, 94] width 13 height 13
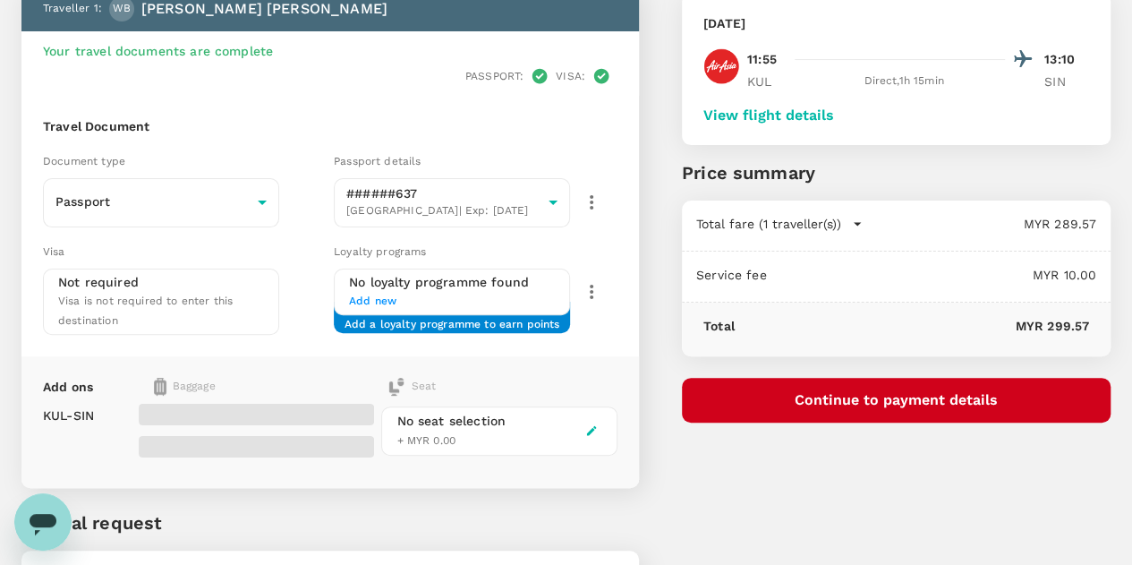
scroll to position [89, 0]
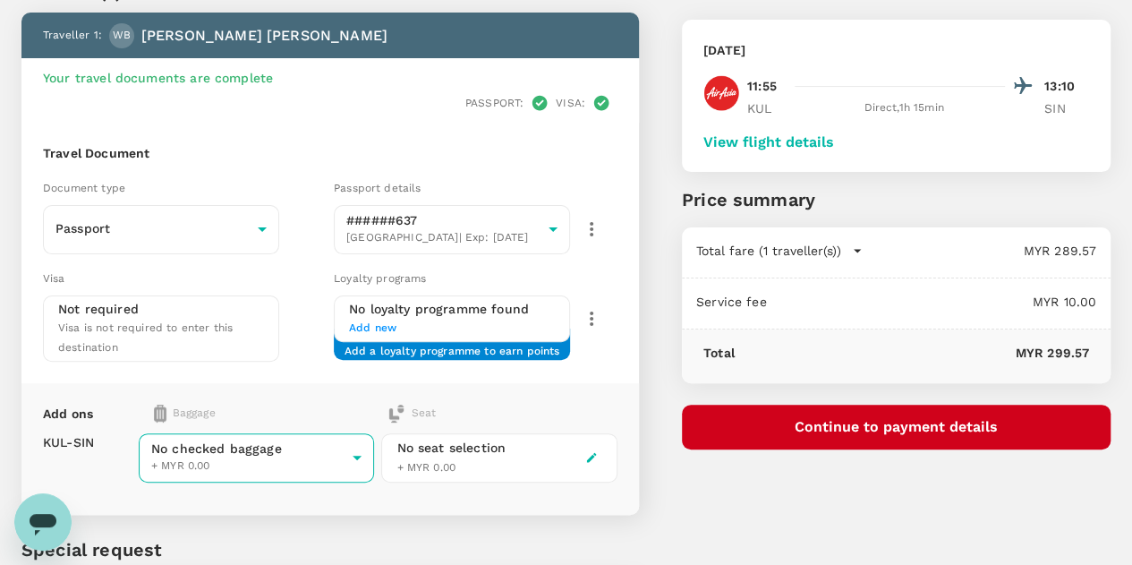
click at [374, 405] on body "Back to flight results Flight review Traveller(s) Traveller 1 : WB Wells Robert…" at bounding box center [566, 336] width 1132 height 851
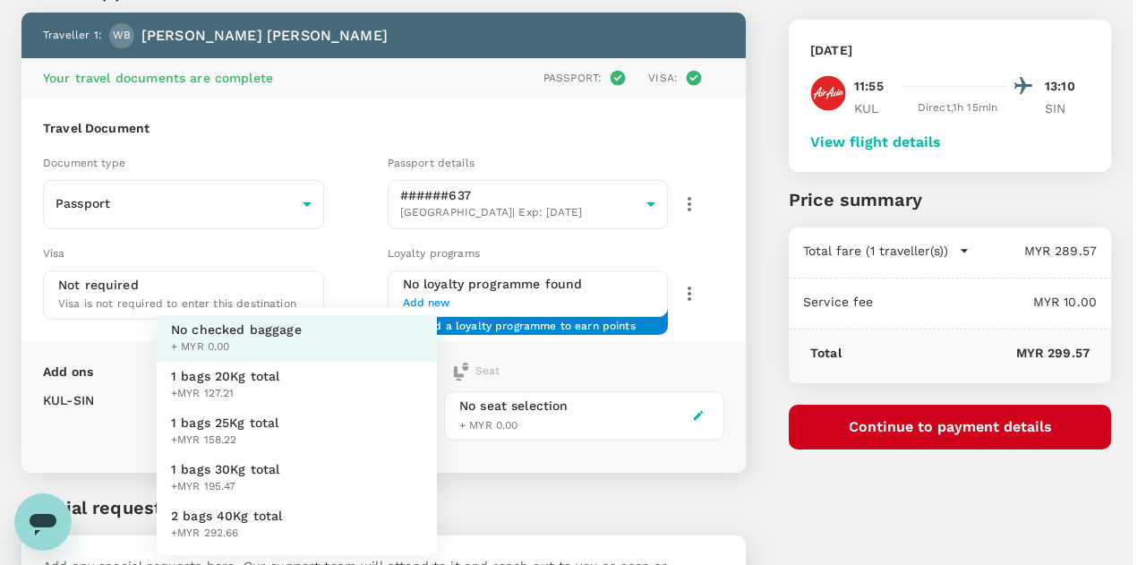
click at [231, 429] on span "1 bags 25Kg total" at bounding box center [225, 422] width 108 height 18
type input "2 - 158.22"
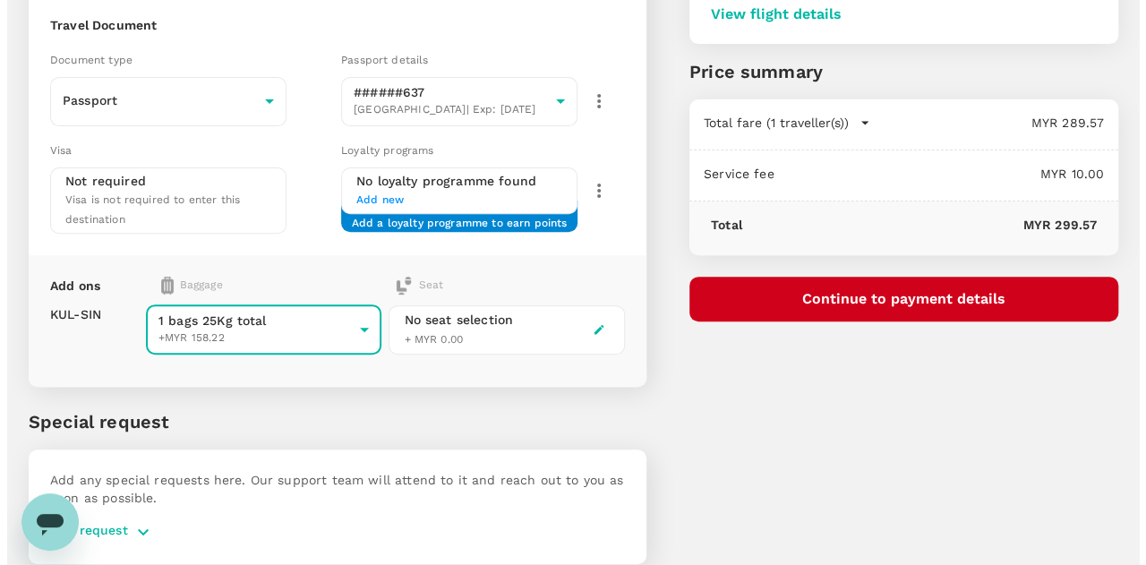
scroll to position [222, 0]
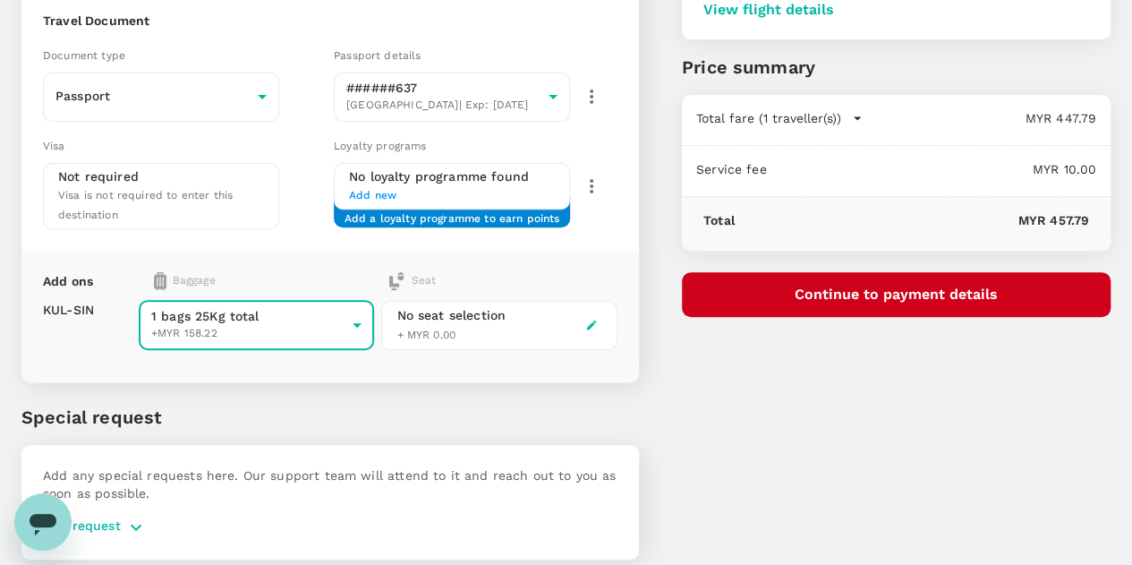
click at [867, 292] on button "Continue to payment details" at bounding box center [896, 294] width 429 height 45
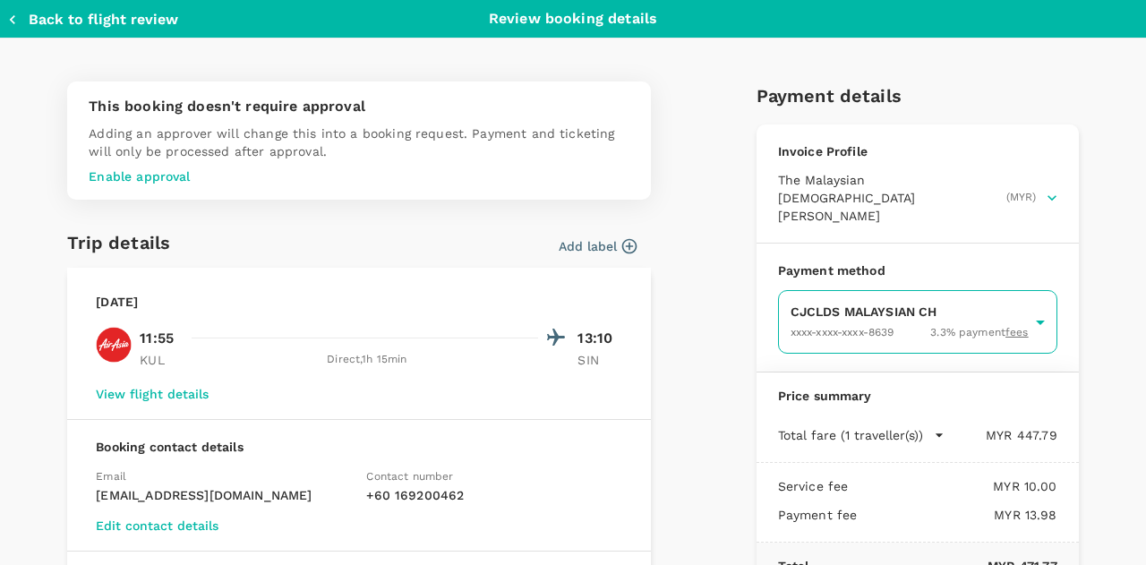
click at [839, 293] on body "Back to flight results Flight review Traveller(s) Traveller 1 : WB Wells Robert…" at bounding box center [573, 182] width 1146 height 809
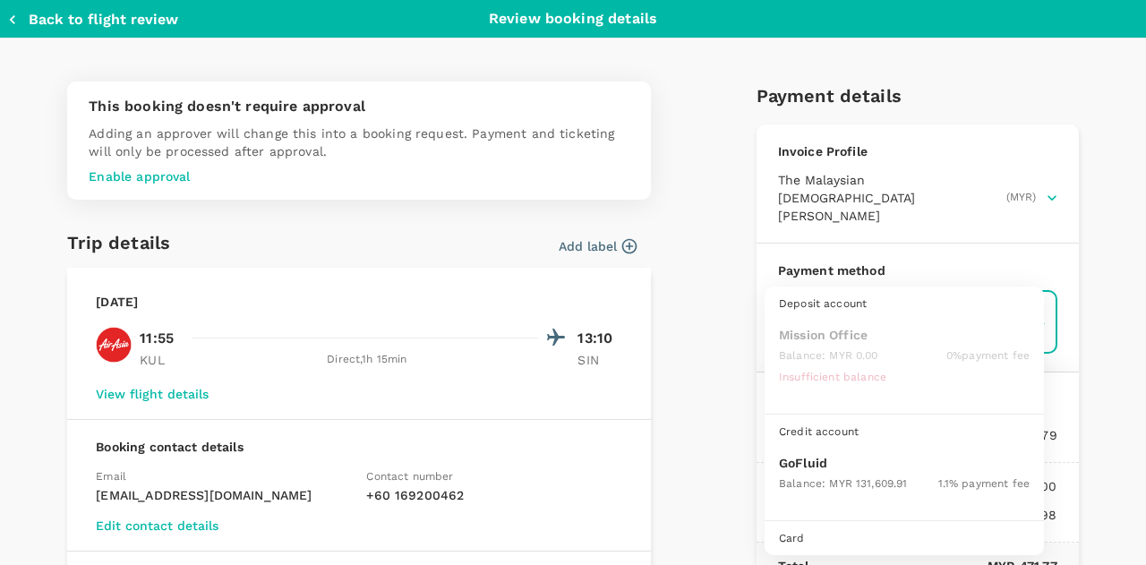
scroll to position [46, 0]
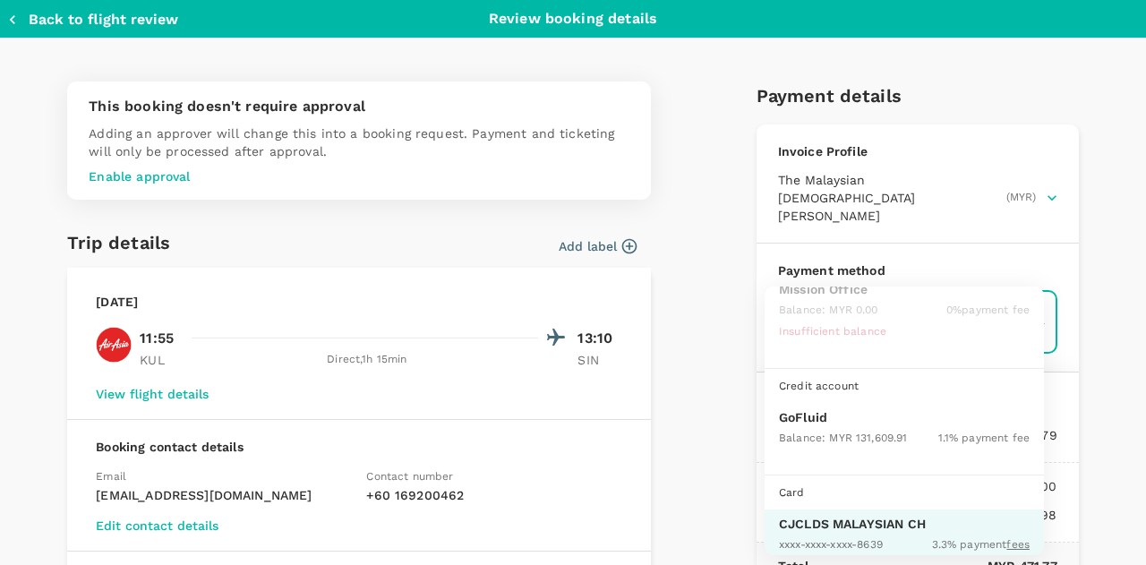
click at [813, 422] on p "GoFluid" at bounding box center [904, 417] width 251 height 18
type input "9b357727-6904-47bd-a44e-9a56bf7dfc7a"
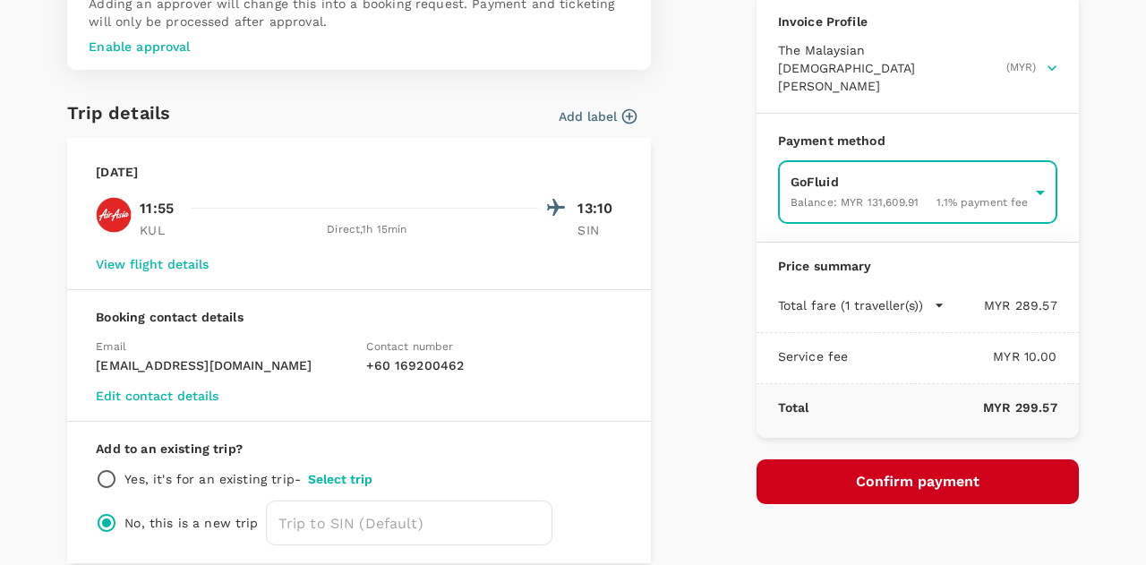
scroll to position [207, 0]
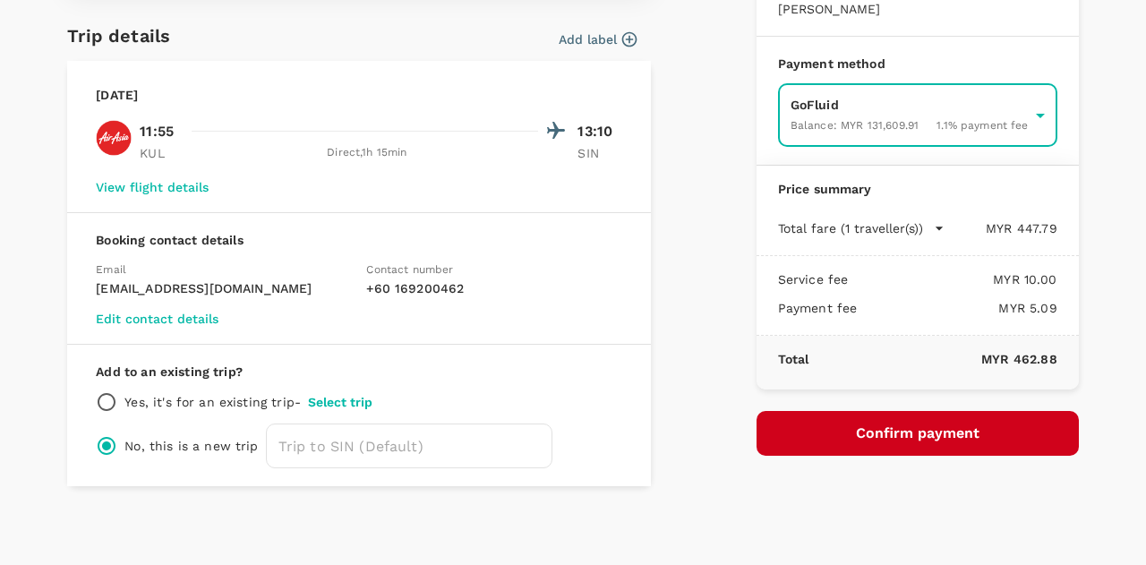
click at [824, 387] on form "Payment details Invoice Profile The Malaysian Church of Jesus Christ of Latter-…" at bounding box center [917, 165] width 322 height 581
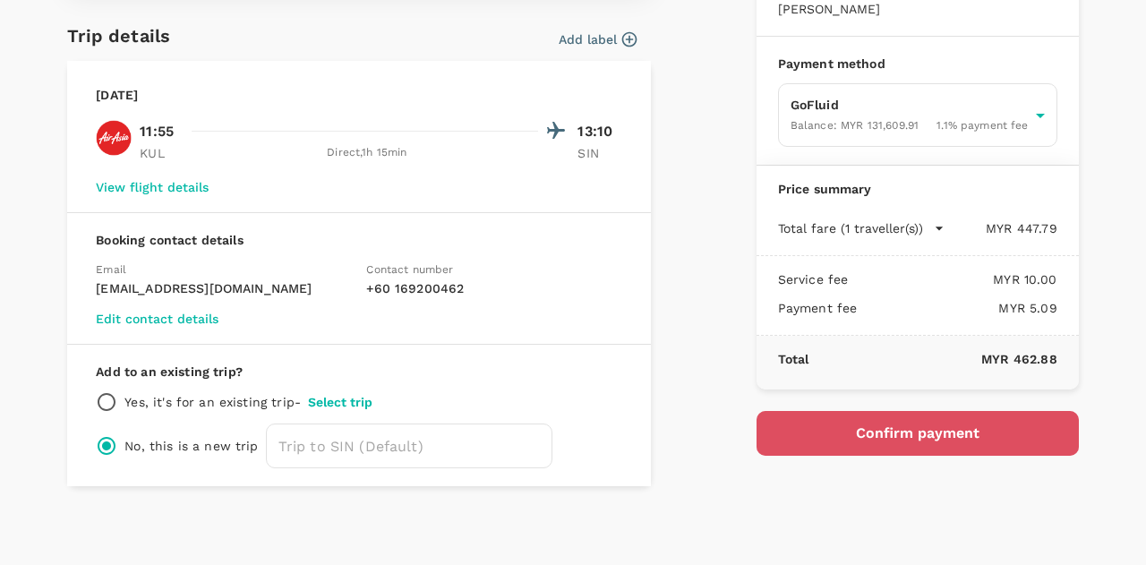
click at [822, 411] on button "Confirm payment" at bounding box center [917, 433] width 322 height 45
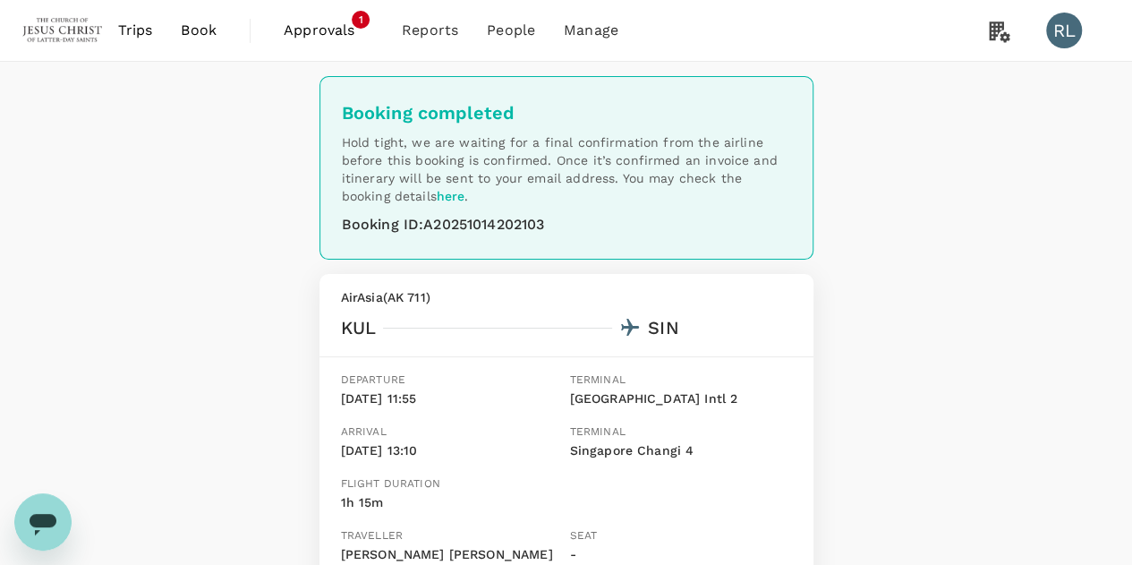
click at [191, 26] on span "Book" at bounding box center [199, 30] width 36 height 21
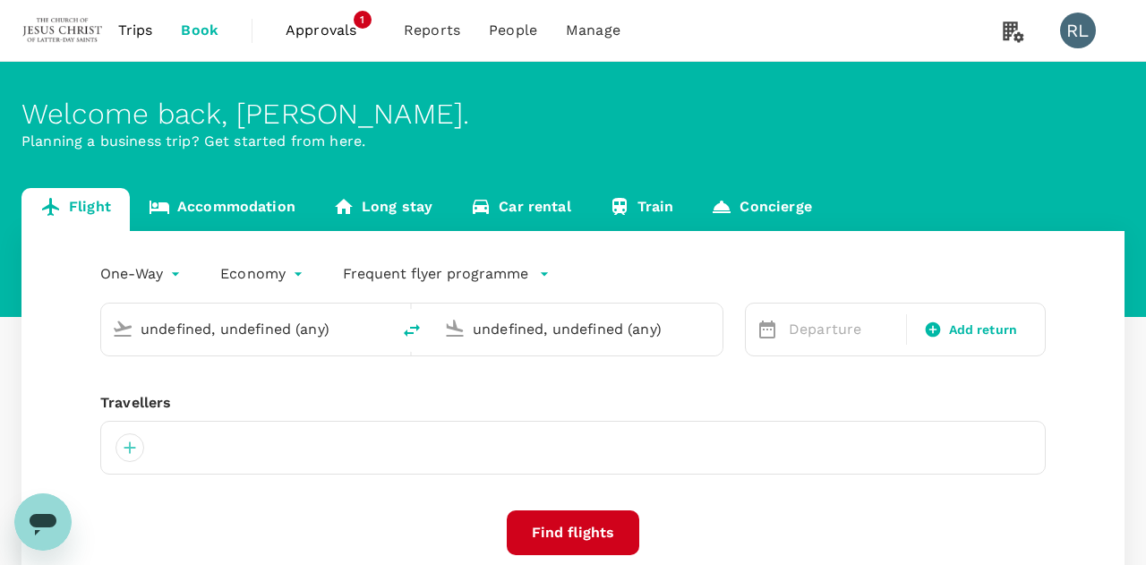
type input "Kuala Lumpur Intl ([GEOGRAPHIC_DATA])"
type input "Singapore Changi (SIN)"
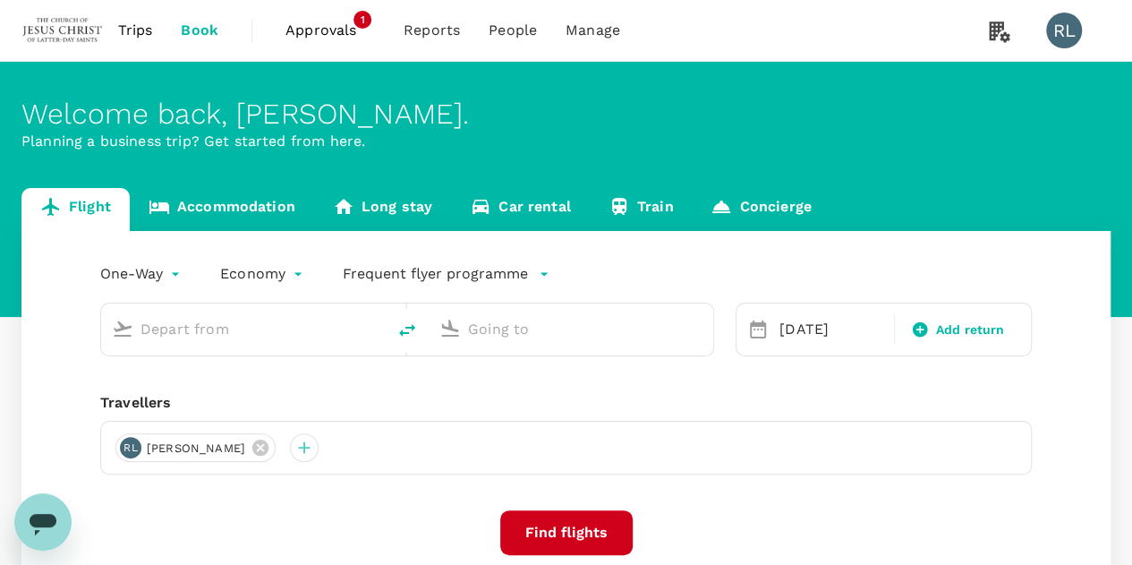
type input "Kuala Lumpur Intl ([GEOGRAPHIC_DATA])"
type input "Singapore Changi (SIN)"
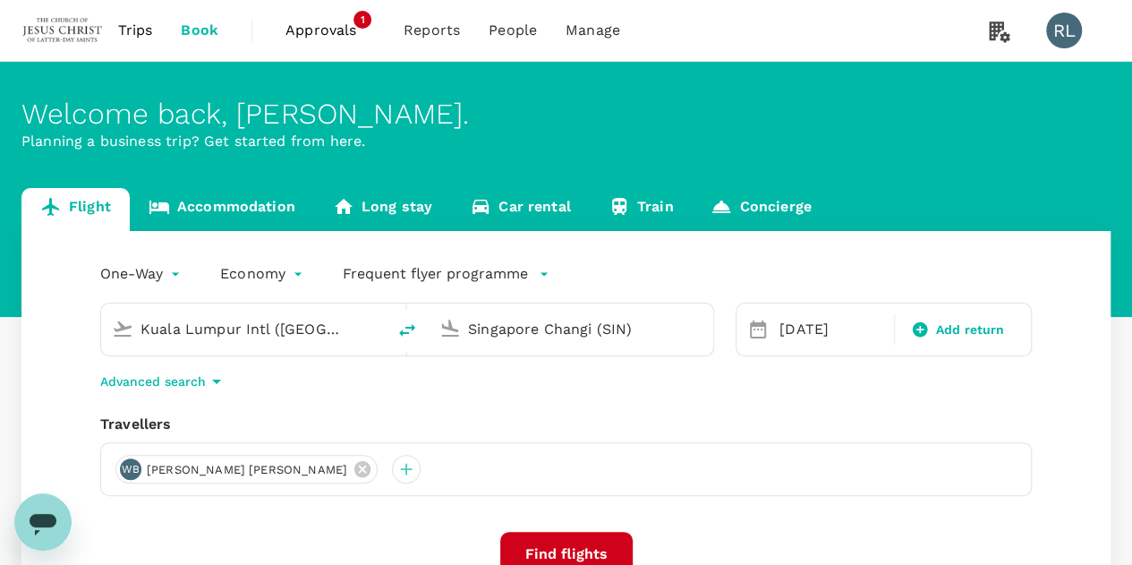
drag, startPoint x: 335, startPoint y: 327, endPoint x: 122, endPoint y: 320, distance: 213.1
click at [122, 320] on div "Kuala Lumpur Intl ([GEOGRAPHIC_DATA])" at bounding box center [240, 325] width 270 height 39
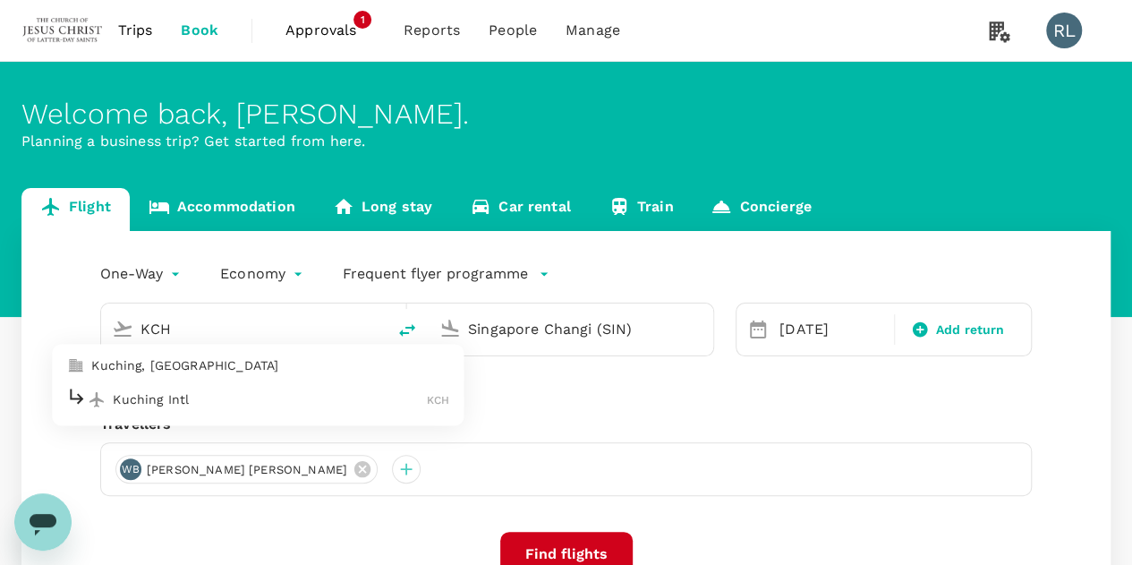
click at [182, 402] on p "Kuching Intl" at bounding box center [270, 399] width 314 height 18
type input "Kuching Intl (KCH)"
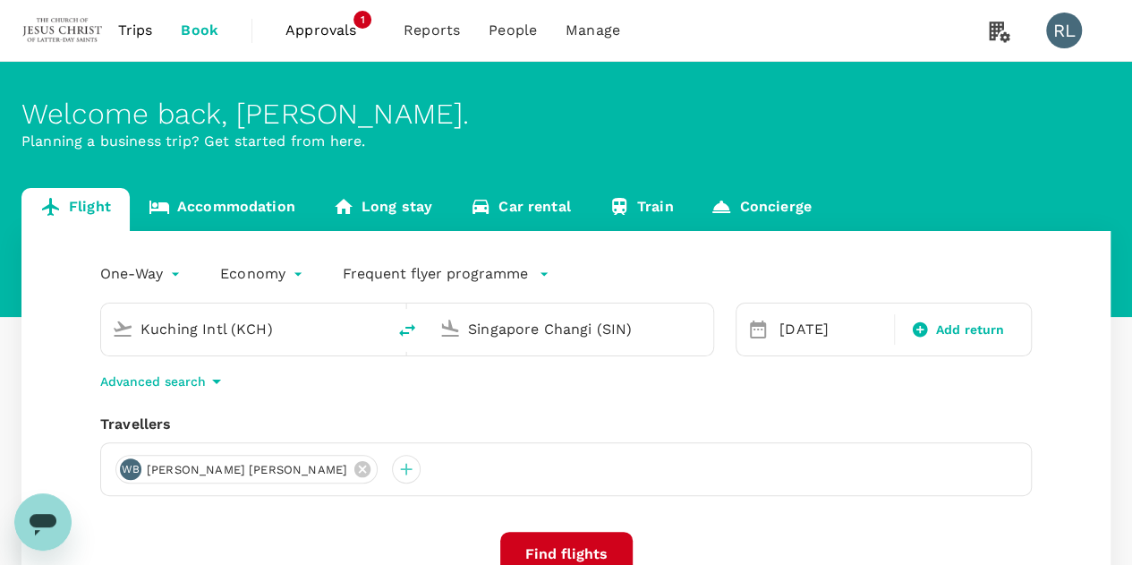
drag, startPoint x: 646, startPoint y: 325, endPoint x: 455, endPoint y: 323, distance: 191.5
click at [455, 323] on div "Singapore Changi (SIN)" at bounding box center [567, 325] width 270 height 39
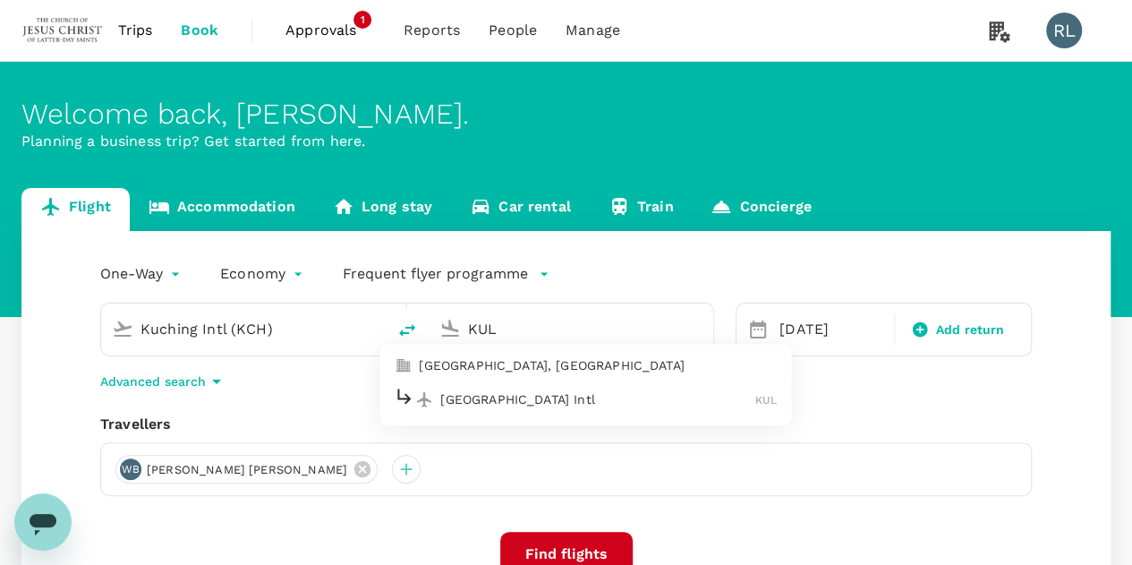
click at [473, 408] on div "[GEOGRAPHIC_DATA] Intl KUL" at bounding box center [585, 400] width 383 height 28
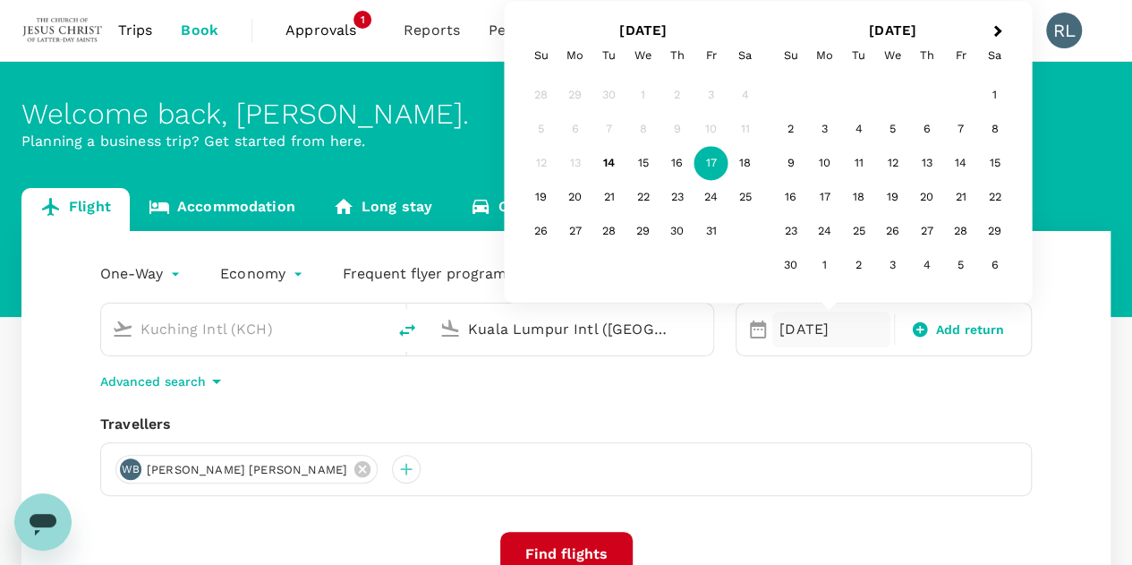
type input "Kuala Lumpur Intl ([GEOGRAPHIC_DATA])"
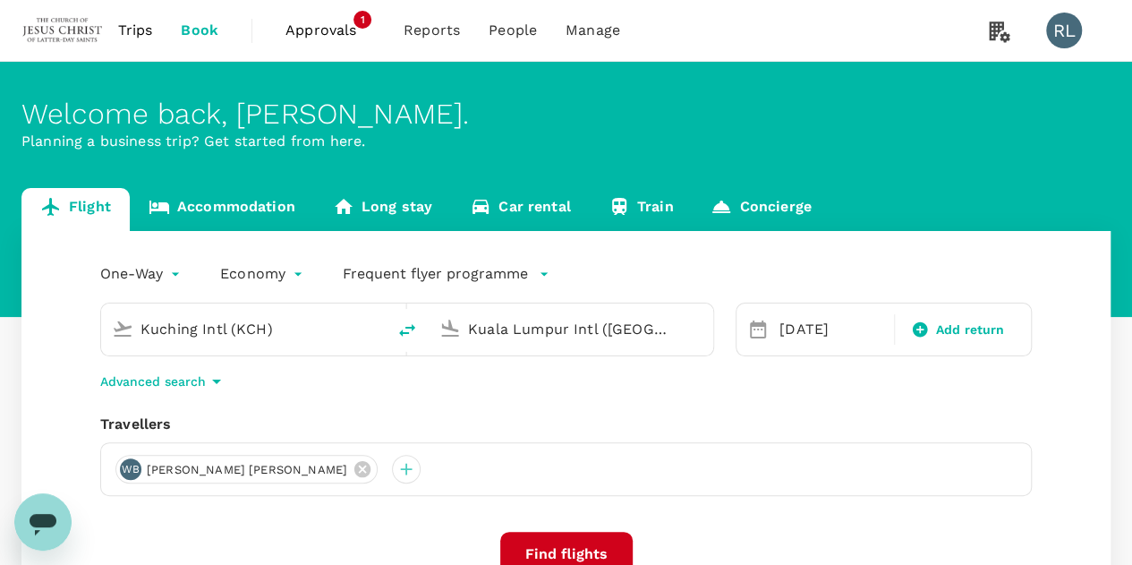
click at [1040, 433] on div "One-Way oneway Economy economy Frequent flyer programme Kuching Intl (KCH) [GEO…" at bounding box center [565, 484] width 1089 height 506
click at [354, 470] on icon at bounding box center [362, 469] width 16 height 16
click at [131, 470] on div at bounding box center [129, 469] width 29 height 29
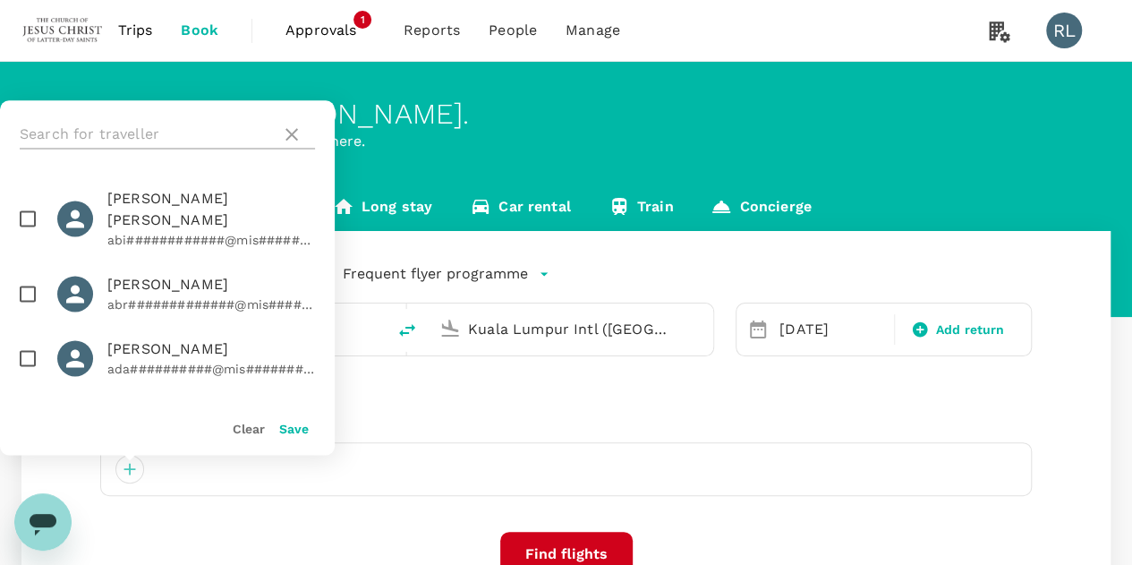
click at [166, 134] on input "text" at bounding box center [147, 134] width 254 height 29
click at [73, 123] on input "text" at bounding box center [147, 134] width 254 height 29
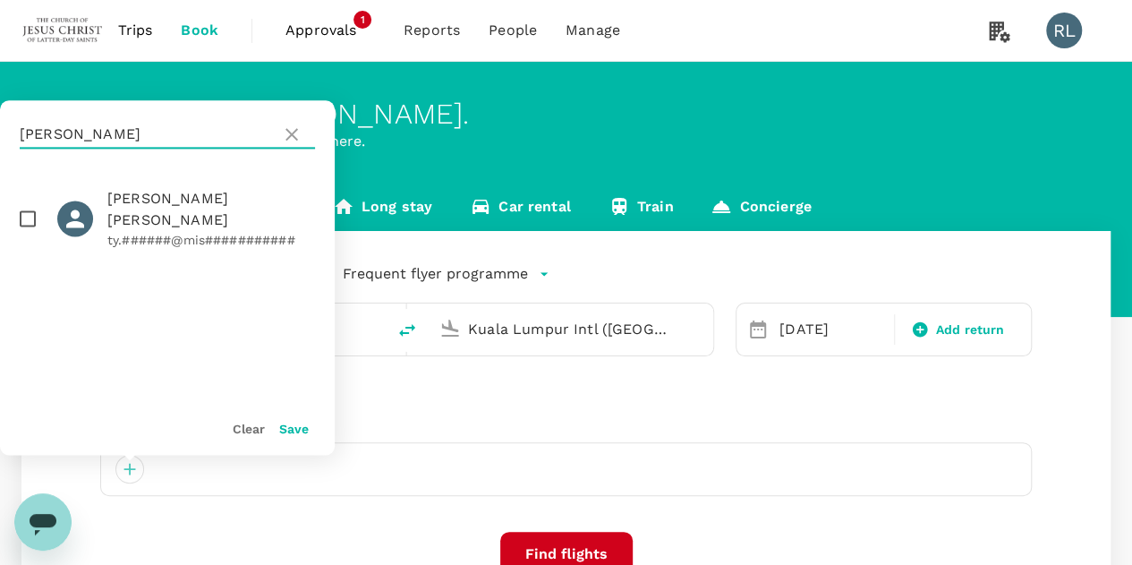
type input "[PERSON_NAME]"
click at [28, 212] on input "checkbox" at bounding box center [28, 219] width 38 height 38
checkbox input "true"
click at [292, 424] on button "Save" at bounding box center [294, 429] width 30 height 14
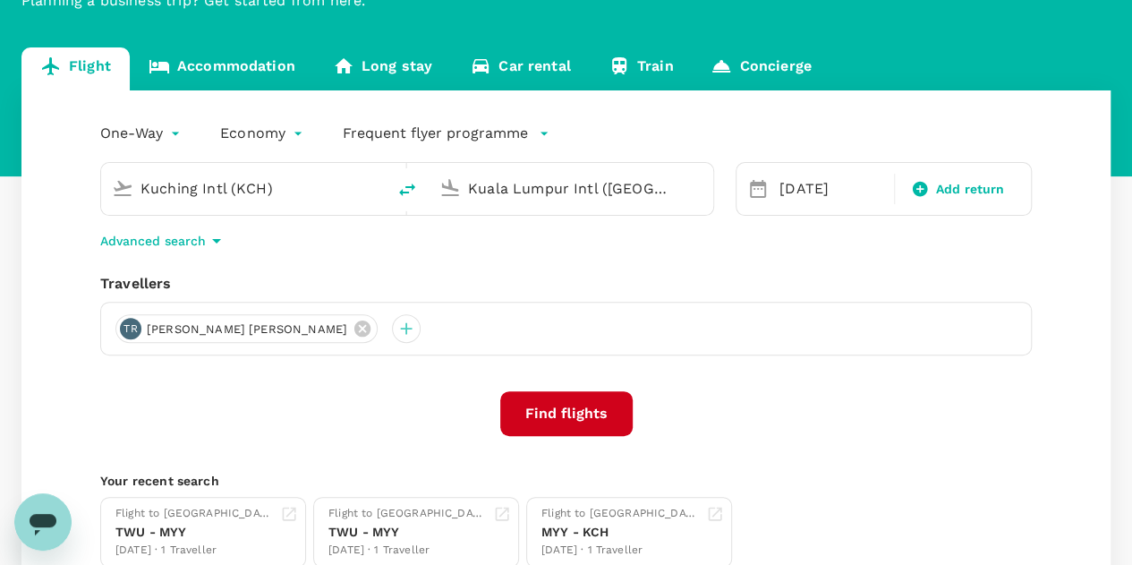
scroll to position [179, 0]
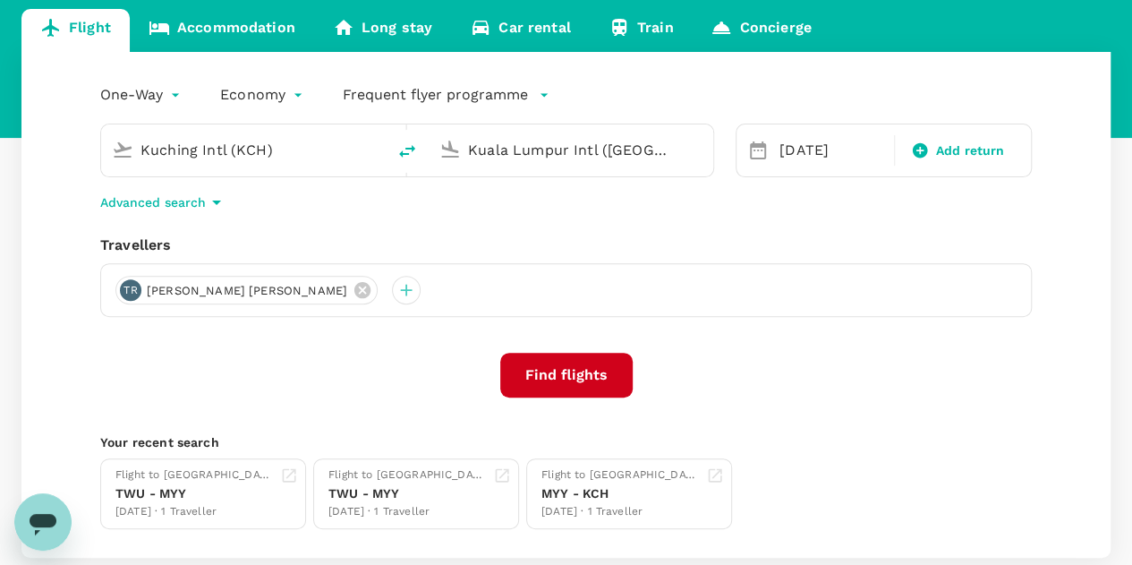
click at [580, 373] on button "Find flights" at bounding box center [566, 375] width 132 height 45
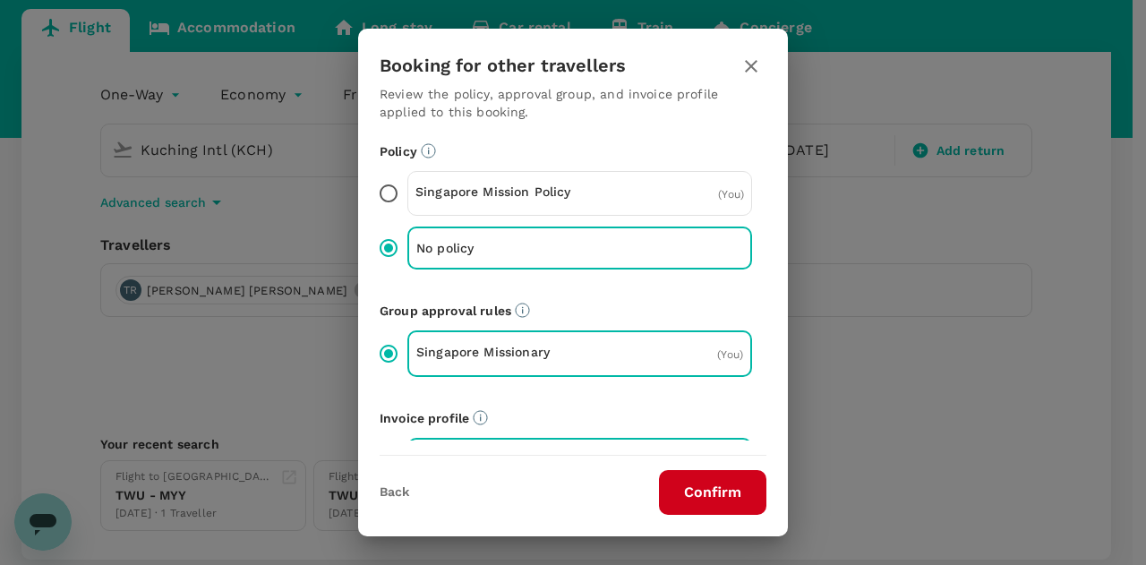
click at [705, 493] on button "Confirm" at bounding box center [712, 492] width 107 height 45
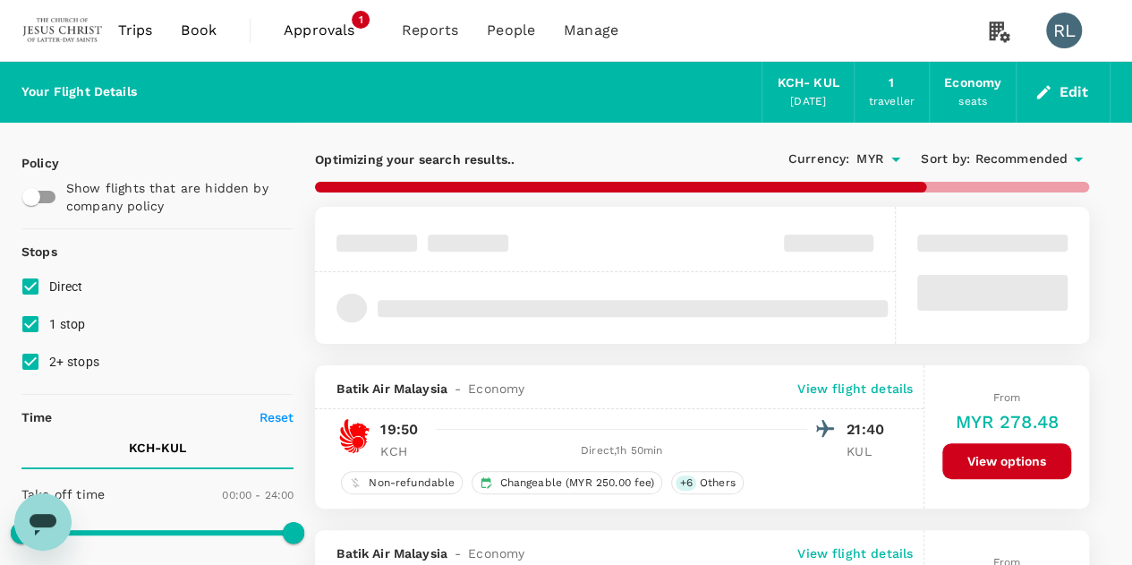
click at [993, 157] on span "Recommended" at bounding box center [1021, 159] width 93 height 20
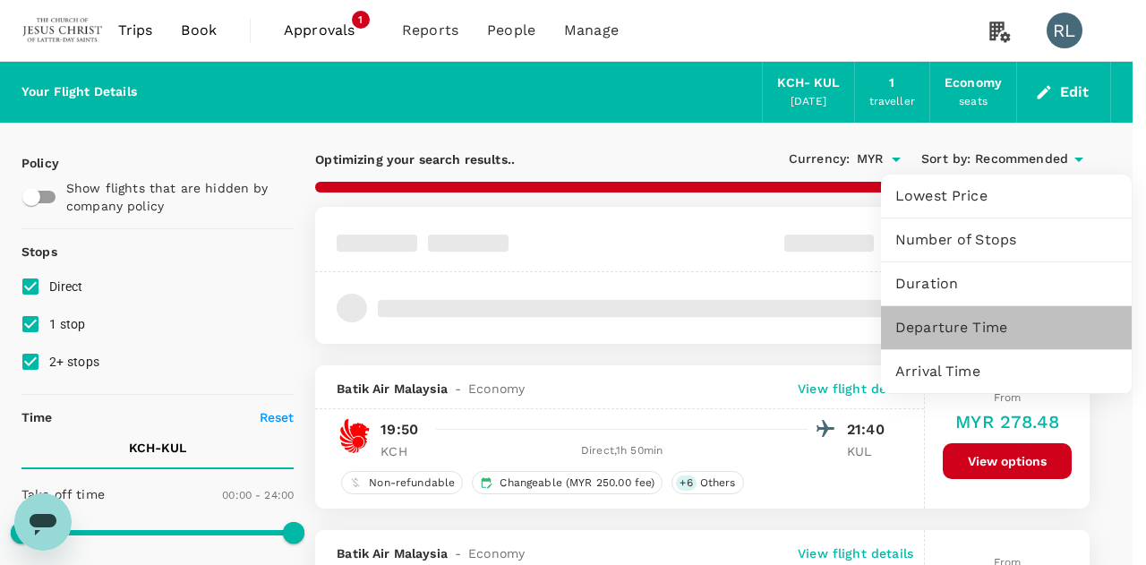
click at [919, 329] on span "Departure Time" at bounding box center [1006, 327] width 222 height 21
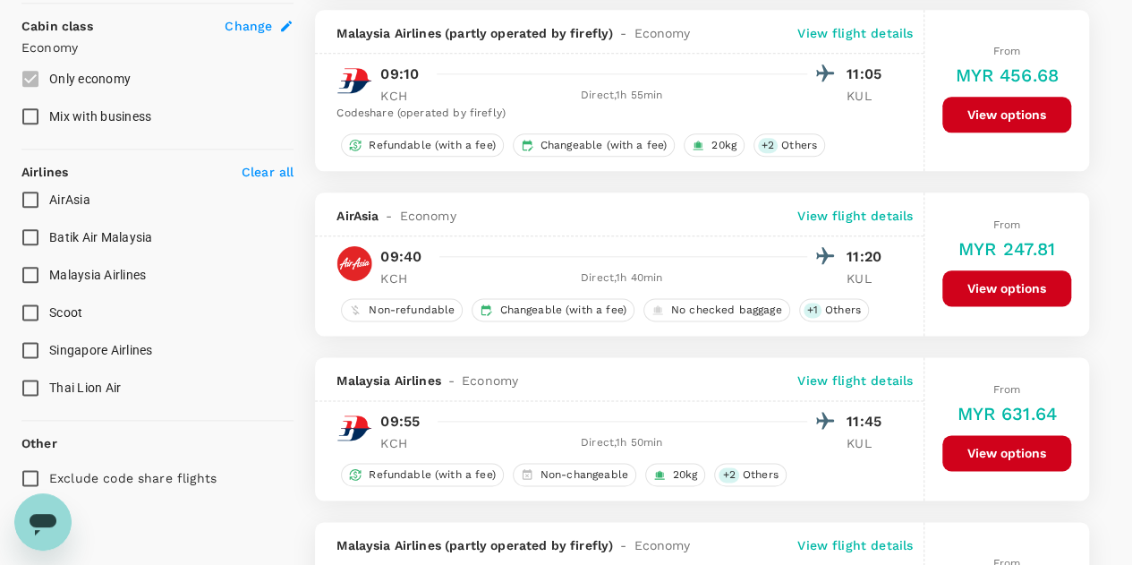
scroll to position [984, 0]
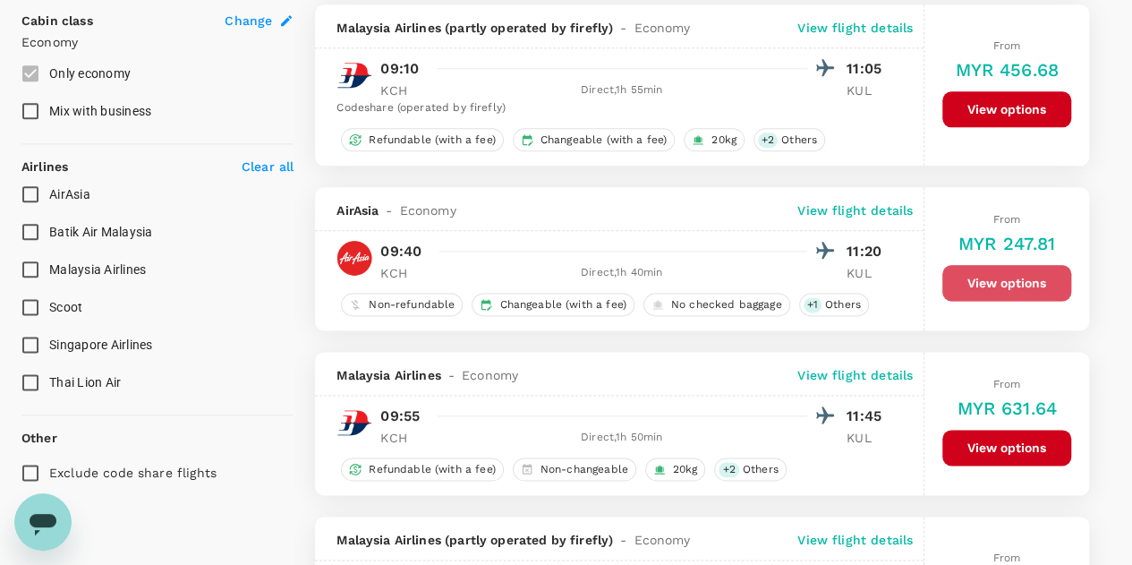
click at [968, 274] on button "View options" at bounding box center [1006, 283] width 129 height 36
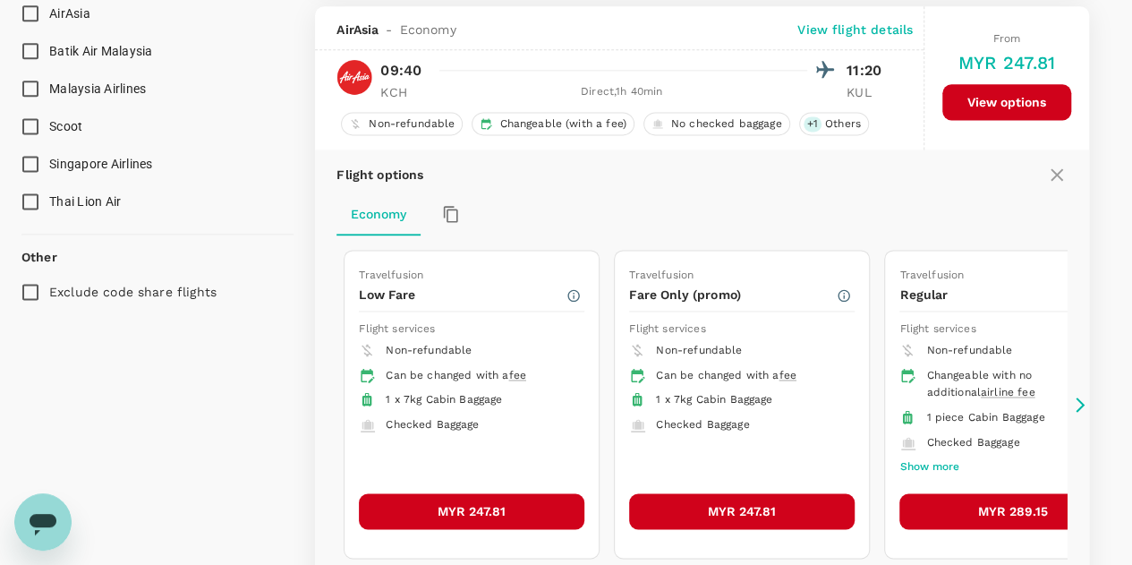
scroll to position [1168, 0]
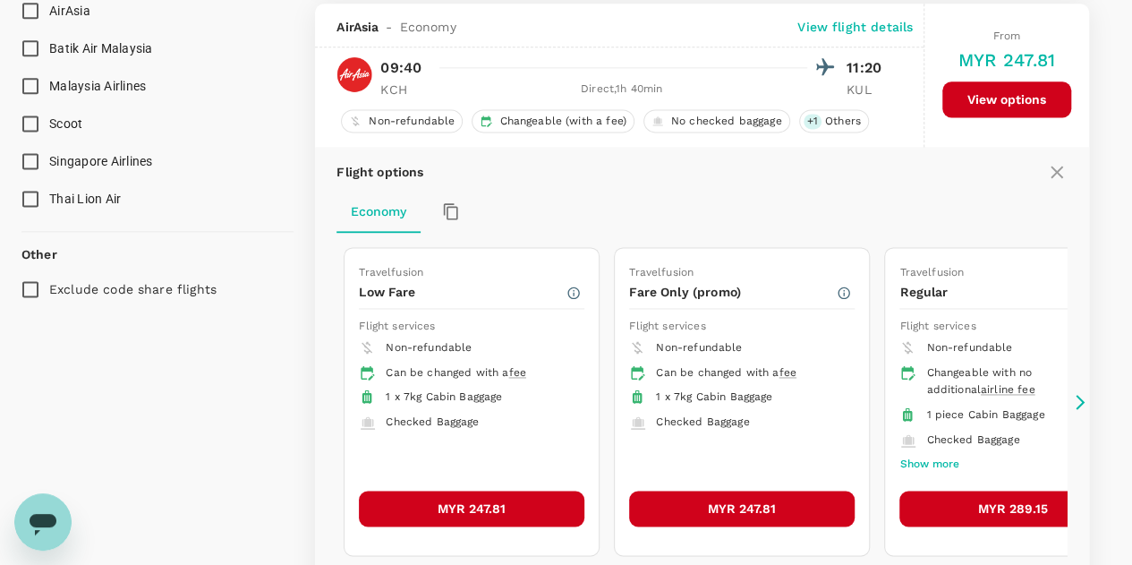
click at [455, 498] on button "MYR 247.81" at bounding box center [472, 508] width 226 height 36
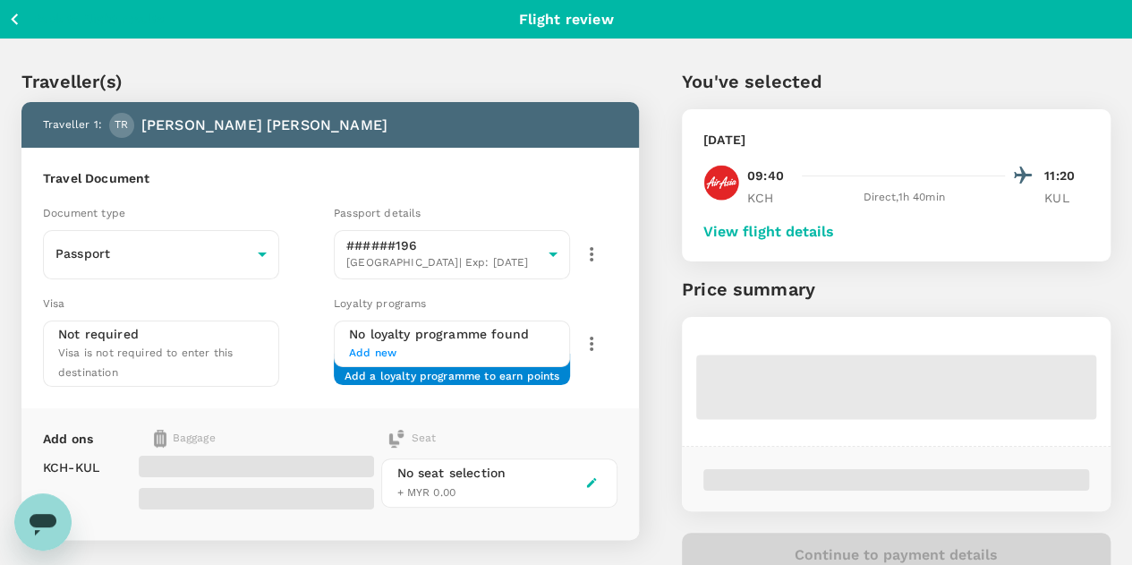
click at [834, 231] on button "View flight details" at bounding box center [768, 232] width 131 height 16
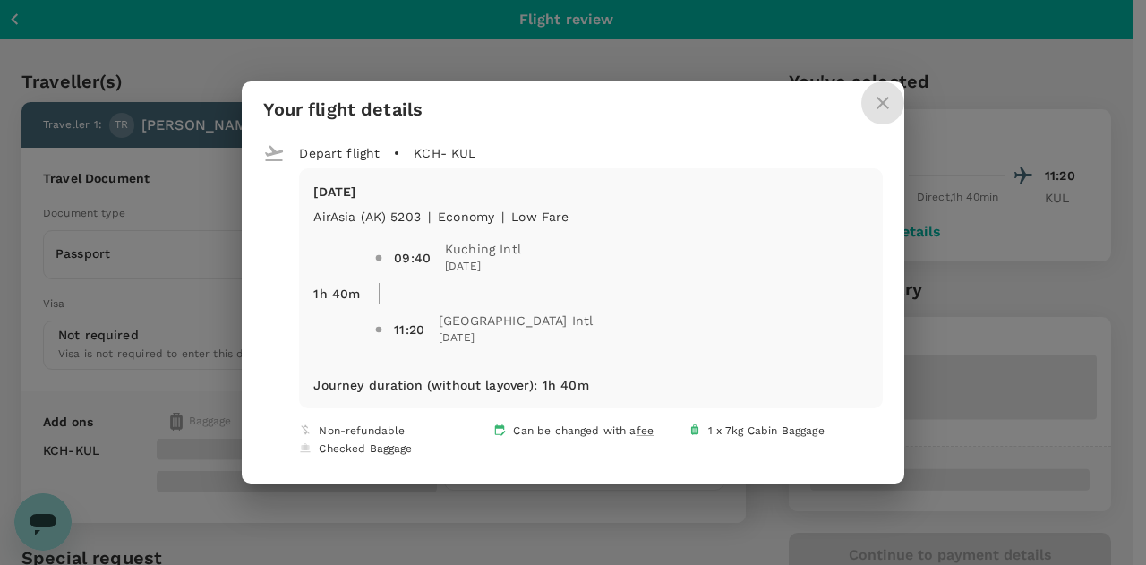
click at [872, 98] on icon "close" at bounding box center [882, 102] width 21 height 21
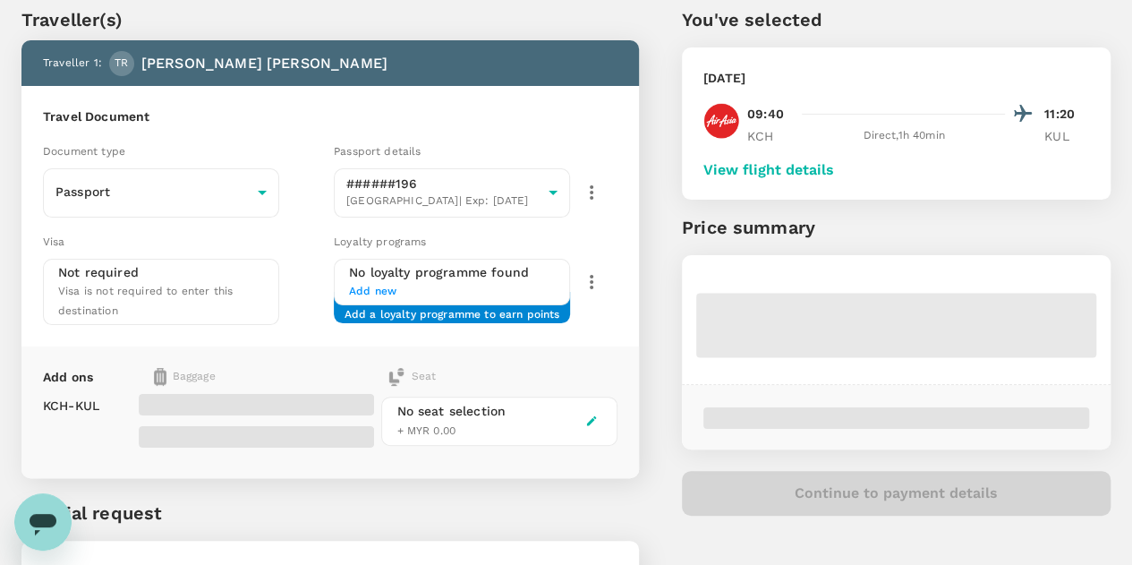
scroll to position [89, 0]
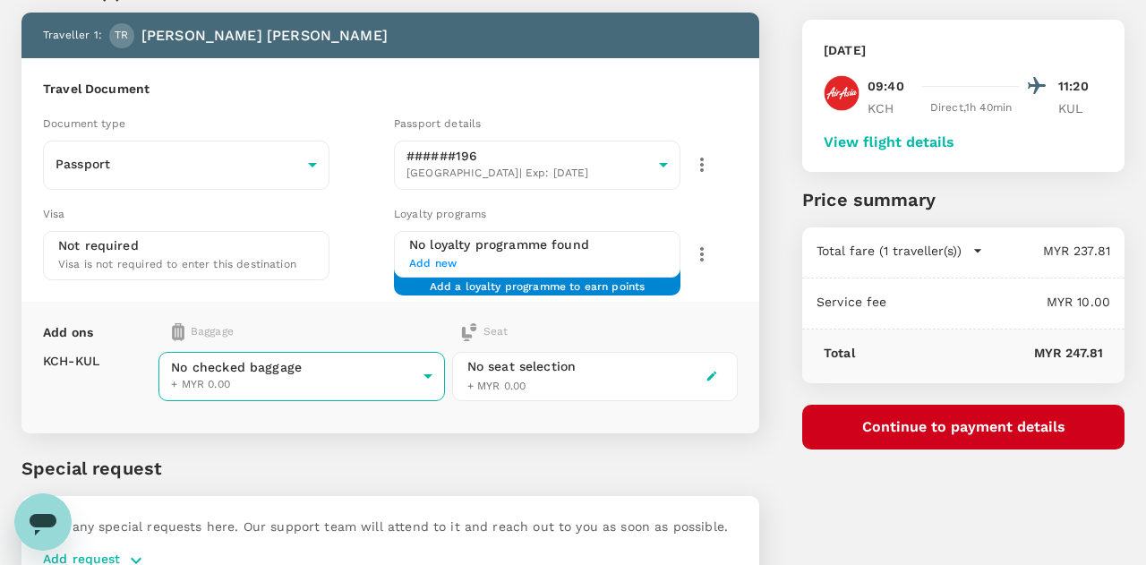
click at [326, 365] on body "Back to flight results Flight review Traveller(s) Traveller 1 : TR Ty Christoph…" at bounding box center [573, 287] width 1146 height 752
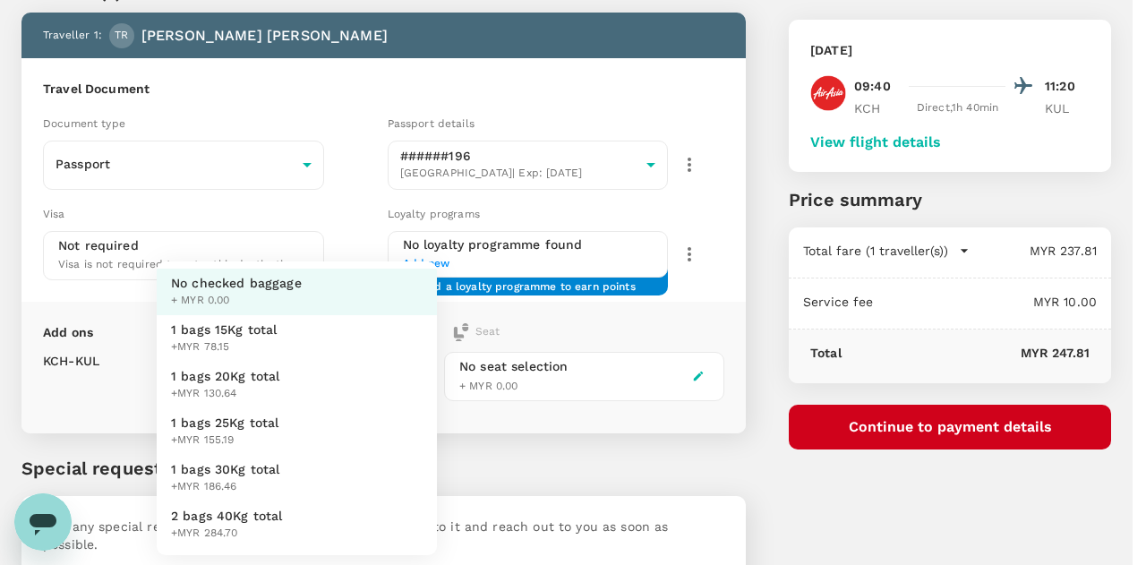
click at [224, 429] on span "1 bags 25Kg total" at bounding box center [225, 422] width 108 height 18
type input "3 - 155.19"
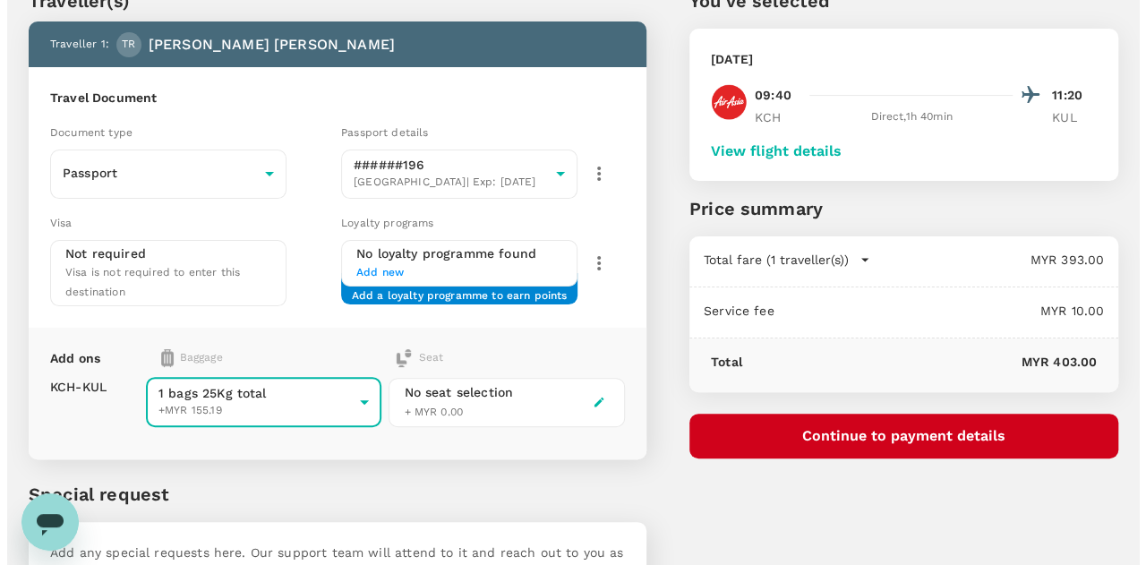
scroll to position [0, 0]
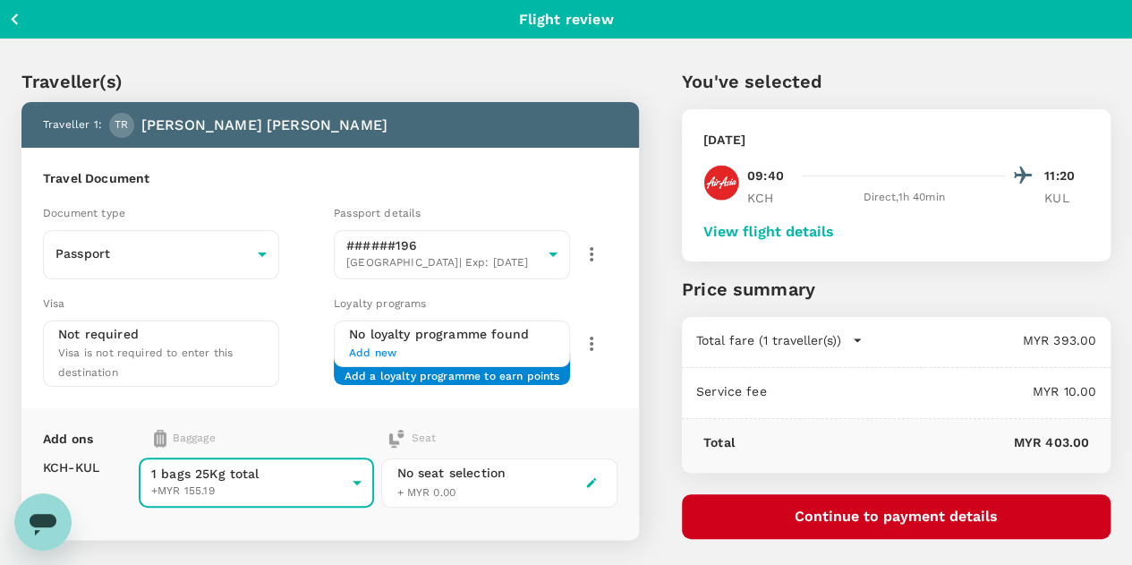
click at [914, 519] on button "Continue to payment details" at bounding box center [896, 516] width 429 height 45
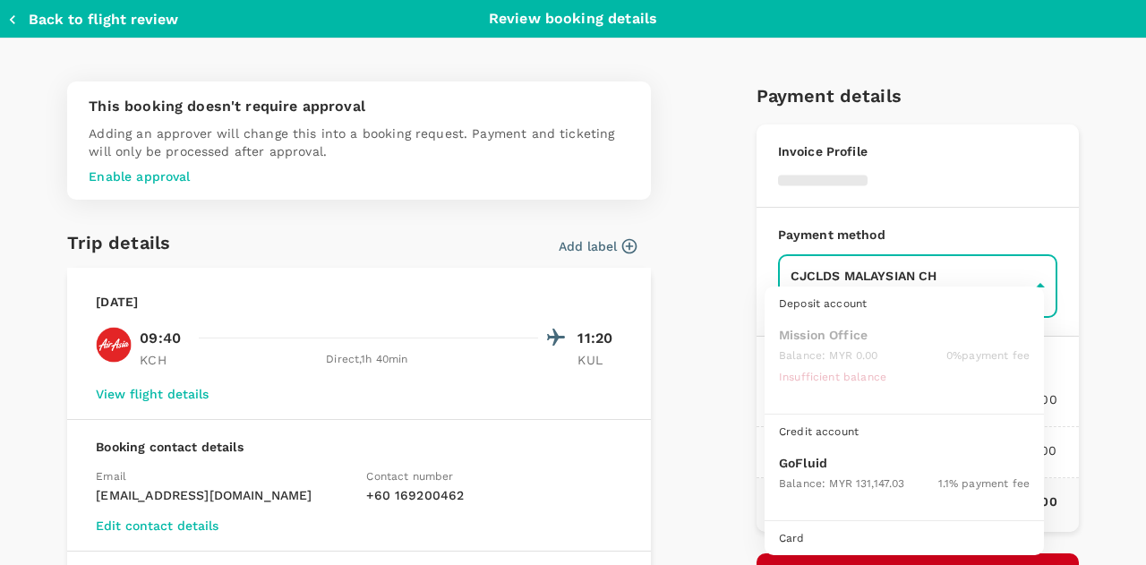
click at [854, 288] on body "Back to flight results Flight review Traveller(s) Traveller 1 : TR Ty Christoph…" at bounding box center [573, 385] width 1146 height 770
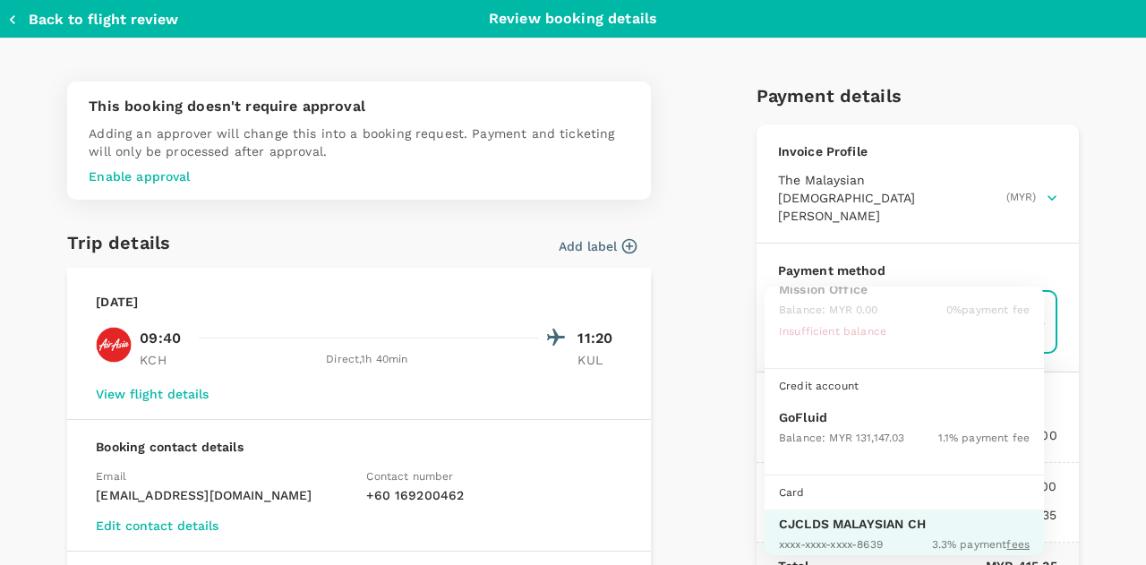
click at [847, 426] on div "Balance : MYR 131,147.03" at bounding box center [841, 436] width 125 height 21
type input "9b357727-6904-47bd-a44e-9a56bf7dfc7a"
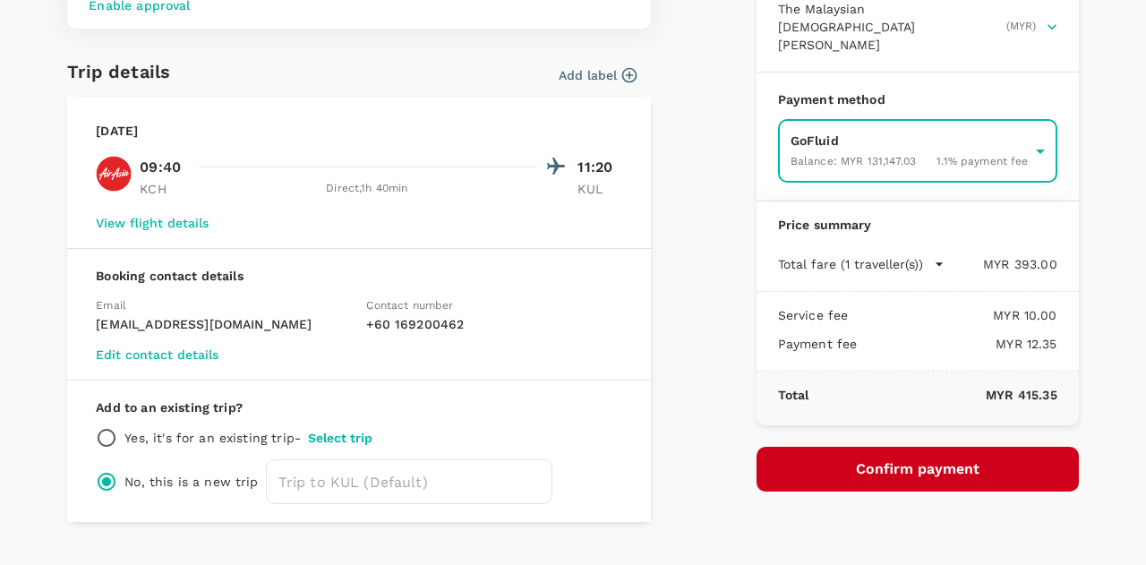
scroll to position [207, 0]
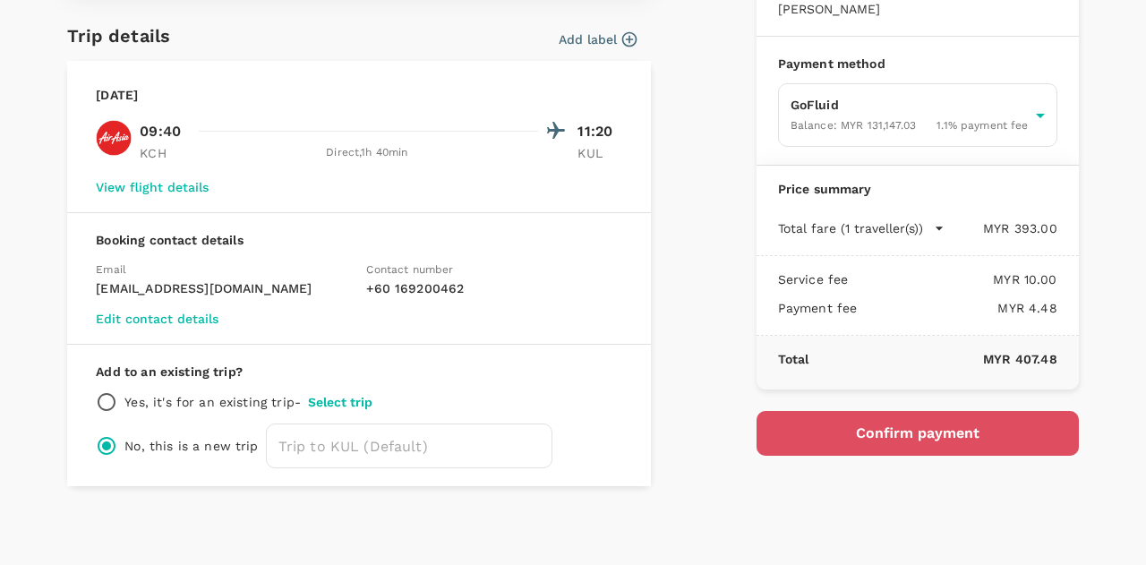
click at [858, 417] on button "Confirm payment" at bounding box center [917, 433] width 322 height 45
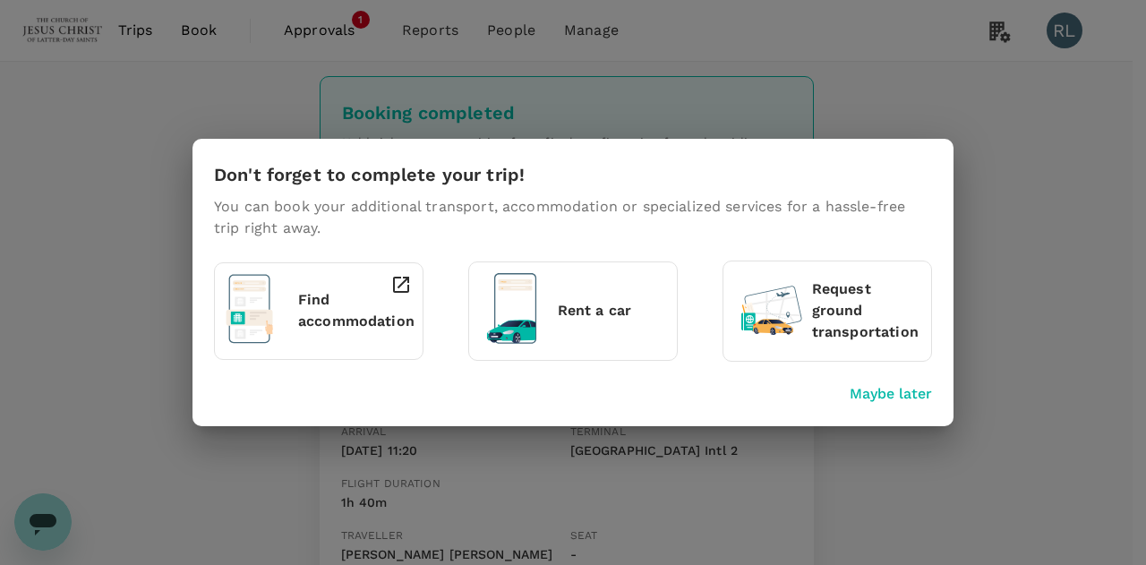
click at [881, 389] on p "Maybe later" at bounding box center [890, 393] width 82 height 21
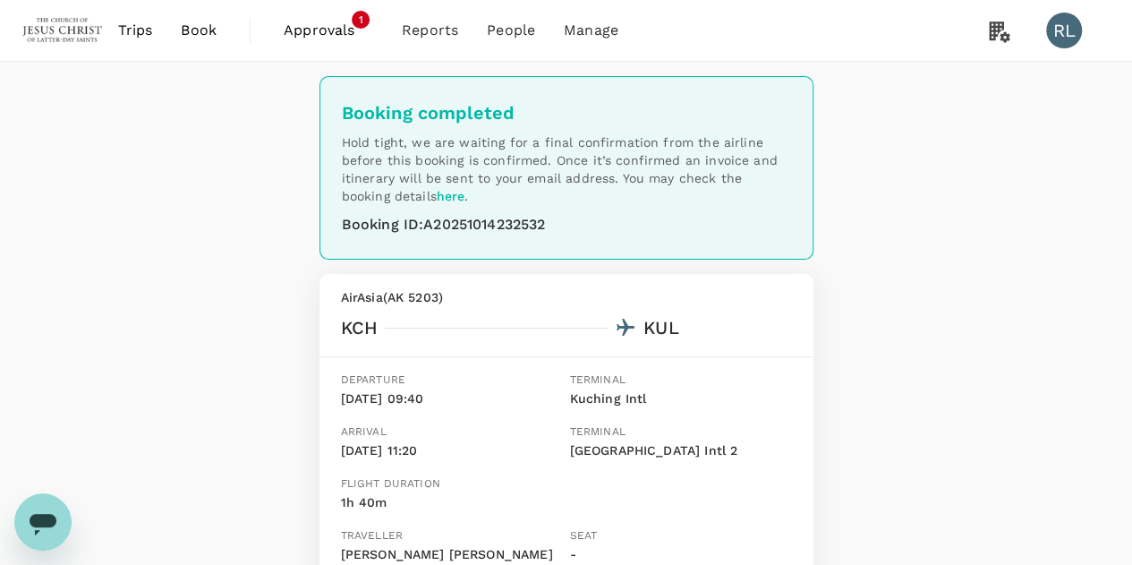
click at [197, 30] on span "Book" at bounding box center [199, 30] width 36 height 21
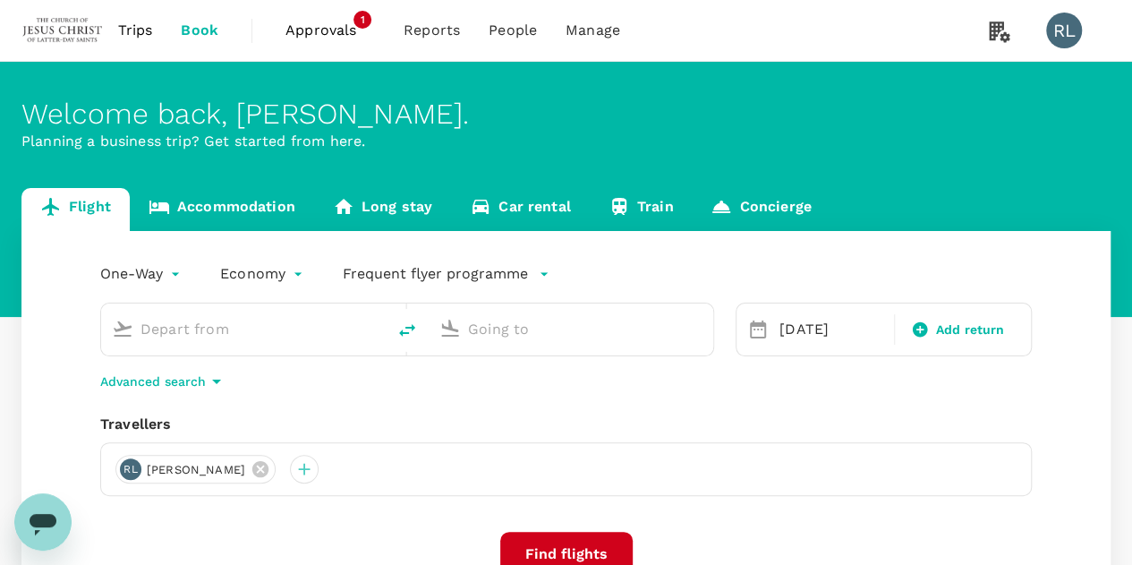
type input "Kuching Intl (KCH)"
type input "Kuala Lumpur Intl ([GEOGRAPHIC_DATA])"
type input "Kuching Intl (KCH)"
type input "Kuala Lumpur Intl ([GEOGRAPHIC_DATA])"
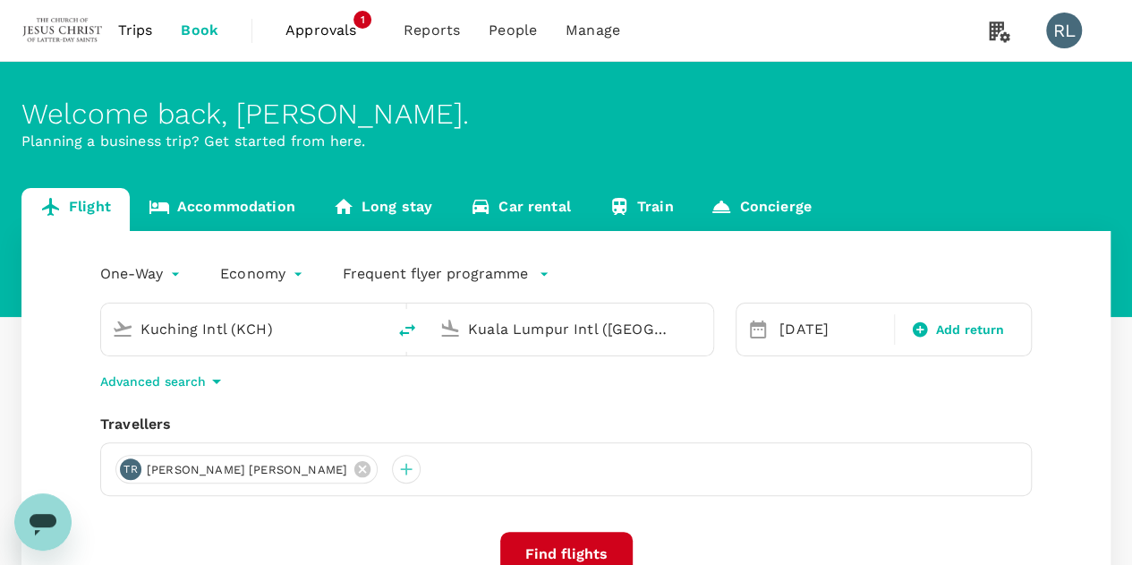
drag, startPoint x: 309, startPoint y: 332, endPoint x: 113, endPoint y: 318, distance: 196.5
click at [115, 318] on div "Kuching Intl (KCH)" at bounding box center [240, 325] width 270 height 39
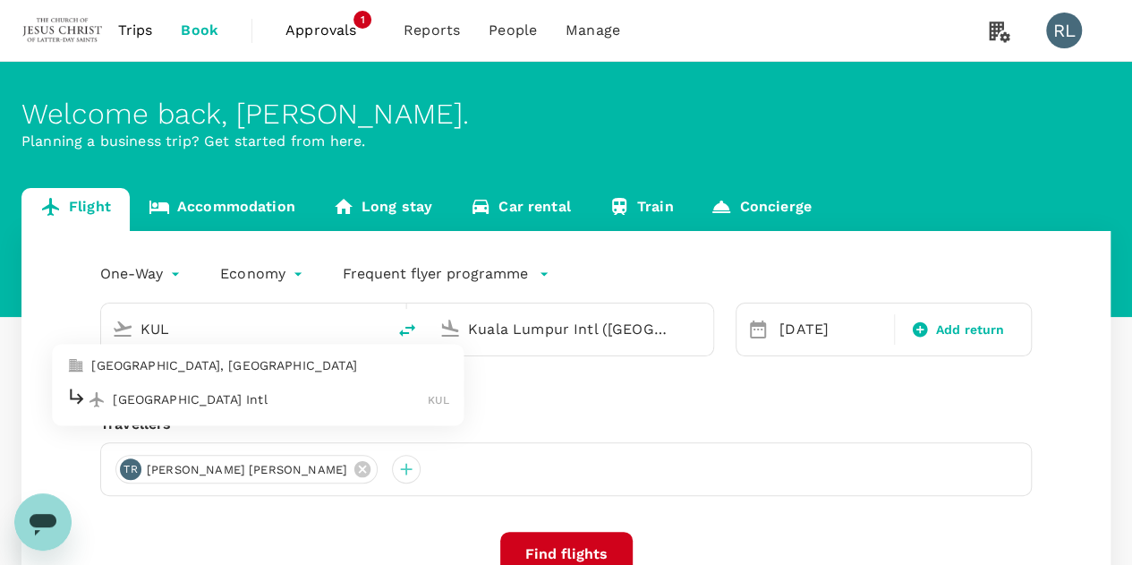
click at [244, 395] on p "Kuala Lumpur Intl" at bounding box center [270, 399] width 315 height 18
type input "Kuala Lumpur Intl ([GEOGRAPHIC_DATA])"
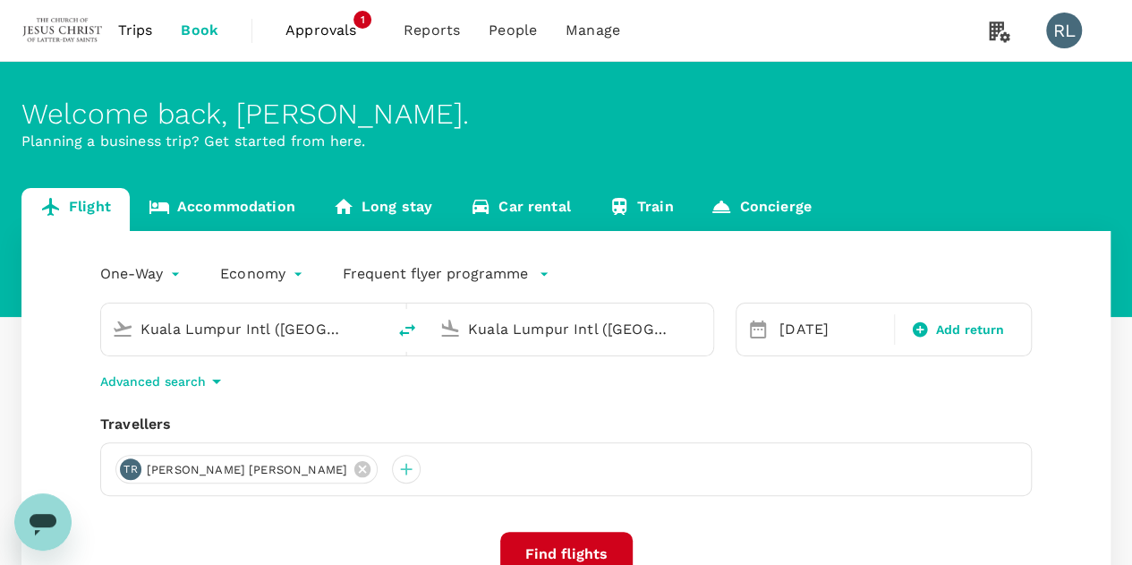
drag, startPoint x: 660, startPoint y: 327, endPoint x: 414, endPoint y: 320, distance: 246.2
click at [414, 320] on div "Kuala Lumpur Intl (KUL) Kuala Lumpur Intl (KUL)" at bounding box center [407, 329] width 614 height 54
type input "Kuala Lumpur Intl ([GEOGRAPHIC_DATA])"
click at [354, 465] on icon at bounding box center [362, 469] width 16 height 16
click at [125, 470] on div at bounding box center [129, 469] width 29 height 29
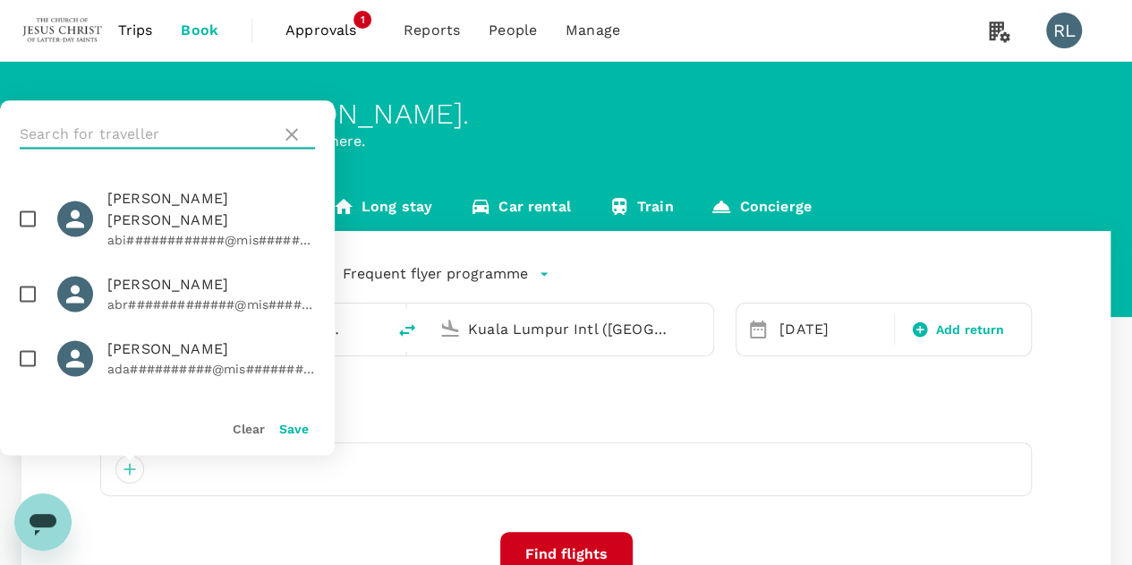
click at [194, 129] on input "text" at bounding box center [147, 134] width 254 height 29
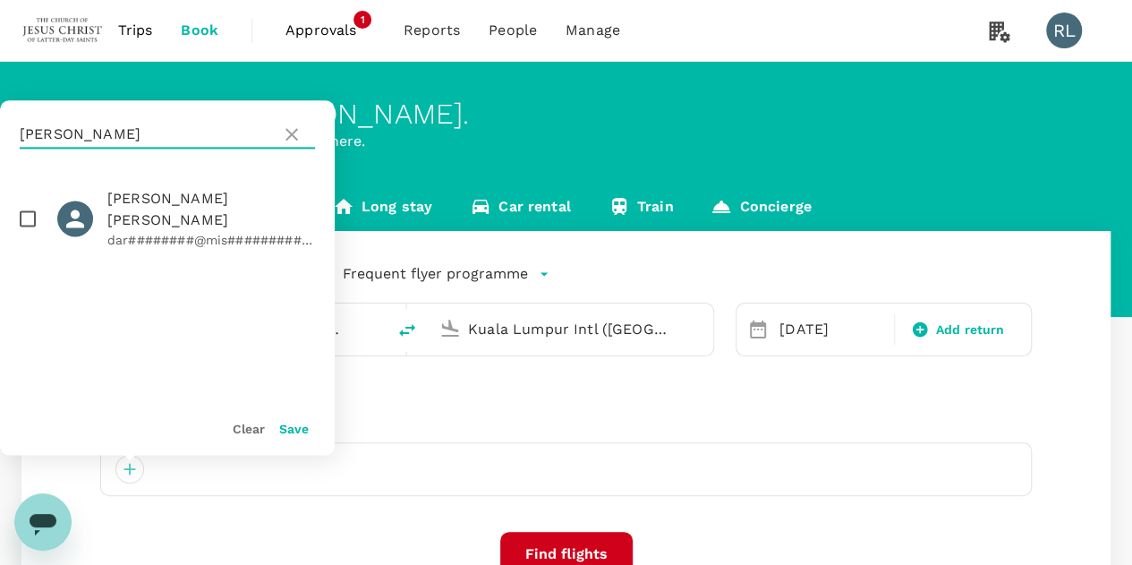
type input "[PERSON_NAME]"
click at [27, 206] on input "checkbox" at bounding box center [28, 219] width 38 height 38
checkbox input "true"
click at [292, 430] on button "Save" at bounding box center [294, 429] width 30 height 14
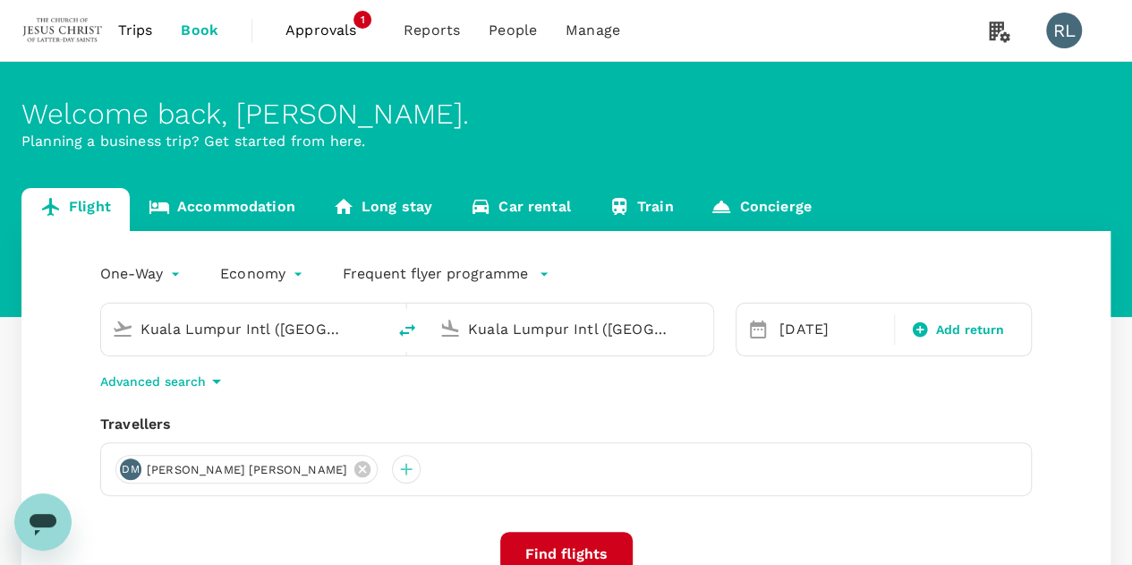
click at [632, 461] on div "DM DARBY SAMANTHA MCCOY" at bounding box center [566, 469] width 932 height 54
click at [639, 332] on input "Kuala Lumpur Intl ([GEOGRAPHIC_DATA])" at bounding box center [572, 329] width 208 height 28
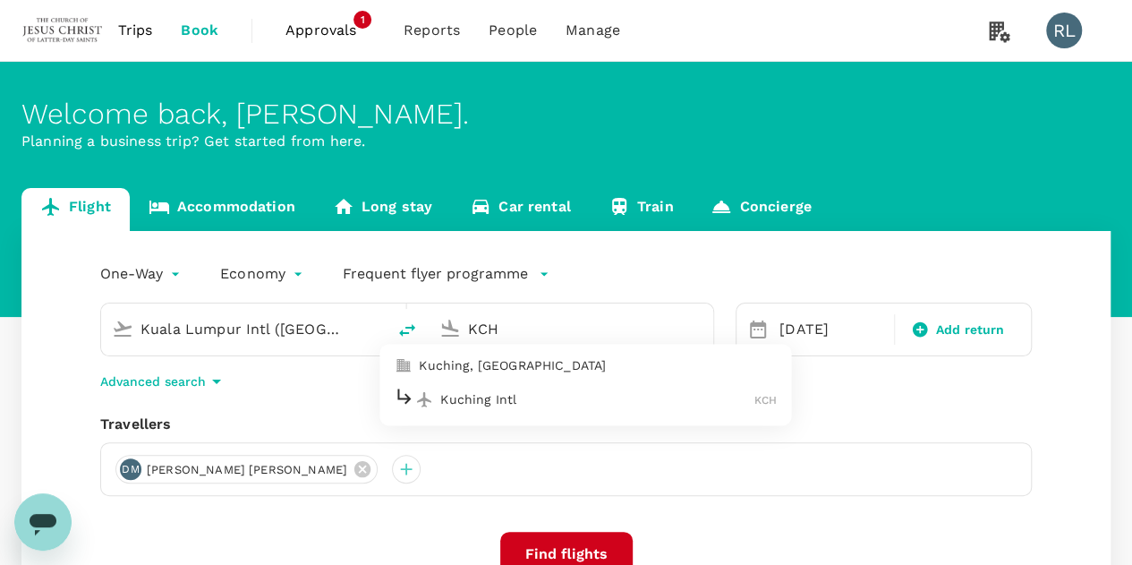
click at [487, 395] on p "Kuching Intl" at bounding box center [597, 399] width 314 height 18
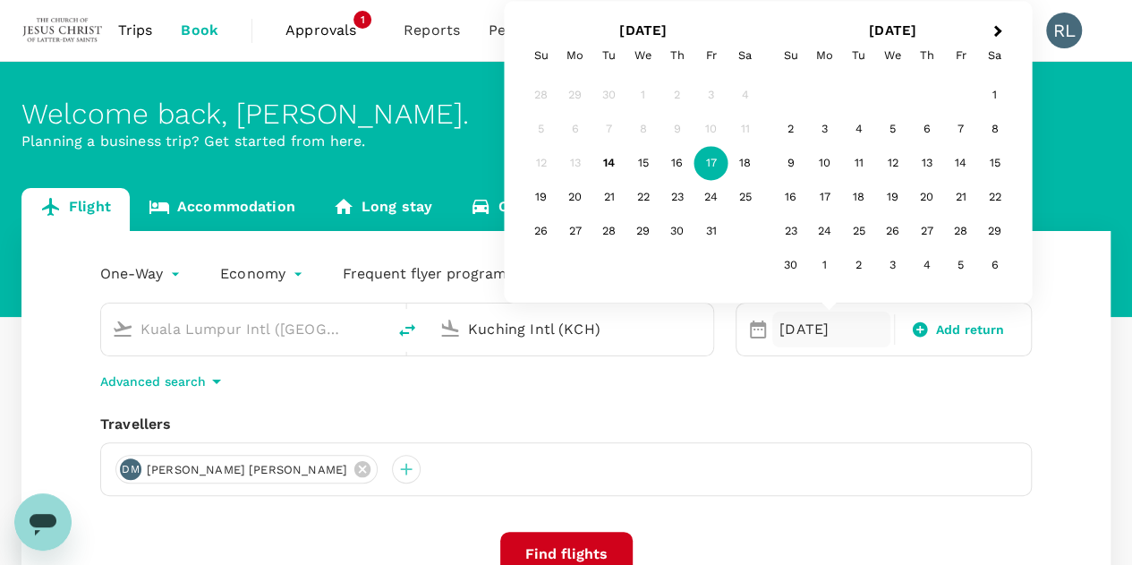
type input "Kuching Intl (KCH)"
click at [977, 471] on div "[PERSON_NAME] [PERSON_NAME]" at bounding box center [566, 469] width 932 height 54
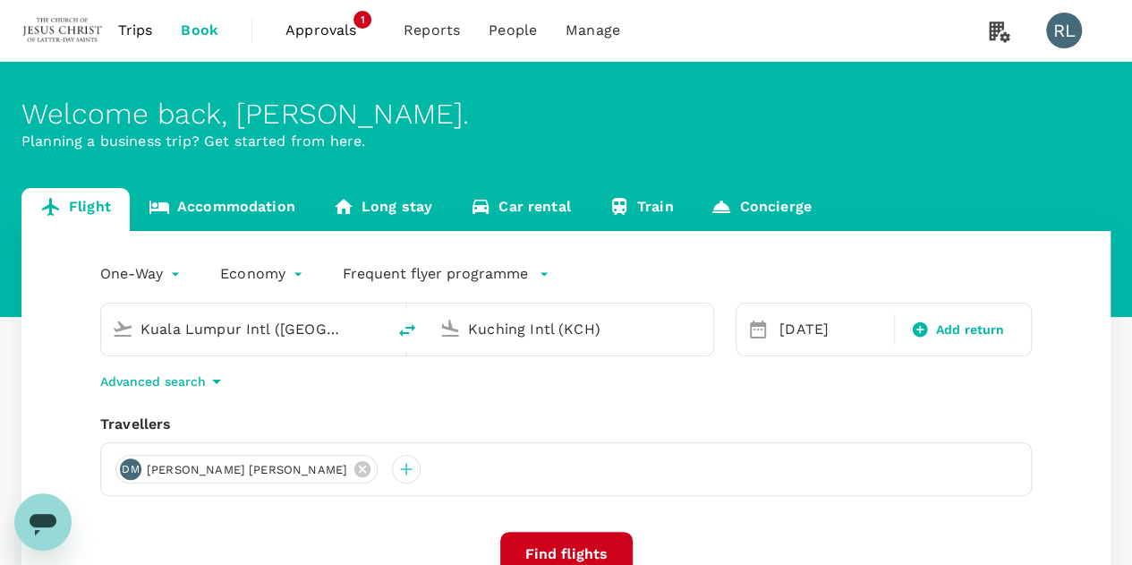
click at [541, 547] on button "Find flights" at bounding box center [566, 554] width 132 height 45
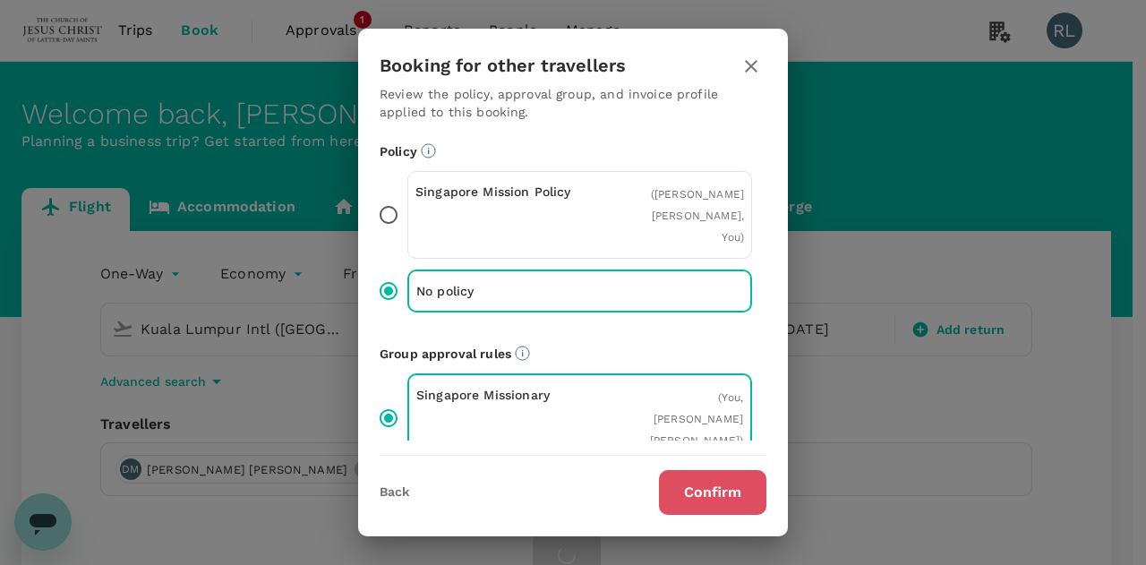
click at [704, 495] on button "Confirm" at bounding box center [712, 492] width 107 height 45
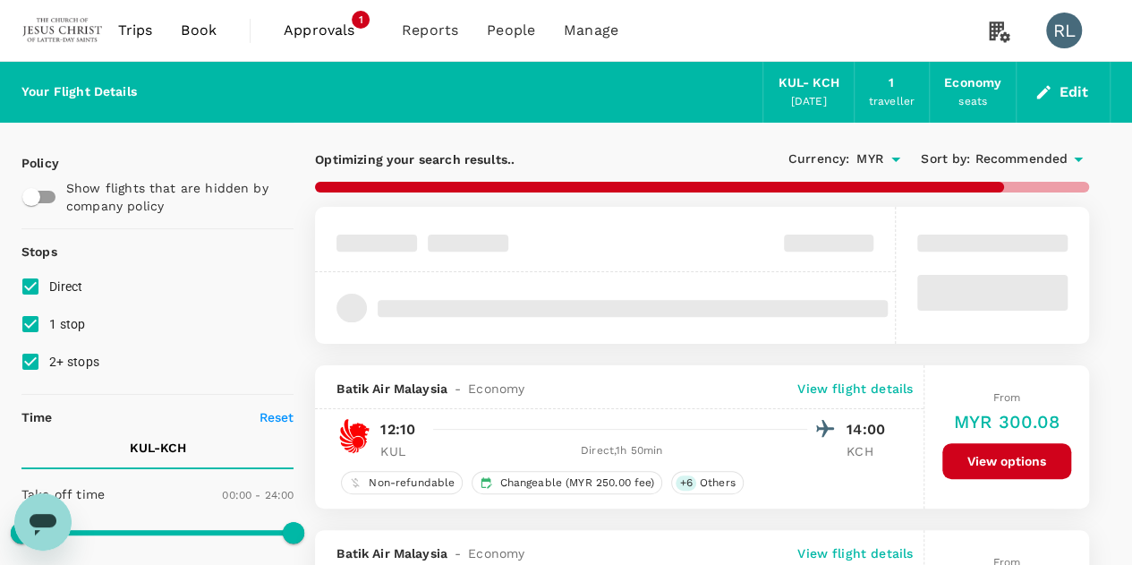
click at [999, 158] on span "Recommended" at bounding box center [1021, 159] width 93 height 20
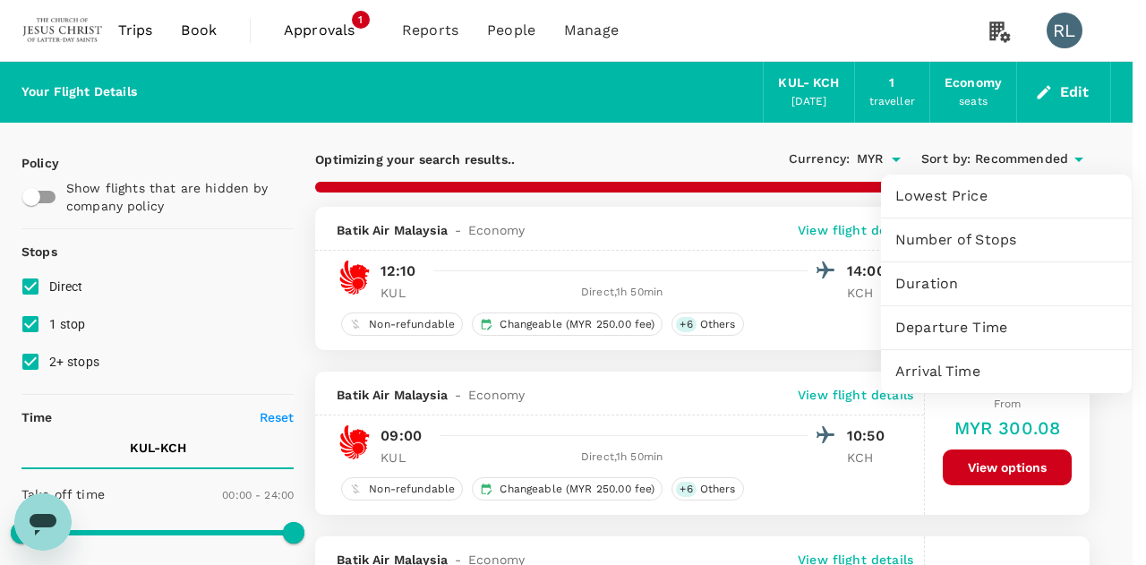
click at [943, 327] on span "Departure Time" at bounding box center [1006, 327] width 222 height 21
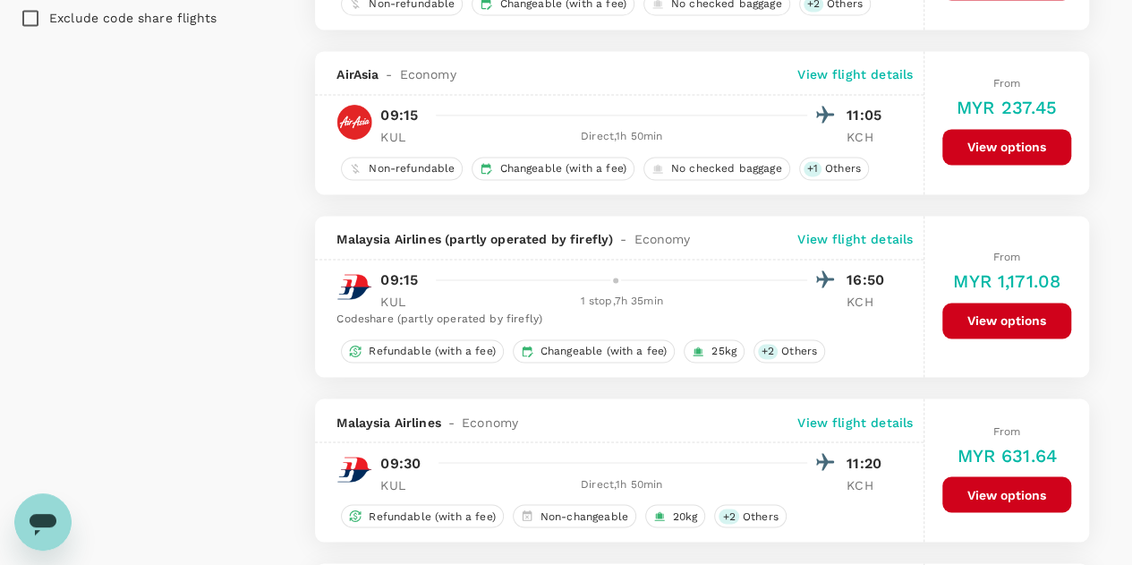
scroll to position [1432, 0]
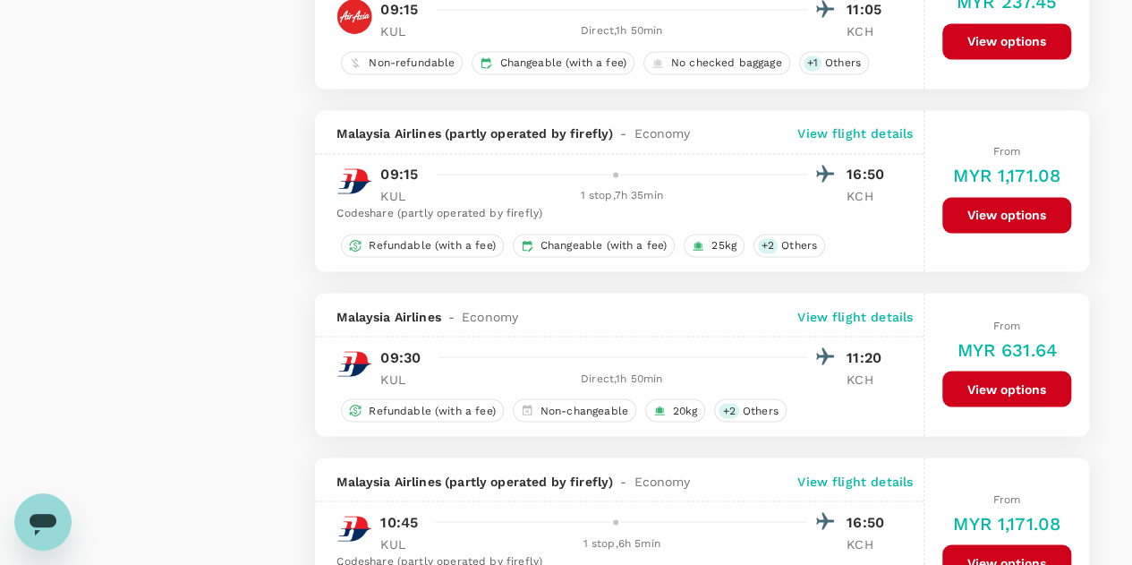
click at [1001, 379] on button "View options" at bounding box center [1006, 388] width 129 height 36
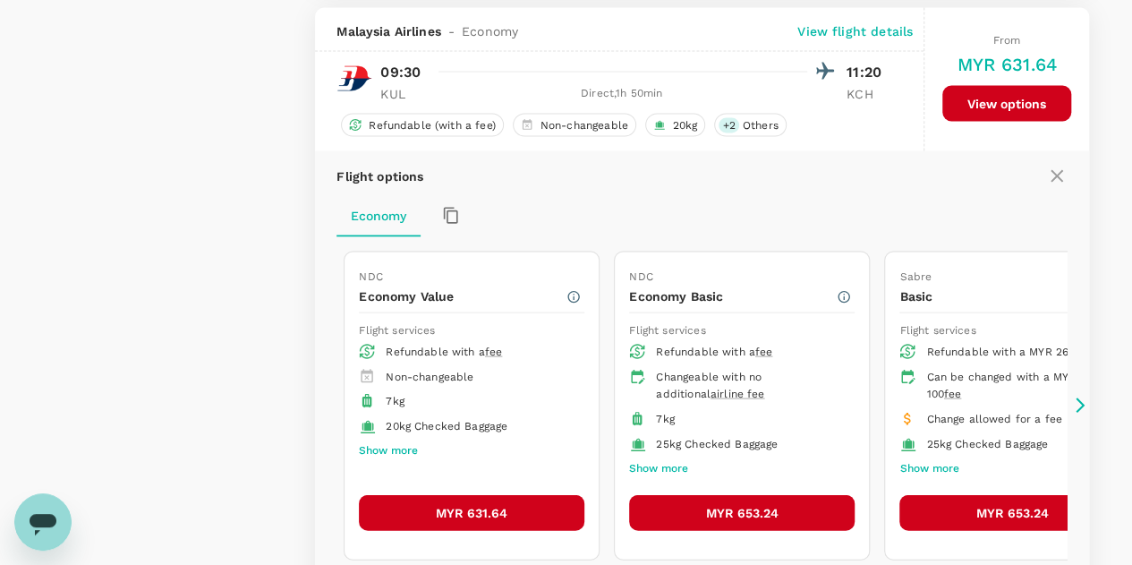
scroll to position [1718, 0]
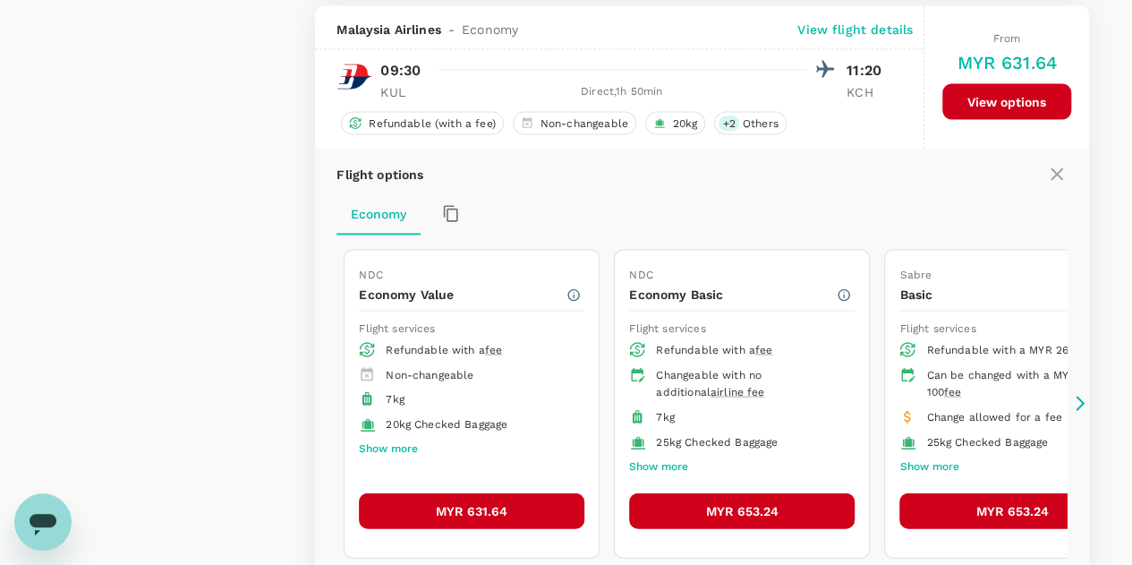
click at [481, 495] on button "MYR 631.64" at bounding box center [472, 511] width 226 height 36
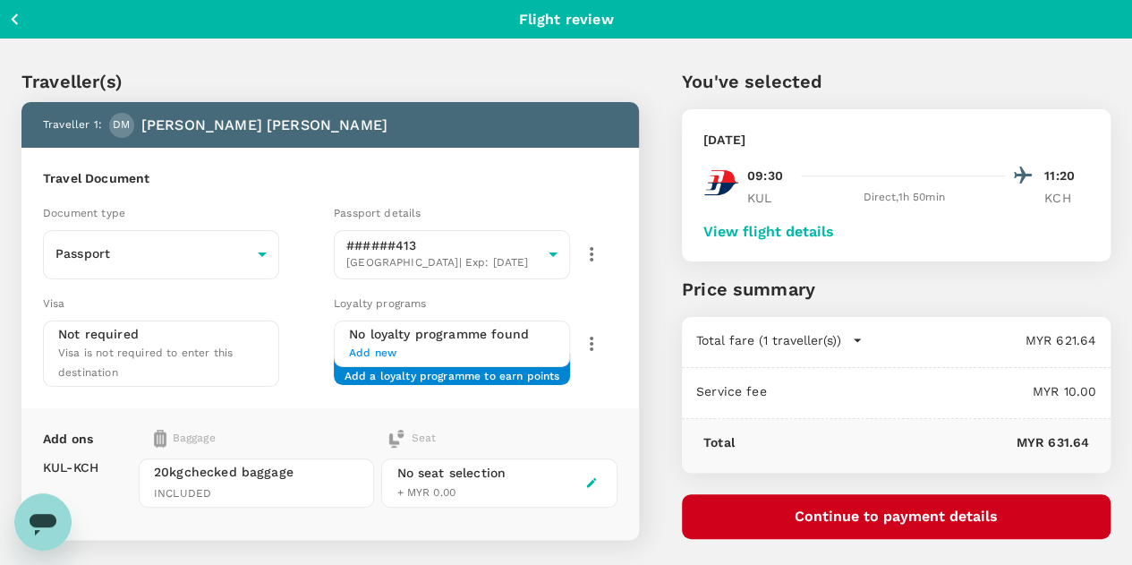
click at [834, 228] on button "View flight details" at bounding box center [768, 232] width 131 height 16
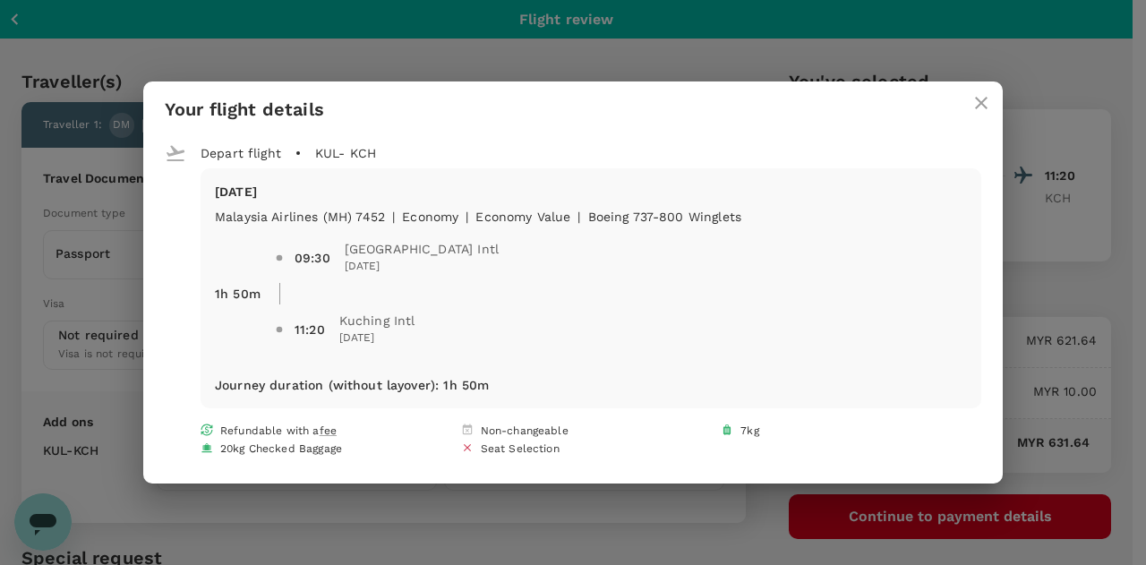
click at [988, 98] on icon "close" at bounding box center [980, 102] width 21 height 21
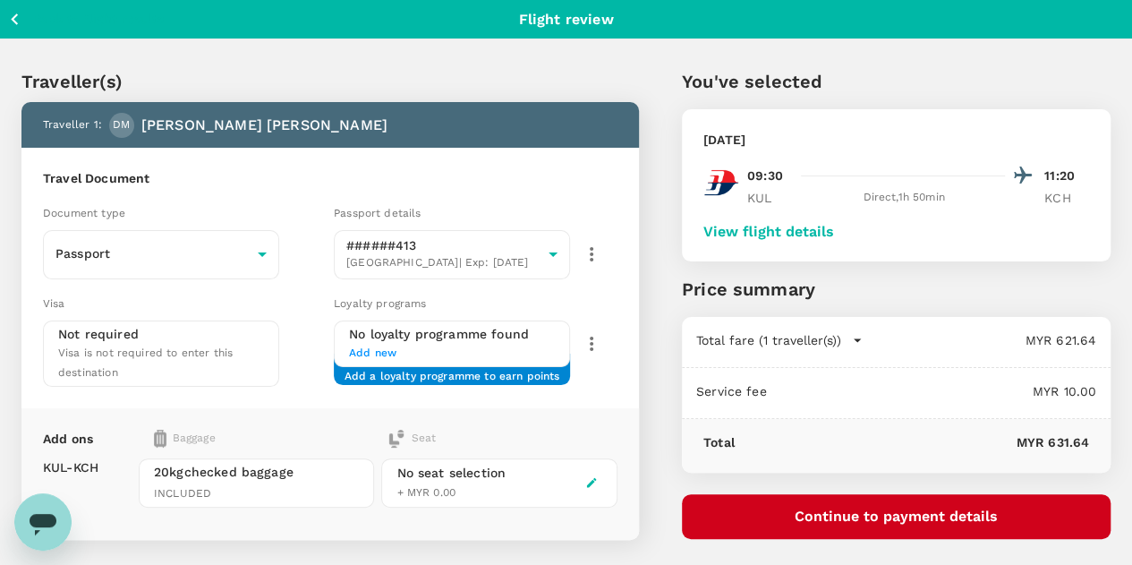
click at [16, 19] on icon "button" at bounding box center [15, 19] width 22 height 22
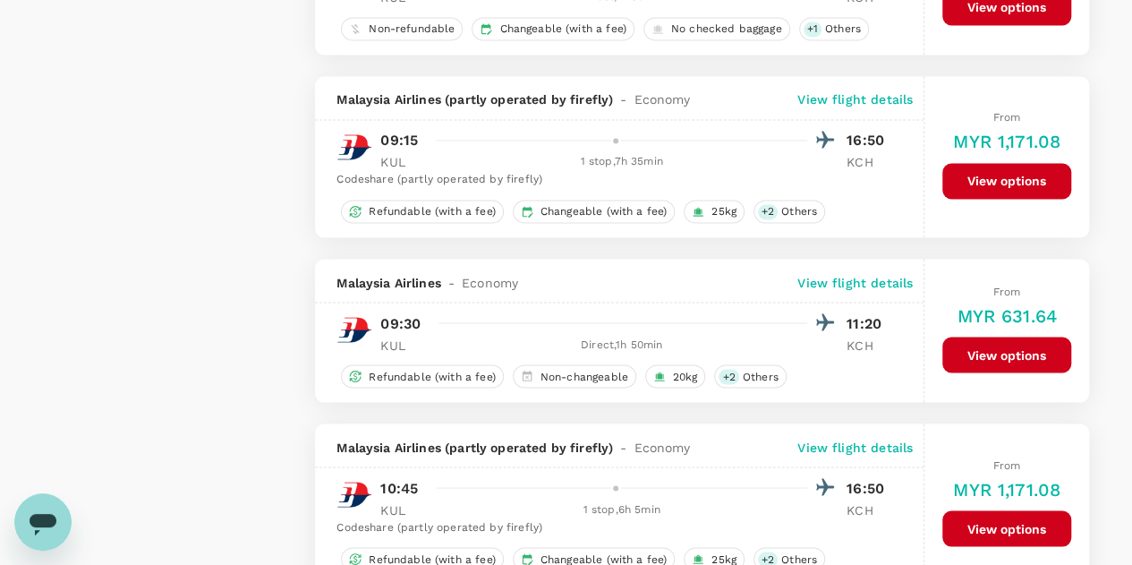
scroll to position [1443, 0]
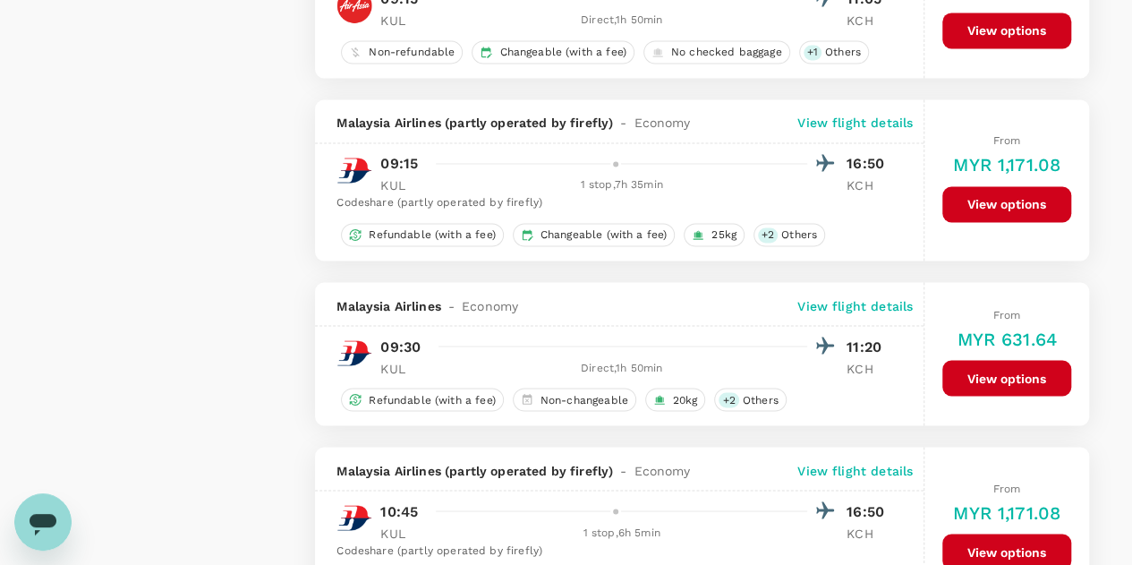
click at [1003, 371] on button "View options" at bounding box center [1006, 378] width 129 height 36
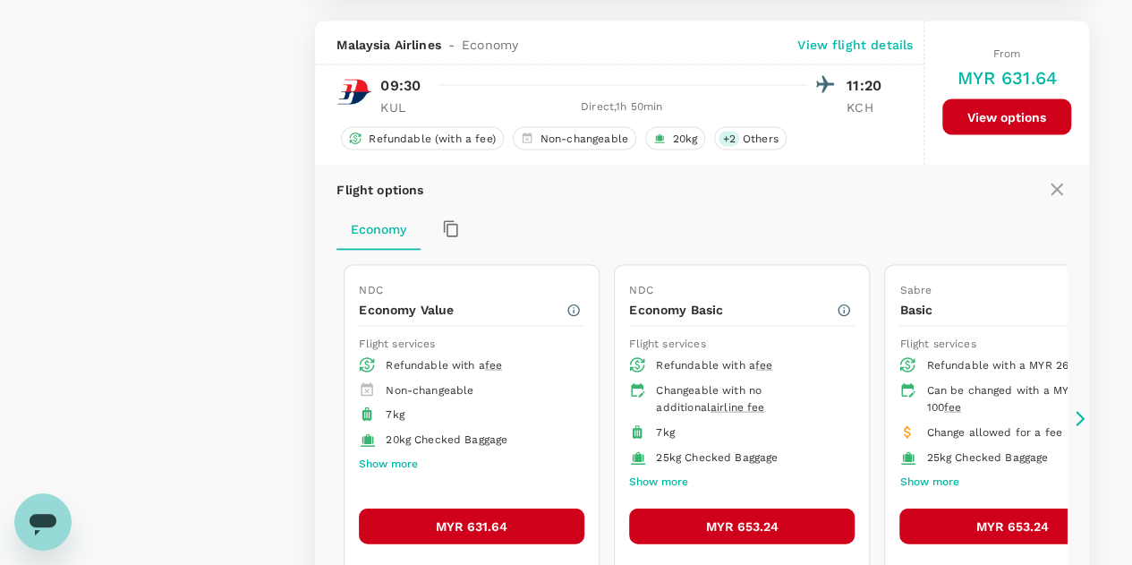
scroll to position [1718, 0]
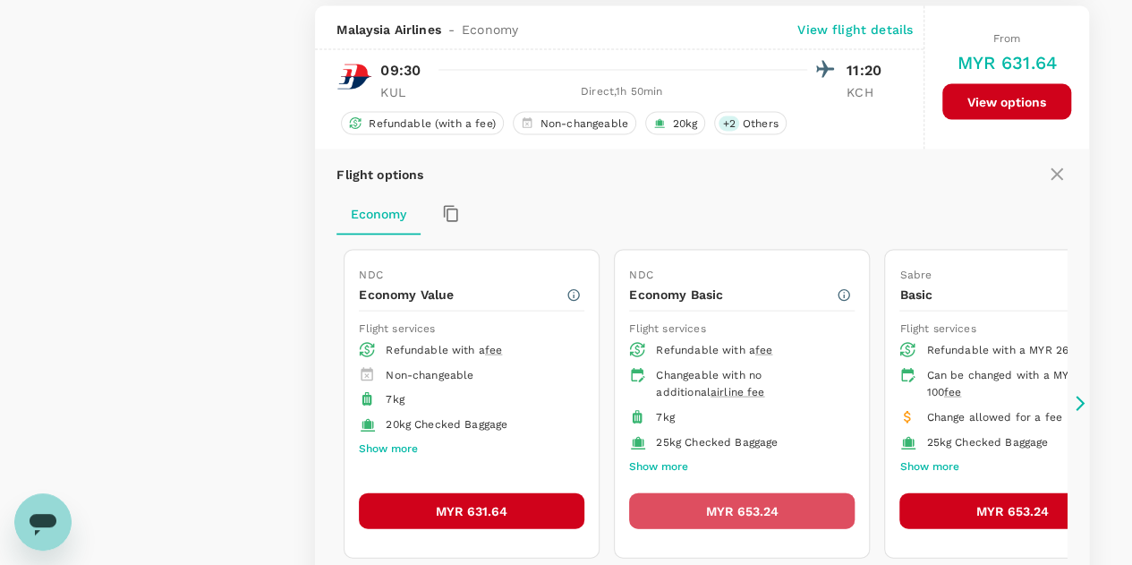
click at [713, 495] on button "MYR 653.24" at bounding box center [742, 511] width 226 height 36
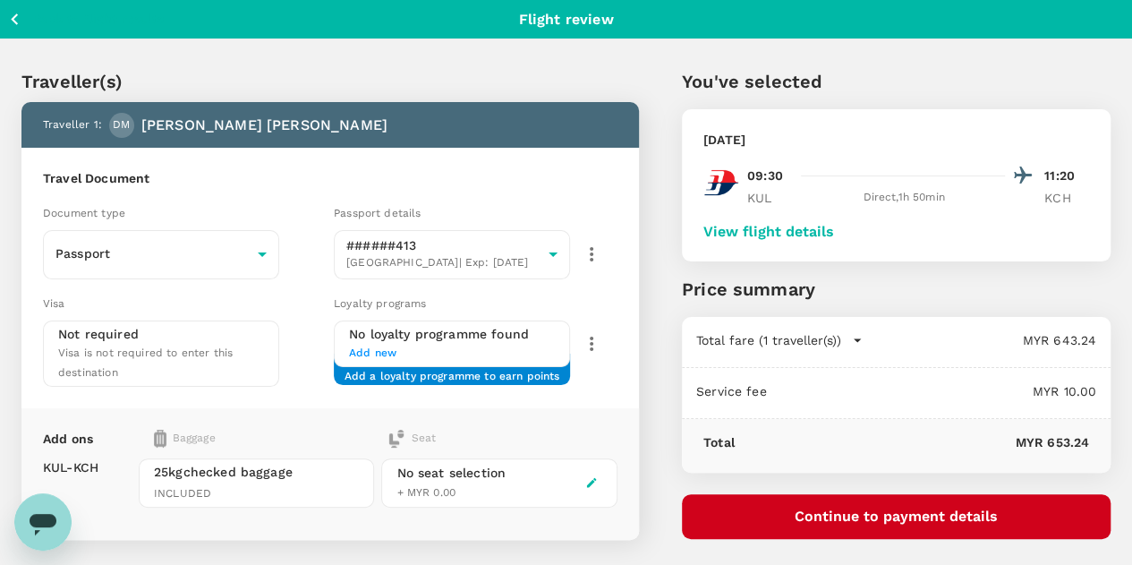
click at [845, 511] on button "Continue to payment details" at bounding box center [896, 516] width 429 height 45
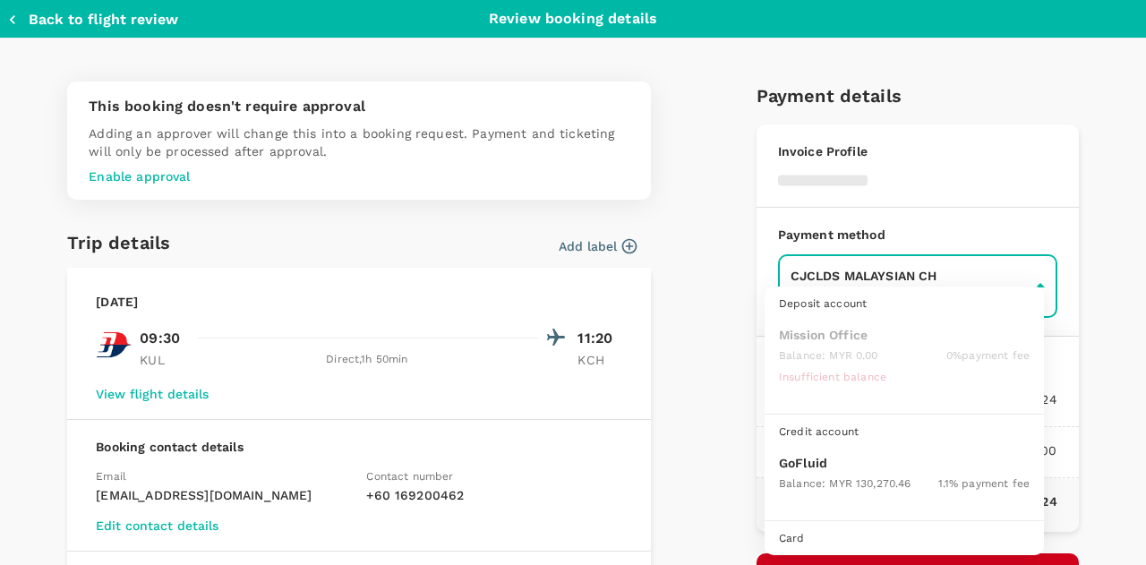
click at [846, 280] on body "Back to flight results Flight review Traveller(s) Traveller 1 : DM DARBY SAMANT…" at bounding box center [573, 385] width 1146 height 770
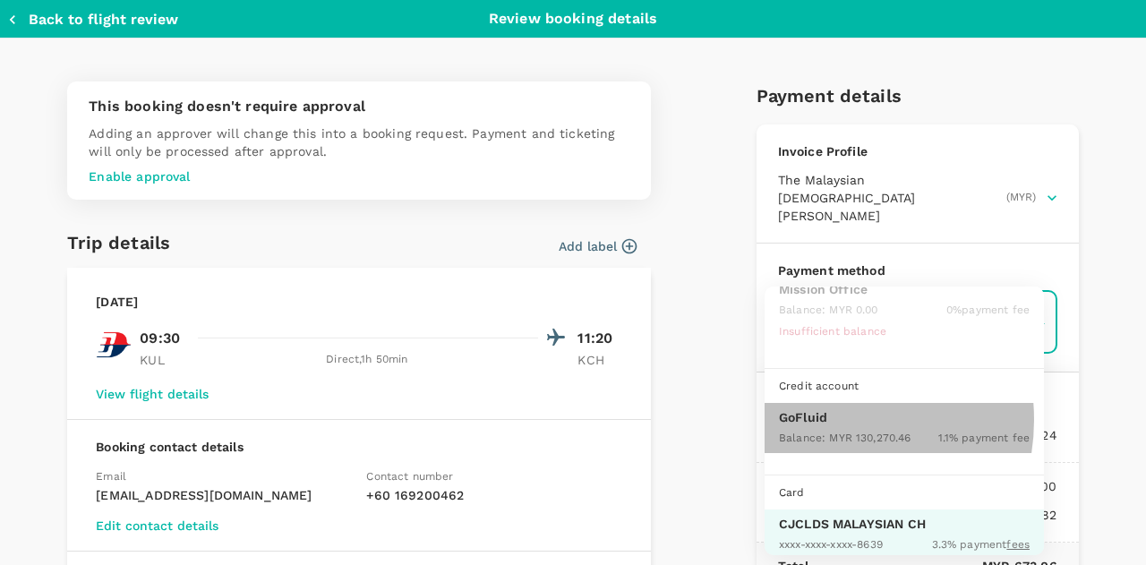
click at [820, 418] on p "GoFluid" at bounding box center [904, 417] width 251 height 18
type input "9b357727-6904-47bd-a44e-9a56bf7dfc7a"
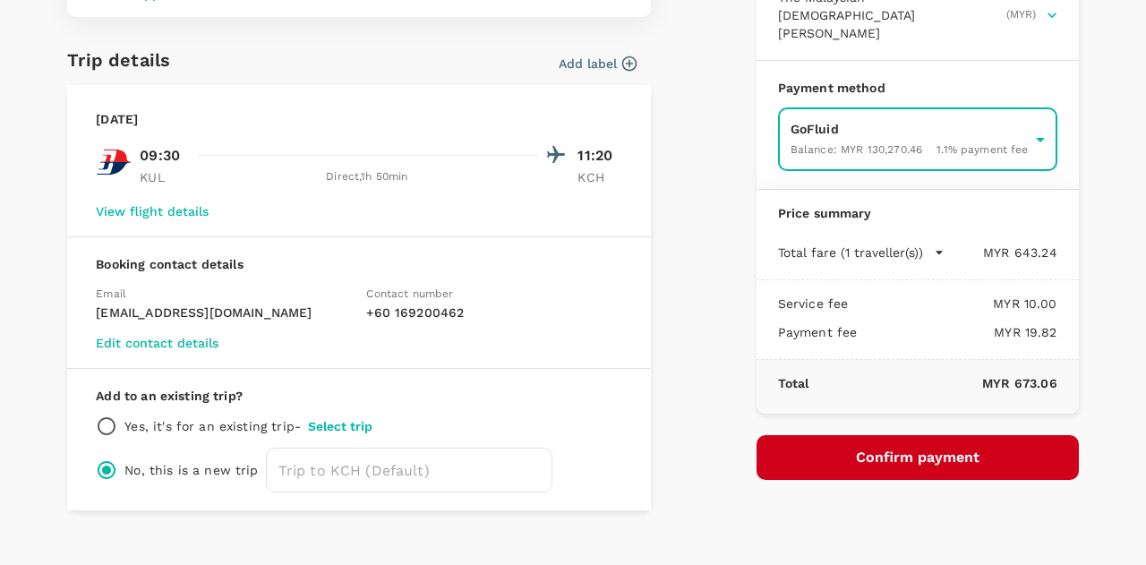
scroll to position [207, 0]
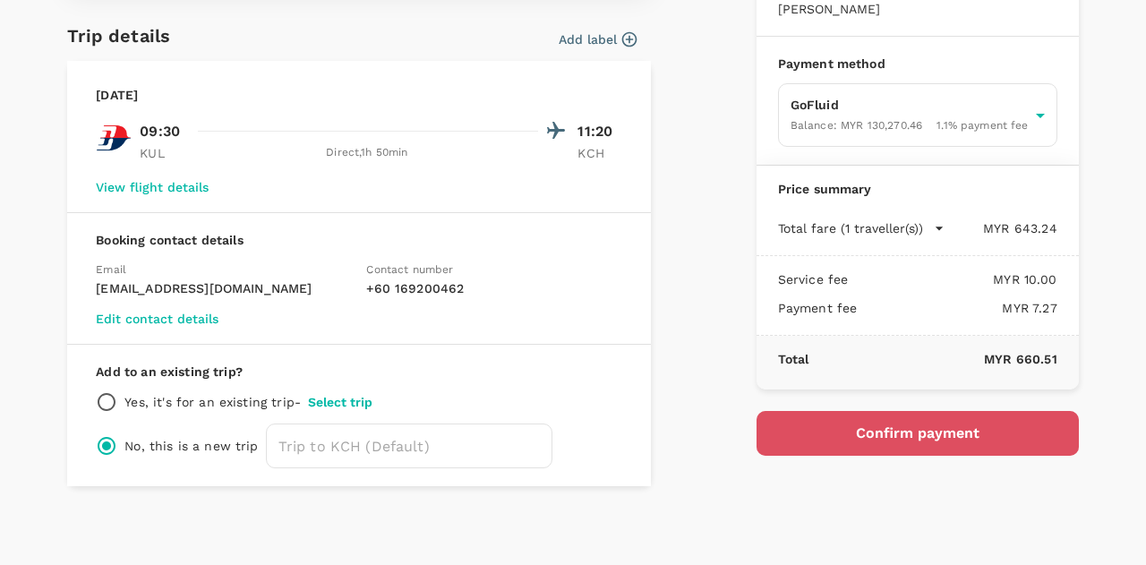
click at [835, 411] on button "Confirm payment" at bounding box center [917, 433] width 322 height 45
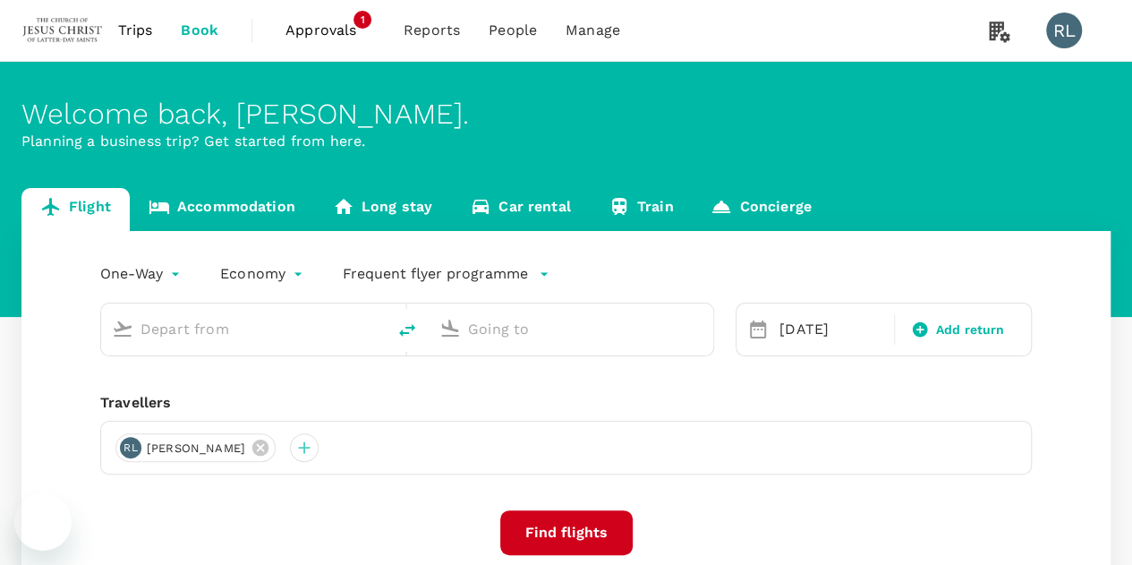
type input "Kuala Lumpur Intl ([GEOGRAPHIC_DATA])"
type input "Kuching Intl (KCH)"
type input "Kuala Lumpur Intl ([GEOGRAPHIC_DATA])"
type input "Kuching Intl (KCH)"
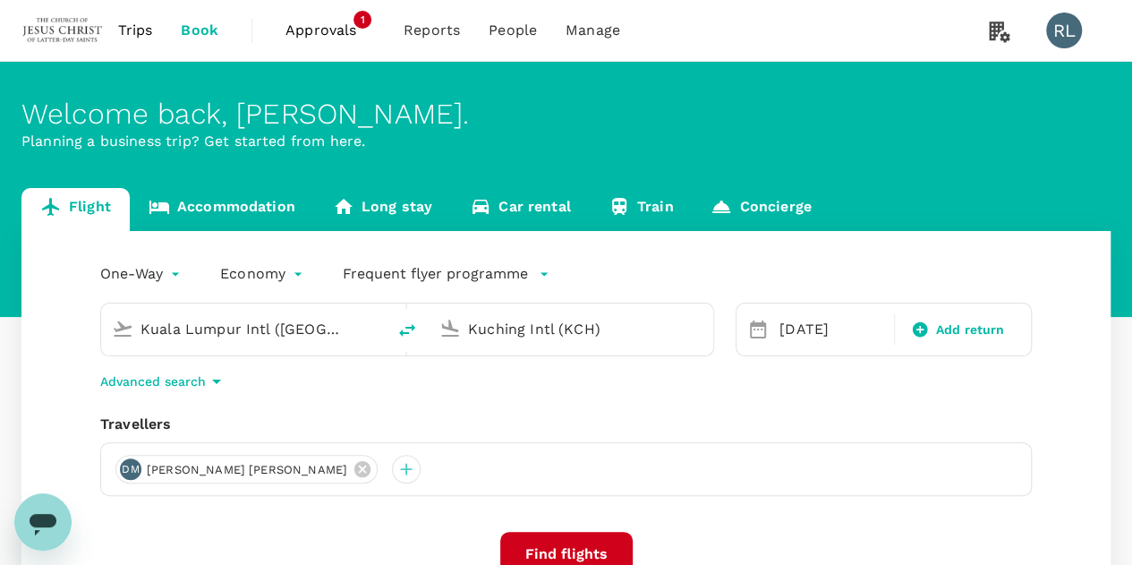
click at [404, 329] on icon "delete" at bounding box center [406, 329] width 21 height 21
type input "Kuching Intl (KCH)"
click at [540, 335] on input "Kuala Lumpur Intl ([GEOGRAPHIC_DATA])" at bounding box center [572, 329] width 208 height 28
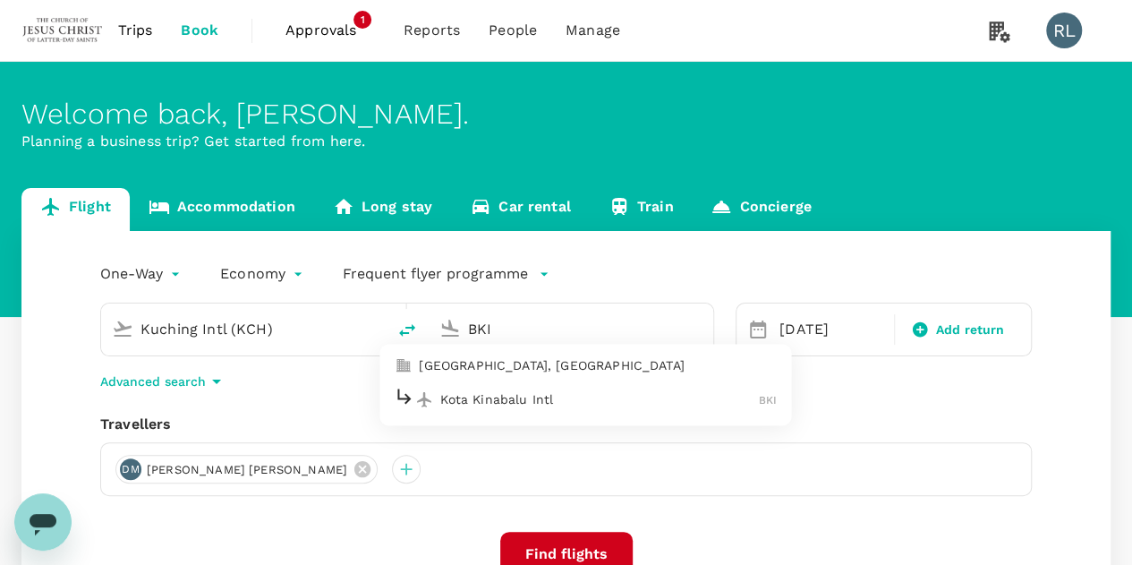
click at [514, 397] on p "Kota Kinabalu Intl" at bounding box center [599, 399] width 319 height 18
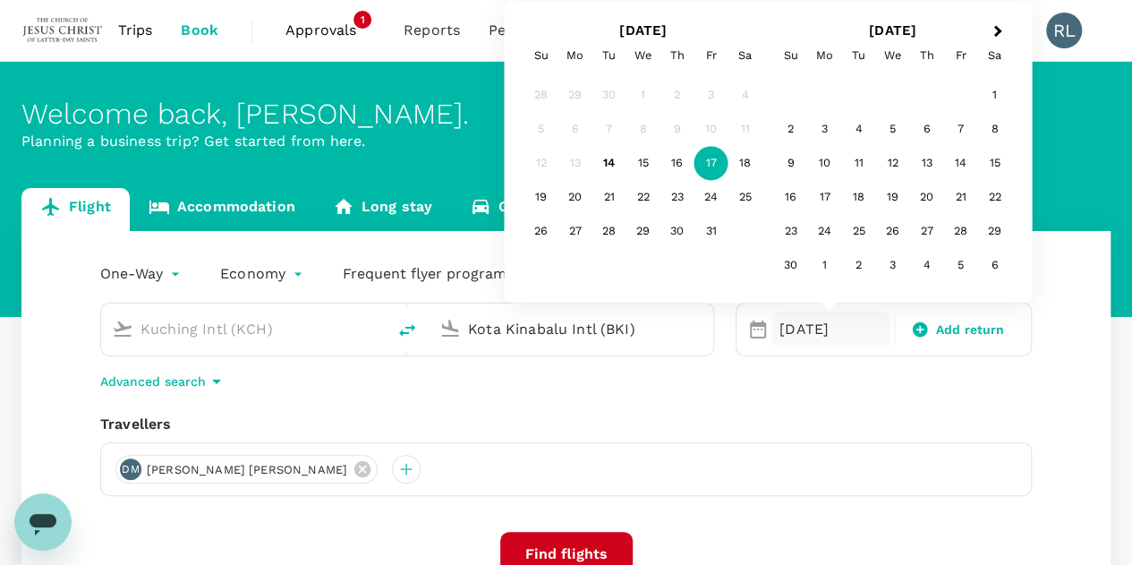
type input "Kota Kinabalu Intl (BKI)"
click at [919, 429] on div "Travellers" at bounding box center [566, 423] width 932 height 21
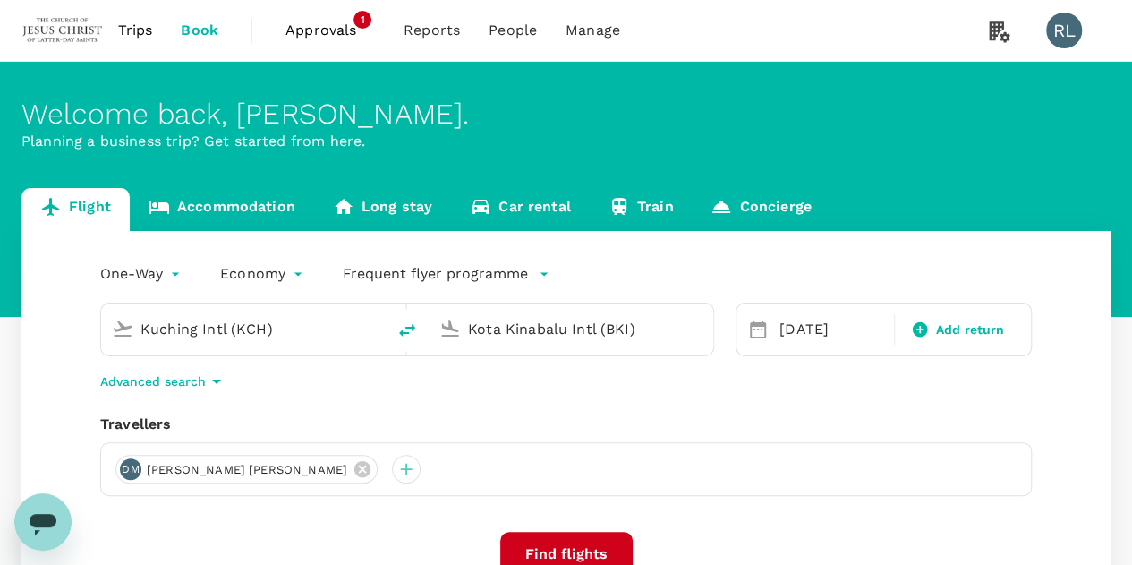
click at [532, 549] on button "Find flights" at bounding box center [566, 554] width 132 height 45
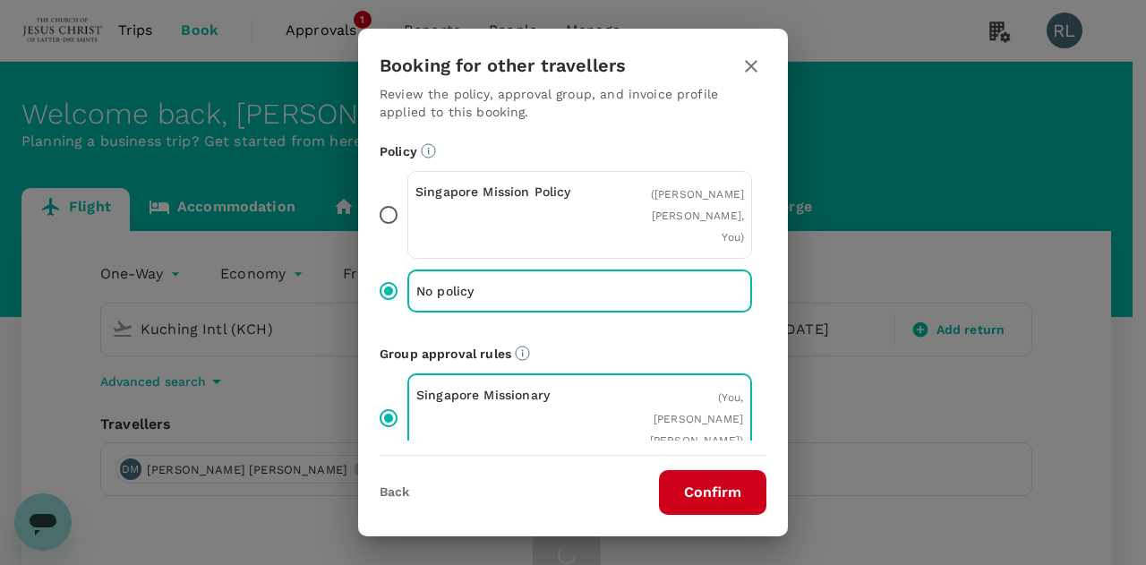
drag, startPoint x: 727, startPoint y: 477, endPoint x: 723, endPoint y: 488, distance: 11.3
click at [728, 479] on button "Confirm" at bounding box center [712, 492] width 107 height 45
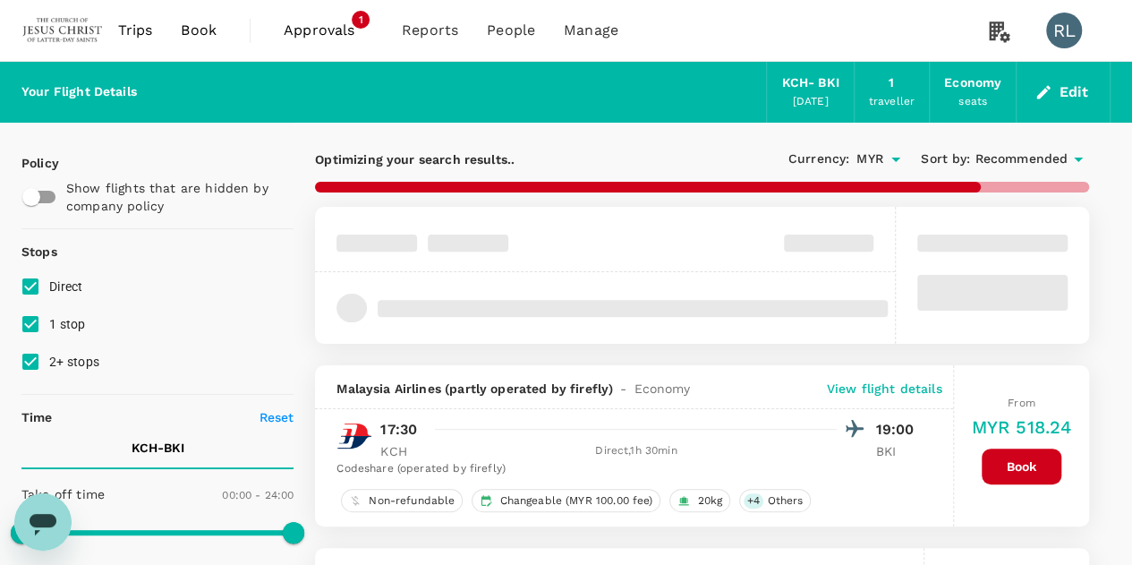
click at [1022, 160] on span "Recommended" at bounding box center [1021, 159] width 93 height 20
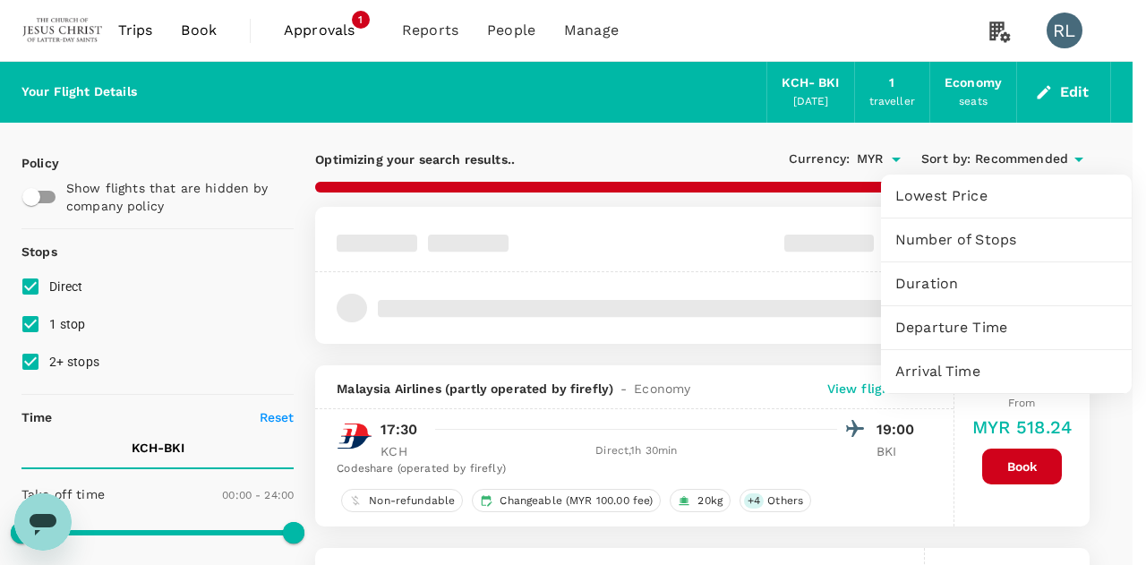
click at [963, 329] on span "Departure Time" at bounding box center [1006, 327] width 222 height 21
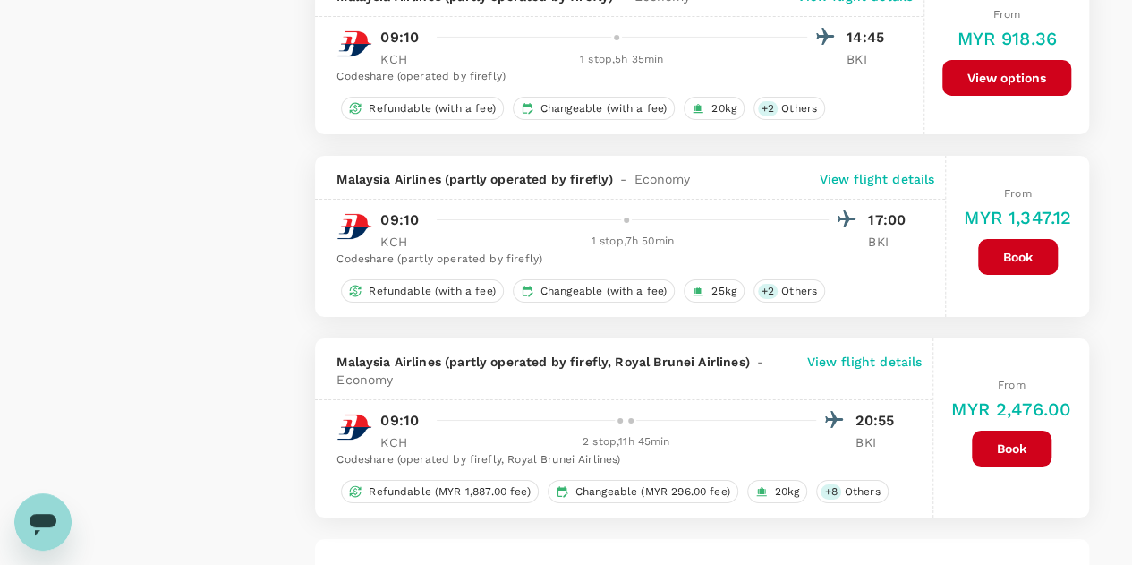
scroll to position [3435, 0]
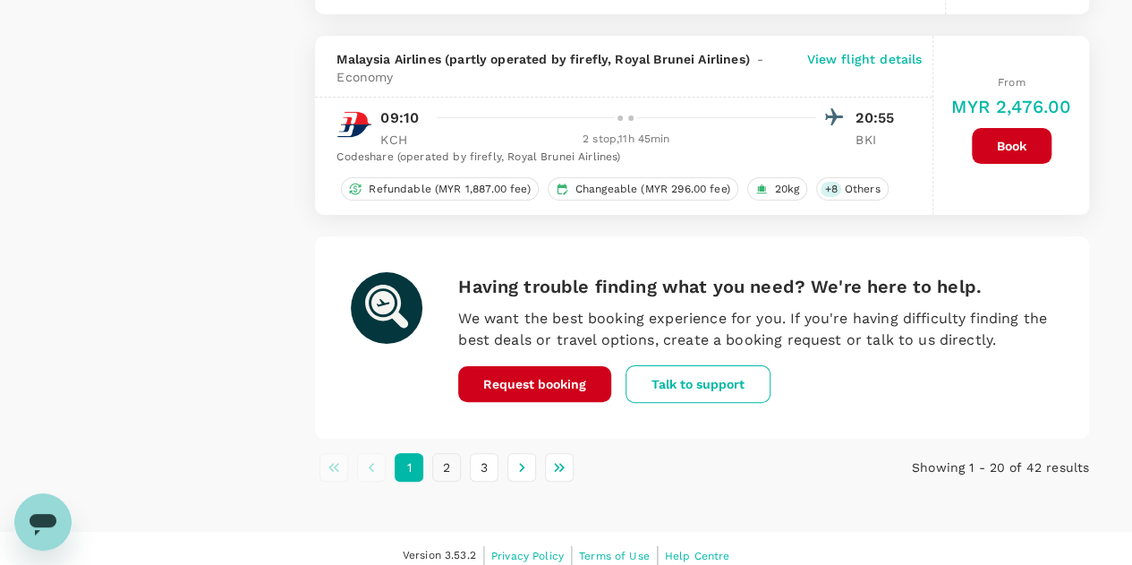
click at [447, 453] on button "2" at bounding box center [446, 467] width 29 height 29
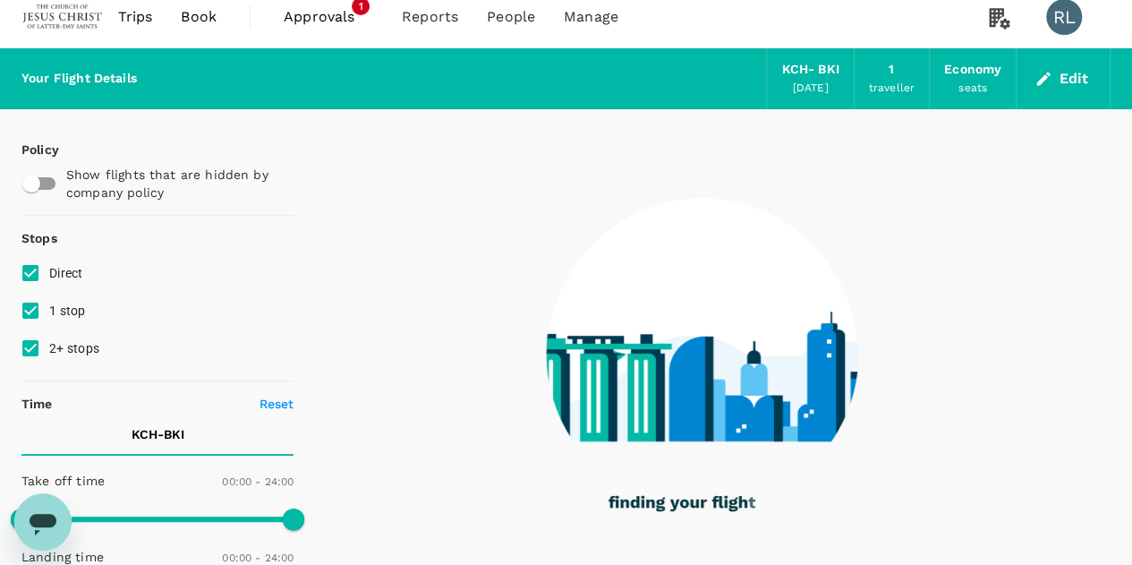
scroll to position [0, 0]
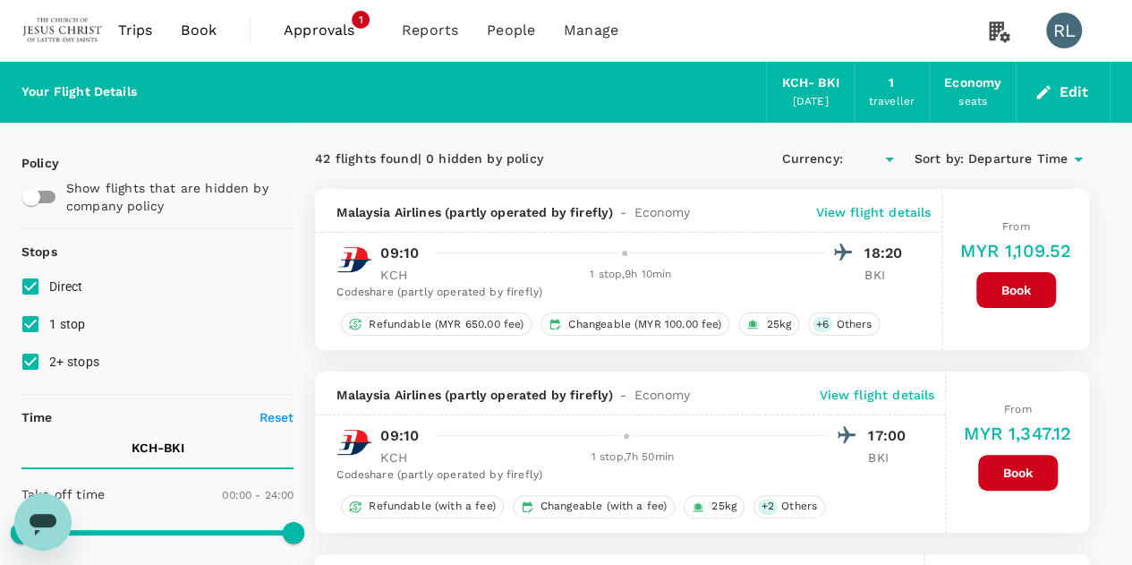
type input "MYR"
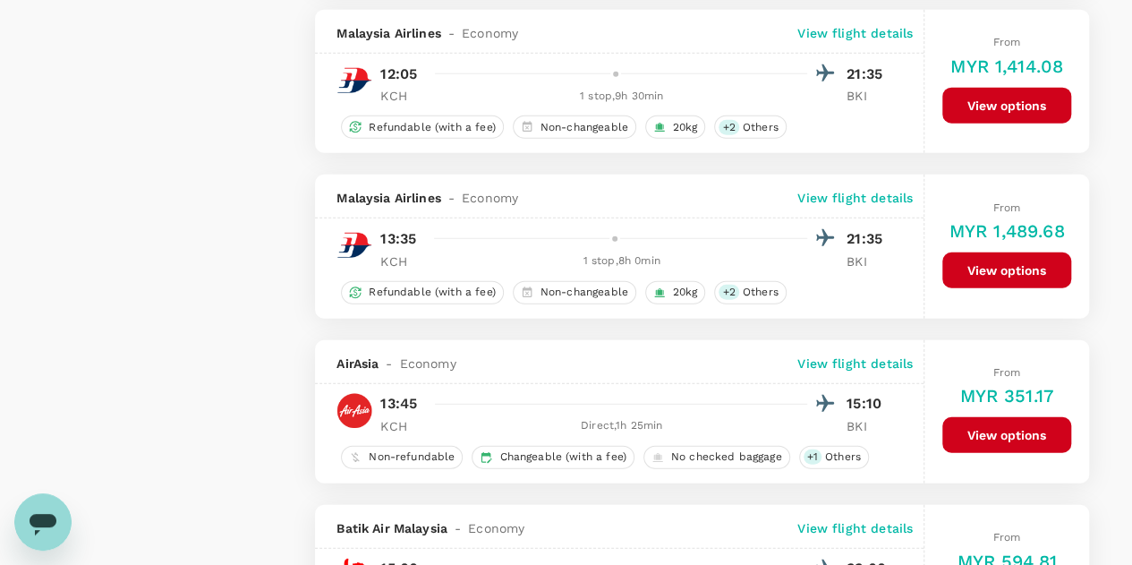
scroll to position [2237, 0]
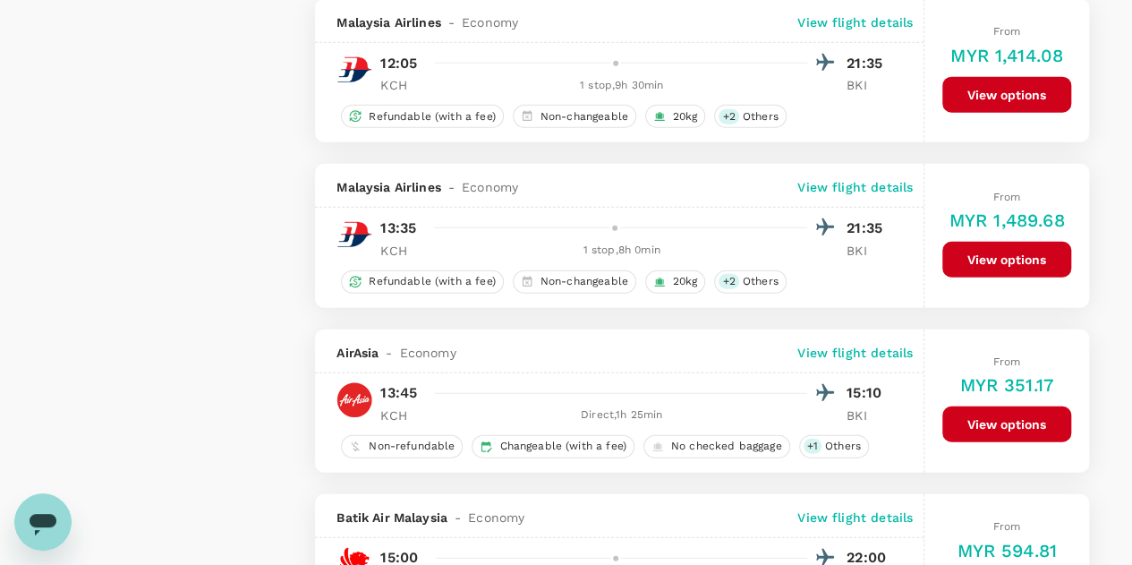
click at [968, 413] on button "View options" at bounding box center [1006, 424] width 129 height 36
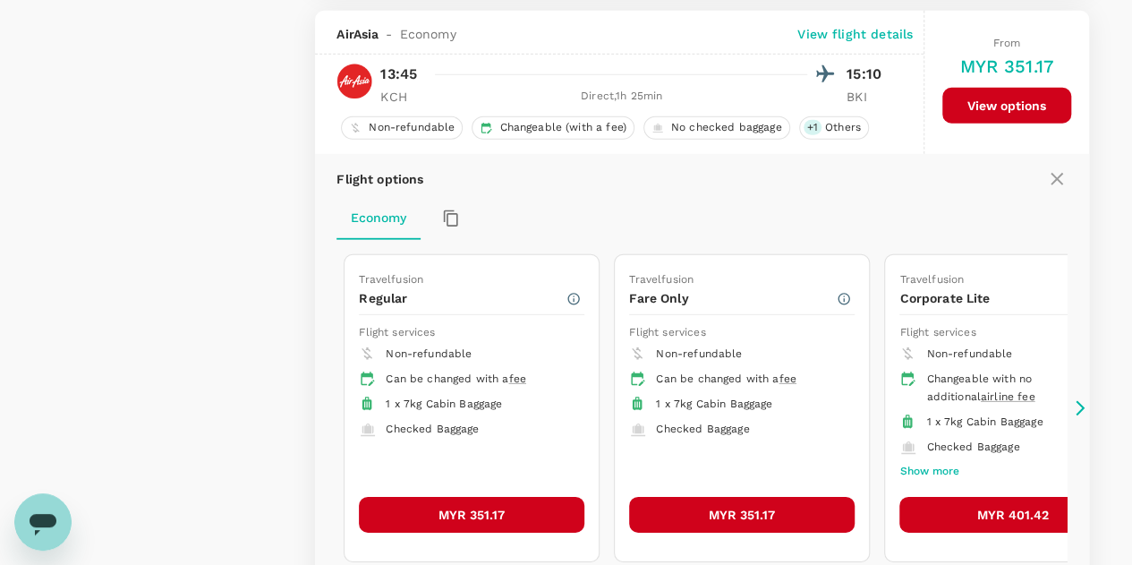
scroll to position [2557, 0]
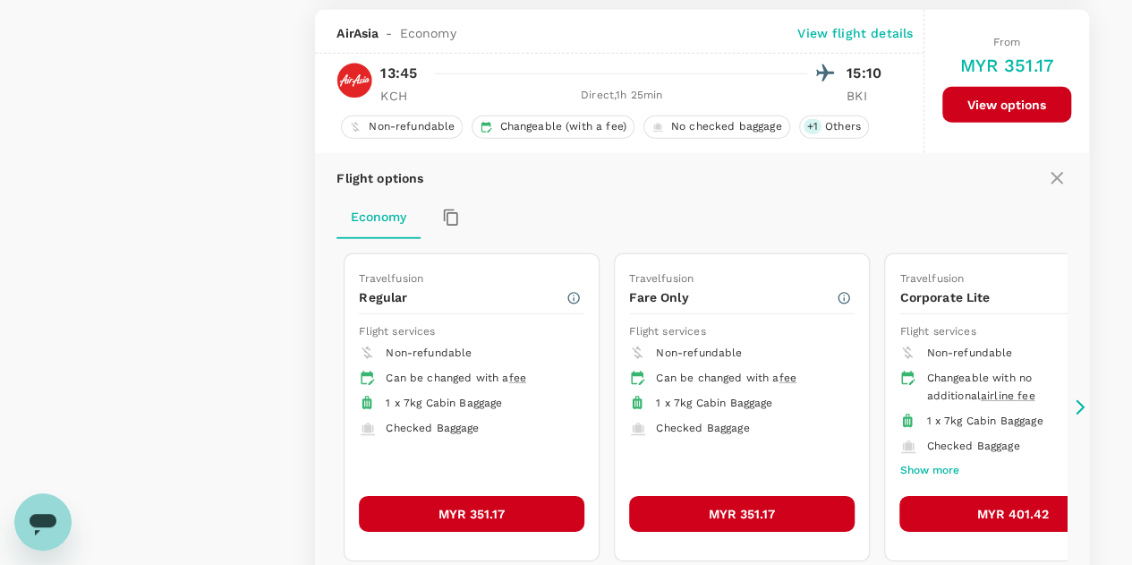
click at [476, 496] on button "MYR 351.17" at bounding box center [472, 514] width 226 height 36
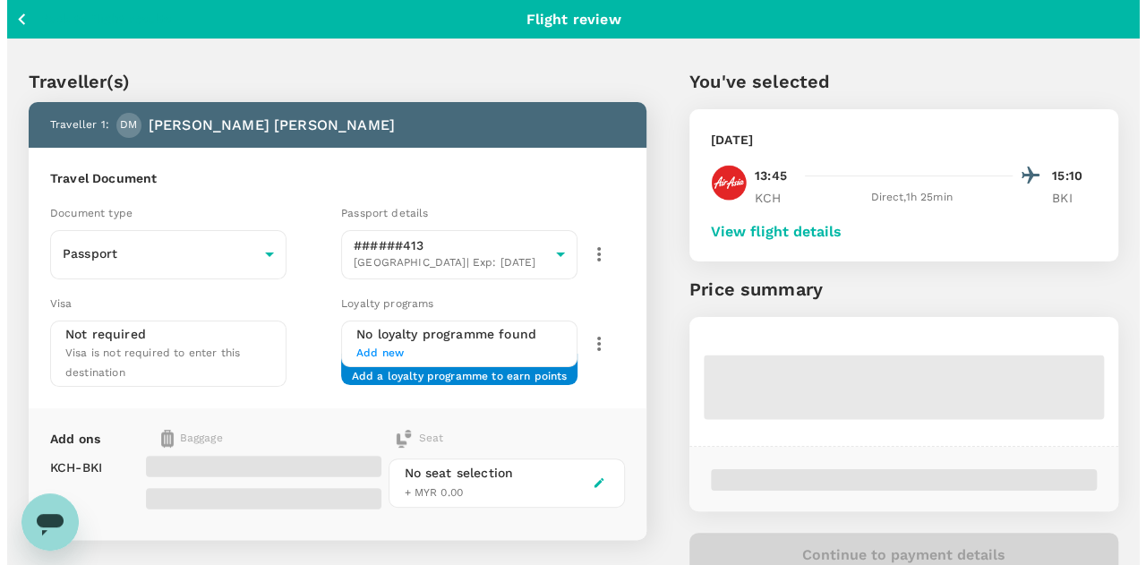
scroll to position [89, 0]
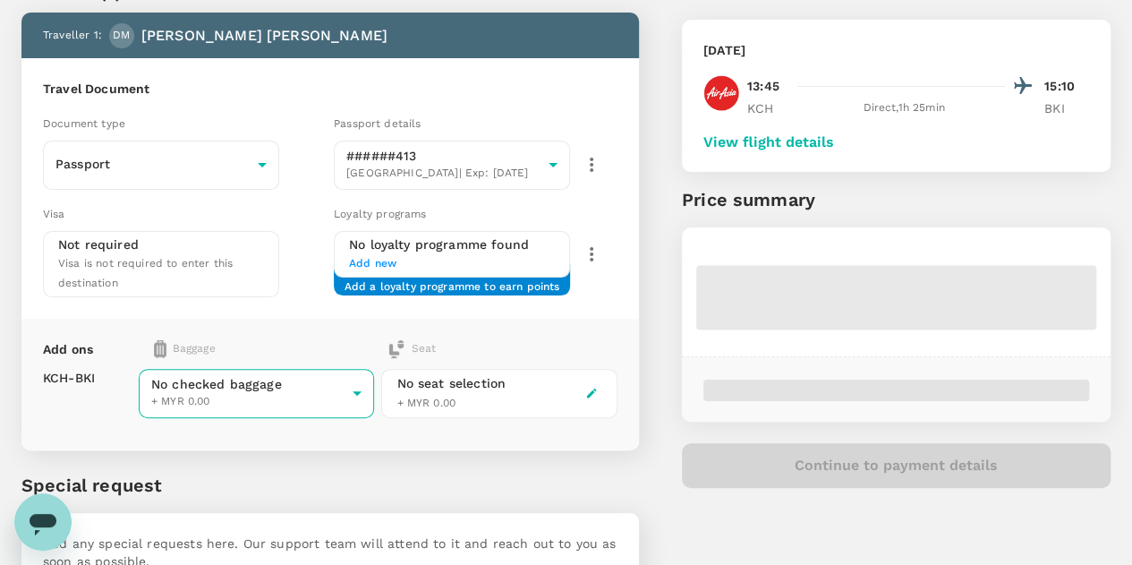
click at [415, 370] on body "Back to flight results Flight review Traveller(s) Traveller 1 : DM DARBY SAMANT…" at bounding box center [566, 304] width 1132 height 787
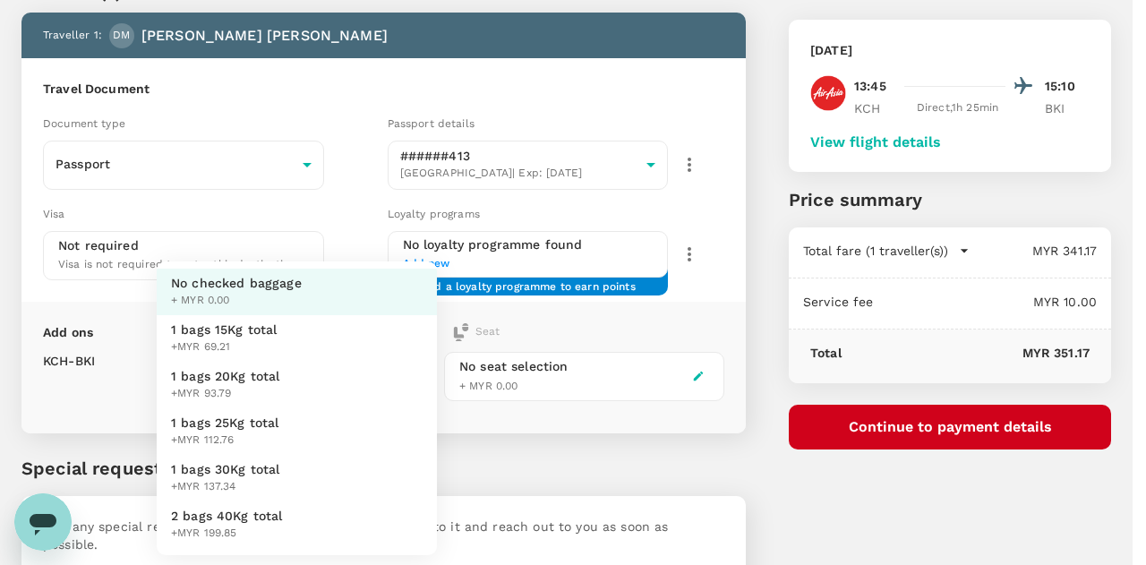
click at [224, 424] on span "1 bags 25Kg total" at bounding box center [225, 422] width 108 height 18
type input "3 - 112.76"
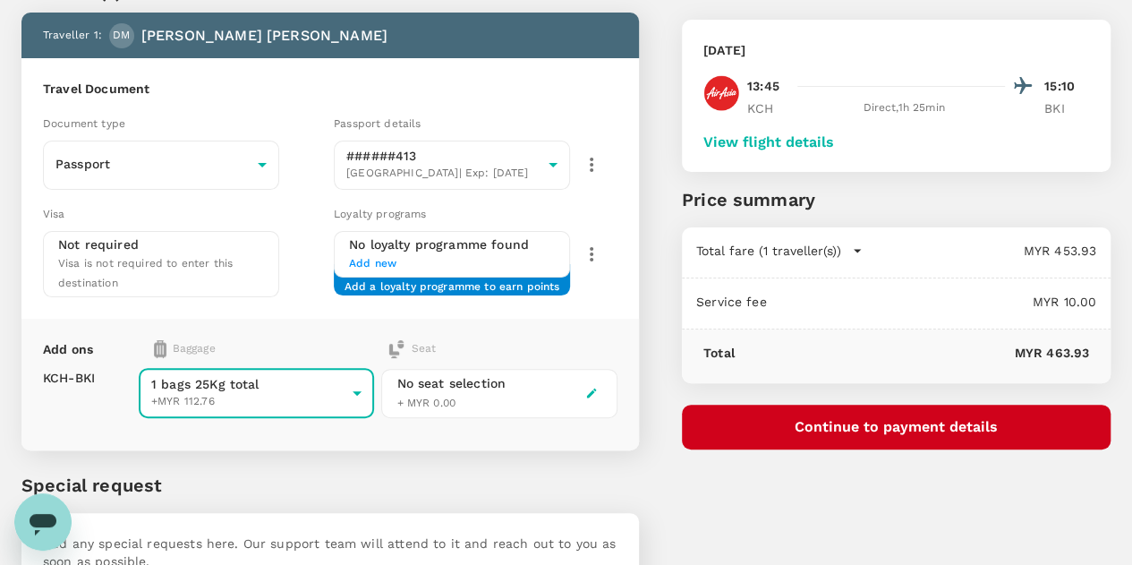
click at [908, 426] on button "Continue to payment details" at bounding box center [896, 427] width 429 height 45
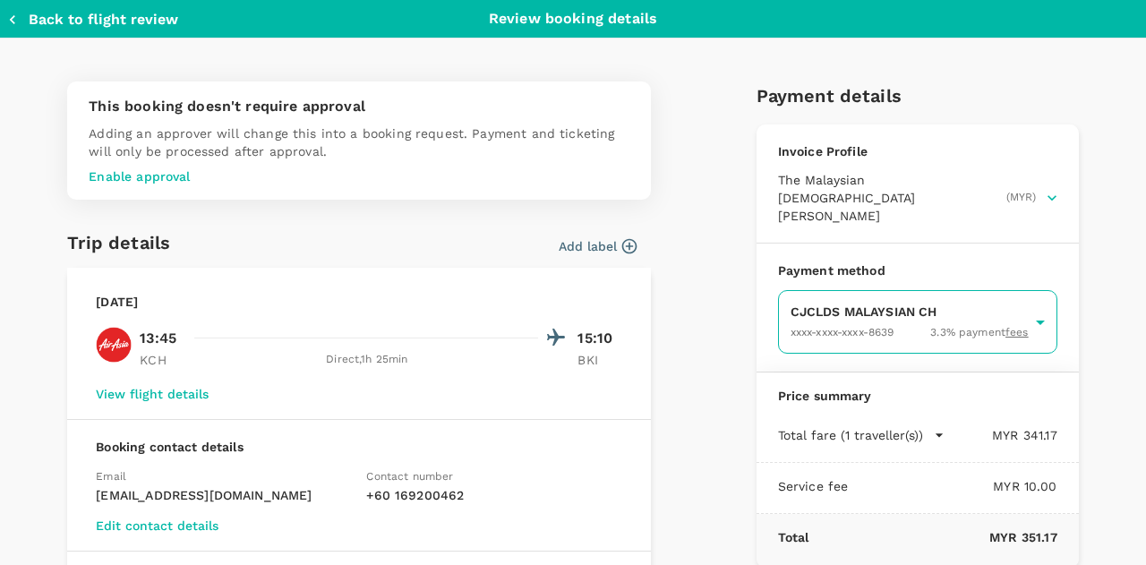
click at [856, 307] on body "Back to flight results Flight review Traveller(s) Traveller 1 : DM DARBY SAMANT…" at bounding box center [573, 296] width 1146 height 770
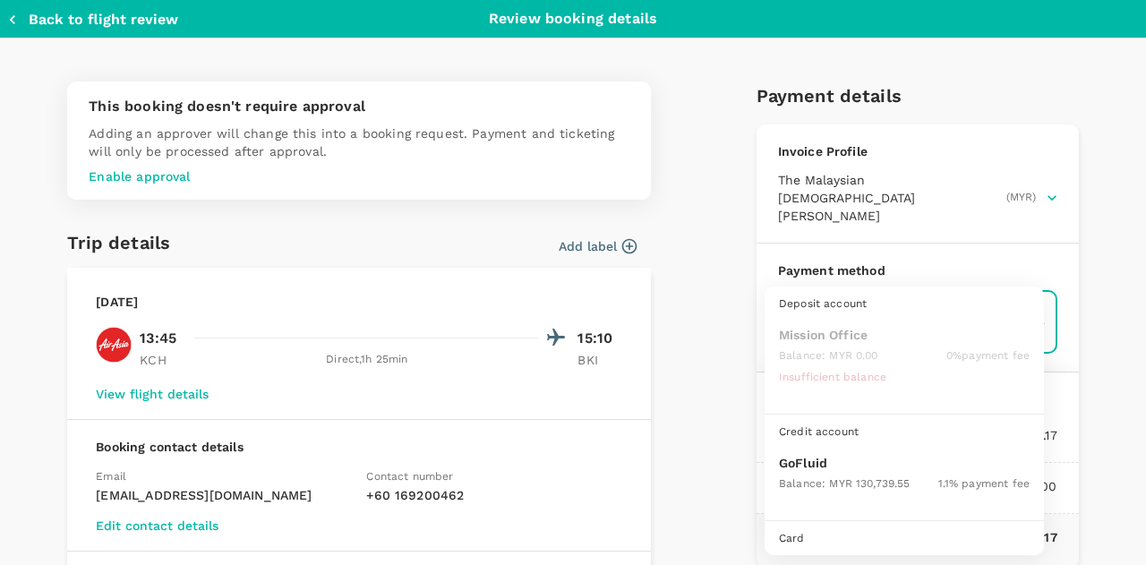
scroll to position [46, 0]
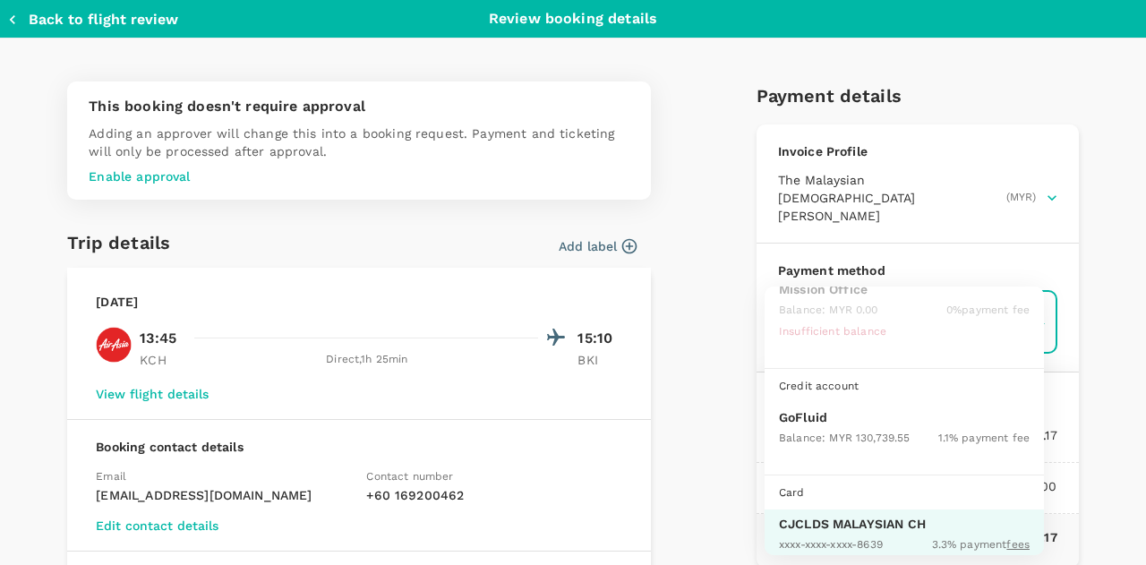
click at [825, 414] on p "GoFluid" at bounding box center [904, 417] width 251 height 18
type input "9b357727-6904-47bd-a44e-9a56bf7dfc7a"
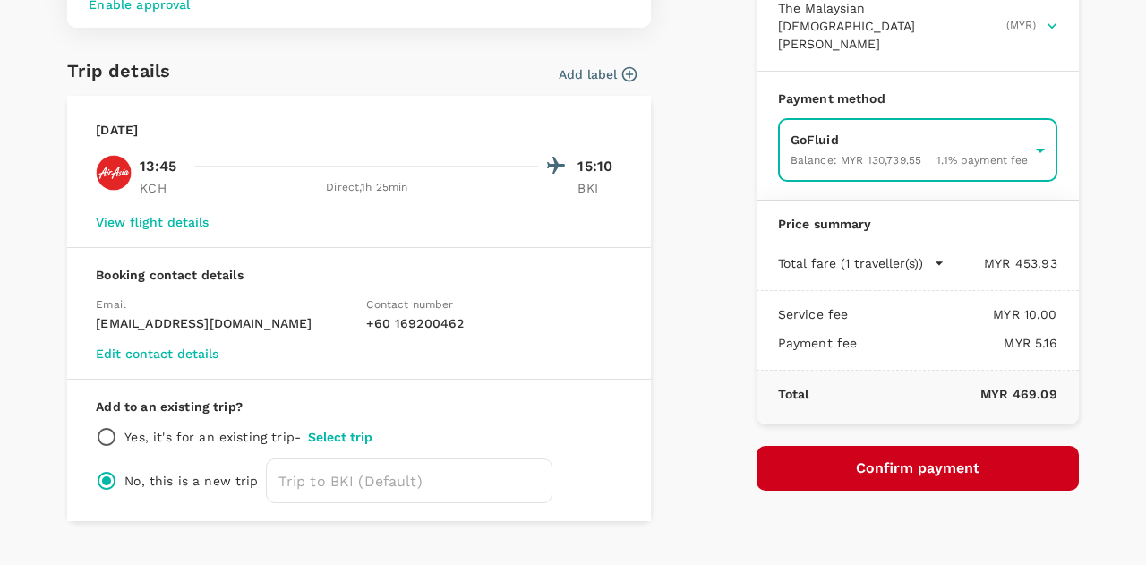
scroll to position [207, 0]
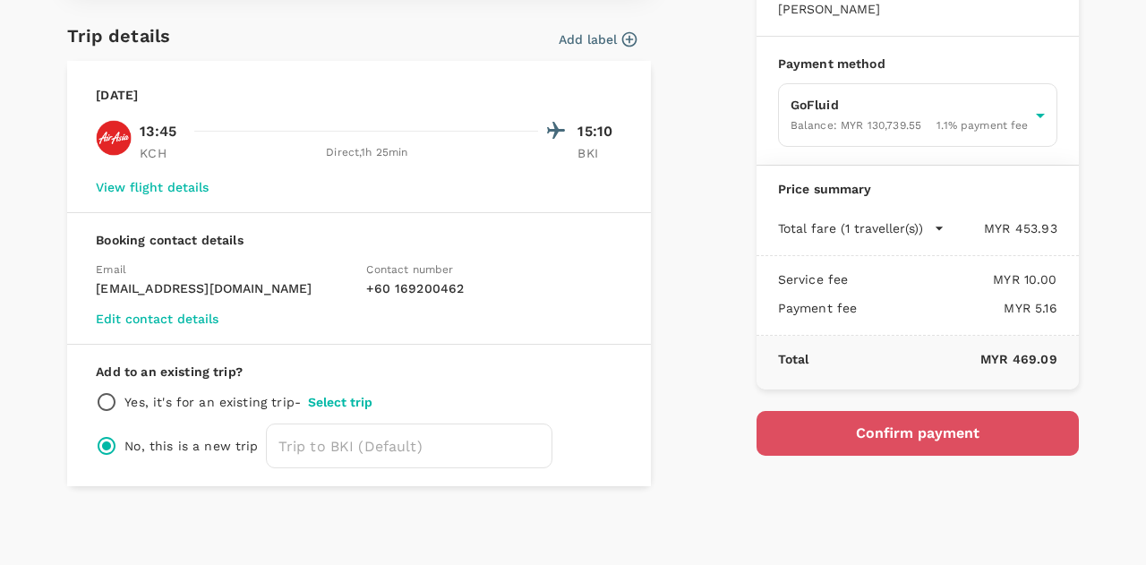
click at [882, 411] on button "Confirm payment" at bounding box center [917, 433] width 322 height 45
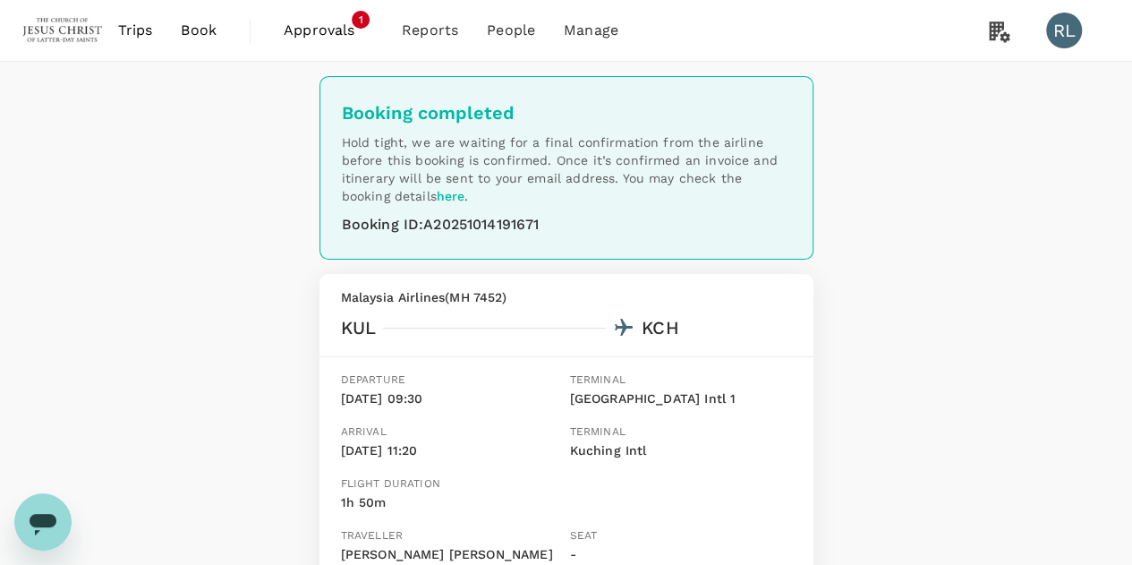
click at [201, 29] on span "Book" at bounding box center [199, 30] width 36 height 21
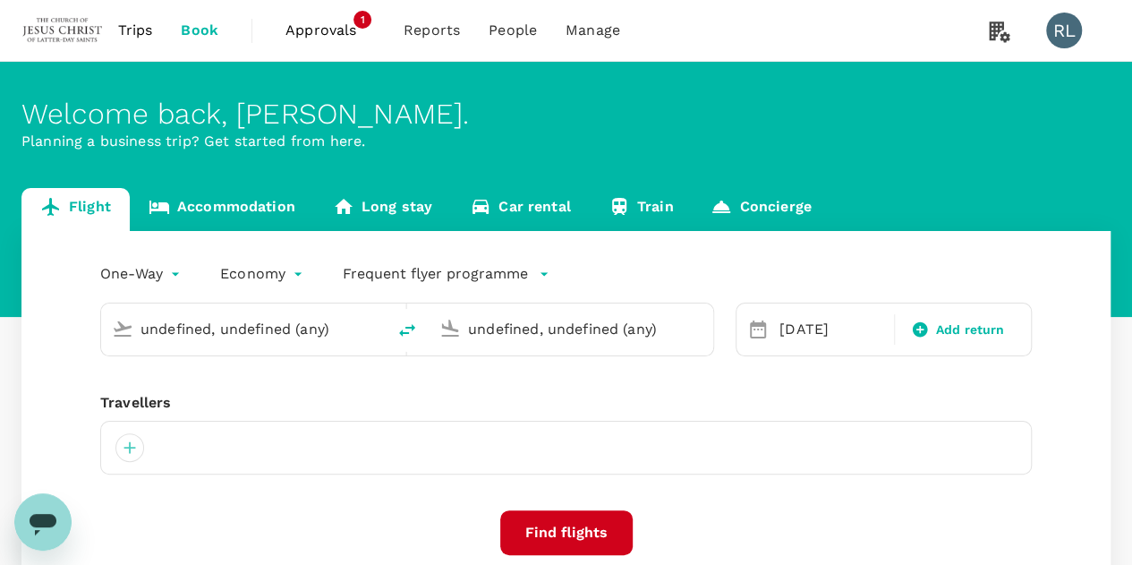
type input "Kuching Intl (KCH)"
type input "Kota Kinabalu Intl (BKI)"
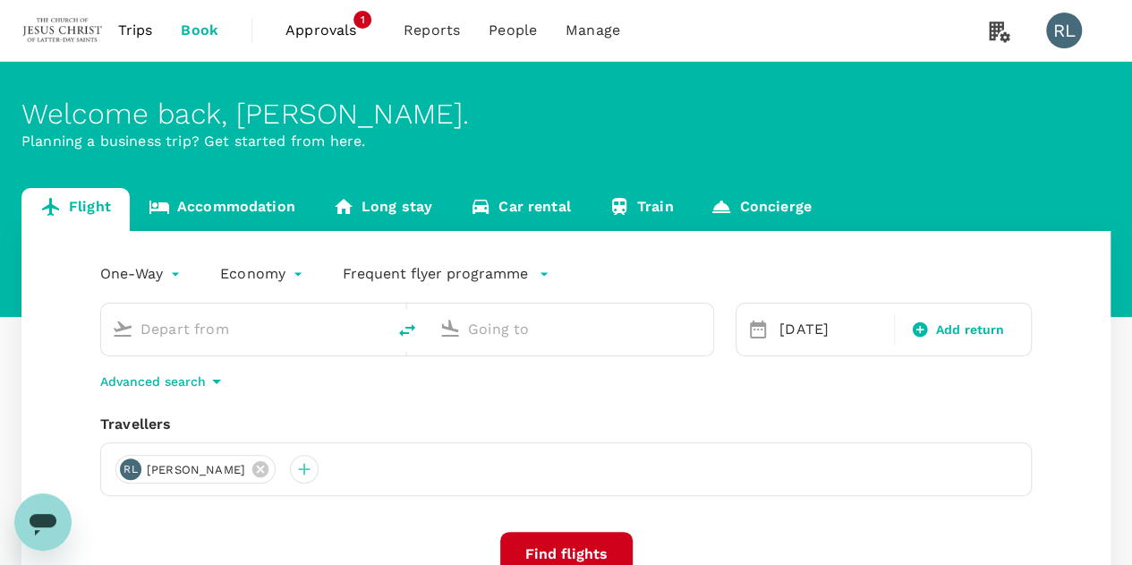
type input "Kuching Intl (KCH)"
type input "Kota Kinabalu Intl (BKI)"
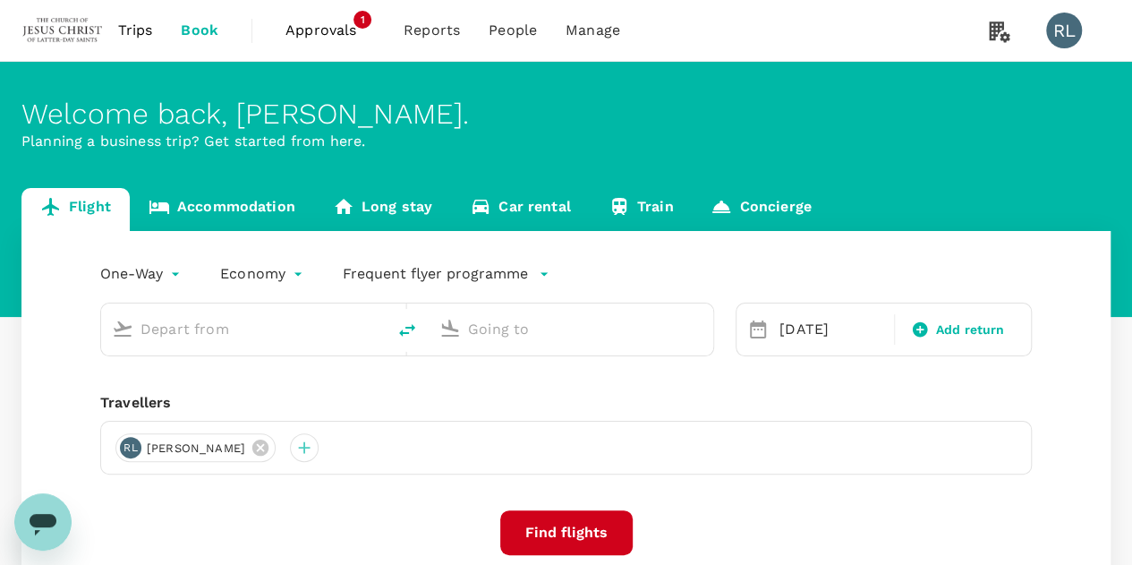
type input "Kuching Intl (KCH)"
type input "Kota Kinabalu Intl (BKI)"
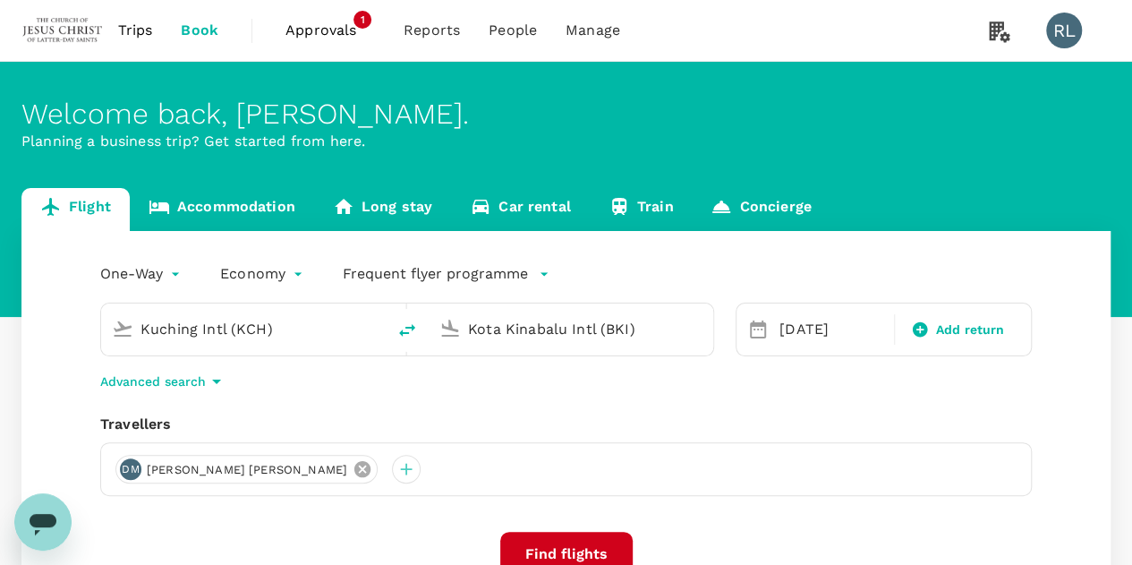
click at [353, 471] on icon at bounding box center [363, 469] width 20 height 20
click at [128, 475] on div at bounding box center [129, 469] width 29 height 29
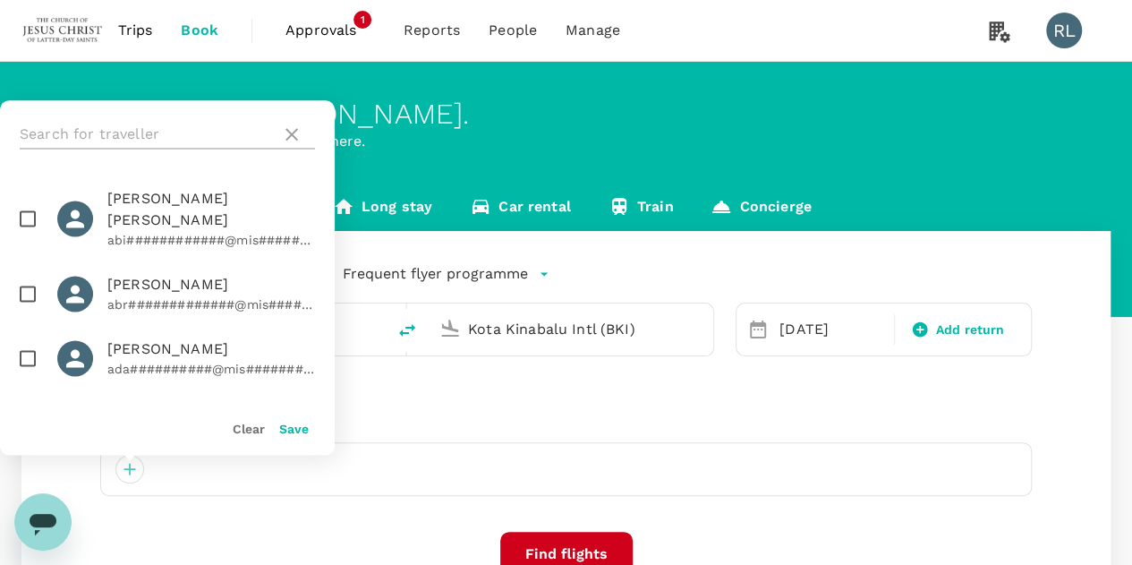
click at [129, 128] on input "text" at bounding box center [147, 134] width 254 height 29
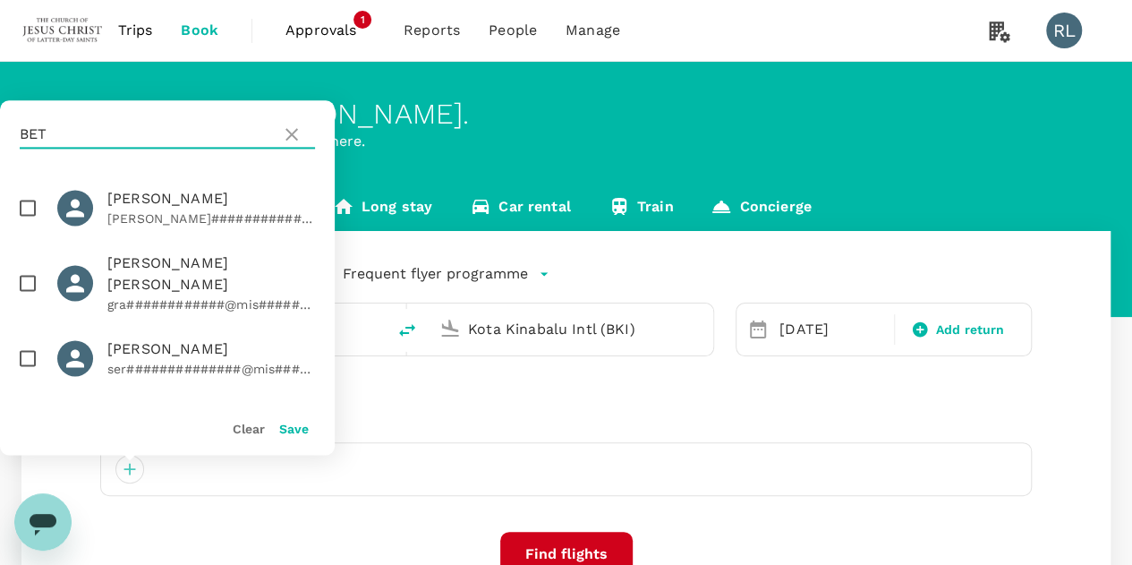
type input "BET"
click at [27, 352] on input "checkbox" at bounding box center [28, 358] width 38 height 38
checkbox input "true"
click at [298, 428] on button "Save" at bounding box center [294, 429] width 30 height 14
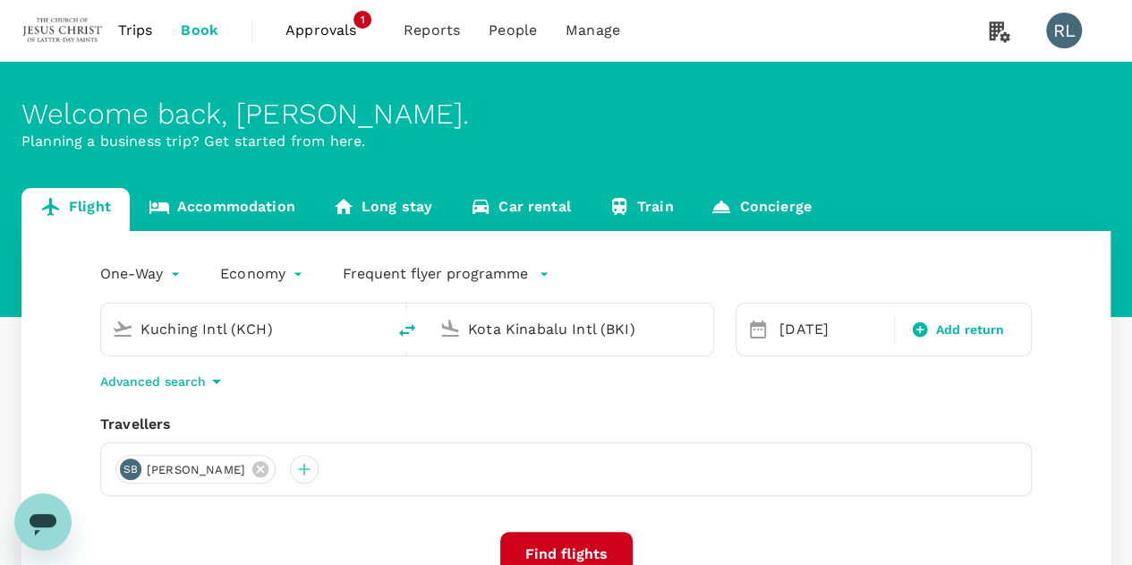
click at [304, 323] on input "Kuching Intl (KCH)" at bounding box center [245, 329] width 208 height 28
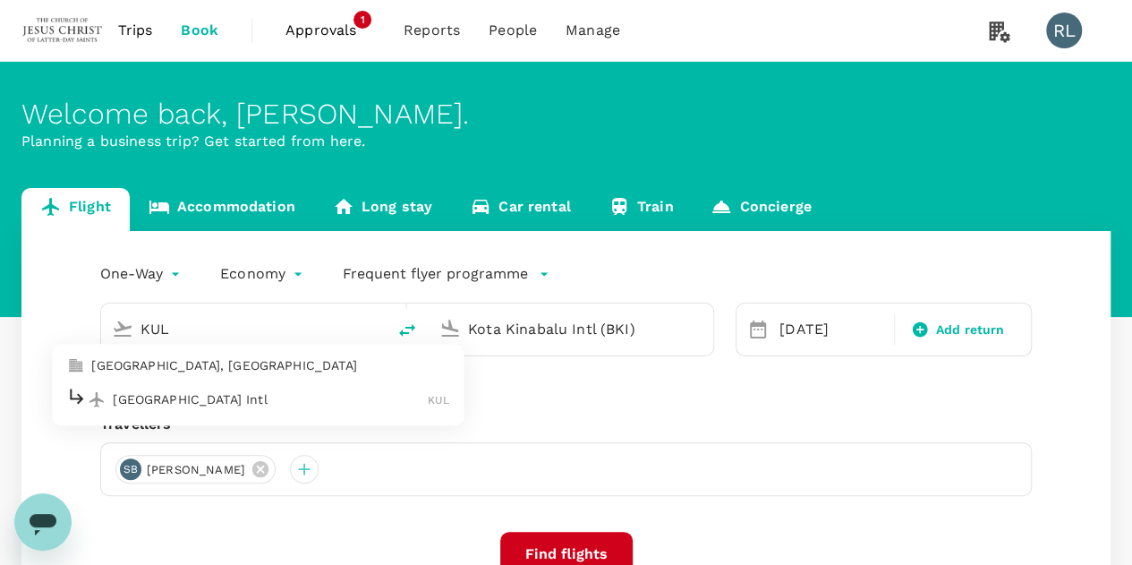
click at [234, 403] on p "[GEOGRAPHIC_DATA] Intl" at bounding box center [270, 399] width 315 height 18
type input "Kuala Lumpur Intl ([GEOGRAPHIC_DATA])"
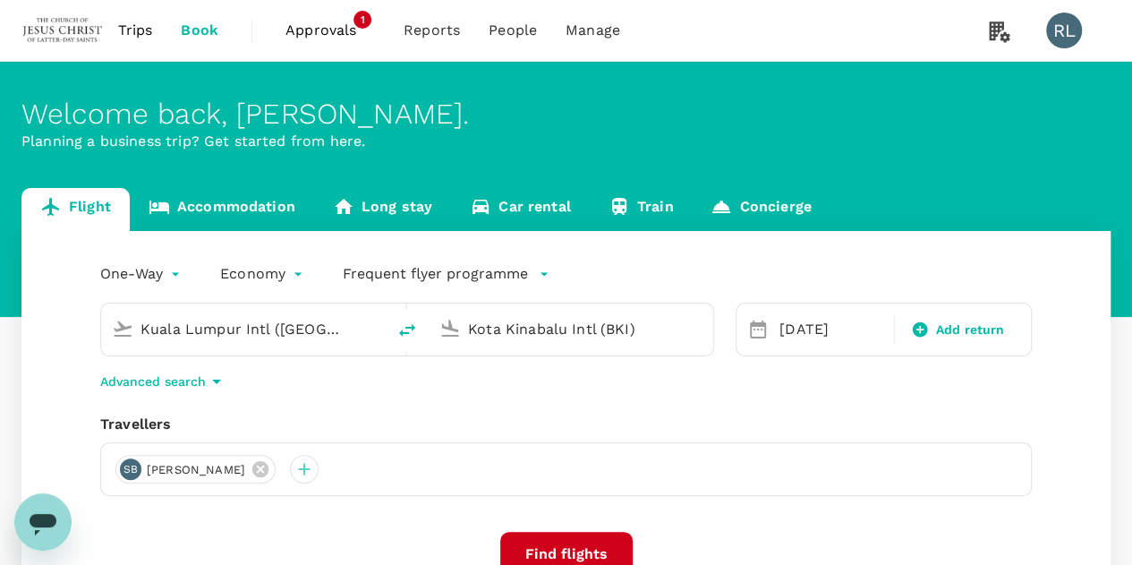
click at [664, 327] on input "Kota Kinabalu Intl (BKI)" at bounding box center [572, 329] width 208 height 28
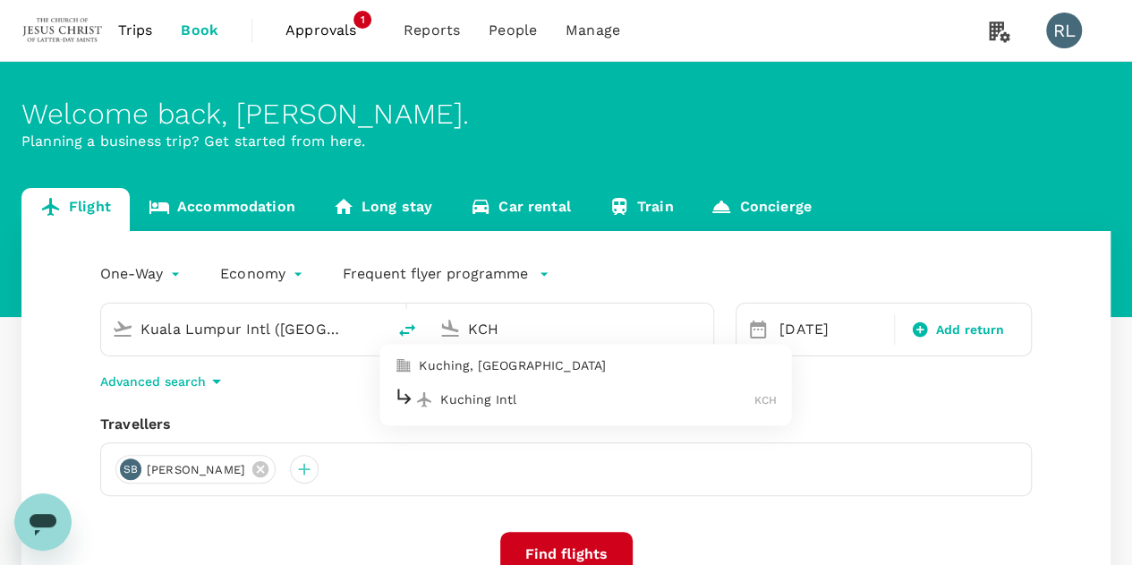
click at [507, 404] on p "Kuching Intl" at bounding box center [597, 399] width 314 height 18
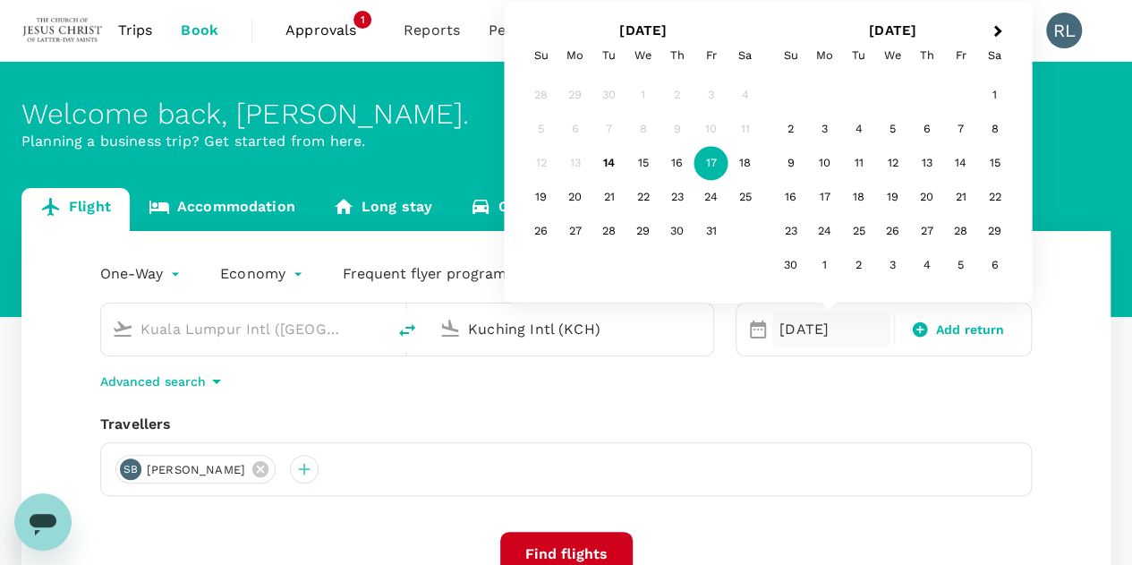
type input "Kuching Intl (KCH)"
click at [909, 423] on div "Travellers" at bounding box center [566, 423] width 932 height 21
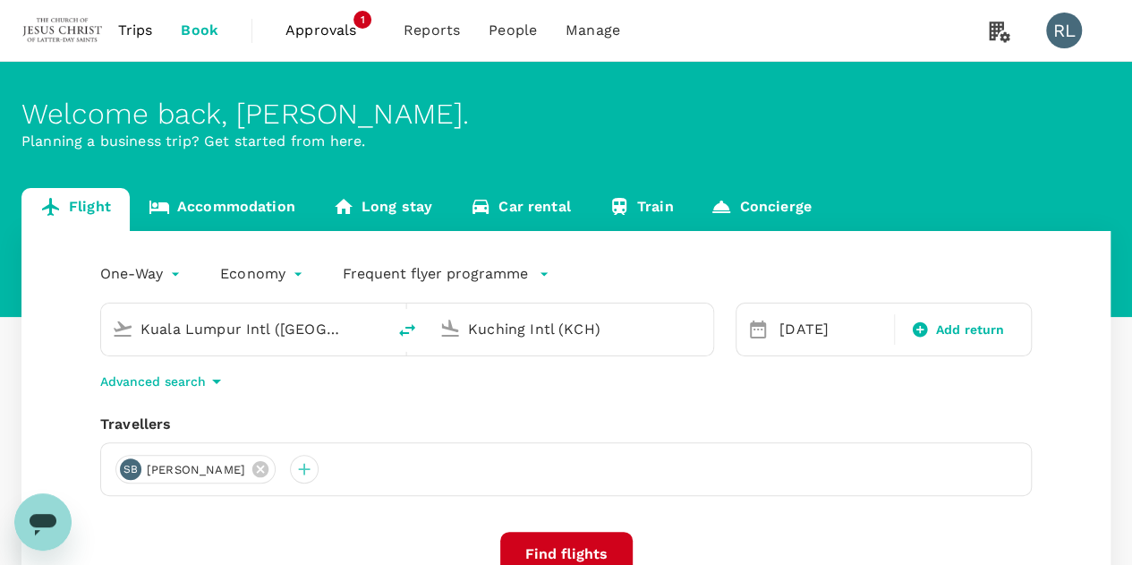
click at [560, 547] on button "Find flights" at bounding box center [566, 554] width 132 height 45
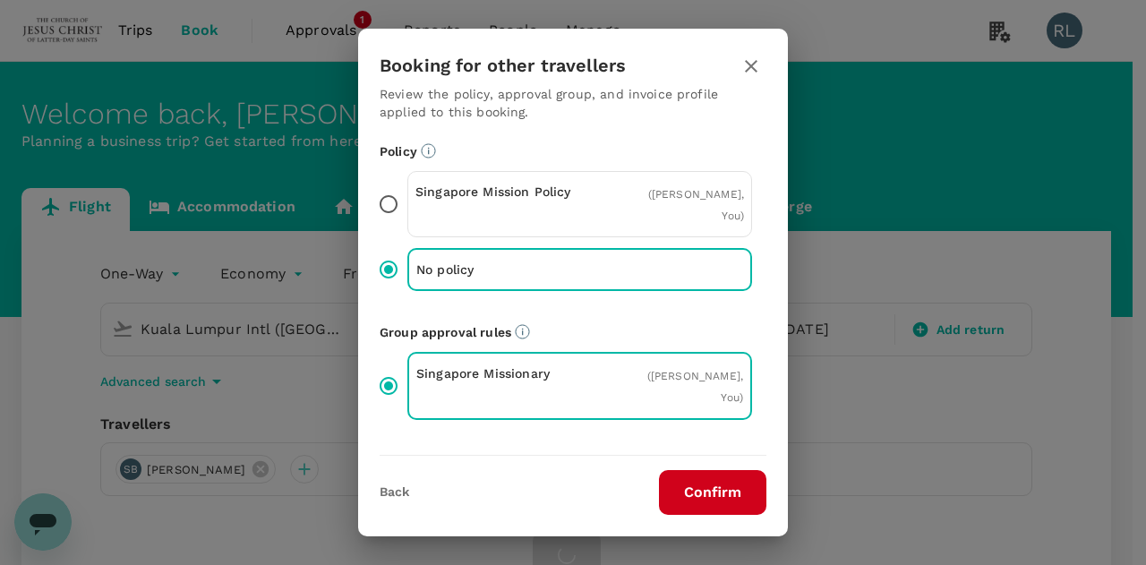
click at [717, 495] on button "Confirm" at bounding box center [712, 492] width 107 height 45
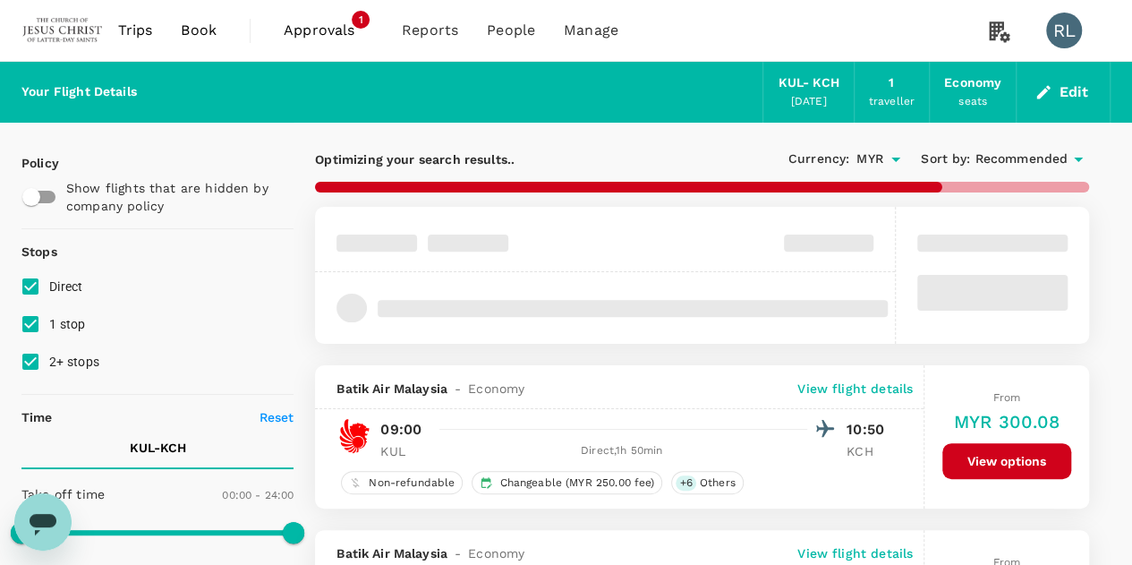
click at [1001, 156] on span "Recommended" at bounding box center [1021, 159] width 93 height 20
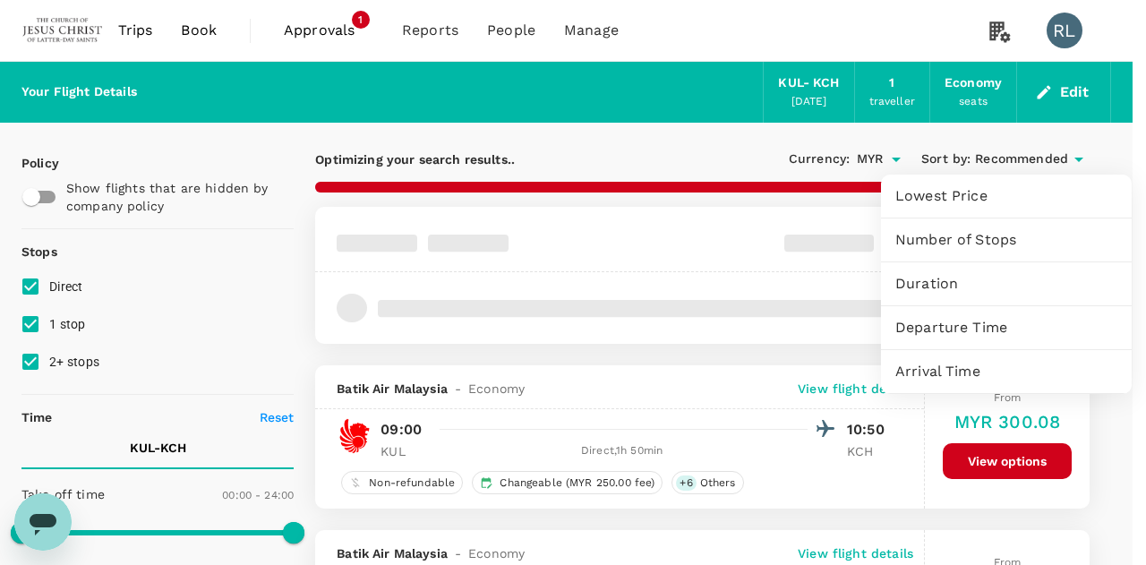
click at [965, 321] on span "Departure Time" at bounding box center [1006, 327] width 222 height 21
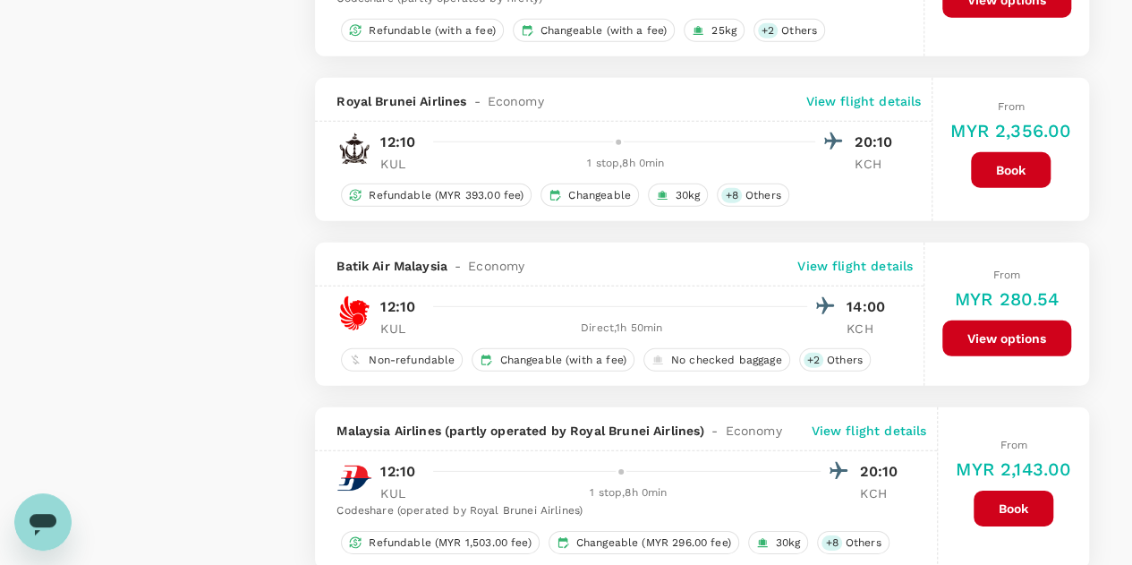
scroll to position [2595, 0]
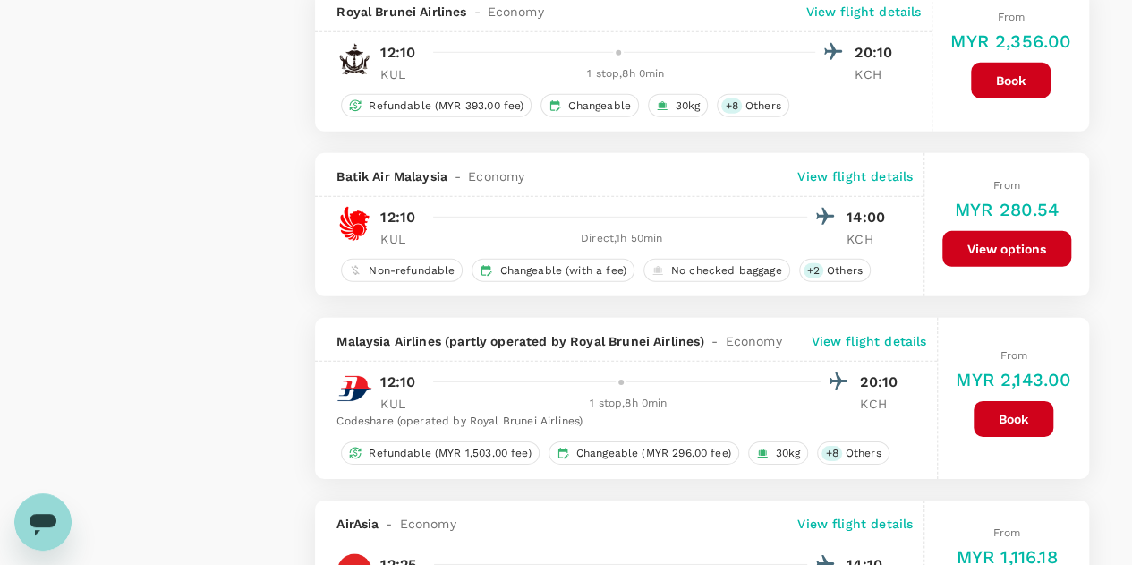
click at [1013, 239] on button "View options" at bounding box center [1006, 249] width 129 height 36
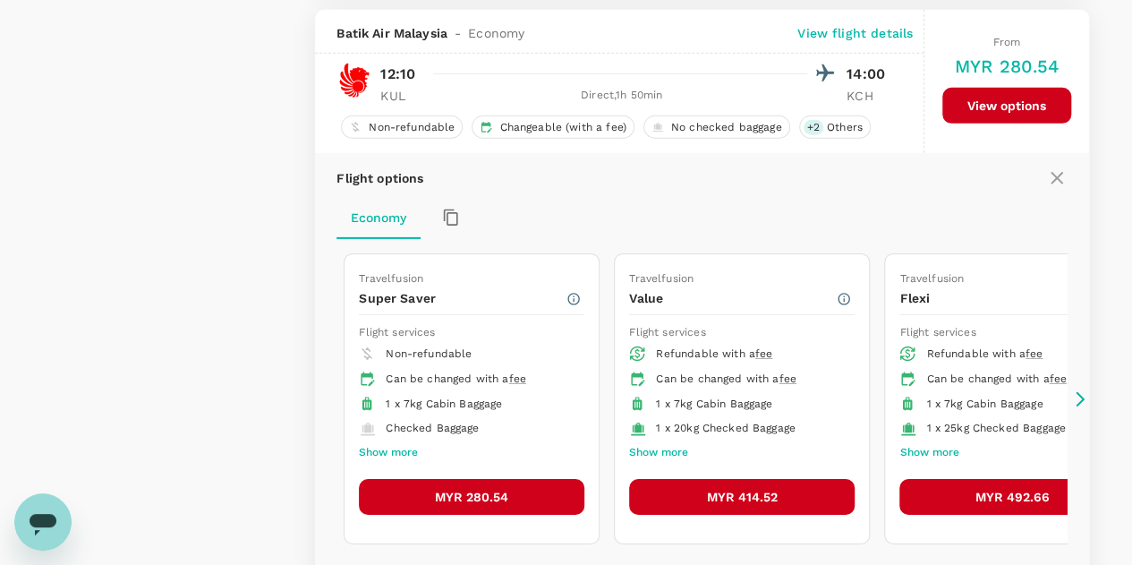
scroll to position [2738, 0]
click at [959, 483] on button "MYR 492.66" at bounding box center [1013, 497] width 226 height 36
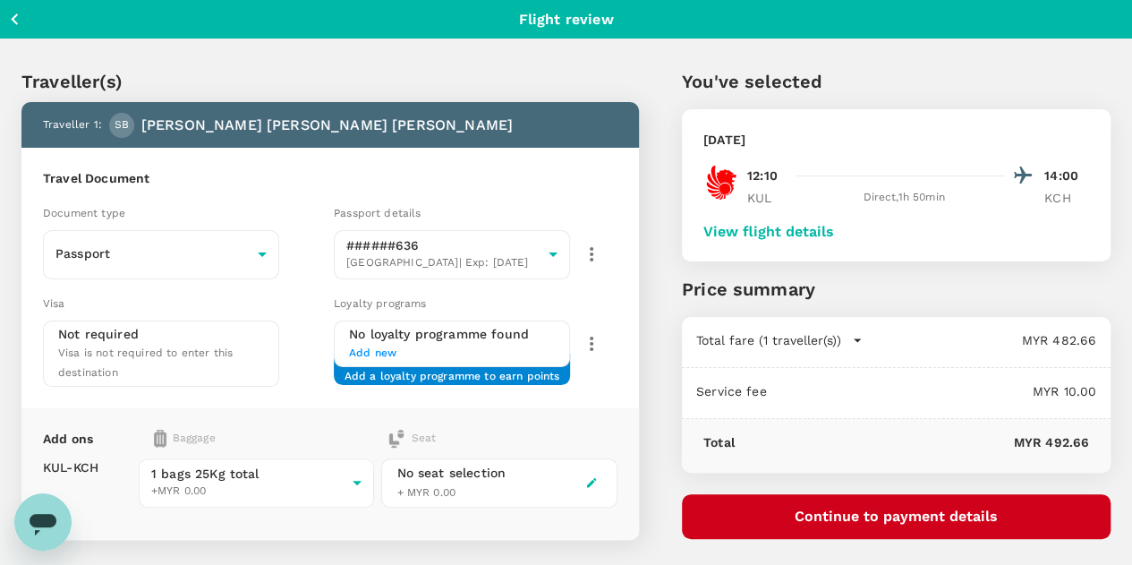
click at [830, 232] on button "View flight details" at bounding box center [768, 232] width 131 height 16
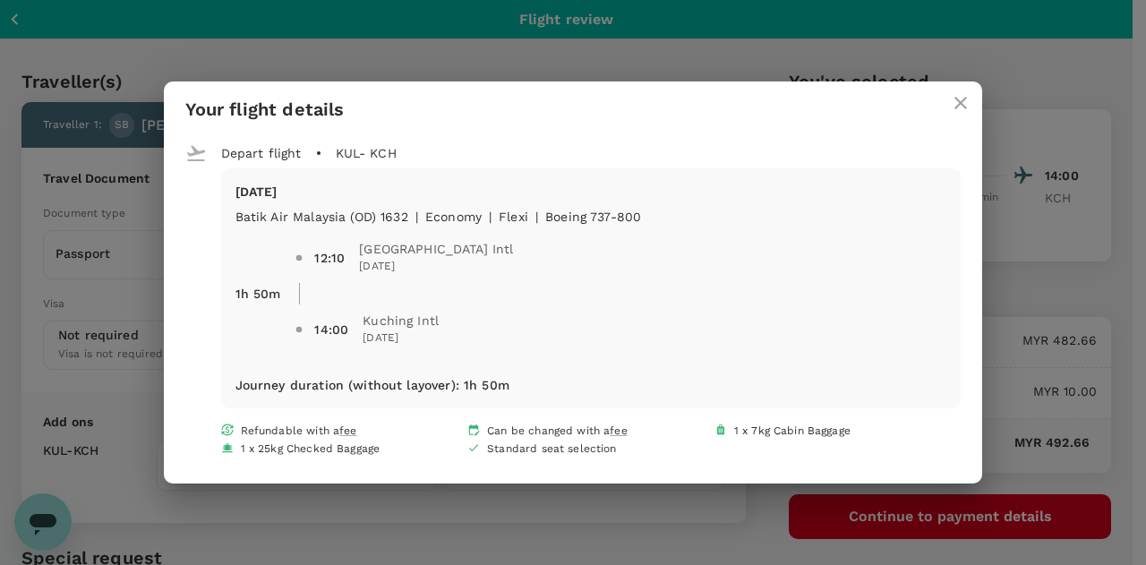
click at [964, 101] on icon "close" at bounding box center [960, 103] width 13 height 13
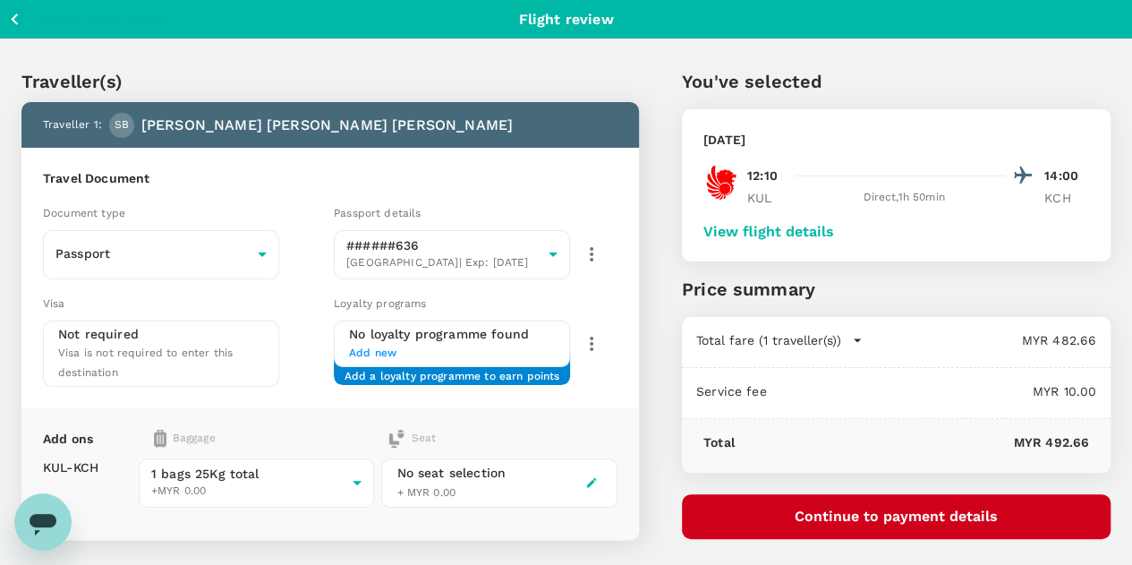
click at [965, 514] on button "Continue to payment details" at bounding box center [896, 516] width 429 height 45
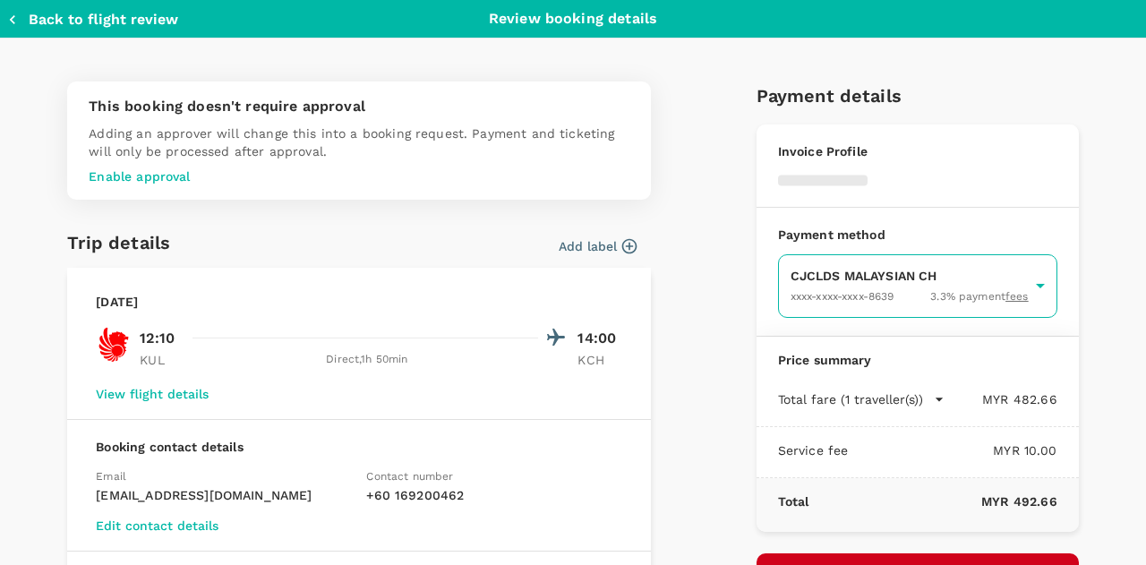
click at [850, 287] on body "Back to flight results Flight review Traveller(s) Traveller 1 : SB Sergio Artur…" at bounding box center [573, 385] width 1146 height 770
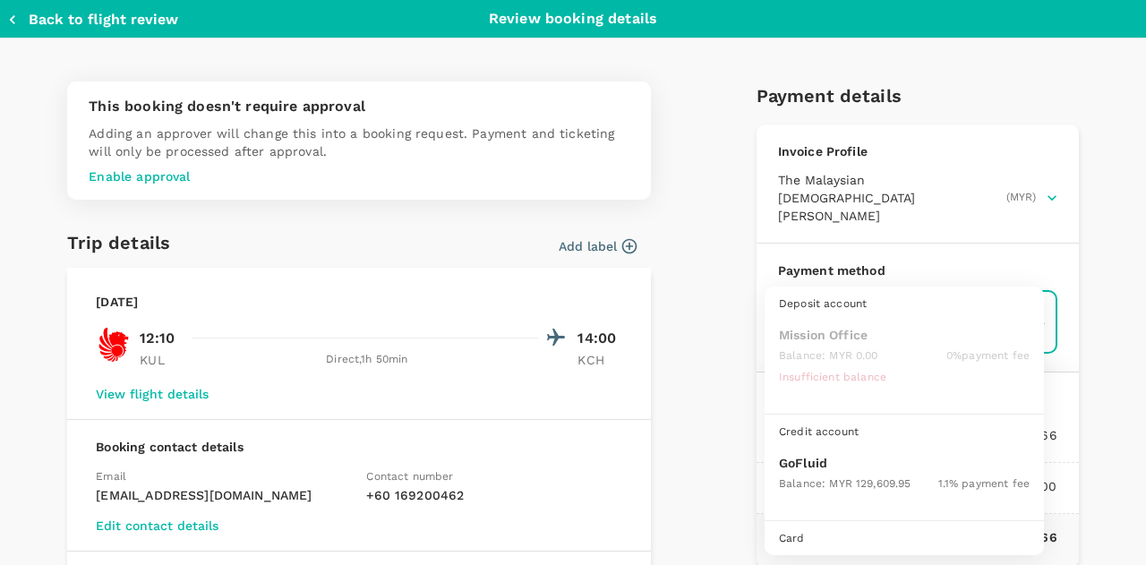
scroll to position [46, 0]
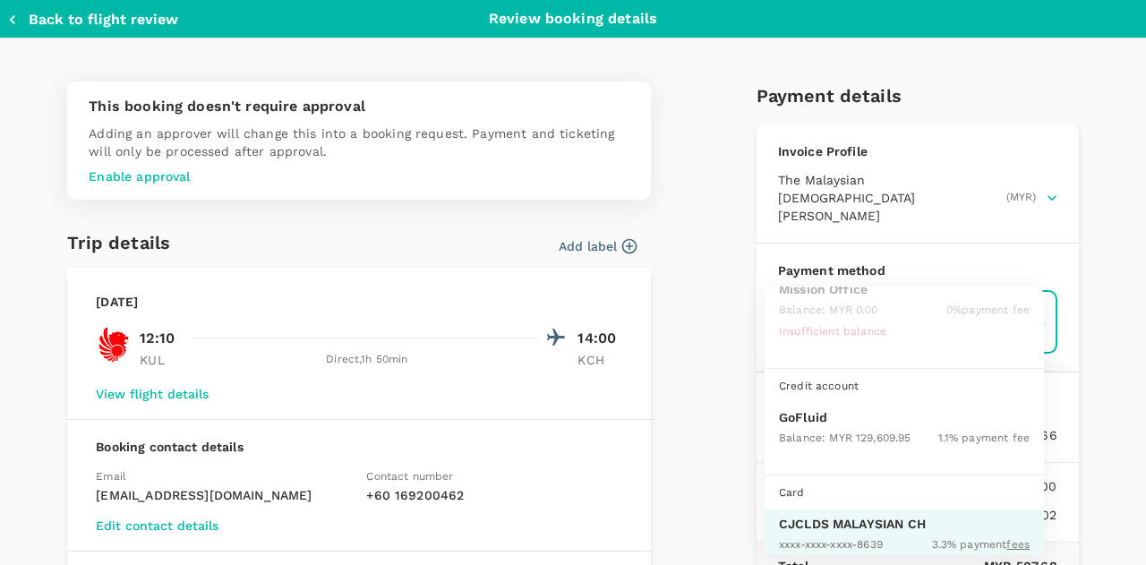
click at [837, 426] on div "Balance : MYR 129,609.95" at bounding box center [845, 436] width 132 height 21
type input "9b357727-6904-47bd-a44e-9a56bf7dfc7a"
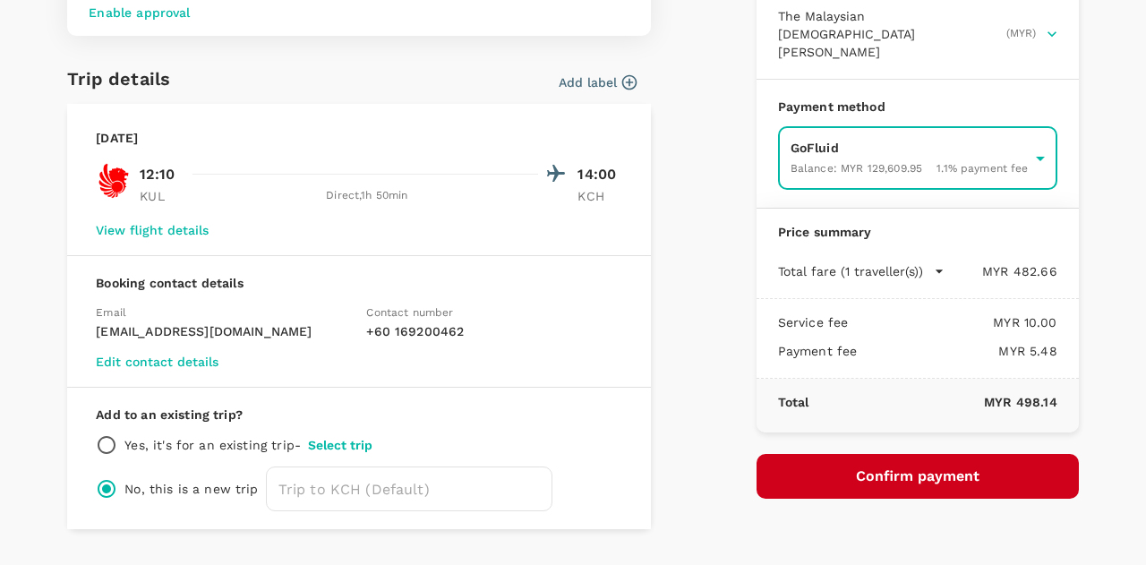
scroll to position [207, 0]
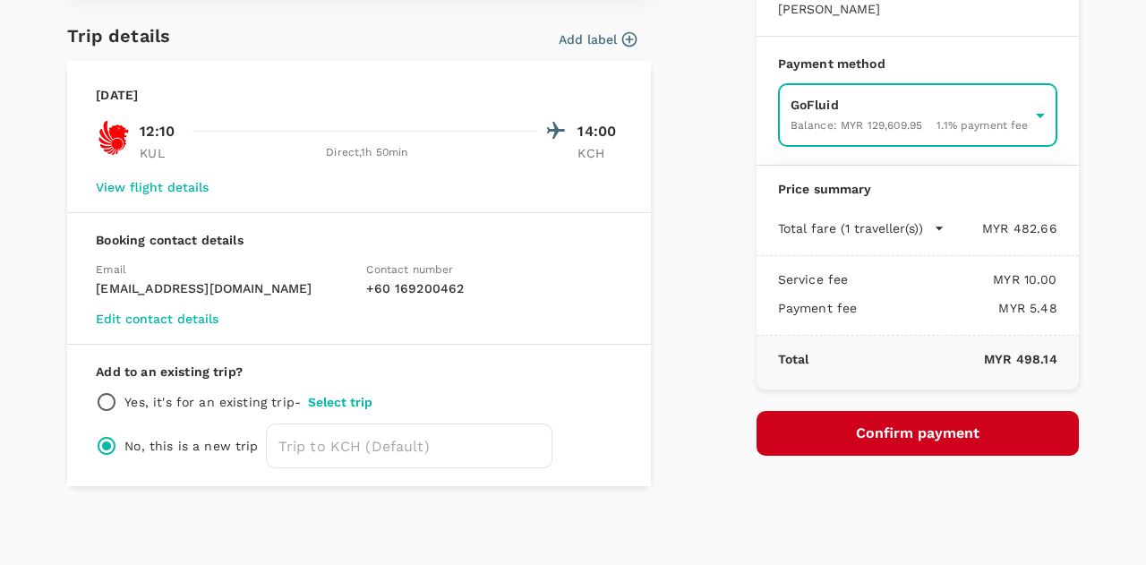
click at [915, 413] on button "Confirm payment" at bounding box center [917, 433] width 322 height 45
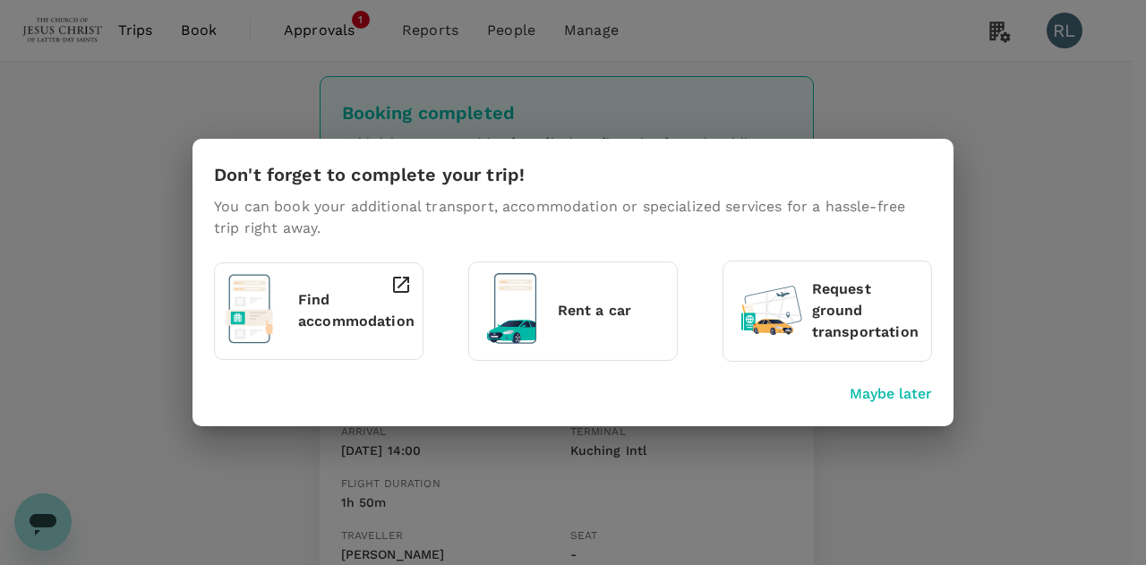
click at [882, 391] on p "Maybe later" at bounding box center [890, 393] width 82 height 21
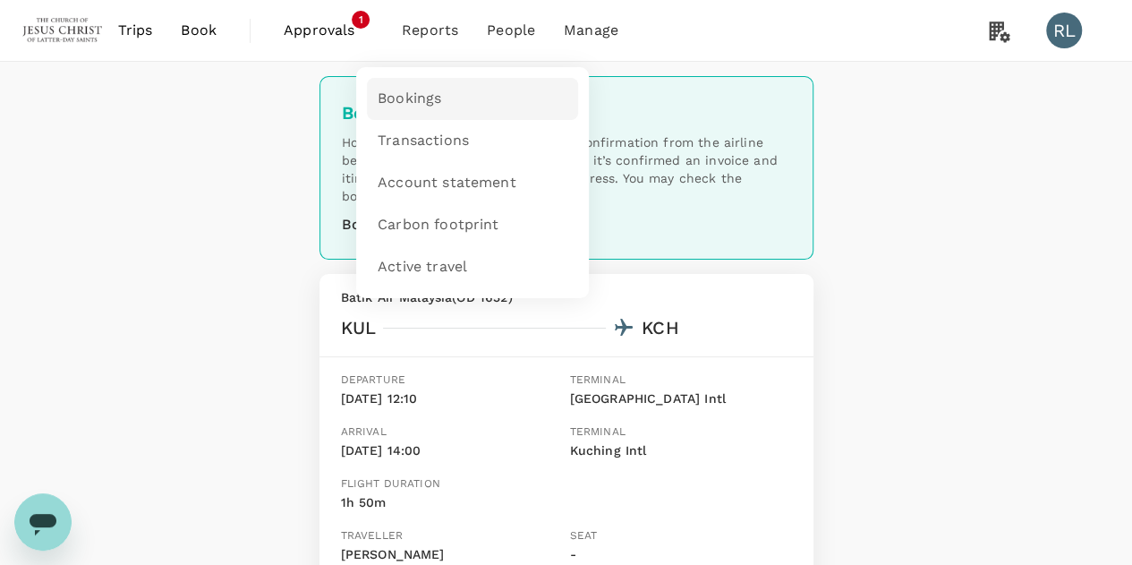
click at [419, 103] on span "Bookings" at bounding box center [410, 99] width 64 height 21
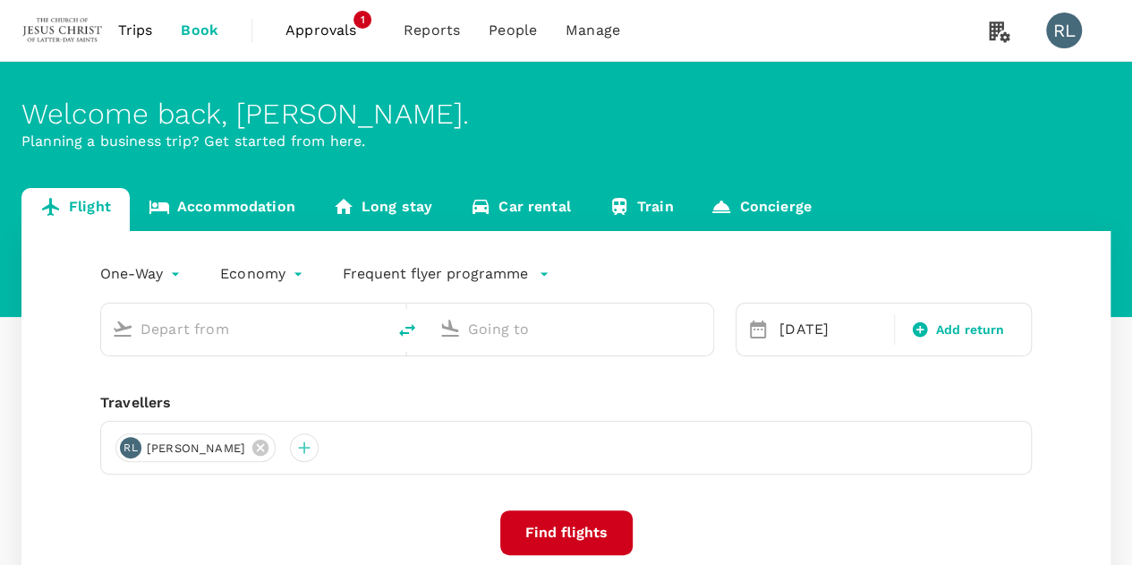
type input "Kuala Lumpur Intl ([GEOGRAPHIC_DATA])"
type input "Kuching Intl (KCH)"
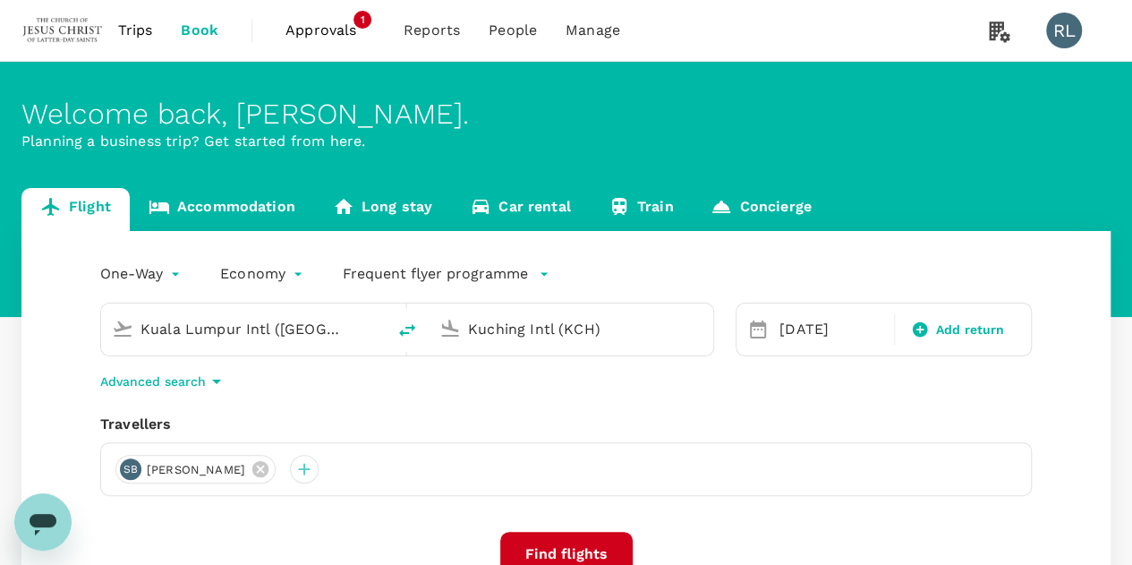
drag, startPoint x: 136, startPoint y: 38, endPoint x: 146, endPoint y: 44, distance: 11.7
click at [136, 38] on span "Trips" at bounding box center [135, 30] width 35 height 21
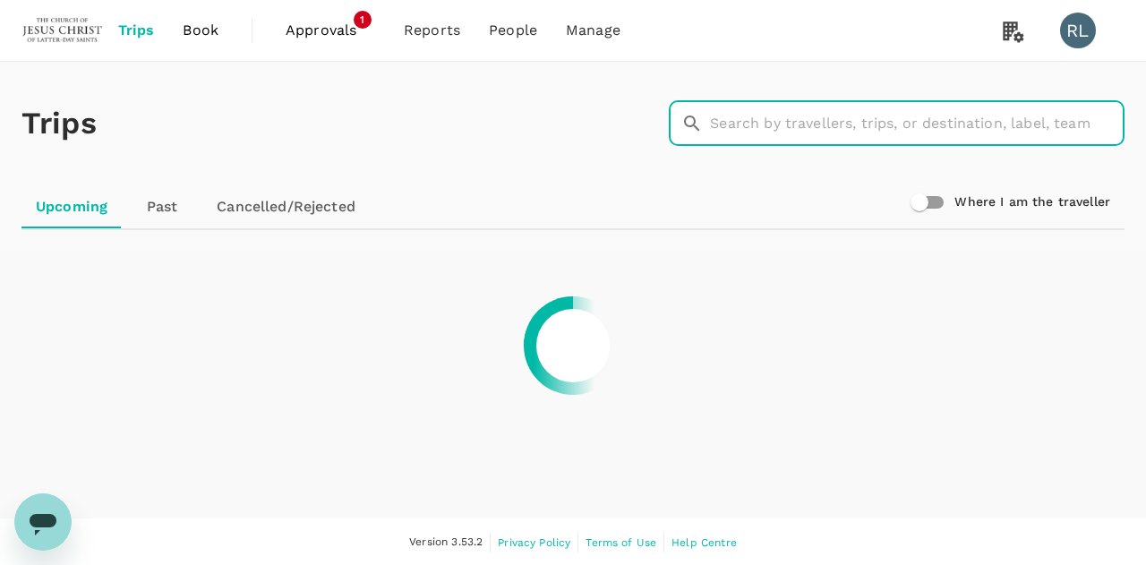
click at [836, 129] on input "text" at bounding box center [917, 123] width 414 height 45
type input "[PERSON_NAME]"
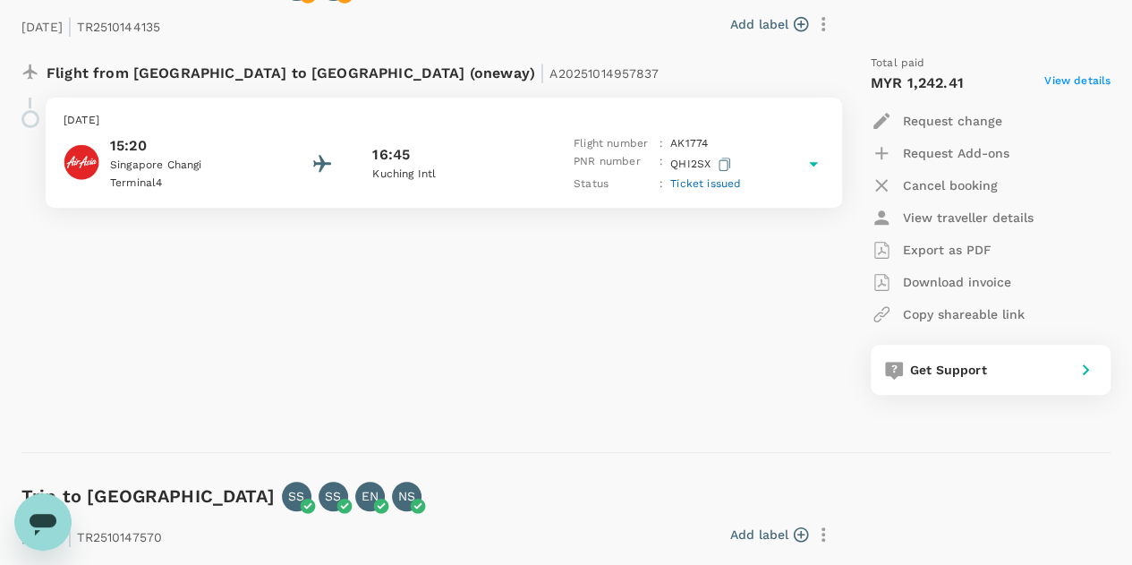
scroll to position [268, 0]
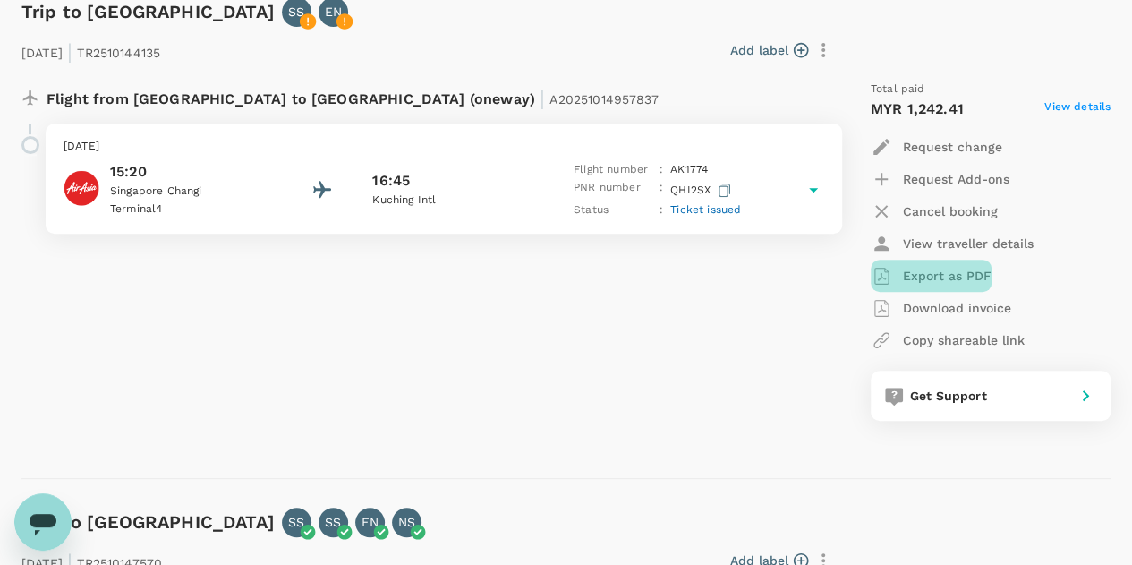
click at [954, 275] on p "Export as PDF" at bounding box center [947, 276] width 89 height 18
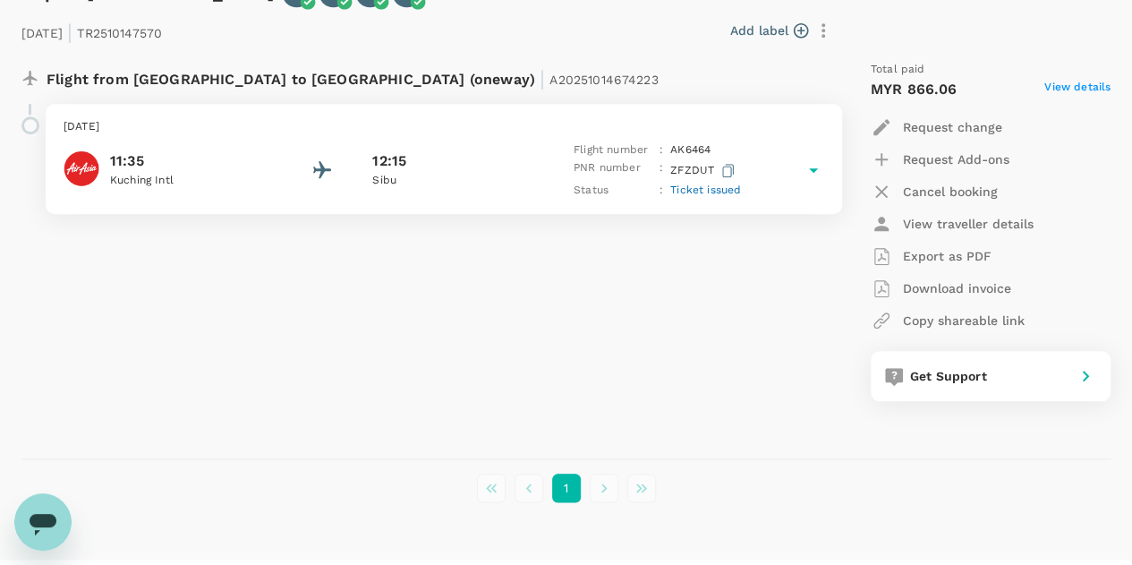
scroll to position [805, 0]
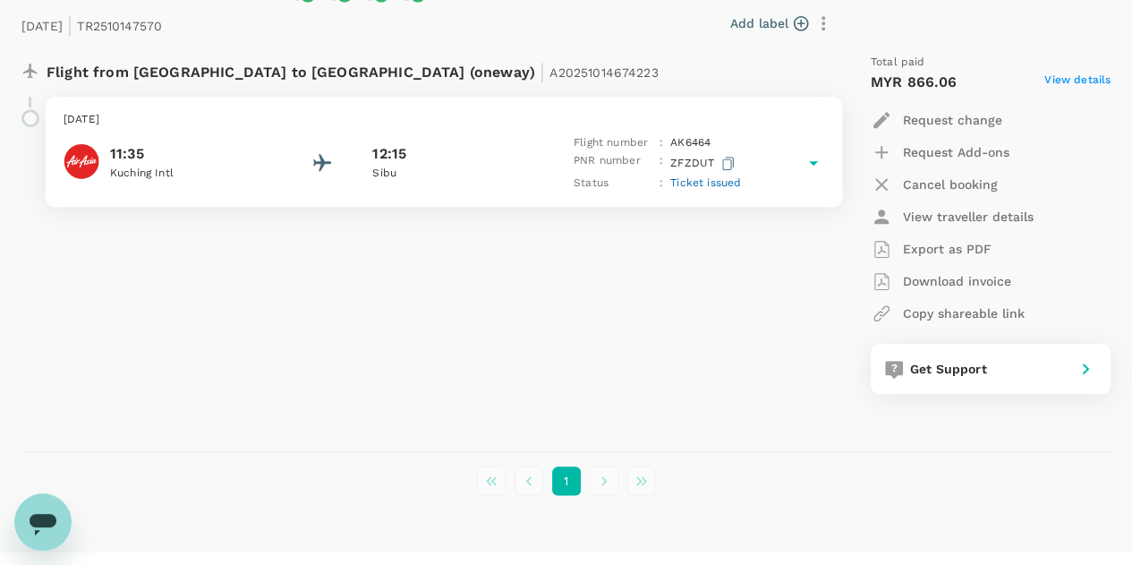
click at [925, 248] on p "Export as PDF" at bounding box center [947, 249] width 89 height 18
